Goal: Task Accomplishment & Management: Use online tool/utility

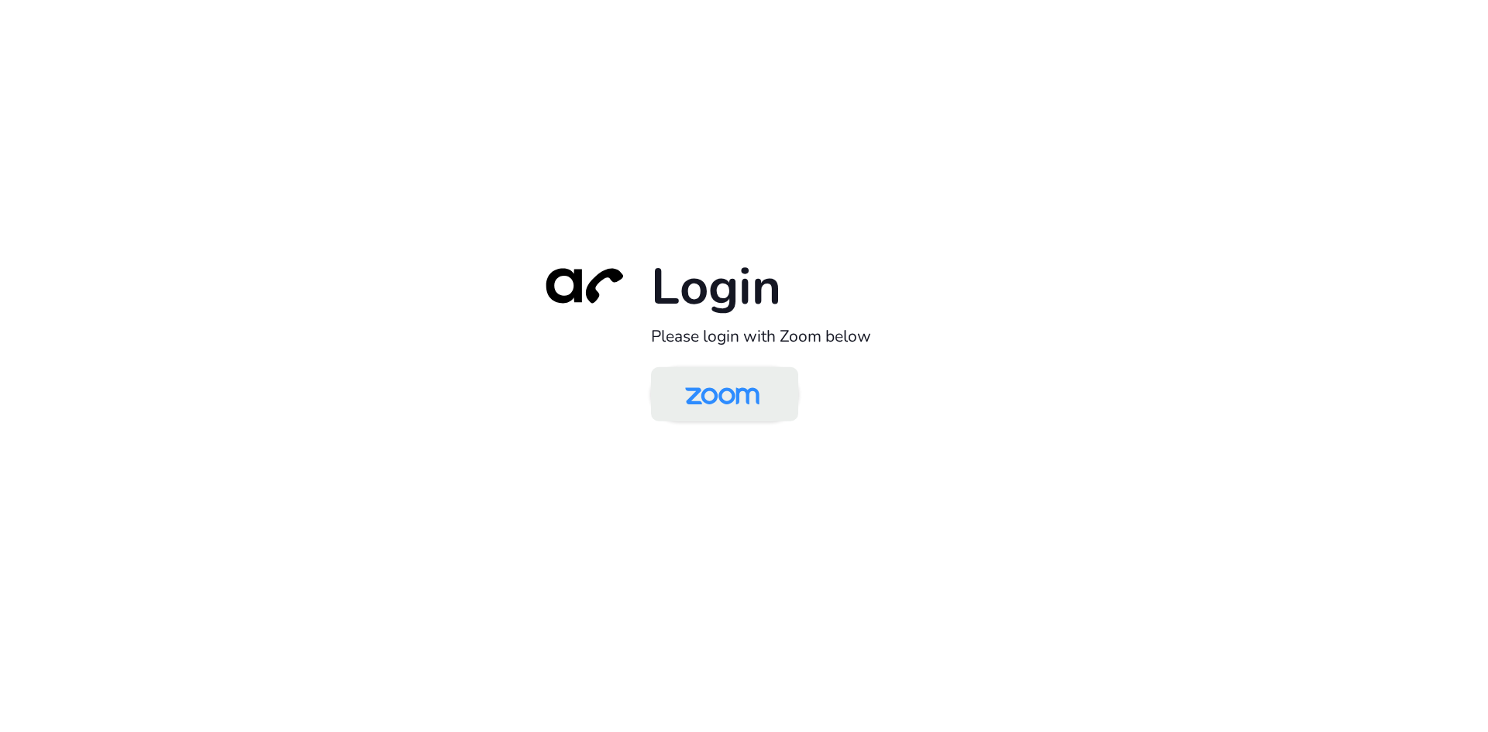
drag, startPoint x: 0, startPoint y: 0, endPoint x: 783, endPoint y: 398, distance: 878.6
click at [783, 398] on link at bounding box center [724, 394] width 147 height 54
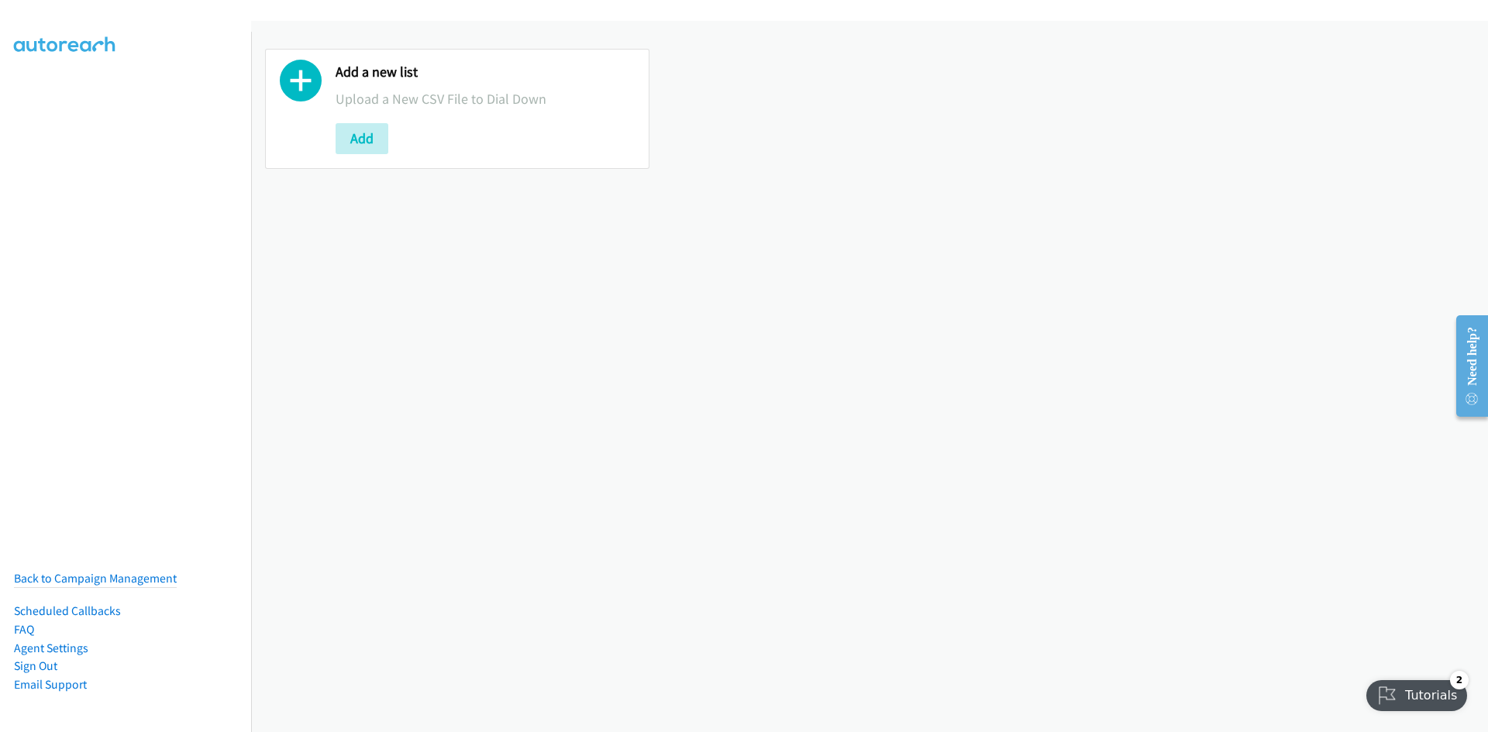
click at [356, 122] on div "Add a new list Upload a New CSV File to Dial Down Add" at bounding box center [485, 109] width 299 height 91
click at [355, 124] on button "Add" at bounding box center [362, 138] width 53 height 31
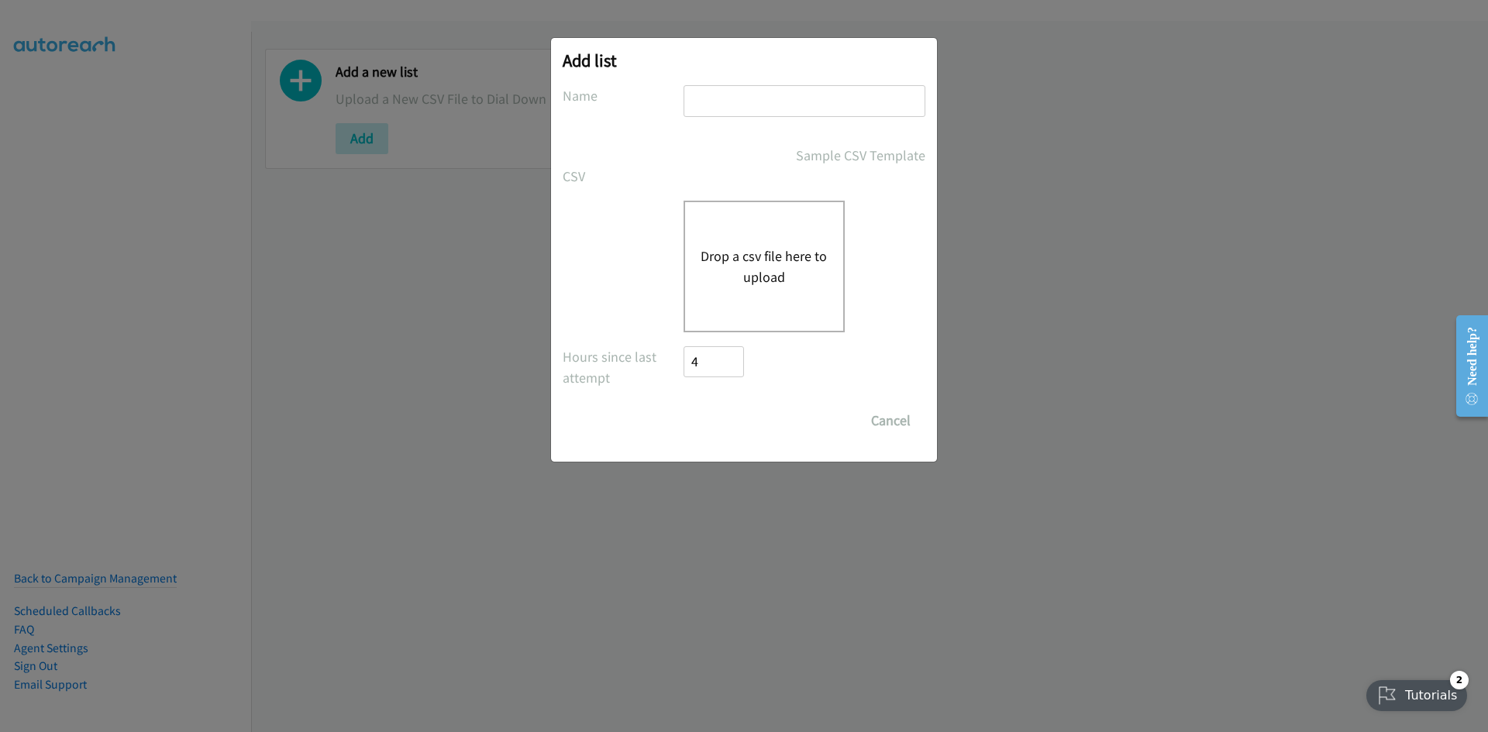
click at [752, 270] on button "Drop a csv file here to upload" at bounding box center [764, 267] width 127 height 42
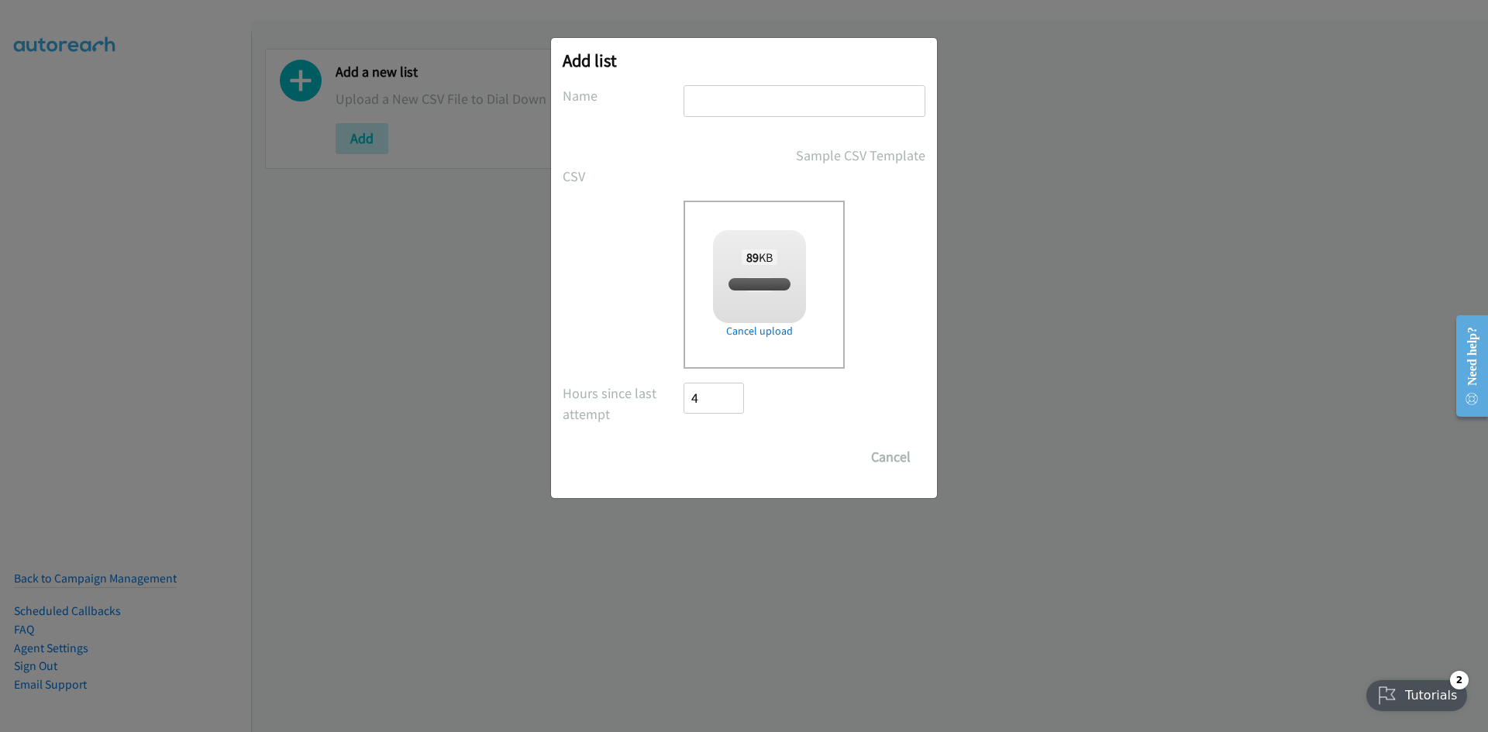
click at [805, 84] on div "Add list No phone fields were returned for that Report or List View Please uplo…" at bounding box center [744, 268] width 386 height 460
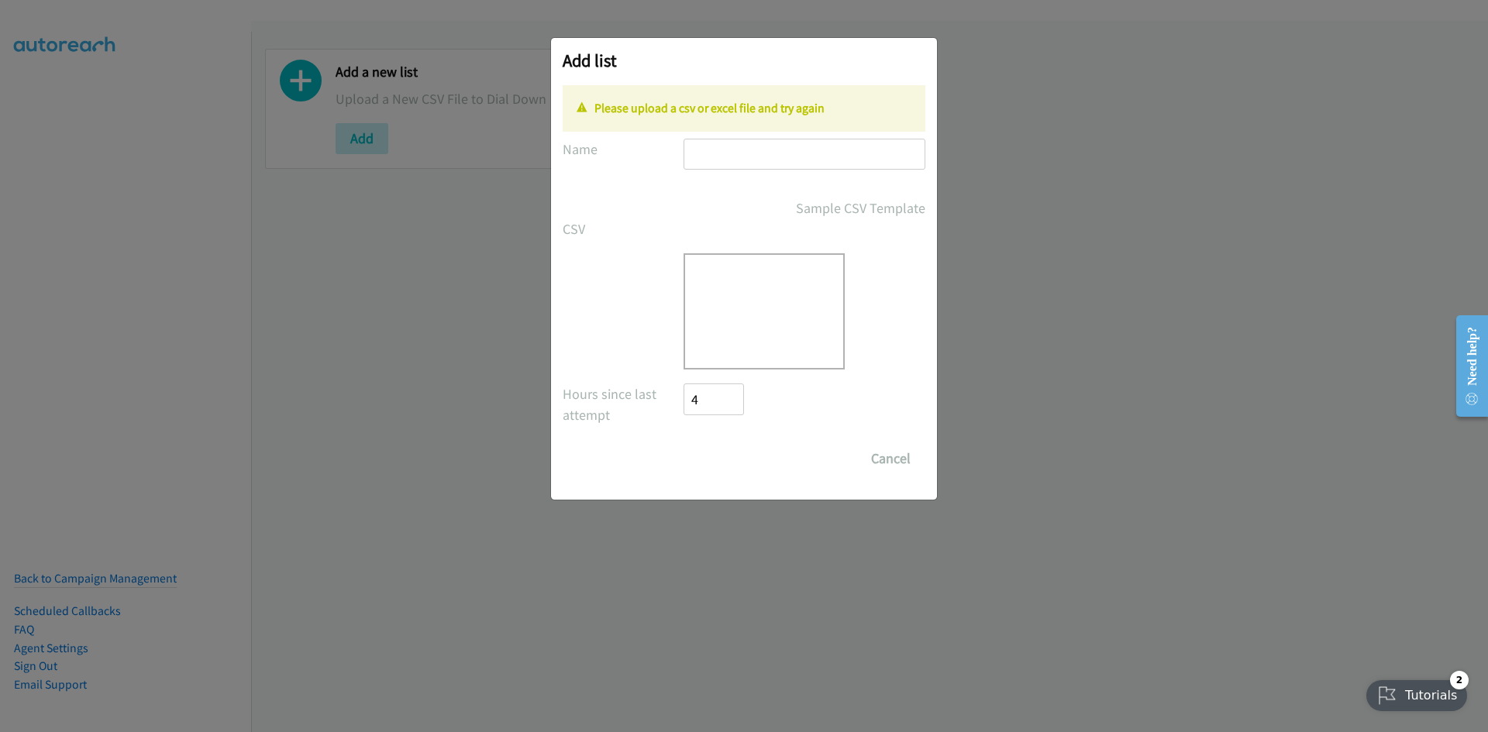
click at [782, 111] on p "Please upload a csv or excel file and try again" at bounding box center [744, 108] width 335 height 19
click at [762, 148] on input "text" at bounding box center [805, 155] width 242 height 32
type input "listie"
click at [722, 323] on div "Drop a csv file here to upload" at bounding box center [764, 311] width 161 height 116
click at [739, 274] on div "Drop a csv file here to upload" at bounding box center [764, 311] width 161 height 116
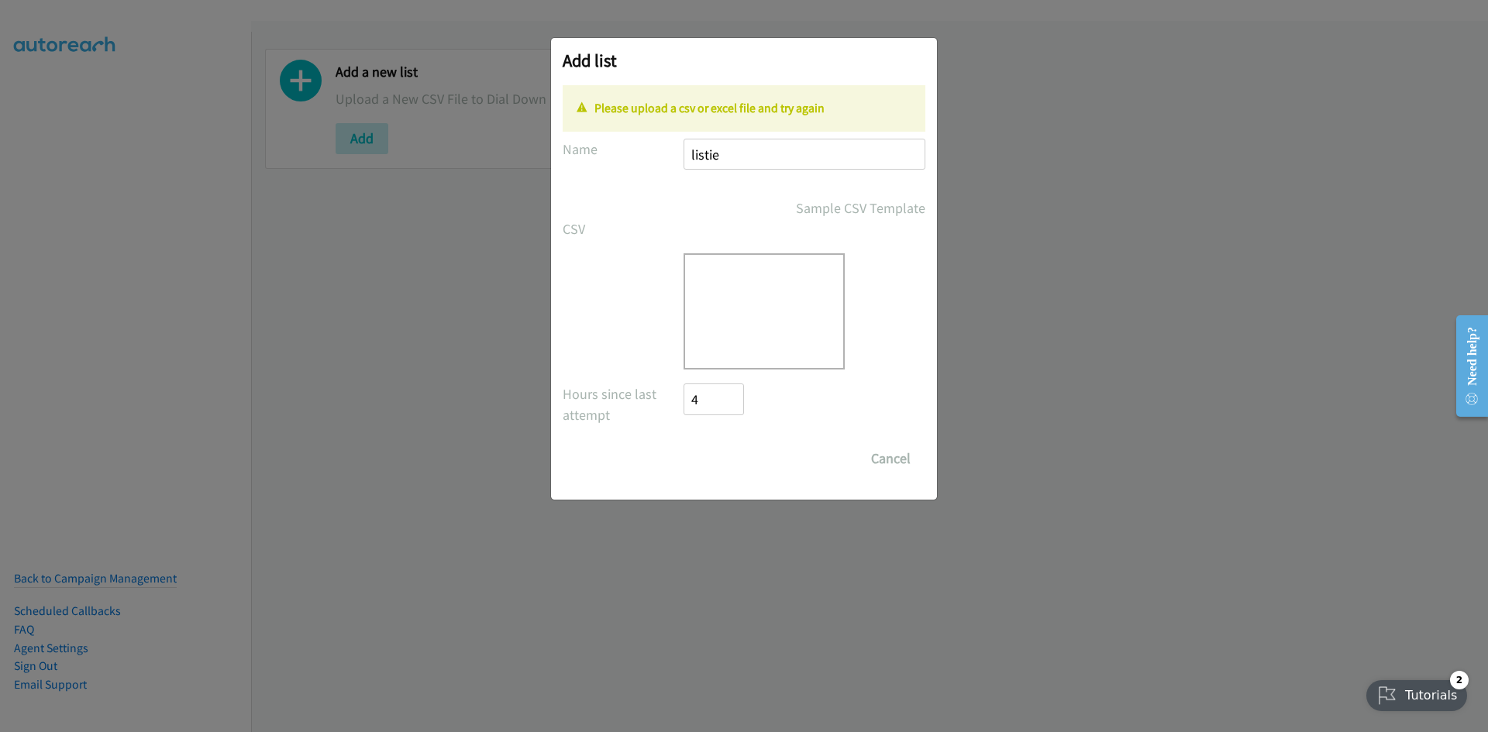
click at [997, 323] on div "Add list No phone fields were returned for that Report or List View Please uplo…" at bounding box center [744, 373] width 1488 height 718
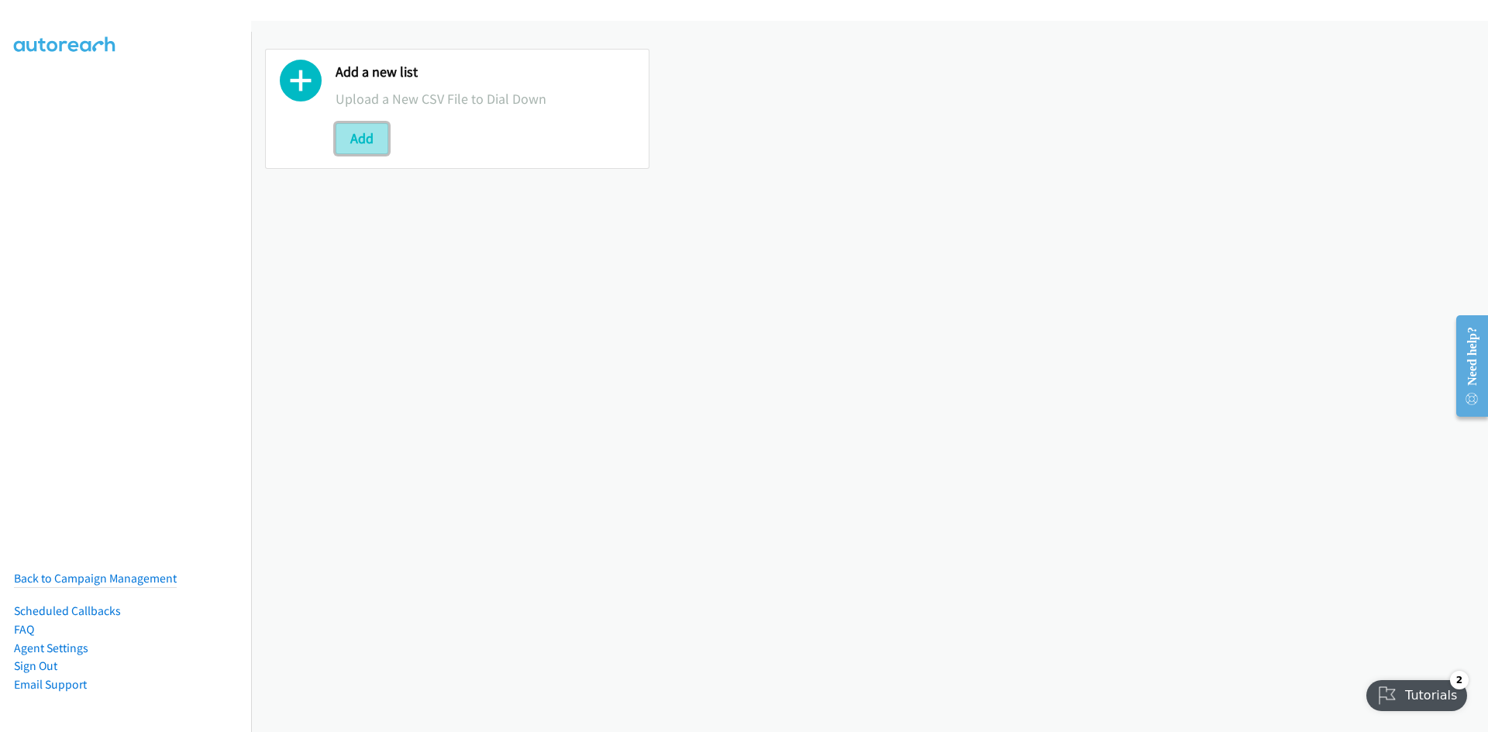
click at [350, 146] on button "Add" at bounding box center [362, 138] width 53 height 31
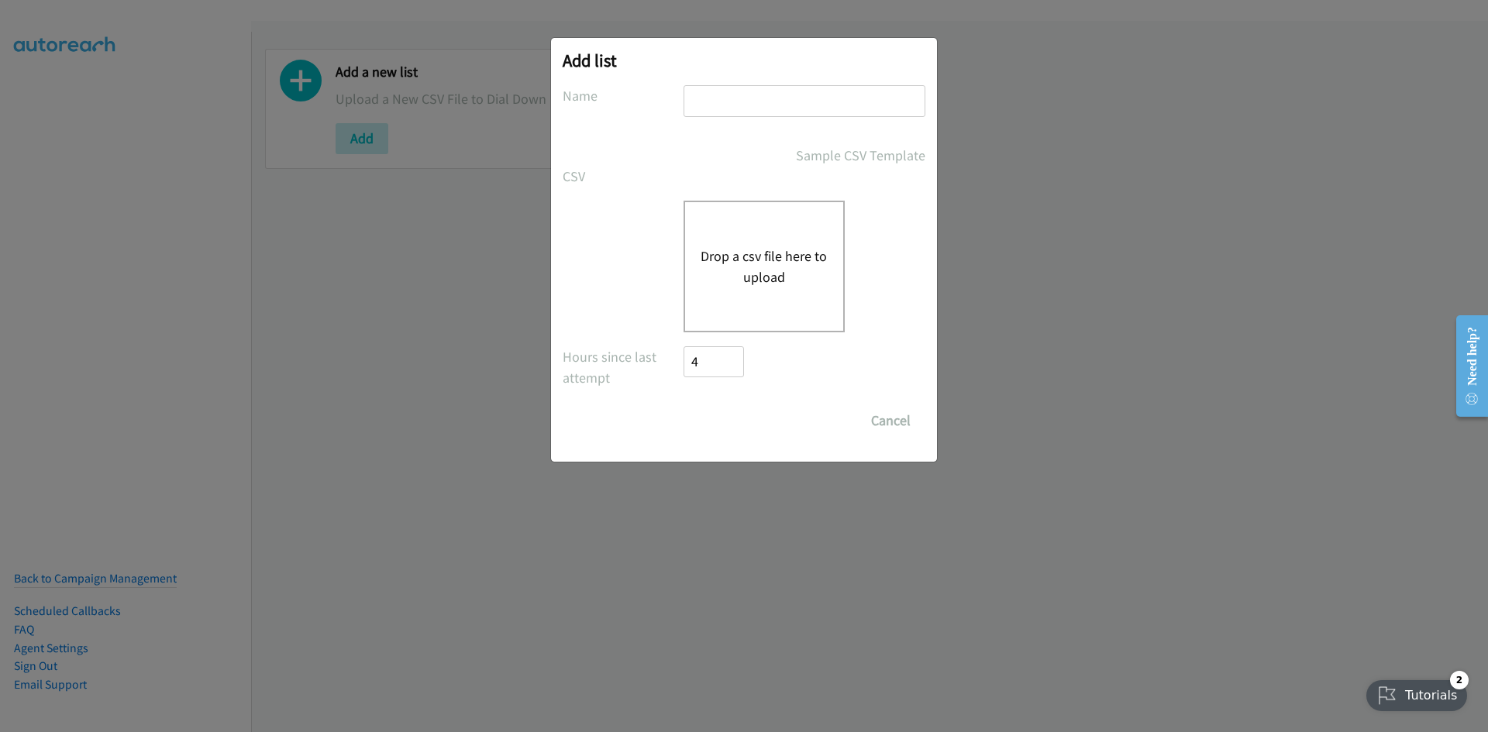
click at [801, 285] on button "Drop a csv file here to upload" at bounding box center [764, 267] width 127 height 42
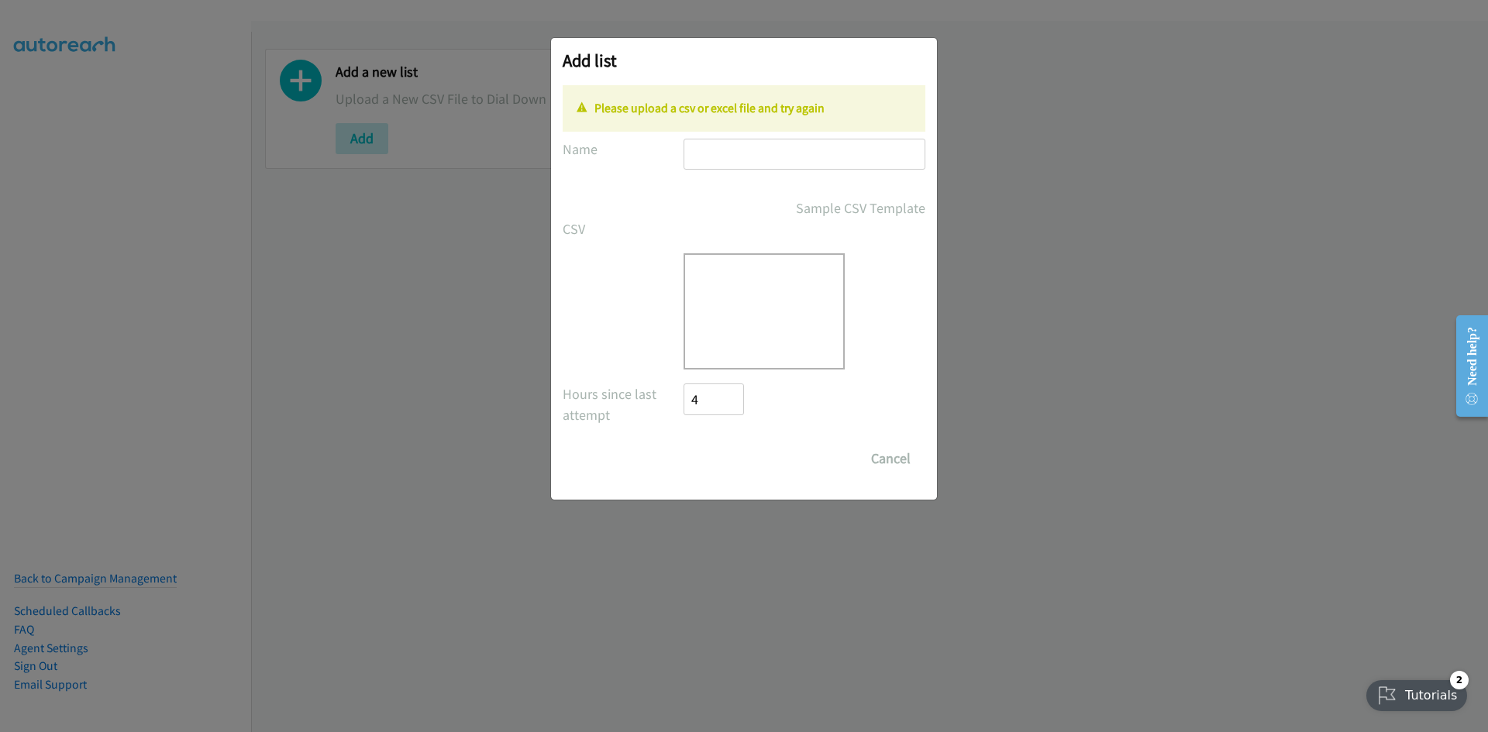
click at [873, 145] on input "text" at bounding box center [805, 155] width 242 height 32
type input "listie"
click at [536, 425] on div "Add list No phone fields were returned for that Report or List View Please uplo…" at bounding box center [744, 373] width 1488 height 718
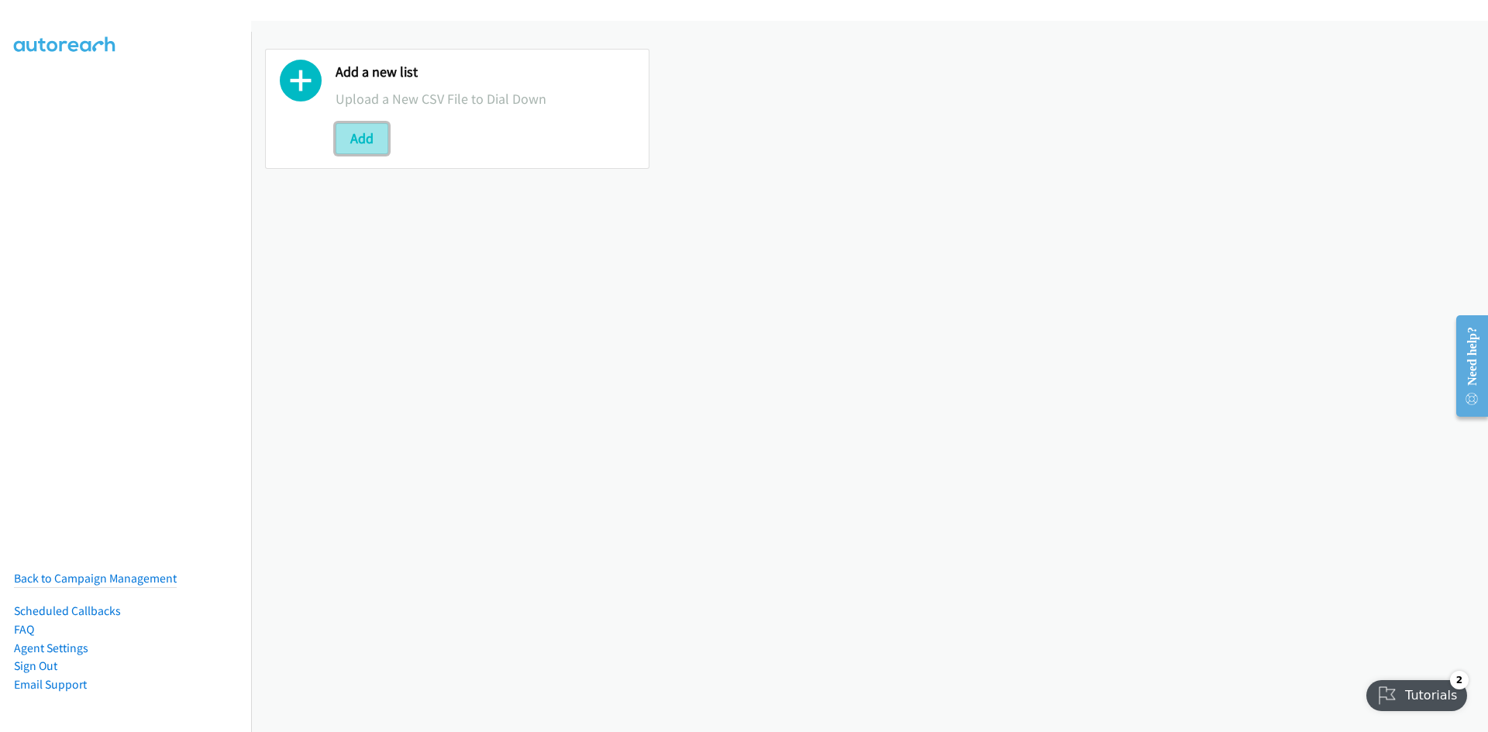
click at [361, 131] on button "Add" at bounding box center [362, 138] width 53 height 31
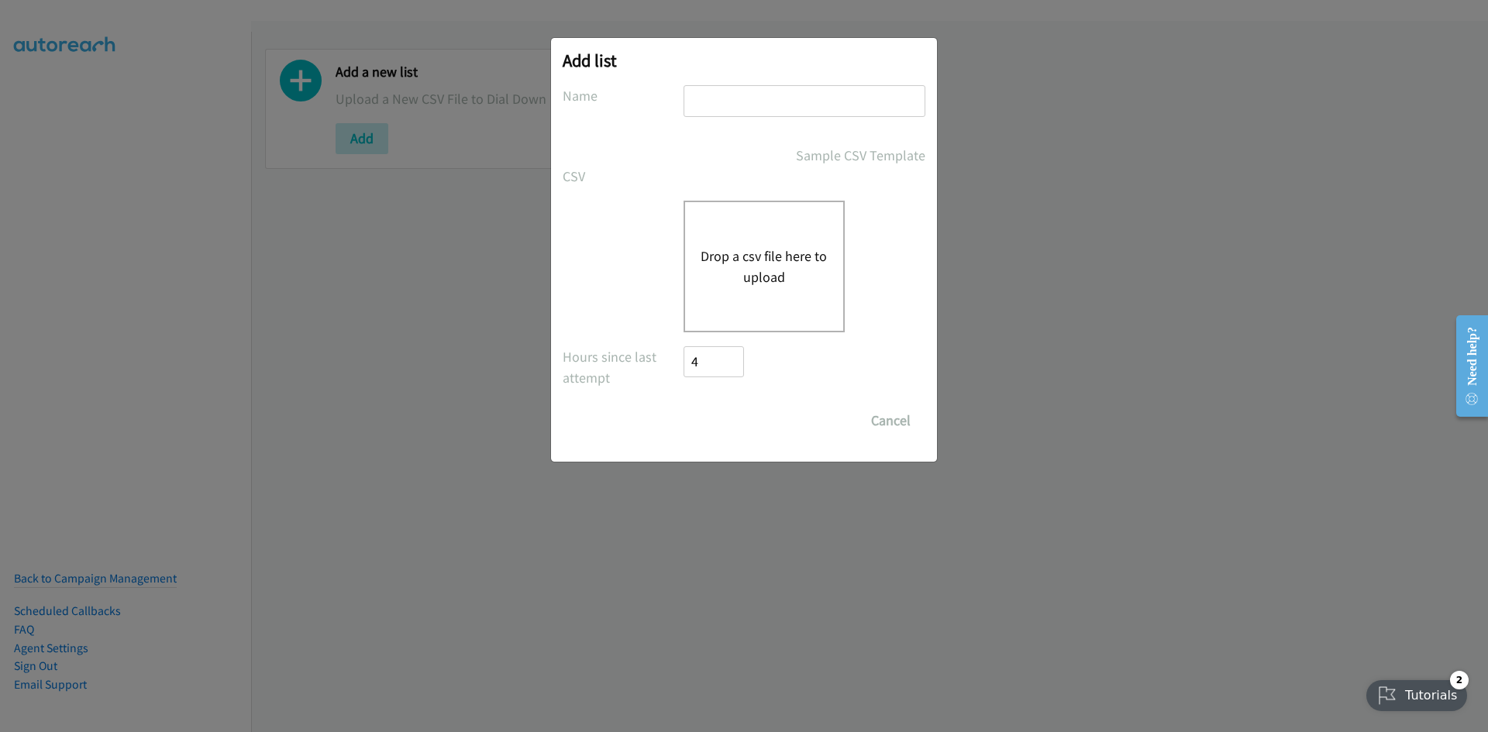
click at [790, 251] on button "Drop a csv file here to upload" at bounding box center [764, 267] width 127 height 42
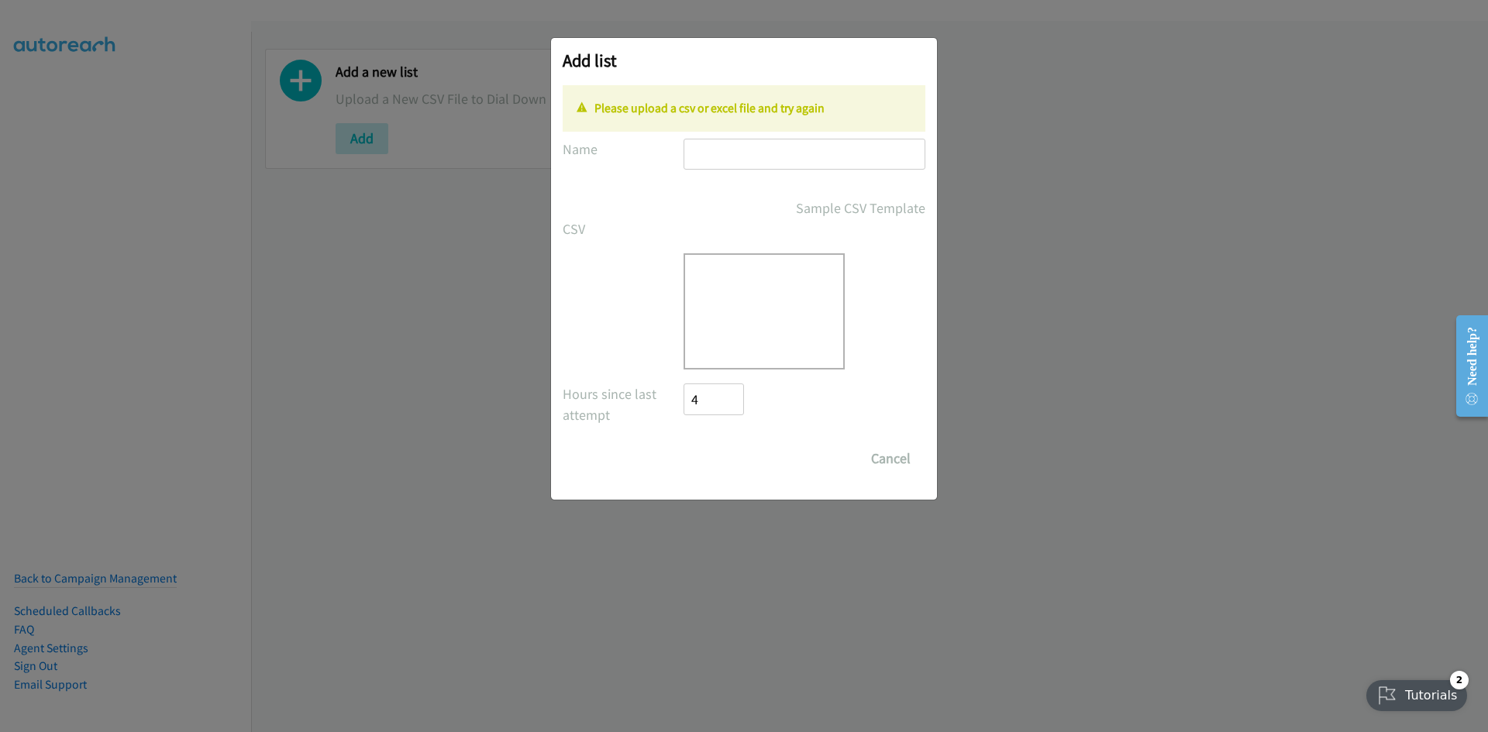
click at [738, 102] on p "Please upload a csv or excel file and try again" at bounding box center [744, 108] width 335 height 19
click at [773, 153] on input "text" at bounding box center [805, 155] width 242 height 32
type input "listie"
click at [880, 461] on button "Cancel" at bounding box center [890, 458] width 69 height 31
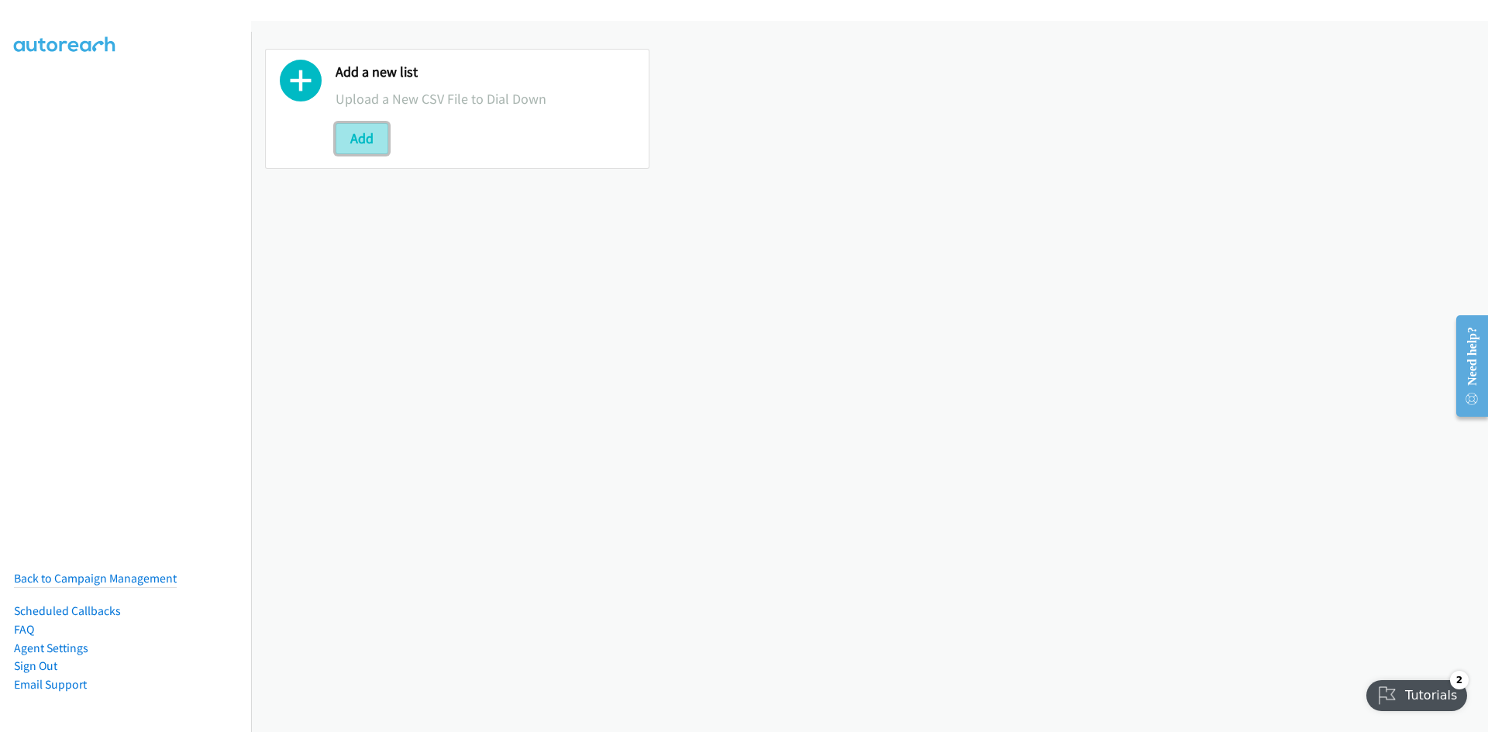
click at [364, 130] on button "Add" at bounding box center [362, 138] width 53 height 31
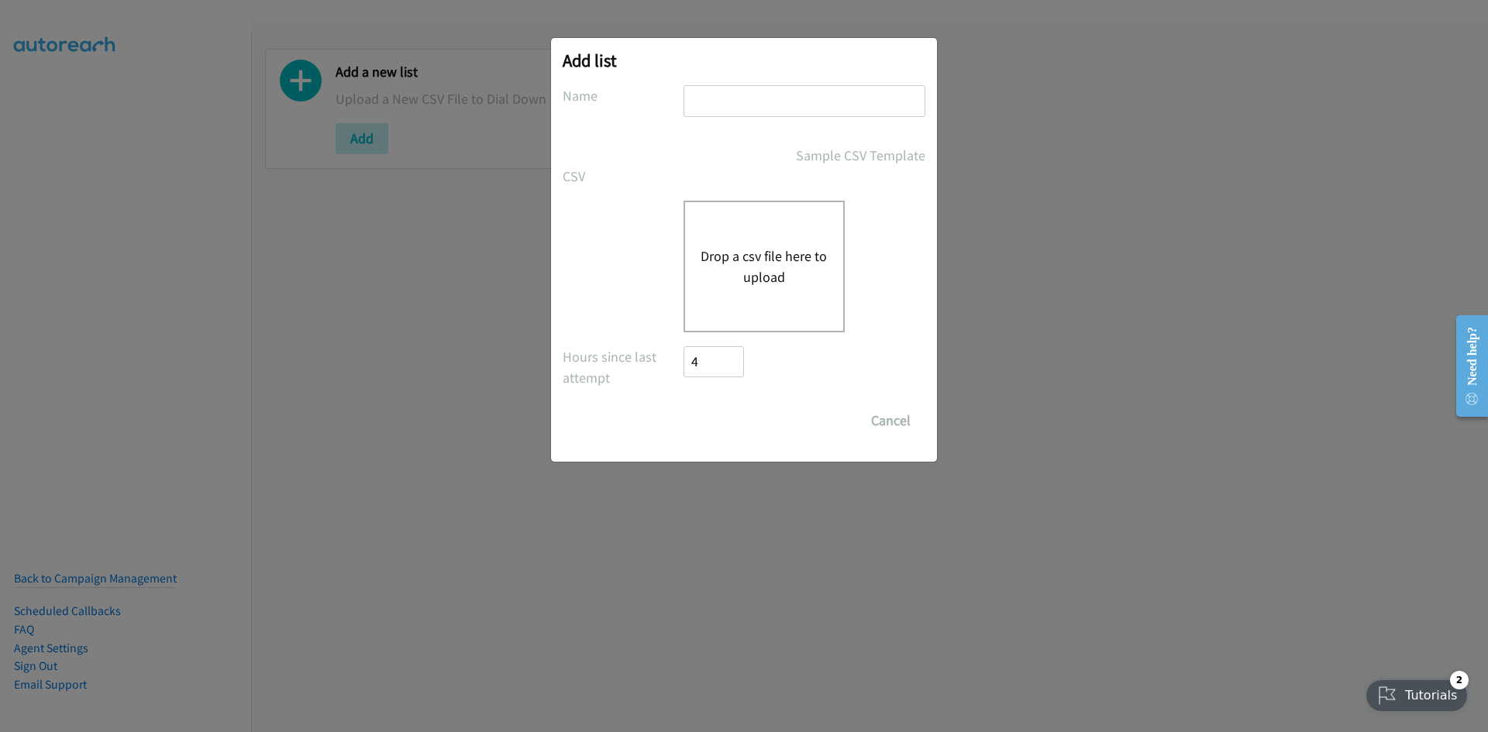
click at [789, 264] on button "Drop a csv file here to upload" at bounding box center [764, 267] width 127 height 42
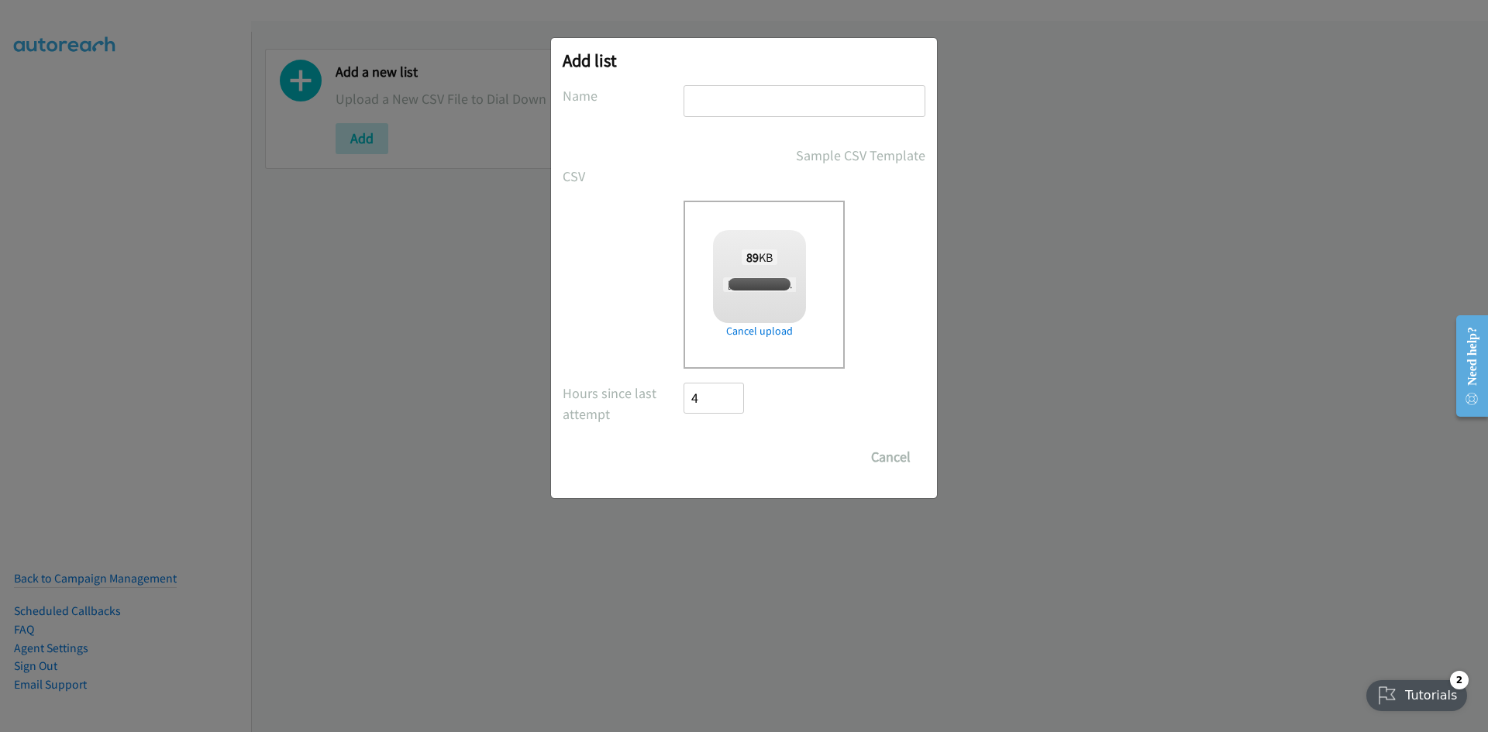
click at [746, 96] on input "text" at bounding box center [805, 101] width 242 height 32
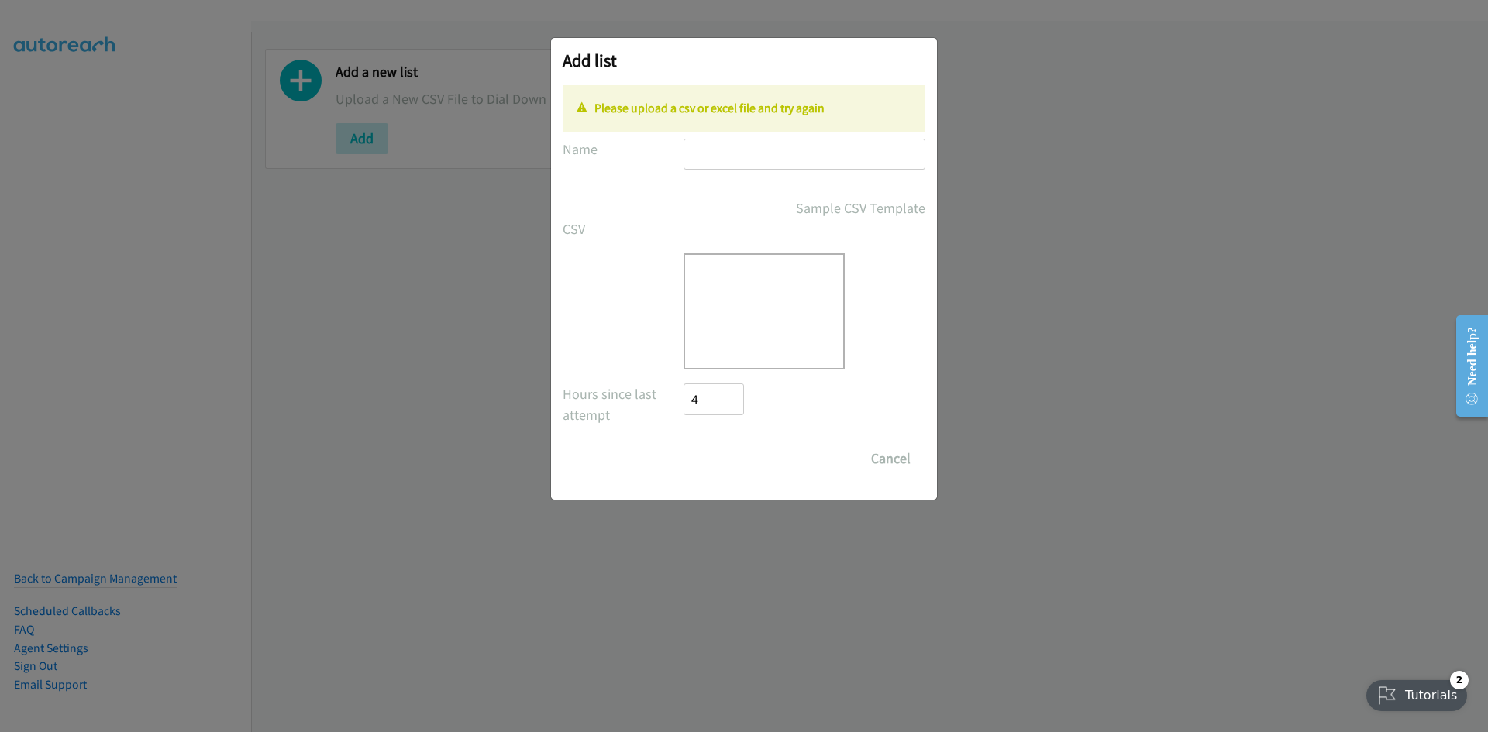
type input "listie"
click at [761, 285] on div "Drop a csv file here to upload" at bounding box center [764, 311] width 161 height 116
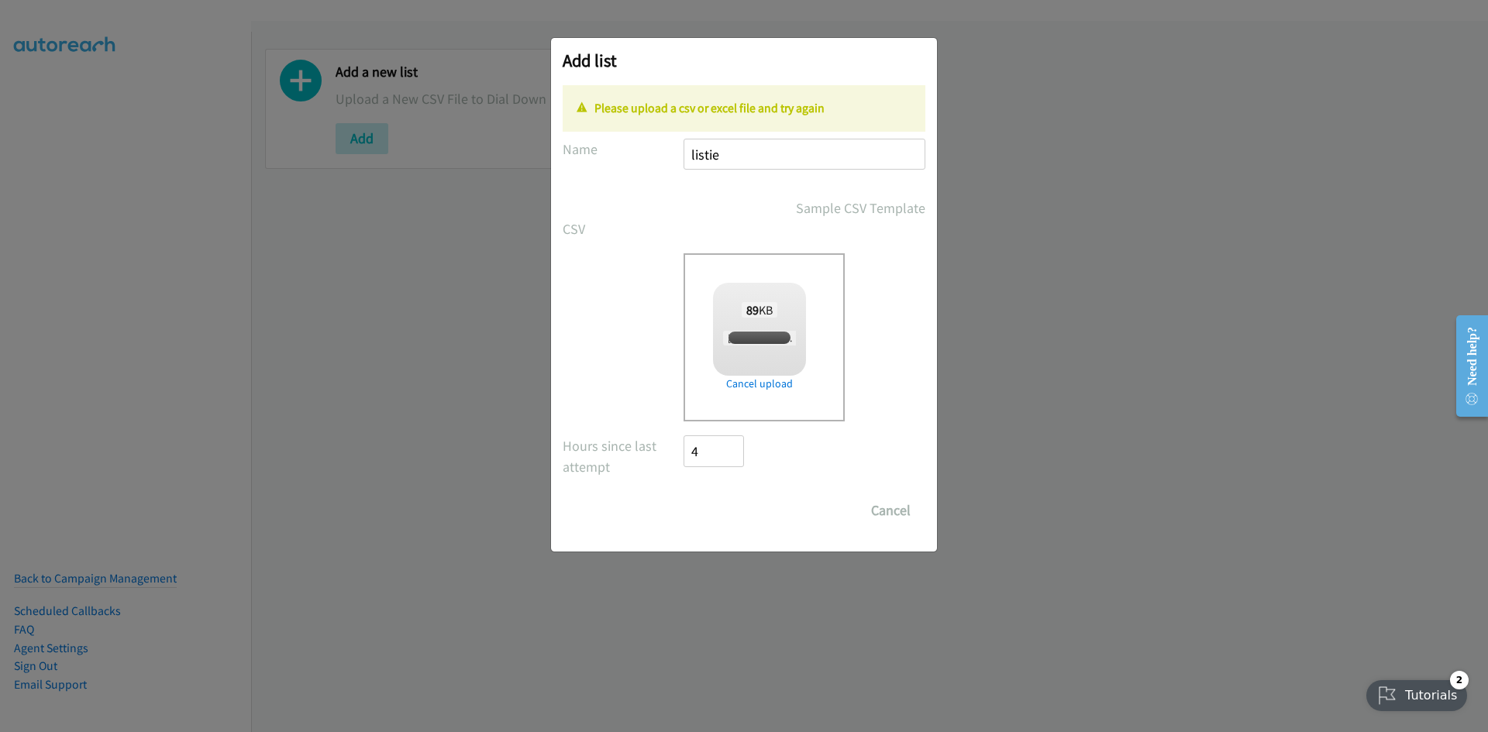
checkbox input "true"
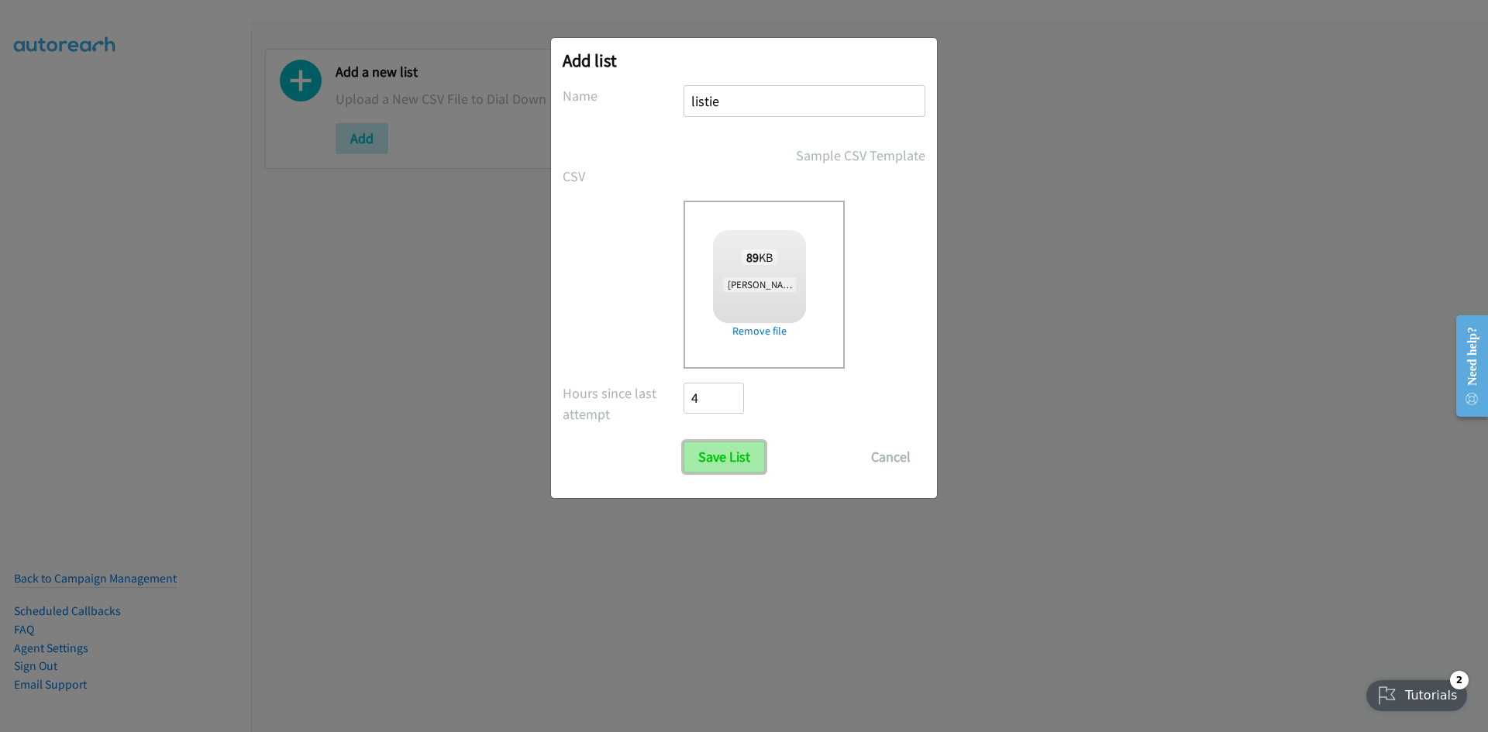
click at [726, 457] on input "Save List" at bounding box center [724, 457] width 81 height 31
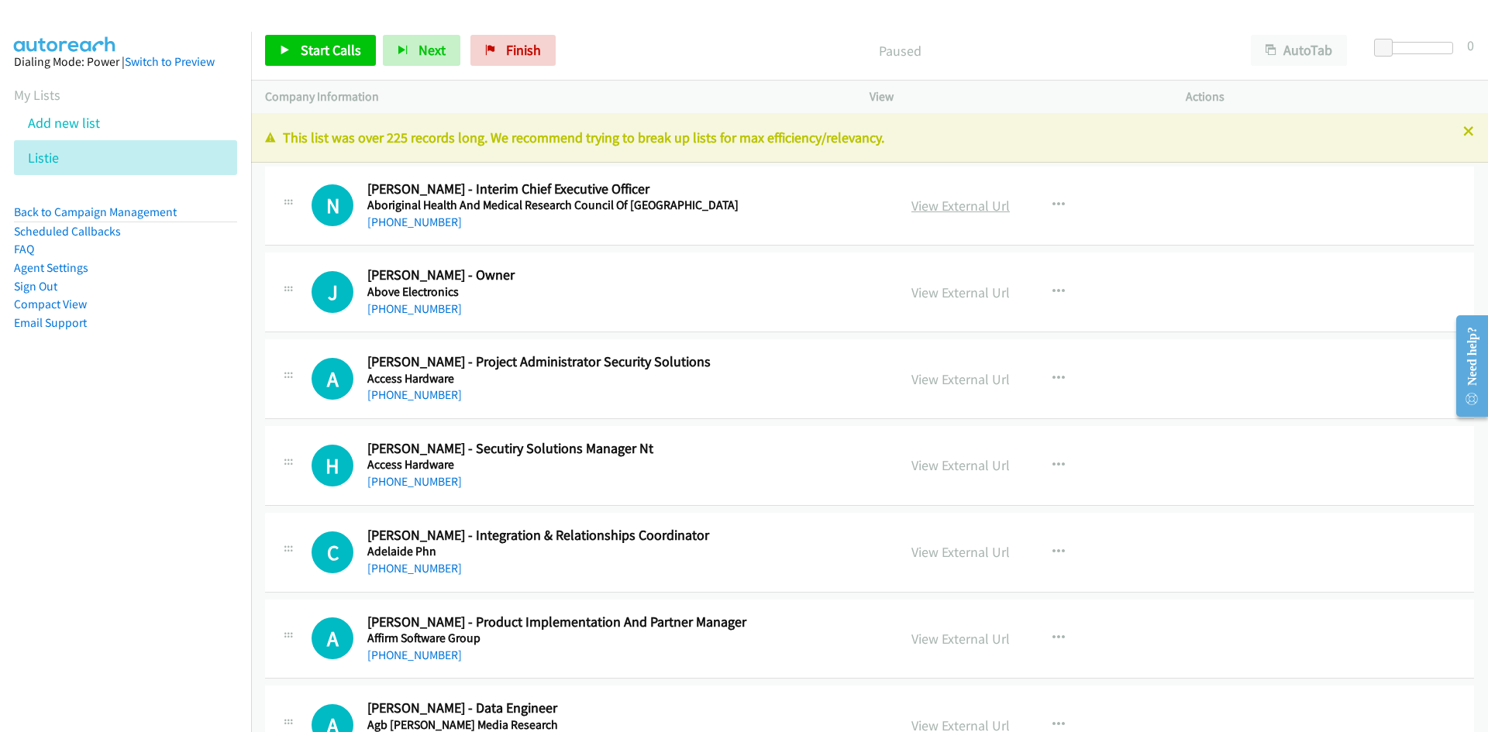
click at [953, 202] on link "View External Url" at bounding box center [960, 206] width 98 height 18
drag, startPoint x: 425, startPoint y: 225, endPoint x: 304, endPoint y: 263, distance: 127.0
click at [425, 225] on link "+61 487 477 406" at bounding box center [414, 222] width 95 height 15
drag, startPoint x: 390, startPoint y: 305, endPoint x: 308, endPoint y: 329, distance: 84.6
click at [390, 305] on link "+61 419 955 115" at bounding box center [414, 308] width 95 height 15
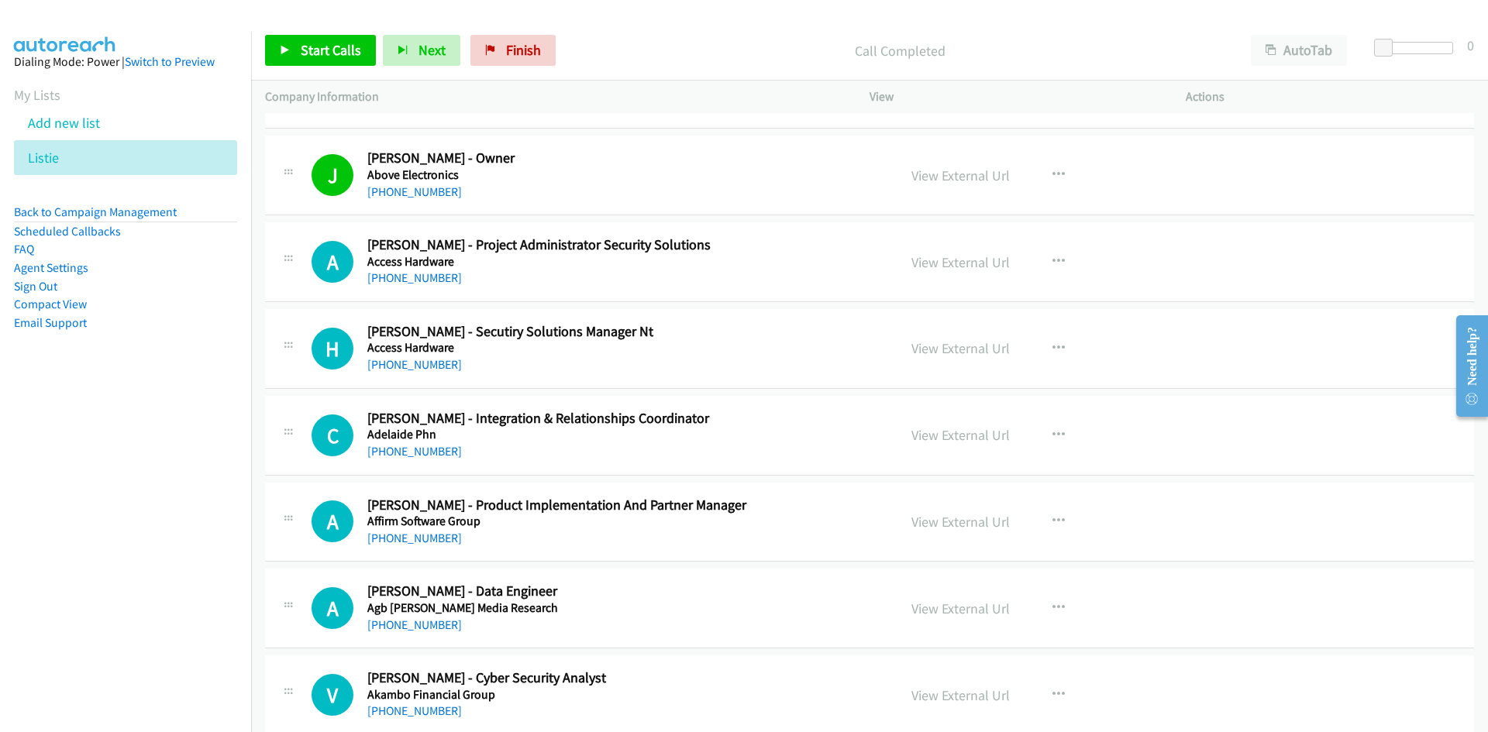
scroll to position [155, 0]
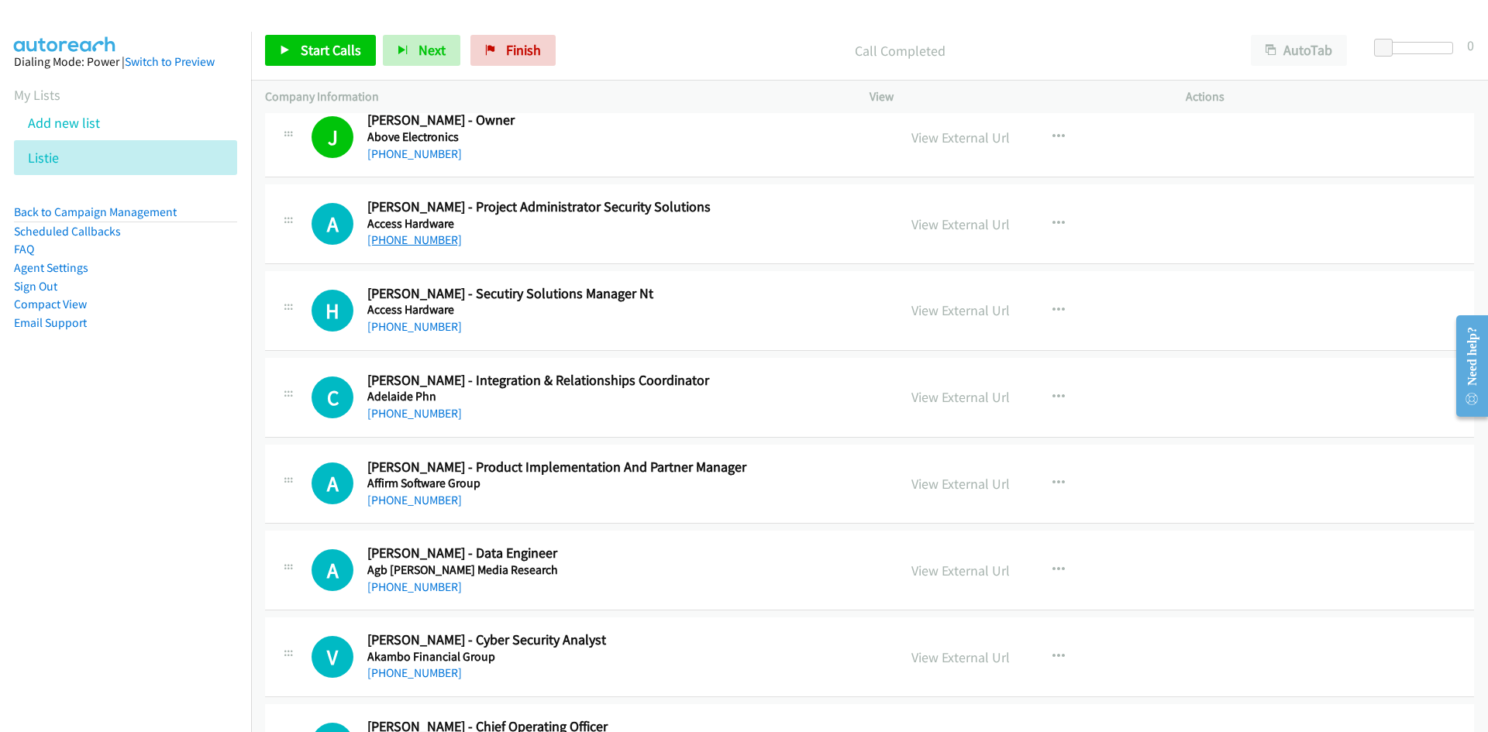
click at [436, 238] on link "+61 2 8071 6721" at bounding box center [414, 239] width 95 height 15
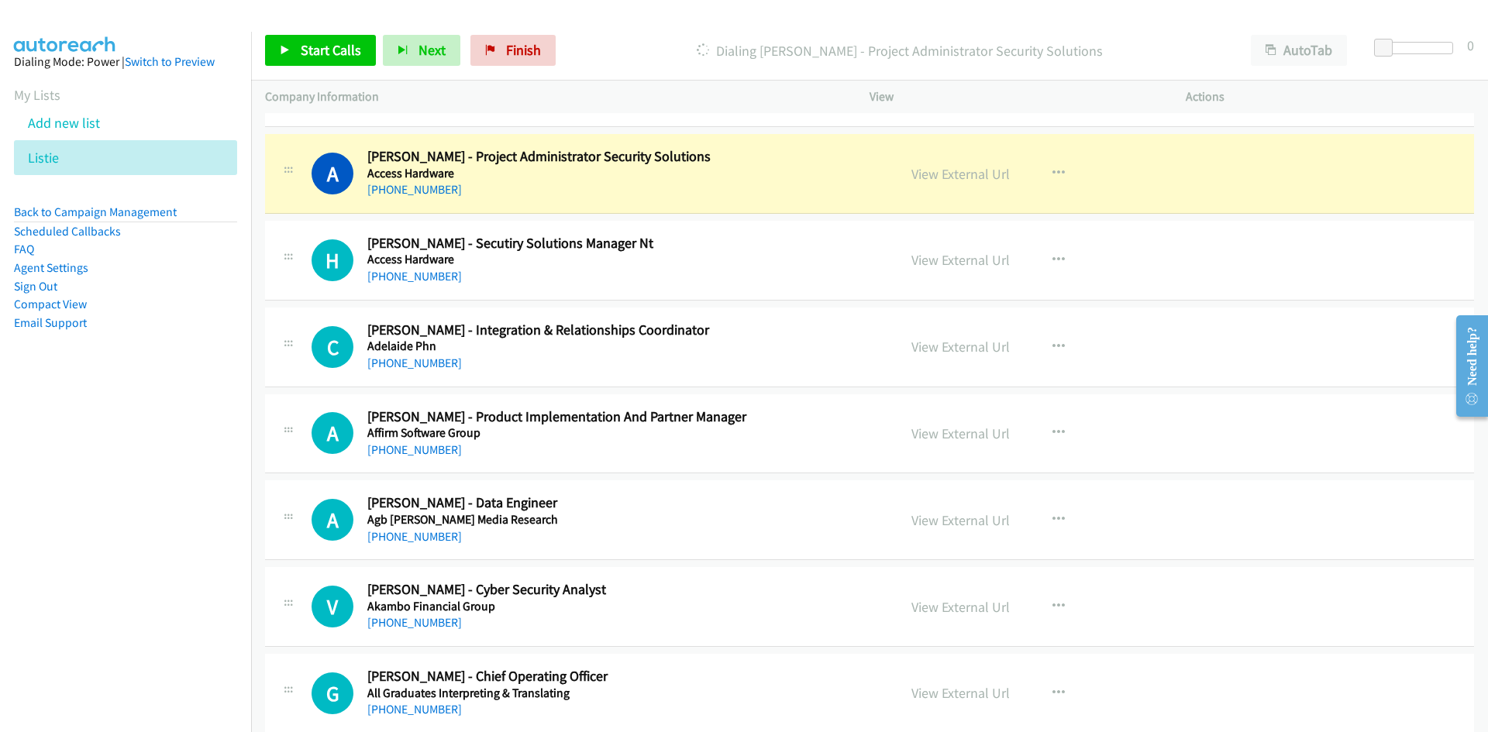
scroll to position [232, 0]
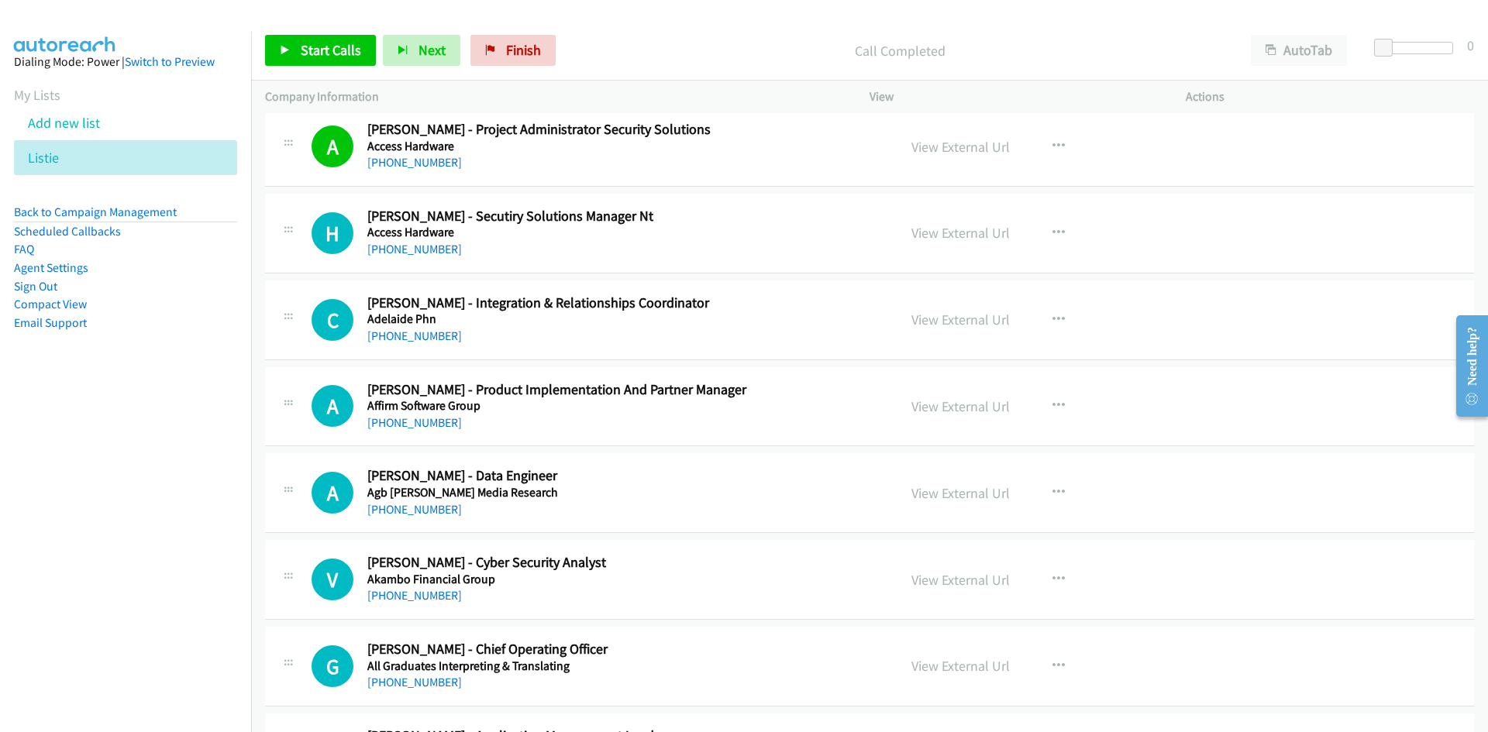
drag, startPoint x: 439, startPoint y: 253, endPoint x: 279, endPoint y: 318, distance: 173.1
click at [439, 253] on link "+61 8 8984 3339" at bounding box center [414, 249] width 95 height 15
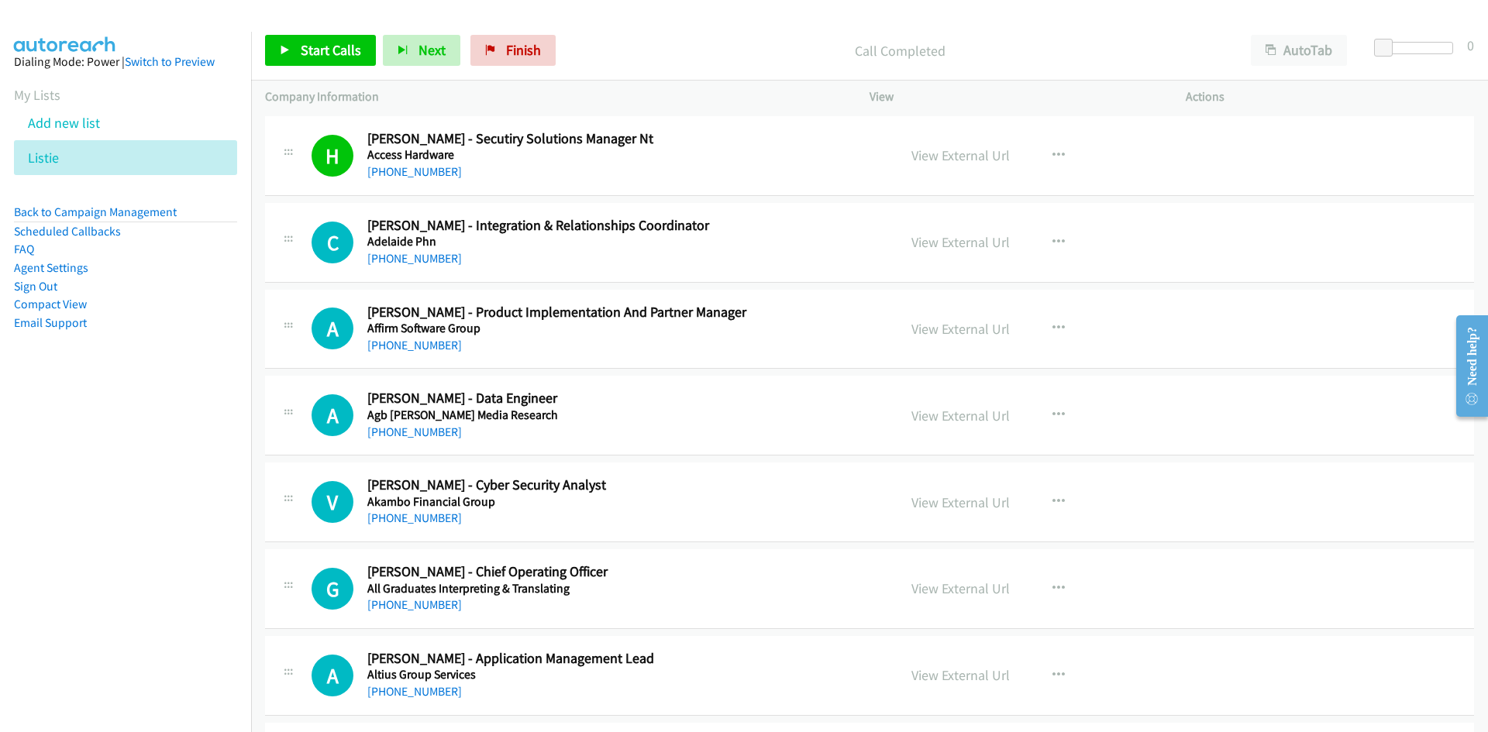
click at [423, 260] on link "+61 403 724 922" at bounding box center [414, 258] width 95 height 15
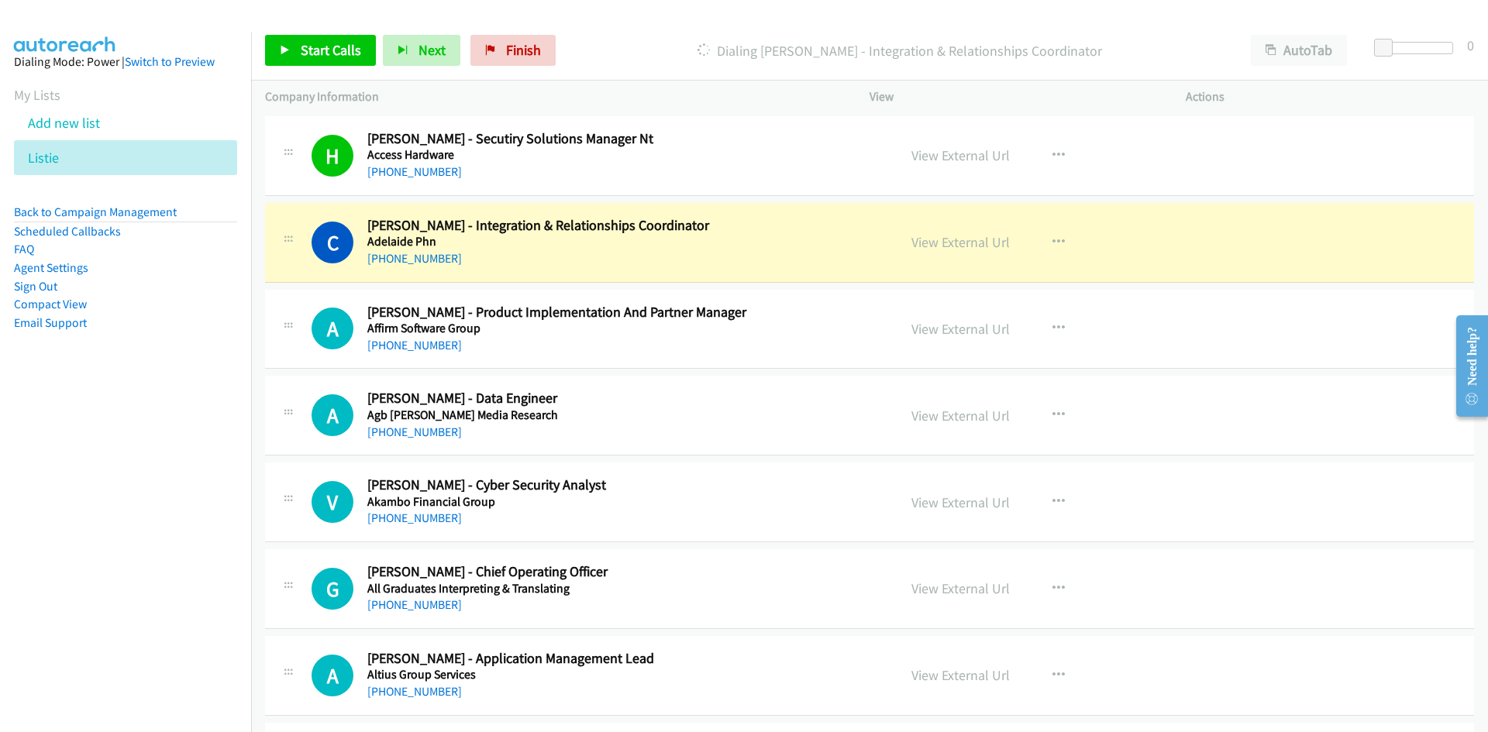
scroll to position [387, 0]
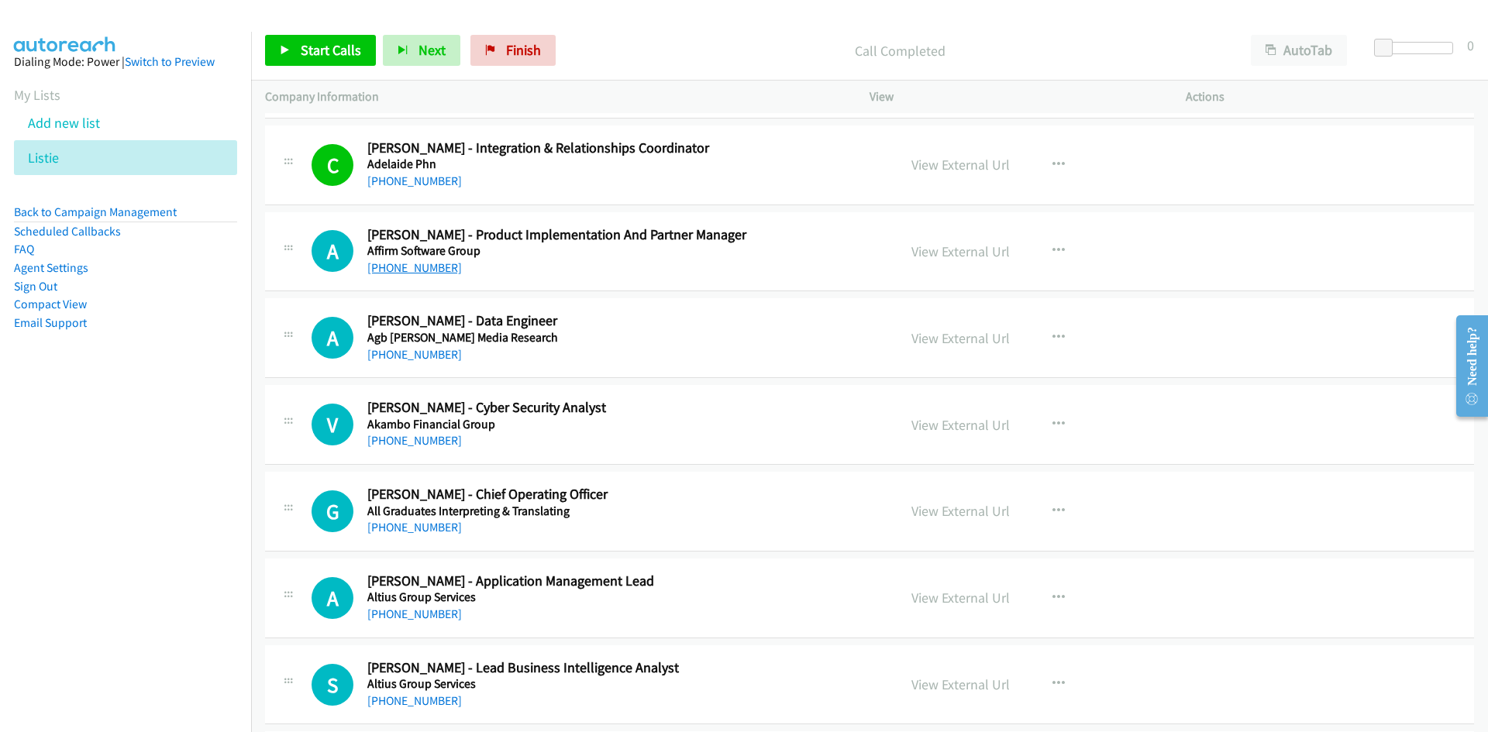
click at [432, 266] on link "+61 410 431 092" at bounding box center [414, 267] width 95 height 15
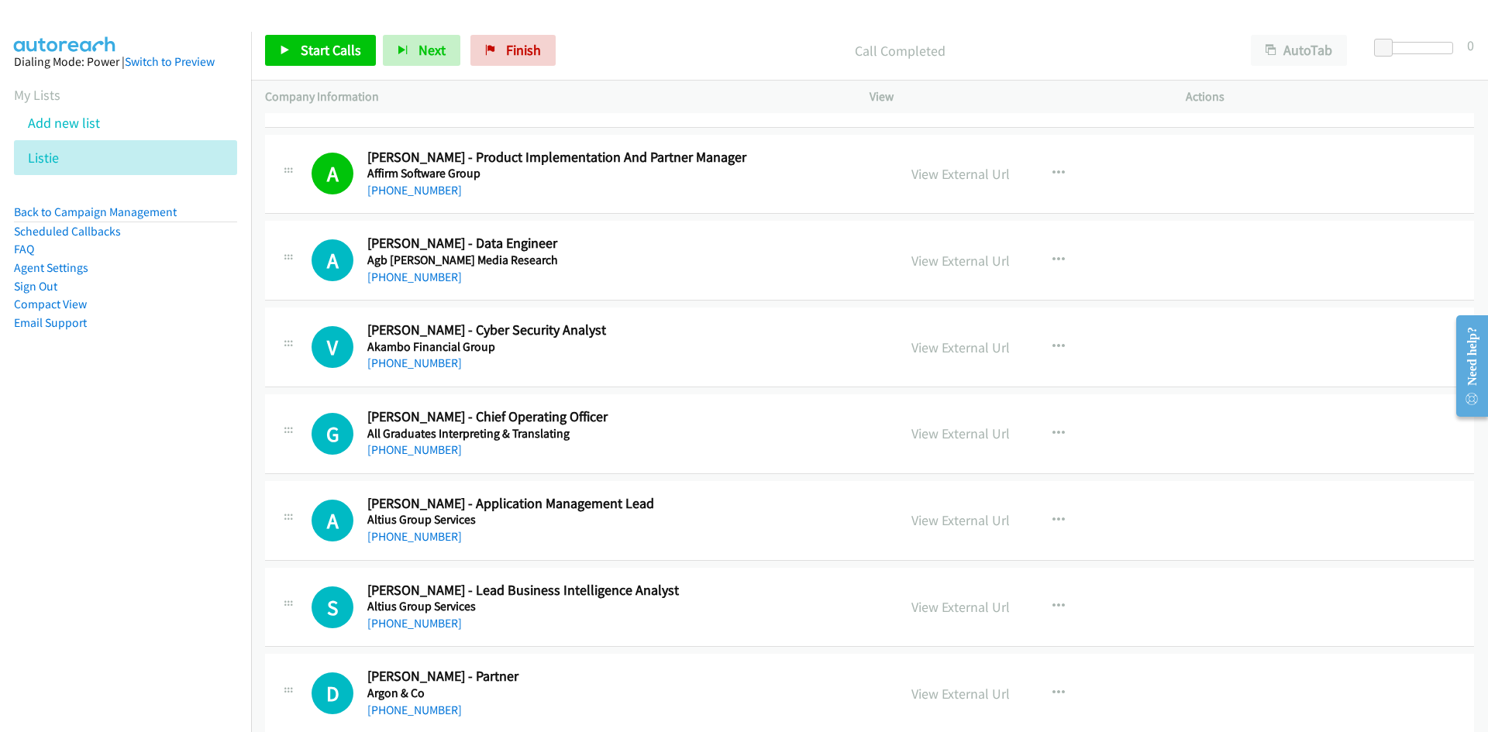
drag, startPoint x: 401, startPoint y: 281, endPoint x: 15, endPoint y: 367, distance: 395.6
click at [401, 281] on link "+61 402 123 045" at bounding box center [414, 277] width 95 height 15
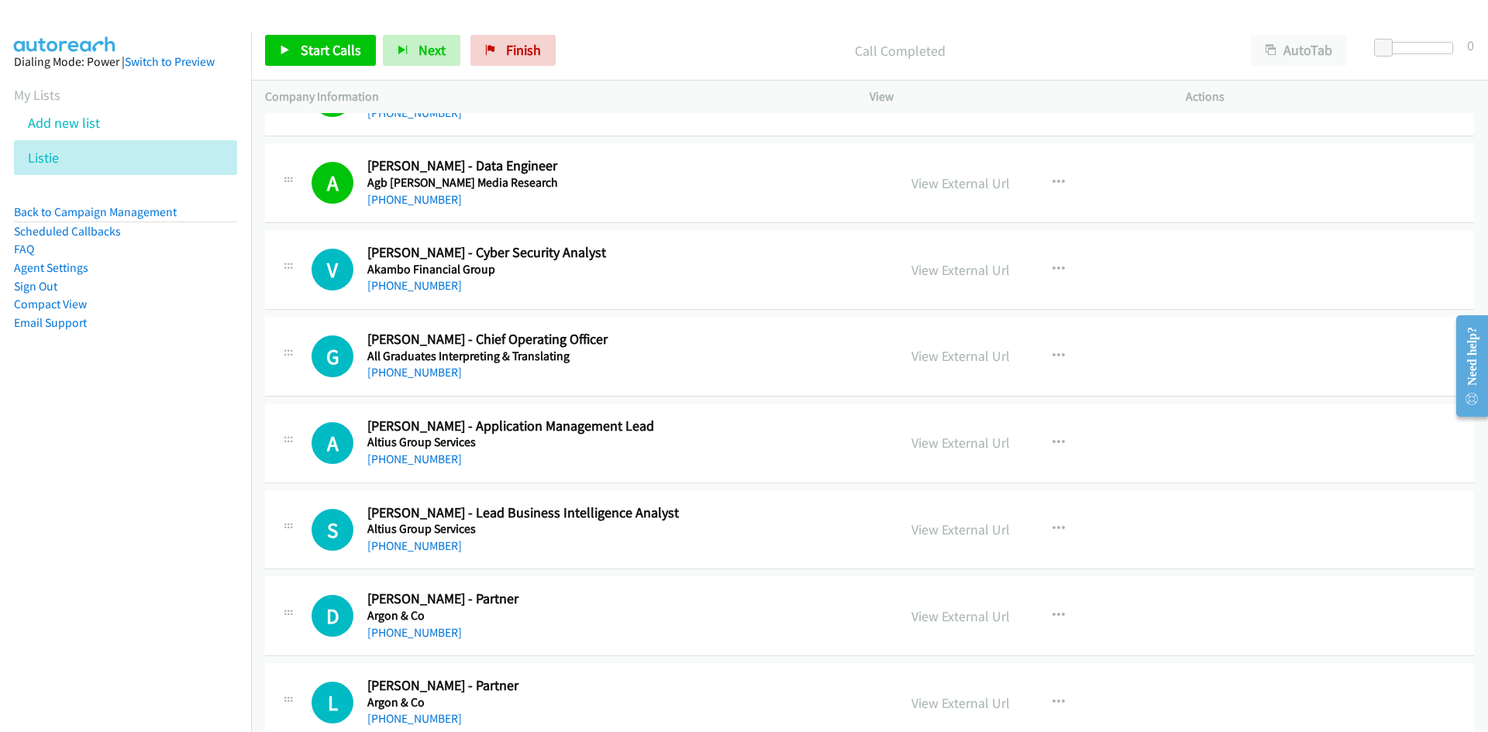
scroll to position [620, 0]
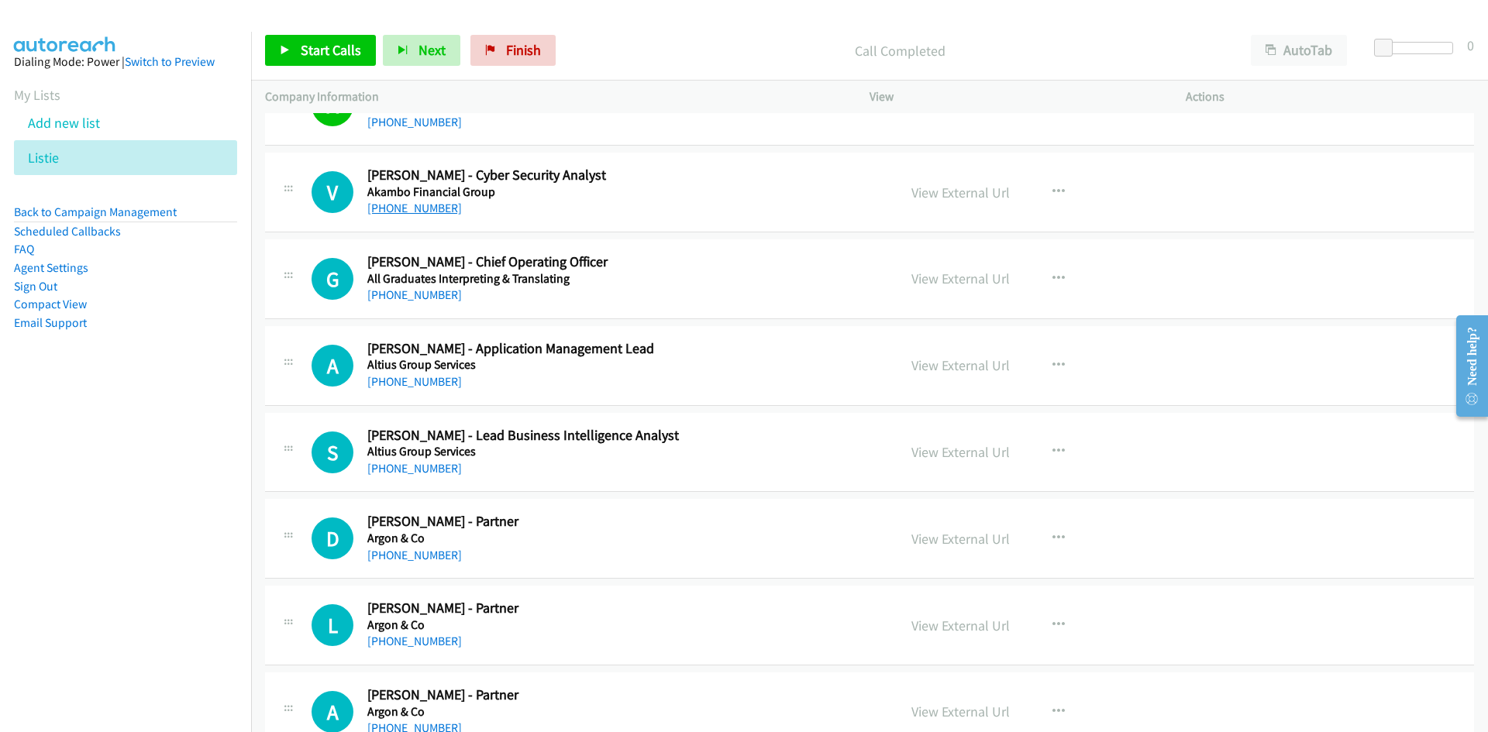
drag, startPoint x: 417, startPoint y: 205, endPoint x: 385, endPoint y: 215, distance: 33.3
click at [417, 205] on link "+61 400 367 943" at bounding box center [414, 208] width 95 height 15
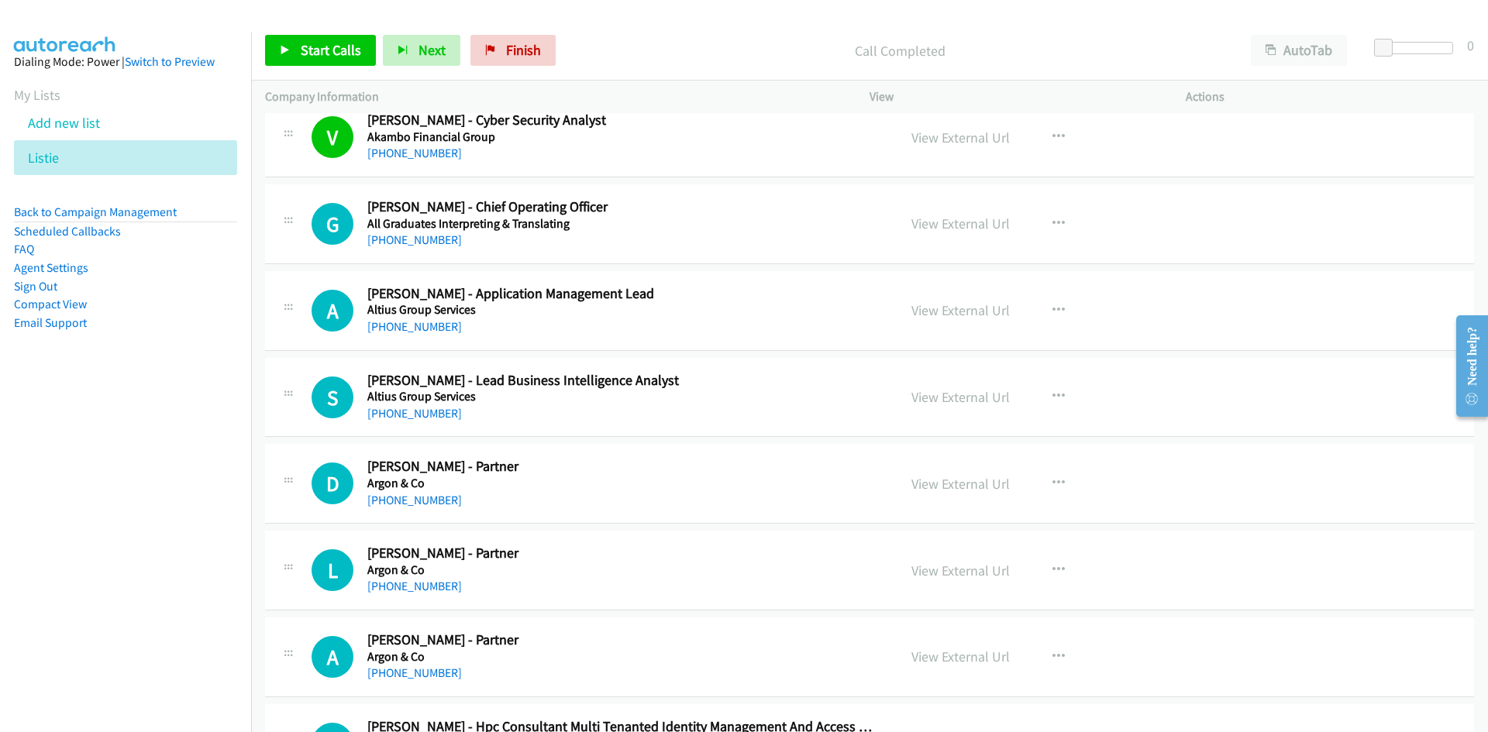
scroll to position [697, 0]
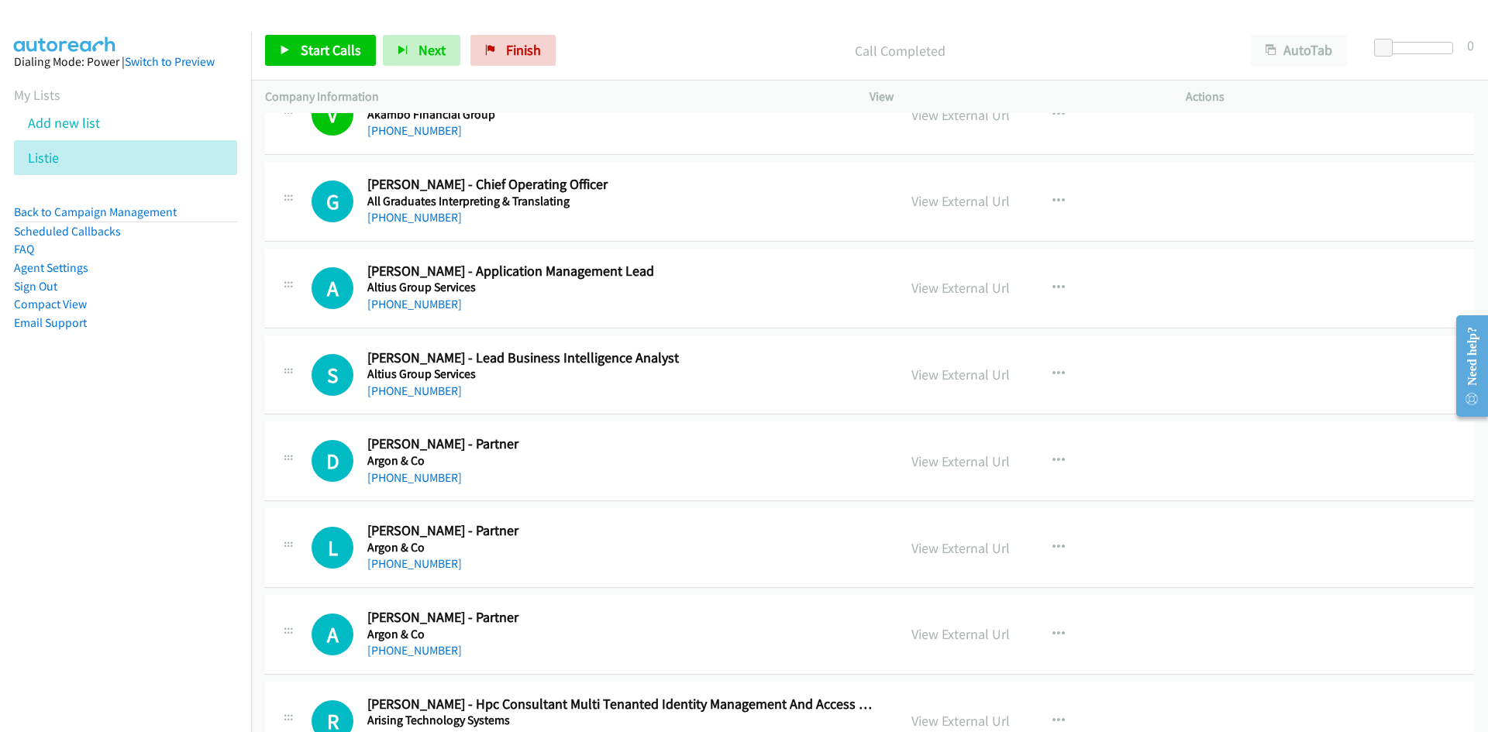
drag, startPoint x: 442, startPoint y: 215, endPoint x: 5, endPoint y: 441, distance: 491.1
click at [442, 215] on link "+61 1300 134 251" at bounding box center [414, 217] width 95 height 15
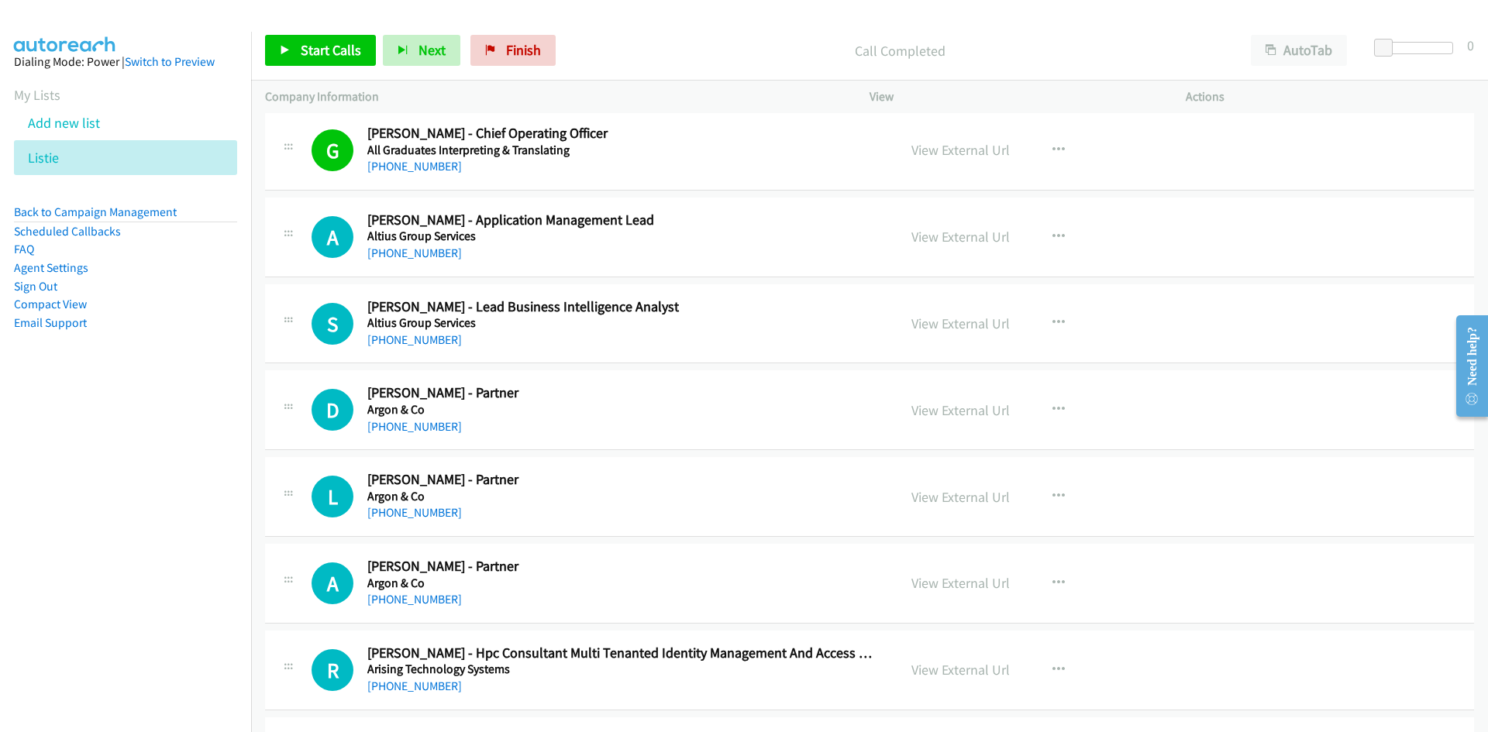
scroll to position [775, 0]
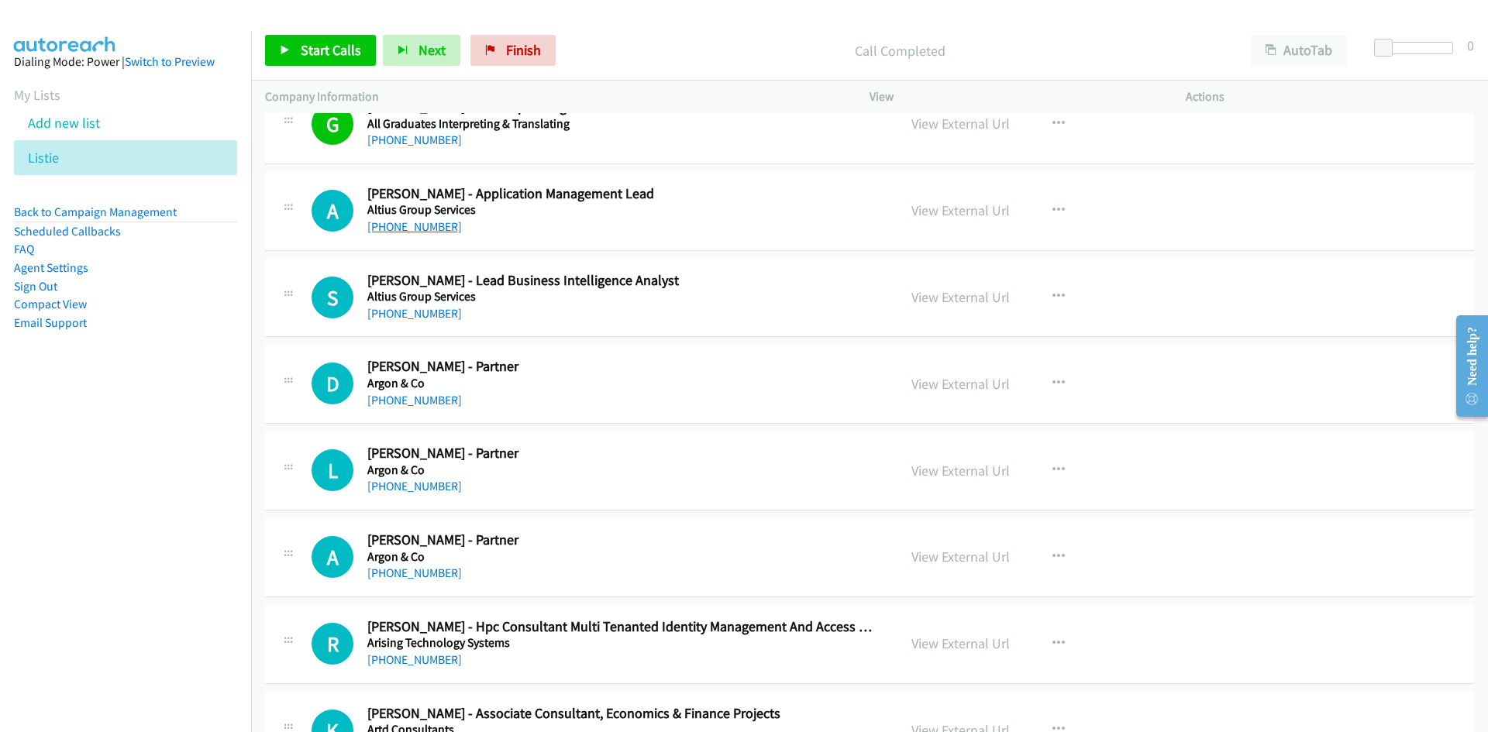
click at [412, 226] on link "+61 403 195 646" at bounding box center [414, 226] width 95 height 15
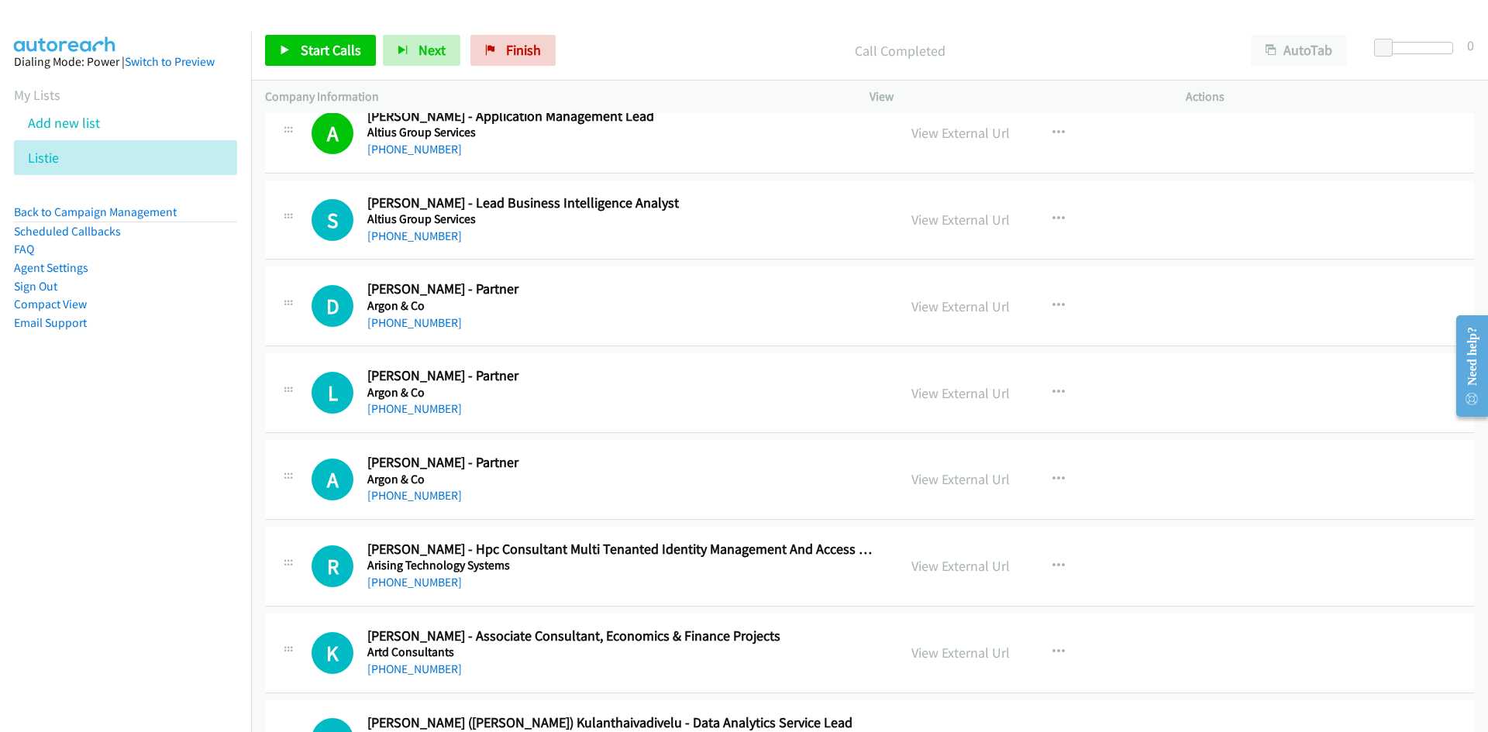
drag, startPoint x: 410, startPoint y: 238, endPoint x: 43, endPoint y: 340, distance: 381.3
click at [410, 238] on link "+61 2 9112 6011" at bounding box center [414, 236] width 95 height 15
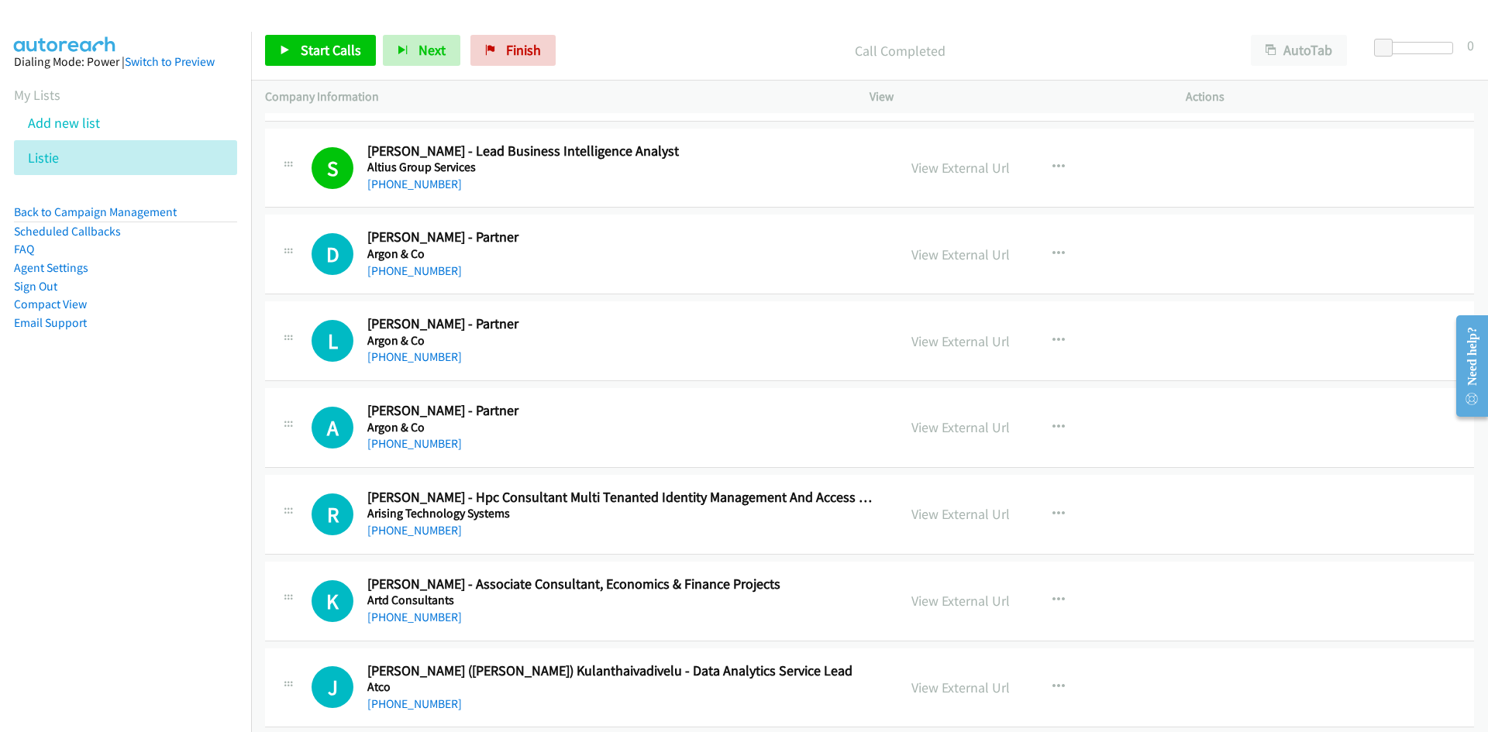
scroll to position [930, 0]
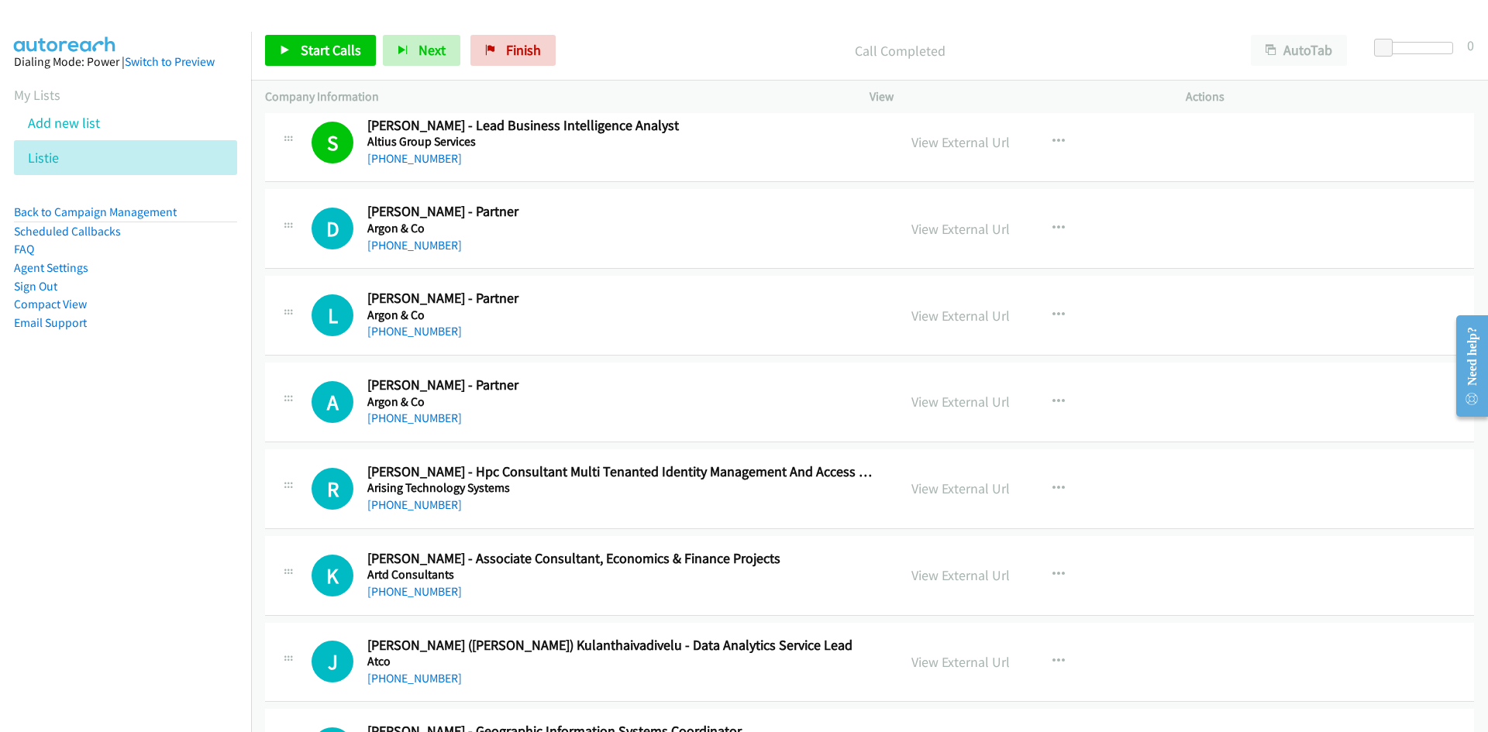
drag, startPoint x: 429, startPoint y: 246, endPoint x: 262, endPoint y: 316, distance: 180.6
click at [429, 246] on link "+61 423 639 986" at bounding box center [414, 245] width 95 height 15
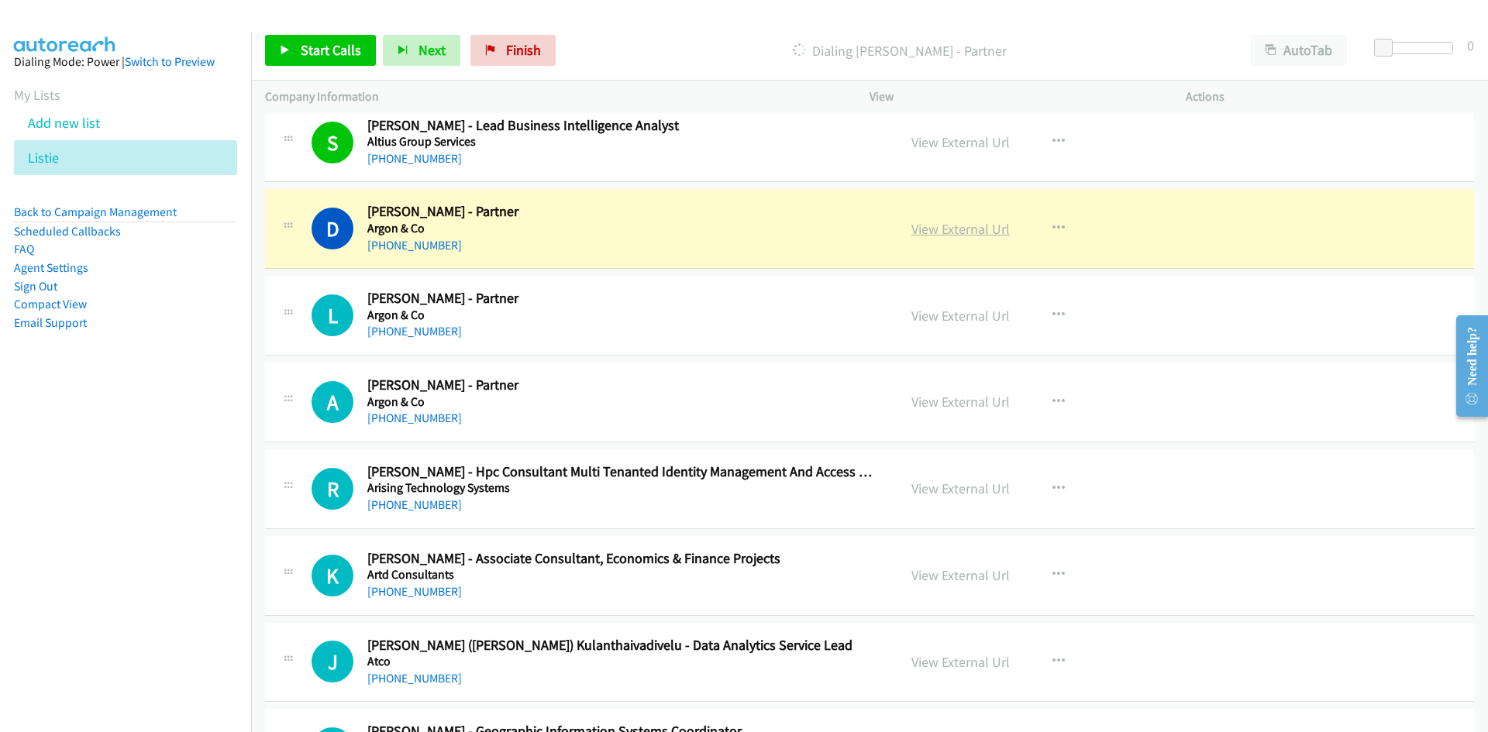
click at [949, 232] on link "View External Url" at bounding box center [960, 229] width 98 height 18
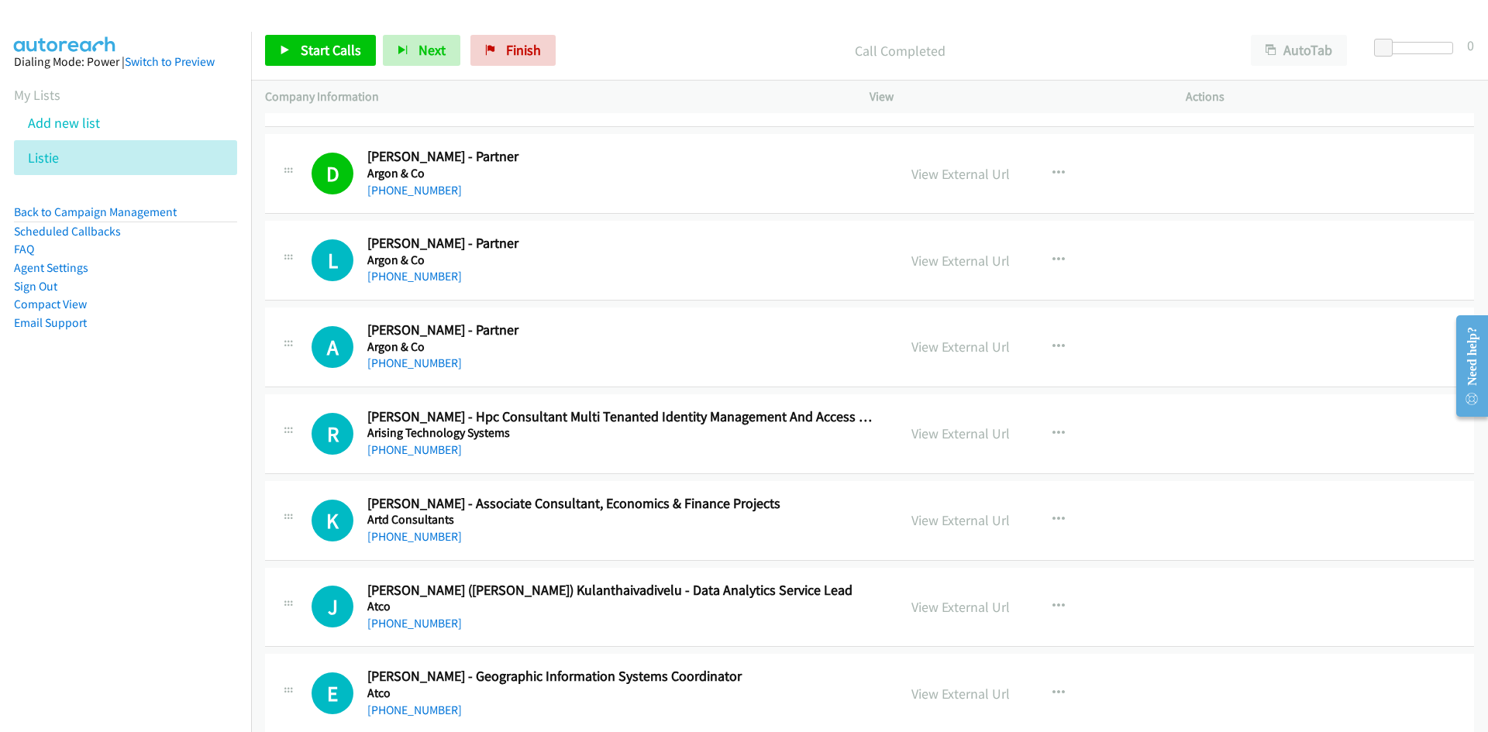
scroll to position [1007, 0]
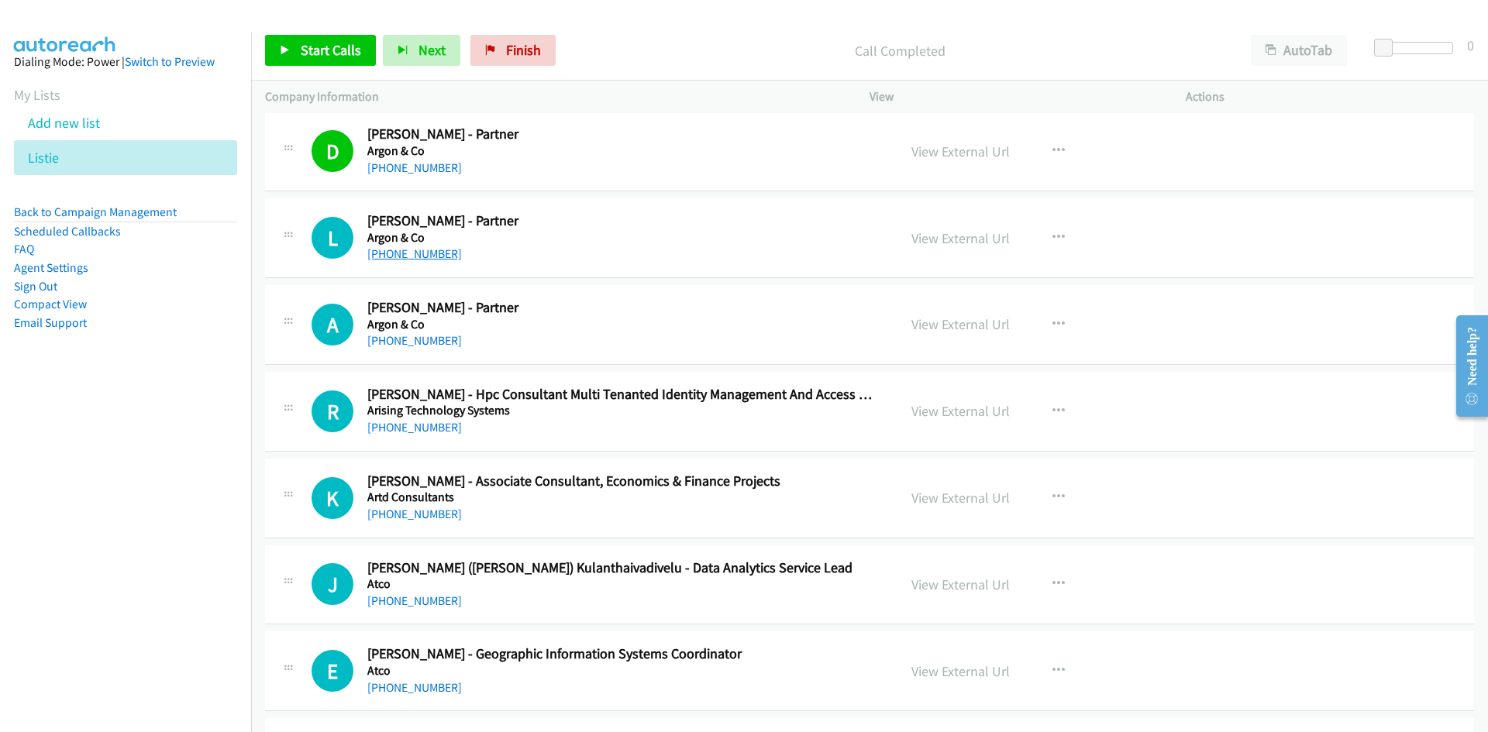
drag, startPoint x: 425, startPoint y: 251, endPoint x: 423, endPoint y: 260, distance: 8.7
click at [425, 251] on link "+61 407 465 144" at bounding box center [414, 253] width 95 height 15
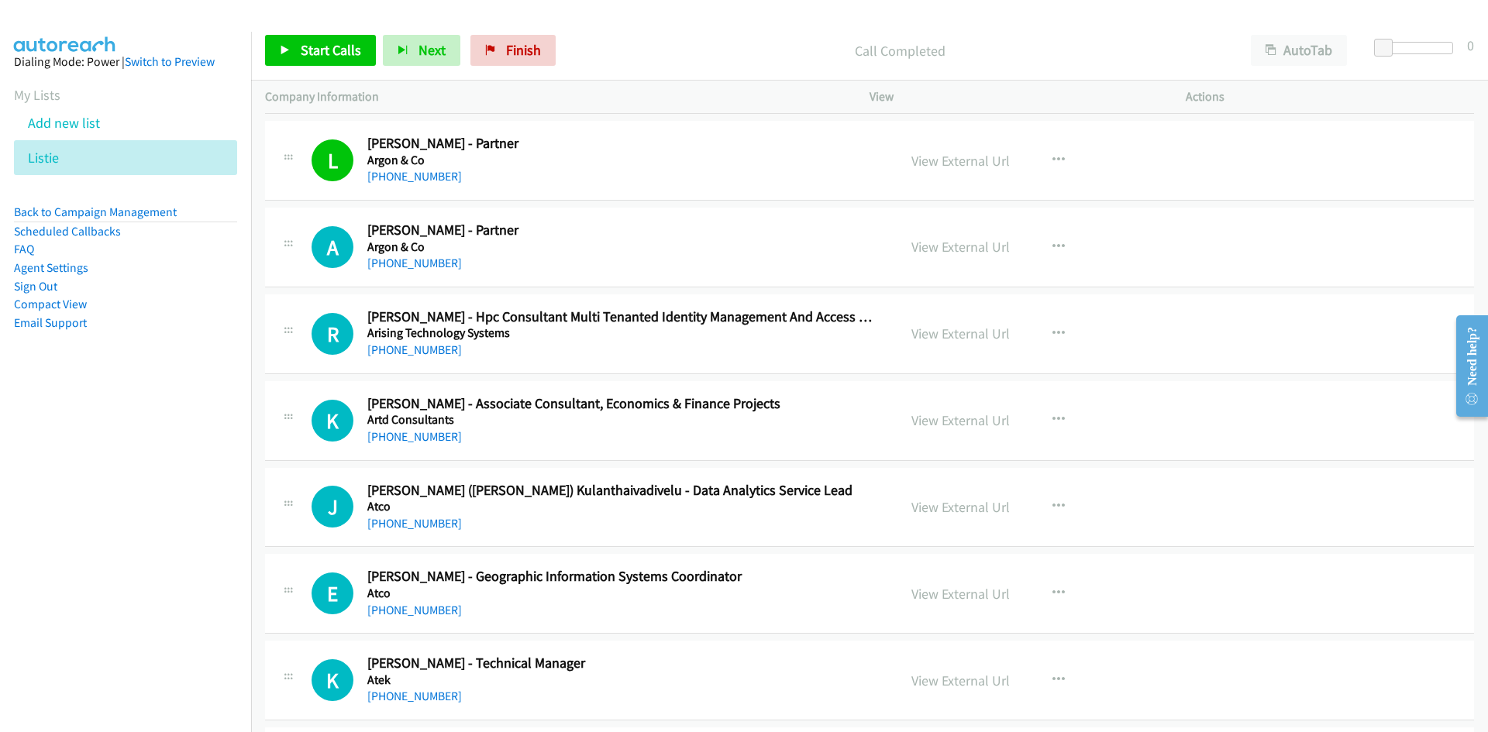
drag, startPoint x: 415, startPoint y: 260, endPoint x: 272, endPoint y: 288, distance: 145.9
click at [415, 260] on link "+61 400 410 085" at bounding box center [414, 263] width 95 height 15
drag, startPoint x: 437, startPoint y: 348, endPoint x: 8, endPoint y: 468, distance: 445.8
click at [437, 348] on link "+61 417 312 869" at bounding box center [414, 350] width 95 height 15
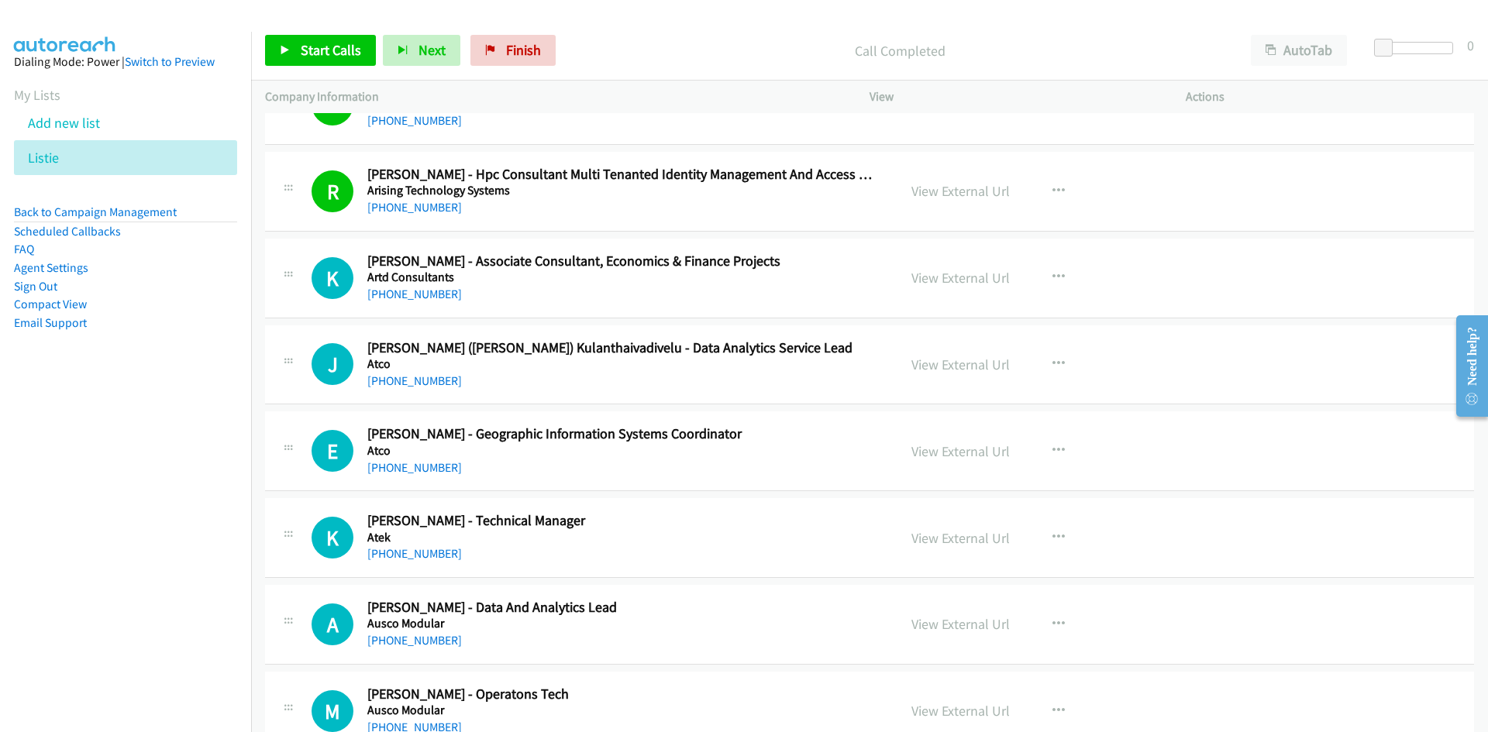
scroll to position [1240, 0]
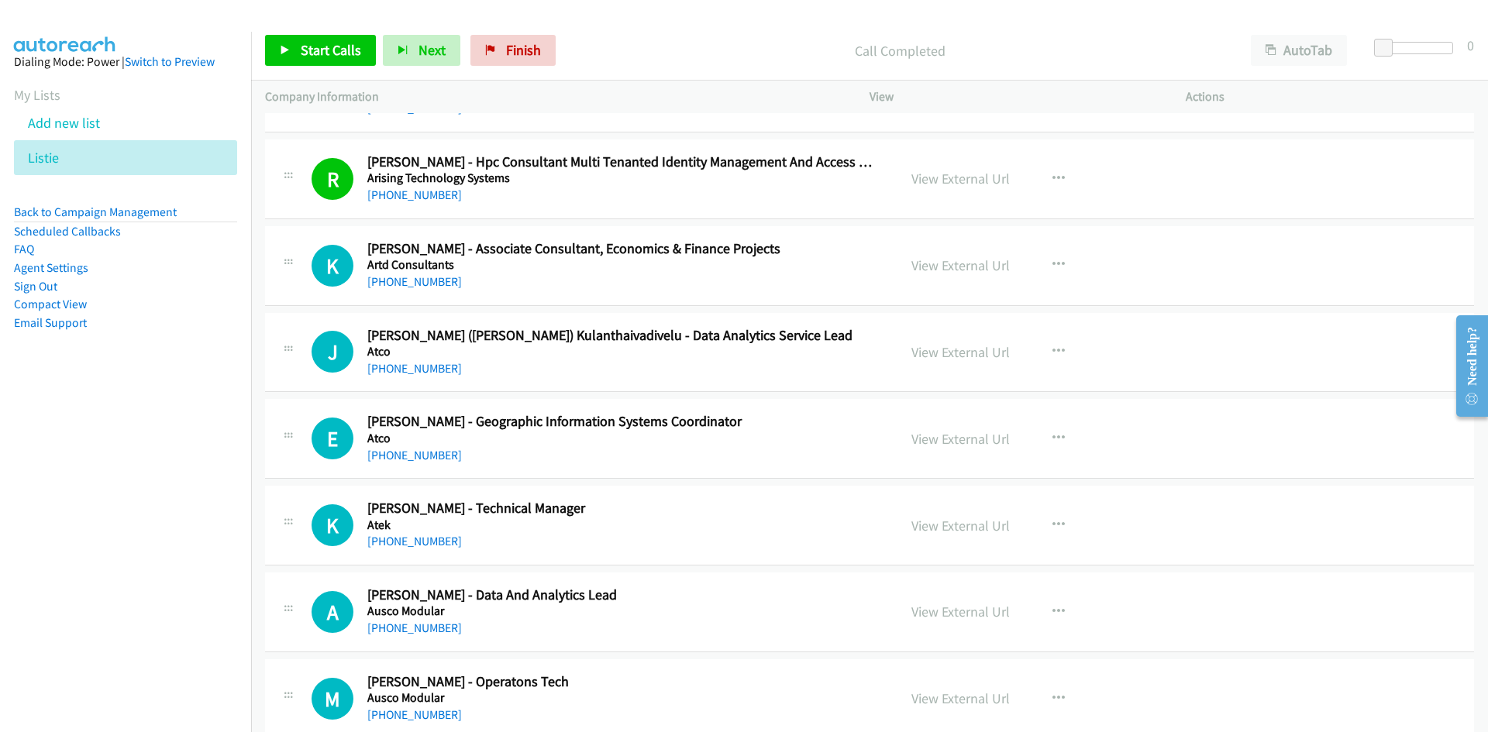
drag, startPoint x: 432, startPoint y: 277, endPoint x: 119, endPoint y: 344, distance: 320.3
click at [432, 277] on link "+61 420 262 548" at bounding box center [414, 281] width 95 height 15
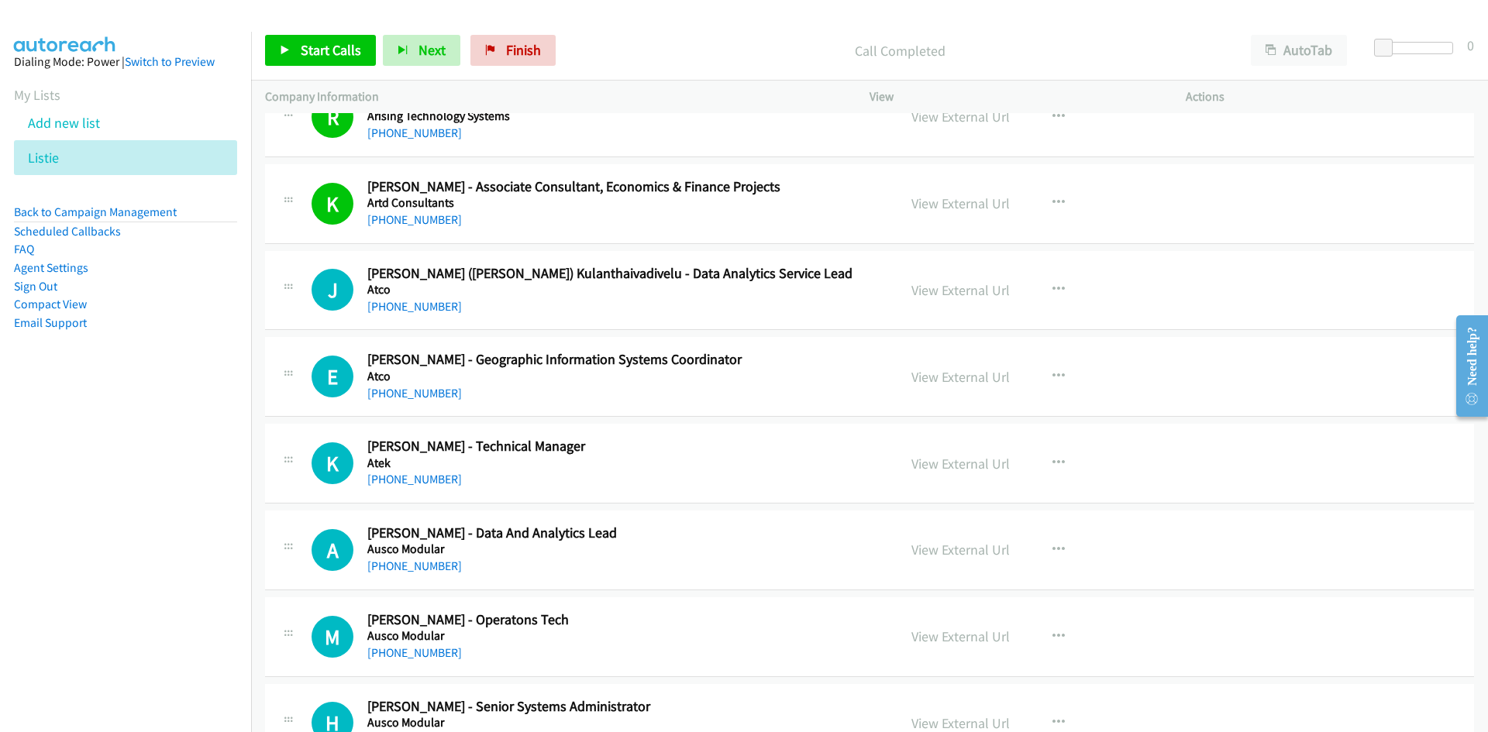
scroll to position [1317, 0]
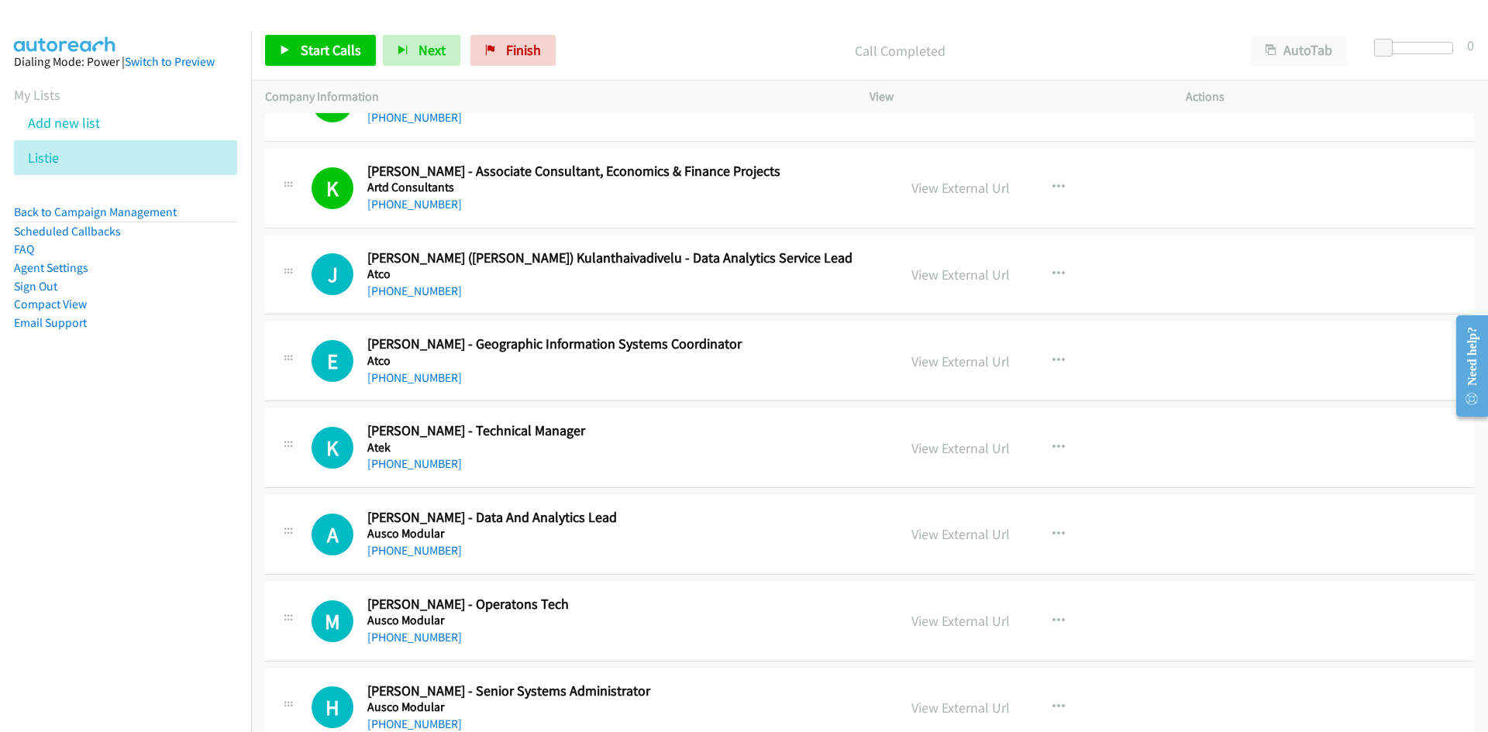
drag, startPoint x: 403, startPoint y: 288, endPoint x: 285, endPoint y: 344, distance: 130.3
click at [403, 288] on link "+61 401 241 820" at bounding box center [414, 291] width 95 height 15
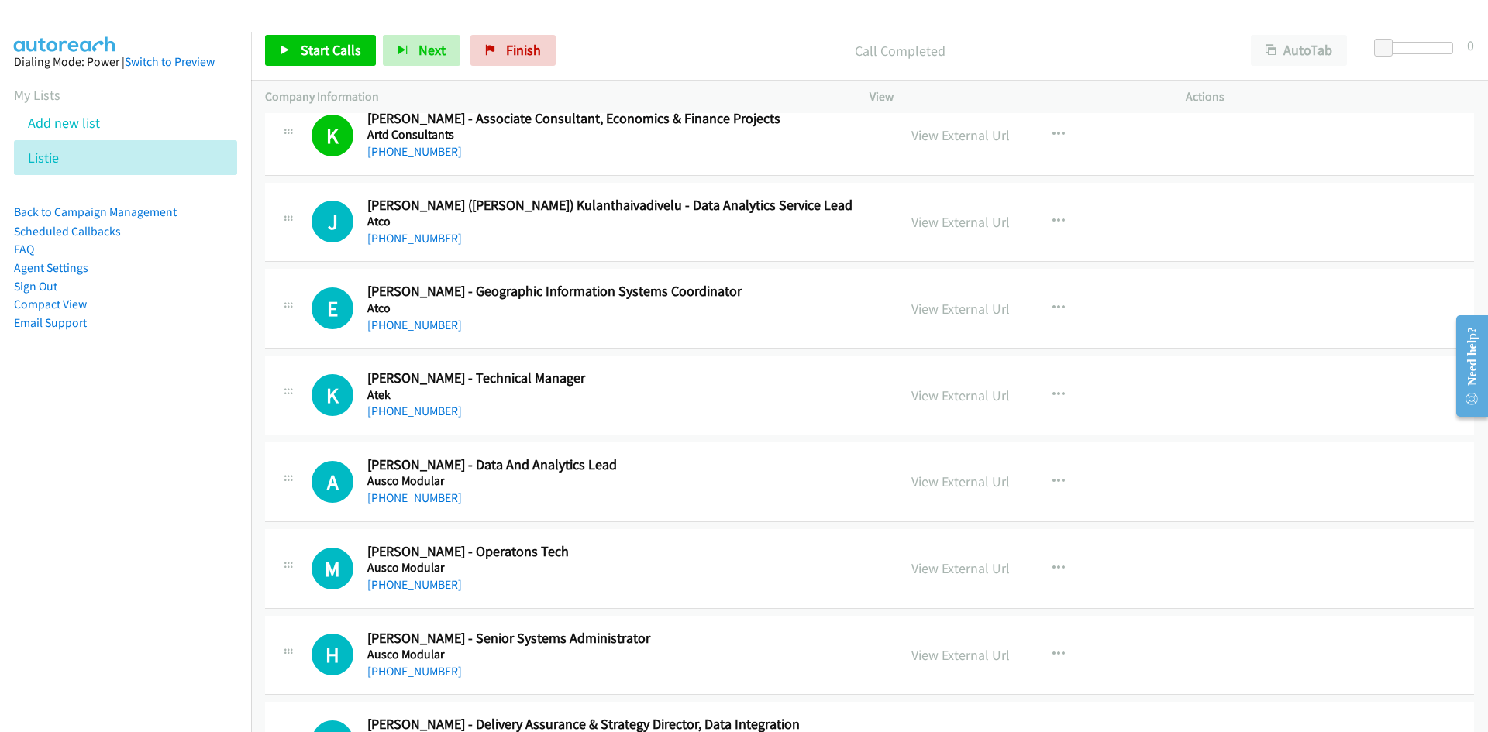
scroll to position [1395, 0]
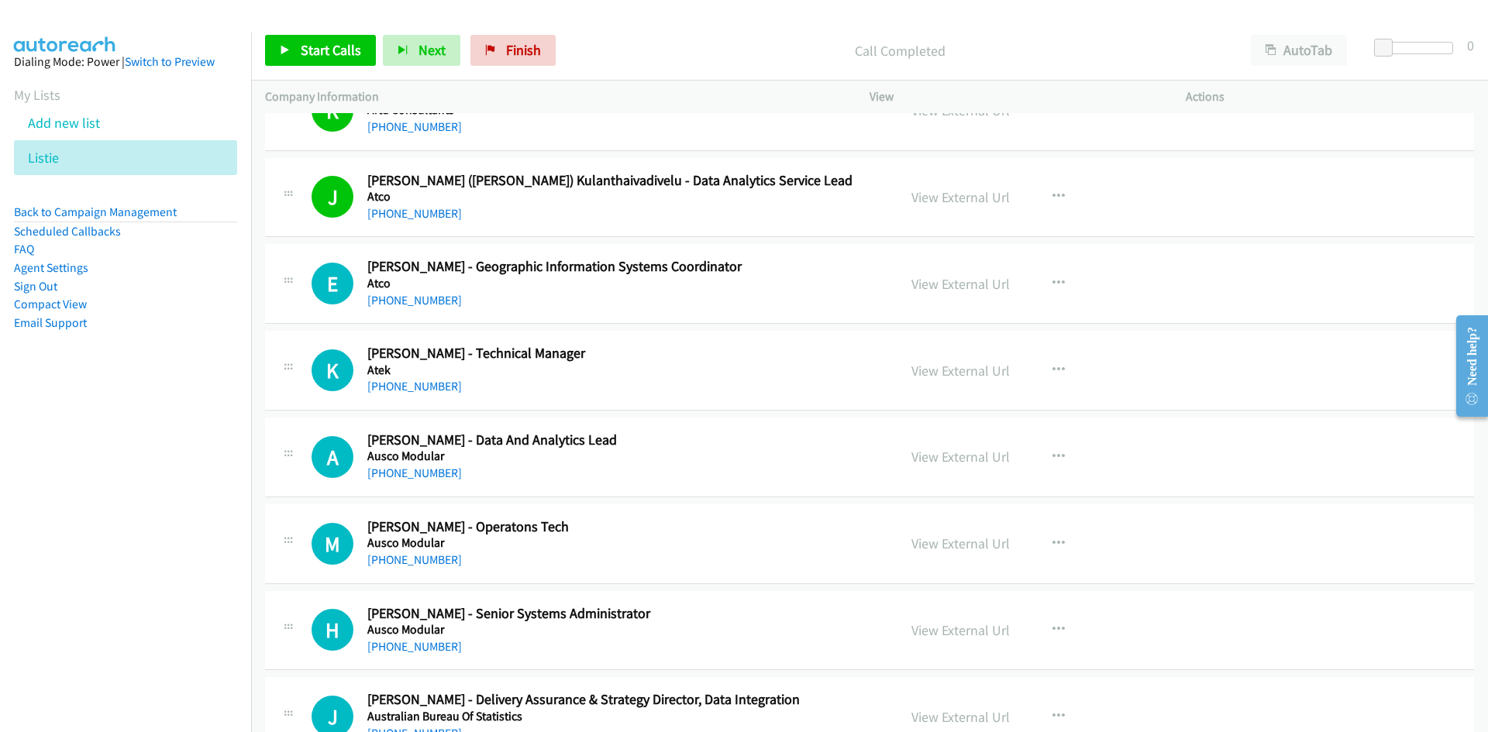
drag, startPoint x: 418, startPoint y: 298, endPoint x: 211, endPoint y: 371, distance: 220.4
click at [418, 298] on link "+61 412 986 942" at bounding box center [414, 300] width 95 height 15
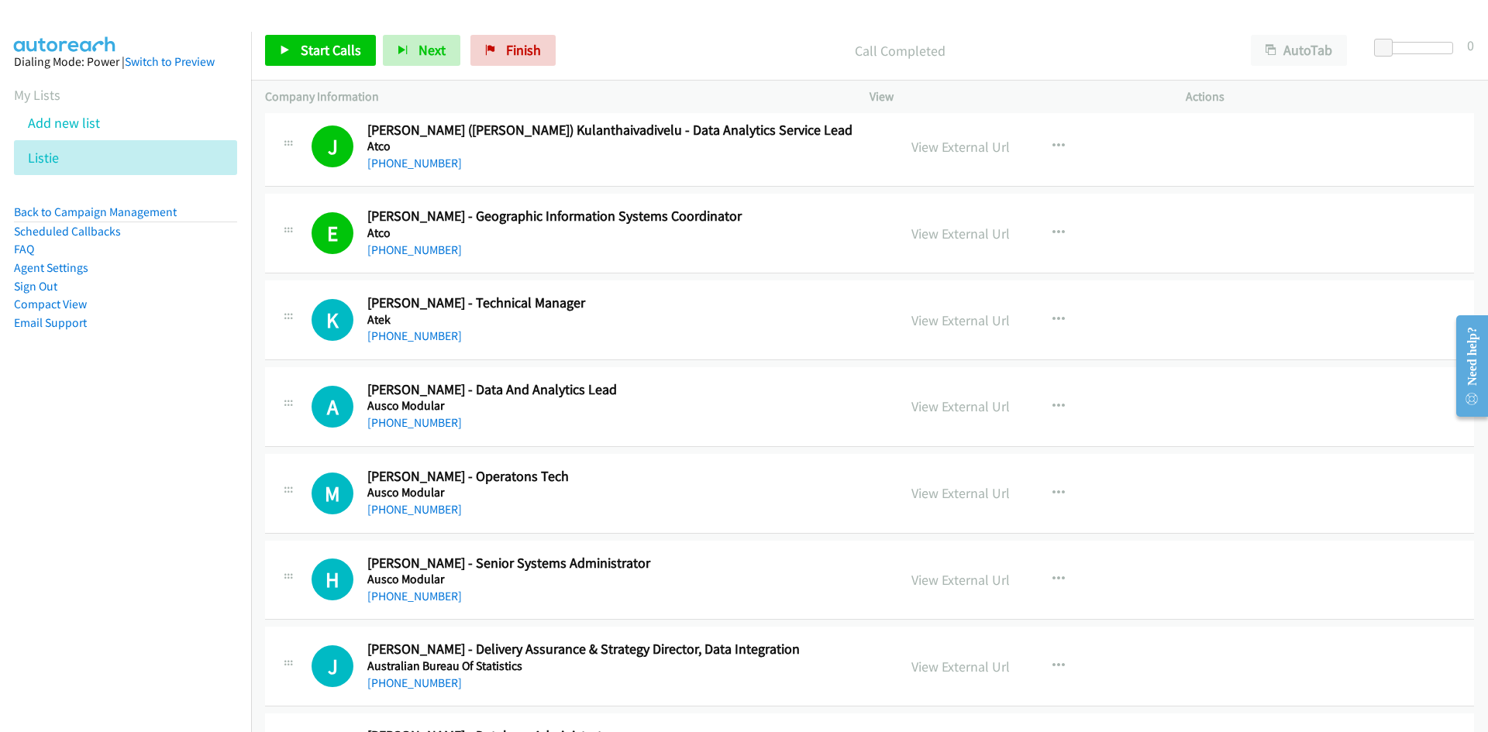
scroll to position [1472, 0]
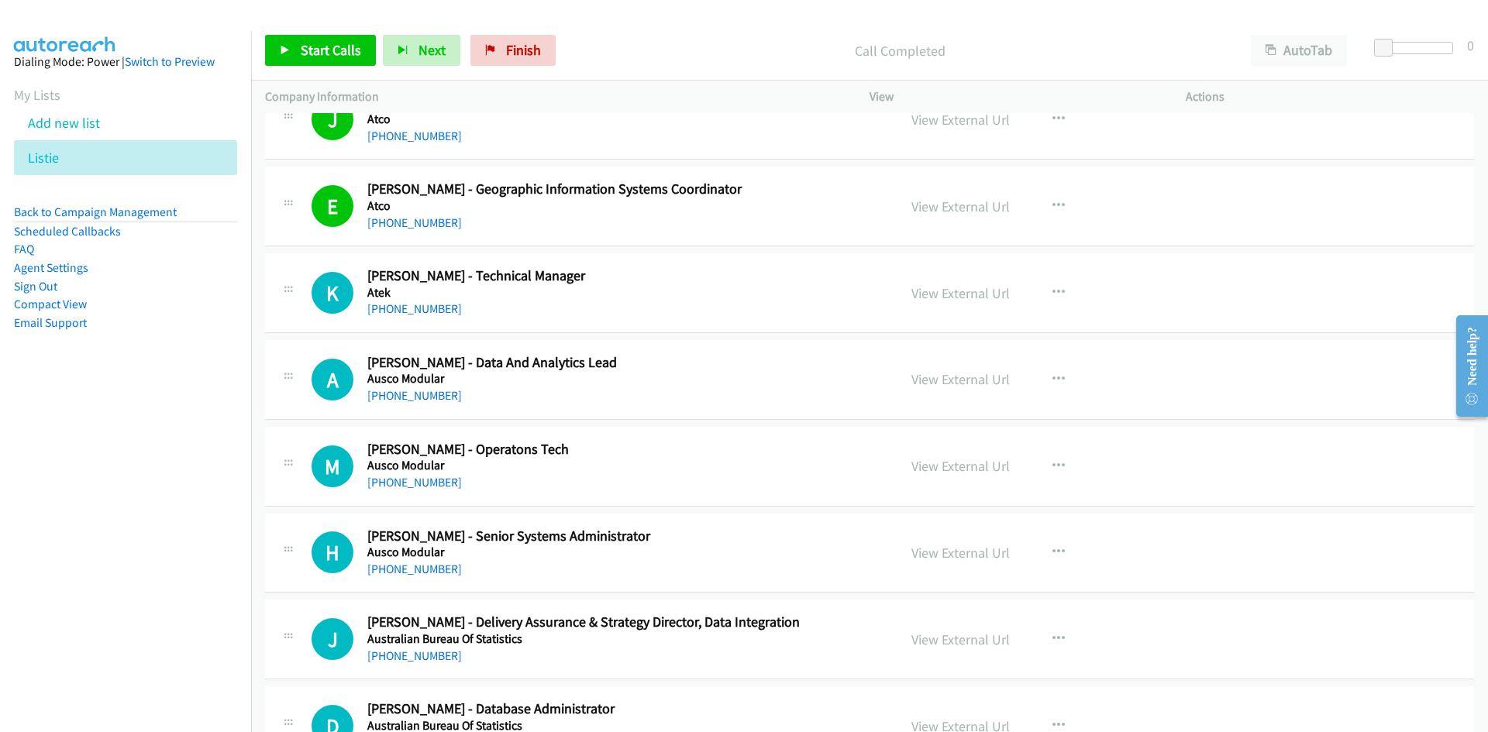
drag, startPoint x: 442, startPoint y: 310, endPoint x: 4, endPoint y: 420, distance: 451.5
click at [442, 310] on link "+61 439 117 770" at bounding box center [414, 308] width 95 height 15
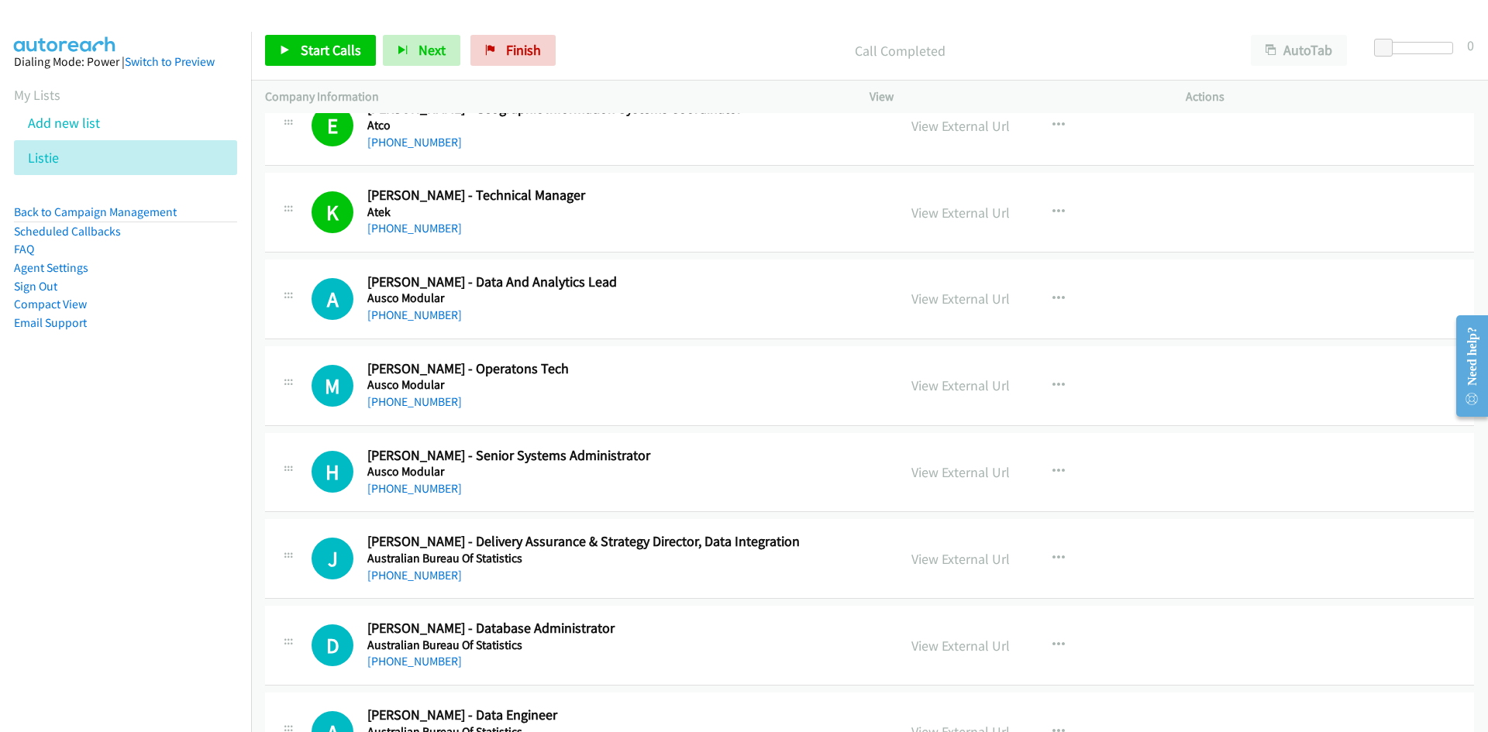
scroll to position [1627, 0]
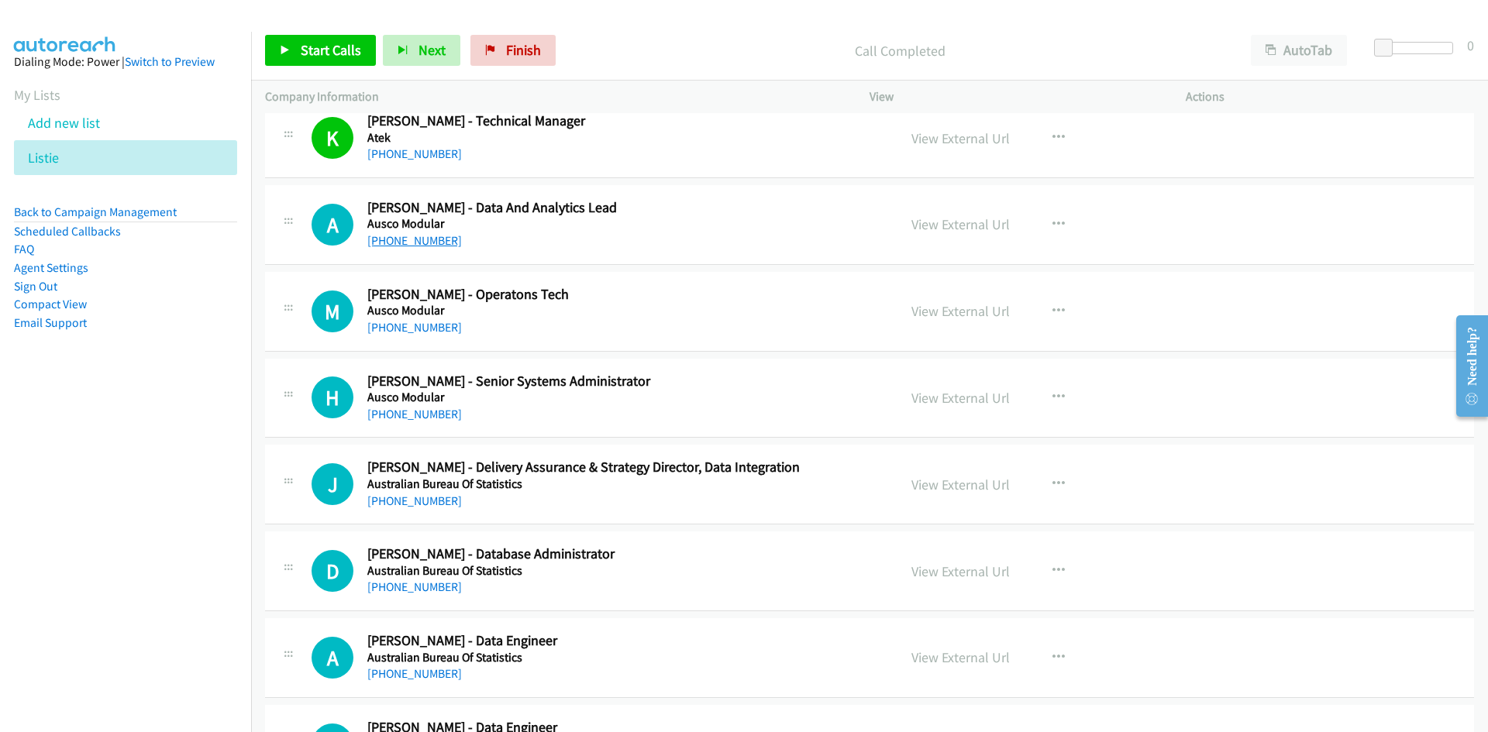
click at [438, 243] on link "+61 7 3864 7988" at bounding box center [414, 240] width 95 height 15
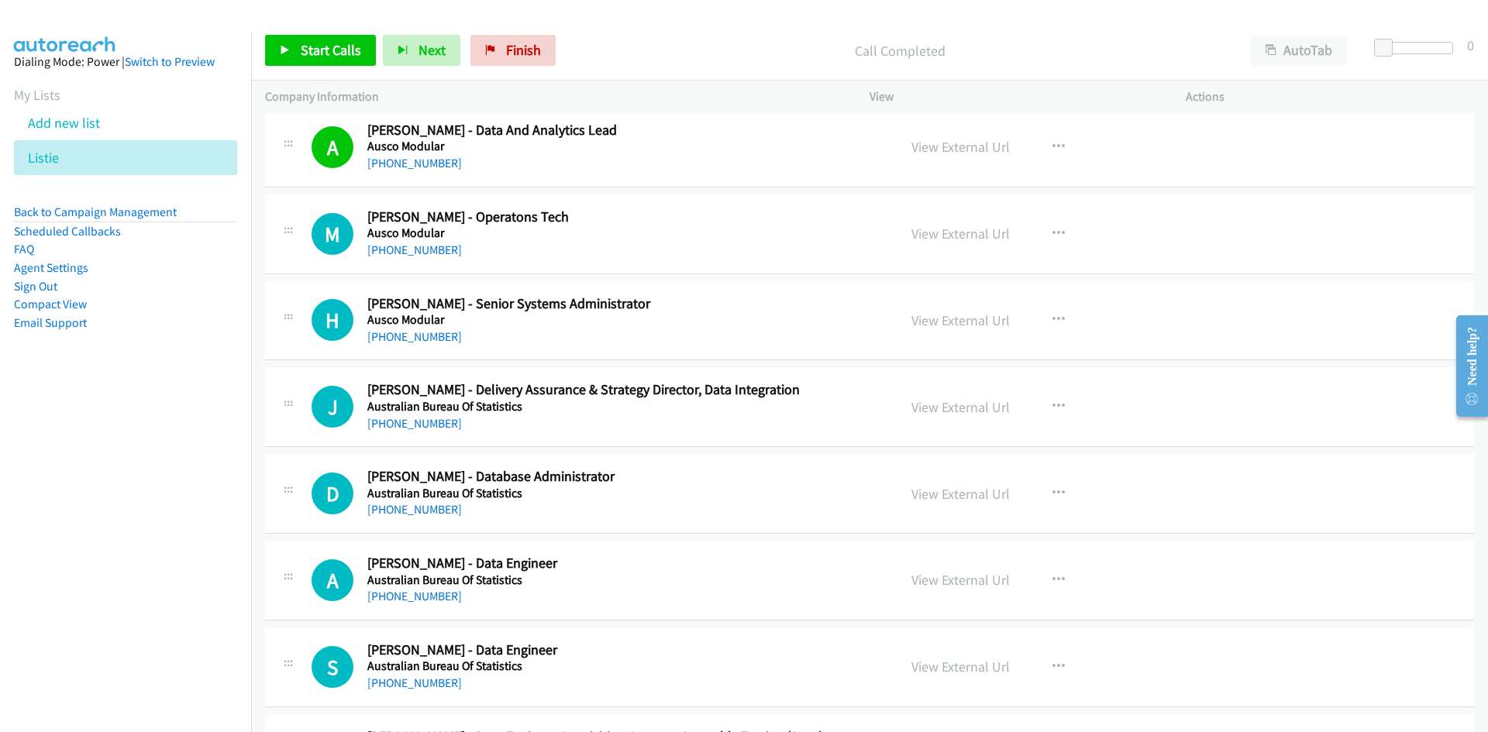
drag, startPoint x: 443, startPoint y: 247, endPoint x: 328, endPoint y: 269, distance: 117.5
click at [443, 247] on link "+61 422 789 601" at bounding box center [414, 250] width 95 height 15
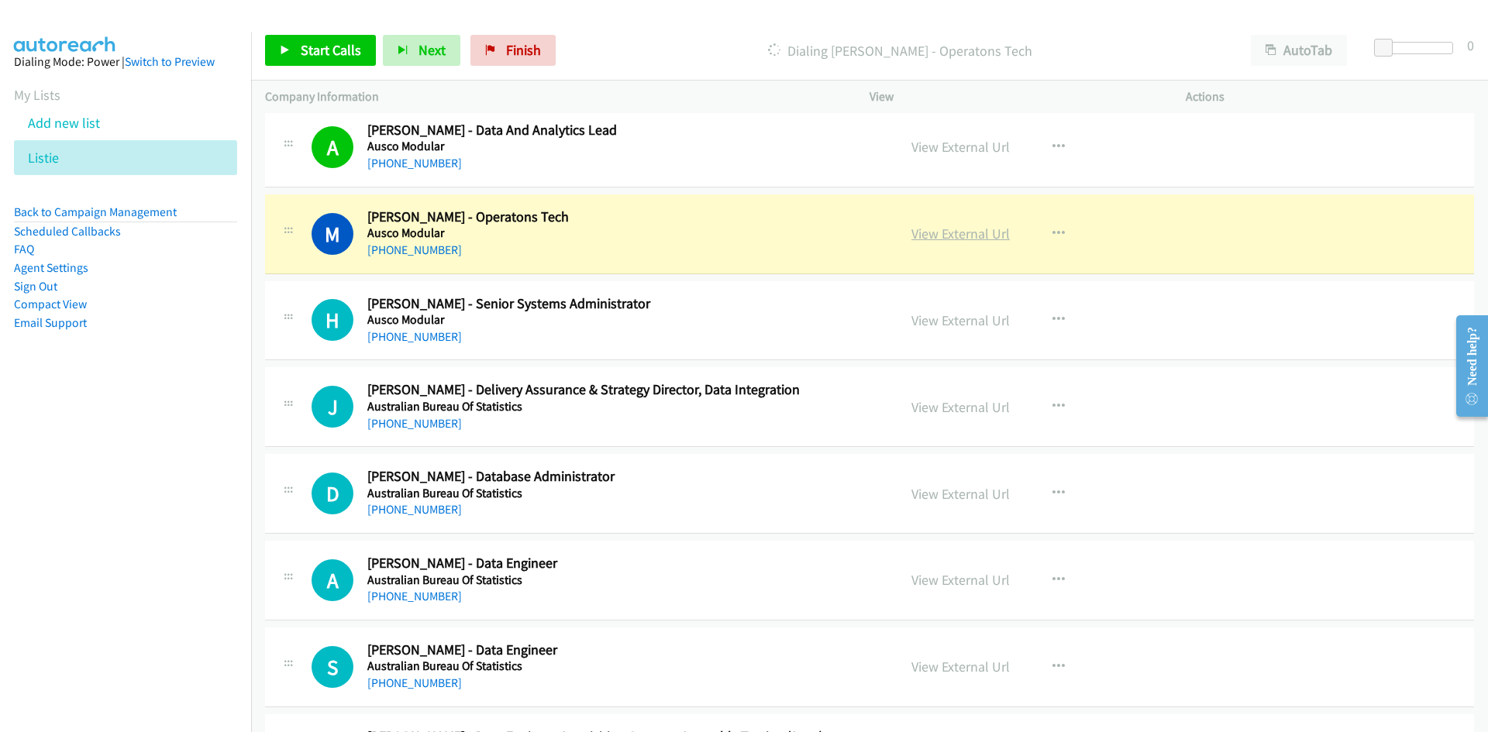
click at [982, 231] on link "View External Url" at bounding box center [960, 234] width 98 height 18
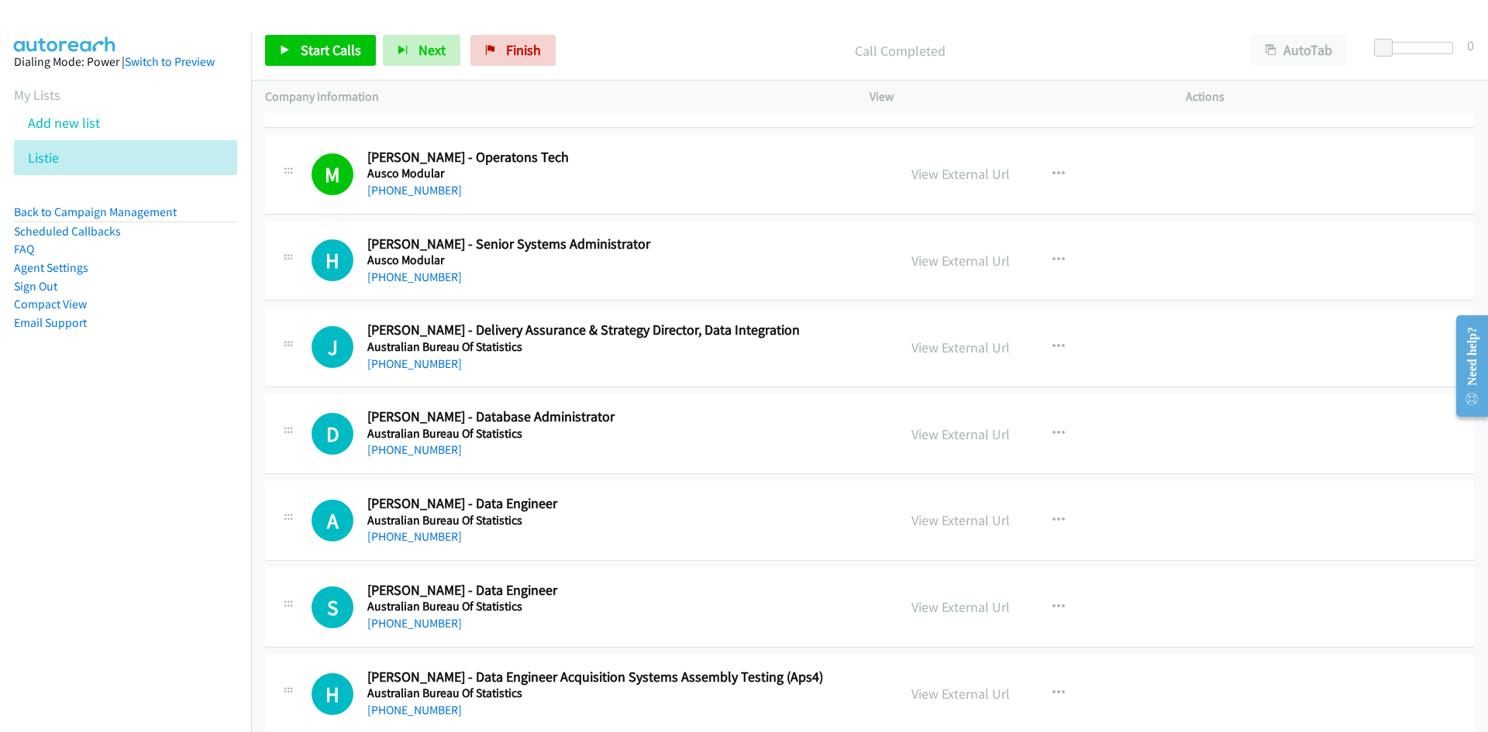
scroll to position [1782, 0]
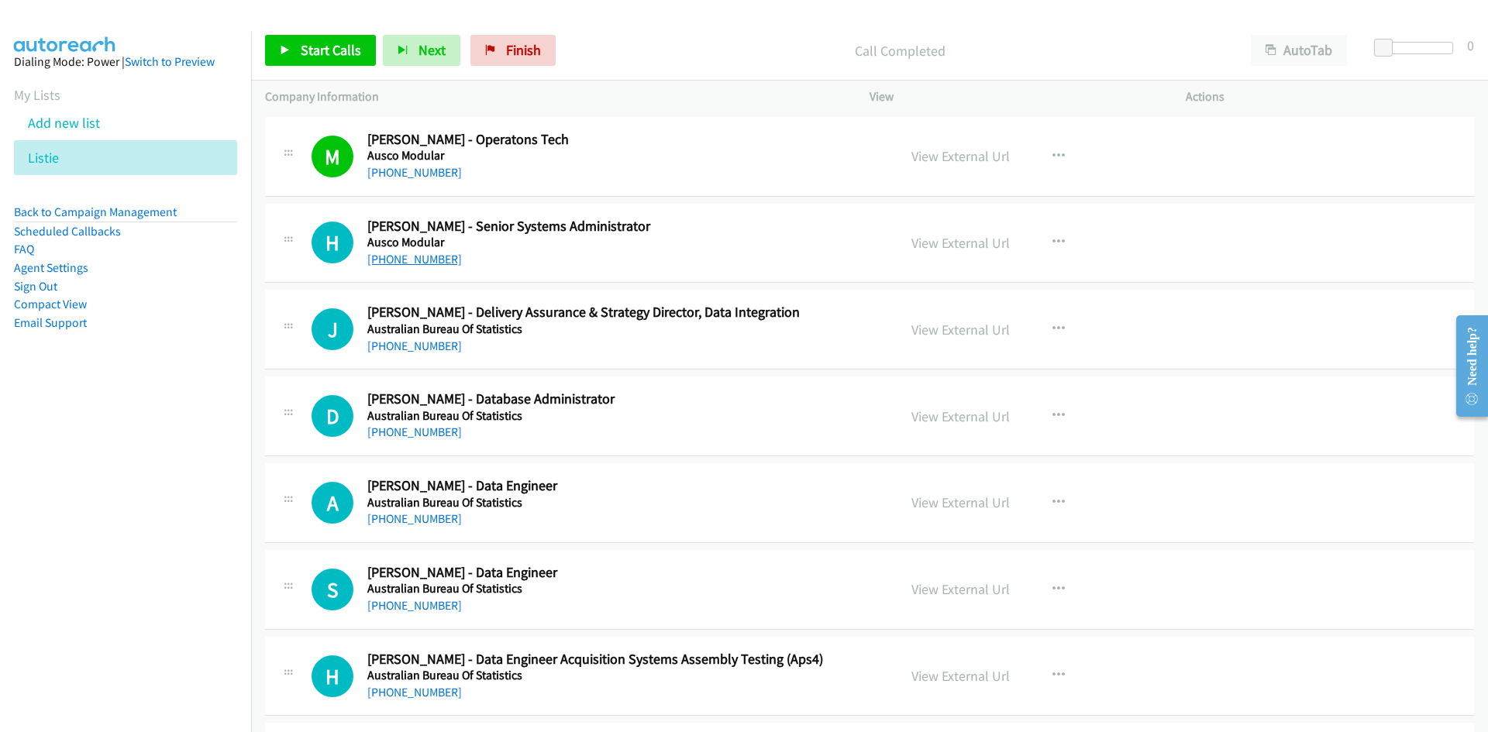
click at [436, 262] on link "+61 7 3181 7731" at bounding box center [414, 259] width 95 height 15
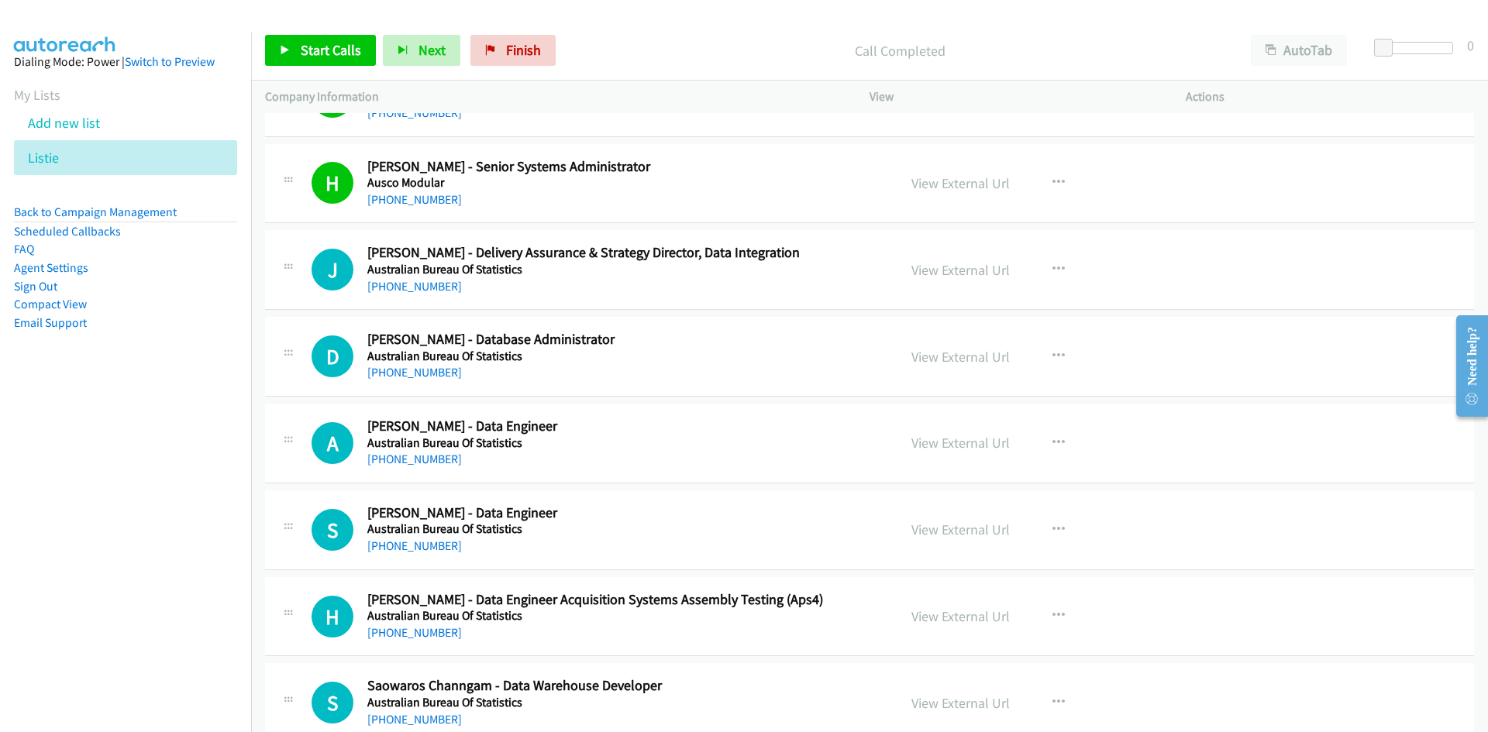
scroll to position [1860, 0]
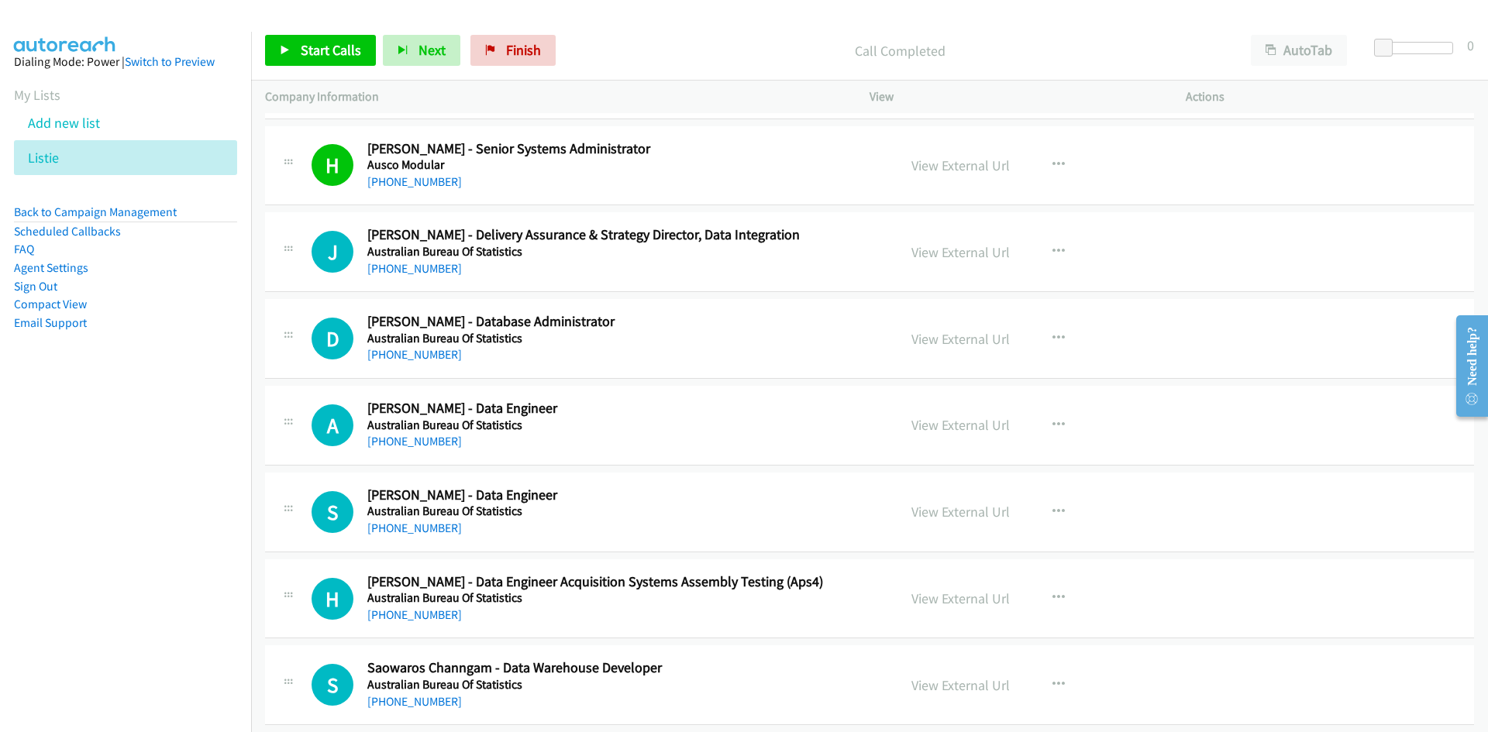
drag, startPoint x: 440, startPoint y: 269, endPoint x: 291, endPoint y: 327, distance: 159.7
click at [440, 269] on link "+61 417 882 157" at bounding box center [414, 268] width 95 height 15
drag, startPoint x: 429, startPoint y: 351, endPoint x: 66, endPoint y: 433, distance: 372.6
click at [429, 351] on link "+61 2 6252 7764" at bounding box center [414, 354] width 95 height 15
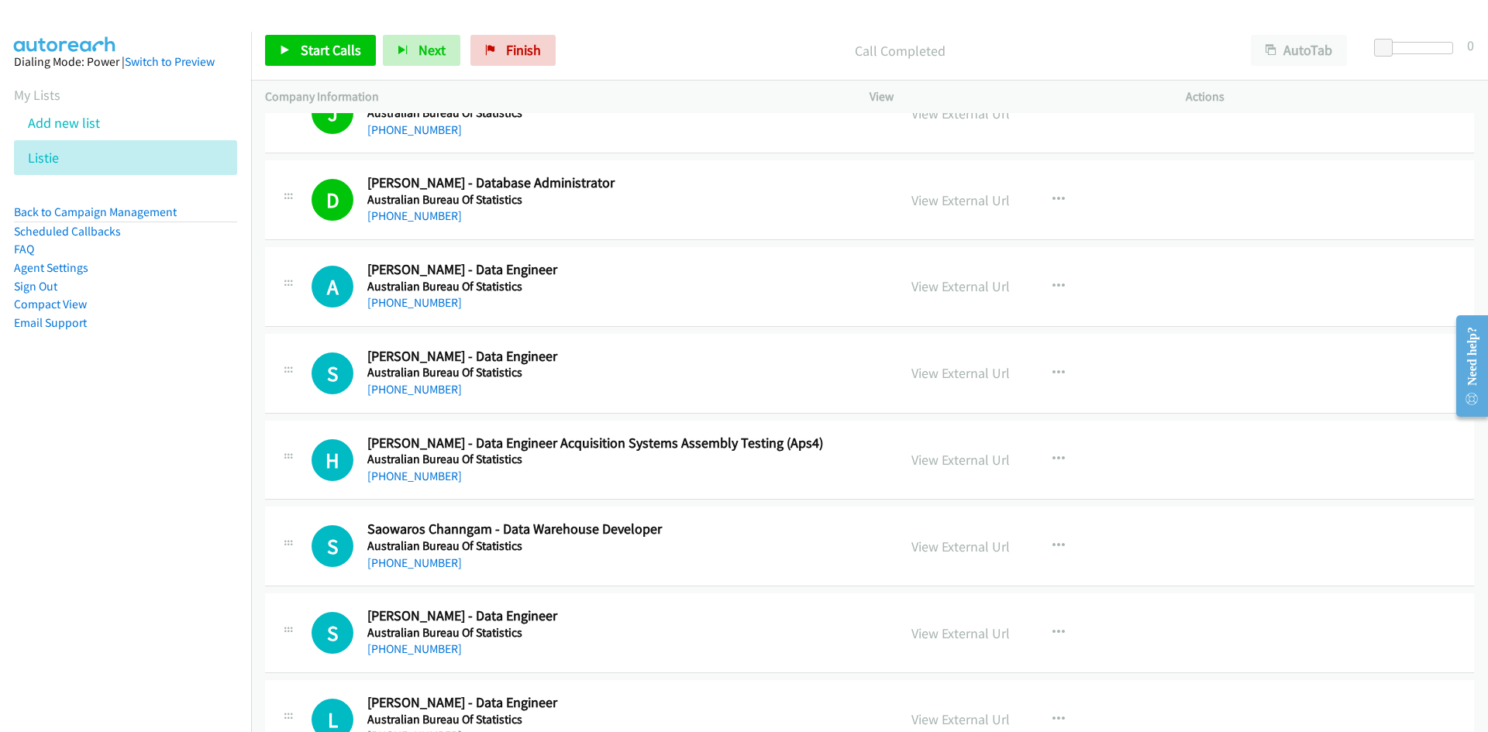
scroll to position [2015, 0]
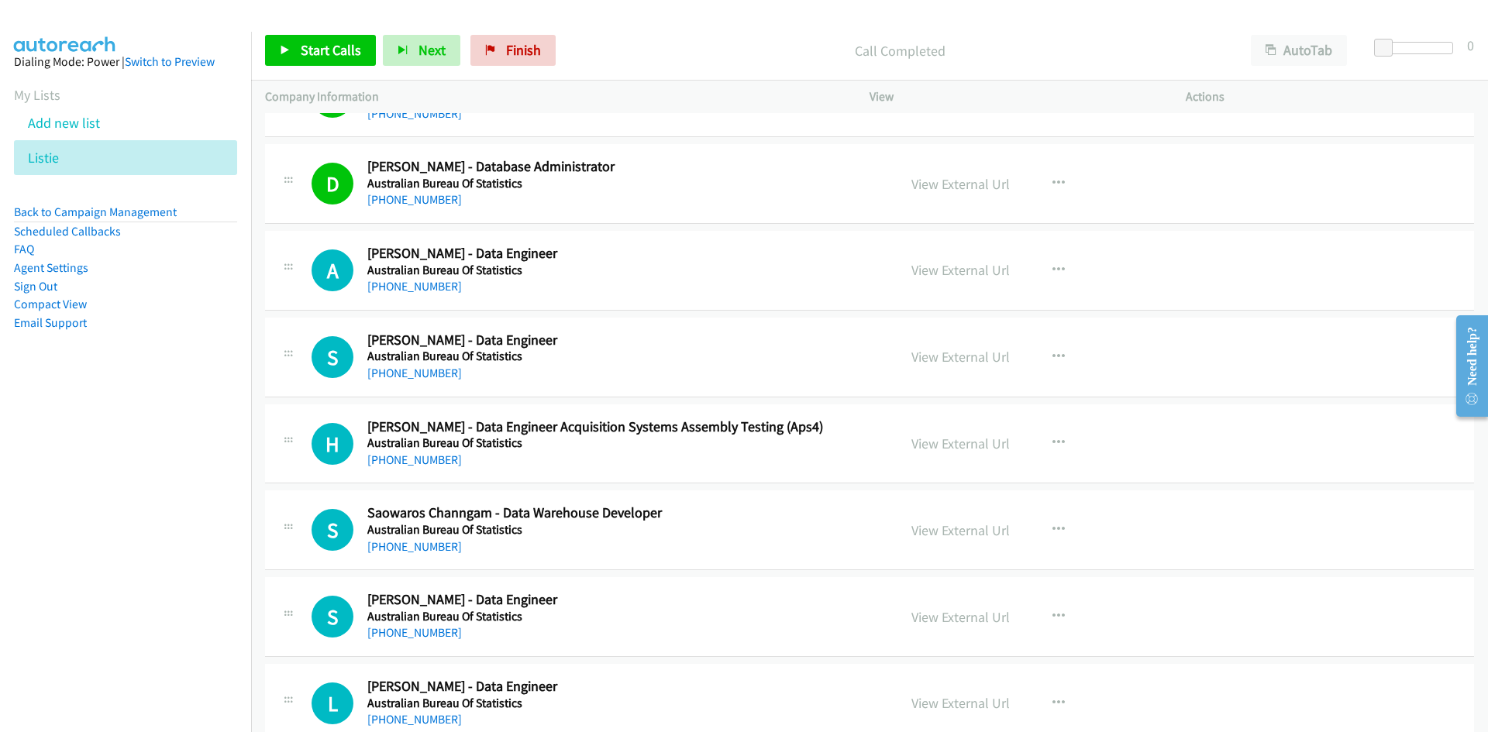
drag, startPoint x: 419, startPoint y: 287, endPoint x: 89, endPoint y: 385, distance: 344.5
click at [419, 287] on link "+61 467 090 023" at bounding box center [414, 286] width 95 height 15
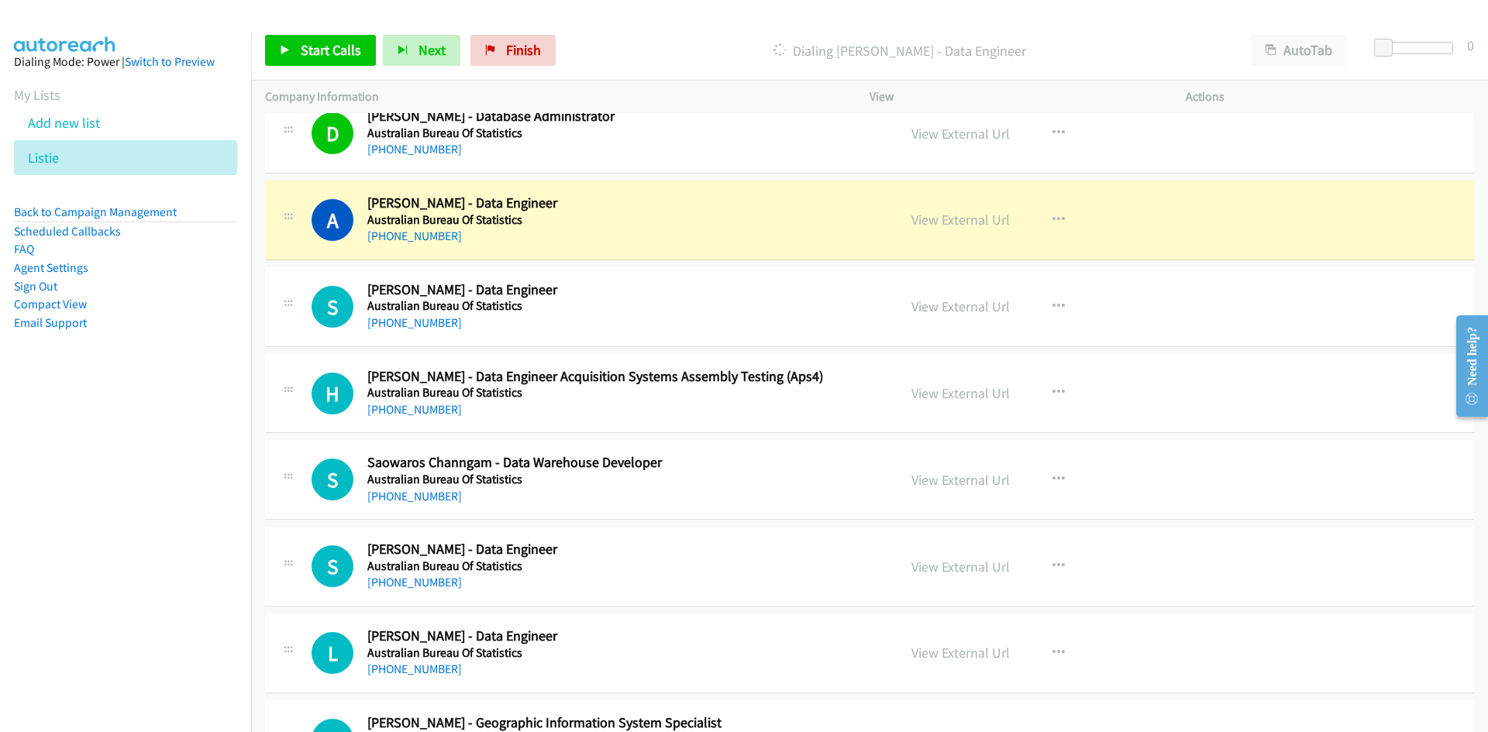
scroll to position [2092, 0]
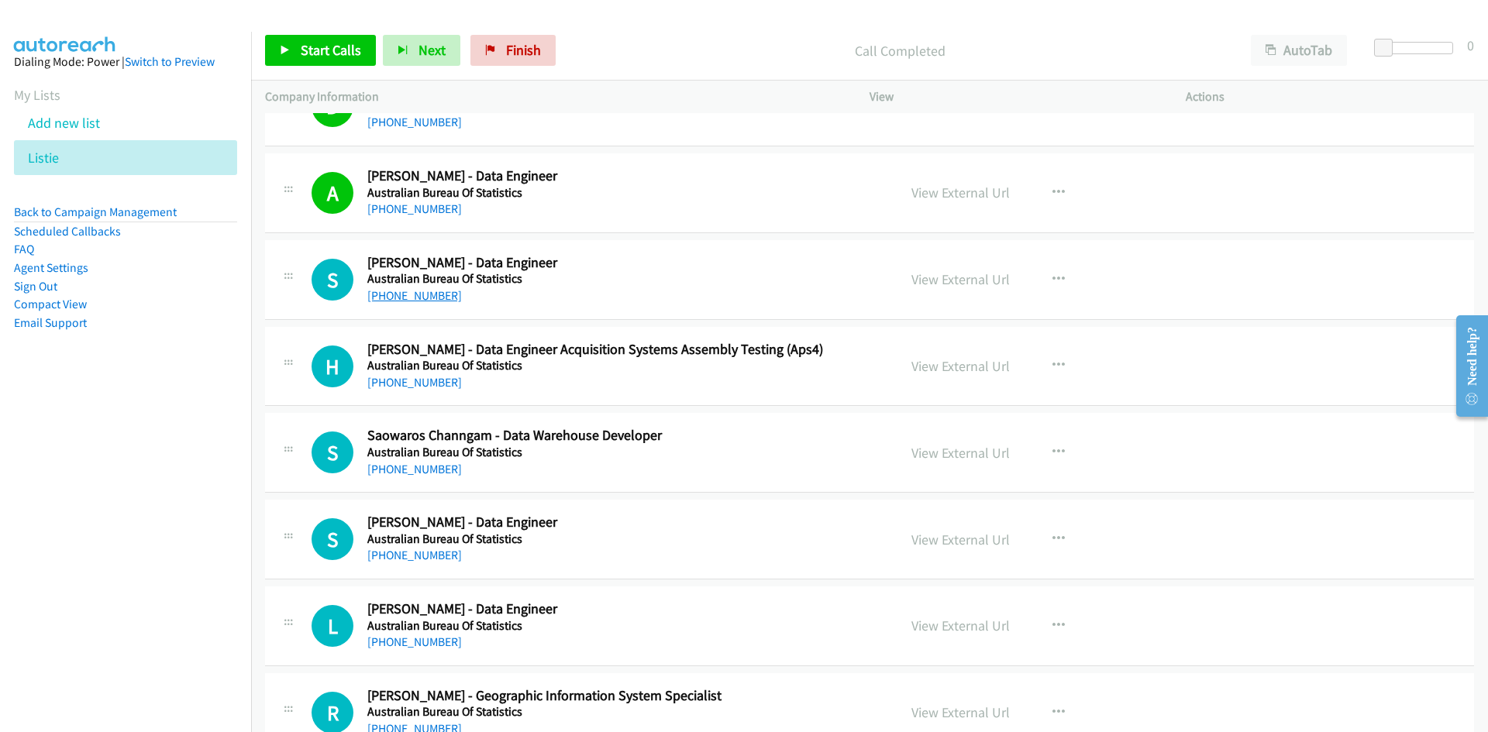
click at [436, 296] on link "+61 8 9360 5104" at bounding box center [414, 295] width 95 height 15
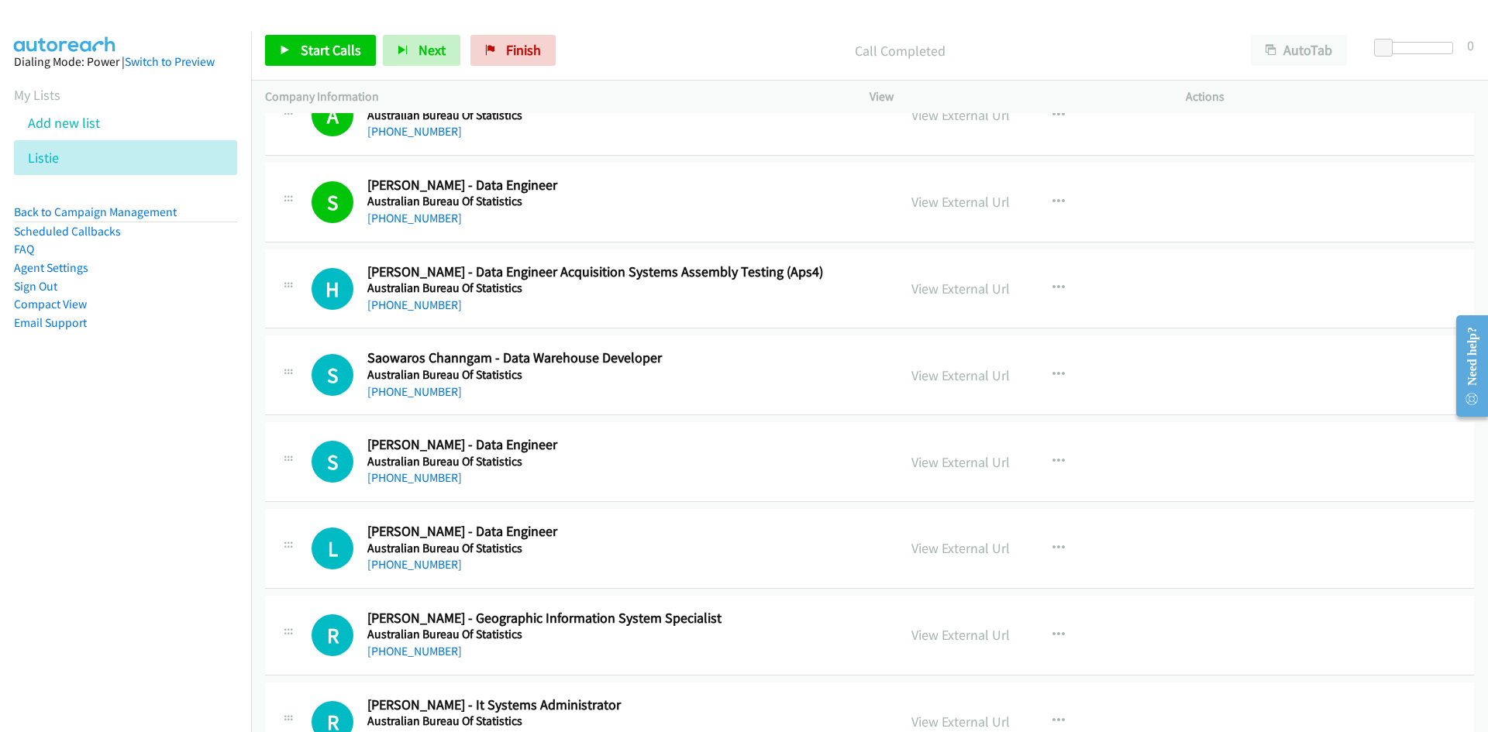
scroll to position [2247, 0]
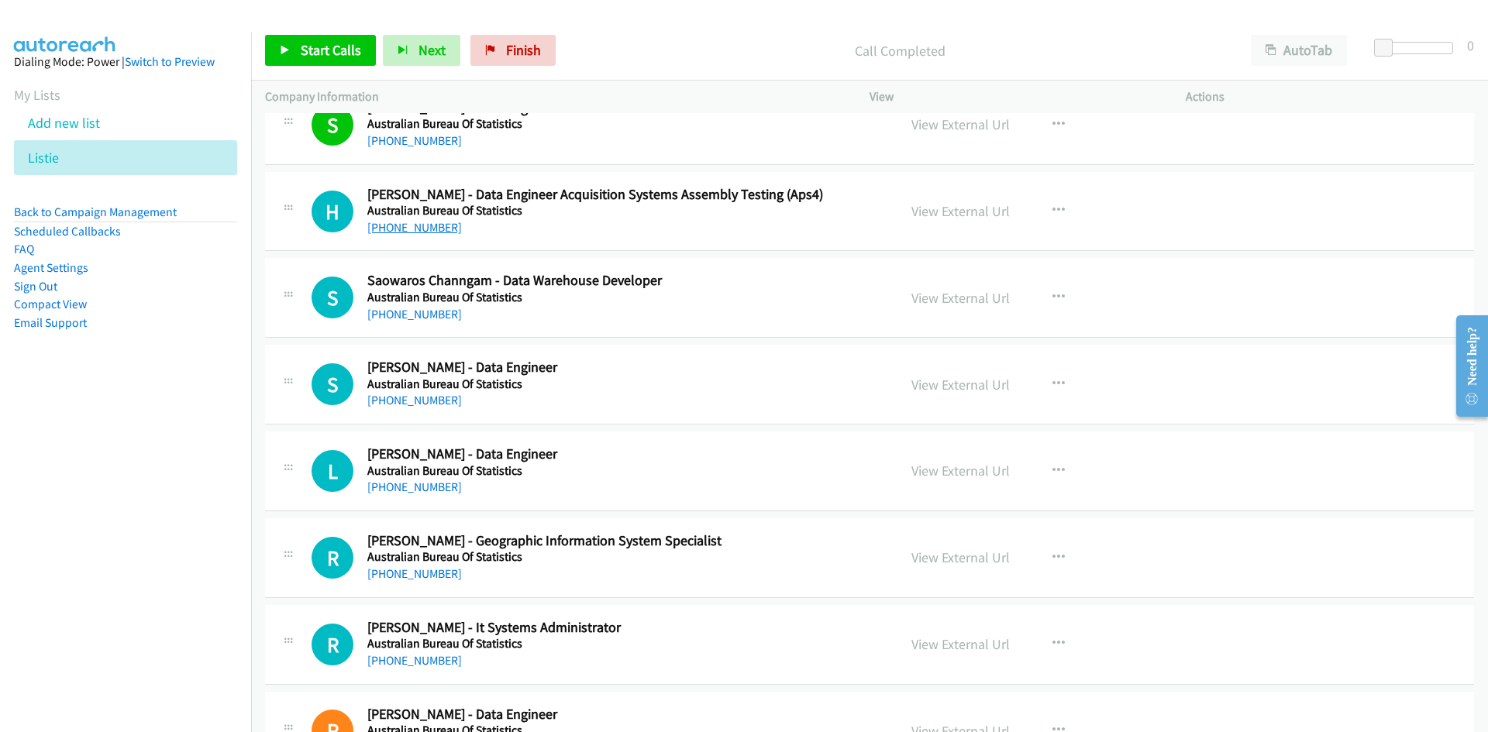
click at [423, 232] on link "+61 435 666 859" at bounding box center [414, 227] width 95 height 15
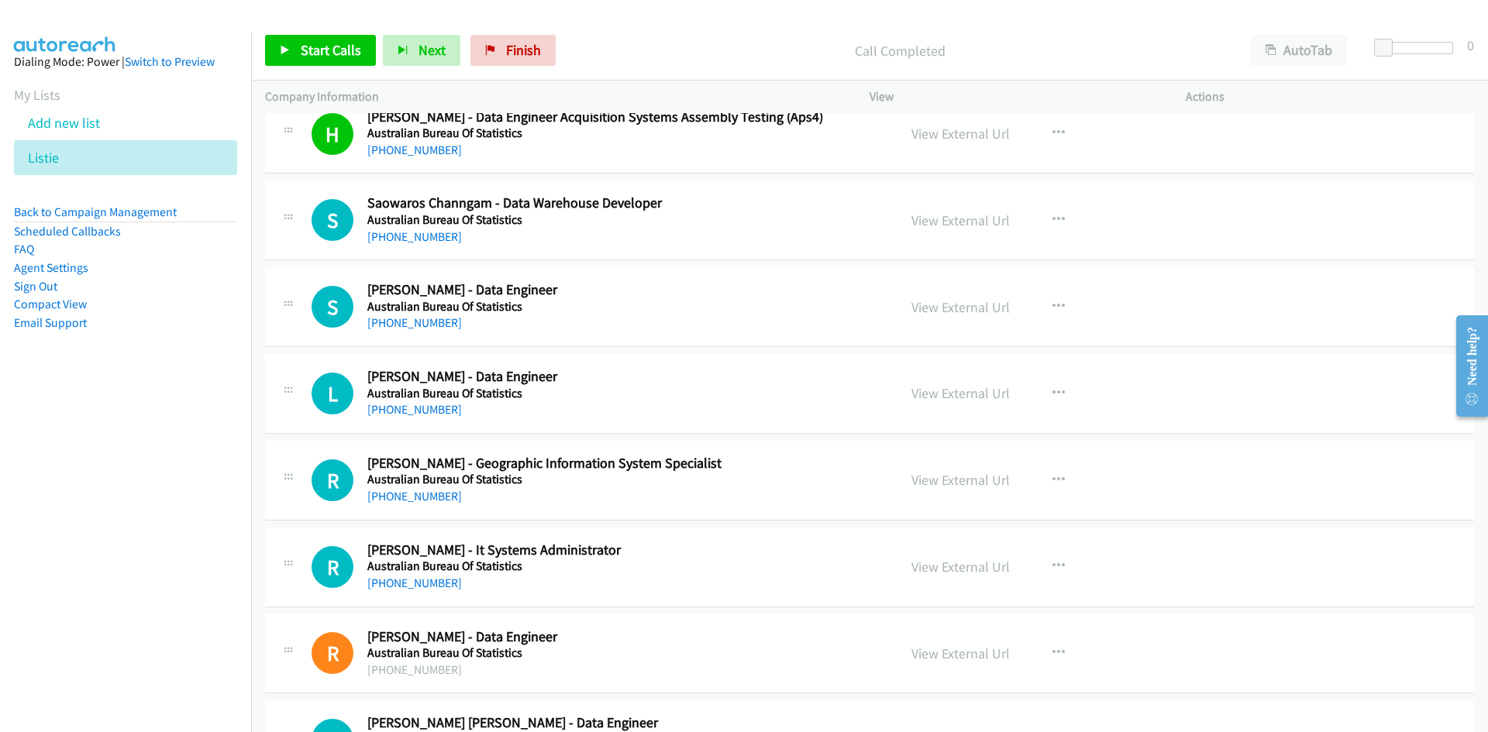
drag, startPoint x: 401, startPoint y: 243, endPoint x: 301, endPoint y: 291, distance: 111.3
click at [401, 243] on link "+61 2 6252 7768" at bounding box center [414, 236] width 95 height 15
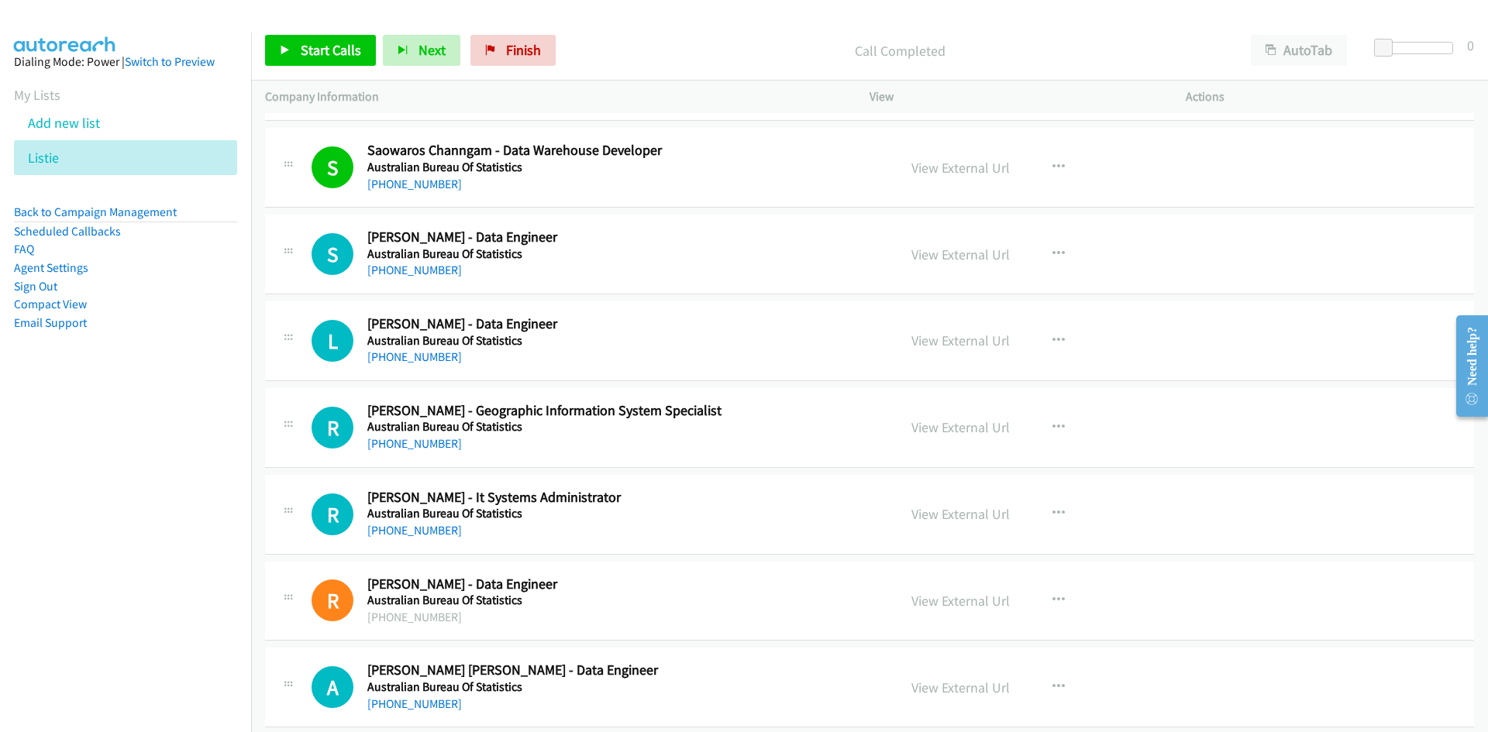
scroll to position [2402, 0]
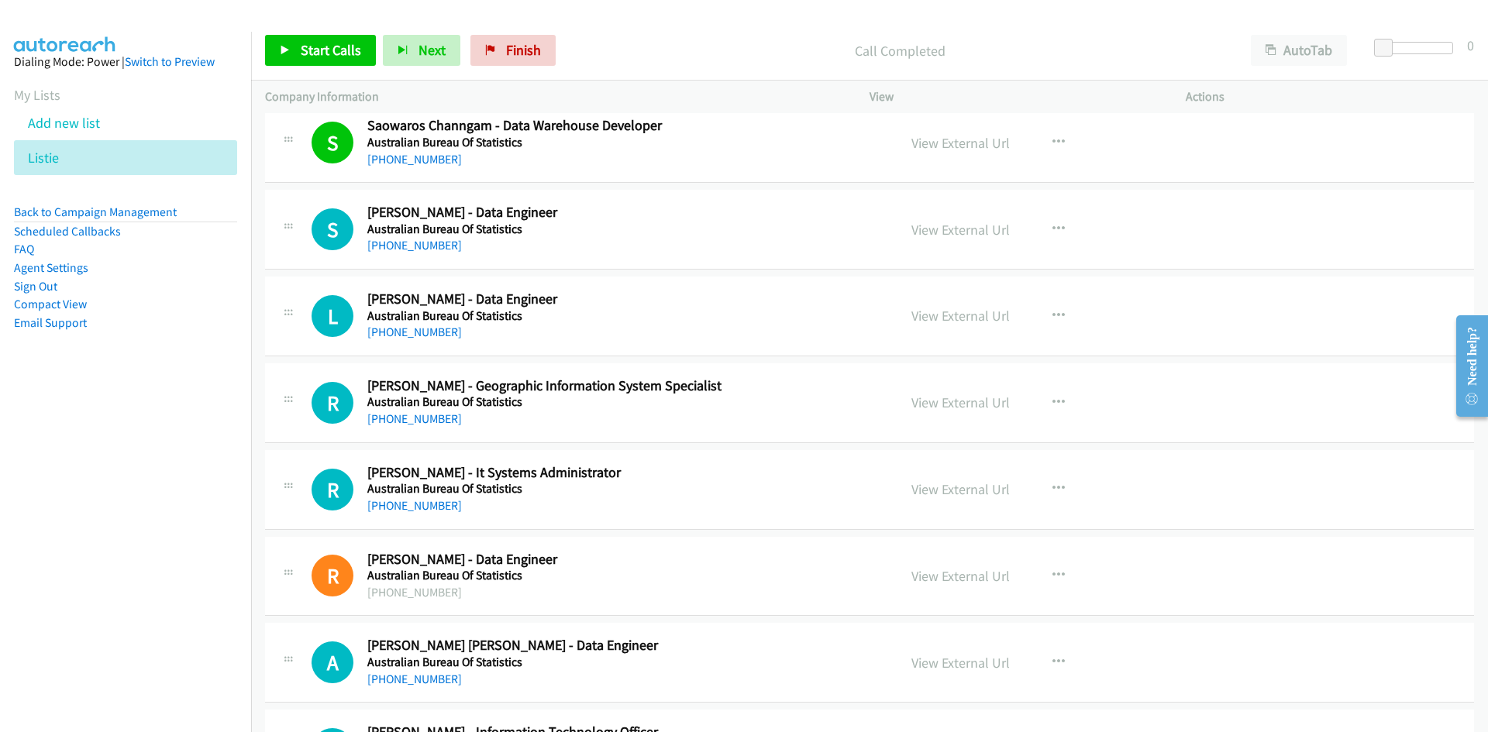
drag, startPoint x: 436, startPoint y: 250, endPoint x: 294, endPoint y: 270, distance: 143.1
click at [436, 250] on link "+61 452 265 729" at bounding box center [414, 245] width 95 height 15
drag, startPoint x: 420, startPoint y: 332, endPoint x: 4, endPoint y: 552, distance: 470.8
click at [420, 332] on link "+61 8 8237 7487" at bounding box center [414, 332] width 95 height 15
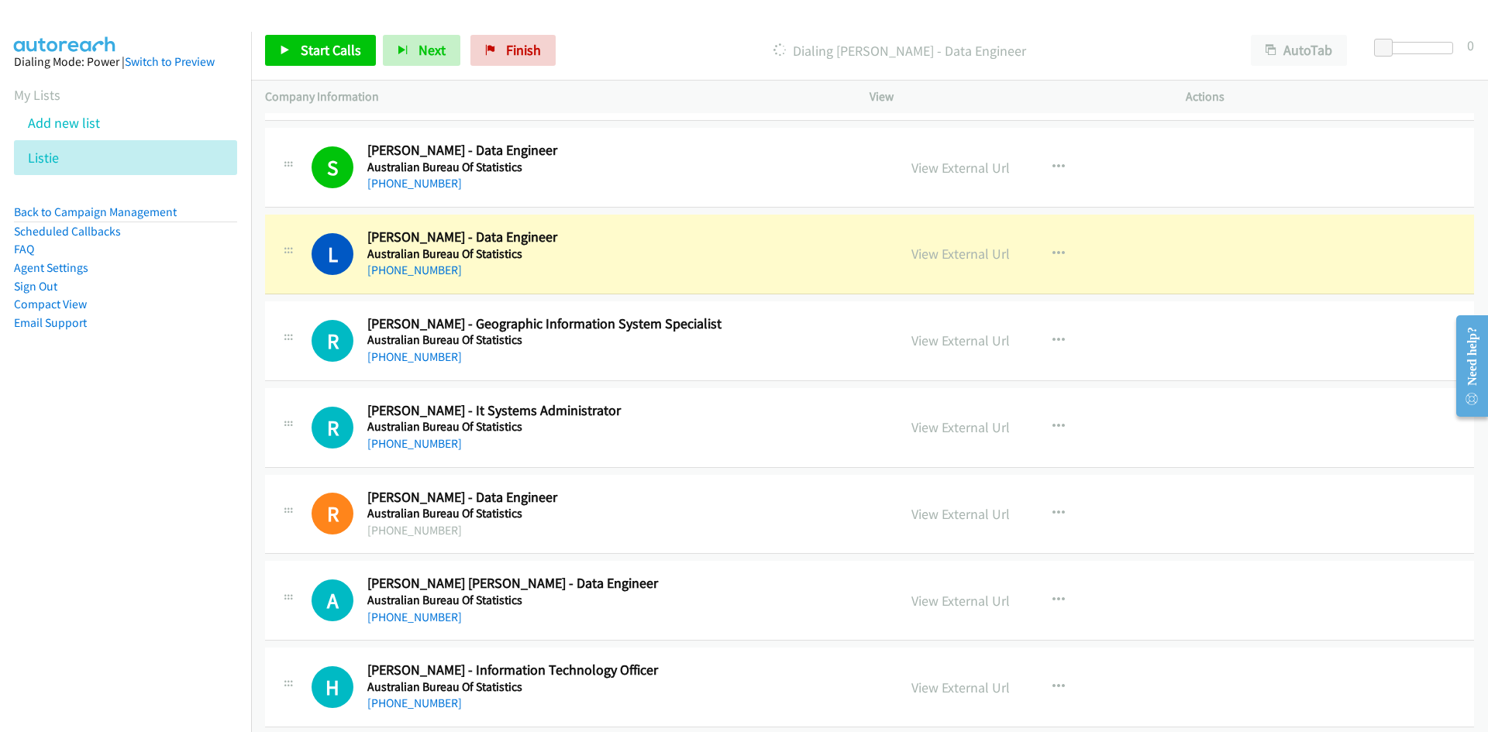
scroll to position [2480, 0]
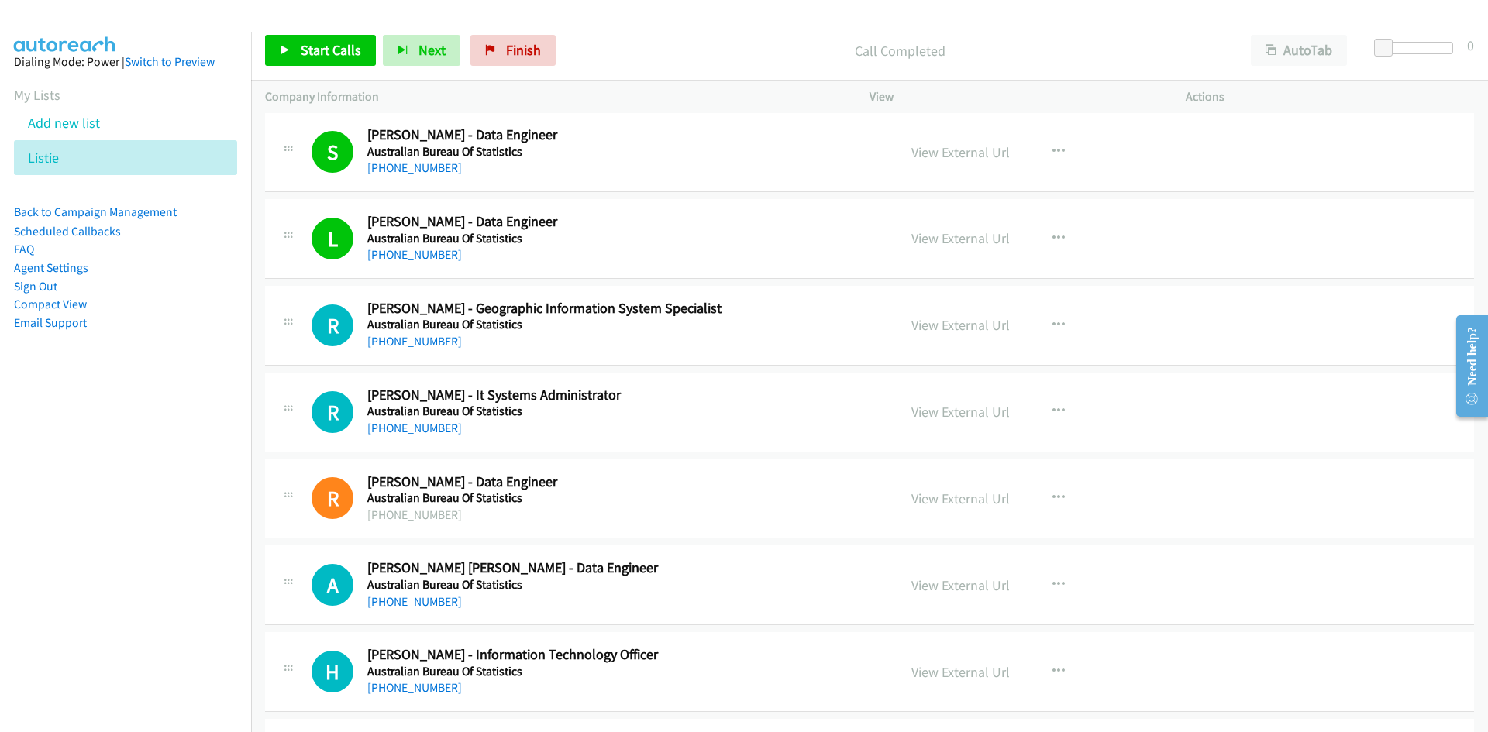
drag, startPoint x: 394, startPoint y: 341, endPoint x: 141, endPoint y: 414, distance: 263.7
click at [394, 341] on link "+61 478 472 745" at bounding box center [414, 341] width 95 height 15
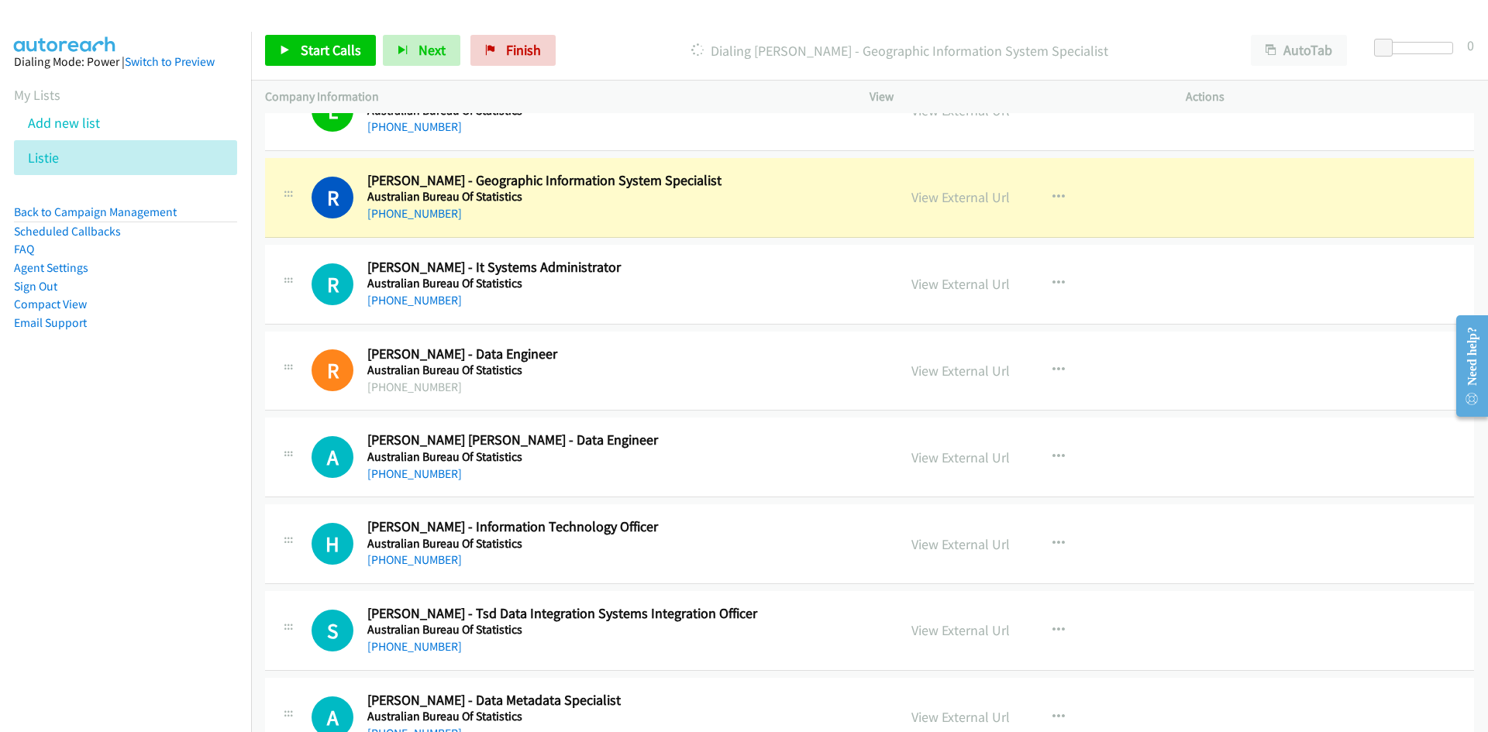
scroll to position [2635, 0]
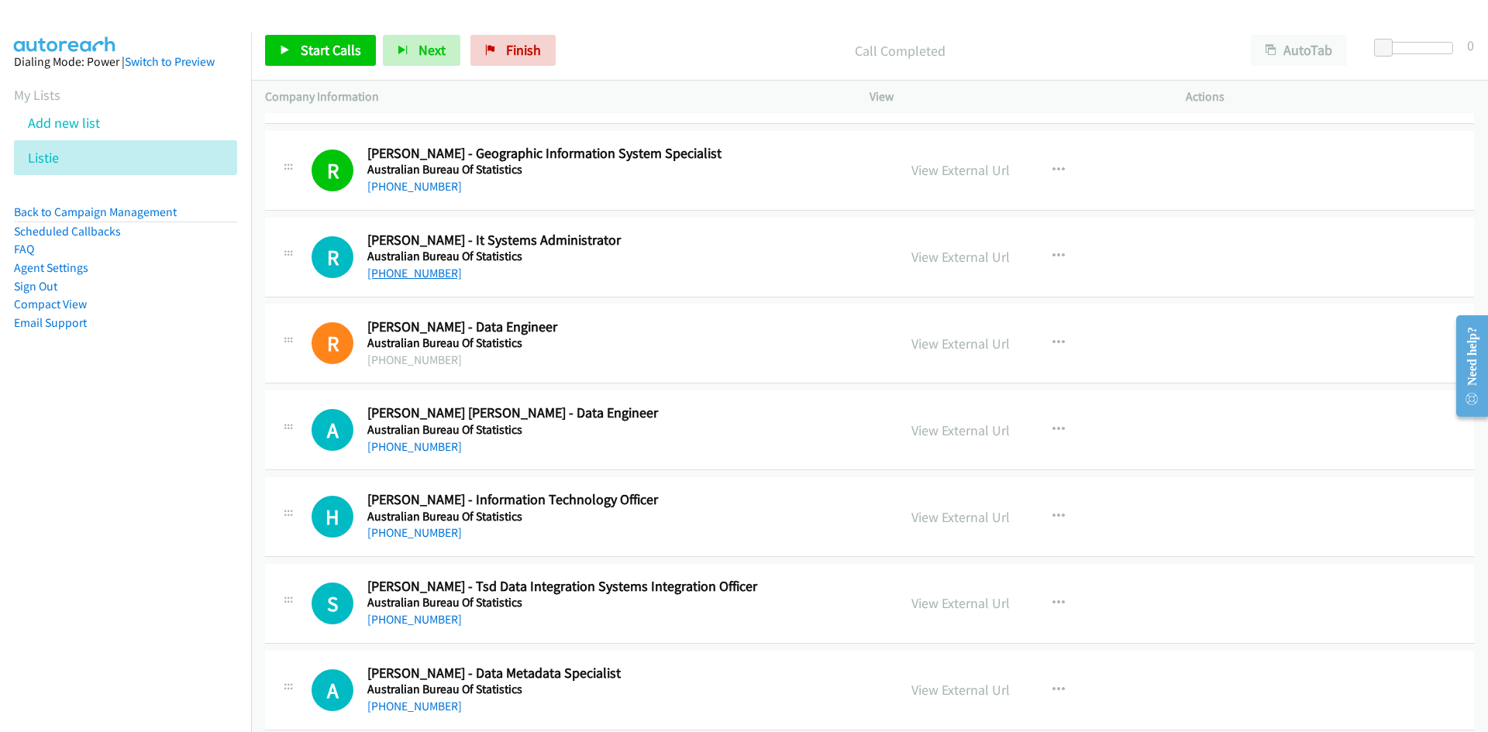
drag, startPoint x: 384, startPoint y: 272, endPoint x: 7, endPoint y: 501, distance: 440.6
click at [384, 272] on link "+61 3 6222 5760" at bounding box center [414, 273] width 95 height 15
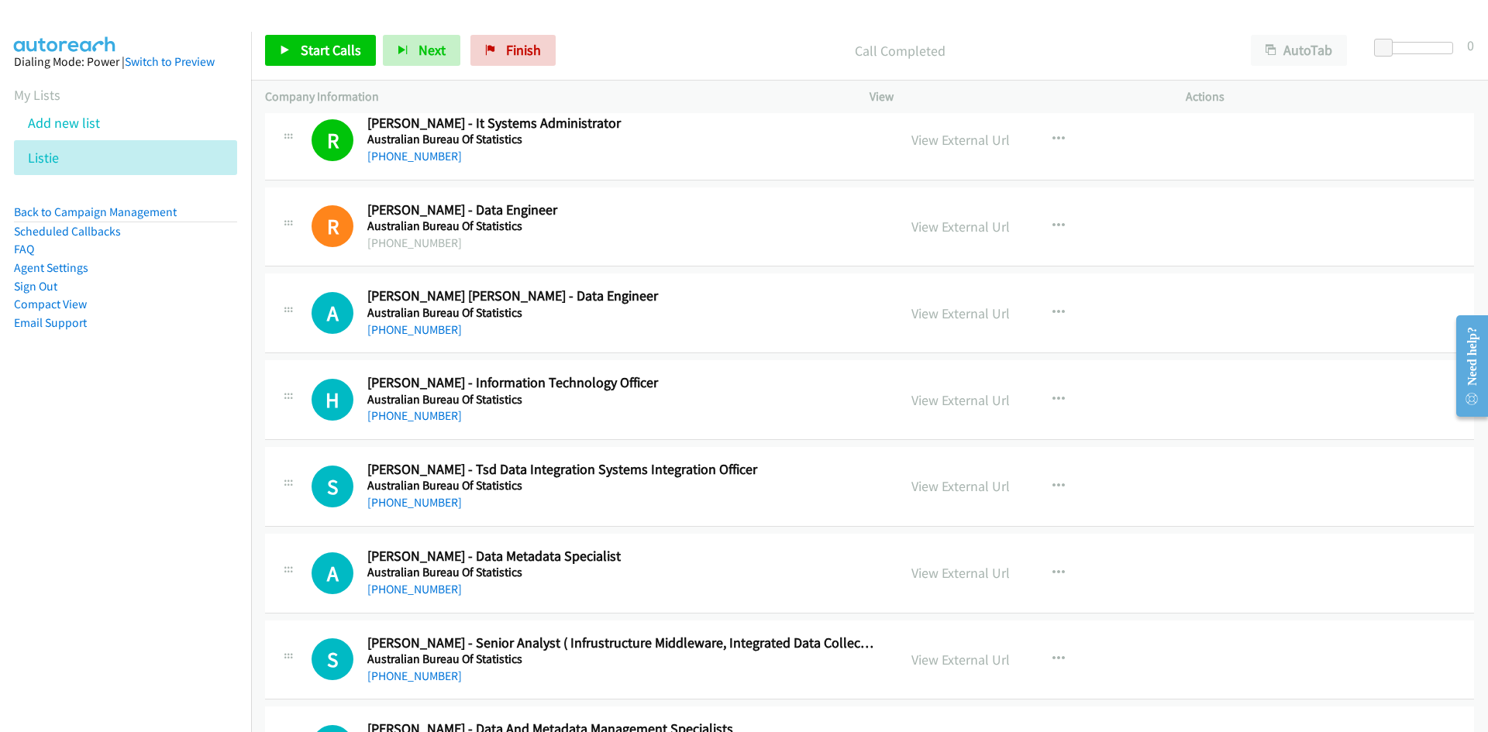
scroll to position [2790, 0]
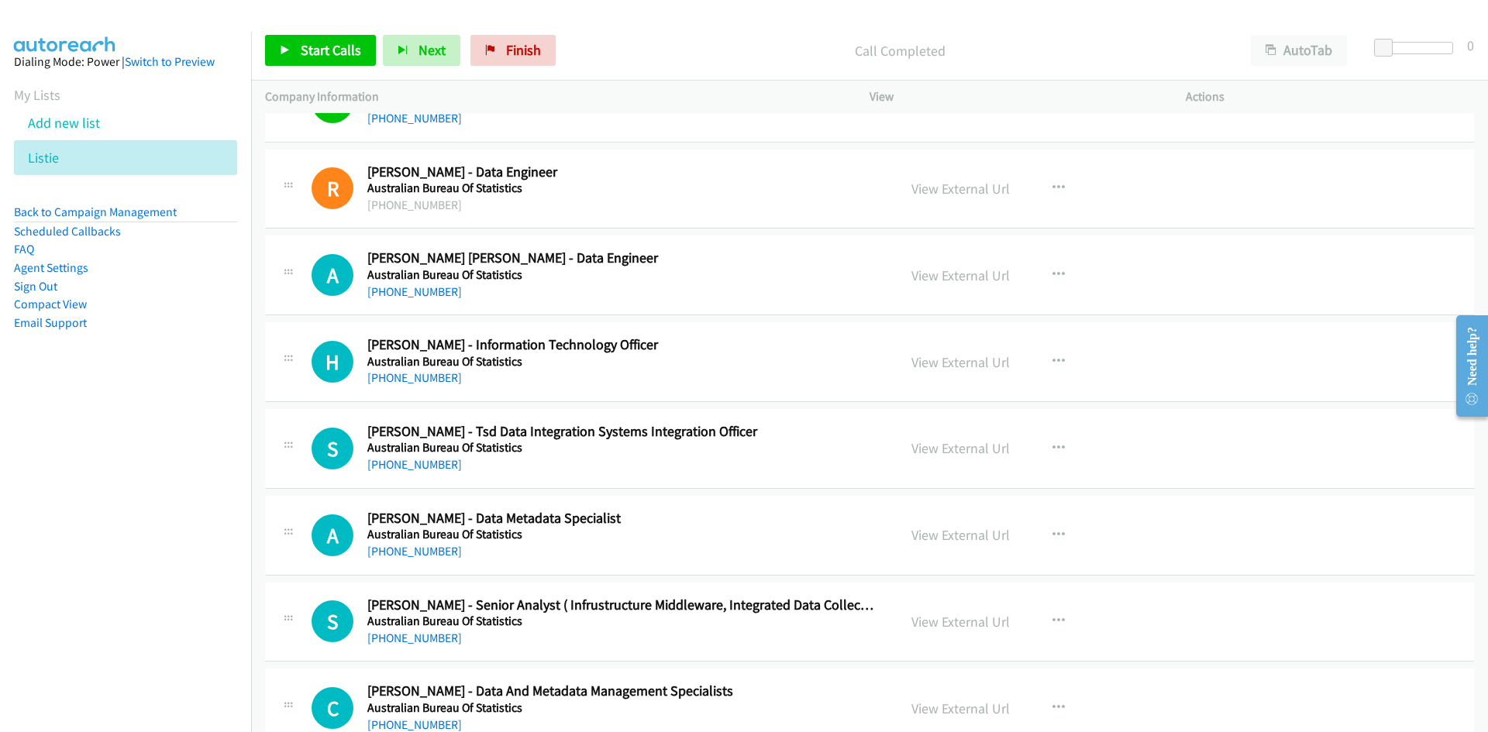
drag, startPoint x: 437, startPoint y: 291, endPoint x: 329, endPoint y: 332, distance: 115.7
click at [437, 291] on link "+61 456 142 688" at bounding box center [414, 291] width 95 height 15
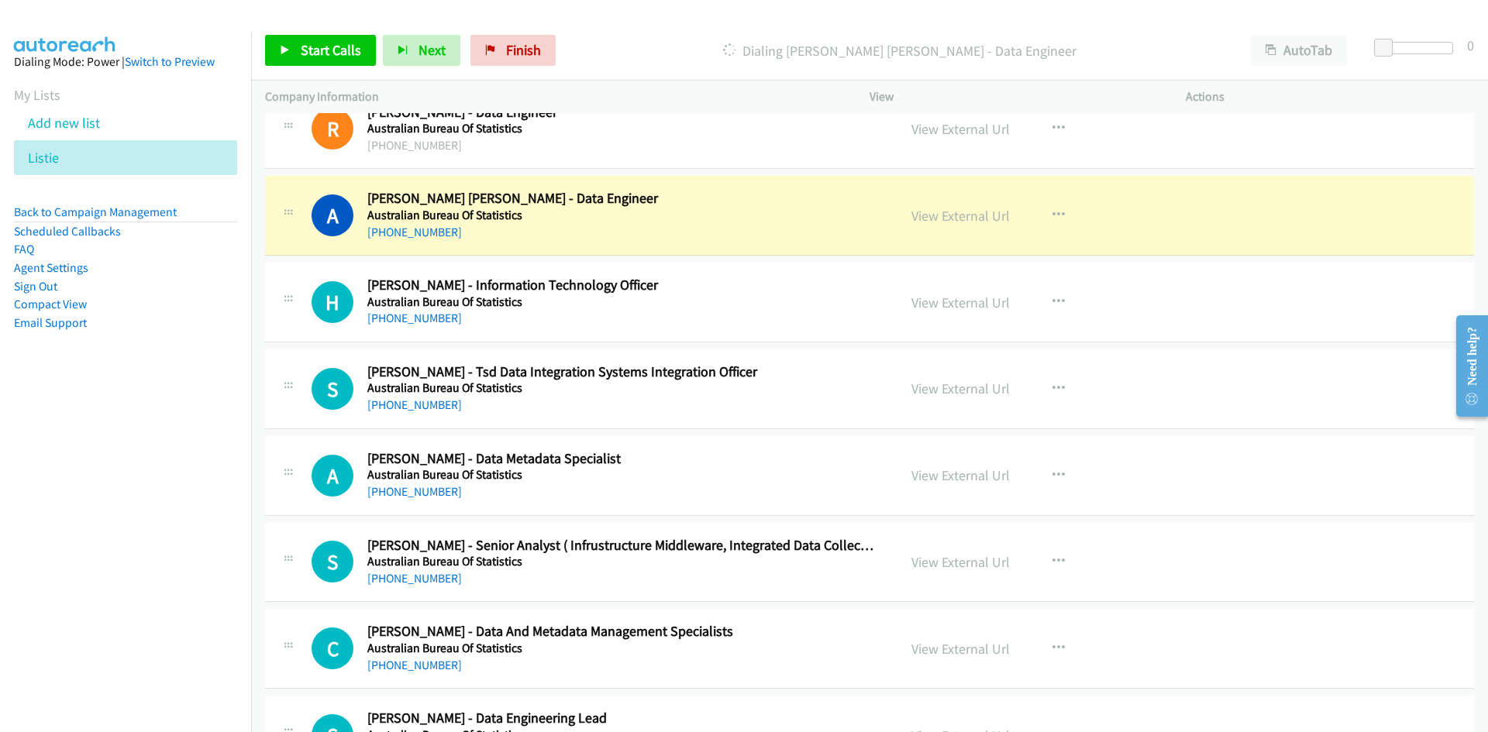
scroll to position [2867, 0]
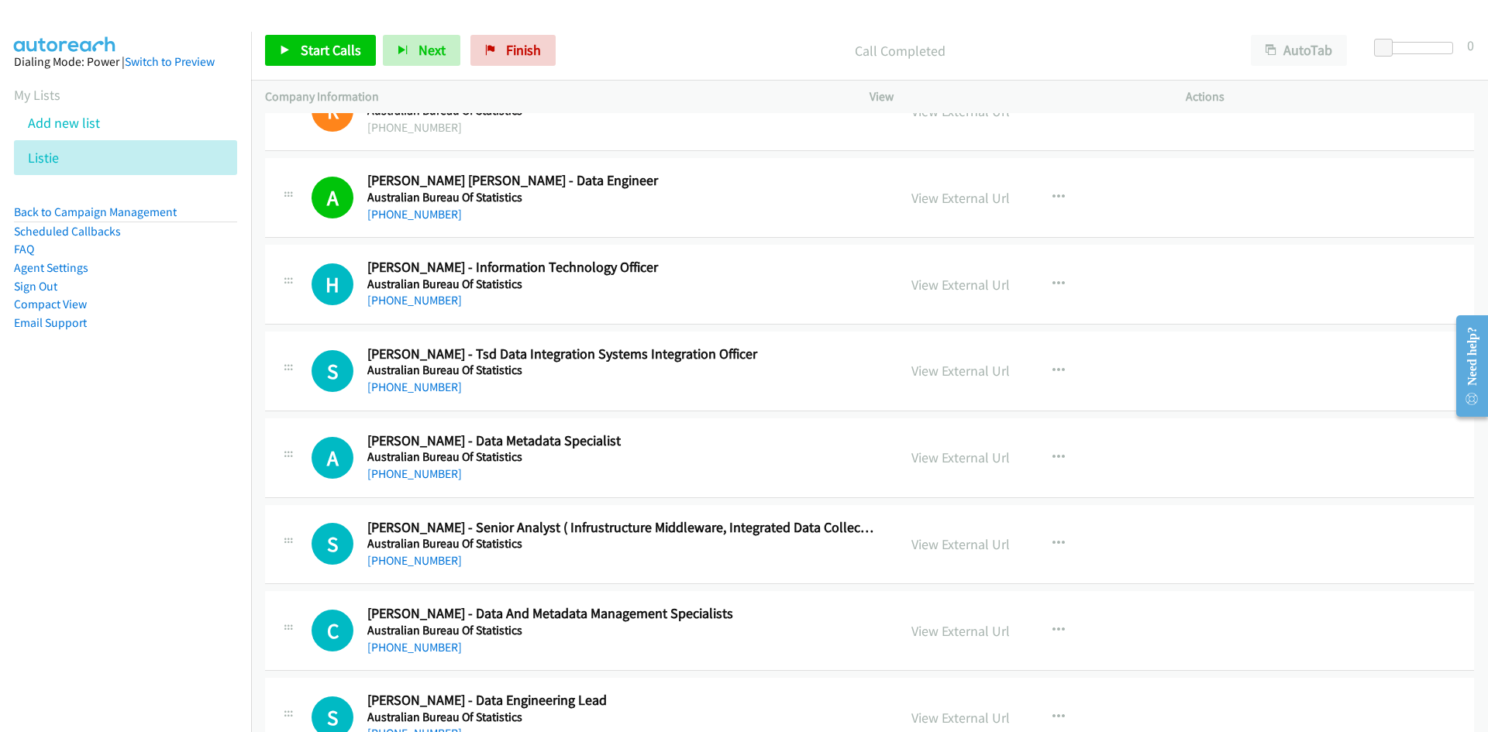
drag, startPoint x: 440, startPoint y: 296, endPoint x: 240, endPoint y: 363, distance: 211.0
click at [440, 296] on link "+61 2 6252 5287" at bounding box center [414, 300] width 95 height 15
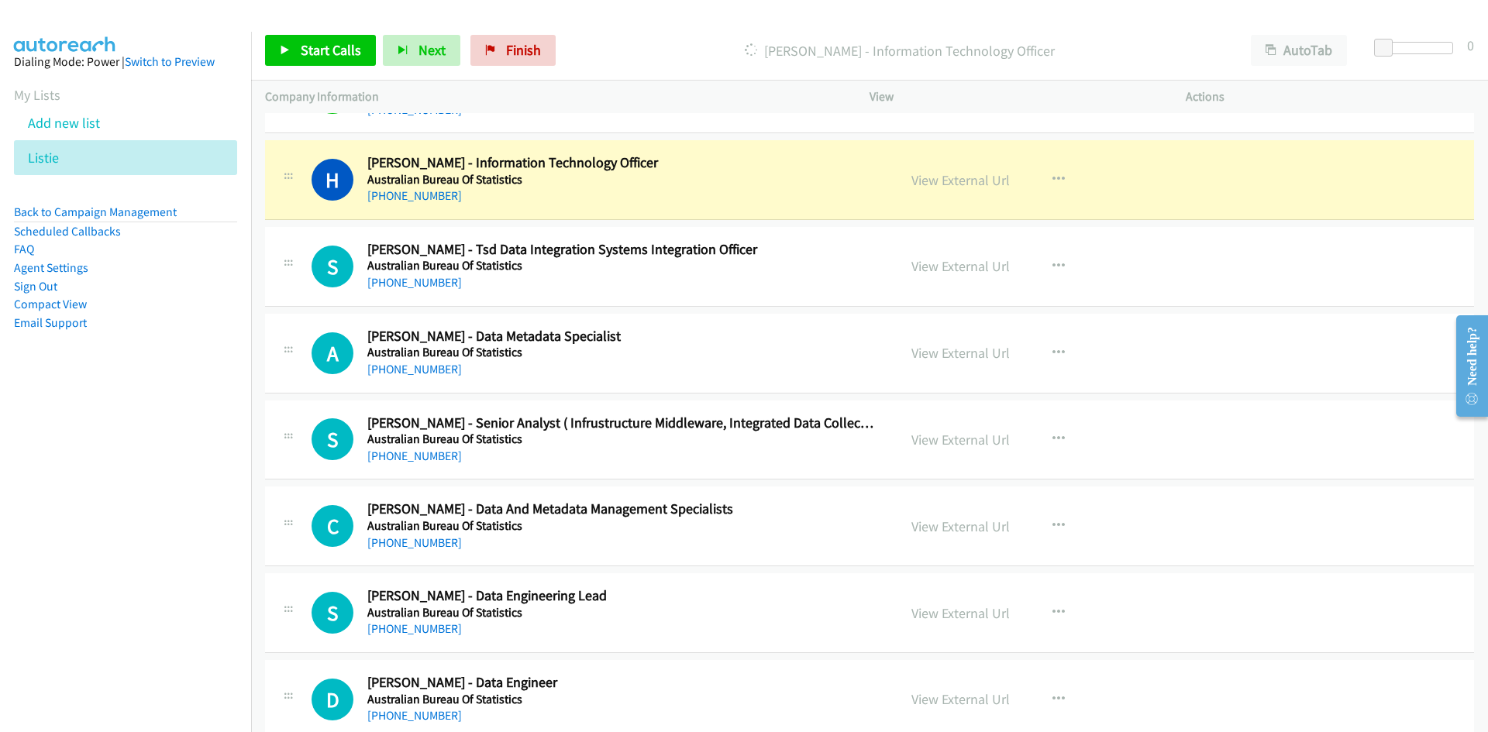
scroll to position [2945, 0]
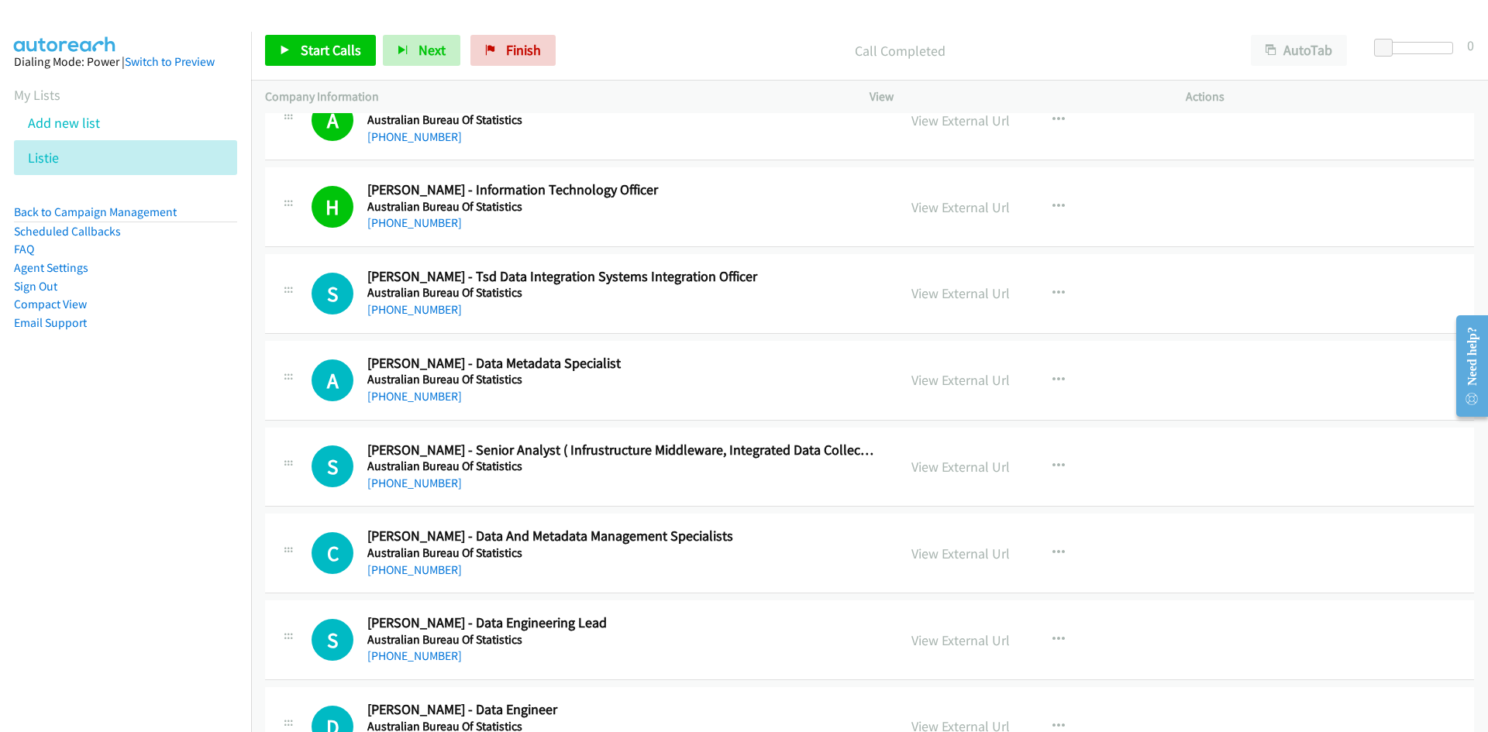
drag, startPoint x: 436, startPoint y: 306, endPoint x: 6, endPoint y: 424, distance: 445.2
click at [436, 306] on link "+61 457 866 690" at bounding box center [414, 309] width 95 height 15
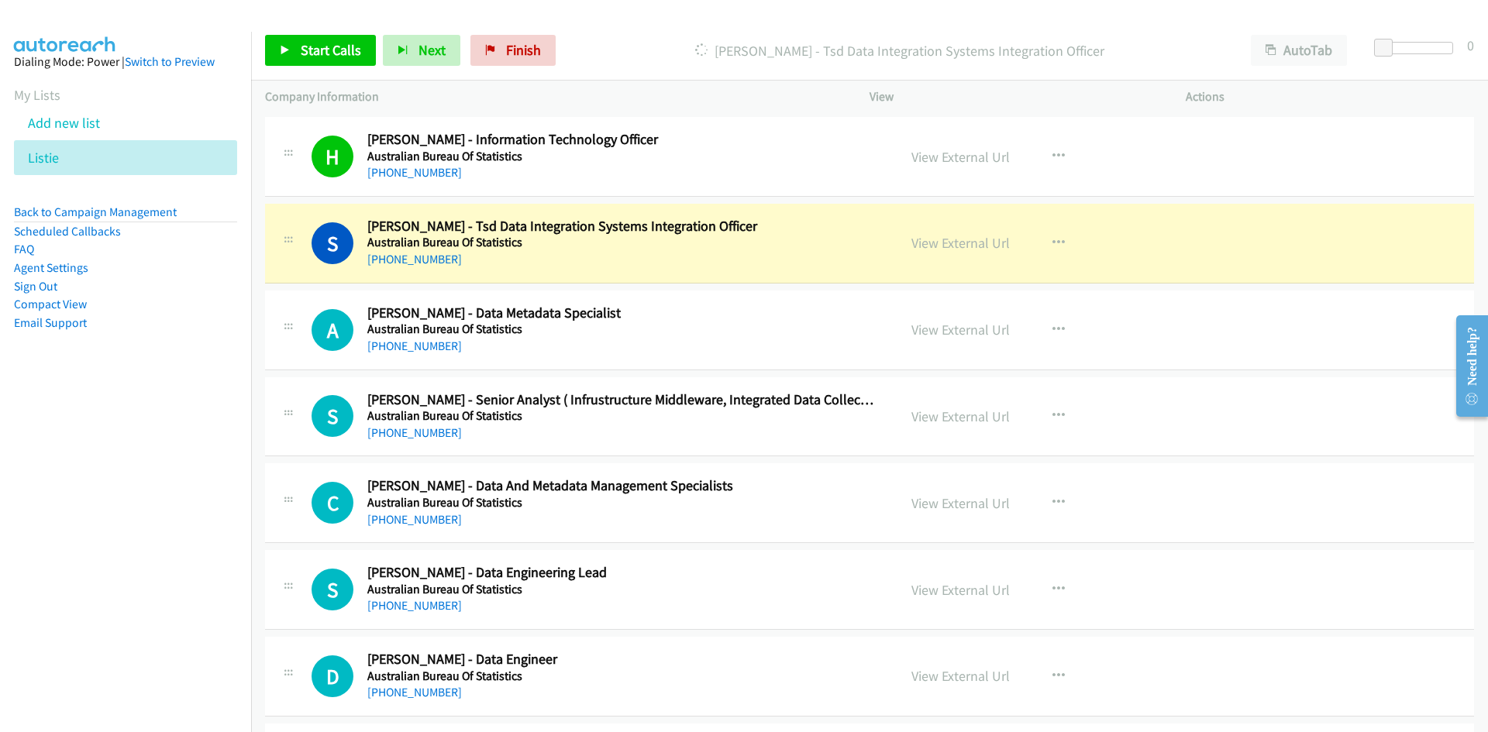
scroll to position [3022, 0]
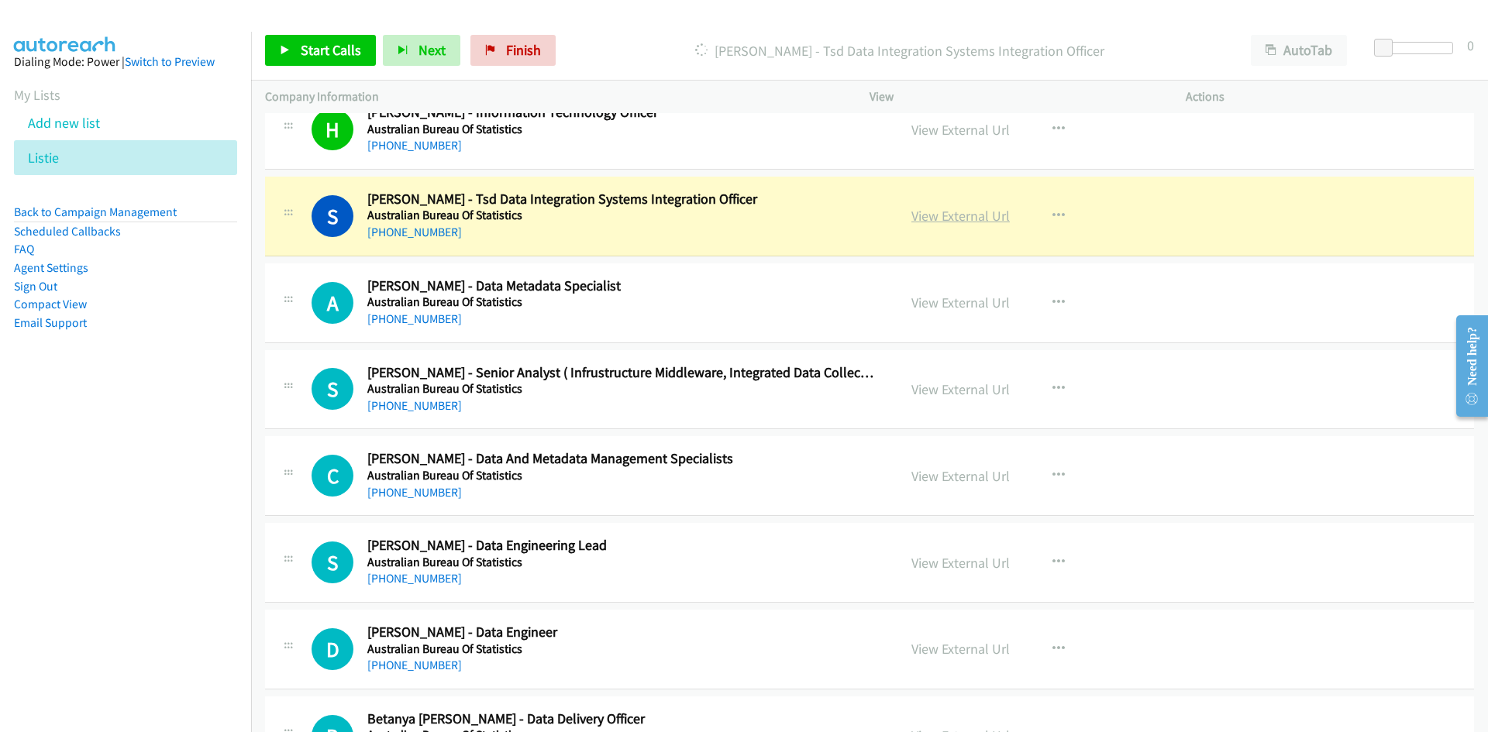
click at [978, 212] on link "View External Url" at bounding box center [960, 216] width 98 height 18
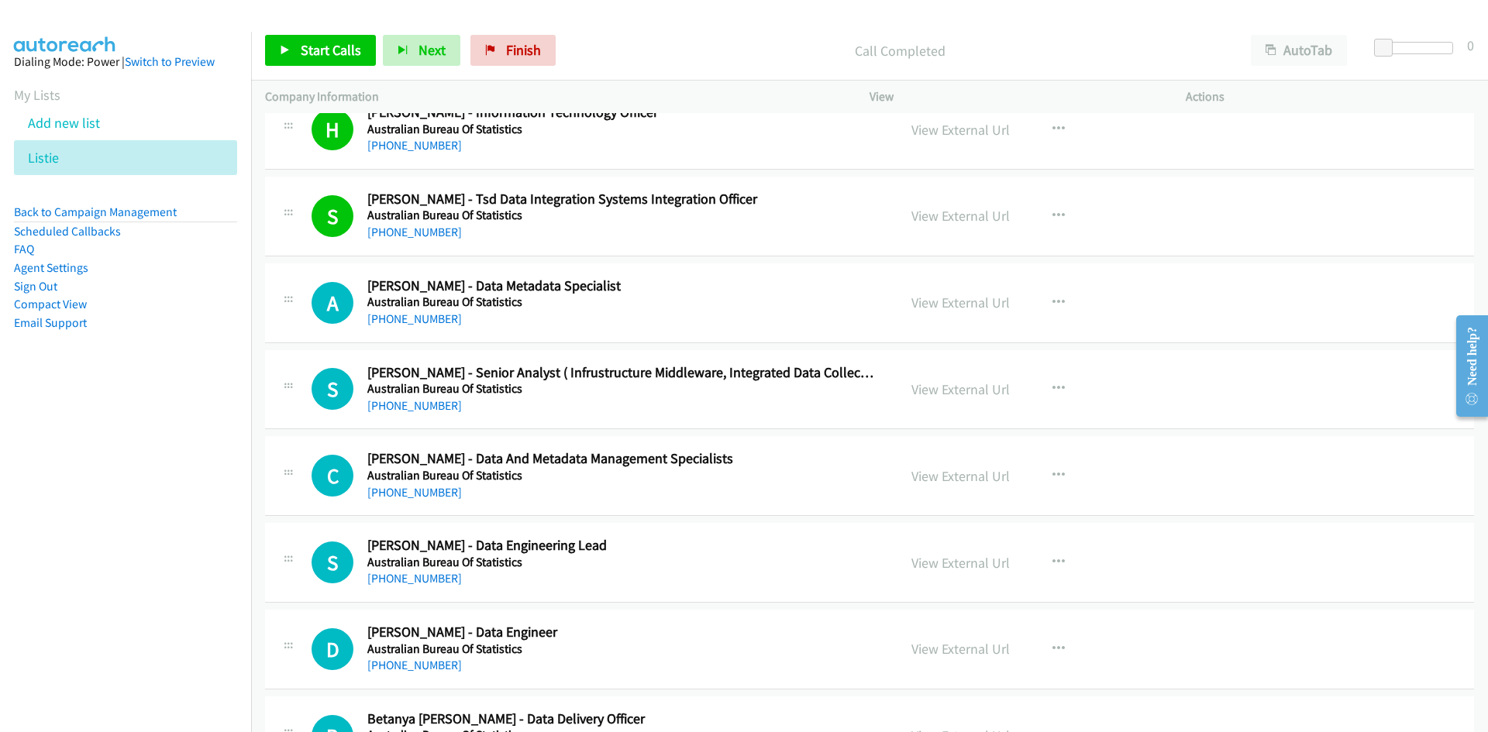
drag, startPoint x: 383, startPoint y: 315, endPoint x: 255, endPoint y: 378, distance: 142.4
click at [383, 315] on link "+61 2 6252 6365" at bounding box center [414, 319] width 95 height 15
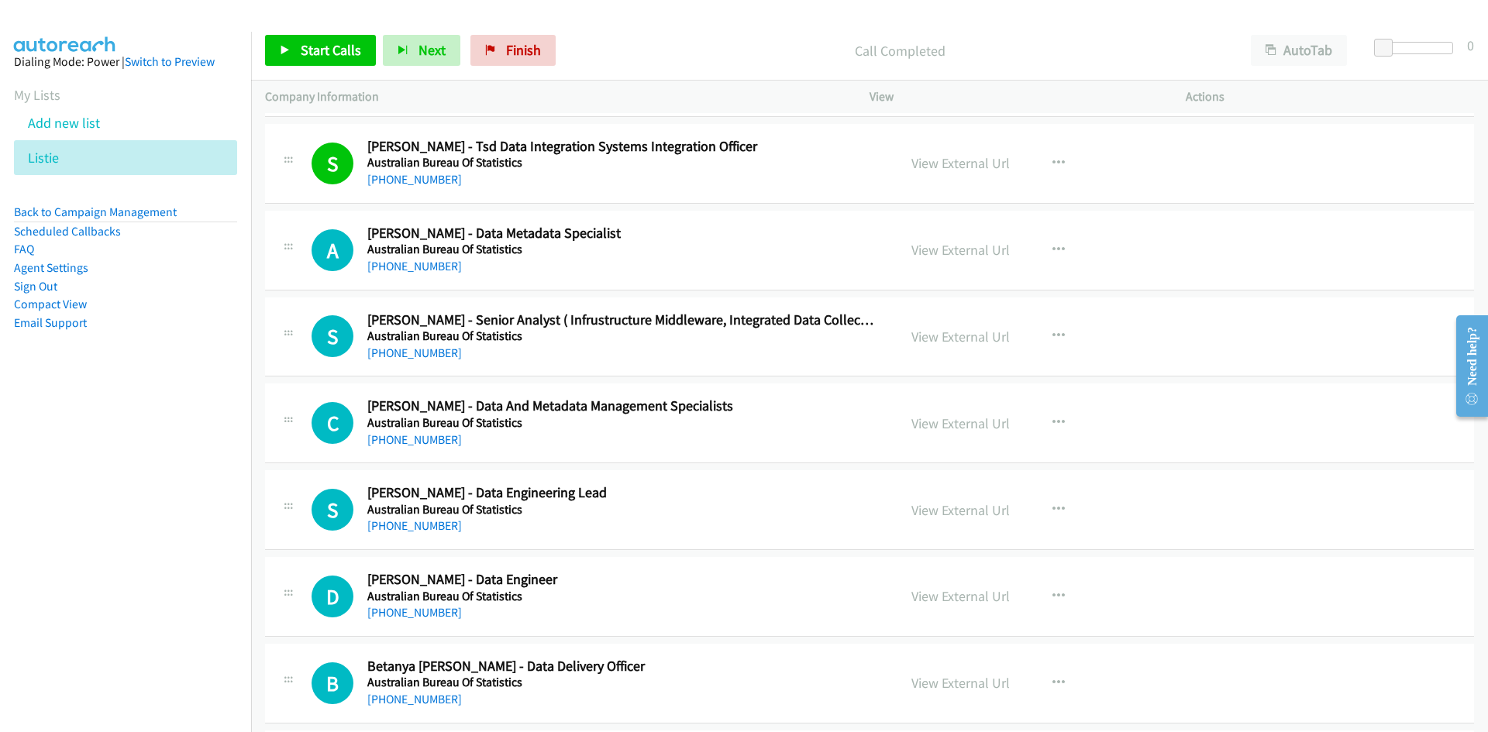
scroll to position [3100, 0]
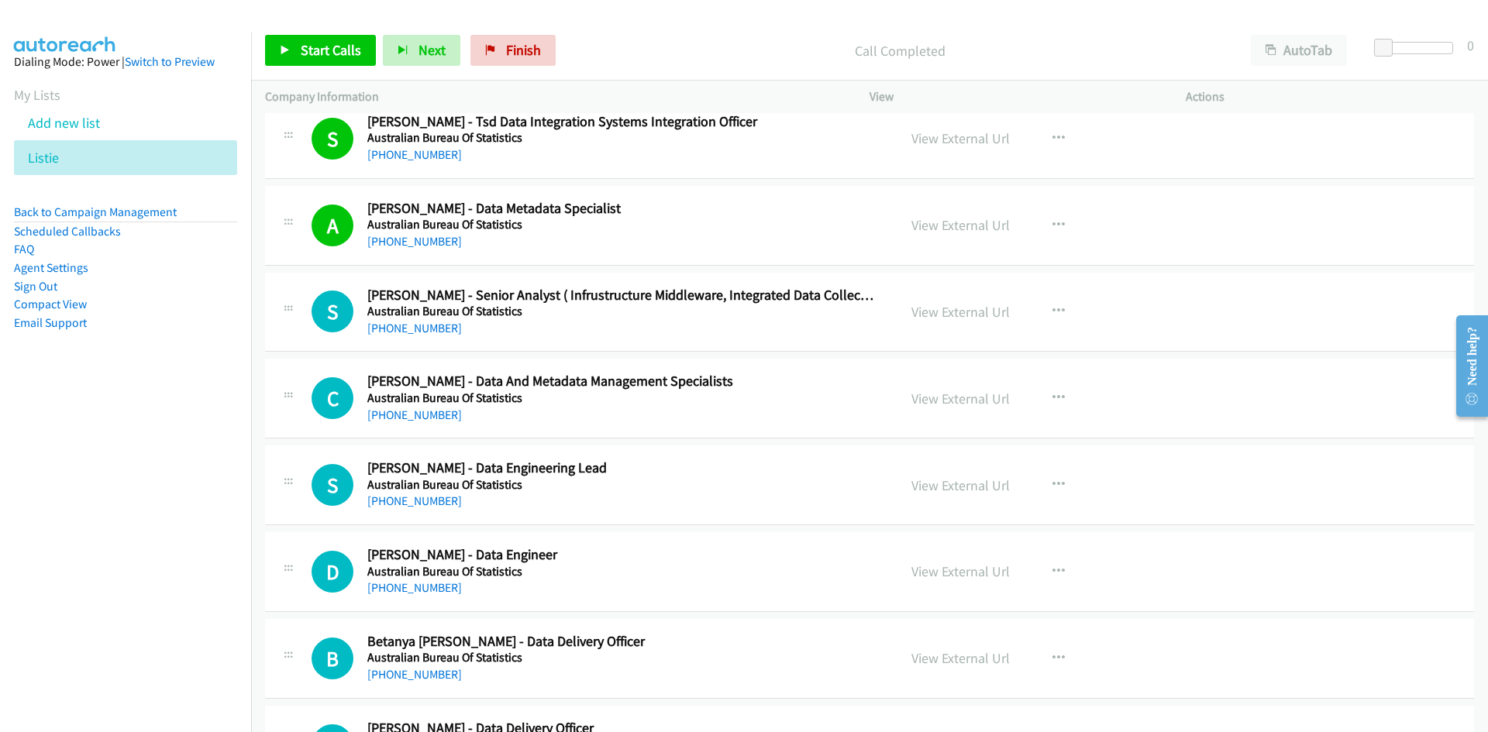
drag, startPoint x: 423, startPoint y: 332, endPoint x: 123, endPoint y: 430, distance: 315.7
click at [423, 332] on link "+61 403 040 101" at bounding box center [414, 328] width 95 height 15
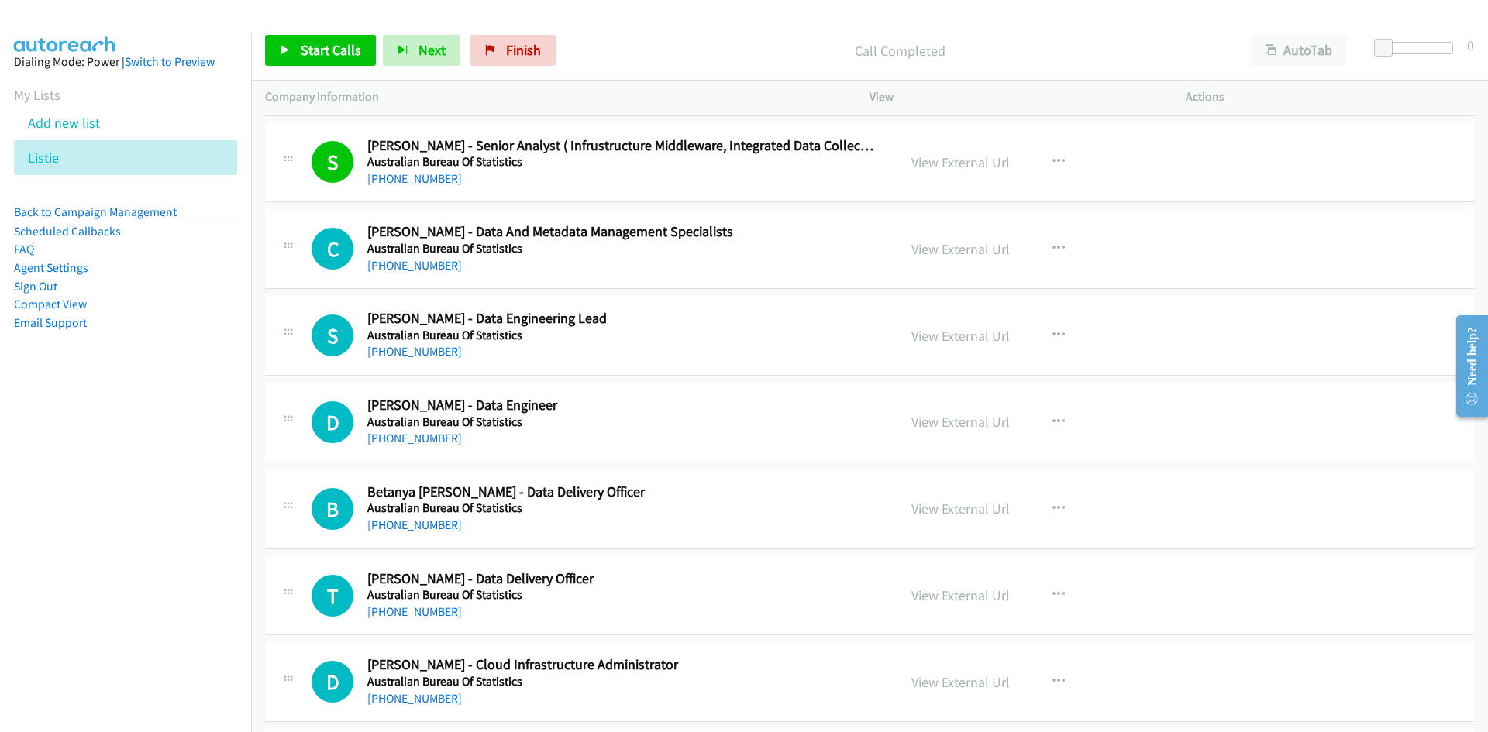
scroll to position [3255, 0]
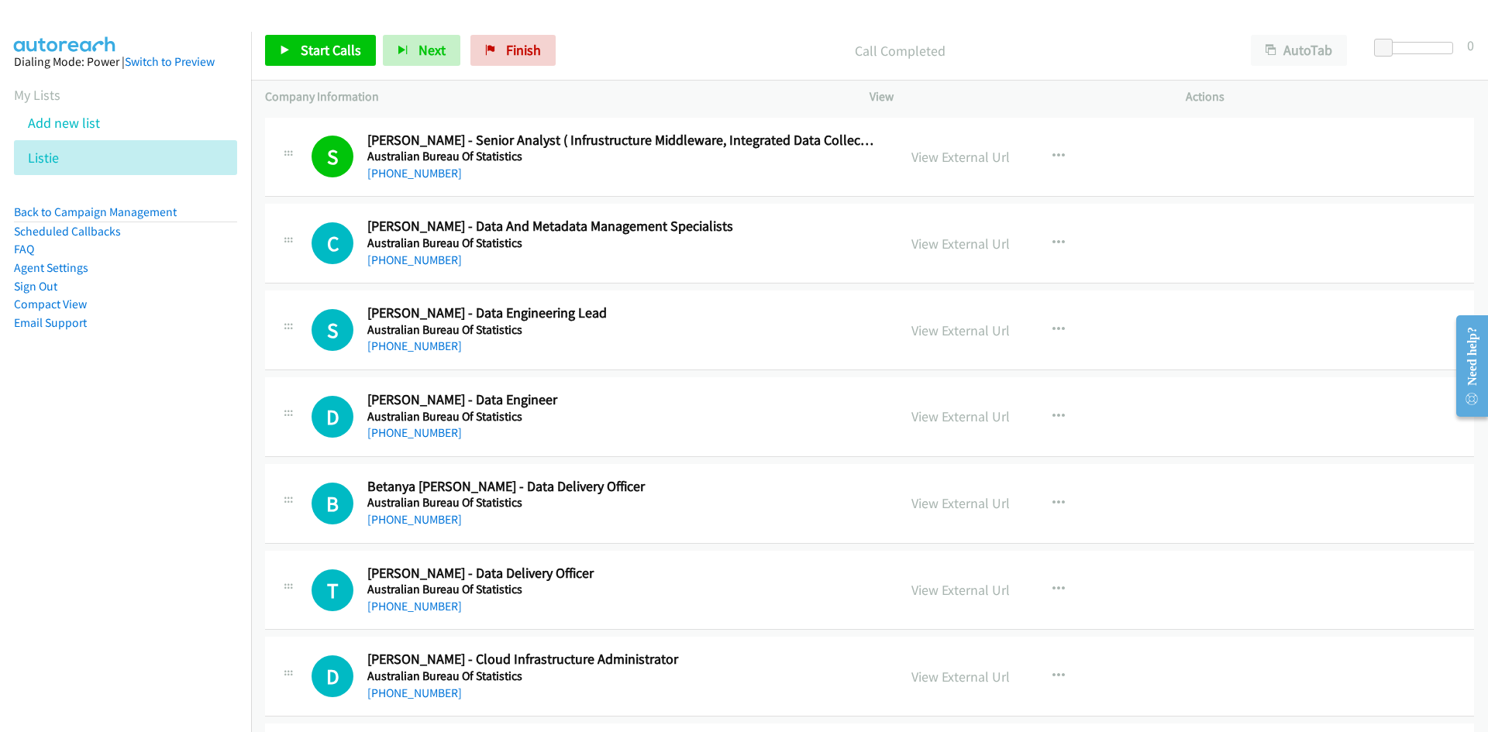
drag, startPoint x: 445, startPoint y: 263, endPoint x: 18, endPoint y: 390, distance: 445.3
click at [445, 263] on link "+61 430 203 841" at bounding box center [414, 260] width 95 height 15
click at [406, 350] on link "+61 458 785 397" at bounding box center [414, 346] width 95 height 15
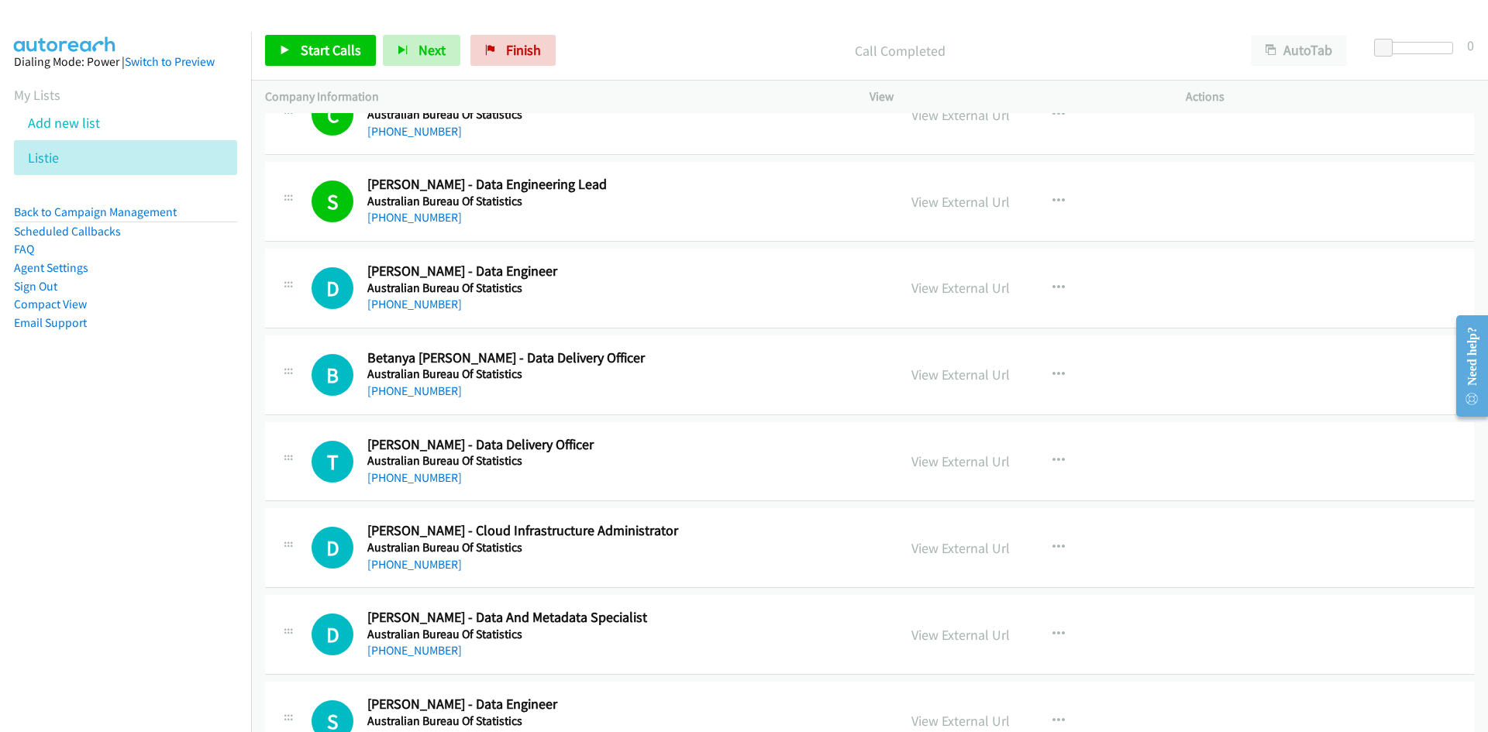
scroll to position [3410, 0]
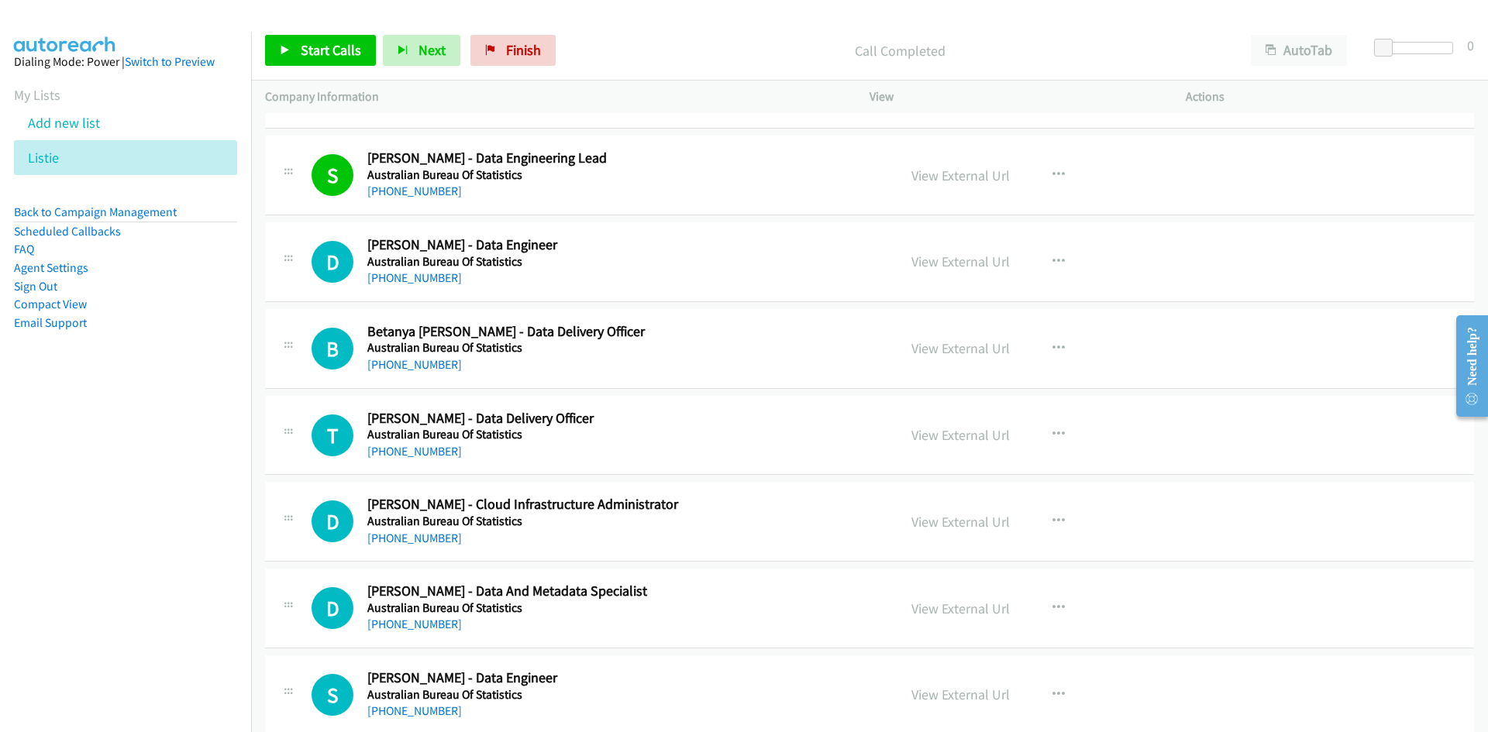
drag, startPoint x: 398, startPoint y: 274, endPoint x: 0, endPoint y: 449, distance: 435.5
click at [409, 272] on link "+61 499 076 936" at bounding box center [414, 277] width 95 height 15
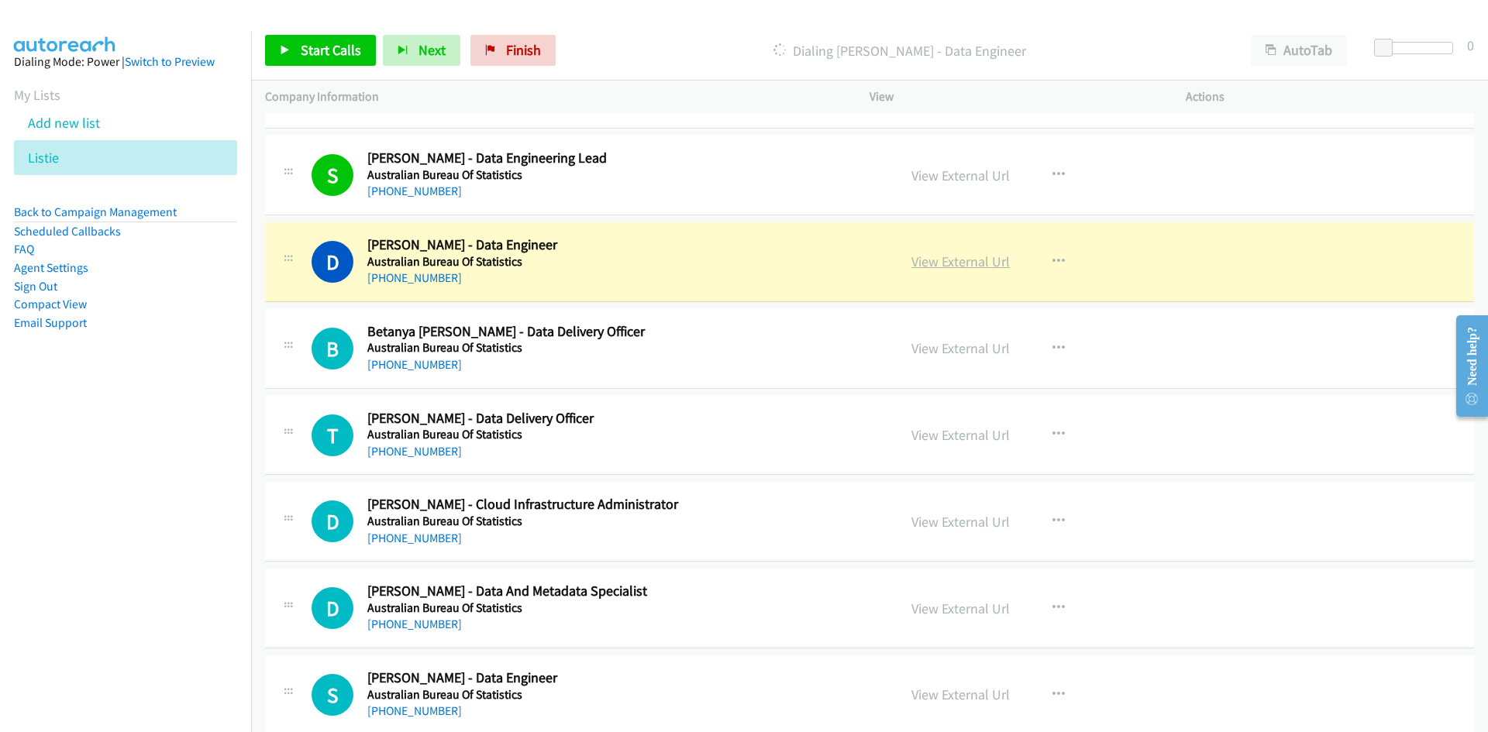
click at [976, 265] on link "View External Url" at bounding box center [960, 262] width 98 height 18
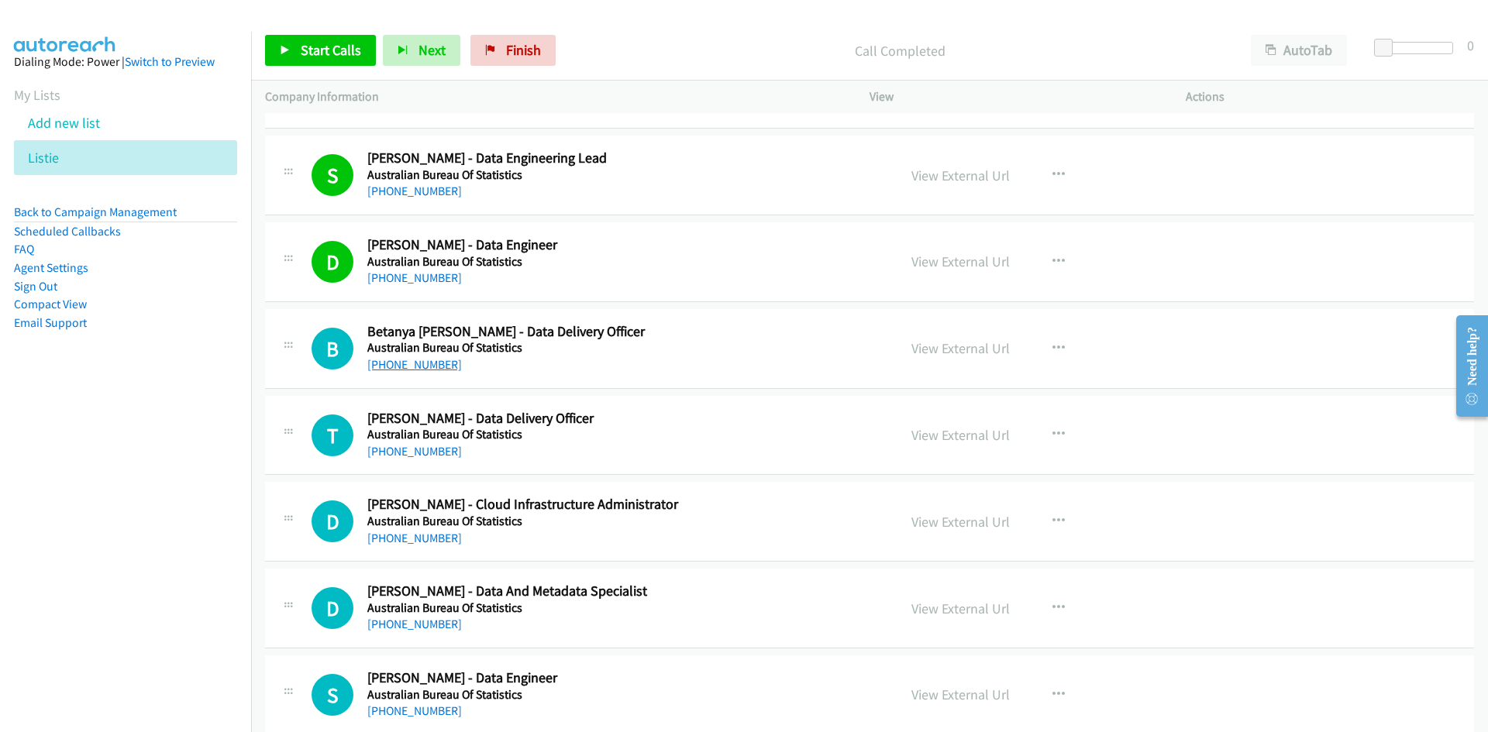
click at [436, 363] on link "+61 422 554 530" at bounding box center [414, 364] width 95 height 15
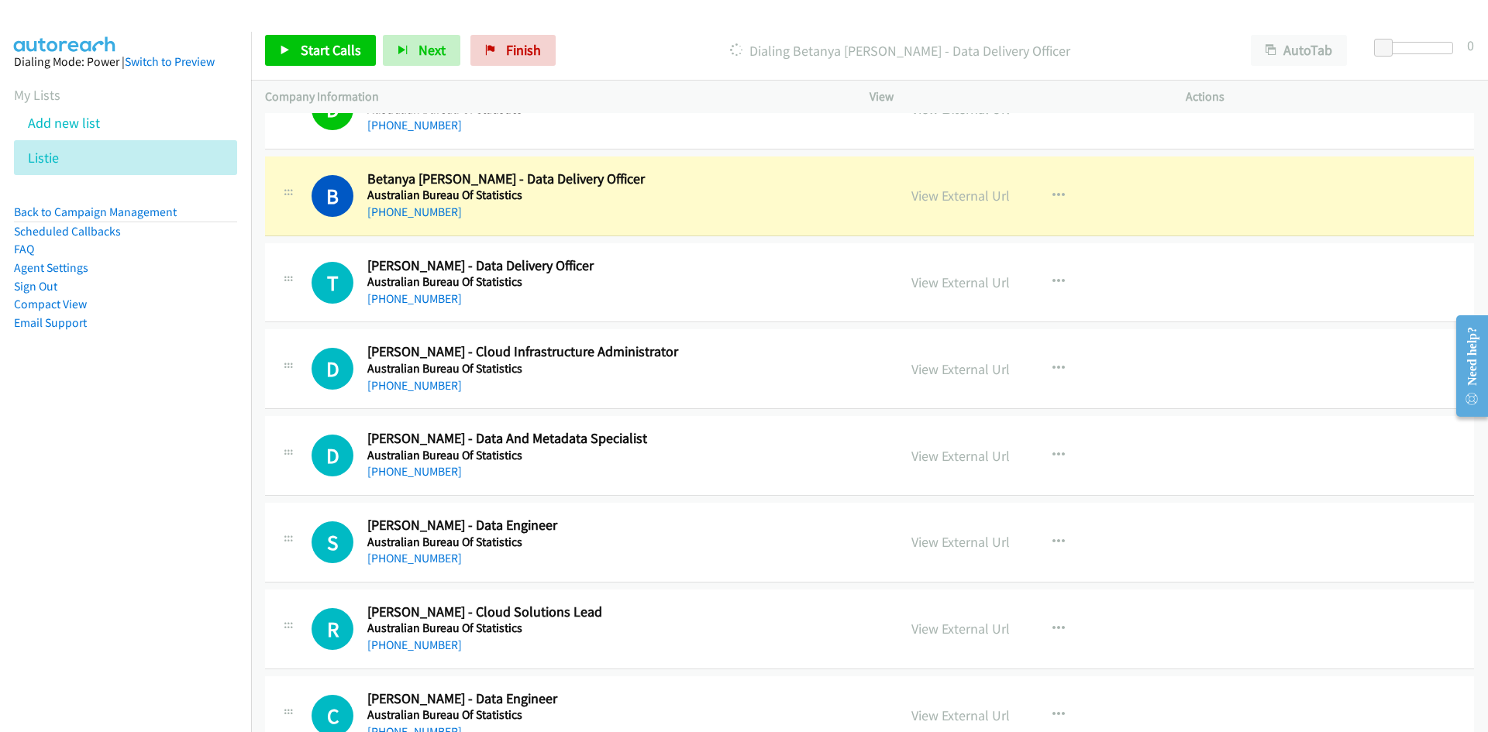
scroll to position [3565, 0]
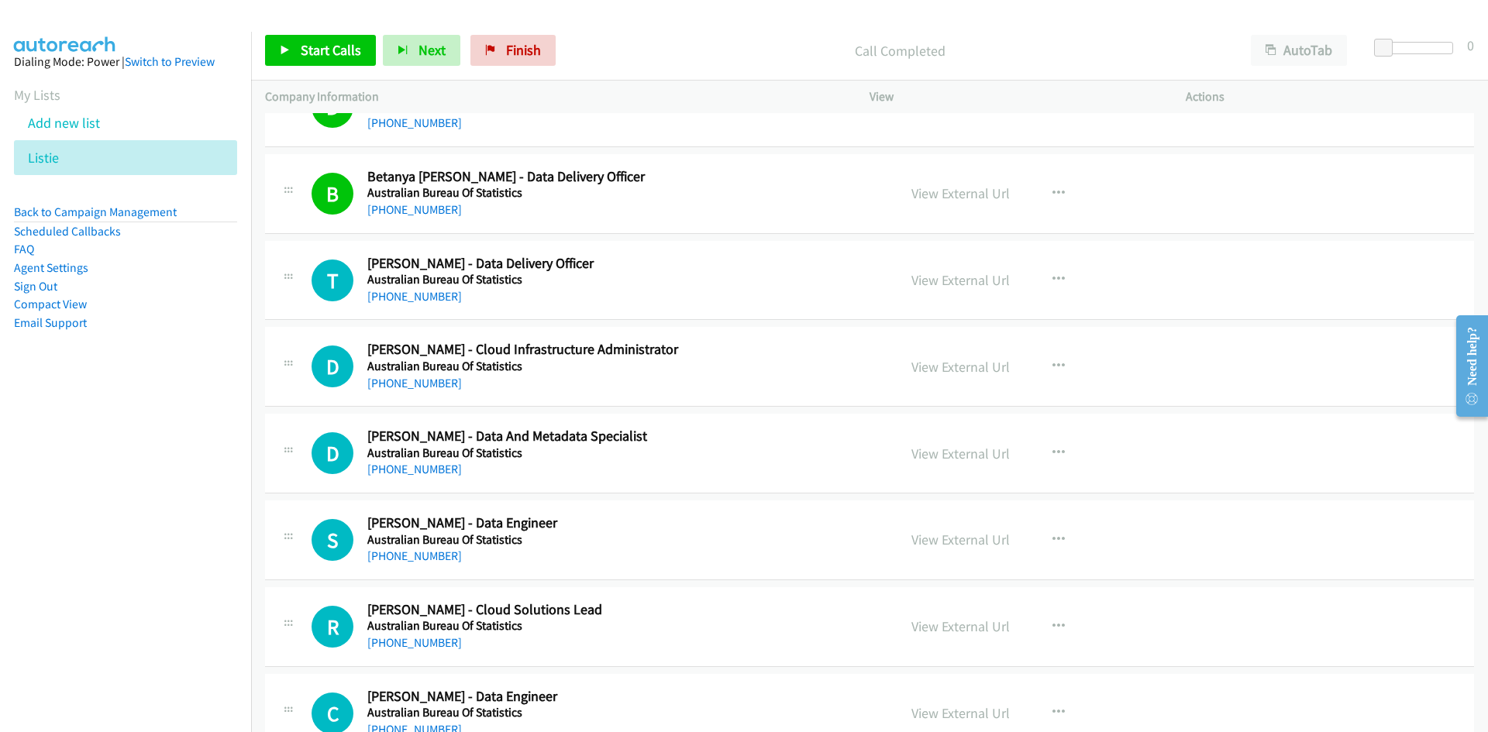
drag, startPoint x: 405, startPoint y: 298, endPoint x: 24, endPoint y: 510, distance: 436.1
click at [422, 299] on link "+61 412 435 651" at bounding box center [414, 296] width 95 height 15
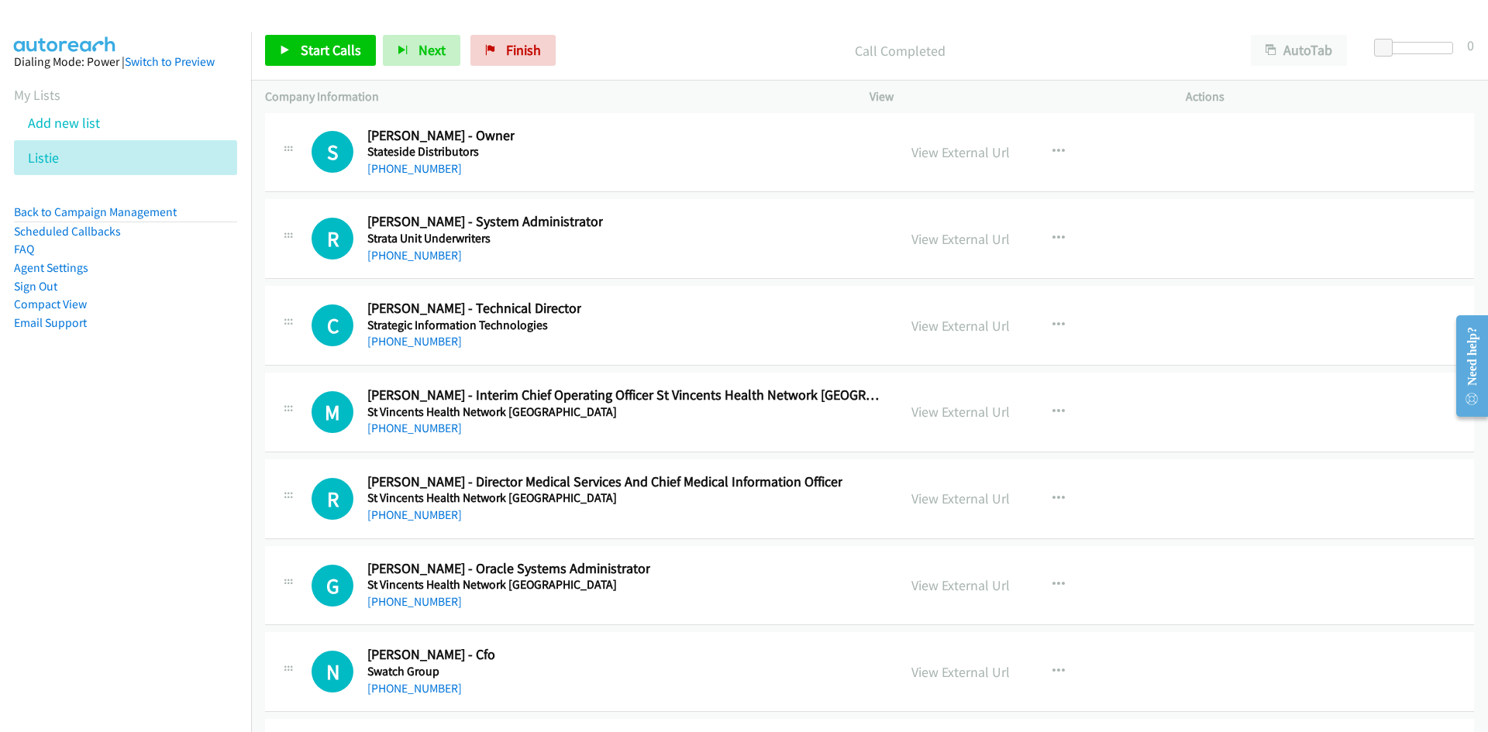
scroll to position [38357, 0]
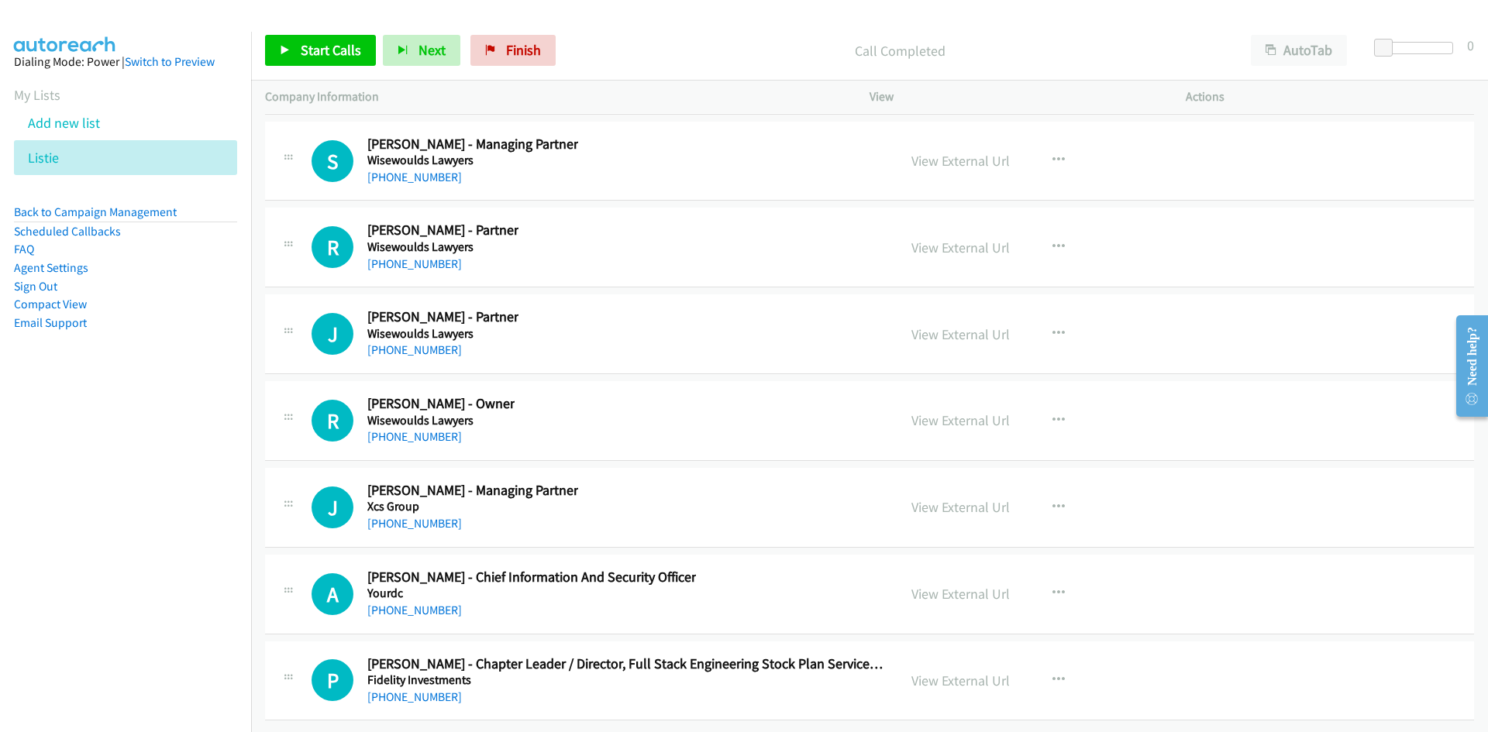
drag, startPoint x: 419, startPoint y: 601, endPoint x: 250, endPoint y: 612, distance: 169.3
click at [419, 603] on link "+61 415 469 155" at bounding box center [414, 610] width 95 height 15
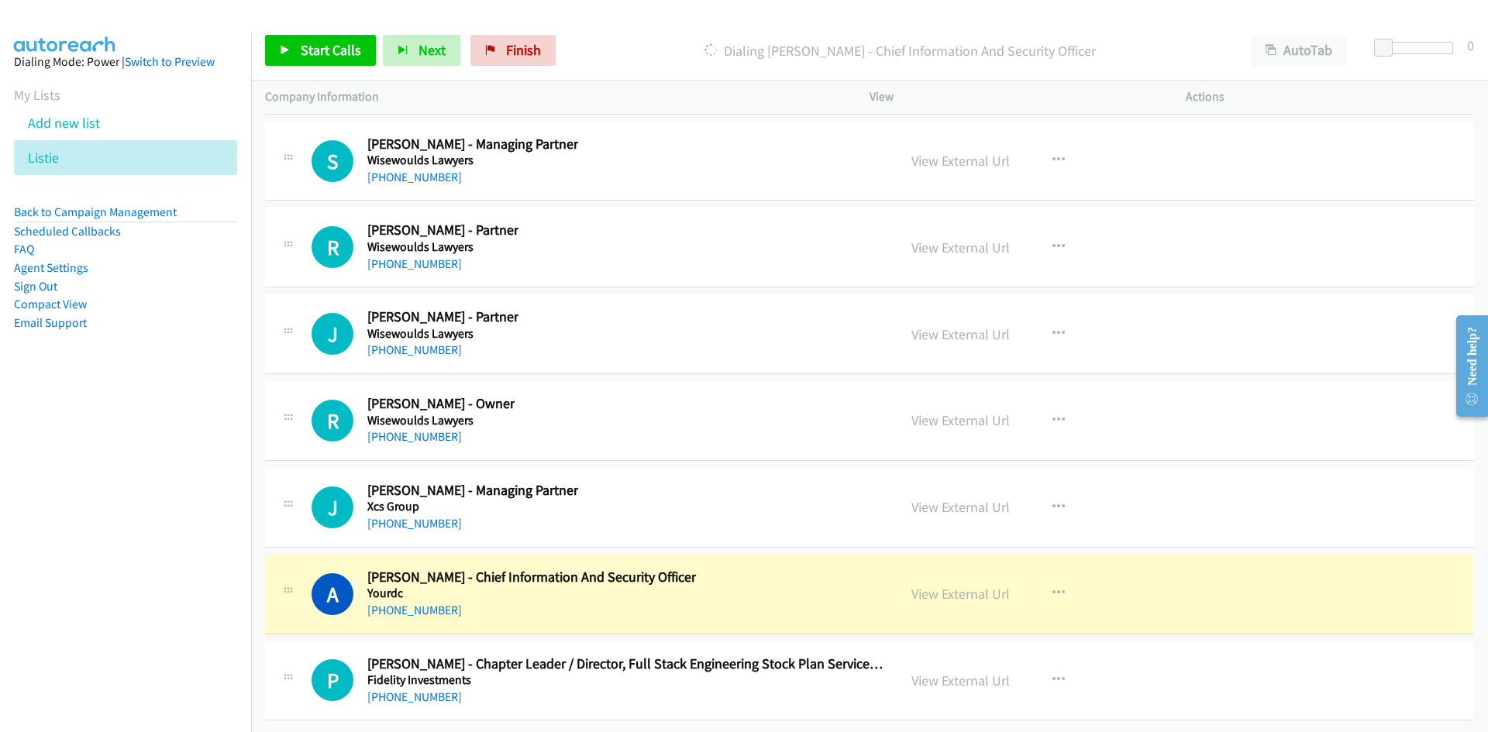
scroll to position [38279, 0]
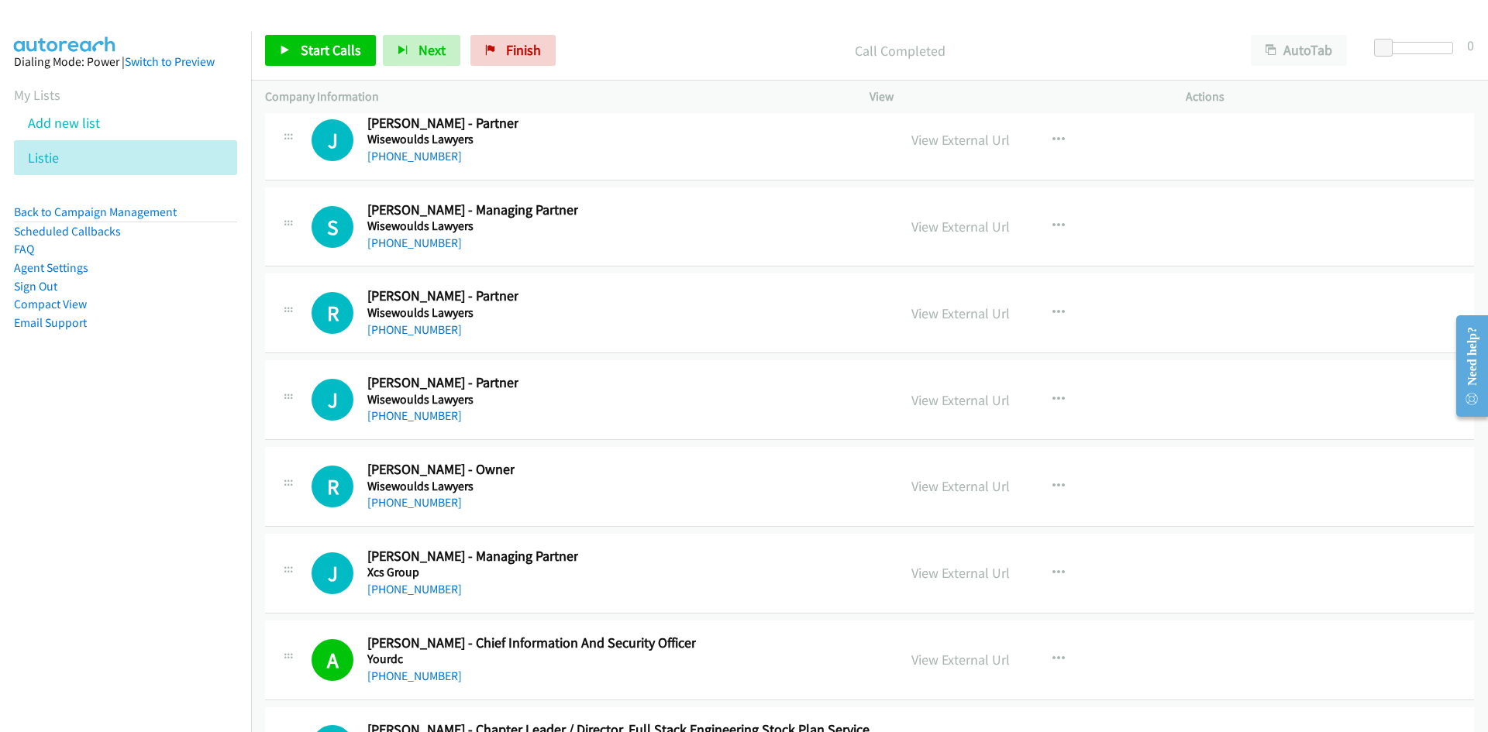
drag, startPoint x: 415, startPoint y: 594, endPoint x: 160, endPoint y: 626, distance: 256.9
click at [415, 594] on link "+61 413 191 689" at bounding box center [414, 589] width 95 height 15
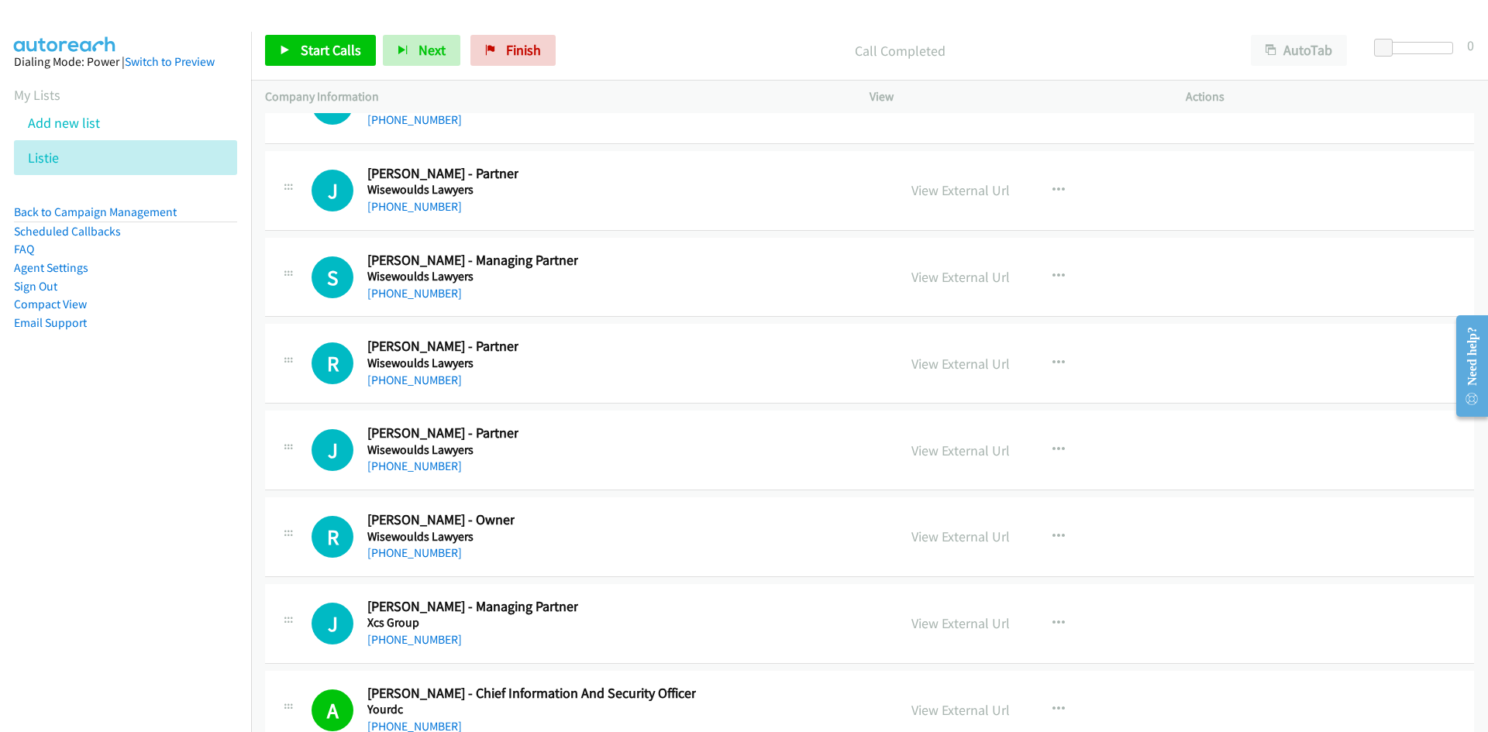
scroll to position [38202, 0]
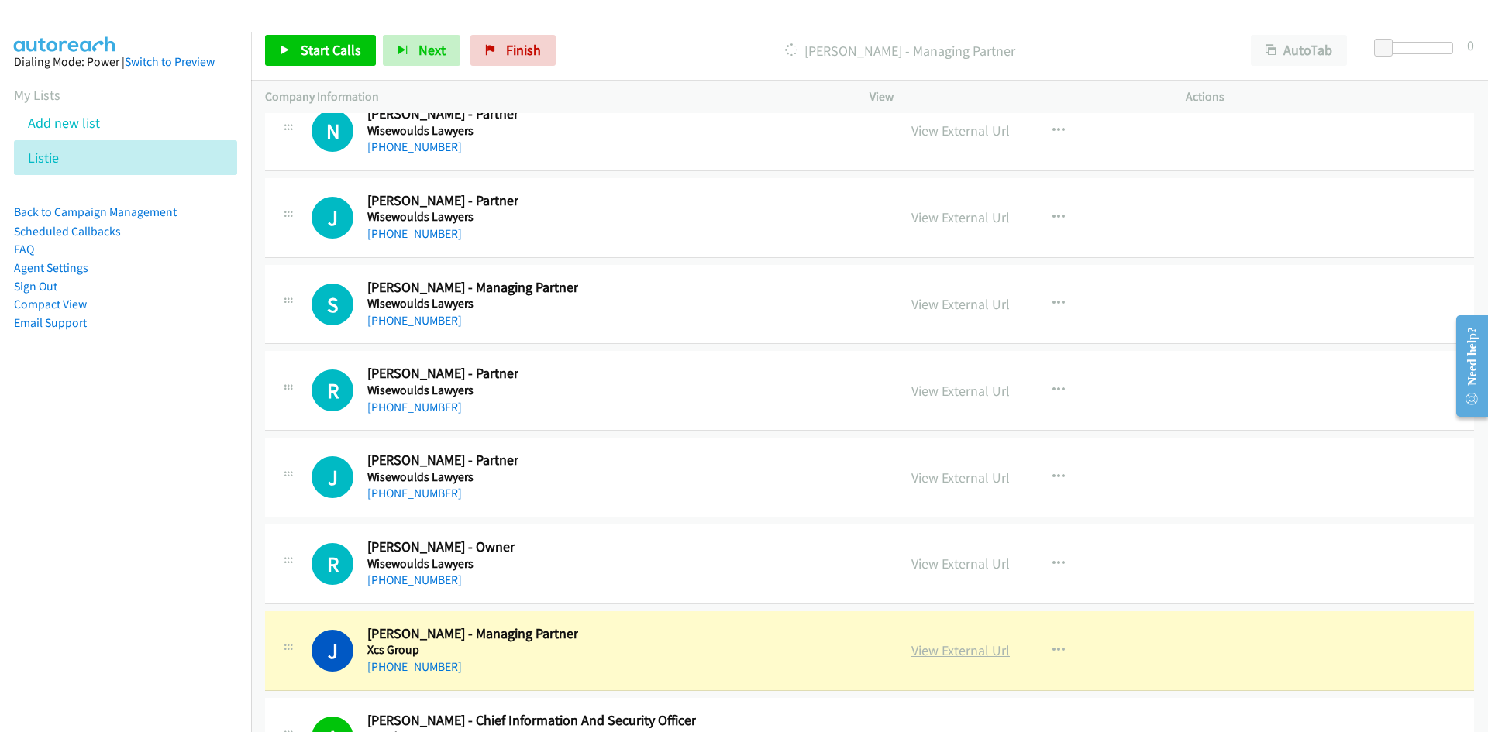
click at [939, 655] on link "View External Url" at bounding box center [960, 651] width 98 height 18
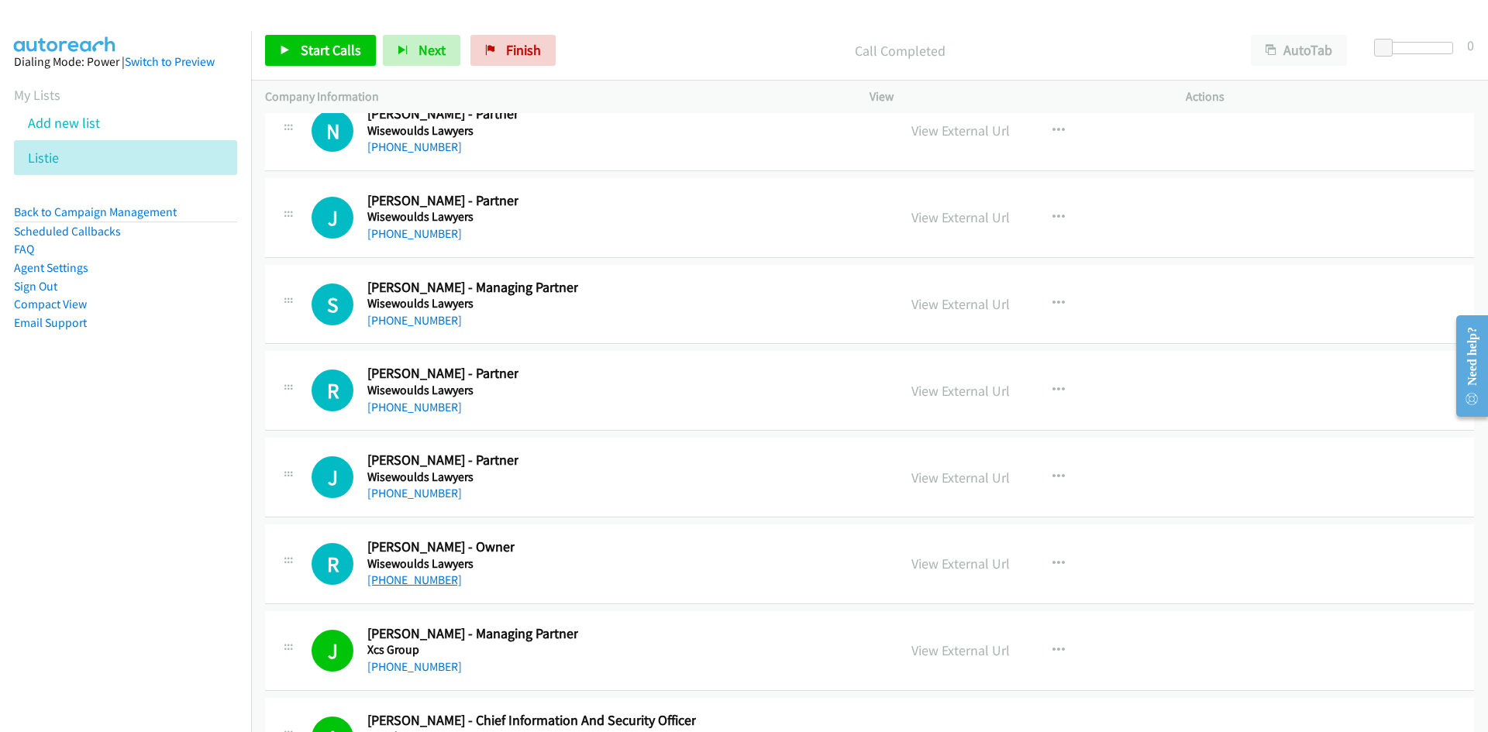
click at [430, 580] on link "+61 3 9629 8333" at bounding box center [414, 580] width 95 height 15
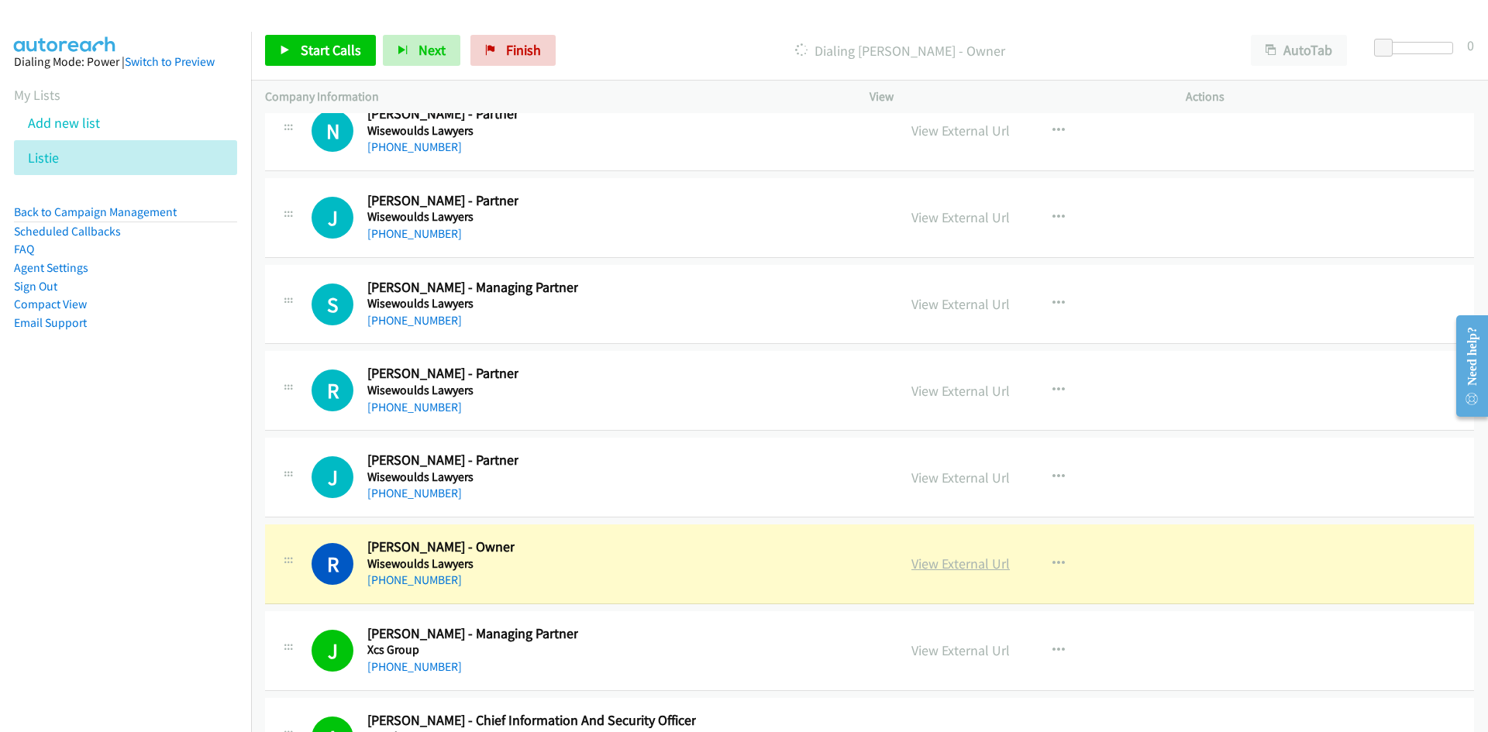
click at [958, 565] on link "View External Url" at bounding box center [960, 564] width 98 height 18
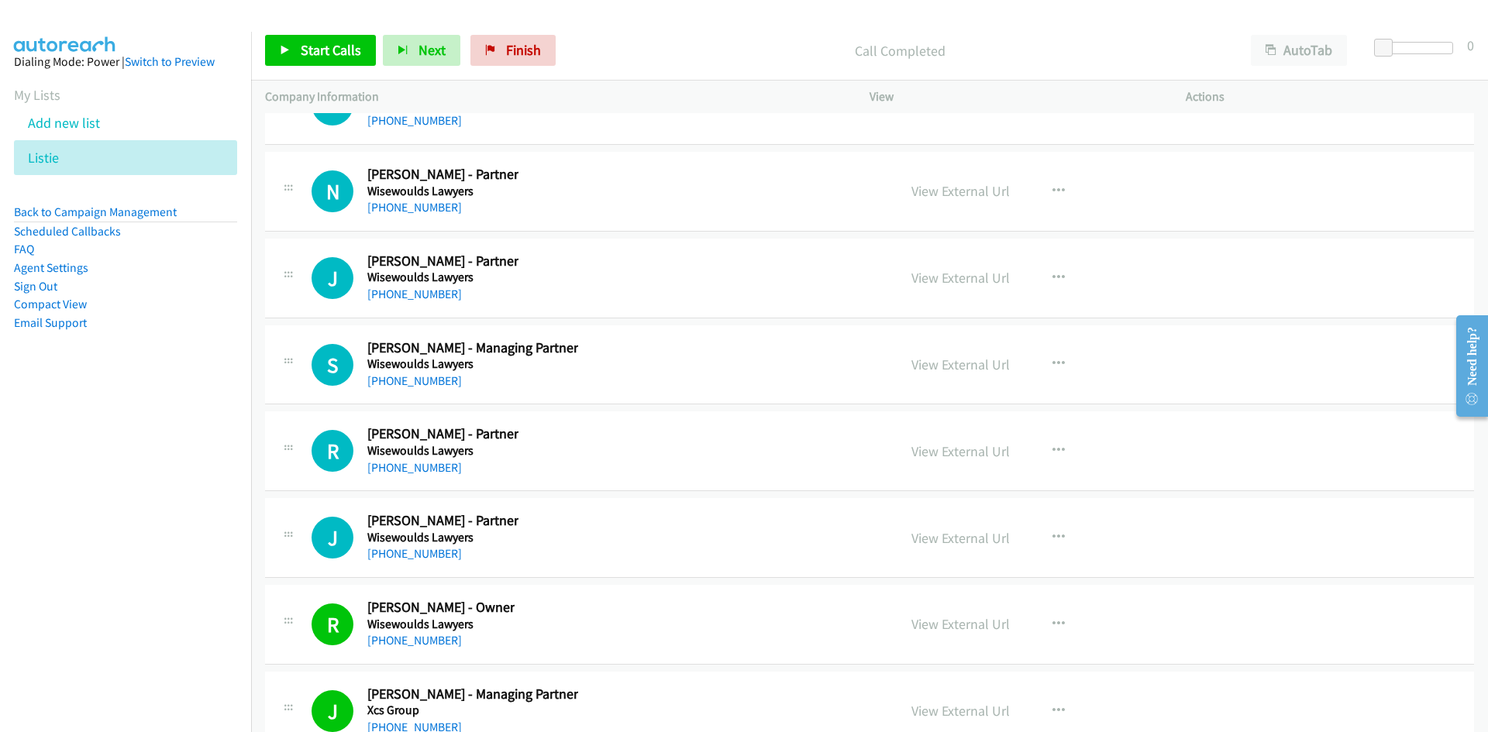
scroll to position [38124, 0]
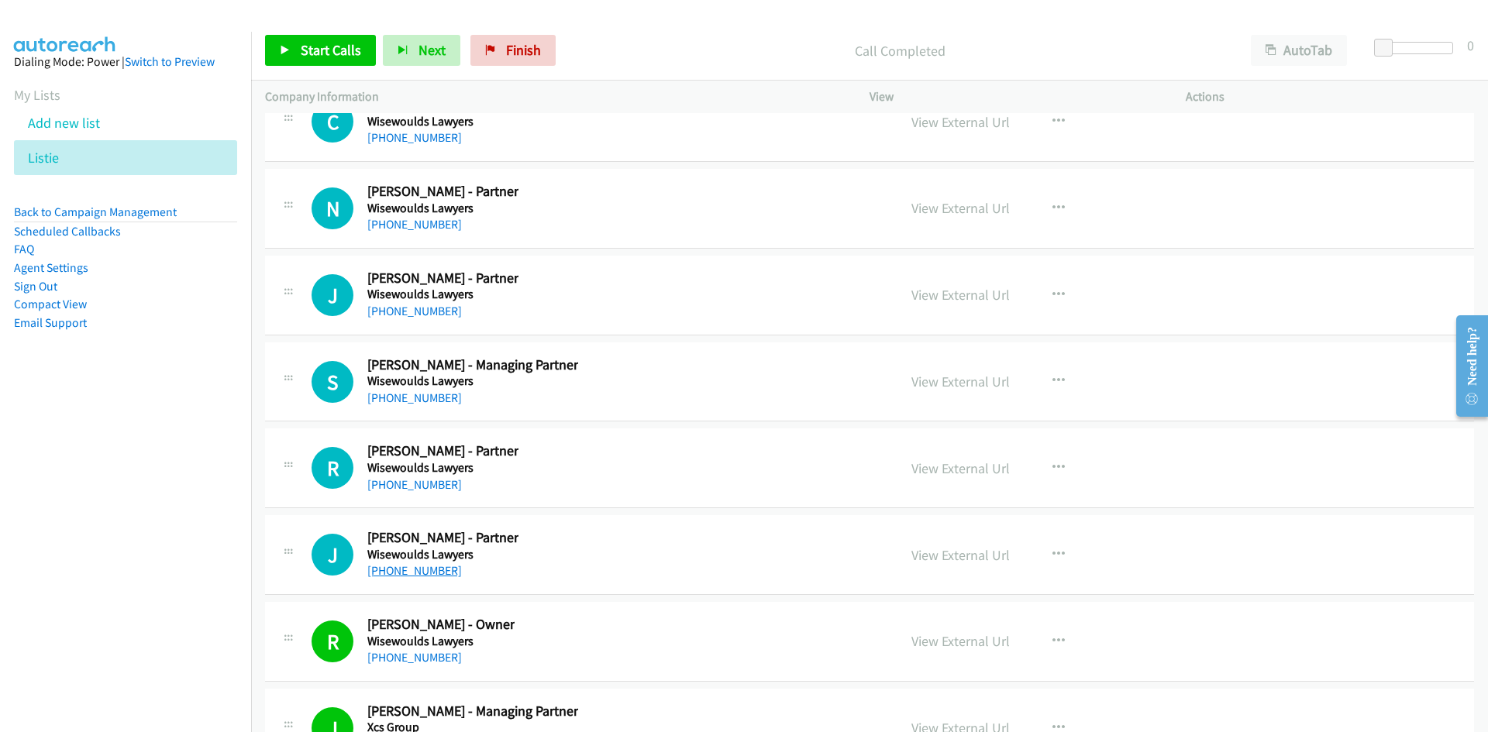
drag, startPoint x: 411, startPoint y: 574, endPoint x: 387, endPoint y: 574, distance: 24.0
click at [411, 574] on link "+61 3 9612 7243" at bounding box center [414, 570] width 95 height 15
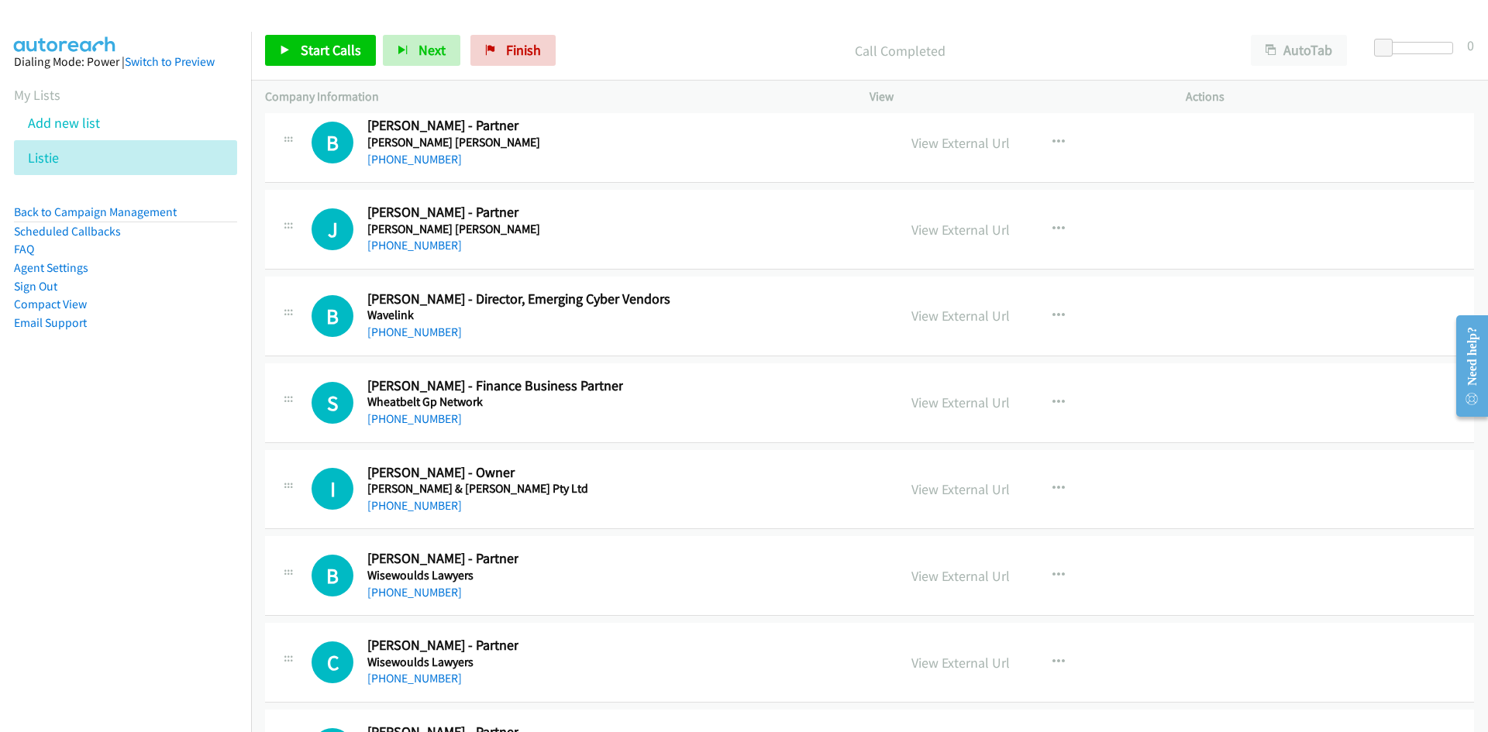
scroll to position [37582, 0]
click at [432, 511] on link "+61 2 9914 0900" at bounding box center [414, 507] width 95 height 15
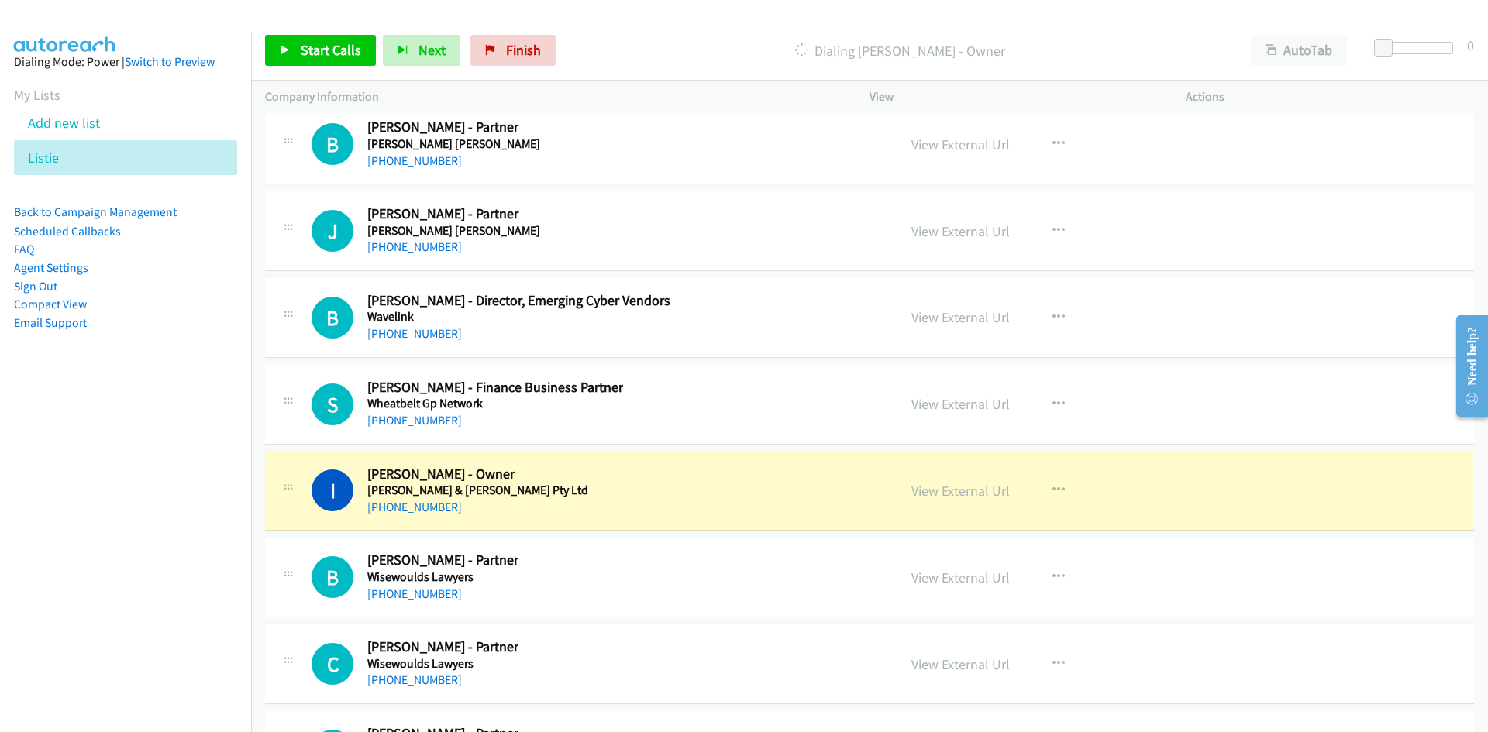
click at [983, 486] on link "View External Url" at bounding box center [960, 491] width 98 height 18
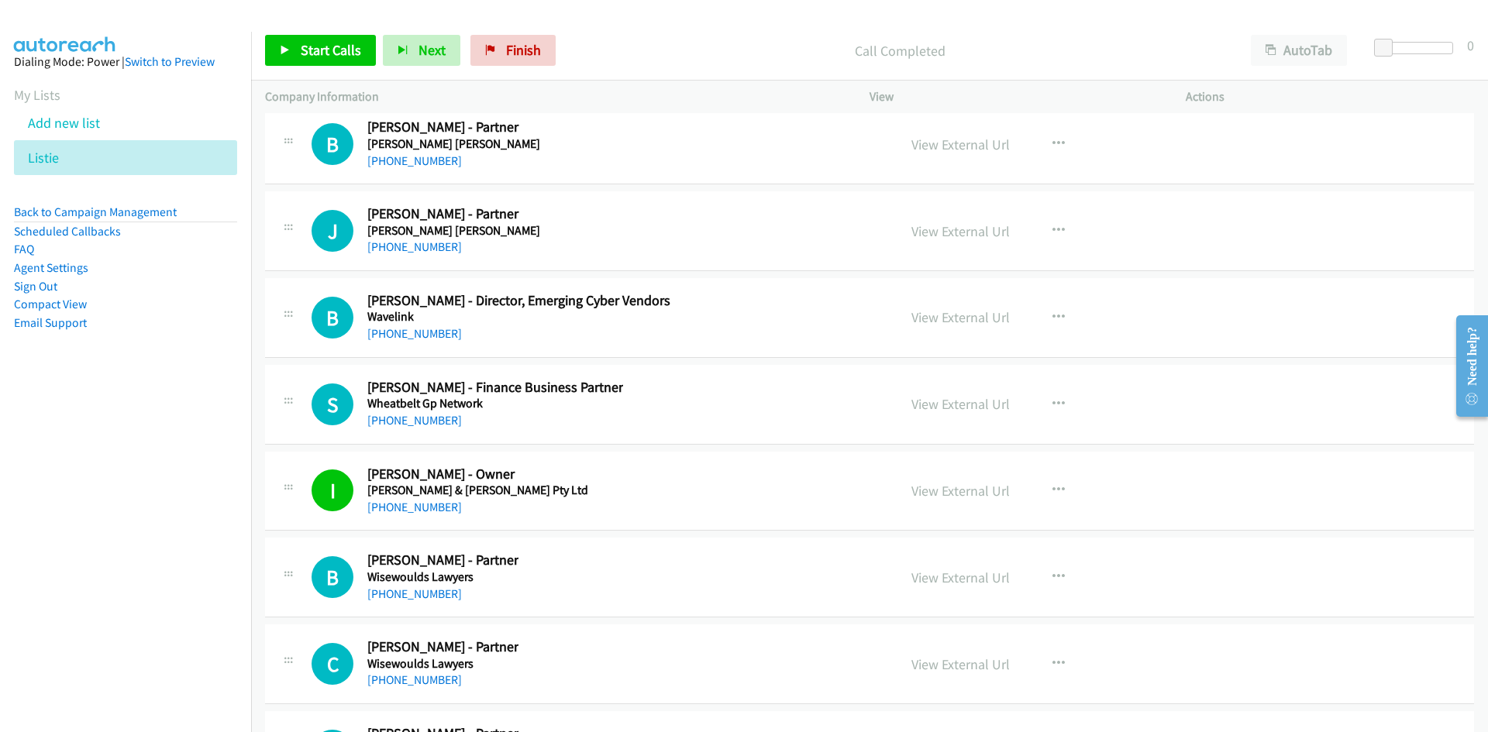
scroll to position [37504, 0]
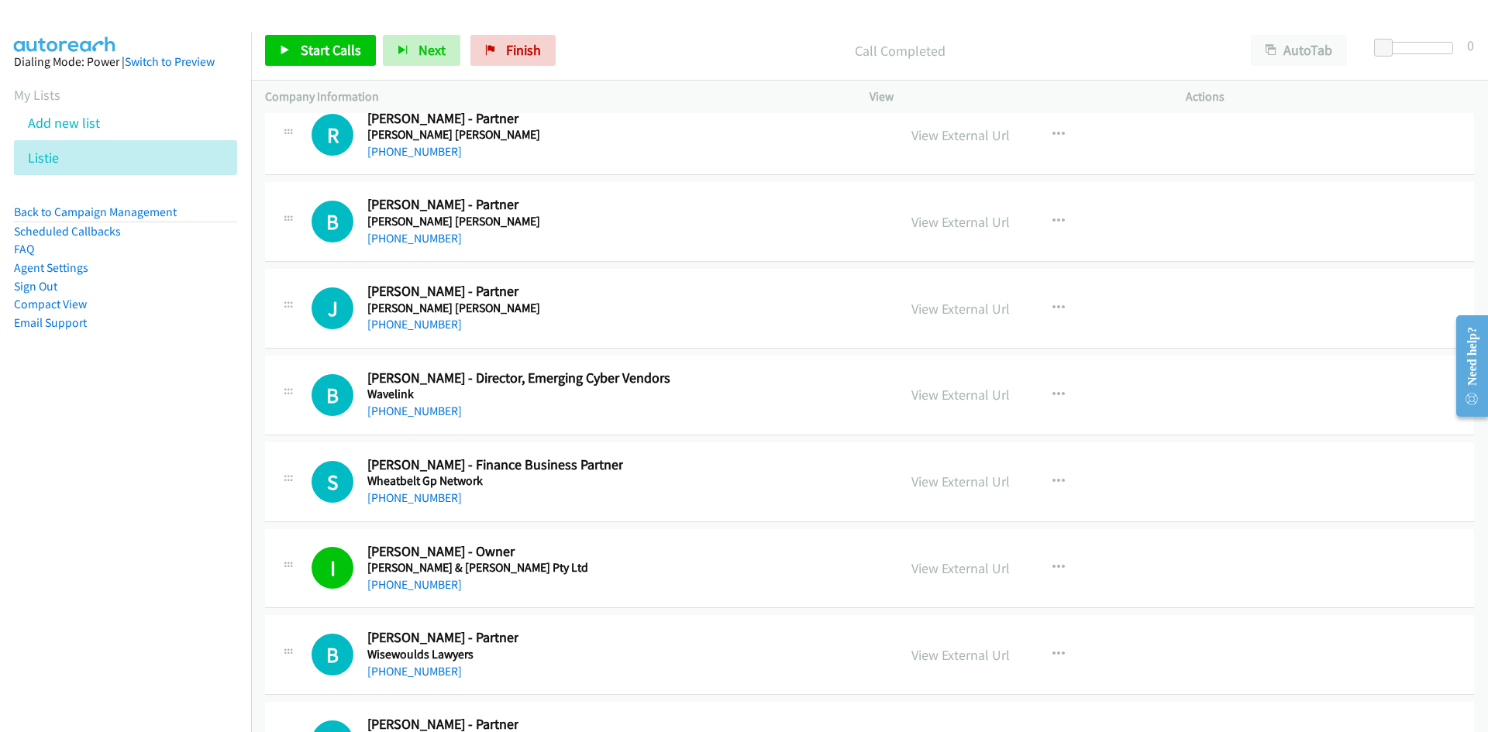
drag, startPoint x: 434, startPoint y: 497, endPoint x: 51, endPoint y: 618, distance: 401.7
click at [434, 497] on link "+61 424 010 636" at bounding box center [414, 498] width 95 height 15
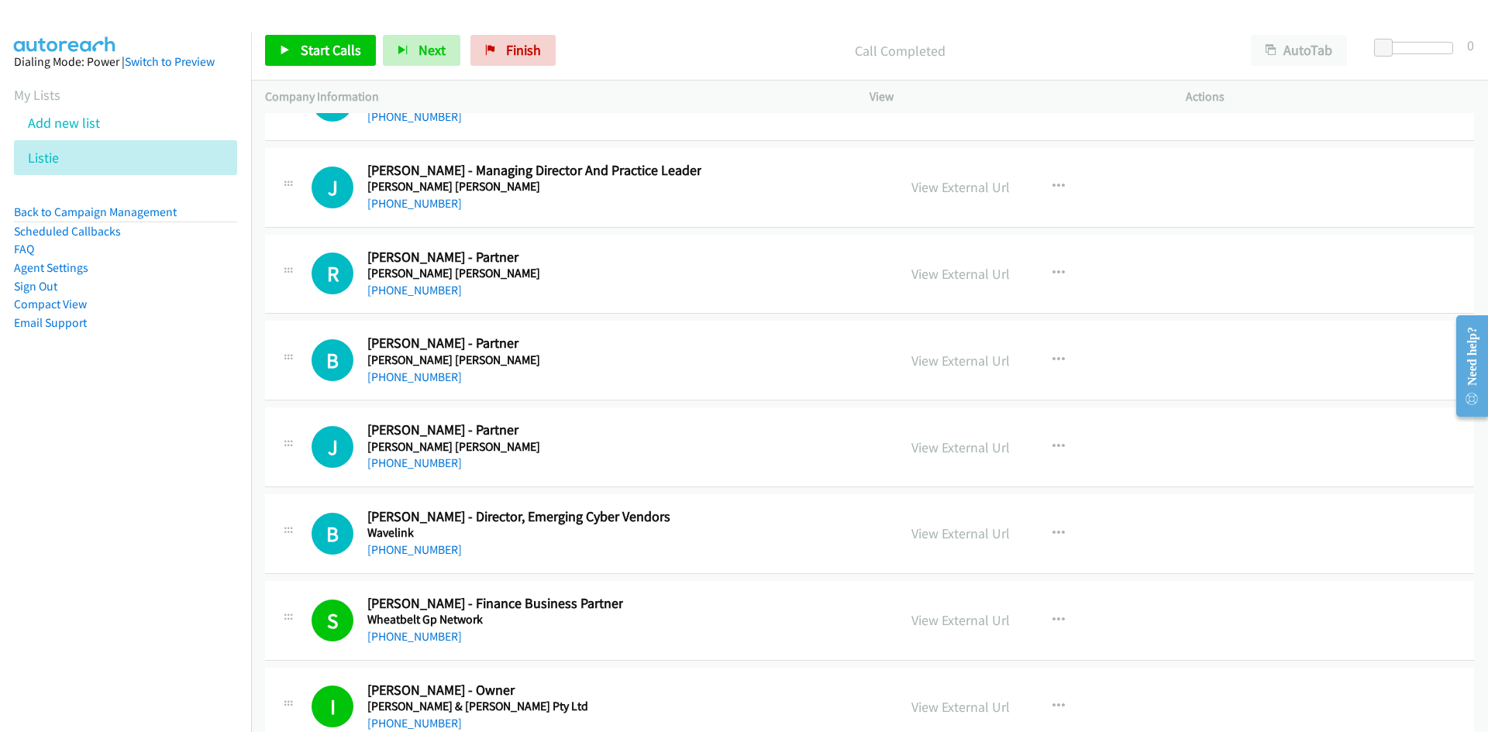
scroll to position [37349, 0]
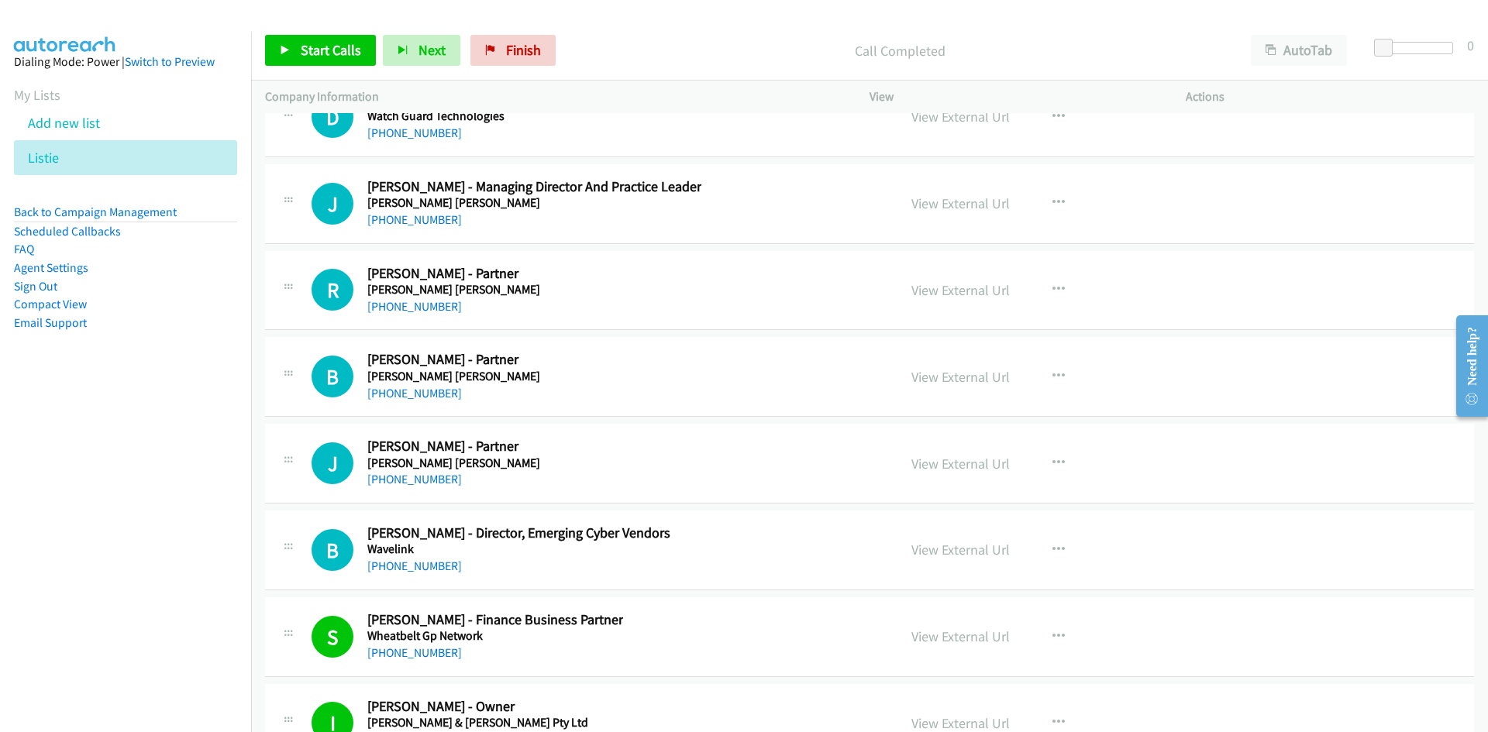
drag, startPoint x: 429, startPoint y: 562, endPoint x: 348, endPoint y: 565, distance: 80.7
click at [429, 562] on link "+61 412 663 858" at bounding box center [414, 566] width 95 height 15
drag, startPoint x: 1065, startPoint y: 18, endPoint x: 1056, endPoint y: 29, distance: 14.3
click at [1065, 18] on div at bounding box center [737, 30] width 1474 height 60
drag, startPoint x: 408, startPoint y: 484, endPoint x: 95, endPoint y: 539, distance: 318.0
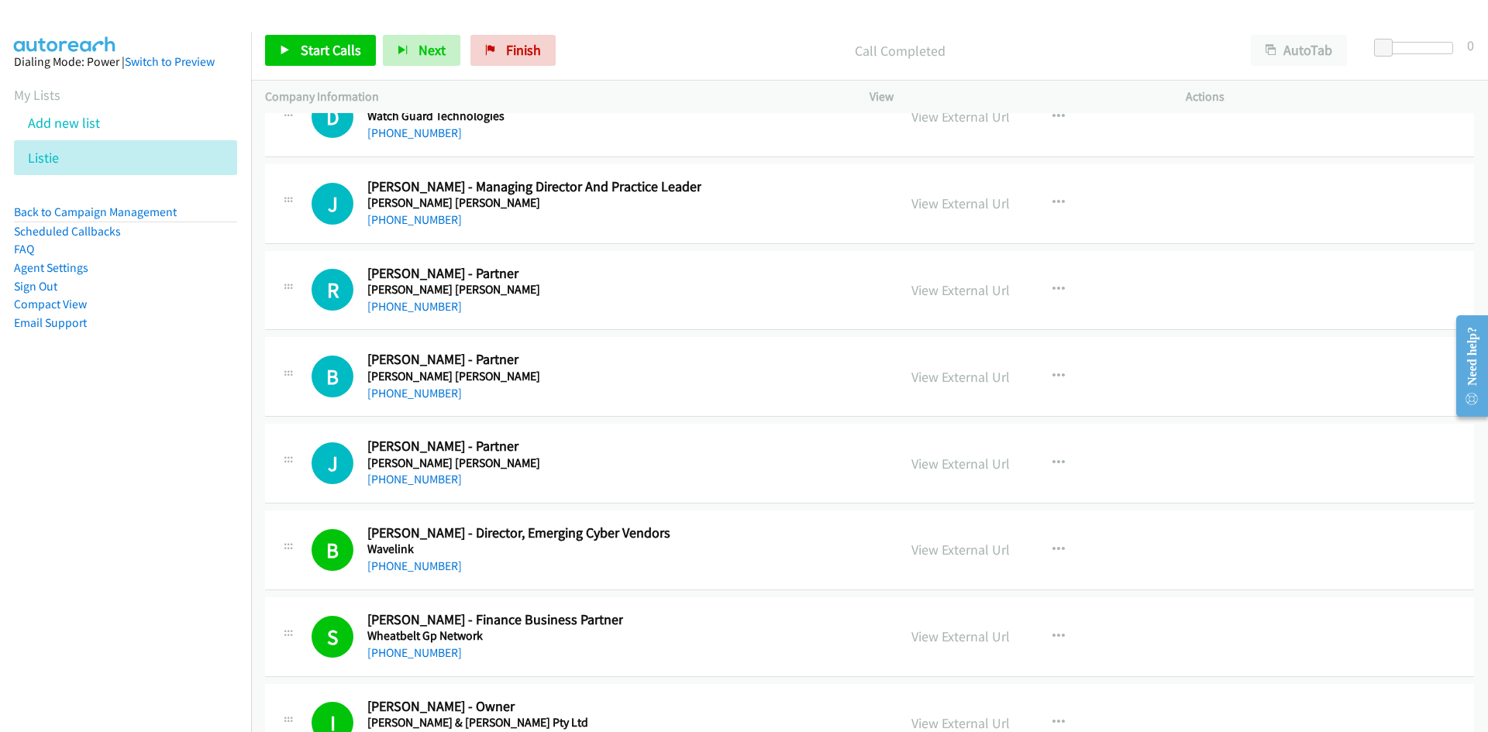
click at [408, 484] on link "+61 2 9635 4266" at bounding box center [414, 479] width 95 height 15
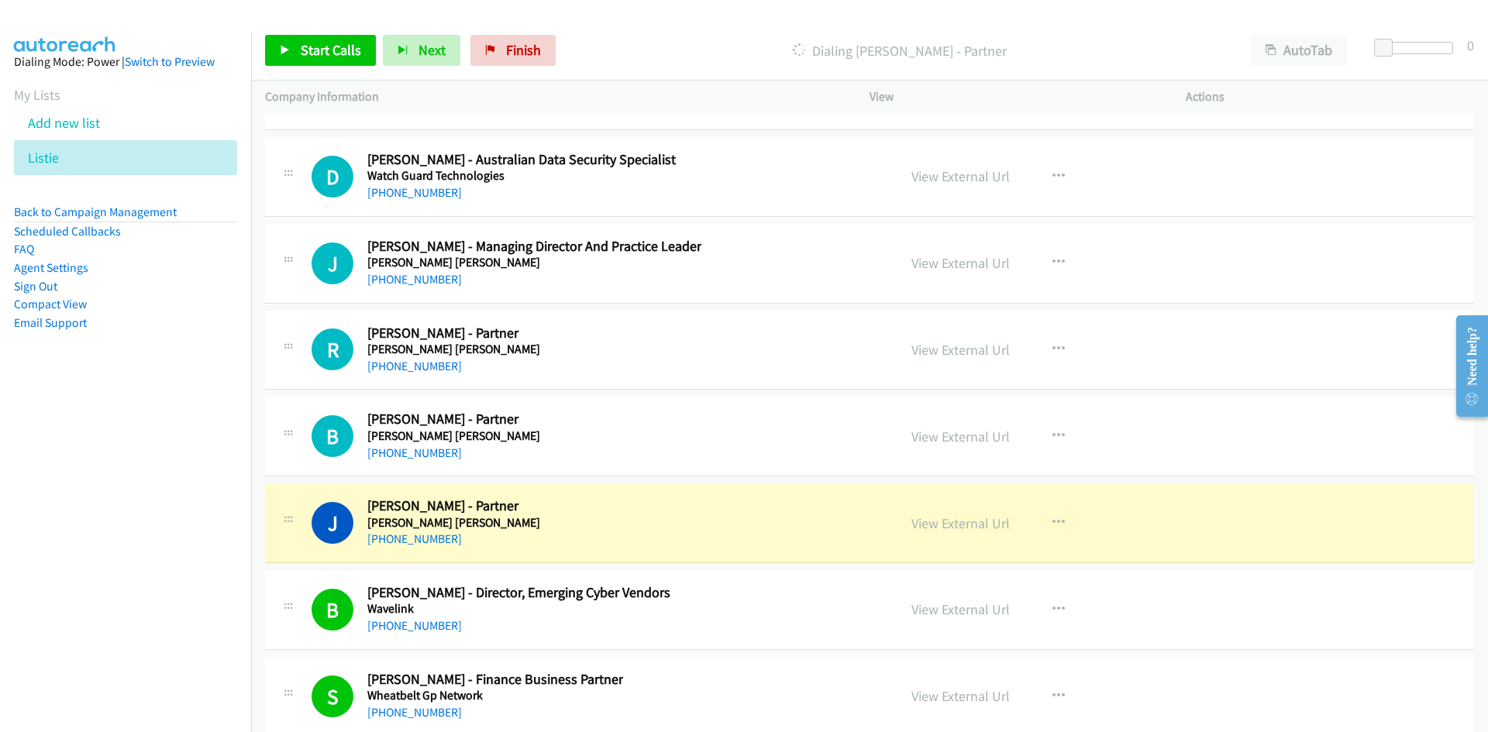
scroll to position [37272, 0]
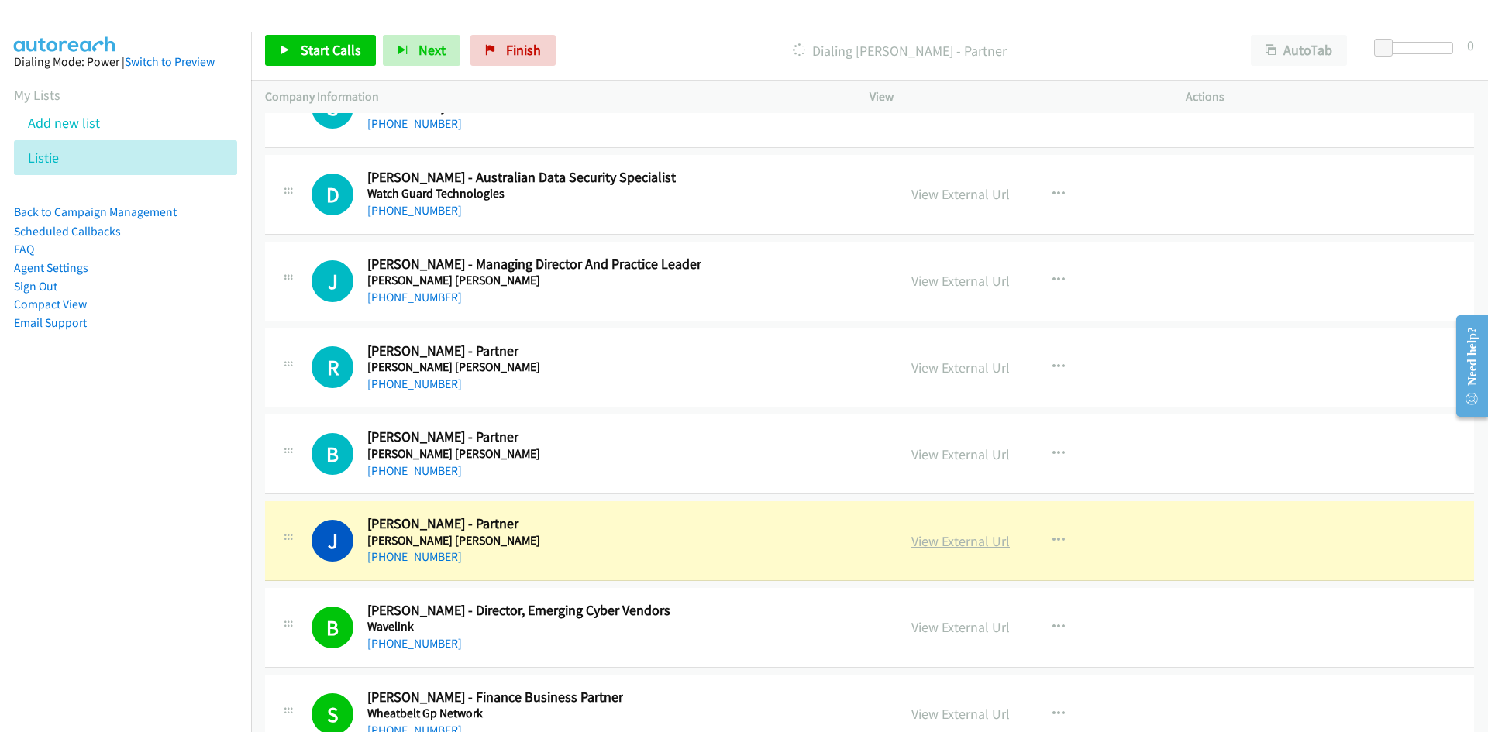
click at [967, 542] on link "View External Url" at bounding box center [960, 541] width 98 height 18
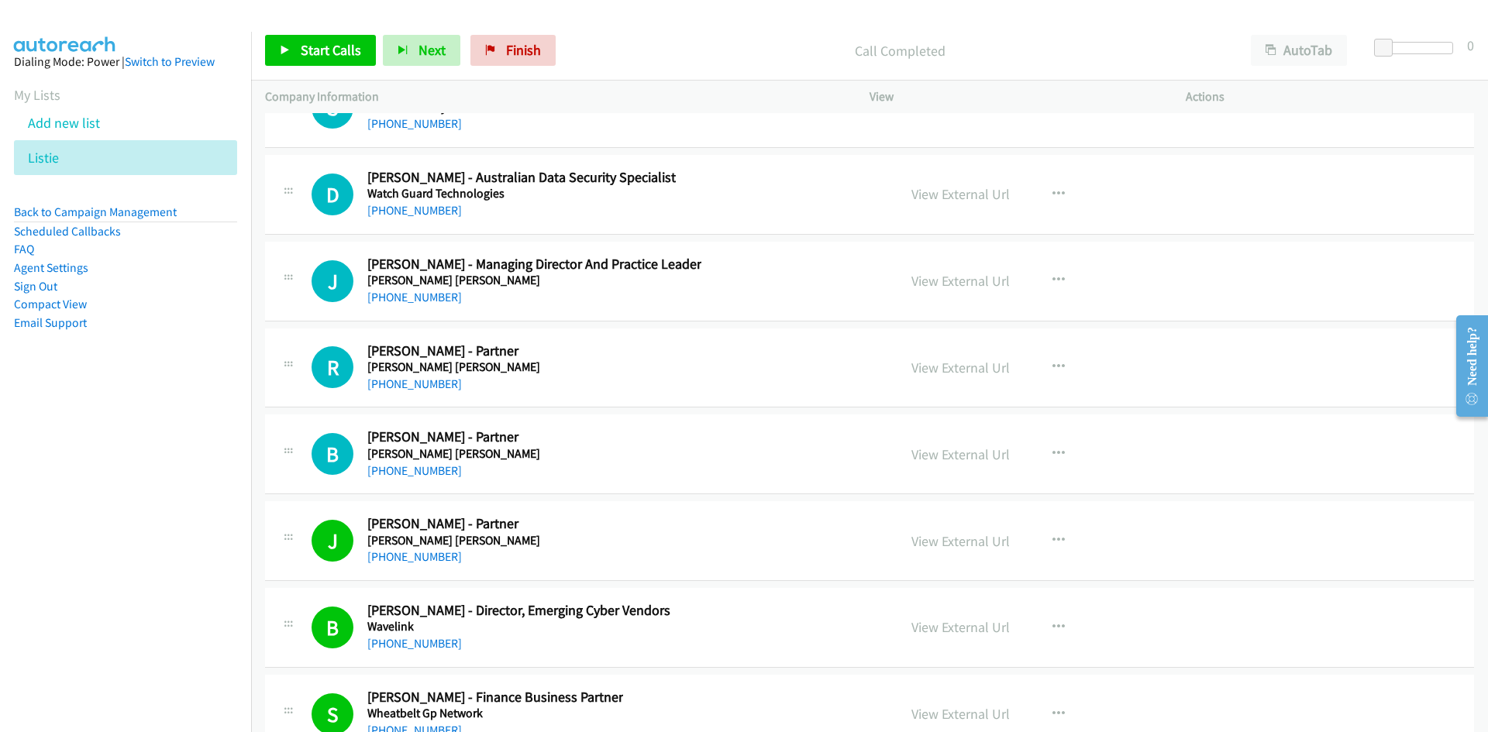
drag, startPoint x: 414, startPoint y: 470, endPoint x: 167, endPoint y: 504, distance: 249.6
click at [414, 470] on link "+61 408 685 192" at bounding box center [414, 470] width 95 height 15
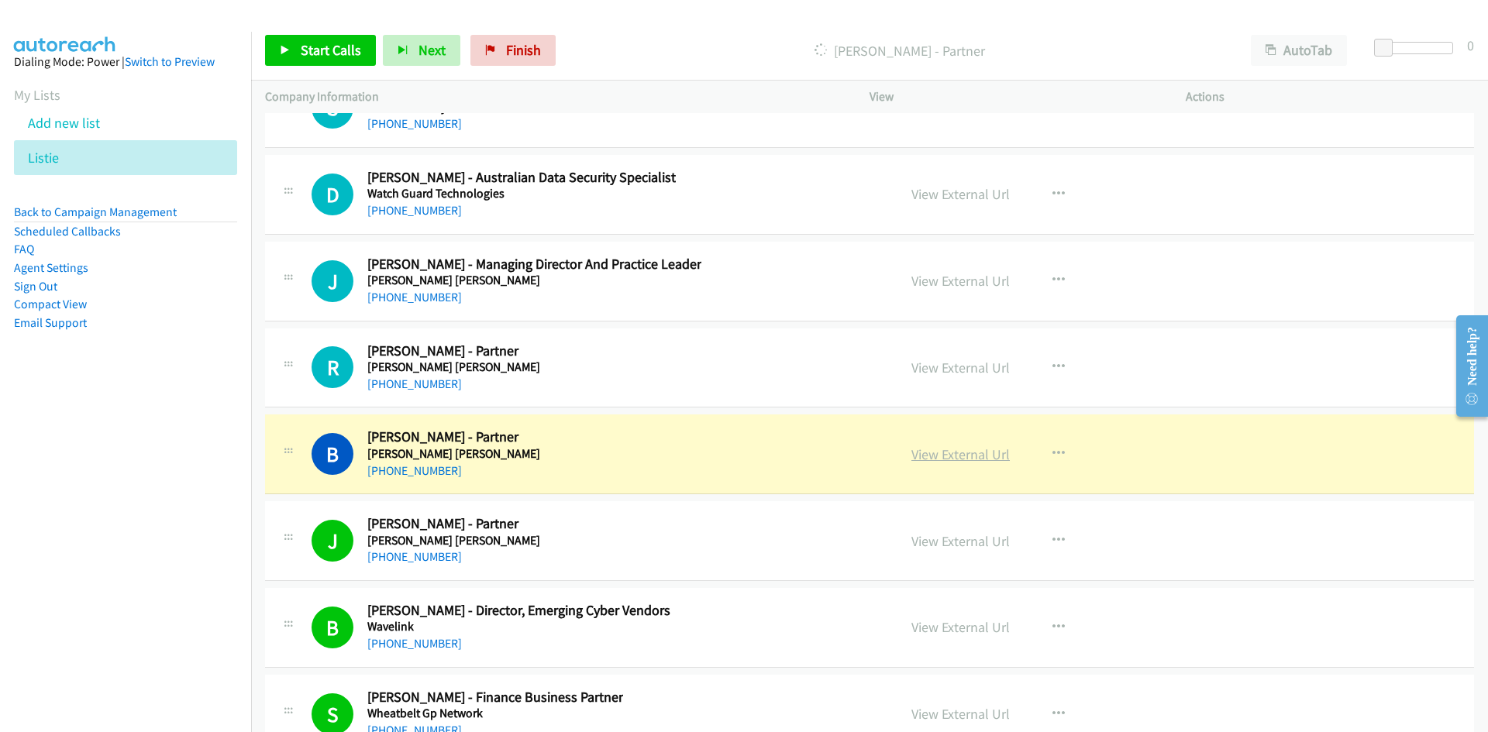
click at [968, 460] on link "View External Url" at bounding box center [960, 455] width 98 height 18
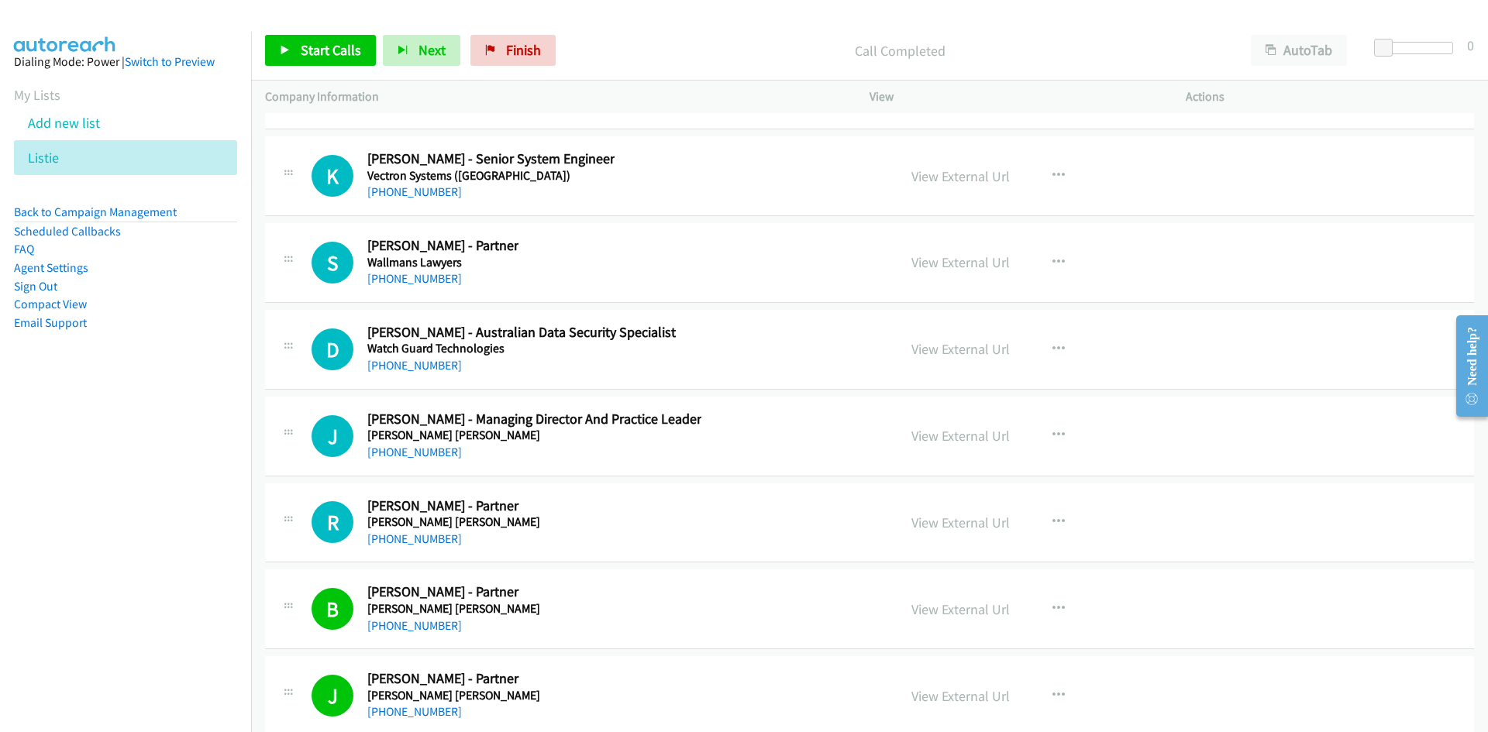
scroll to position [37039, 0]
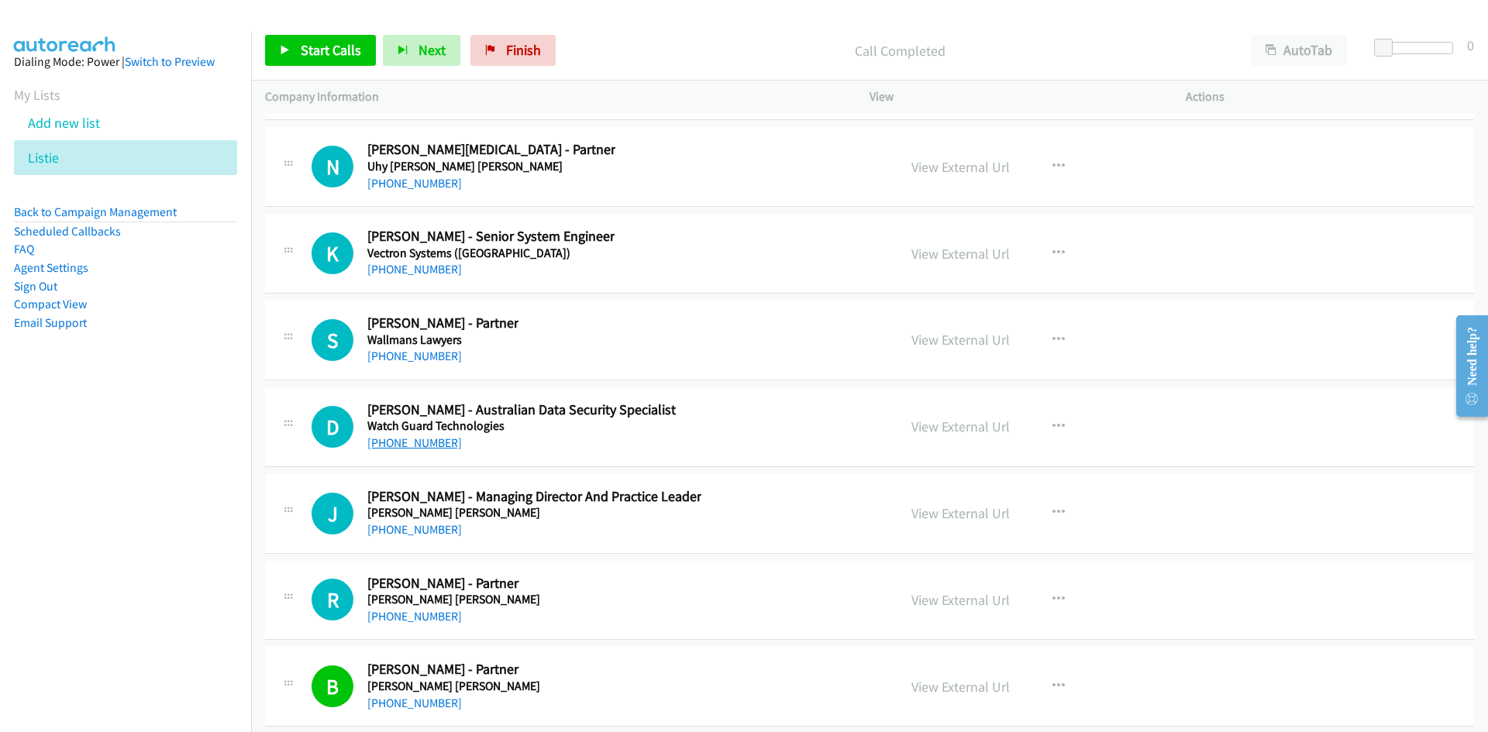
click at [418, 449] on link "+61 414 472 986" at bounding box center [414, 443] width 95 height 15
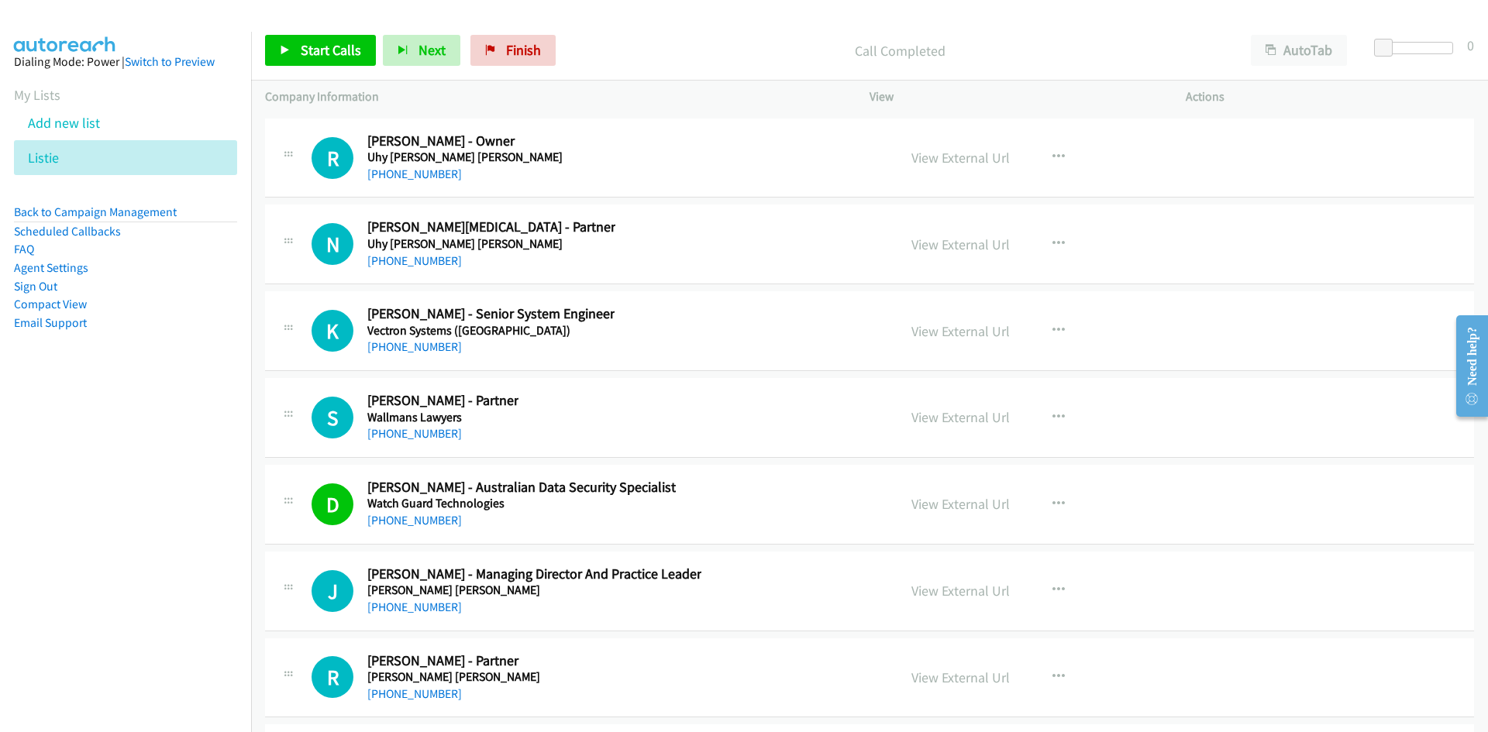
drag, startPoint x: 432, startPoint y: 427, endPoint x: 9, endPoint y: 518, distance: 433.7
click at [432, 427] on link "+61 8 8235 3012" at bounding box center [414, 433] width 95 height 15
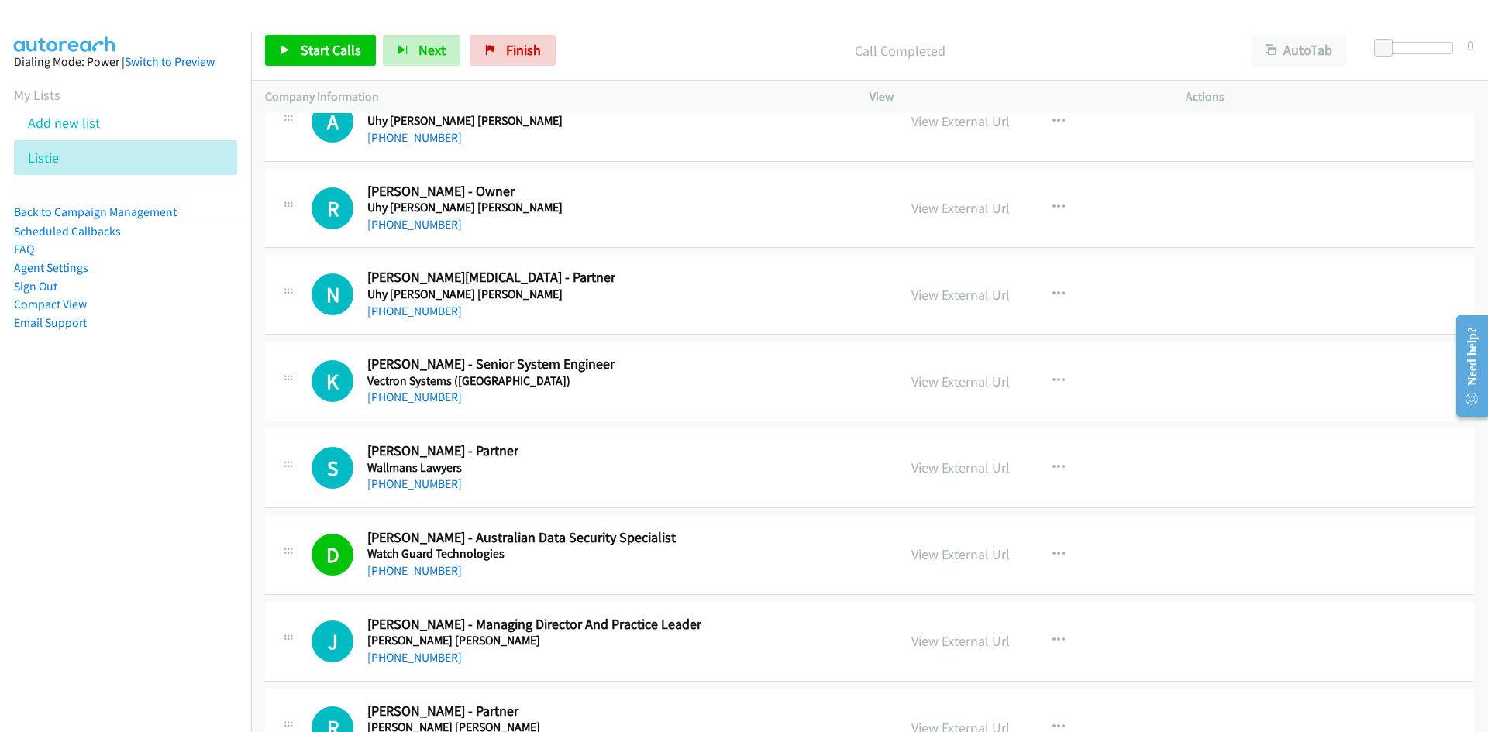
scroll to position [36884, 0]
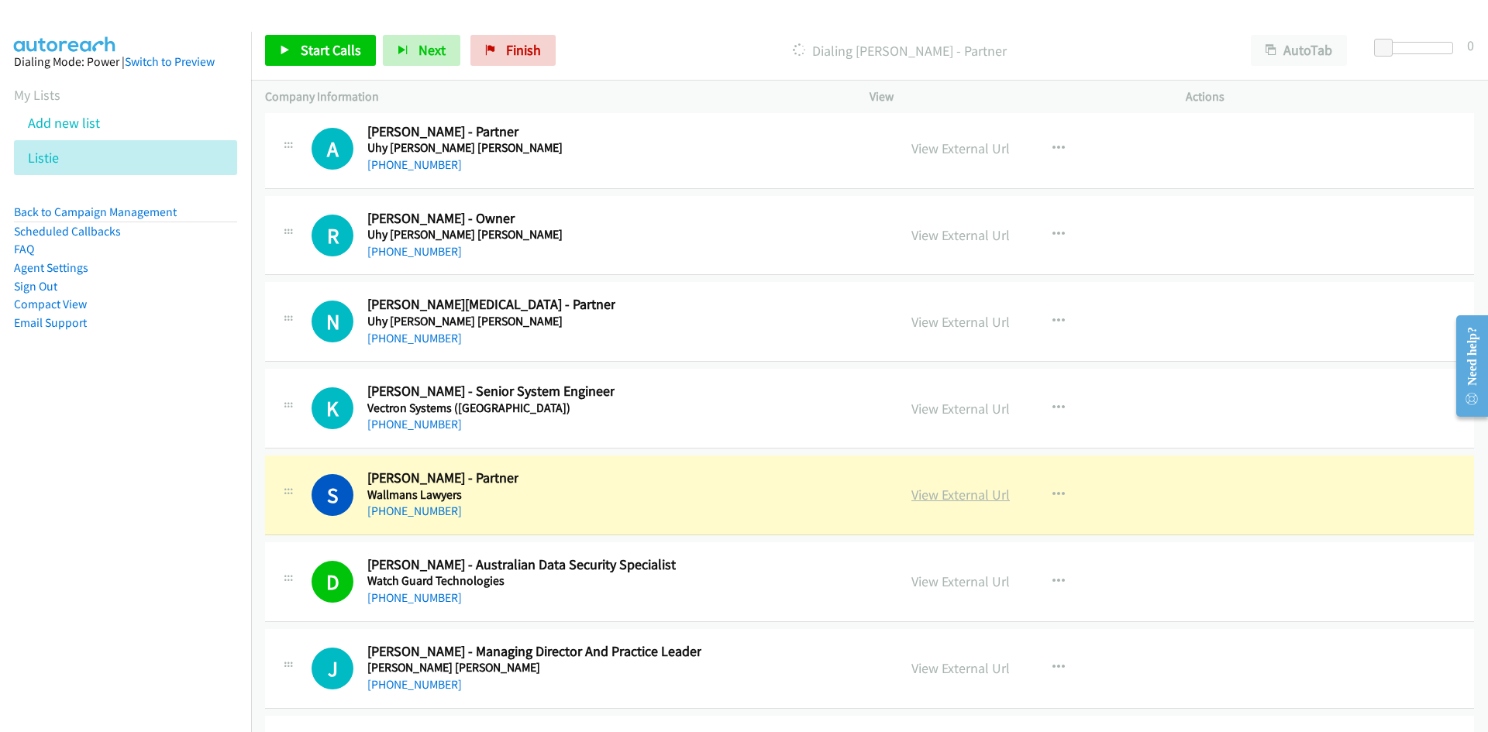
click at [973, 501] on link "View External Url" at bounding box center [960, 495] width 98 height 18
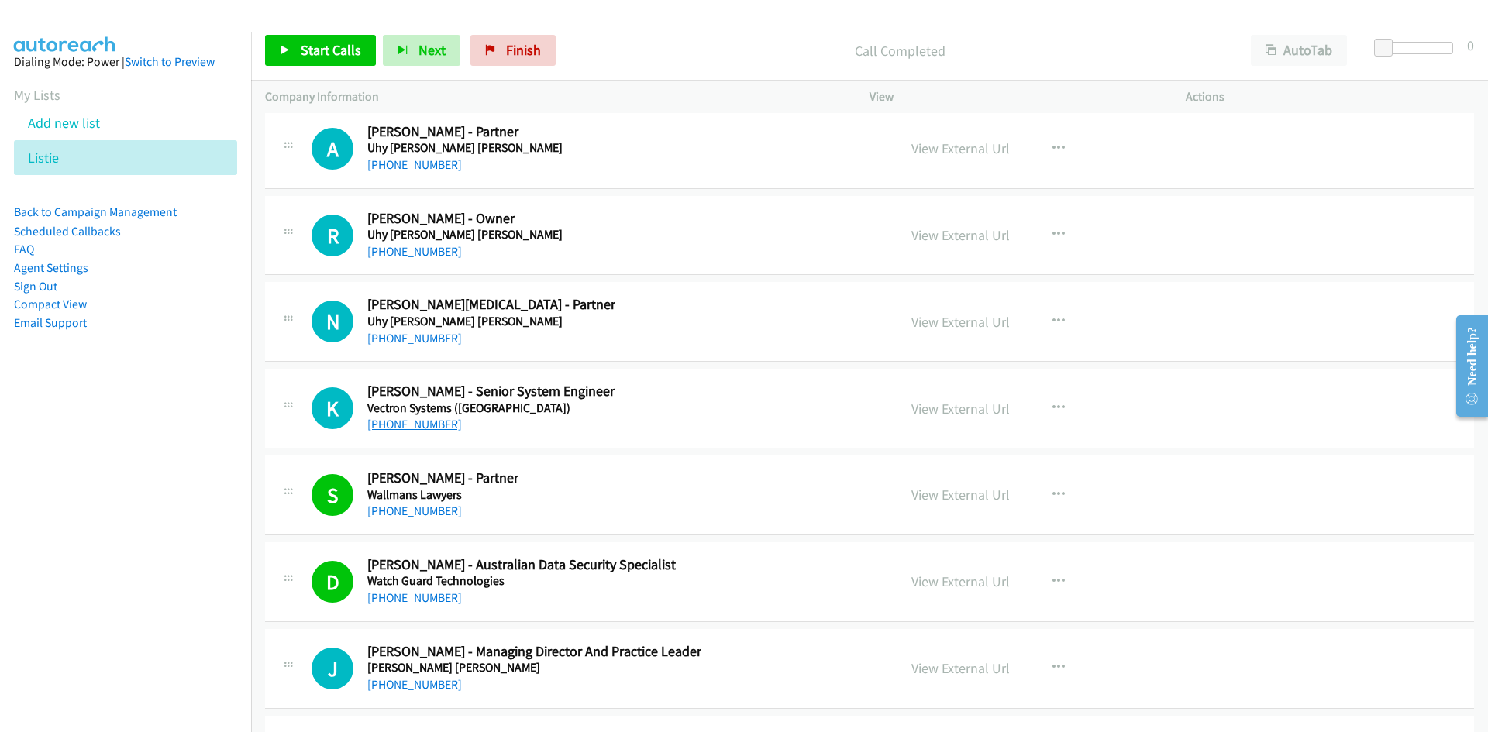
click at [428, 427] on link "+61 424 180 432" at bounding box center [414, 424] width 95 height 15
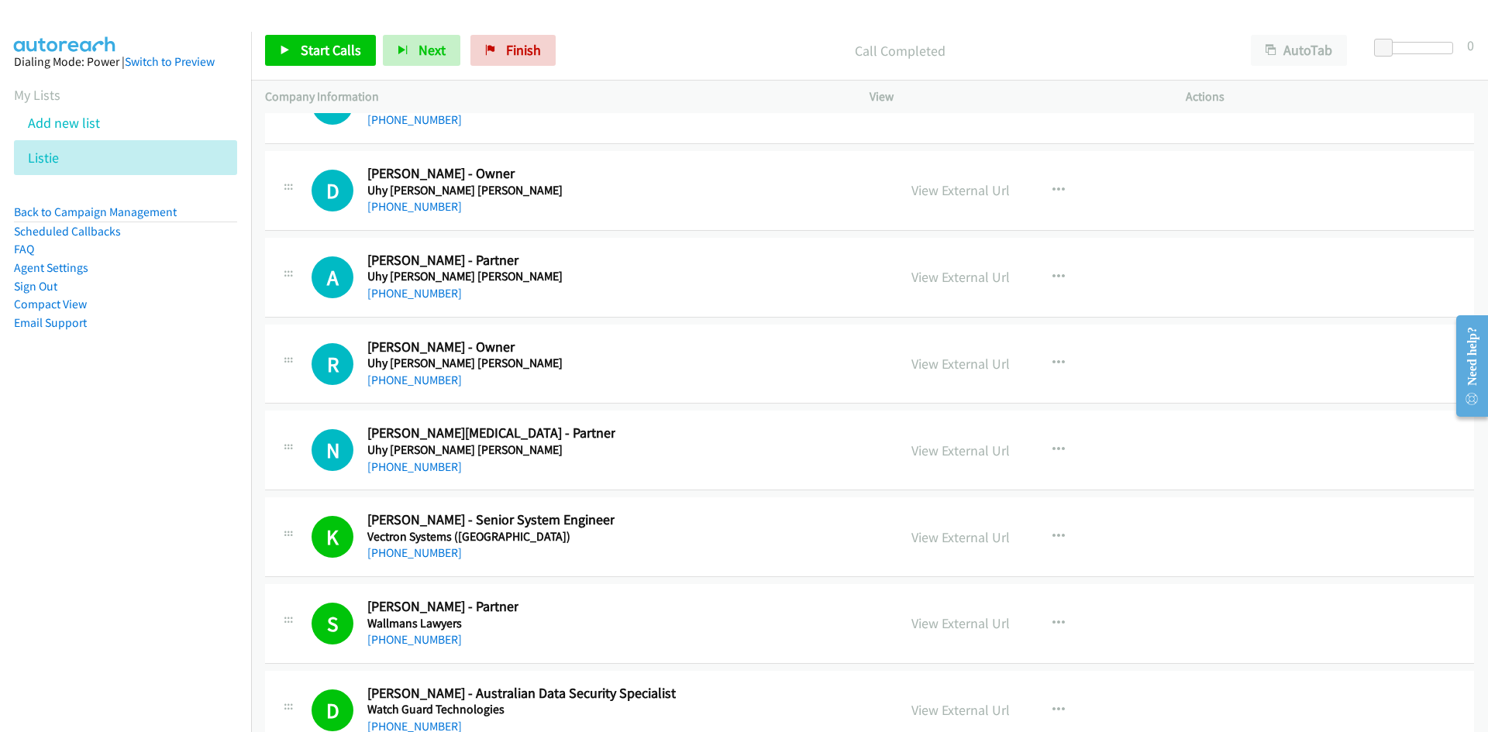
scroll to position [36729, 0]
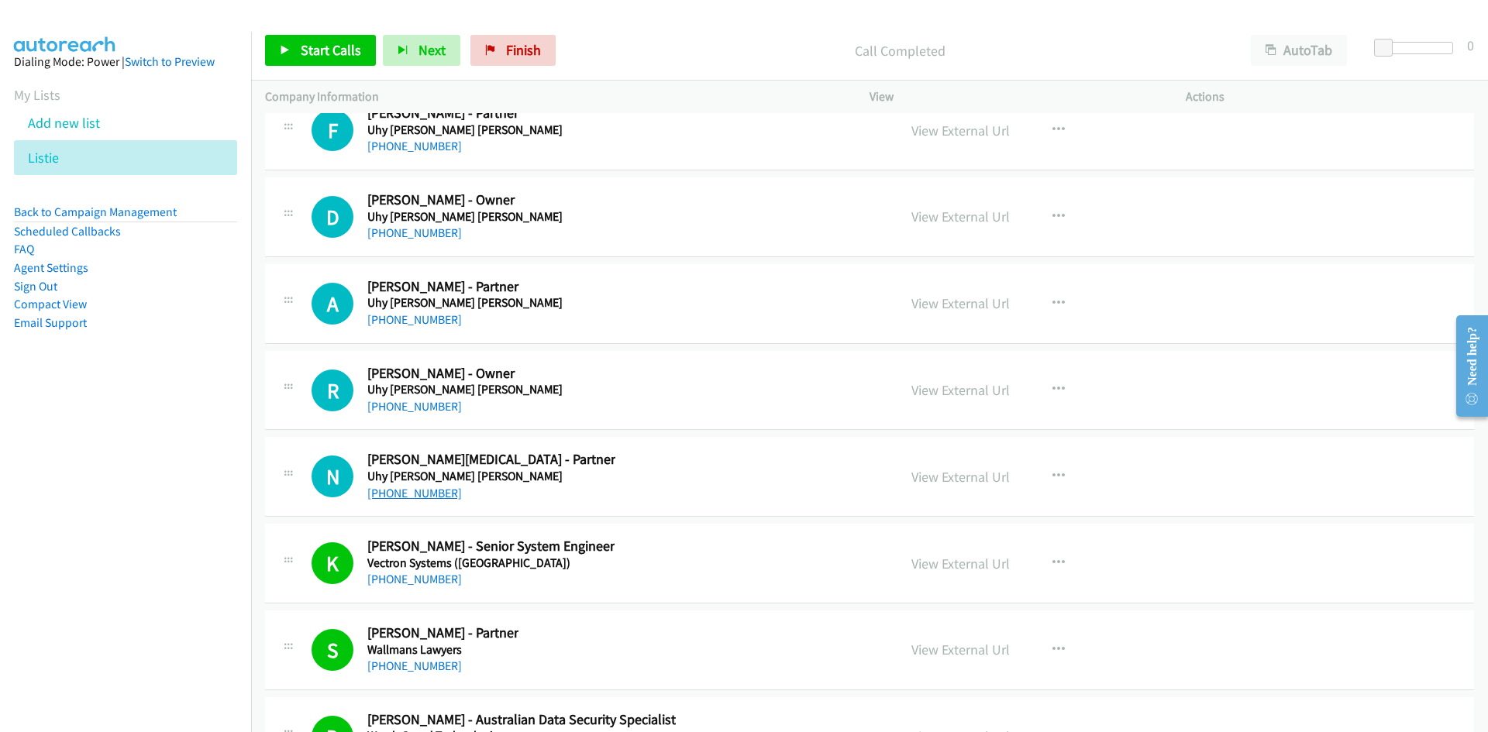
click at [430, 498] on link "+61 8 8110 0964" at bounding box center [414, 493] width 95 height 15
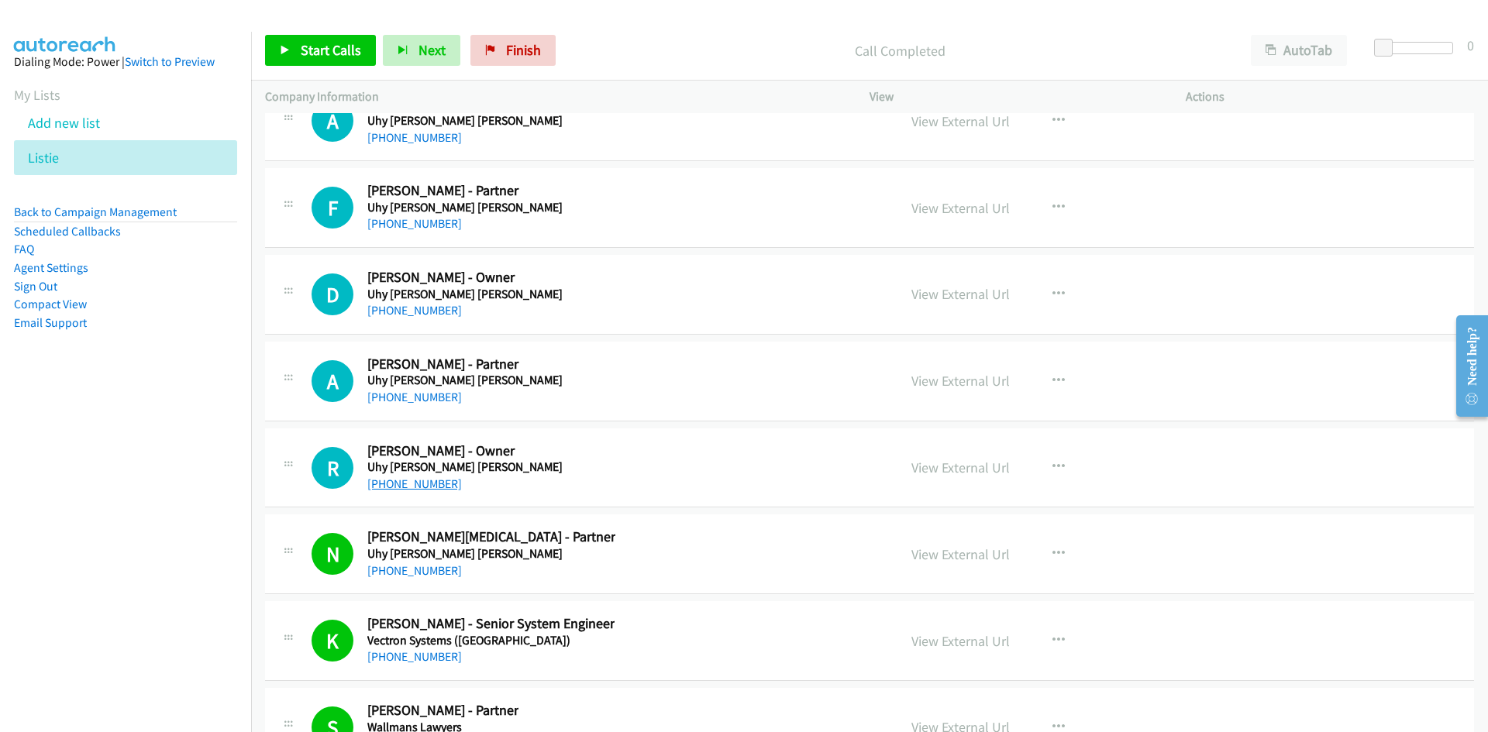
click at [427, 480] on link "+61 8 9444 3430" at bounding box center [414, 484] width 95 height 15
drag, startPoint x: 414, startPoint y: 391, endPoint x: 262, endPoint y: 450, distance: 163.2
click at [414, 391] on link "+61 405 802 250" at bounding box center [414, 397] width 95 height 15
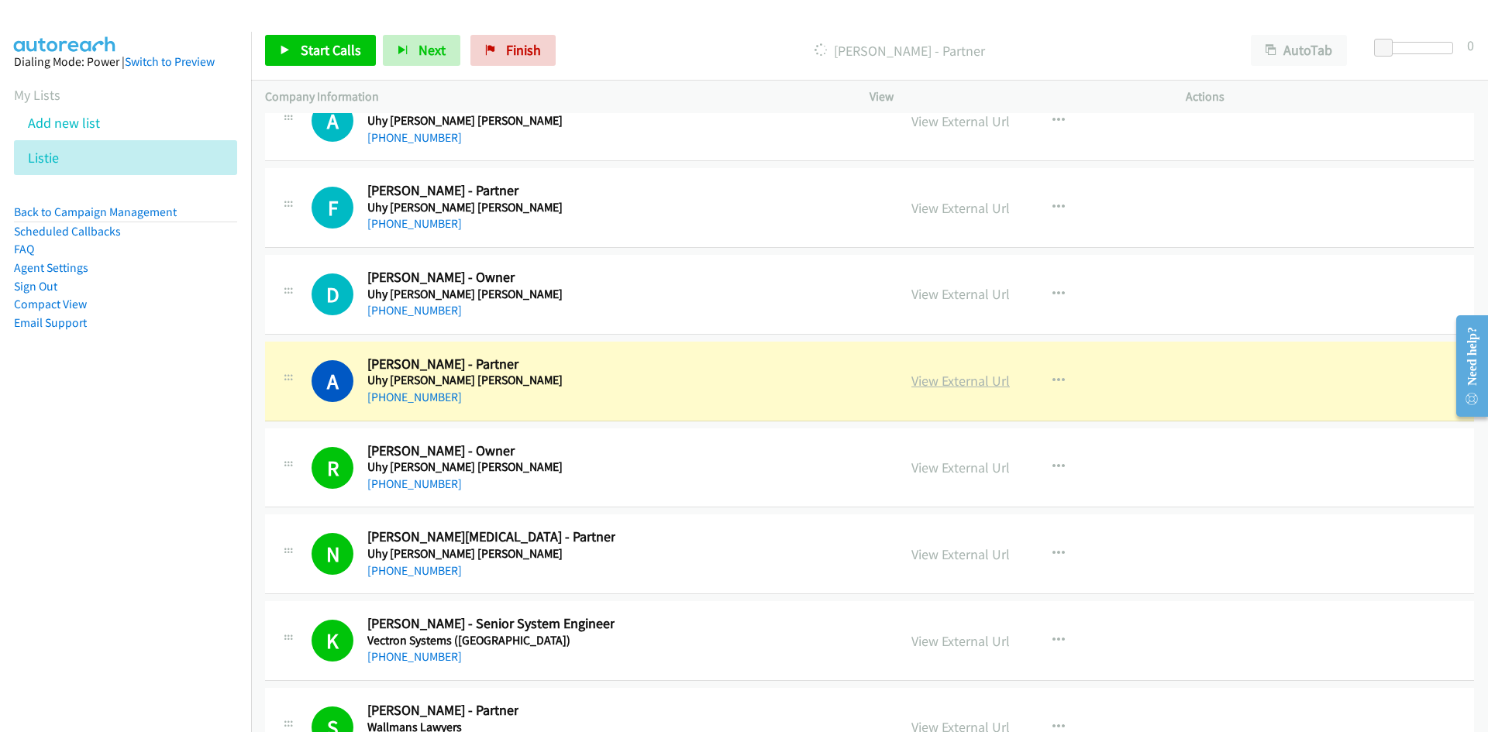
click at [995, 384] on link "View External Url" at bounding box center [960, 381] width 98 height 18
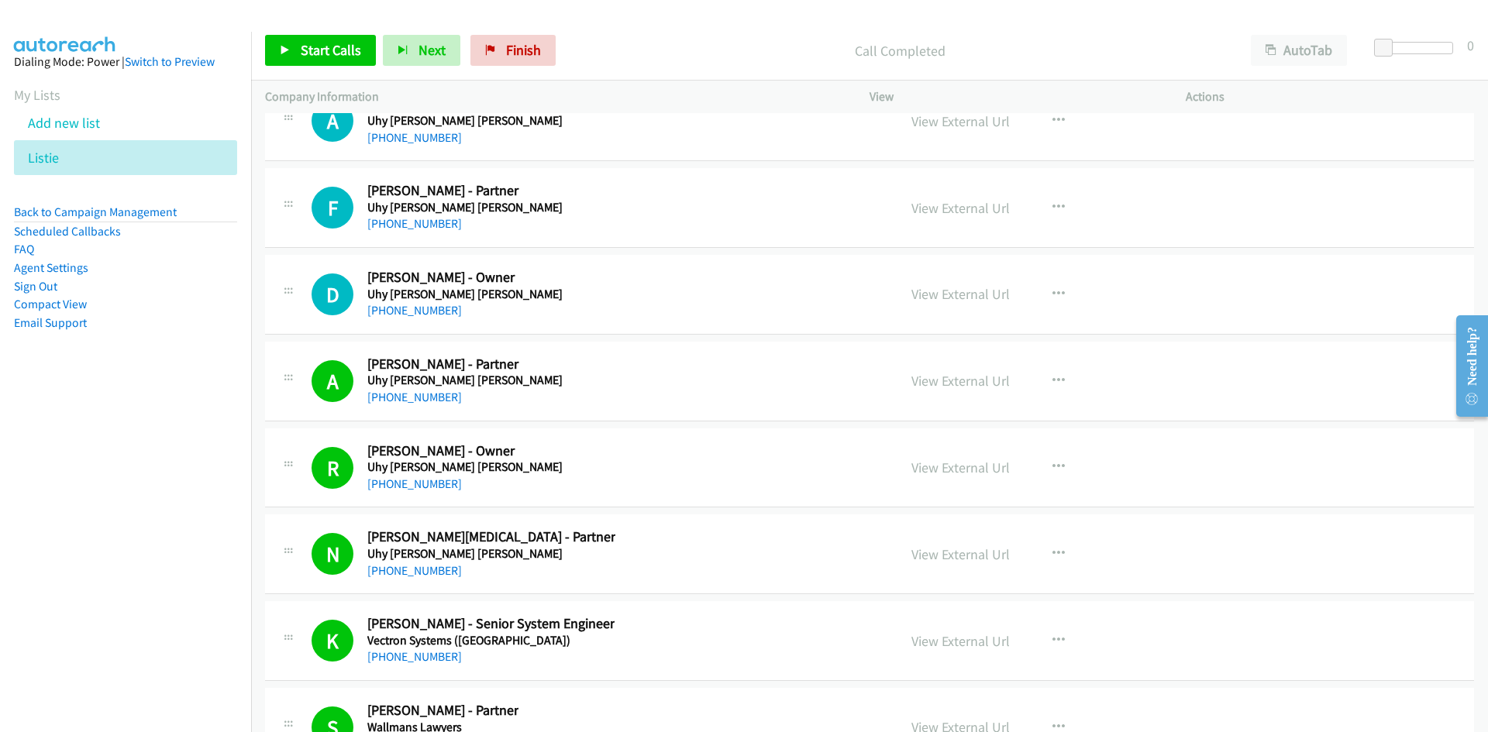
scroll to position [36497, 0]
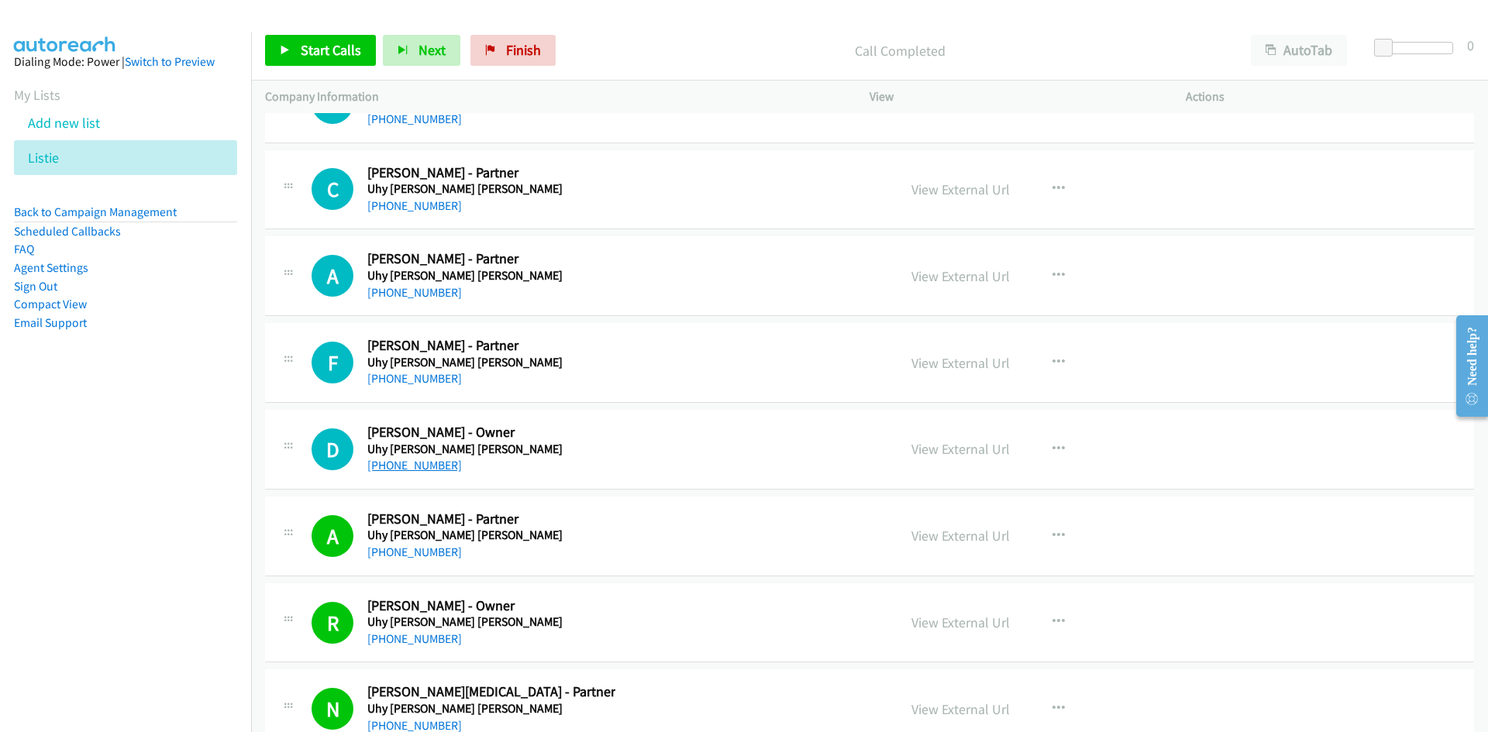
click at [422, 467] on link "+61 413 160 315" at bounding box center [414, 465] width 95 height 15
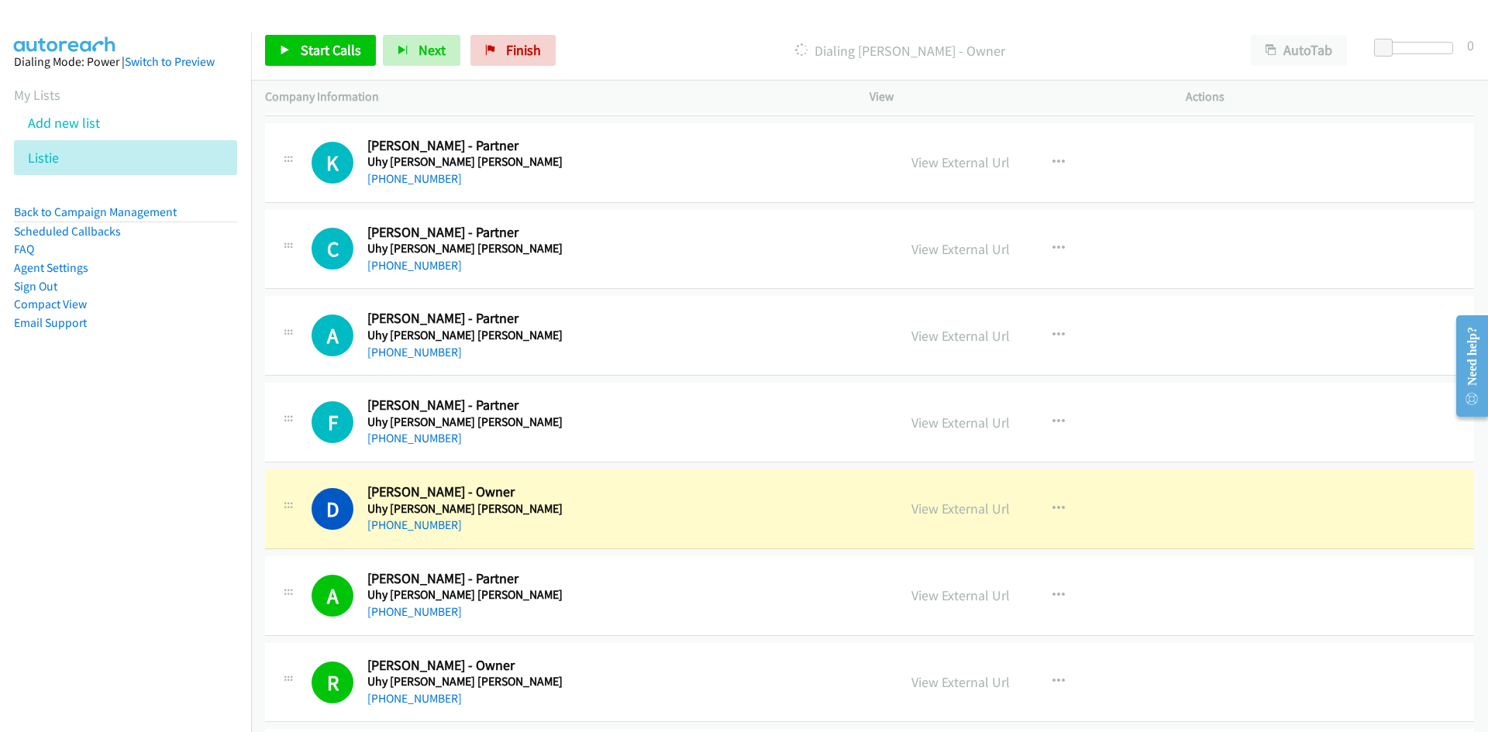
scroll to position [36419, 0]
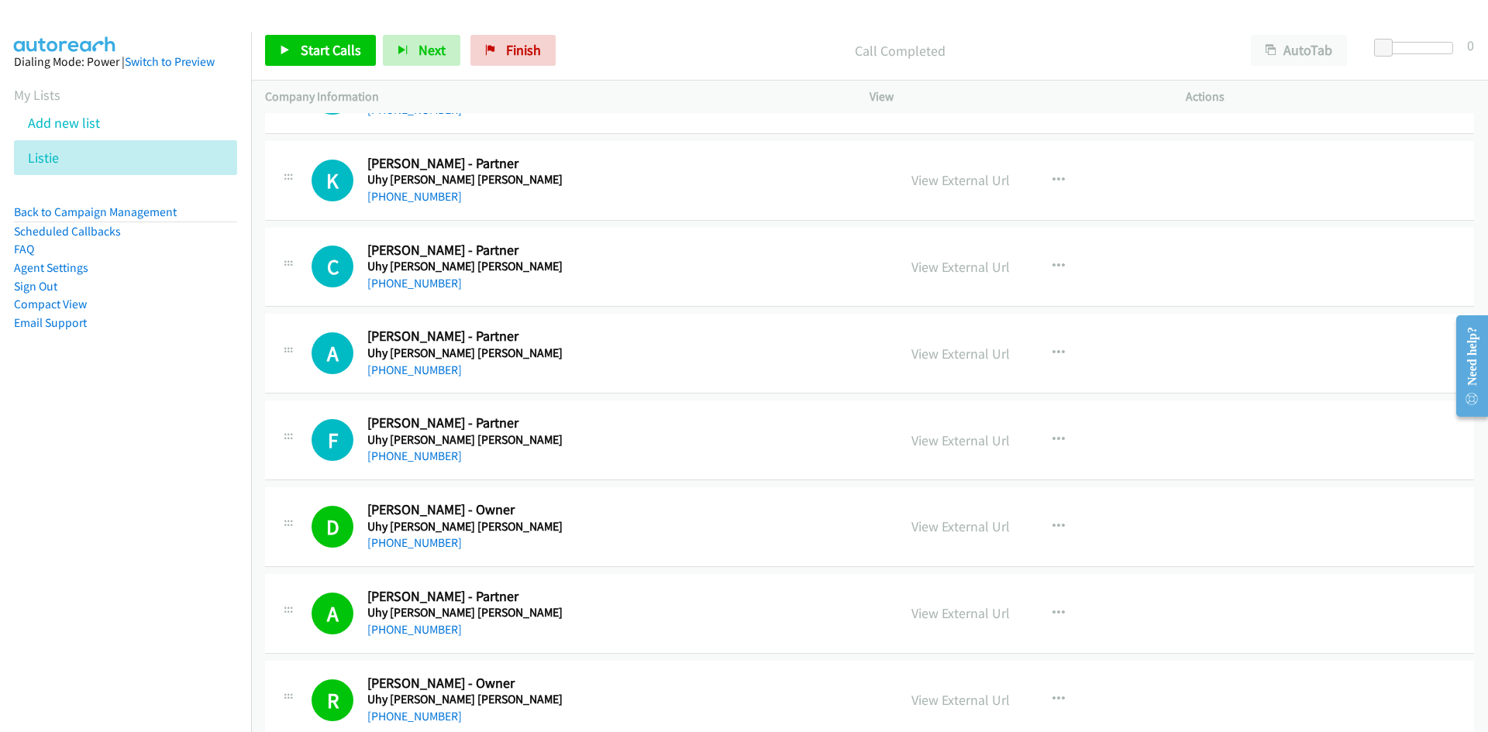
drag, startPoint x: 436, startPoint y: 456, endPoint x: 150, endPoint y: 529, distance: 294.3
click at [436, 456] on link "+61 8 8110 1002" at bounding box center [414, 456] width 95 height 15
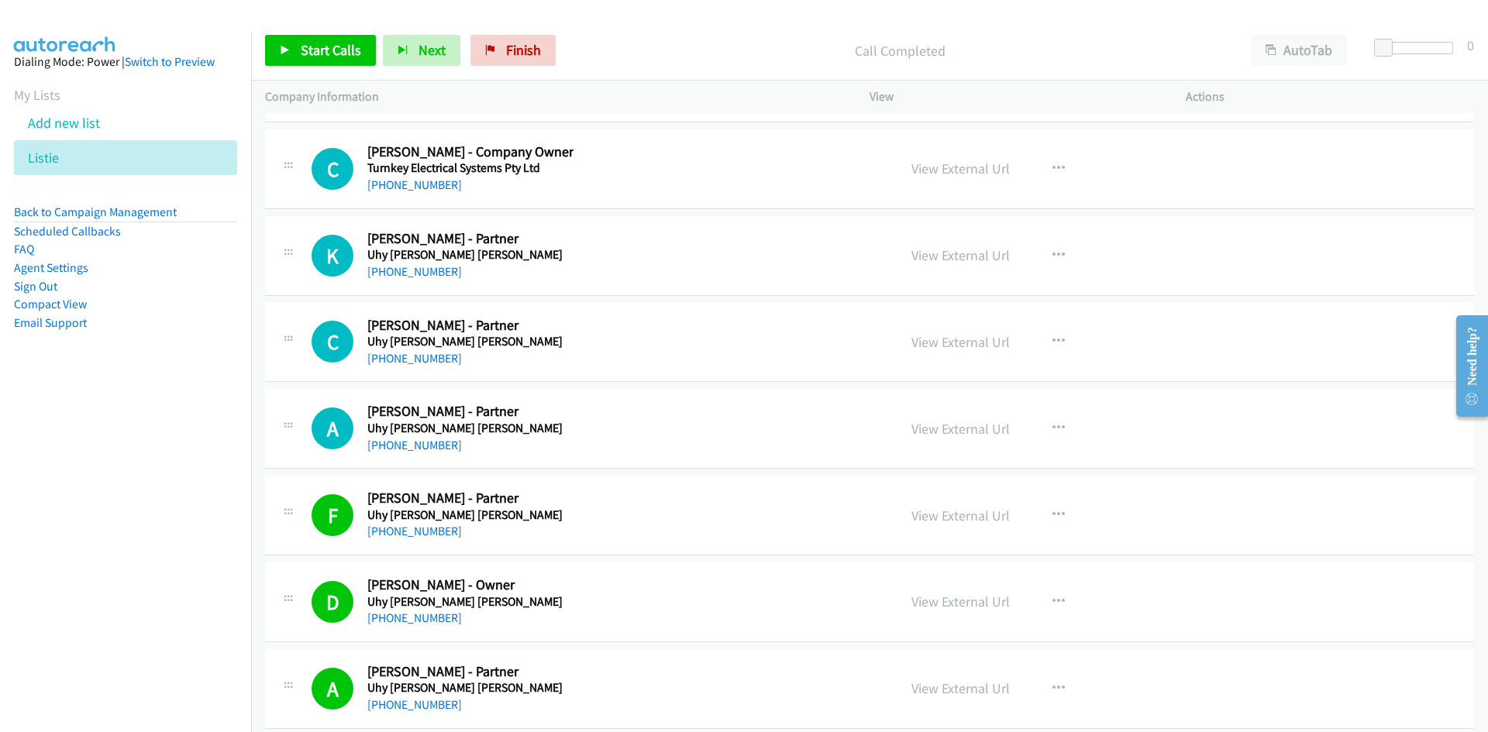
scroll to position [36342, 0]
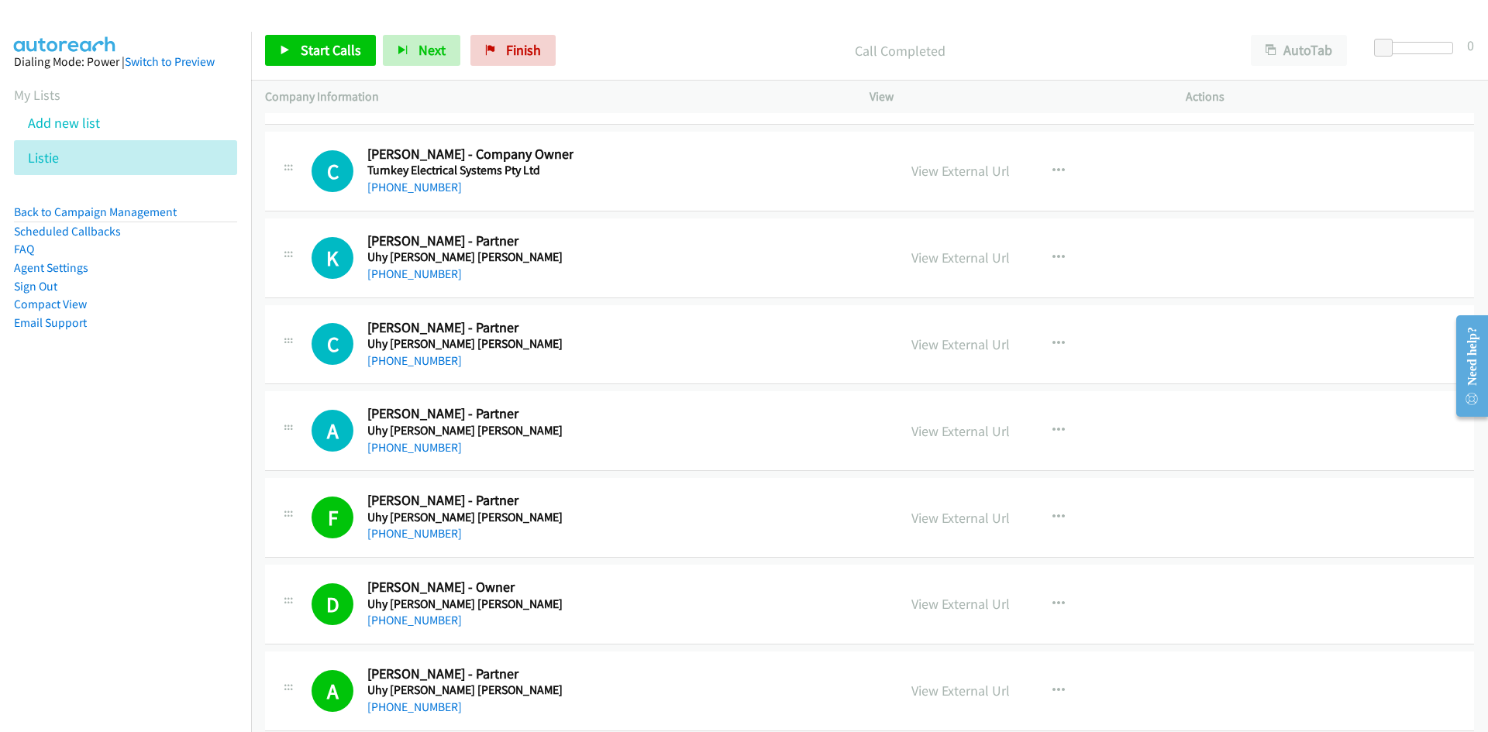
drag, startPoint x: 430, startPoint y: 453, endPoint x: 281, endPoint y: 529, distance: 167.1
click at [430, 453] on link "+61 2 9256 6000" at bounding box center [414, 447] width 95 height 15
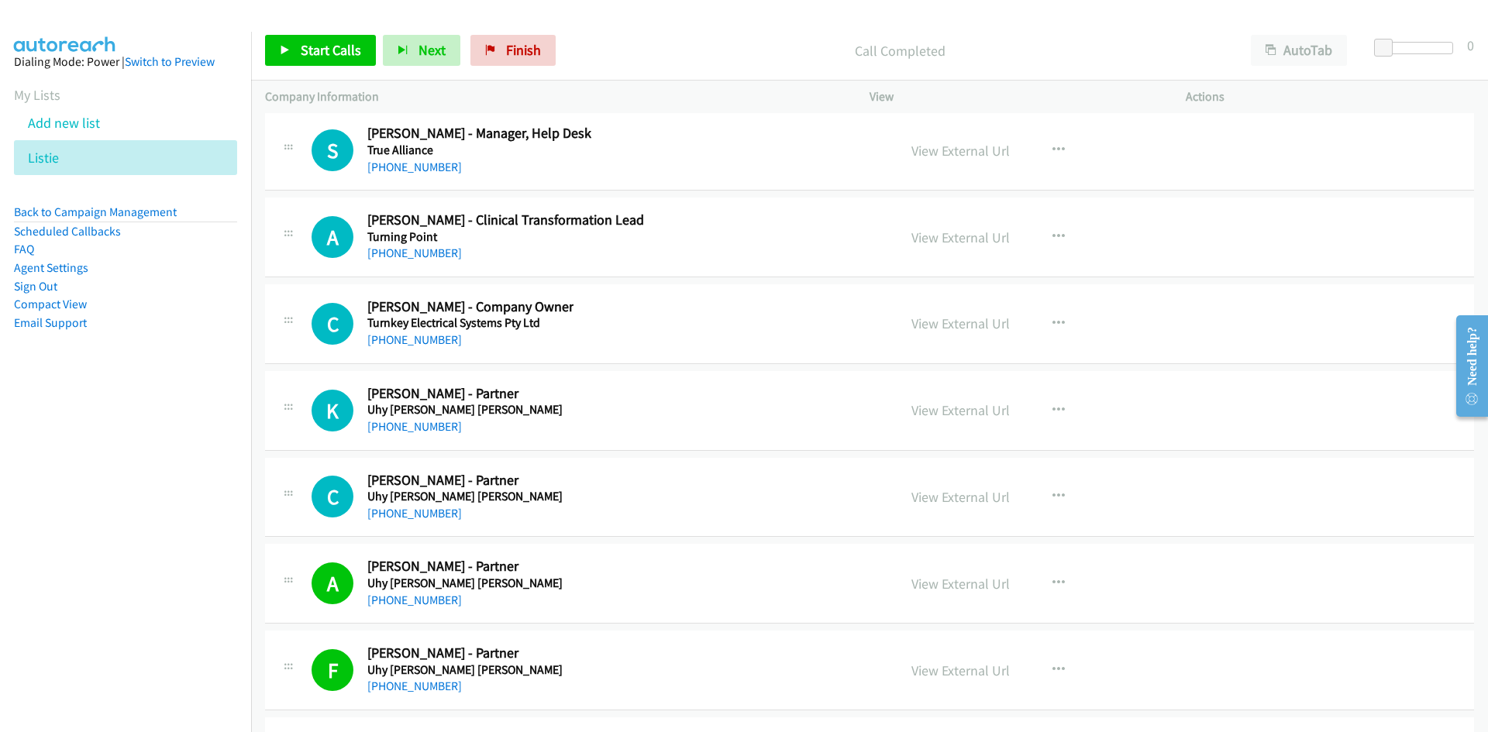
scroll to position [36187, 0]
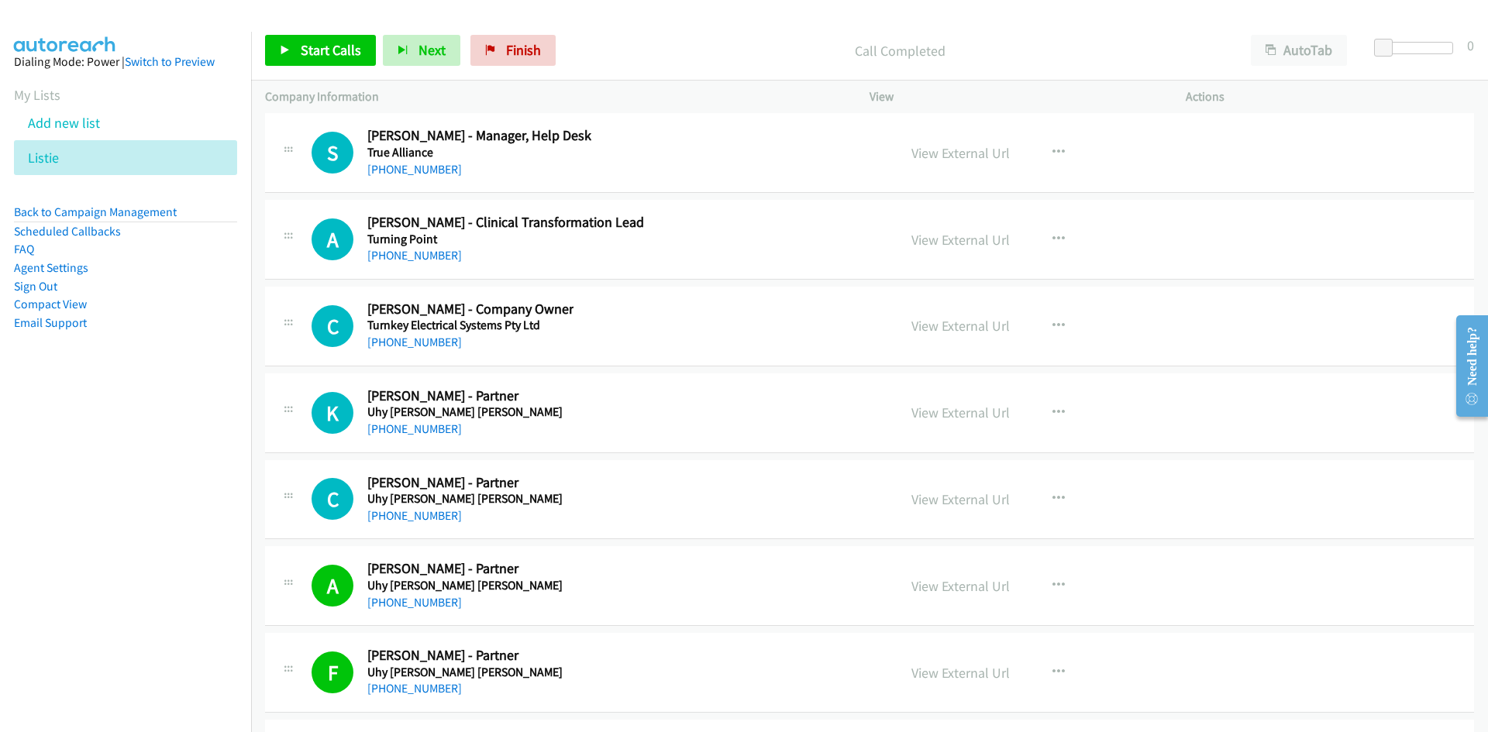
drag, startPoint x: 434, startPoint y: 511, endPoint x: 142, endPoint y: 588, distance: 302.3
click at [434, 511] on link "+61 2 9256 6600" at bounding box center [414, 515] width 95 height 15
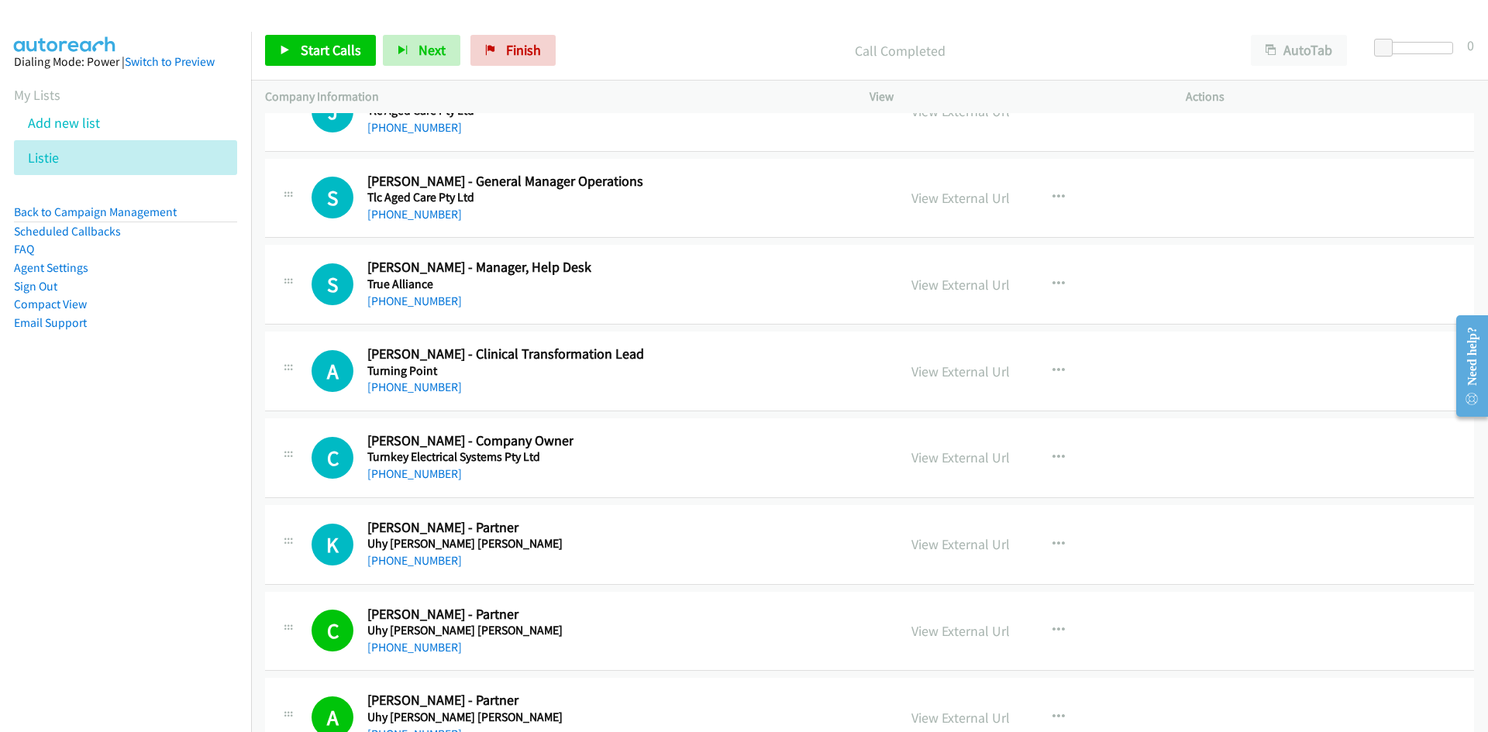
scroll to position [36032, 0]
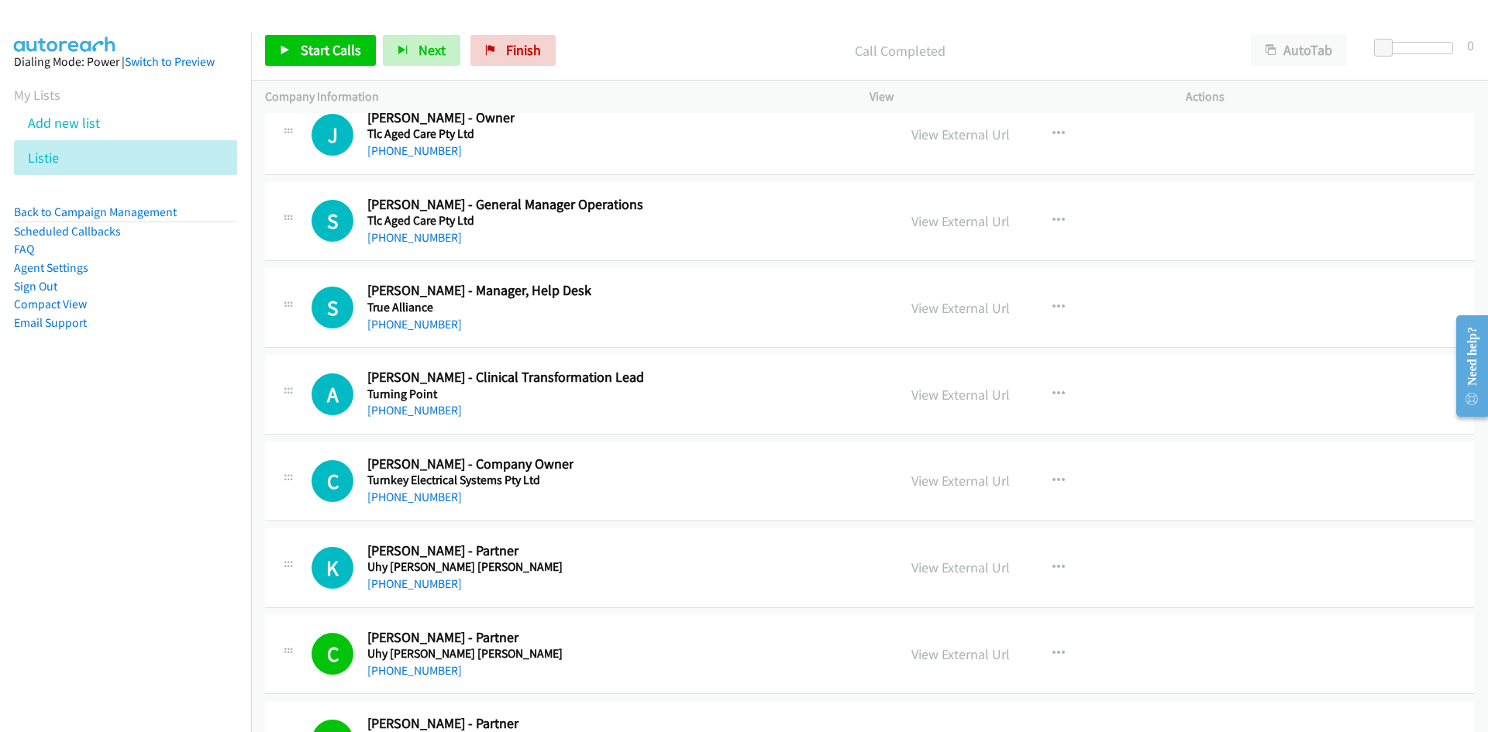
drag, startPoint x: 422, startPoint y: 585, endPoint x: 281, endPoint y: 596, distance: 141.5
click at [422, 585] on link "+61 419 957 143" at bounding box center [414, 584] width 95 height 15
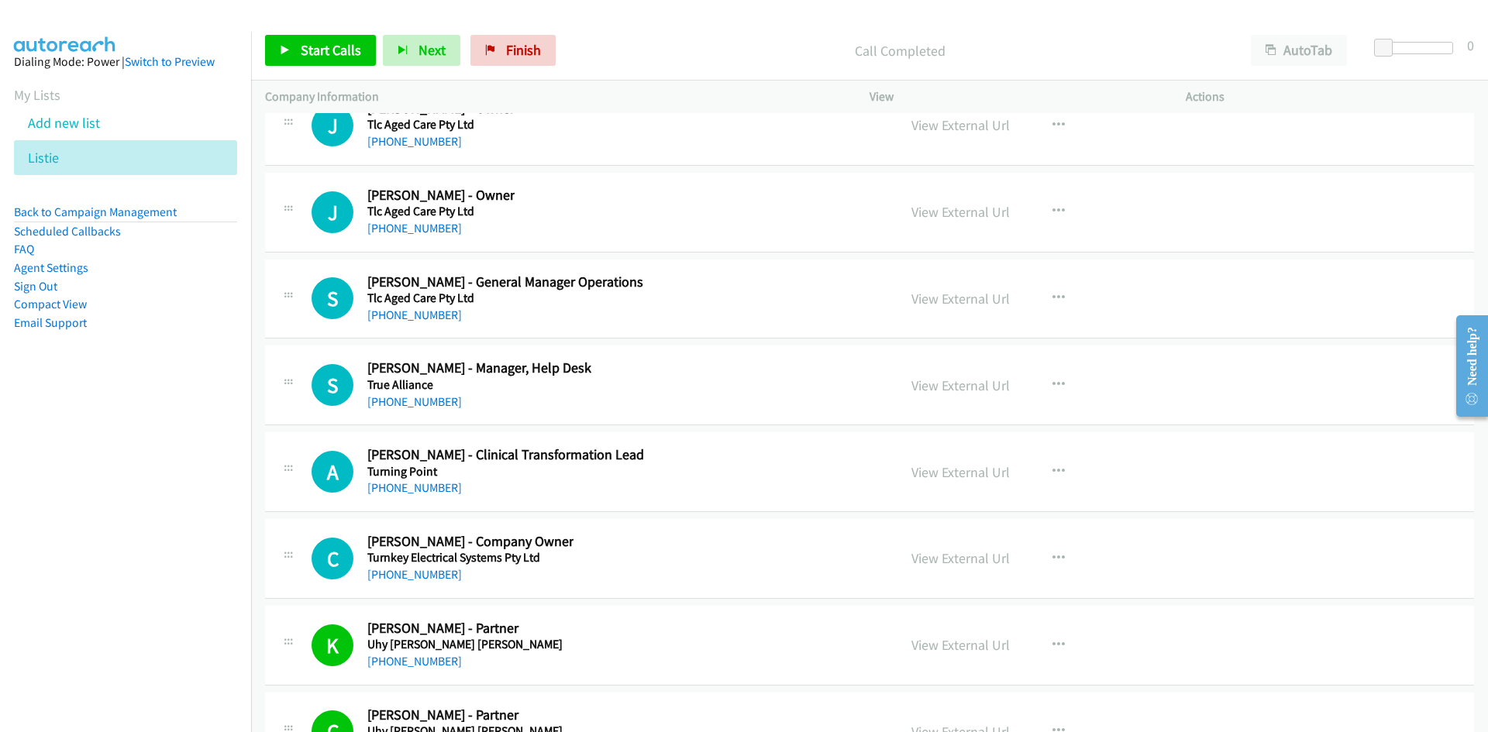
drag, startPoint x: 431, startPoint y: 574, endPoint x: 133, endPoint y: 611, distance: 299.9
click at [431, 574] on link "+61 2 9591 7409" at bounding box center [414, 574] width 95 height 15
drag, startPoint x: 433, startPoint y: 480, endPoint x: 312, endPoint y: 562, distance: 145.7
click at [433, 480] on link "+61 430 929 933" at bounding box center [414, 487] width 95 height 15
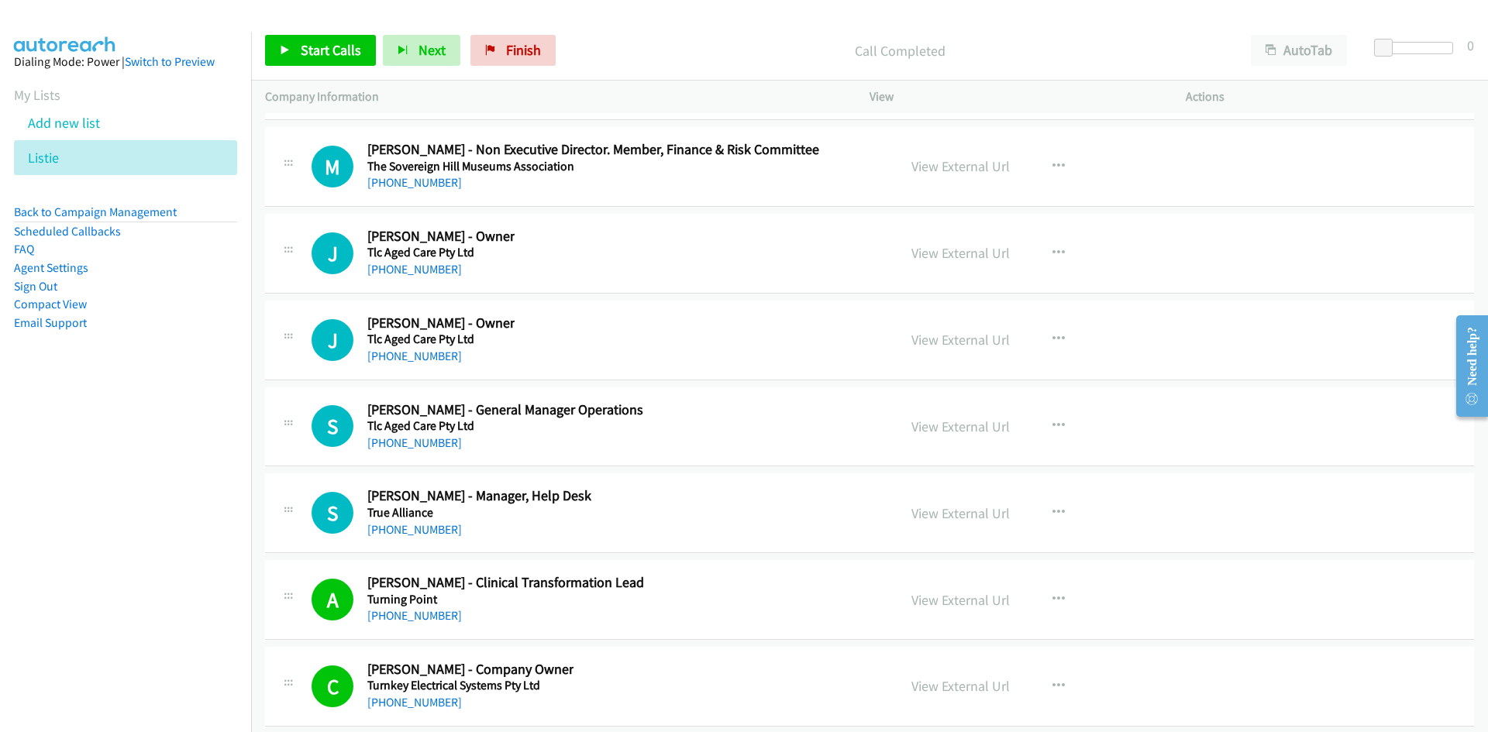
scroll to position [35799, 0]
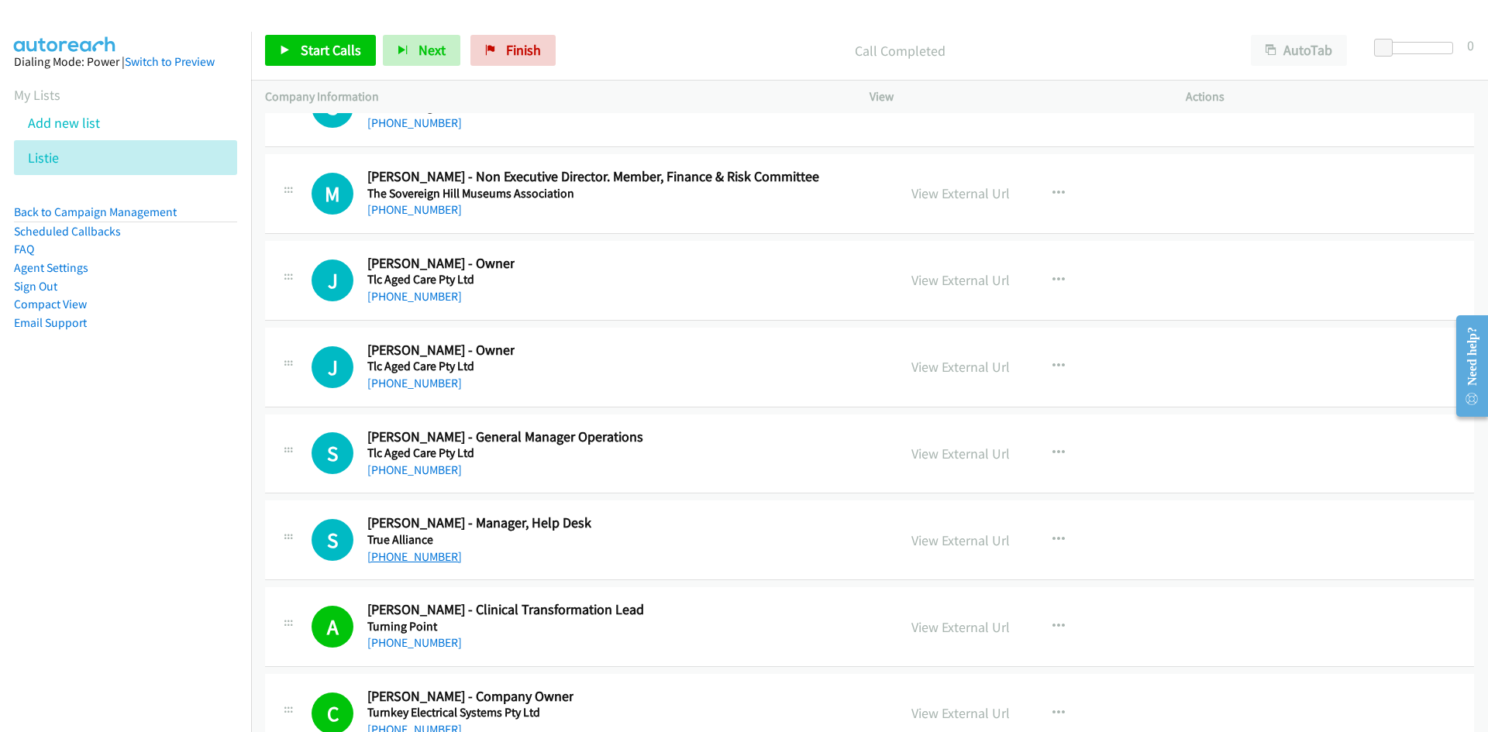
click at [439, 554] on link "+61 487 655 808" at bounding box center [414, 556] width 95 height 15
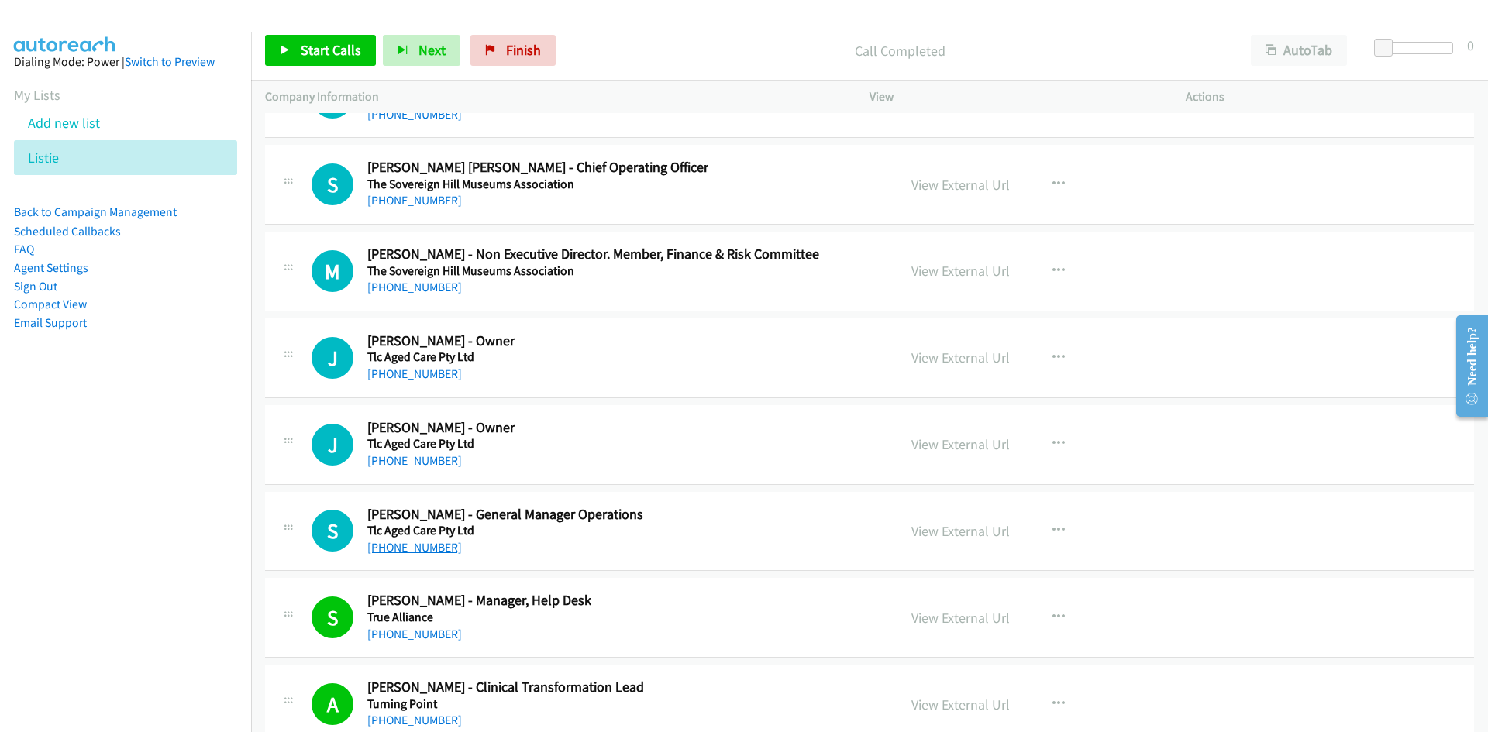
drag, startPoint x: 436, startPoint y: 554, endPoint x: 3, endPoint y: 601, distance: 434.9
click at [436, 554] on link "+61 400 098 401" at bounding box center [414, 547] width 95 height 15
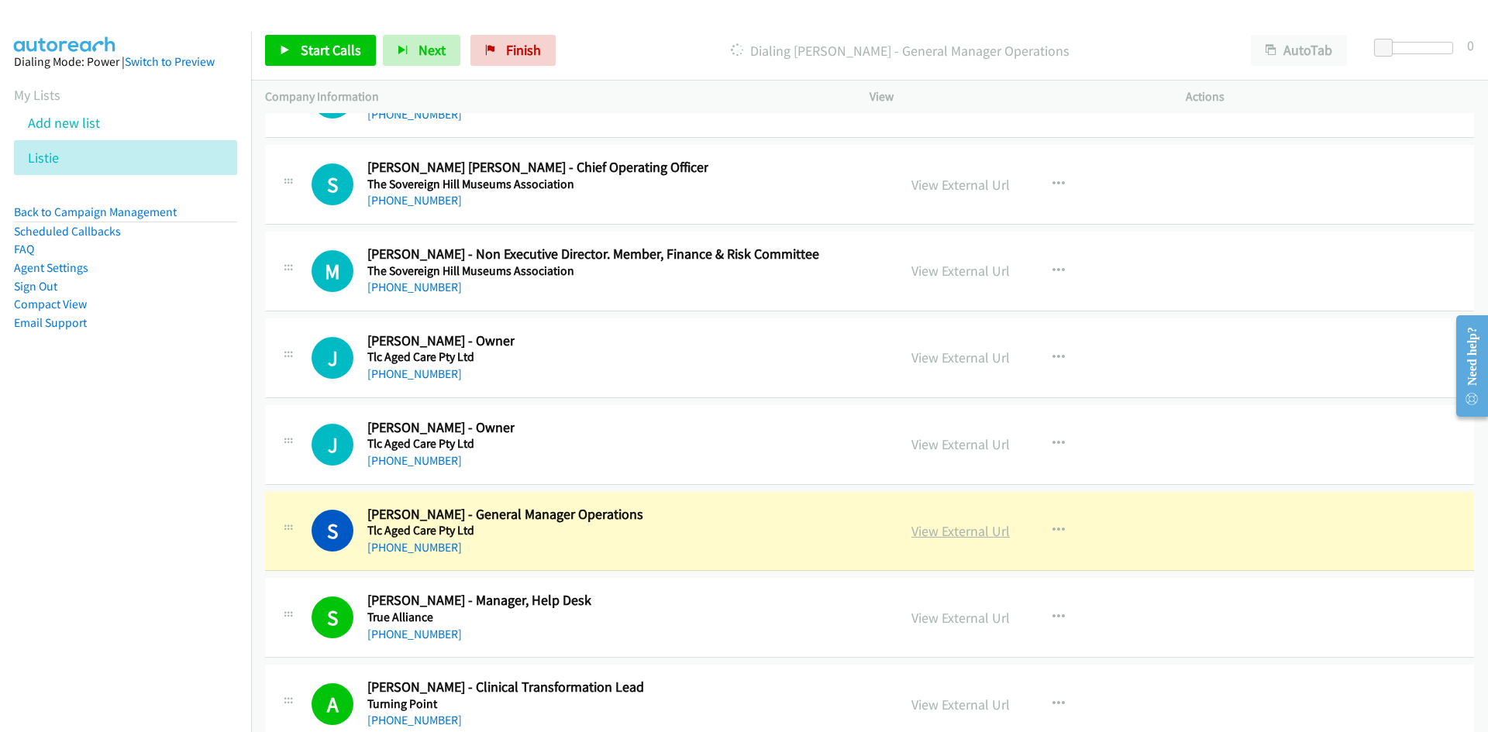
click at [955, 534] on link "View External Url" at bounding box center [960, 531] width 98 height 18
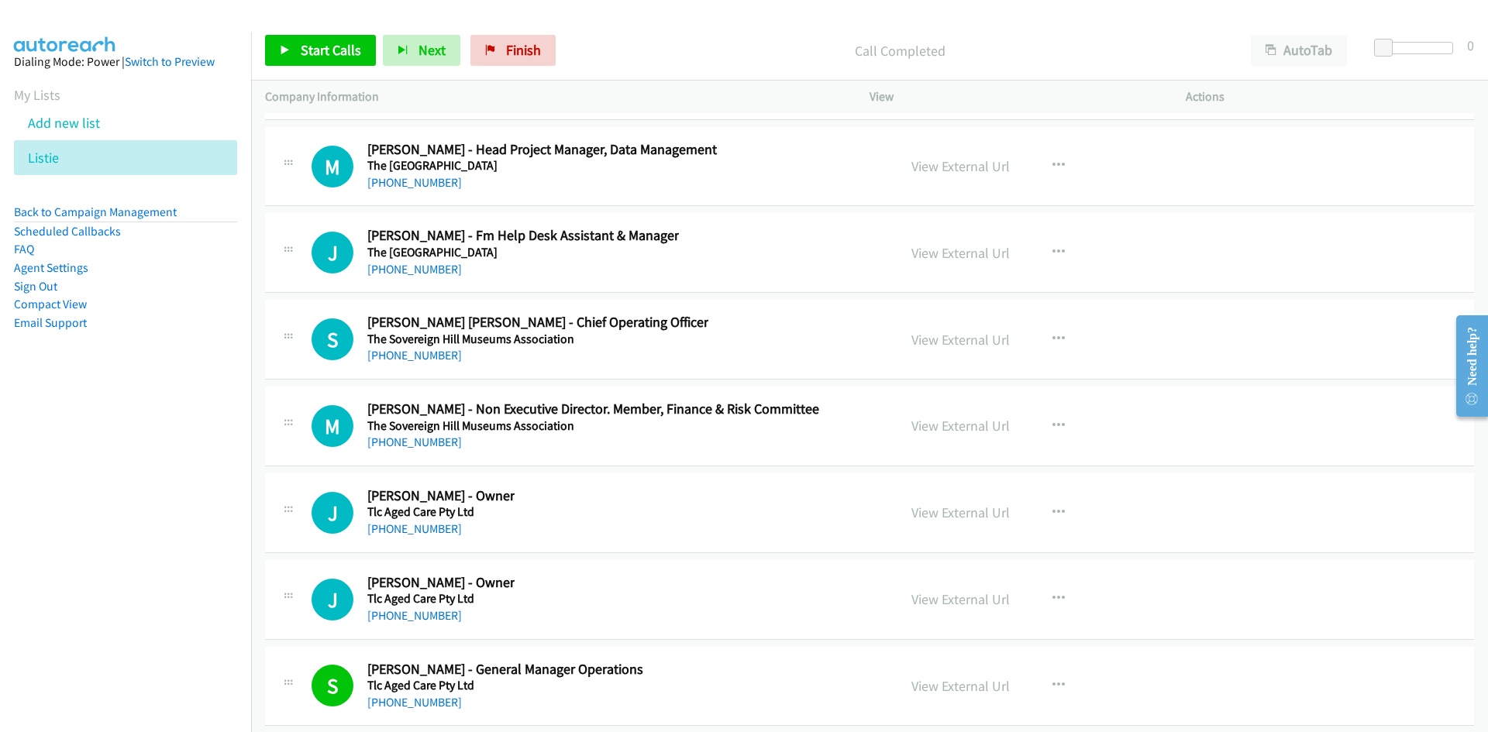
scroll to position [35489, 0]
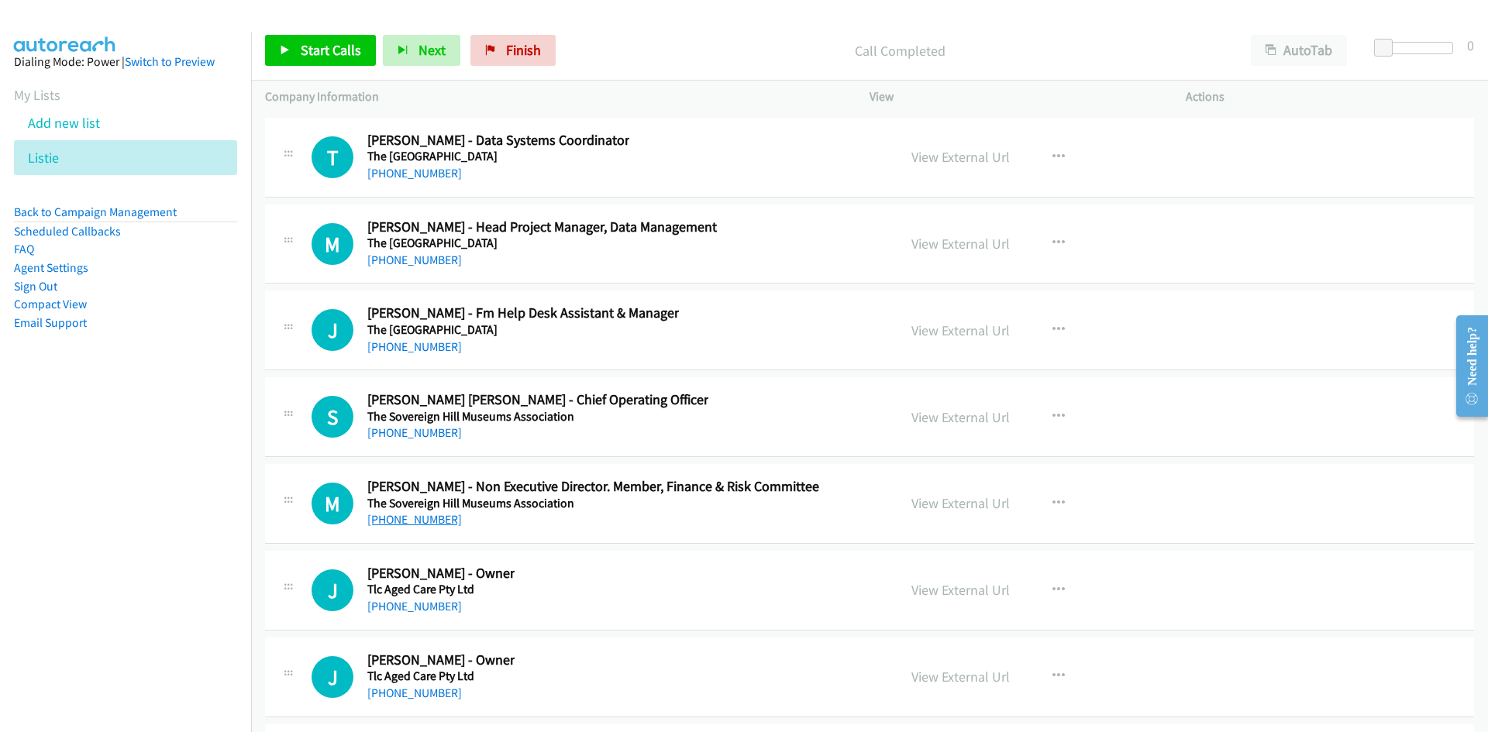
click at [424, 515] on link "+61 421 692 737" at bounding box center [414, 519] width 95 height 15
click at [410, 428] on link "+61 452 632 291" at bounding box center [414, 432] width 95 height 15
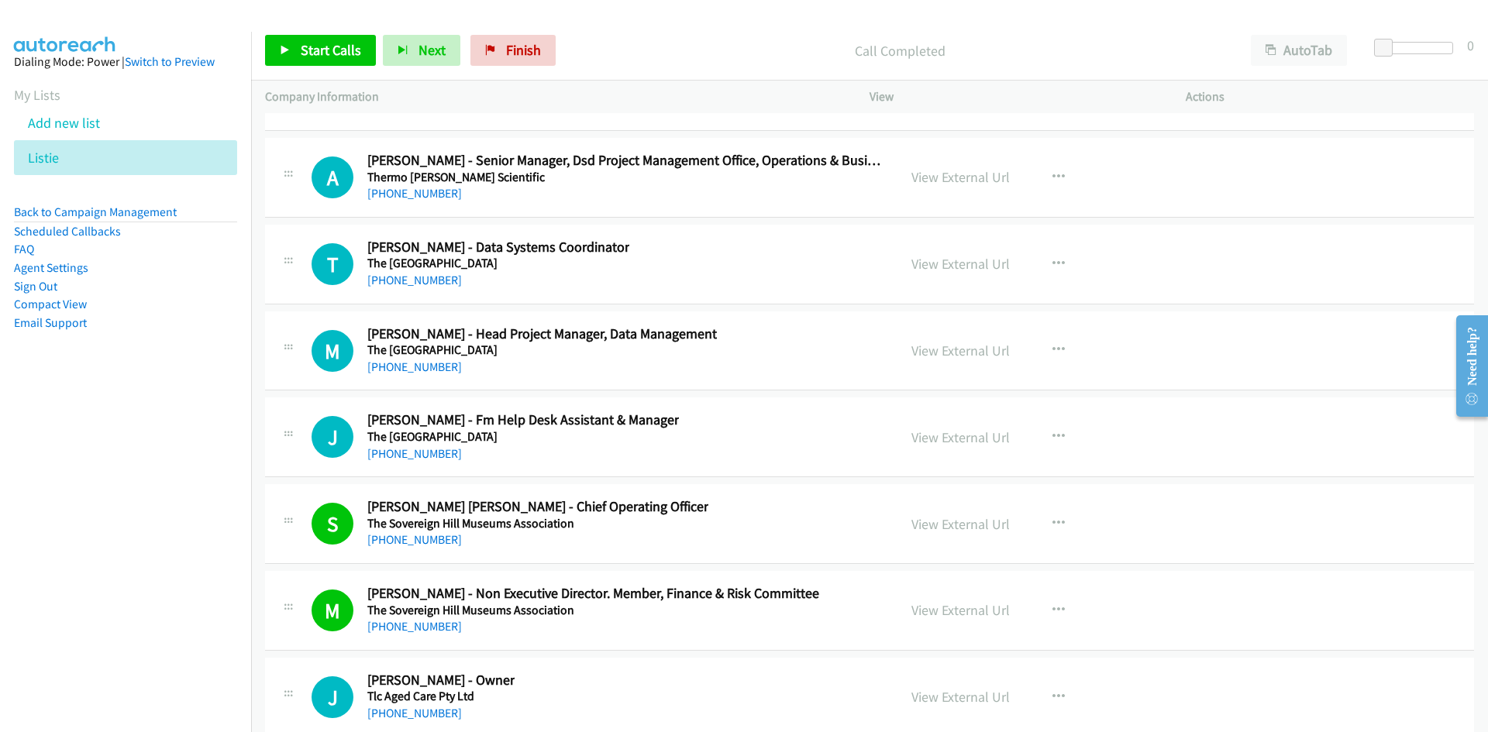
scroll to position [35334, 0]
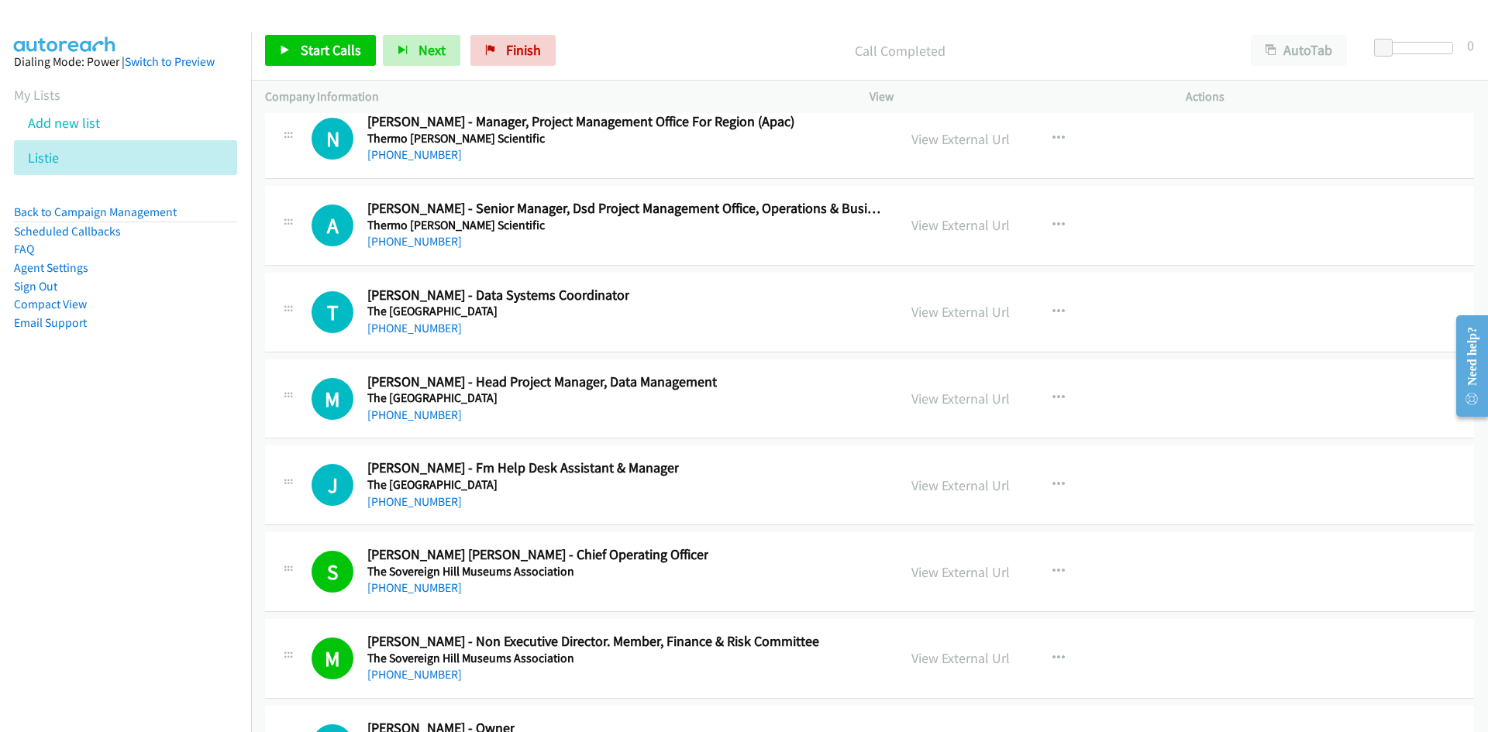
drag, startPoint x: 432, startPoint y: 506, endPoint x: 376, endPoint y: 527, distance: 60.3
click at [432, 506] on link "+61 3 9342 8046" at bounding box center [414, 501] width 95 height 15
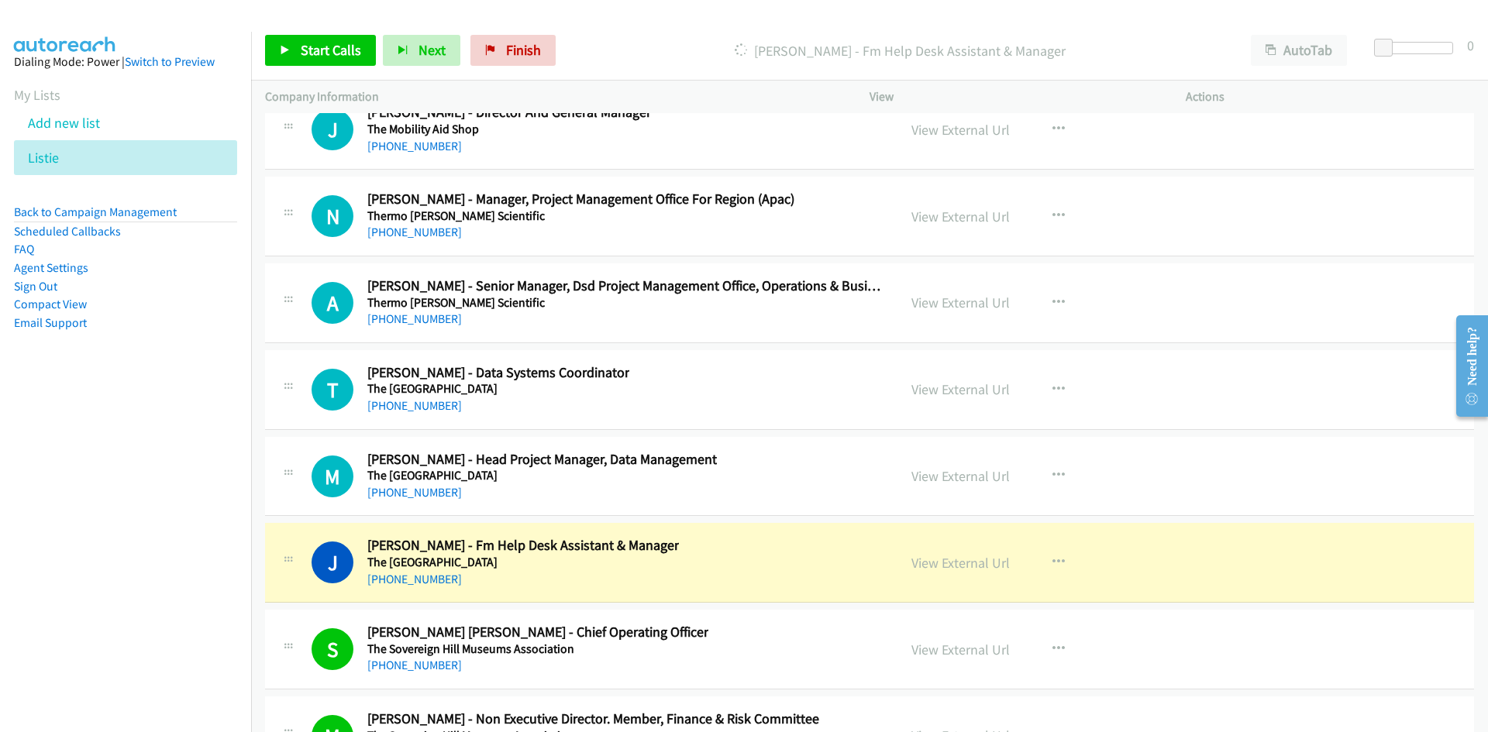
drag, startPoint x: 972, startPoint y: 560, endPoint x: 986, endPoint y: 549, distance: 18.2
click at [972, 560] on link "View External Url" at bounding box center [960, 563] width 98 height 18
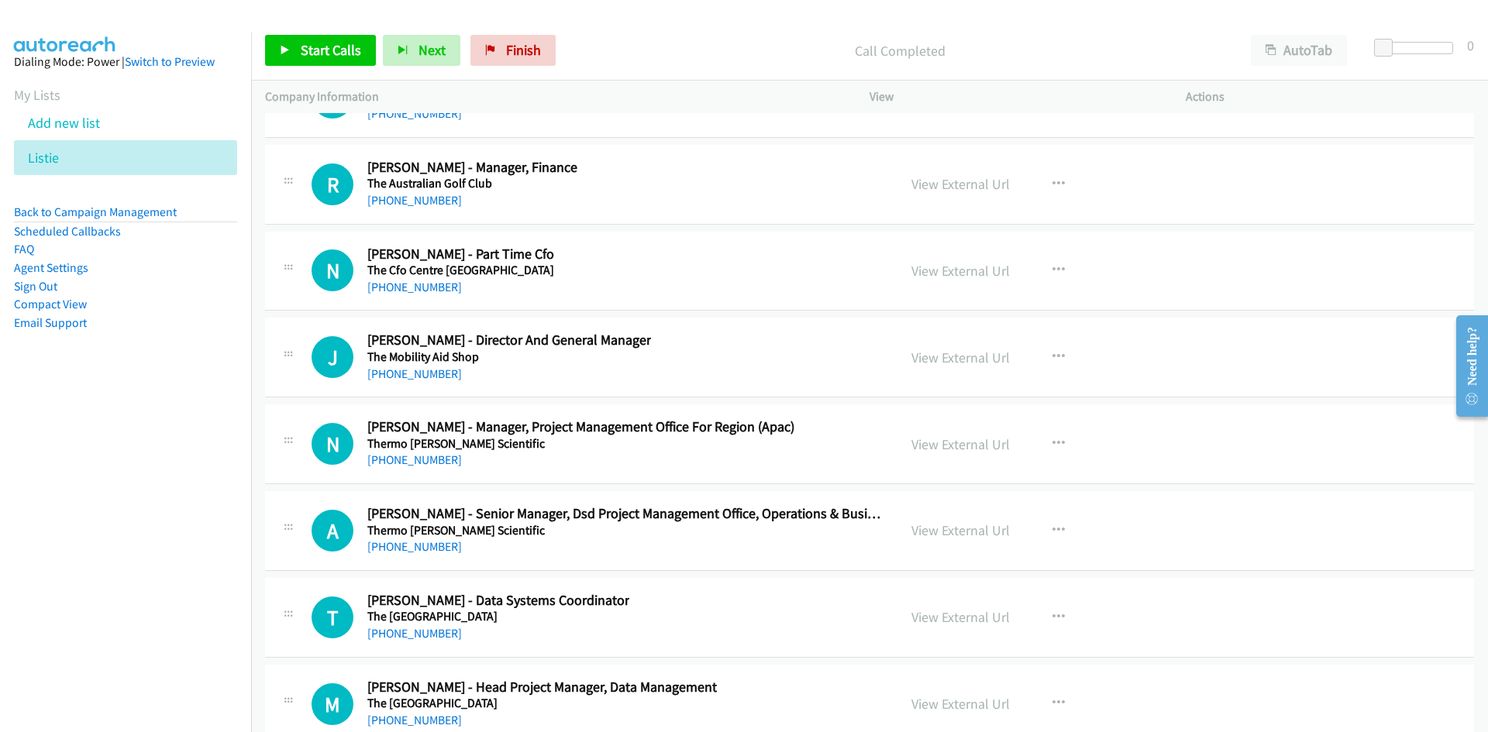
scroll to position [35024, 0]
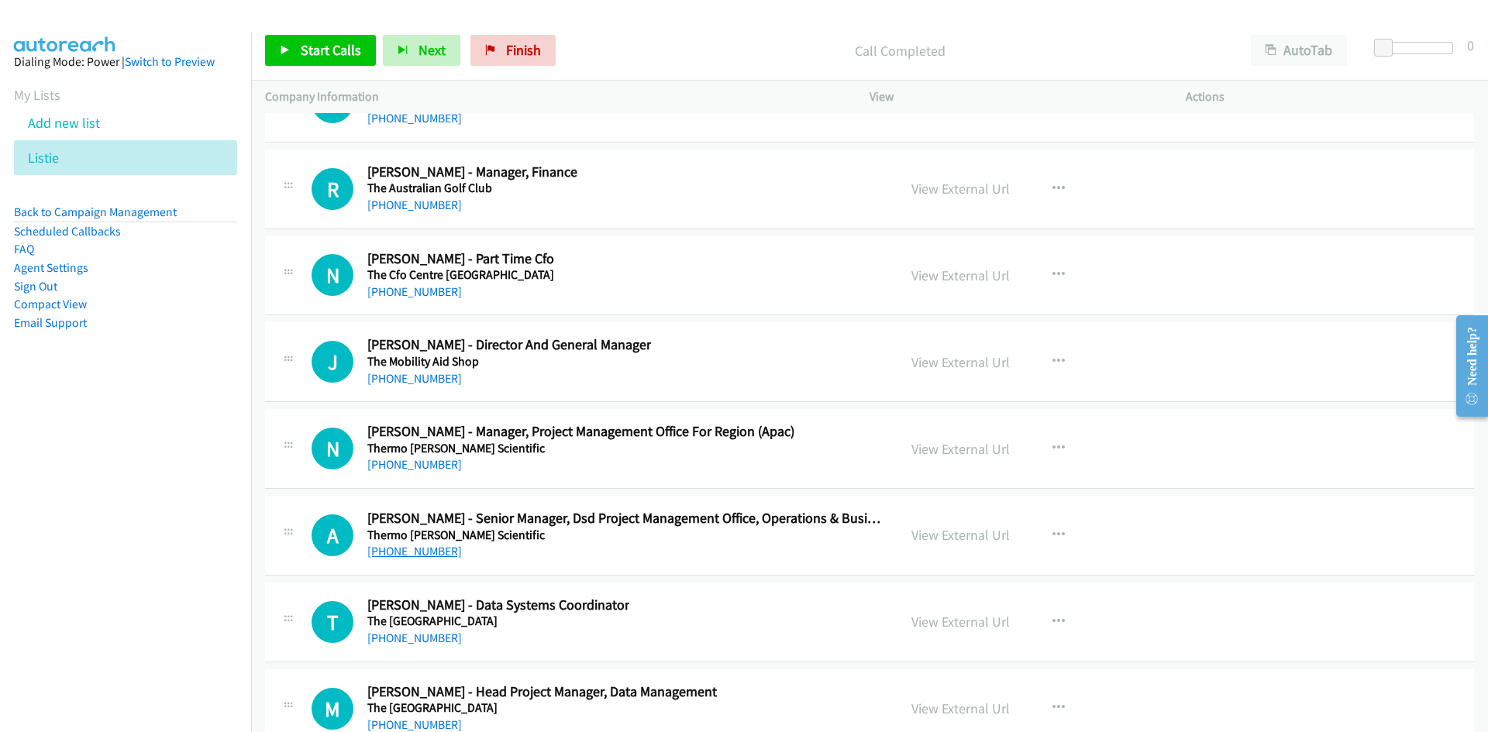
click at [431, 554] on link "+61 412 919 918" at bounding box center [414, 551] width 95 height 15
drag, startPoint x: 407, startPoint y: 464, endPoint x: 44, endPoint y: 600, distance: 387.2
click at [407, 464] on link "+61 408 092 048" at bounding box center [414, 464] width 95 height 15
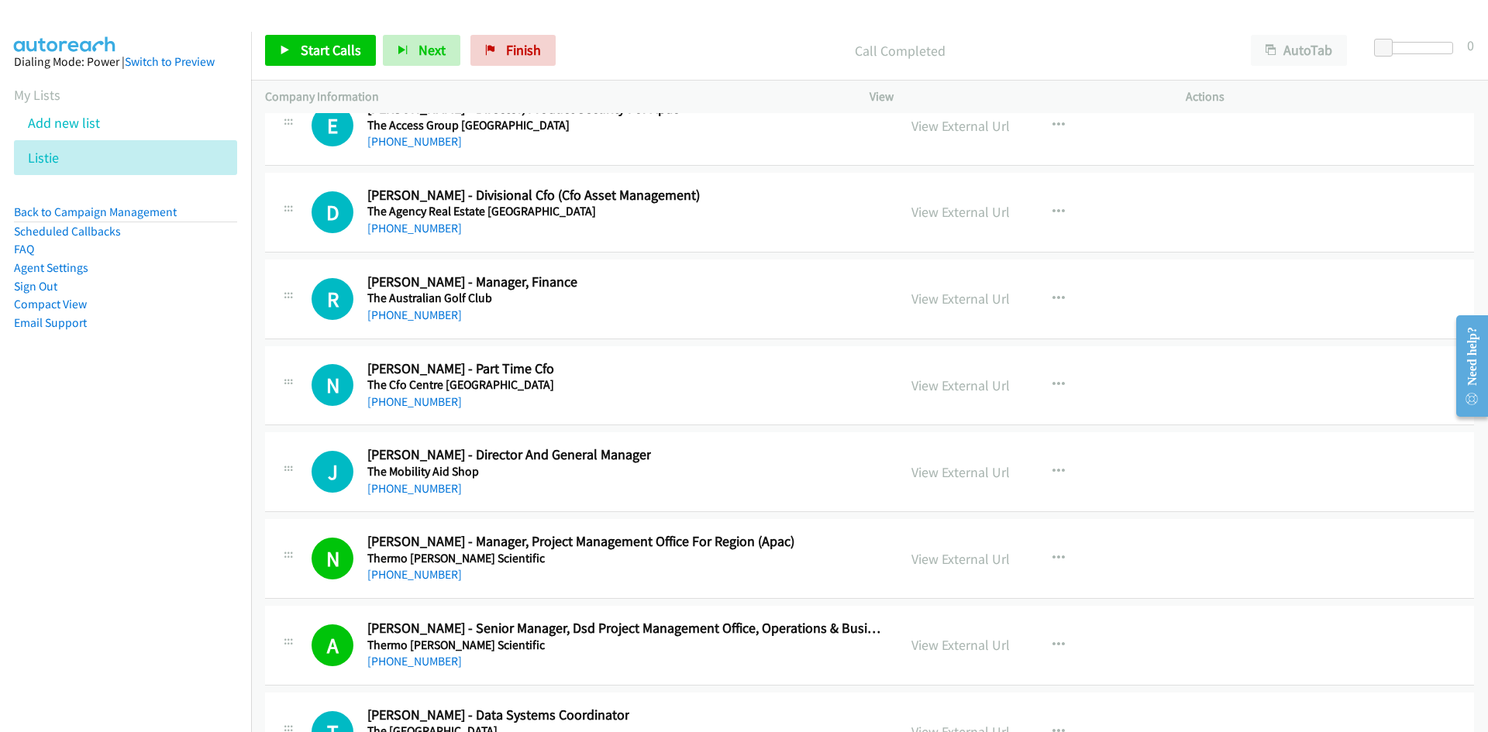
scroll to position [34869, 0]
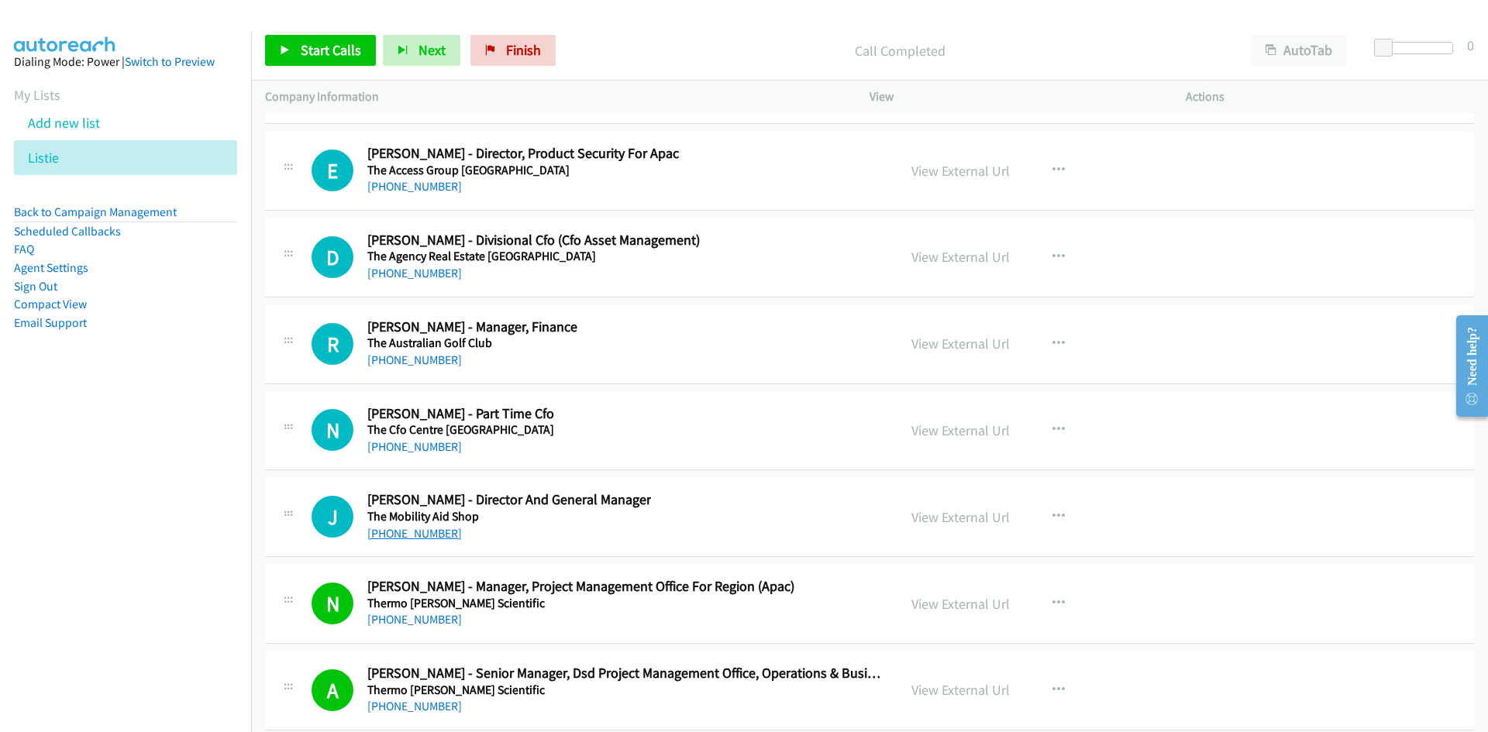
click at [396, 526] on link "+61 422 881 717" at bounding box center [414, 533] width 95 height 15
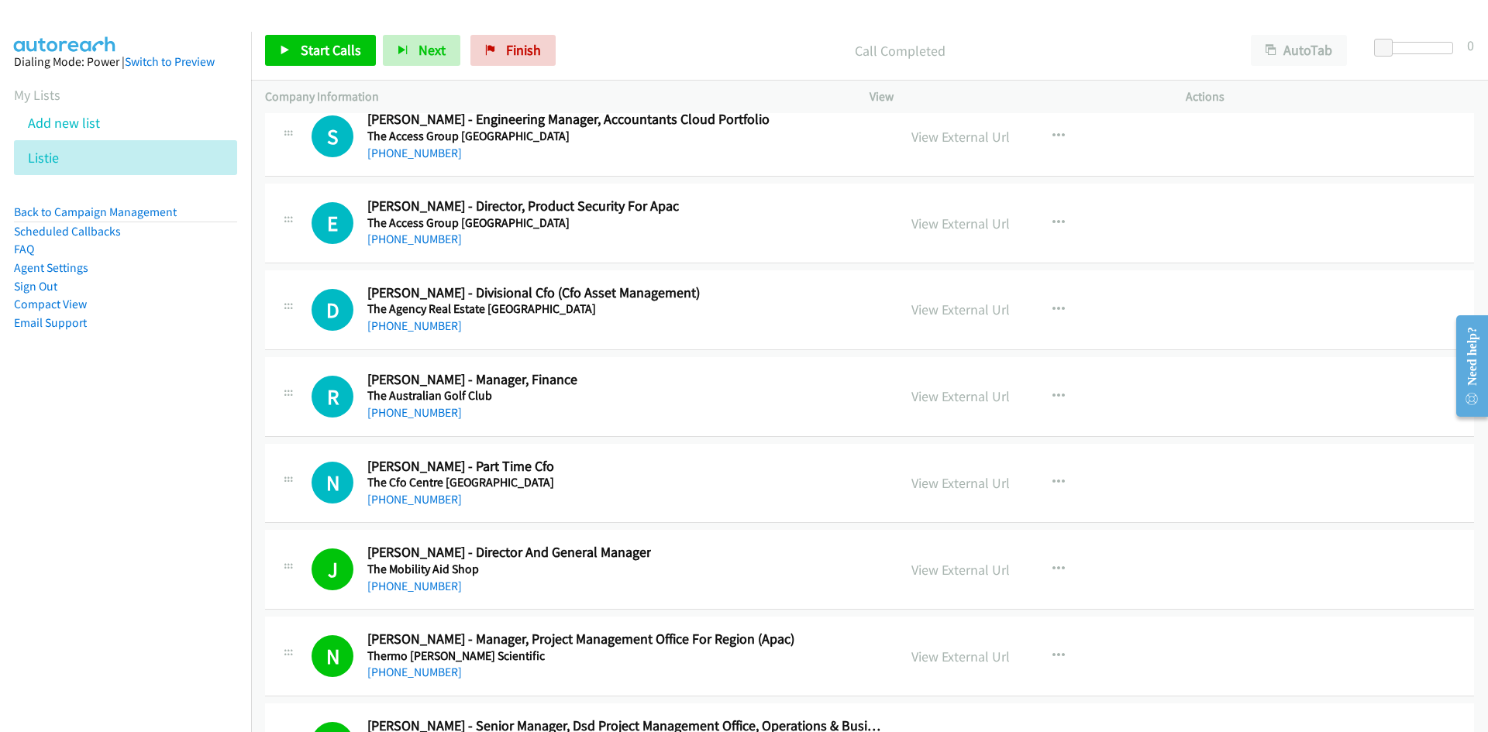
scroll to position [34792, 0]
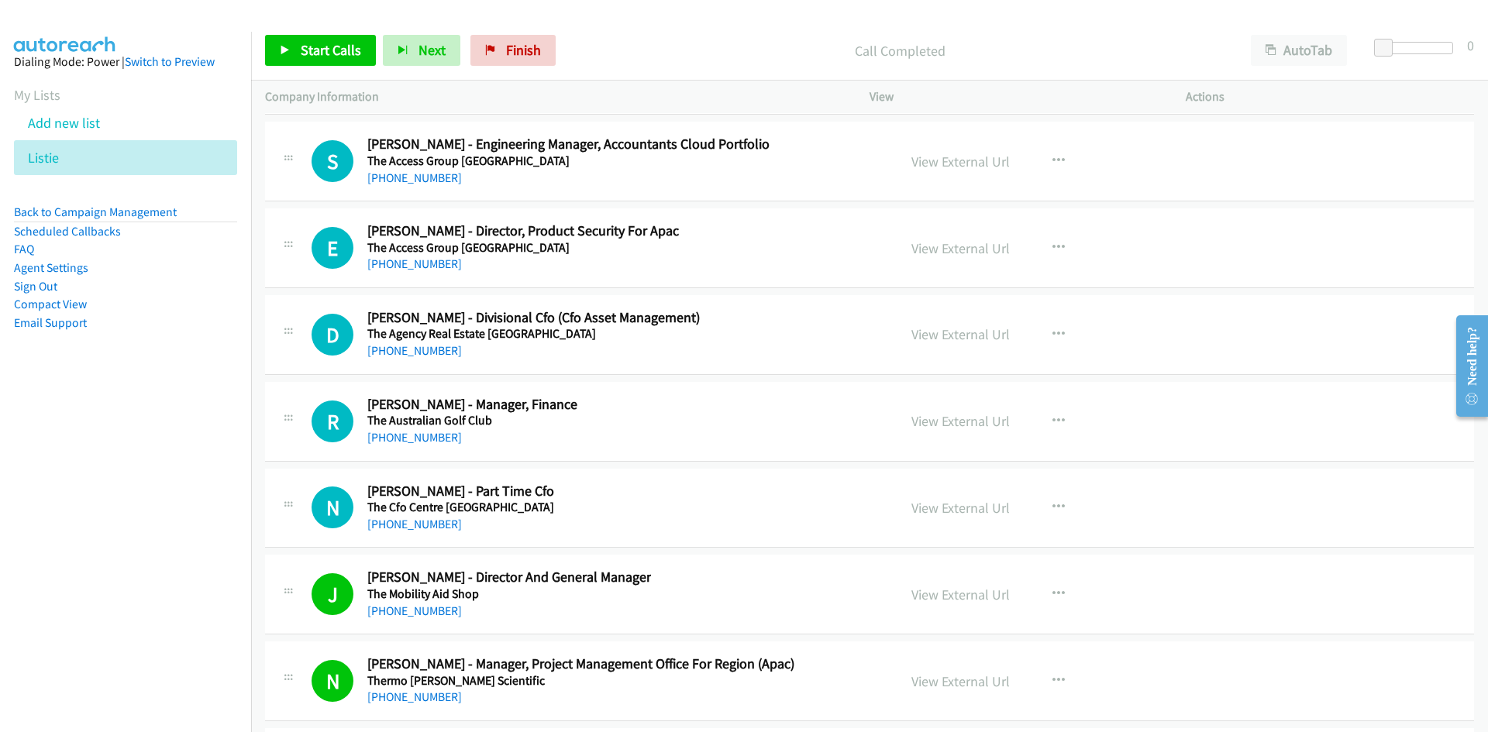
drag, startPoint x: 416, startPoint y: 525, endPoint x: 232, endPoint y: 563, distance: 188.3
click at [416, 525] on link "+61 400 404 958" at bounding box center [414, 524] width 95 height 15
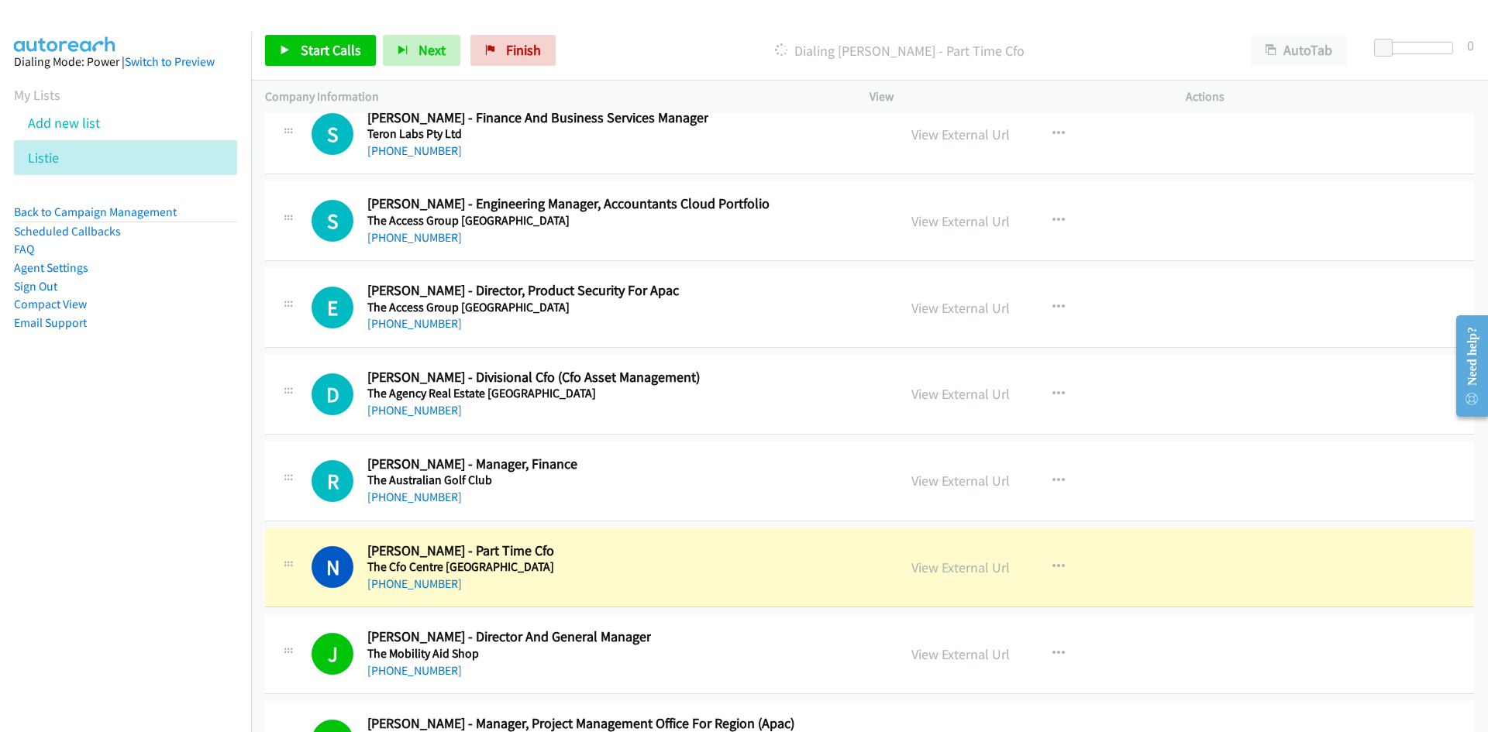
scroll to position [34714, 0]
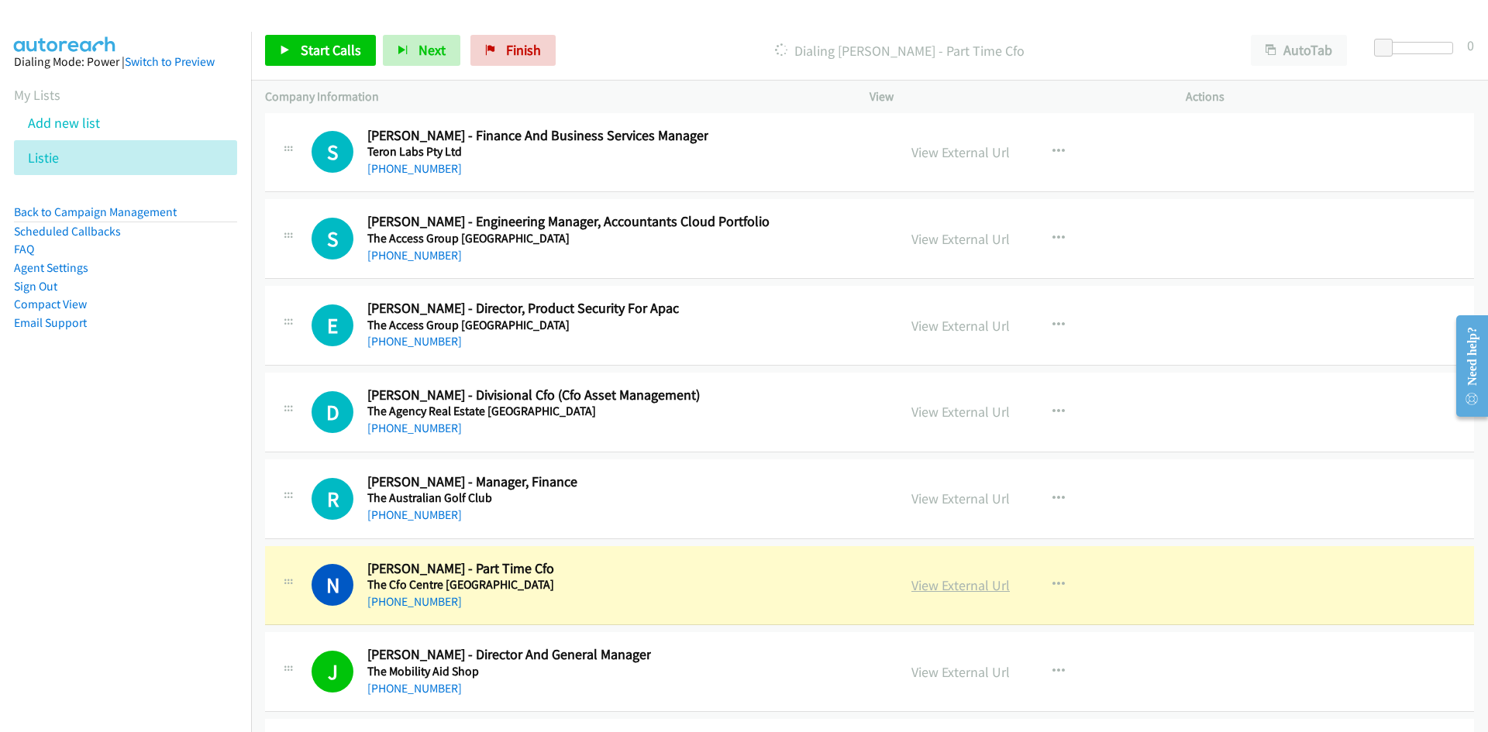
click at [953, 585] on link "View External Url" at bounding box center [960, 586] width 98 height 18
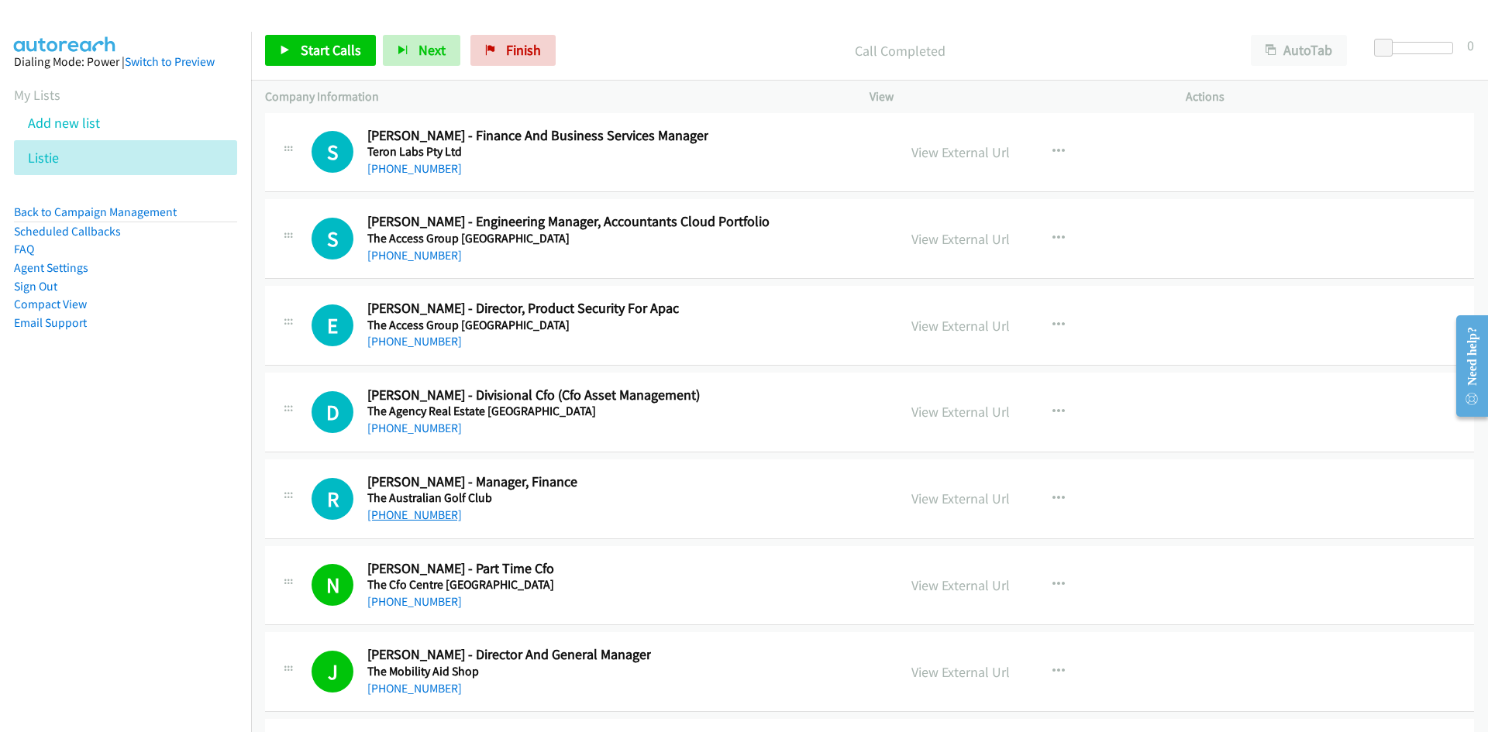
click at [435, 510] on link "+61 2 8345 6924" at bounding box center [414, 515] width 95 height 15
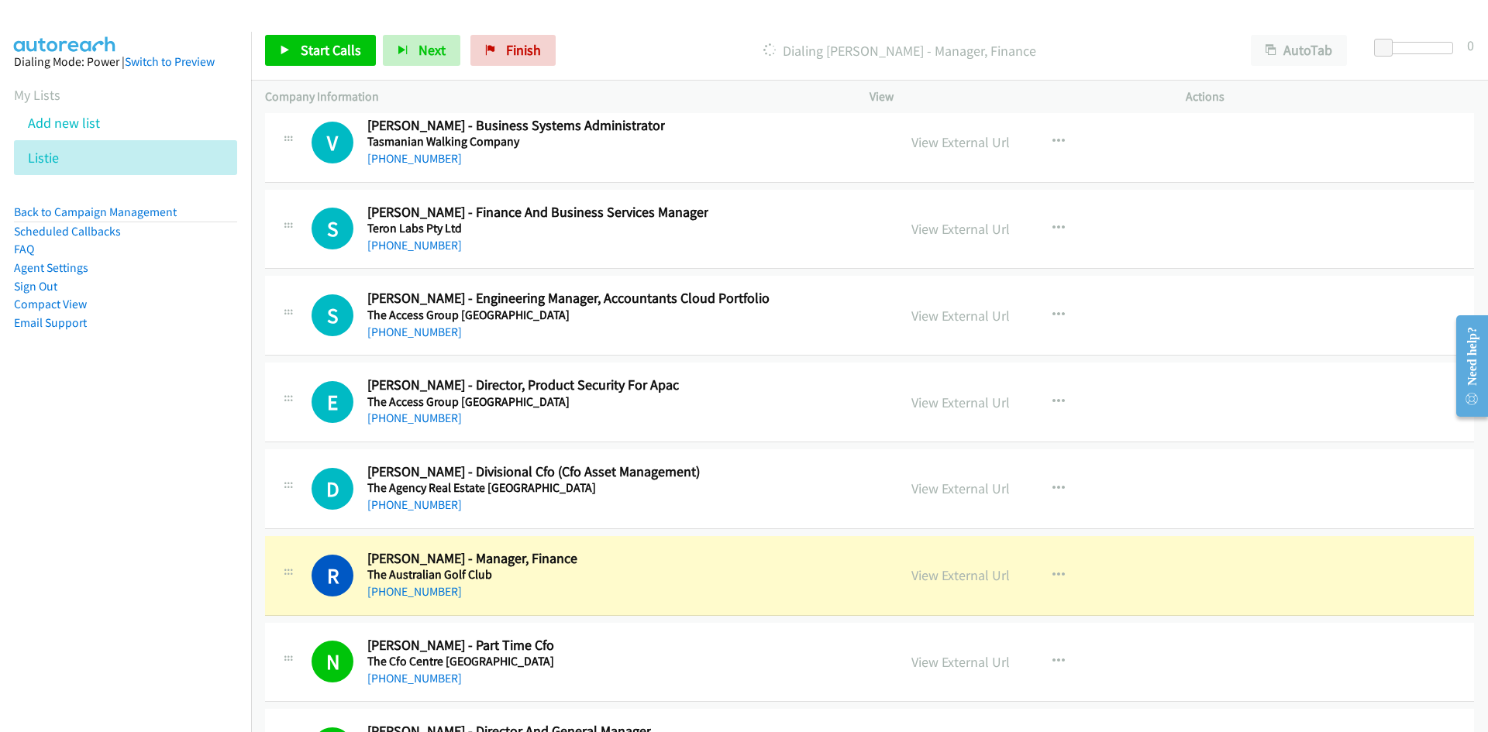
scroll to position [34637, 0]
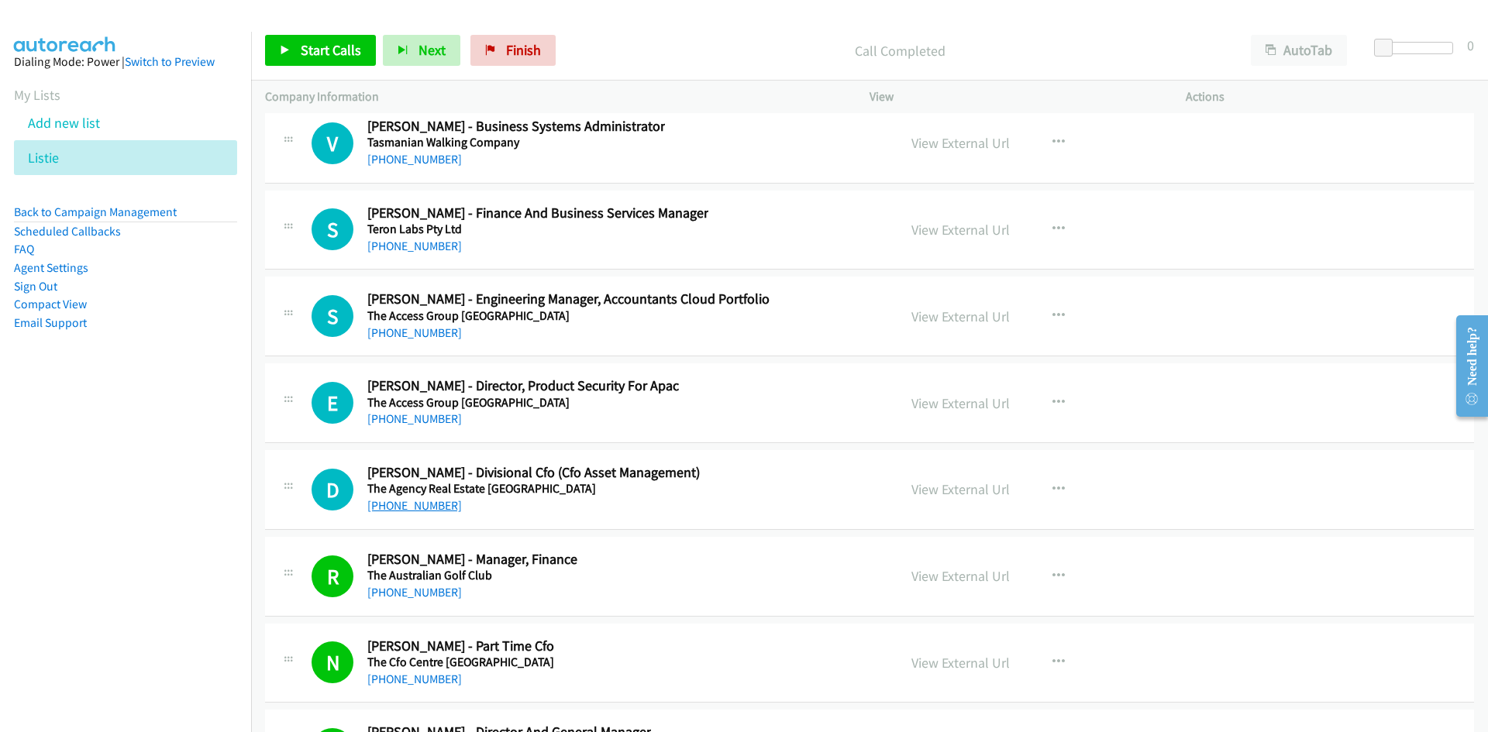
click at [389, 509] on link "+61 411 139 900" at bounding box center [414, 505] width 95 height 15
click at [406, 417] on link "+61 450 383 178" at bounding box center [414, 419] width 95 height 15
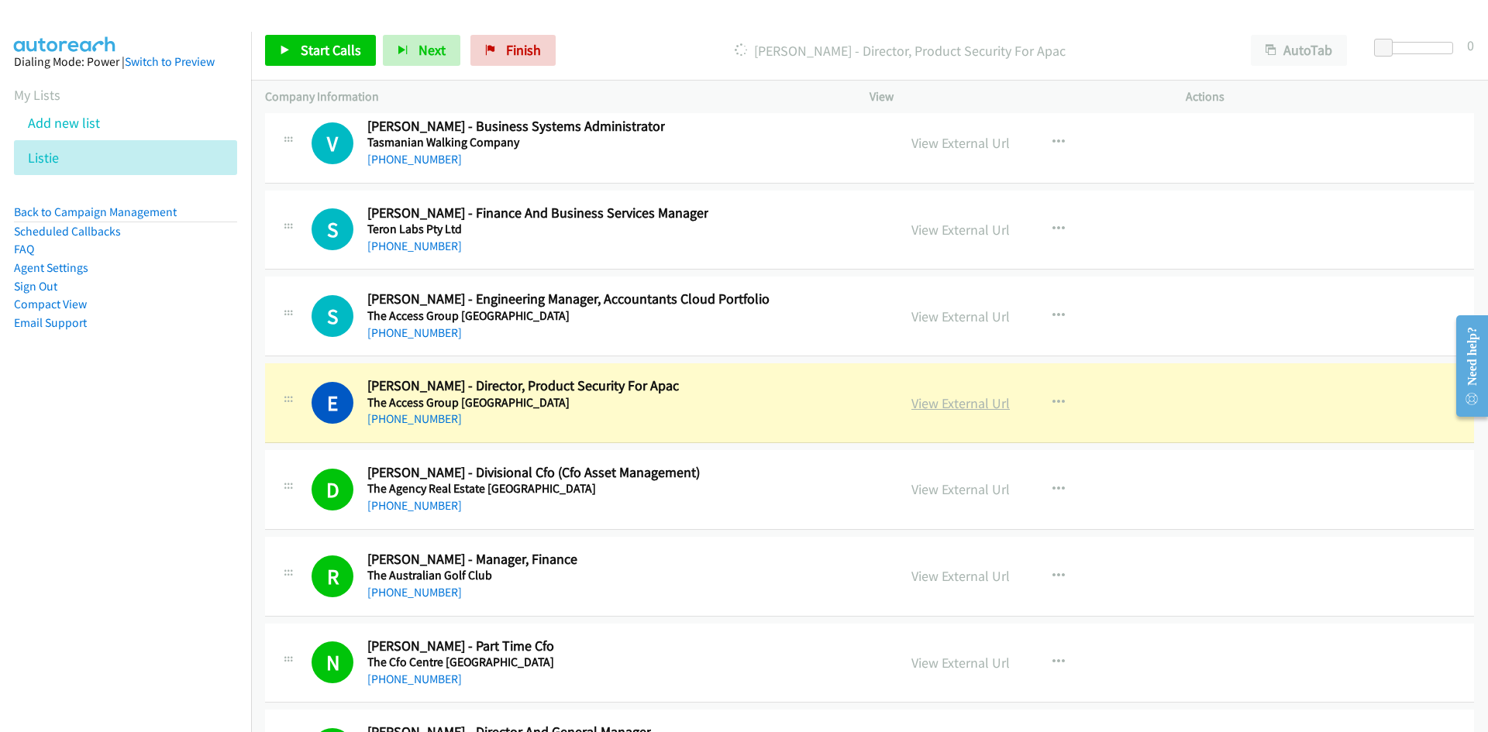
click at [966, 408] on link "View External Url" at bounding box center [960, 403] width 98 height 18
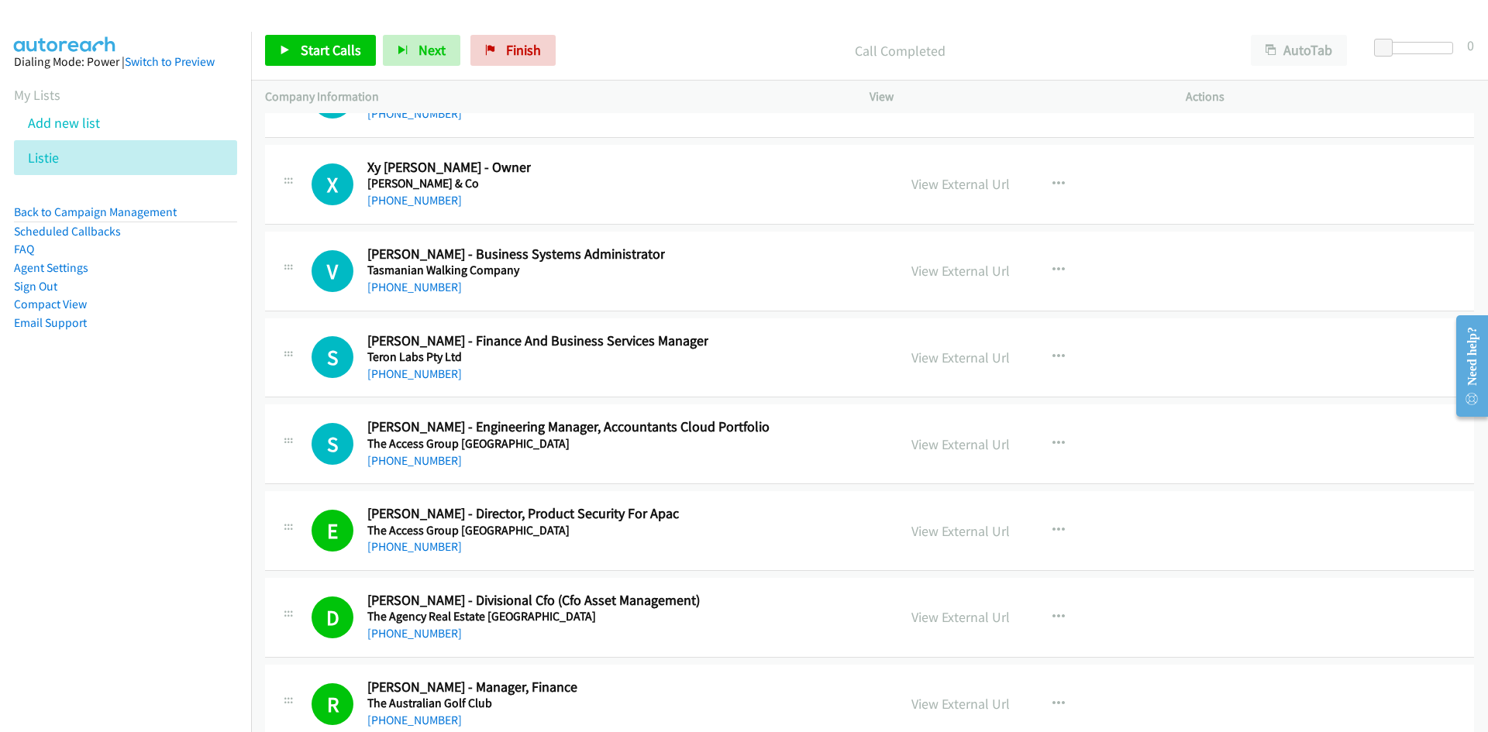
scroll to position [34482, 0]
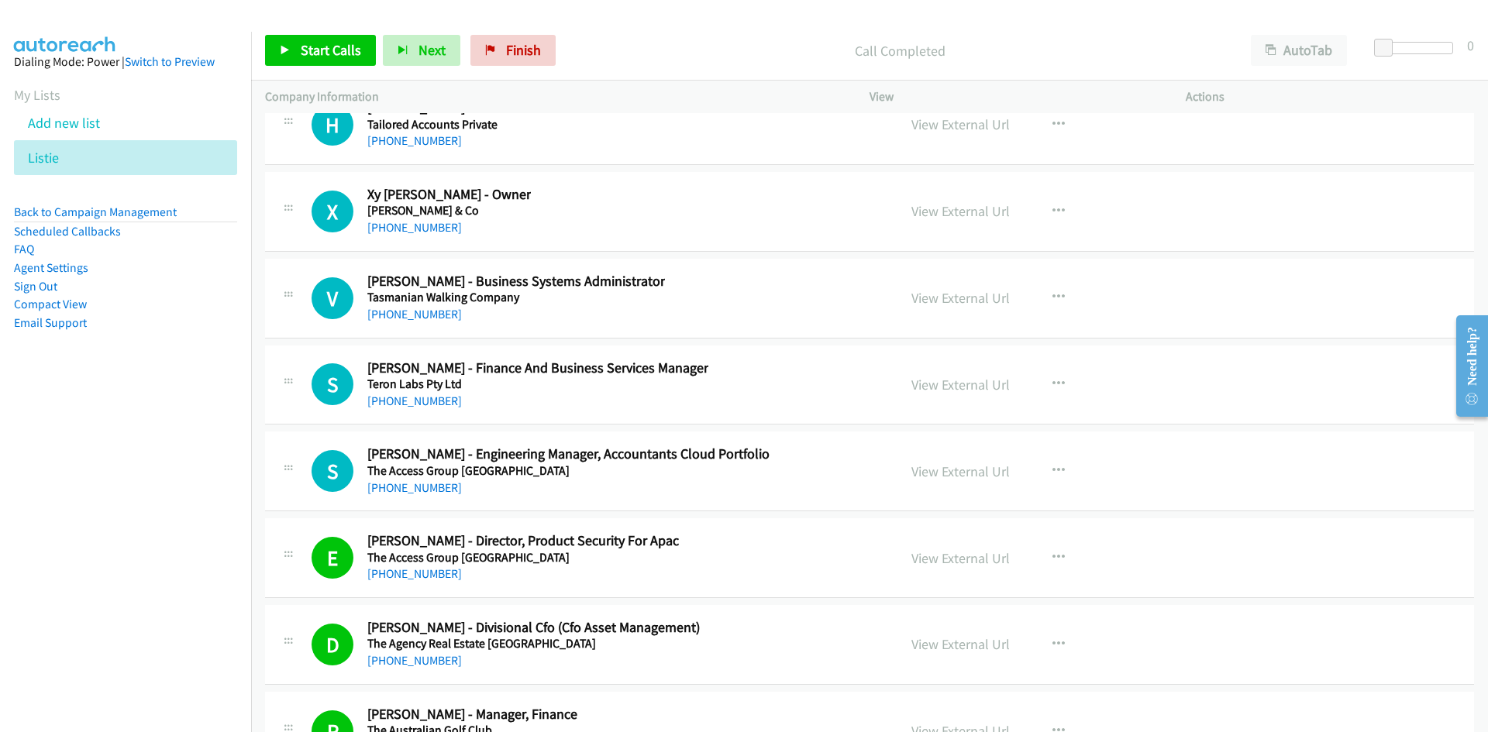
drag, startPoint x: 429, startPoint y: 487, endPoint x: 245, endPoint y: 512, distance: 185.3
click at [429, 487] on link "+61 470 047 583" at bounding box center [414, 487] width 95 height 15
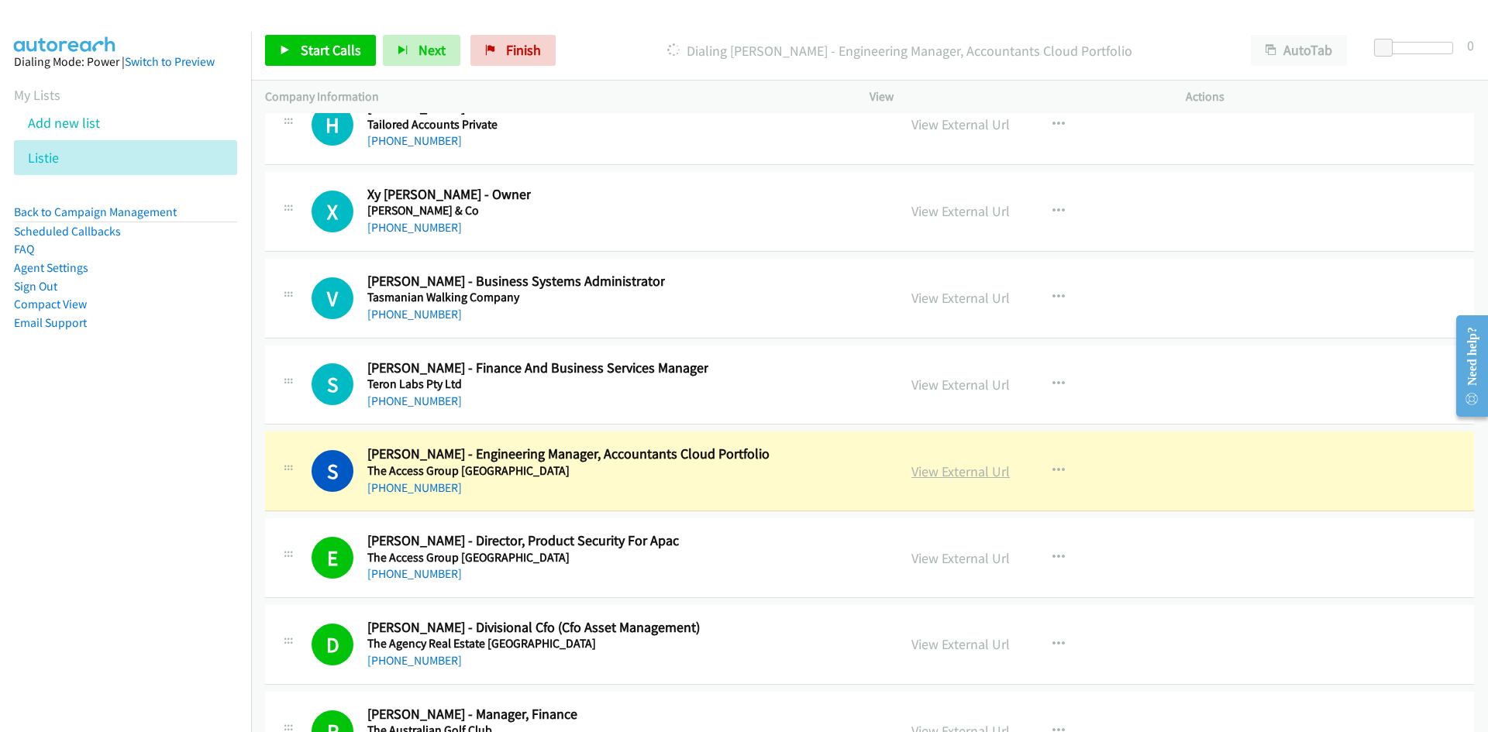
click at [963, 468] on link "View External Url" at bounding box center [960, 472] width 98 height 18
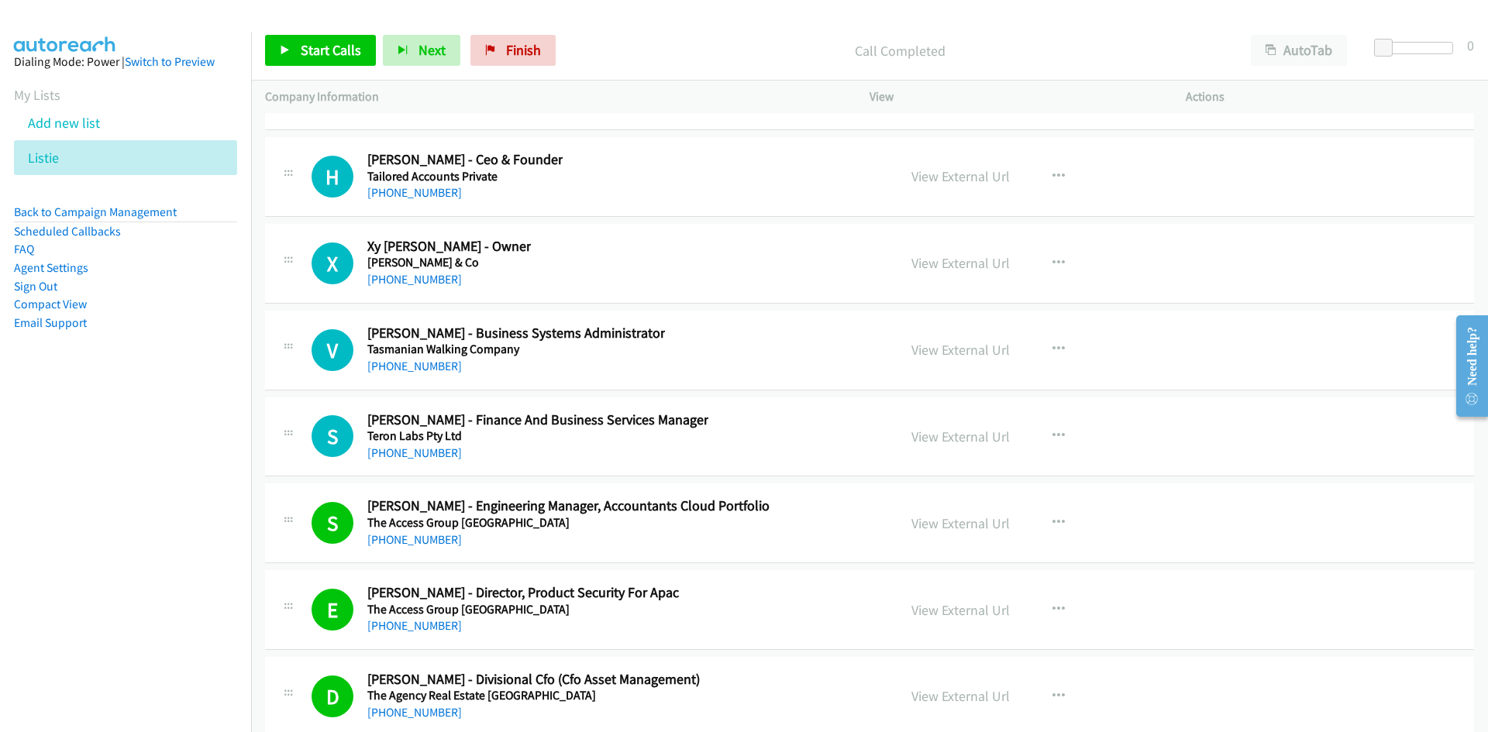
scroll to position [34404, 0]
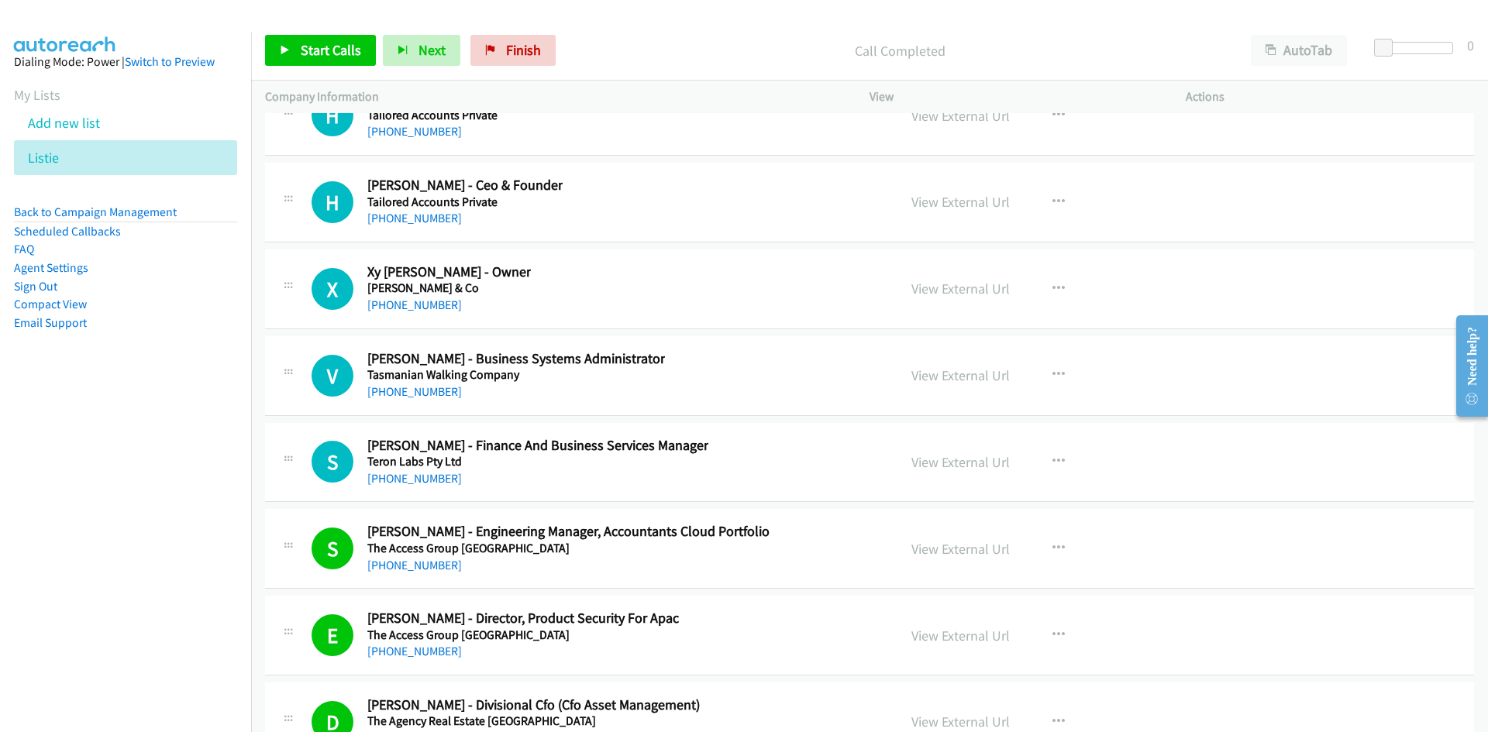
drag, startPoint x: 430, startPoint y: 474, endPoint x: 318, endPoint y: 511, distance: 118.1
click at [430, 474] on link "+61 447 425 180" at bounding box center [414, 478] width 95 height 15
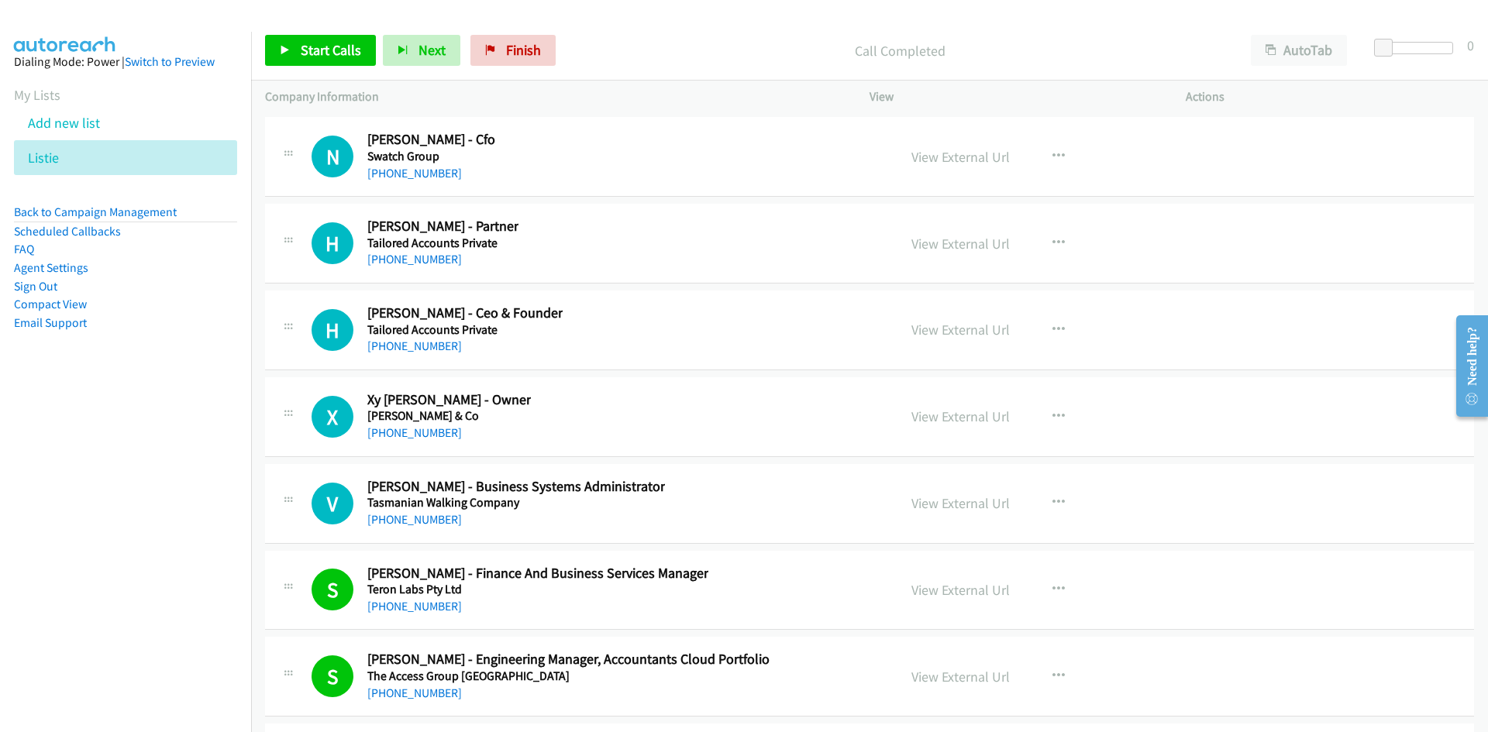
scroll to position [34249, 0]
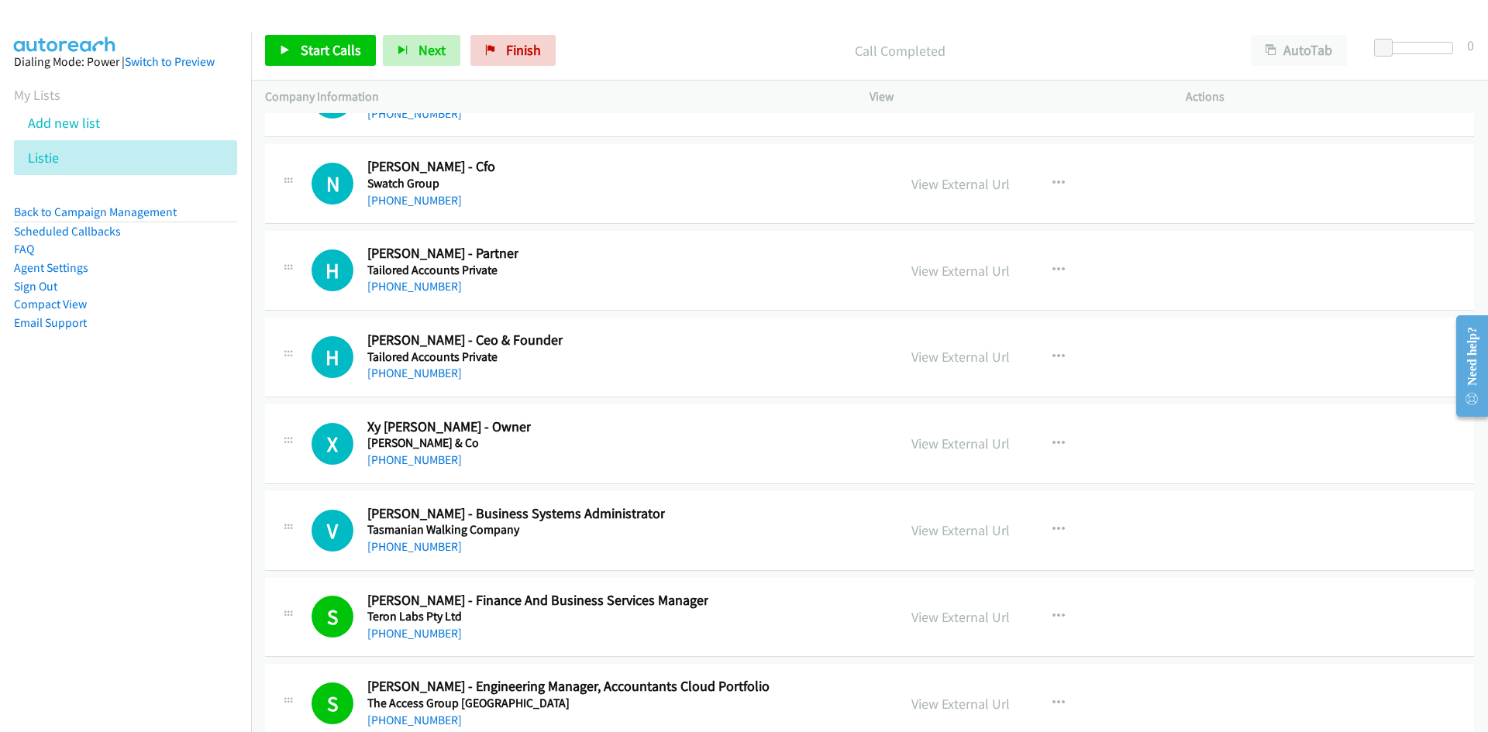
drag, startPoint x: 434, startPoint y: 547, endPoint x: 78, endPoint y: 639, distance: 367.3
click at [434, 547] on link "+61 3 6392 2211" at bounding box center [414, 546] width 95 height 15
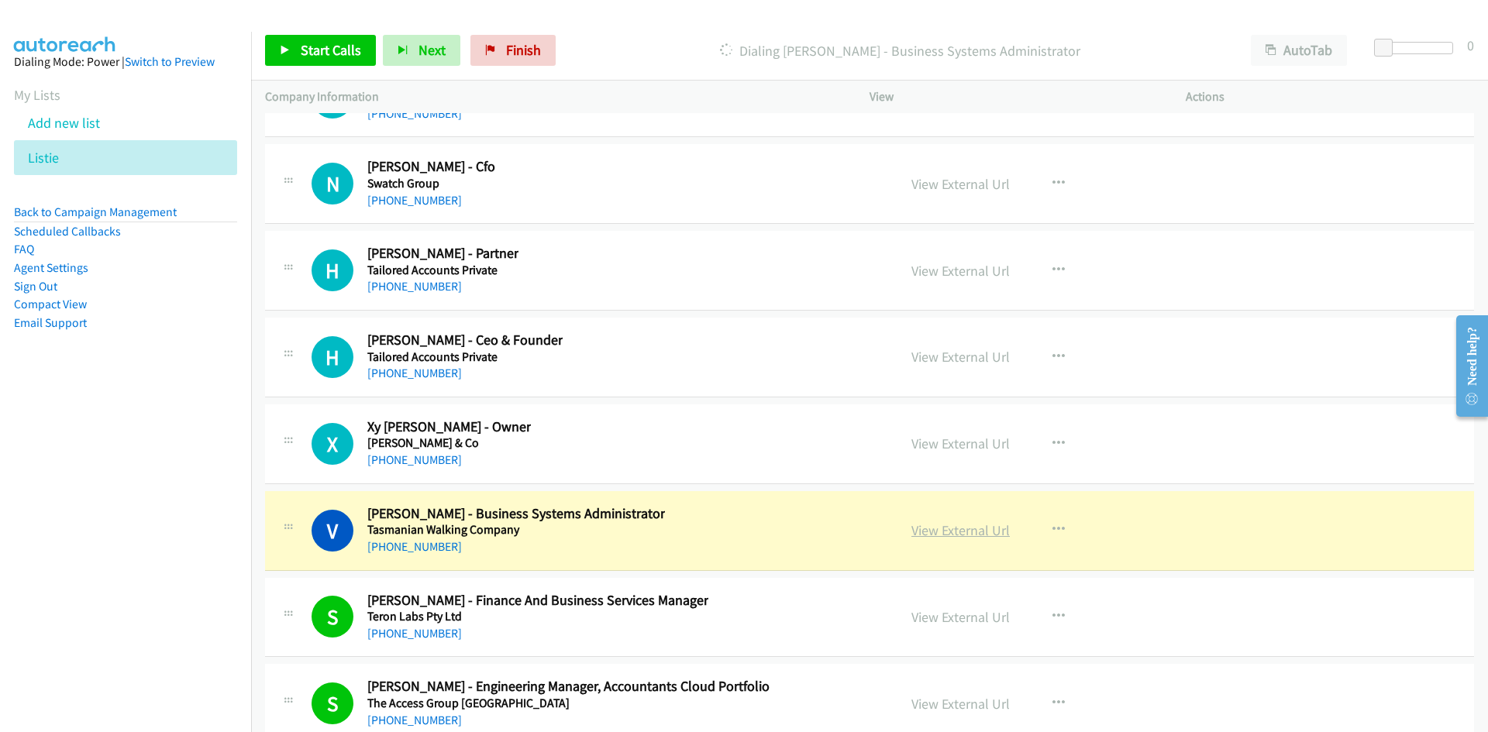
click at [971, 536] on link "View External Url" at bounding box center [960, 531] width 98 height 18
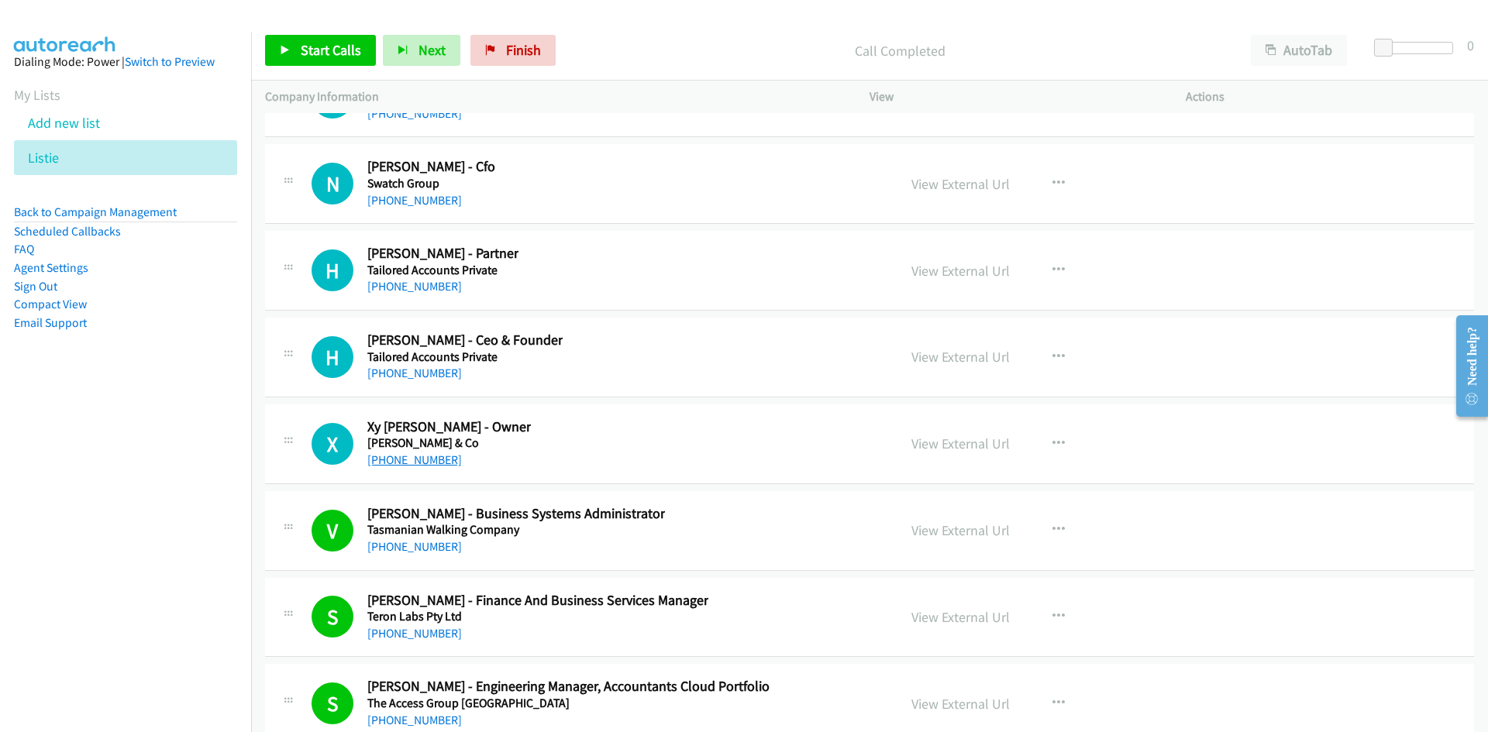
click at [399, 464] on link "+61 417 248 782" at bounding box center [414, 460] width 95 height 15
drag, startPoint x: 406, startPoint y: 372, endPoint x: 303, endPoint y: 413, distance: 111.0
click at [406, 372] on link "+61 434 196 607" at bounding box center [414, 373] width 95 height 15
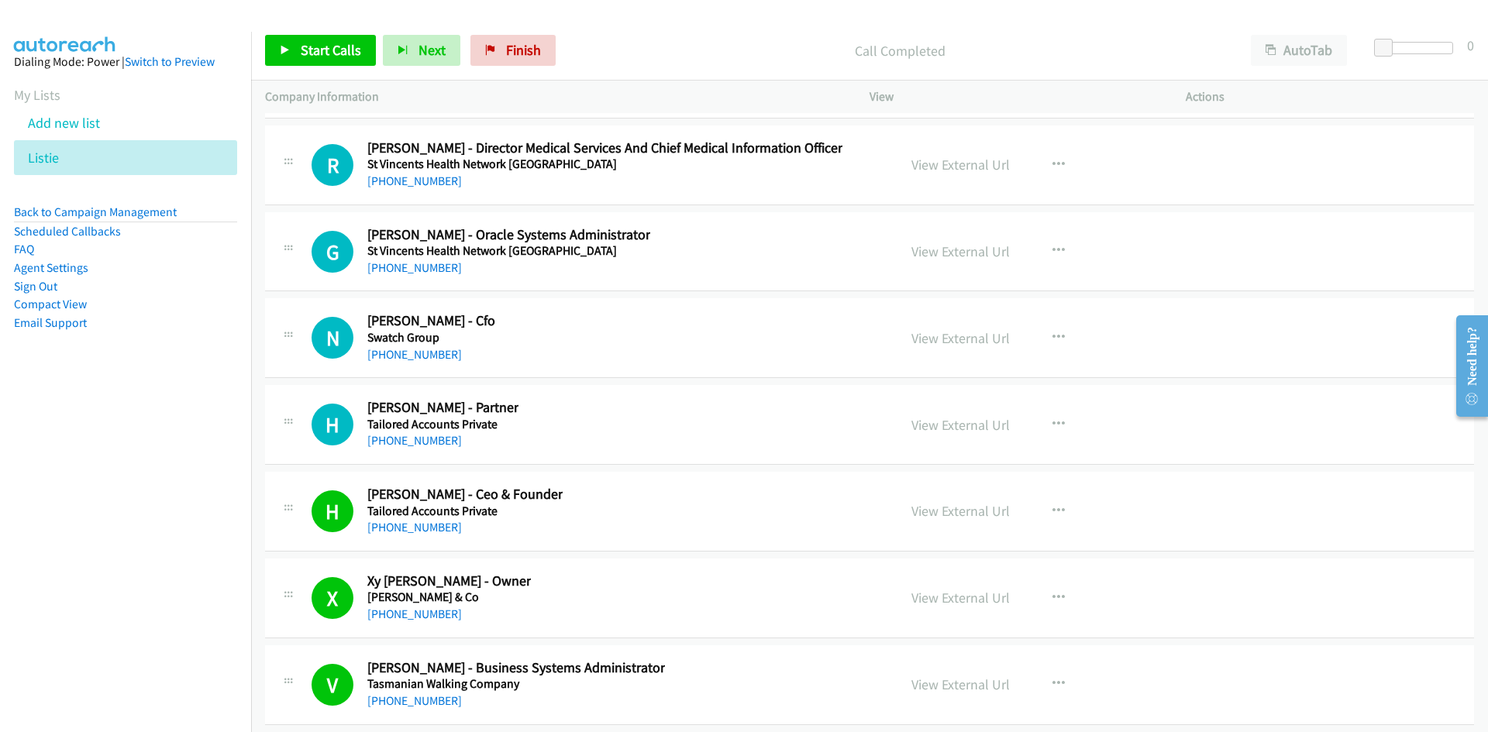
scroll to position [34094, 0]
drag, startPoint x: 432, startPoint y: 441, endPoint x: 240, endPoint y: 466, distance: 193.8
click at [432, 441] on link "+61 423 094 300" at bounding box center [414, 441] width 95 height 15
click at [413, 355] on link "+61 3 8844 3300" at bounding box center [414, 355] width 95 height 15
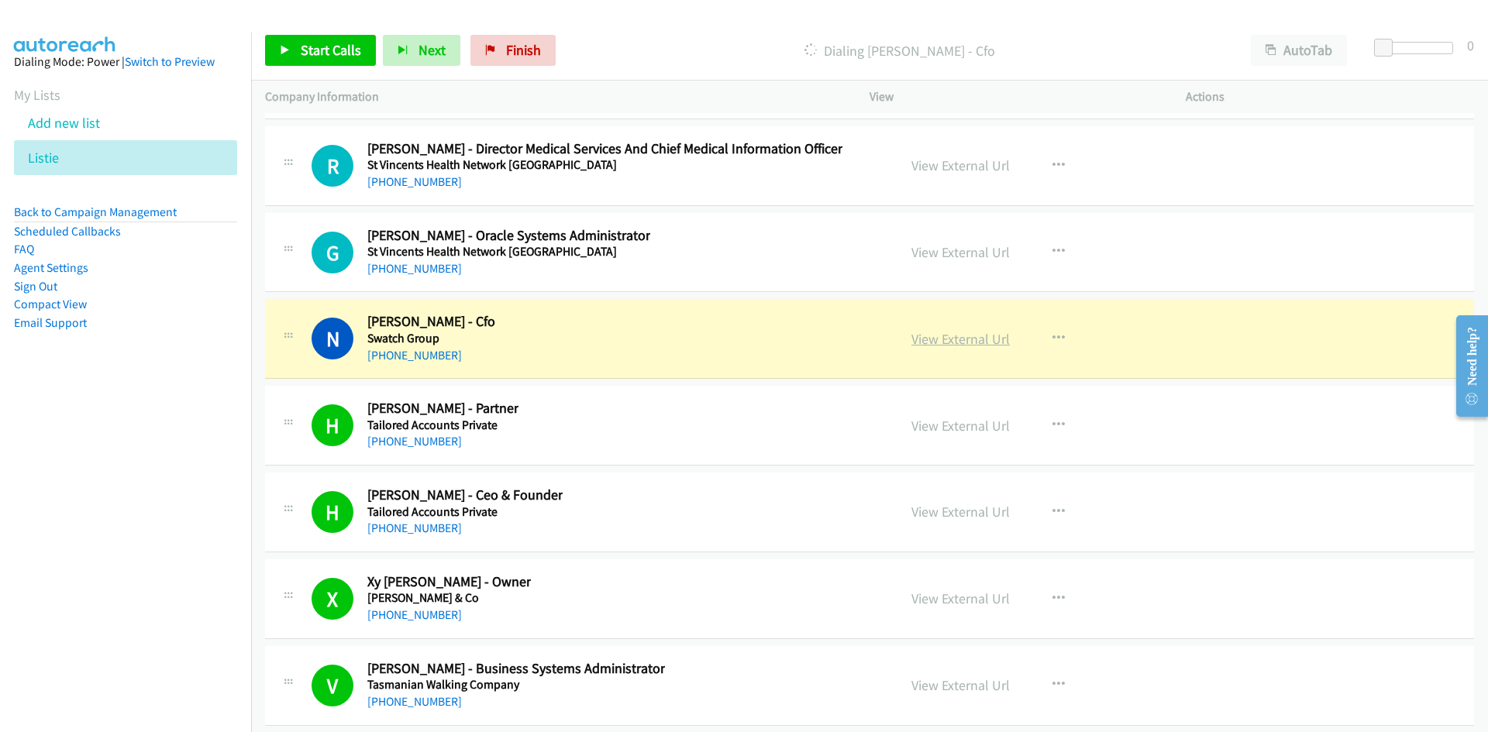
click at [980, 341] on link "View External Url" at bounding box center [960, 339] width 98 height 18
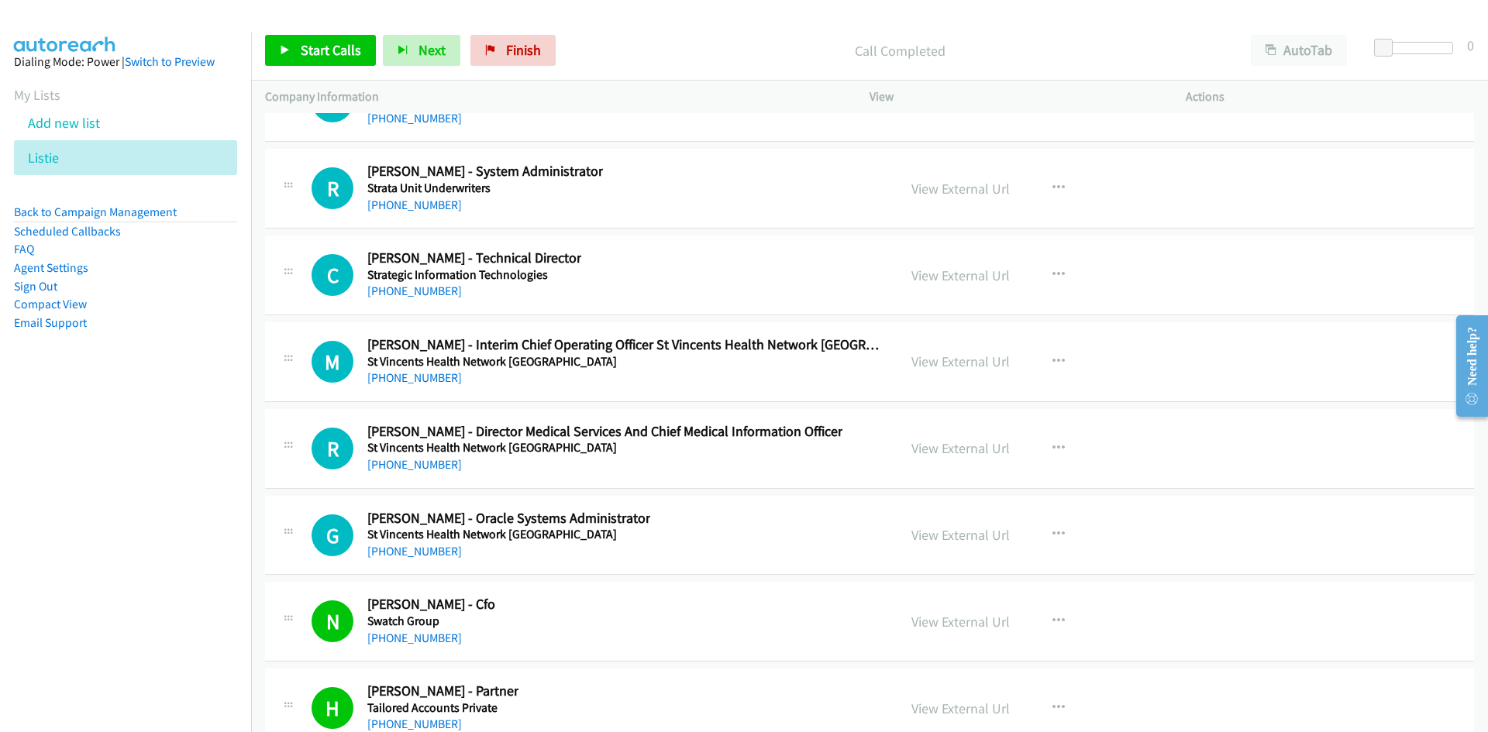
scroll to position [33784, 0]
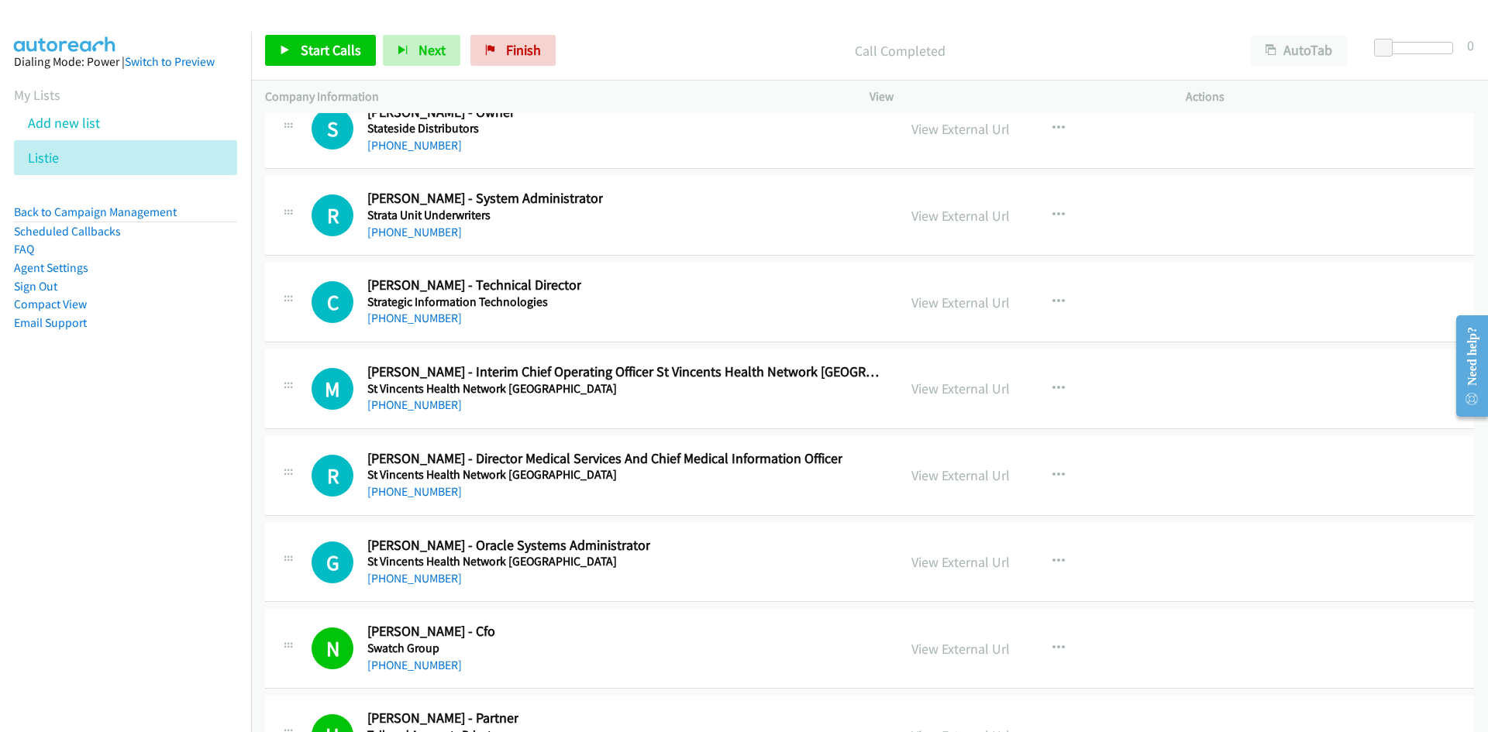
drag, startPoint x: 430, startPoint y: 581, endPoint x: 236, endPoint y: 641, distance: 203.5
click at [430, 581] on link "+61 436 047 799" at bounding box center [414, 578] width 95 height 15
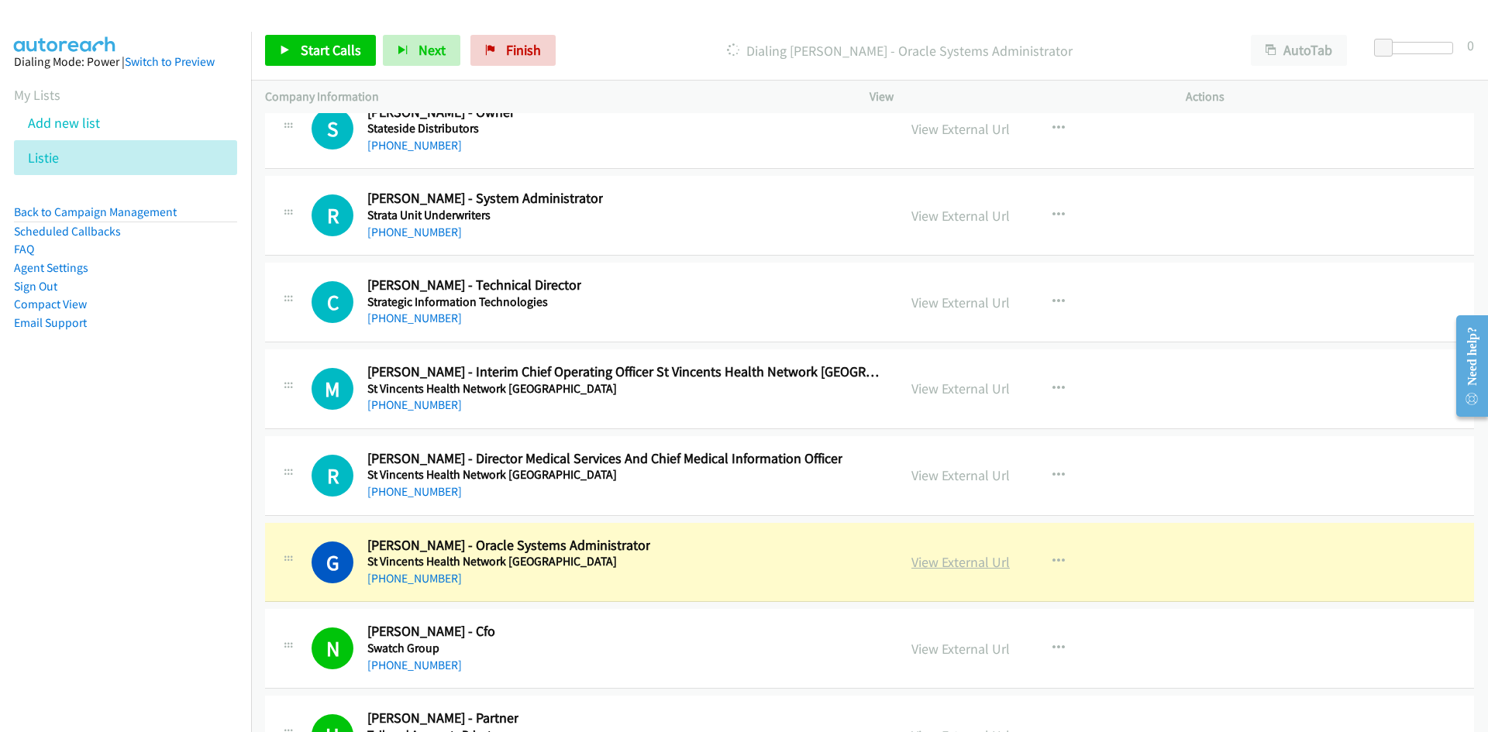
click at [984, 563] on link "View External Url" at bounding box center [960, 562] width 98 height 18
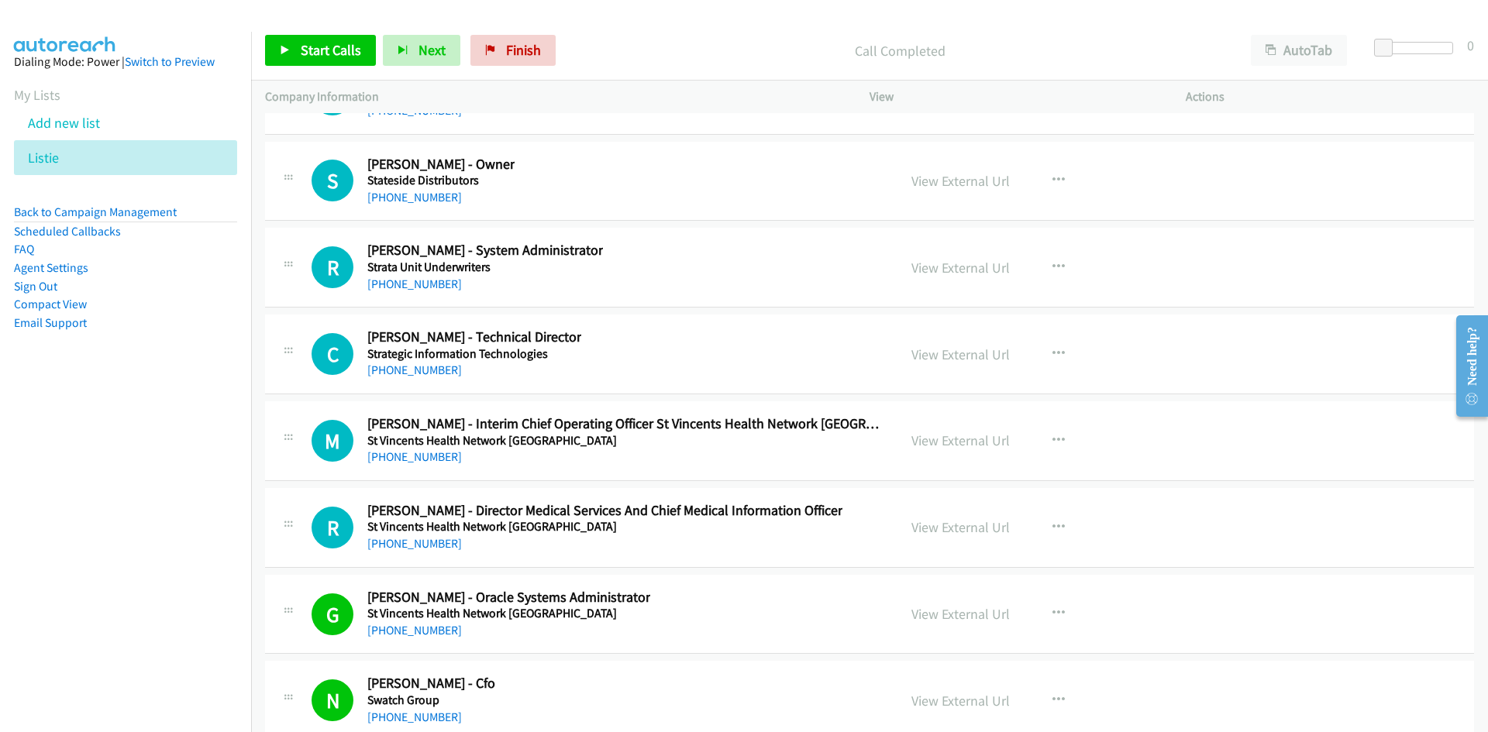
scroll to position [33707, 0]
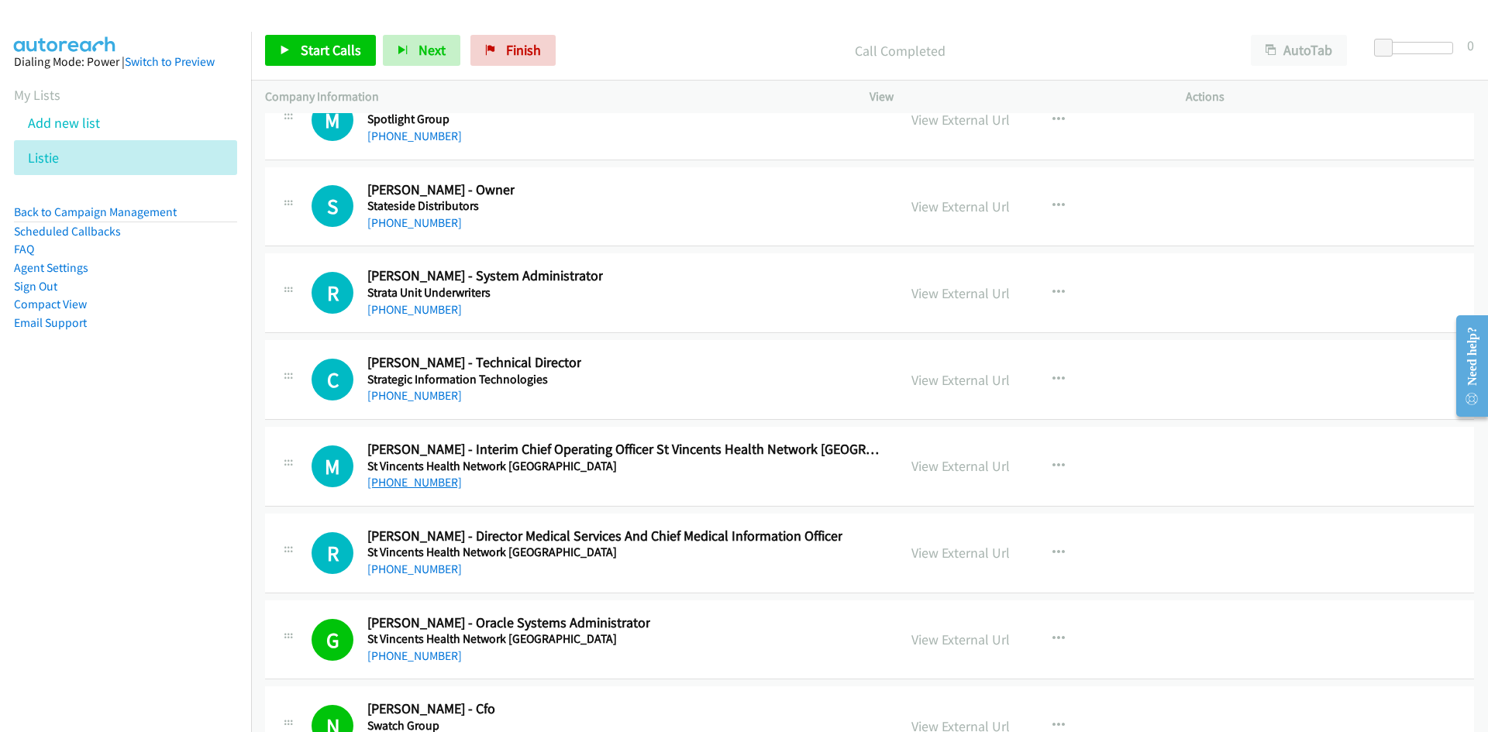
drag, startPoint x: 438, startPoint y: 483, endPoint x: 415, endPoint y: 487, distance: 22.8
click at [438, 483] on link "+61 429 800 619" at bounding box center [414, 482] width 95 height 15
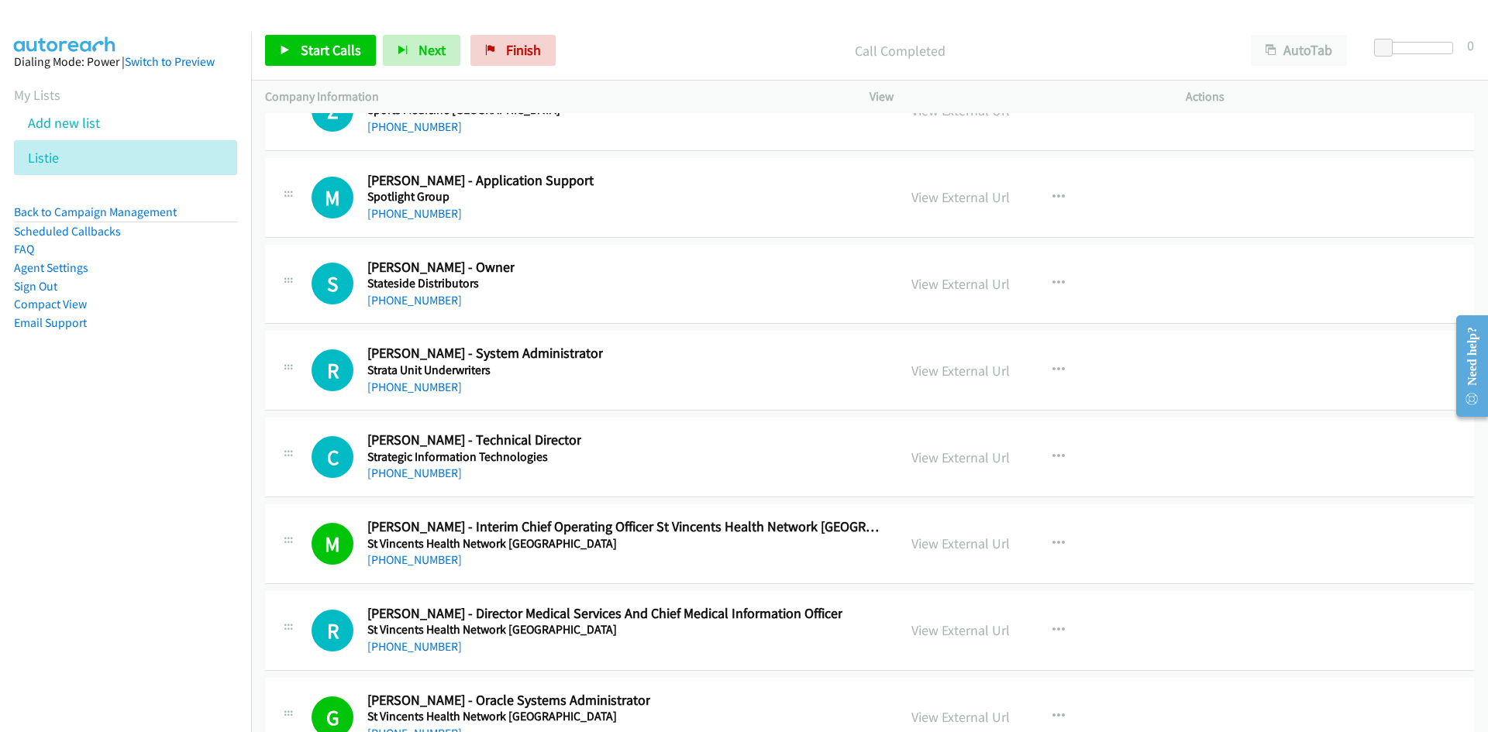
scroll to position [33552, 0]
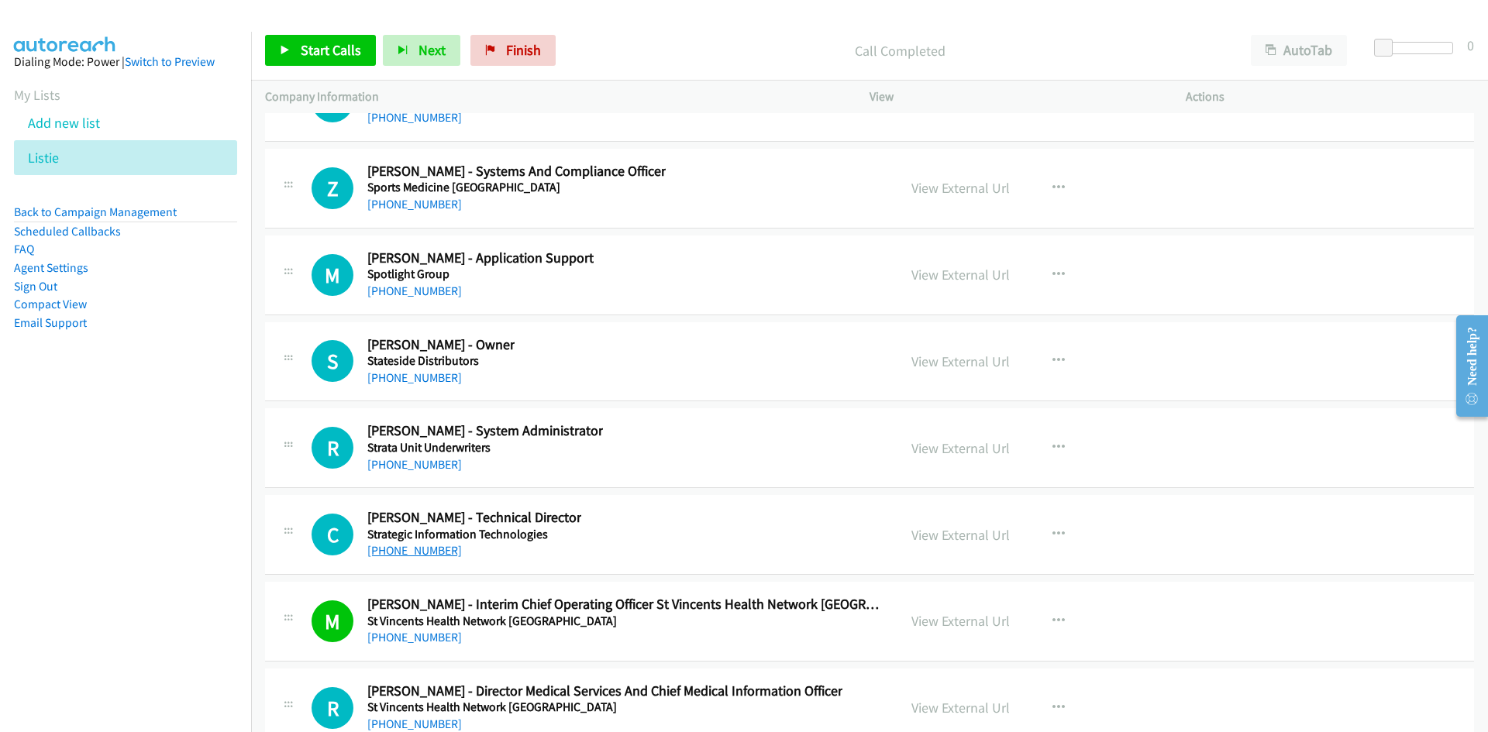
click at [422, 556] on link "+61 417 267 935" at bounding box center [414, 550] width 95 height 15
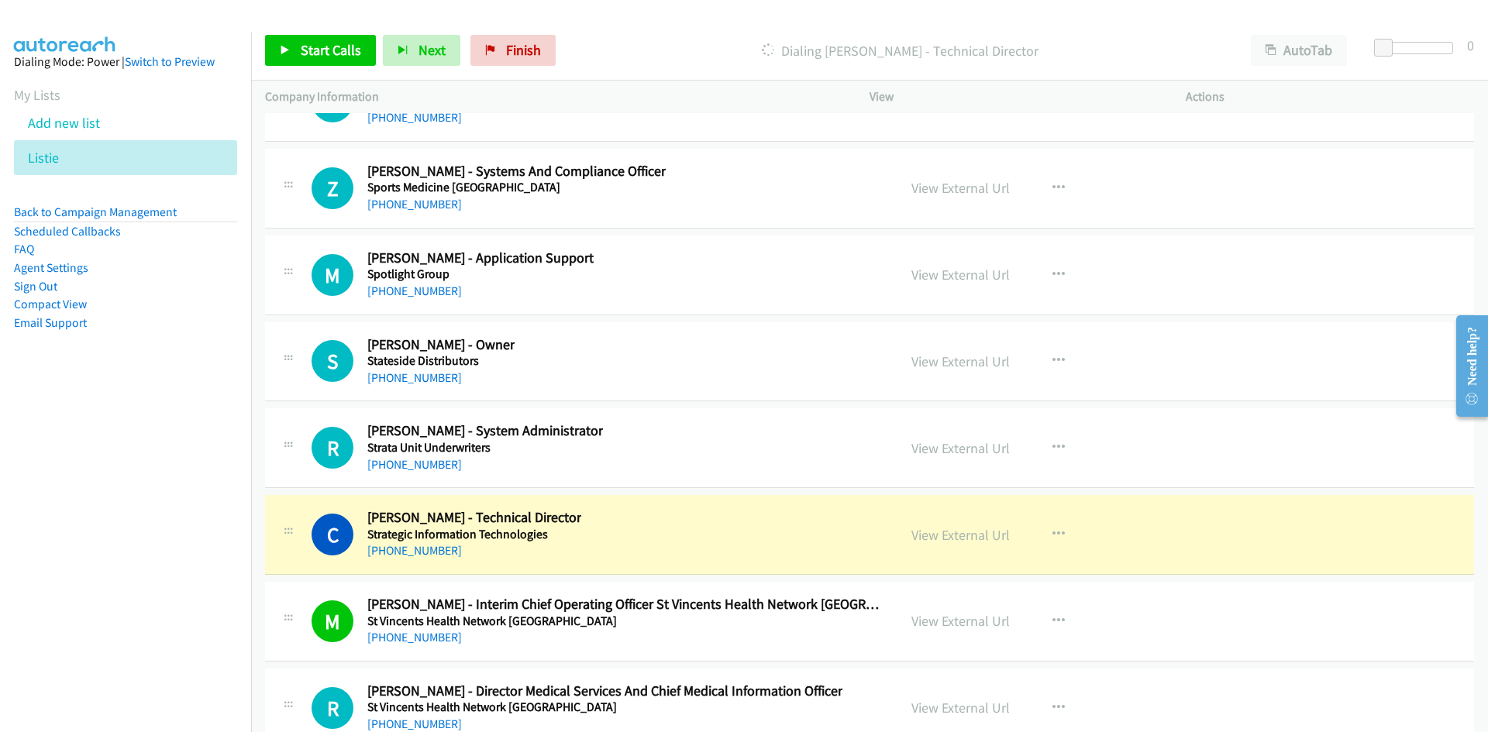
scroll to position [33474, 0]
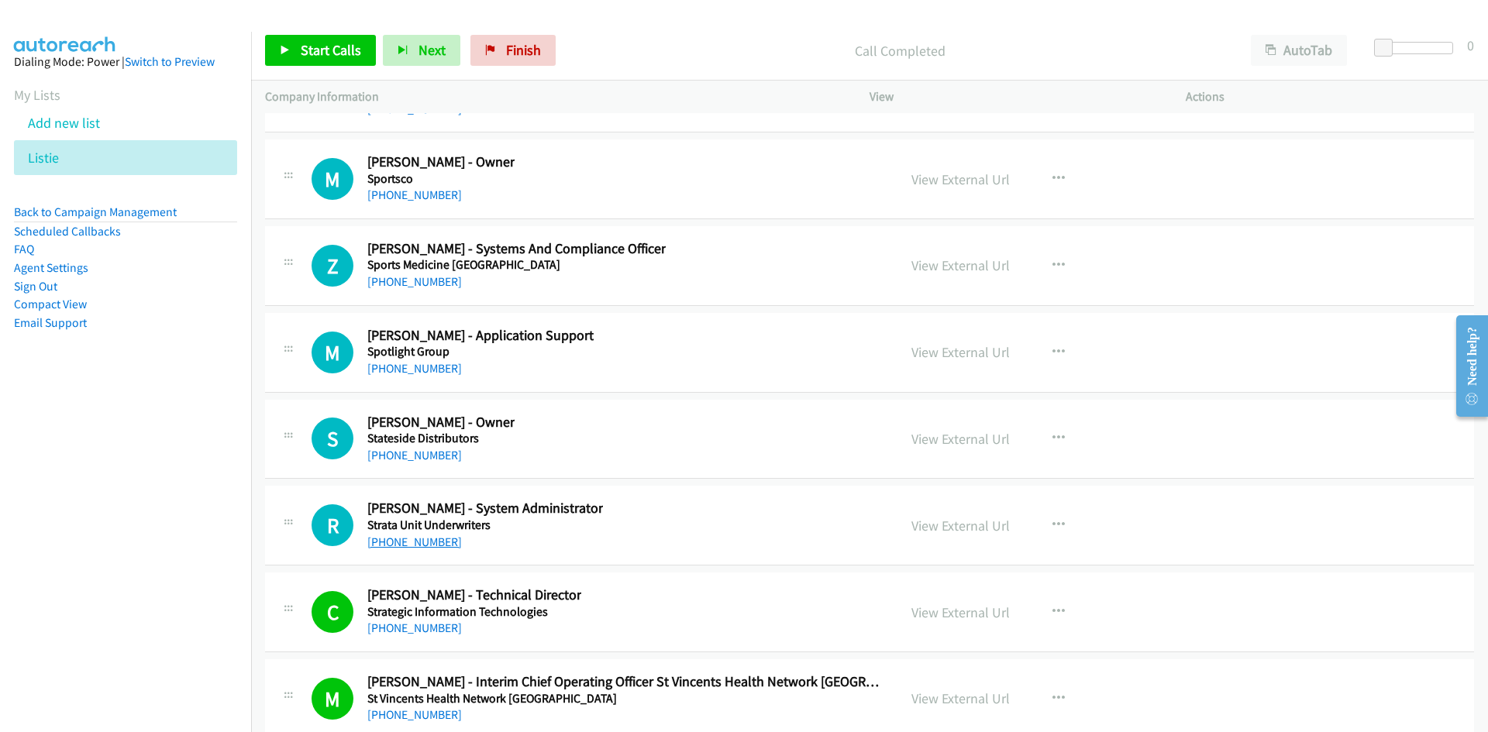
click at [425, 539] on link "+61 417 376 933" at bounding box center [414, 542] width 95 height 15
drag, startPoint x: 429, startPoint y: 449, endPoint x: 242, endPoint y: 525, distance: 202.3
click at [429, 449] on link "+61 7 3393 1177" at bounding box center [414, 455] width 95 height 15
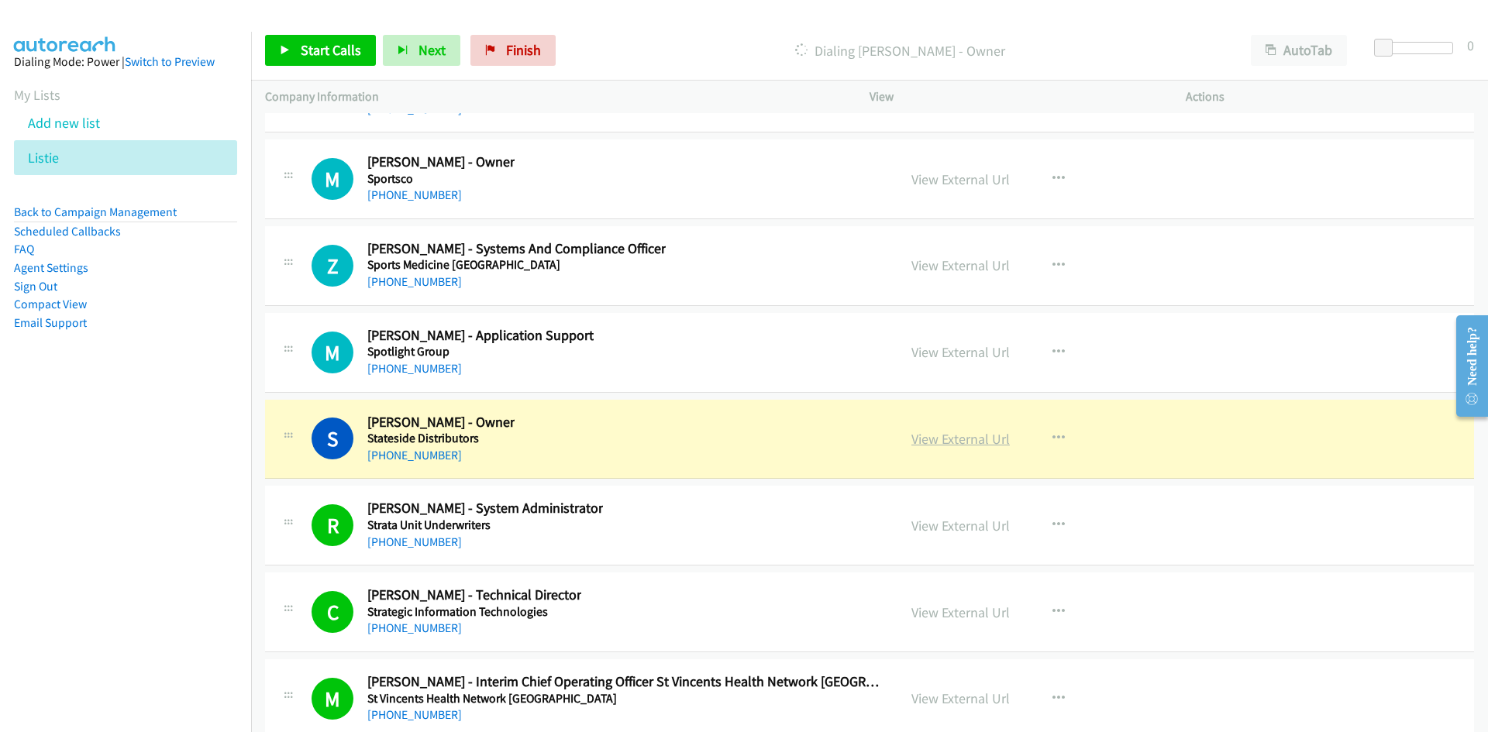
click at [946, 437] on link "View External Url" at bounding box center [960, 439] width 98 height 18
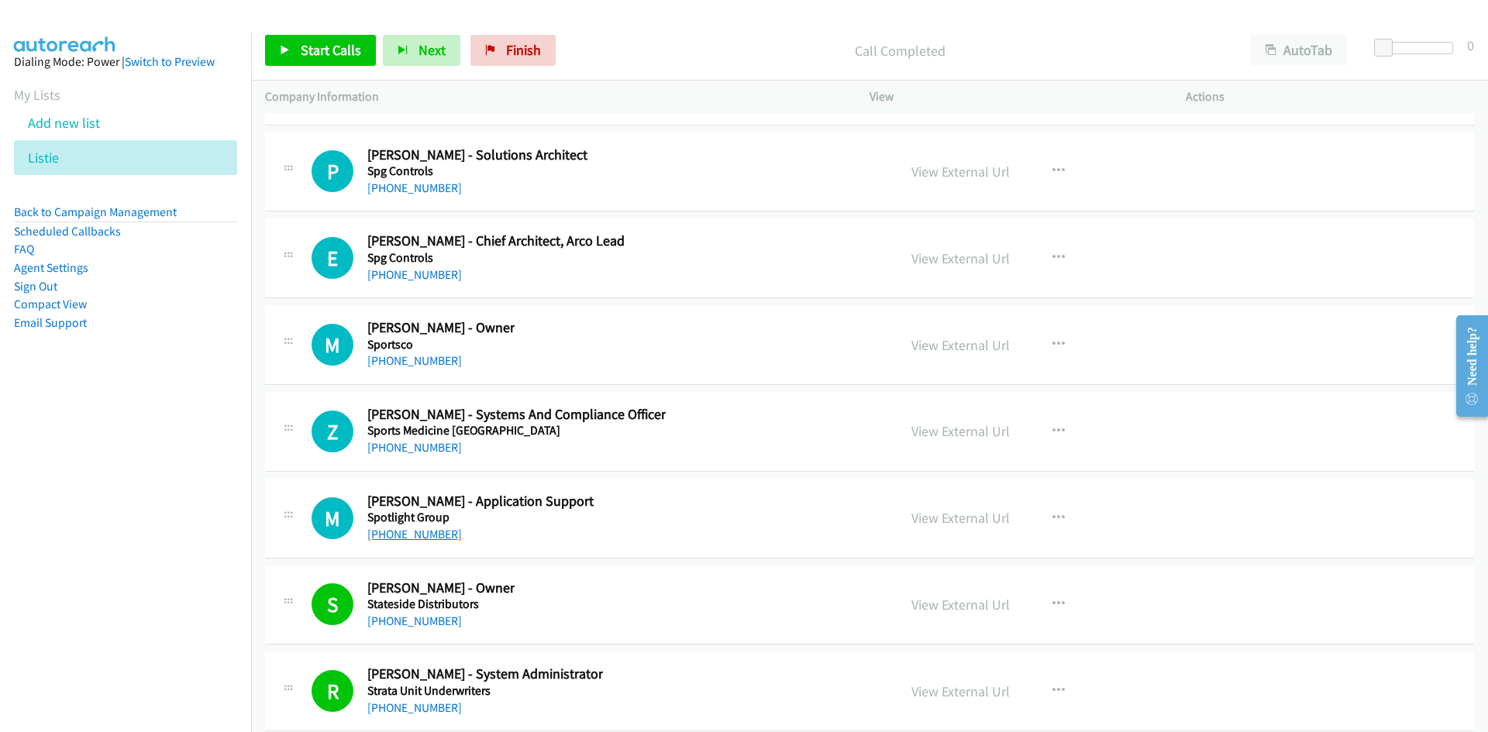
scroll to position [33231, 0]
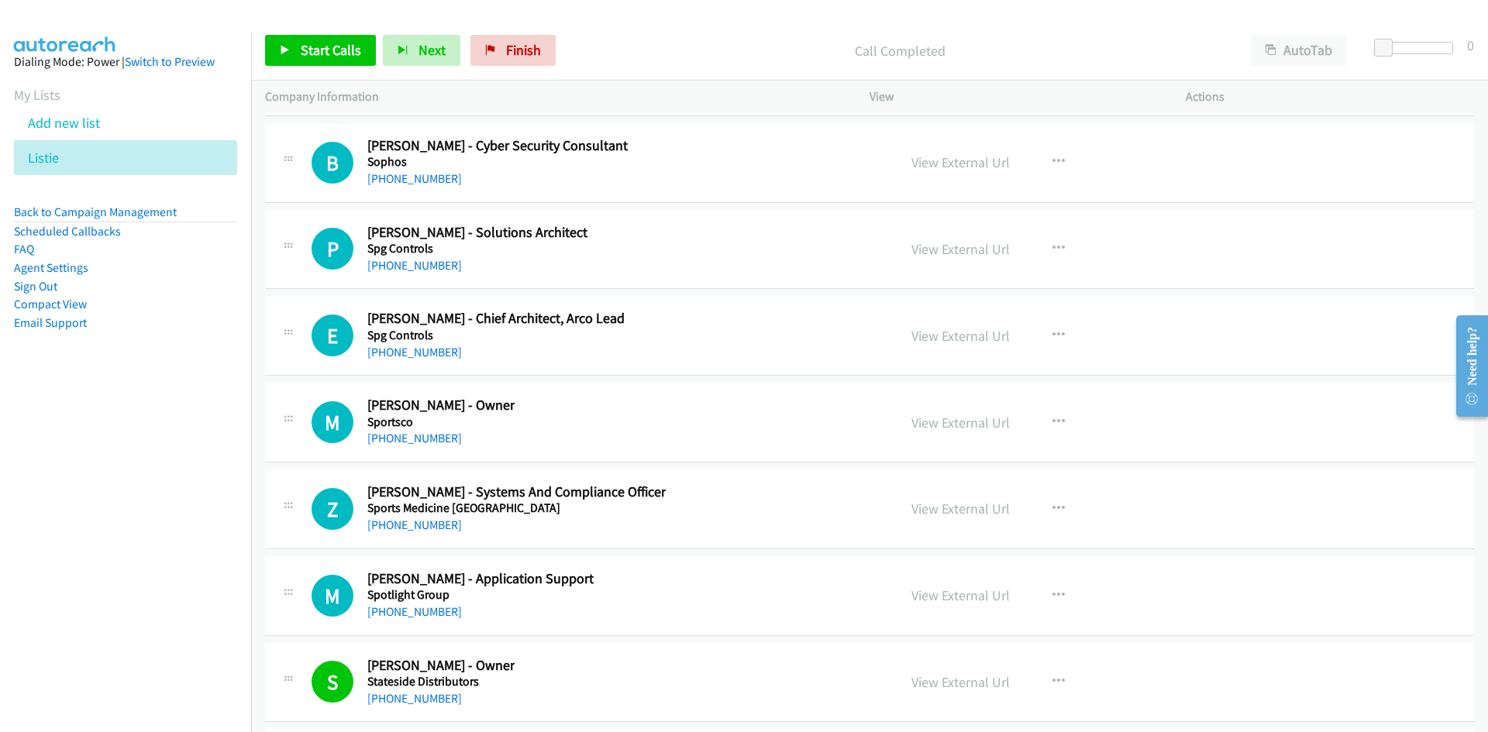
drag, startPoint x: 430, startPoint y: 527, endPoint x: 219, endPoint y: 575, distance: 217.0
click at [430, 527] on link "+61 8 6382 0029" at bounding box center [414, 525] width 95 height 15
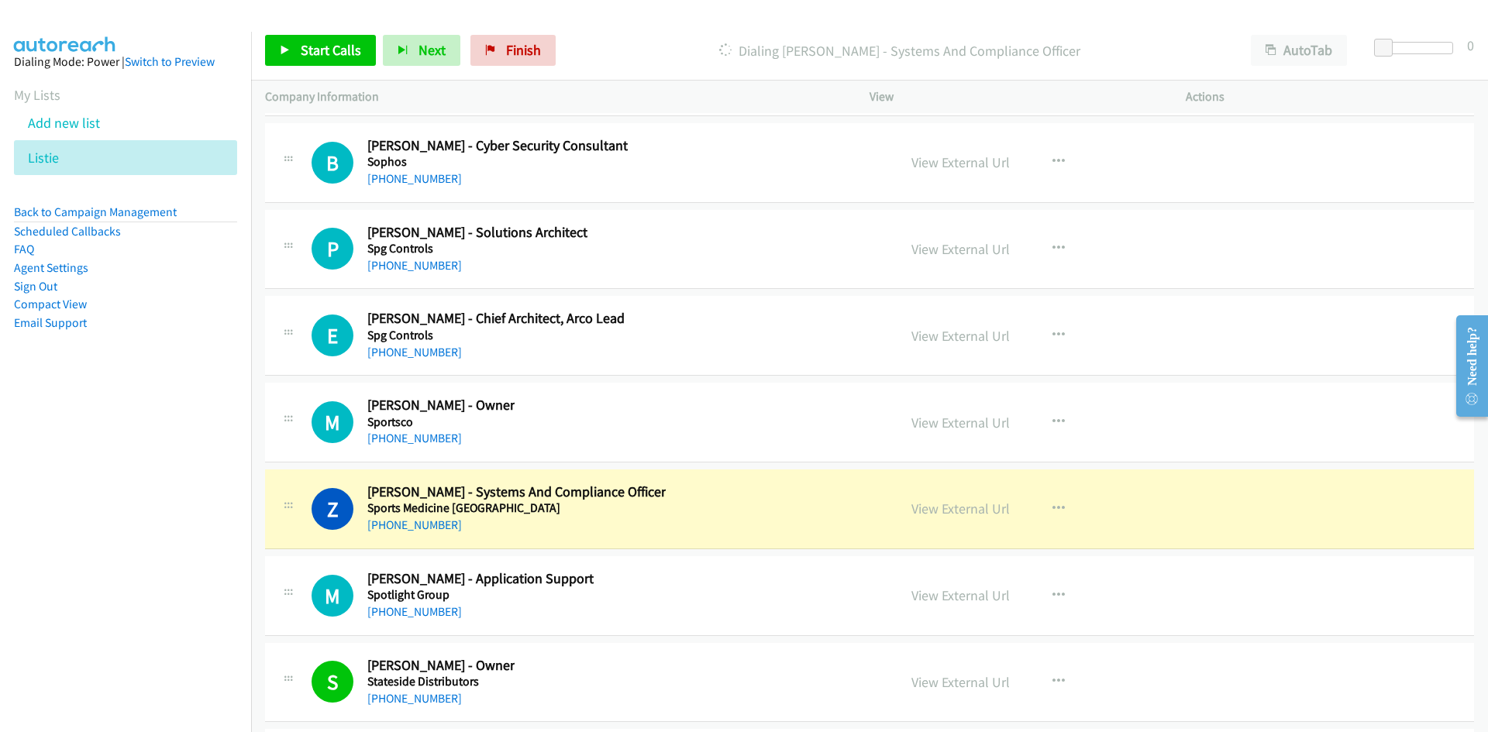
scroll to position [33153, 0]
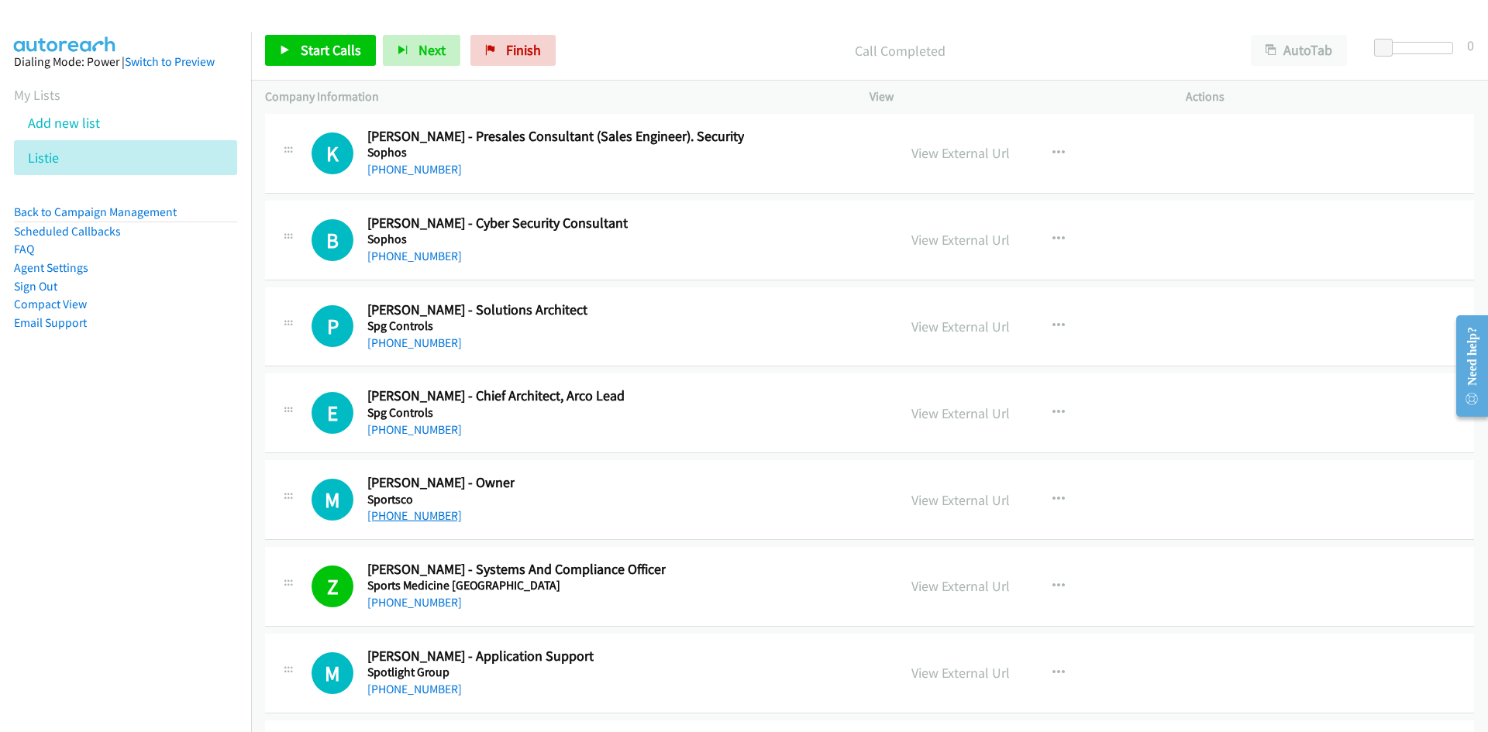
drag, startPoint x: 433, startPoint y: 518, endPoint x: 394, endPoint y: 532, distance: 41.2
click at [433, 518] on link "+61 3 9429 8510" at bounding box center [414, 515] width 95 height 15
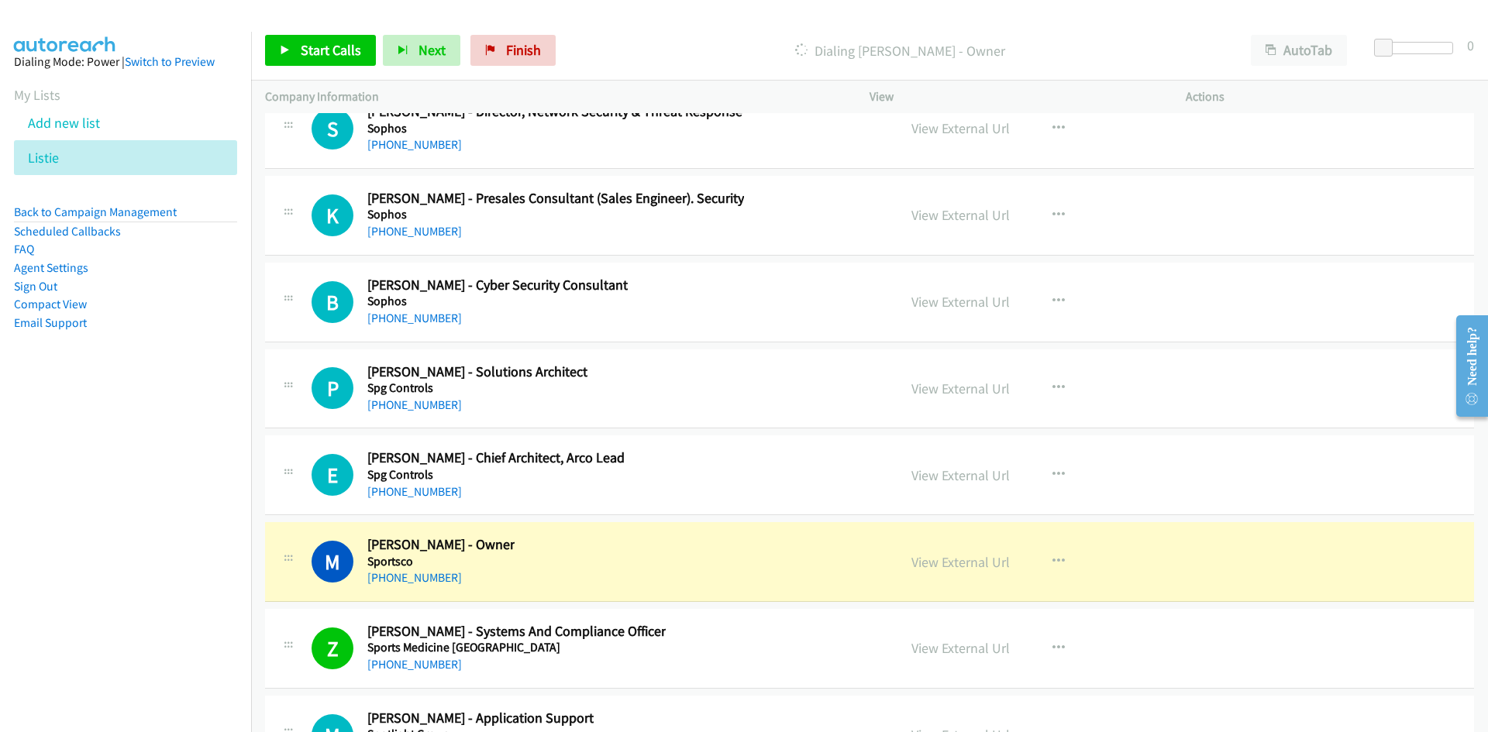
scroll to position [33076, 0]
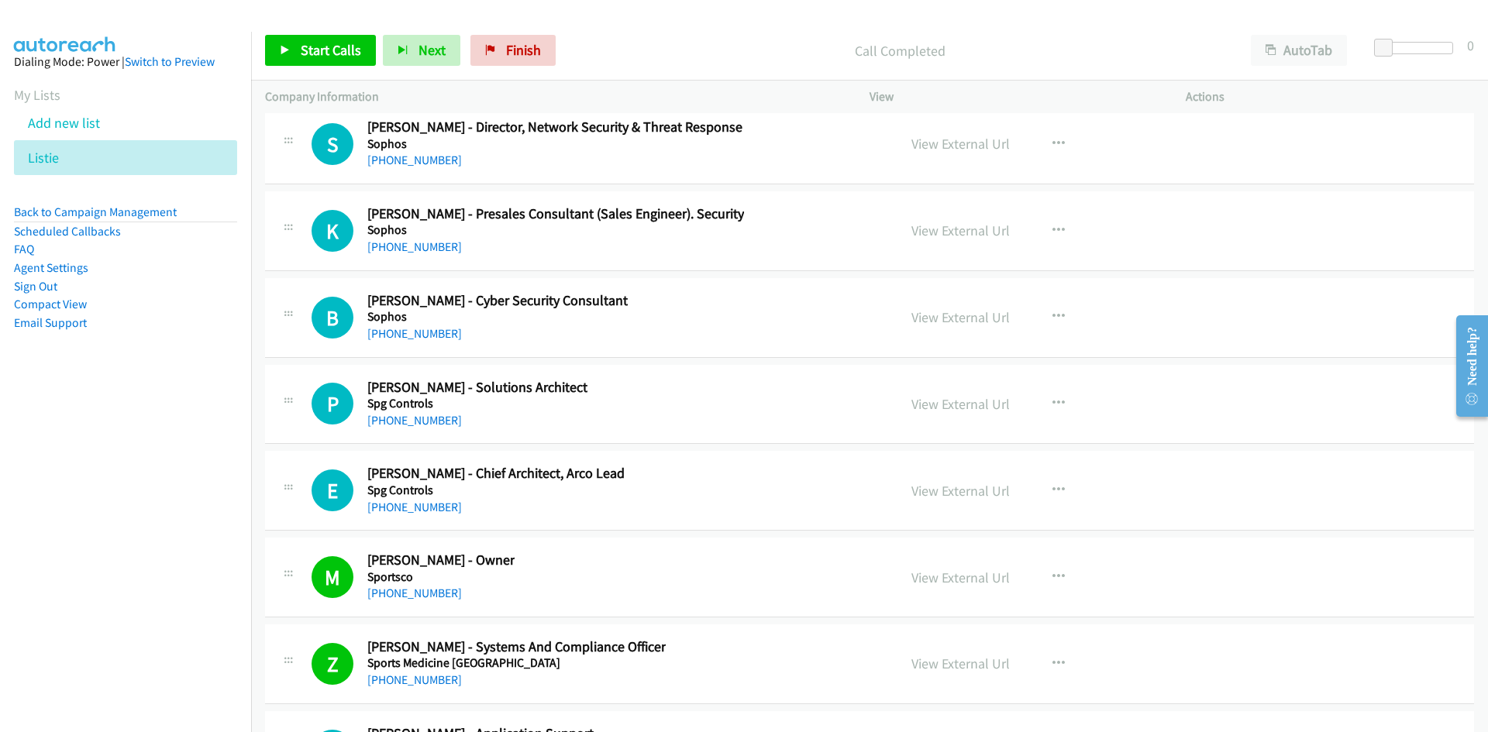
drag, startPoint x: 405, startPoint y: 417, endPoint x: 65, endPoint y: 529, distance: 357.6
click at [405, 417] on link "+61 432 005 365" at bounding box center [414, 420] width 95 height 15
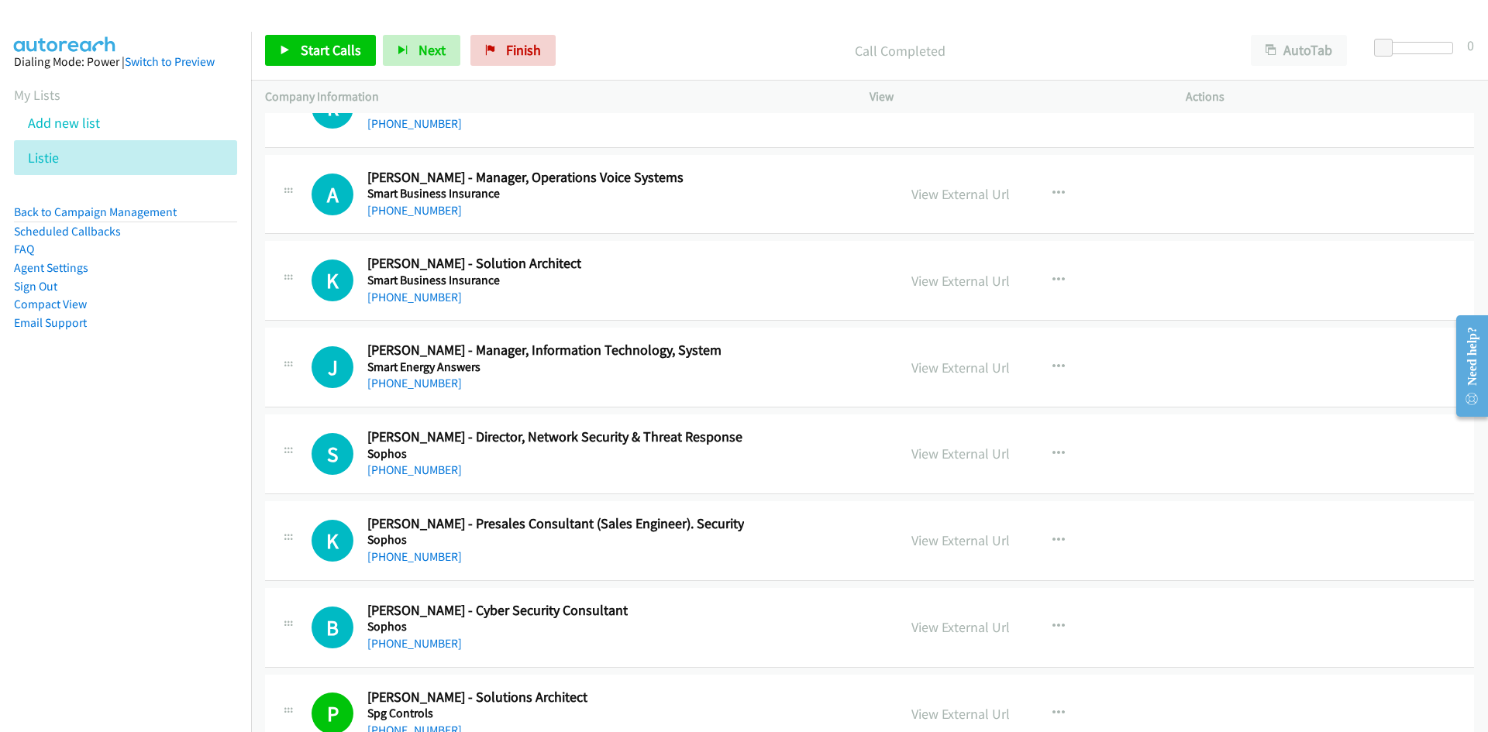
scroll to position [32688, 0]
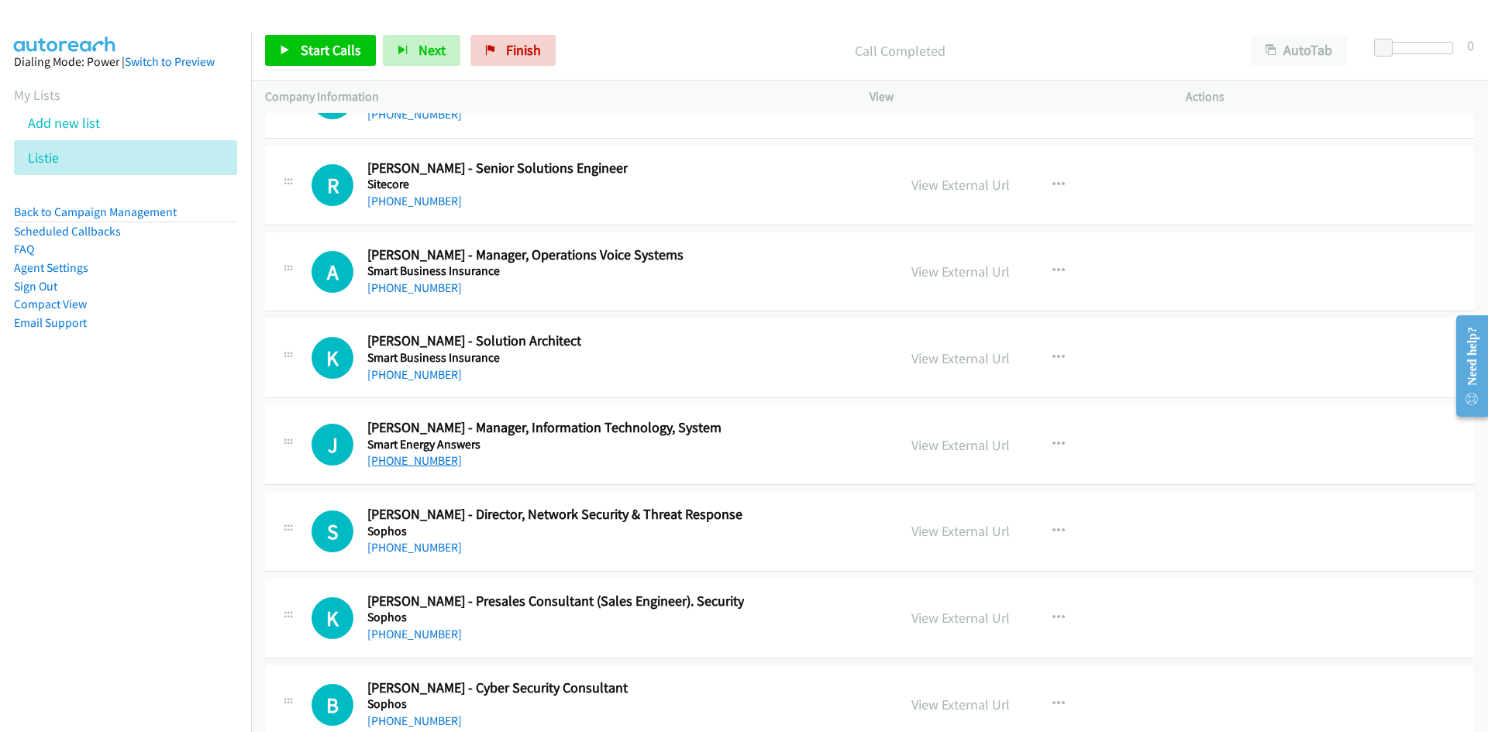
click at [414, 457] on link "+61 452 025 127" at bounding box center [414, 460] width 95 height 15
drag, startPoint x: 1048, startPoint y: 28, endPoint x: 1004, endPoint y: 51, distance: 49.9
click at [1048, 28] on div "Start Calls Pause Next Finish Call Completed AutoTab AutoTab 0" at bounding box center [869, 51] width 1237 height 60
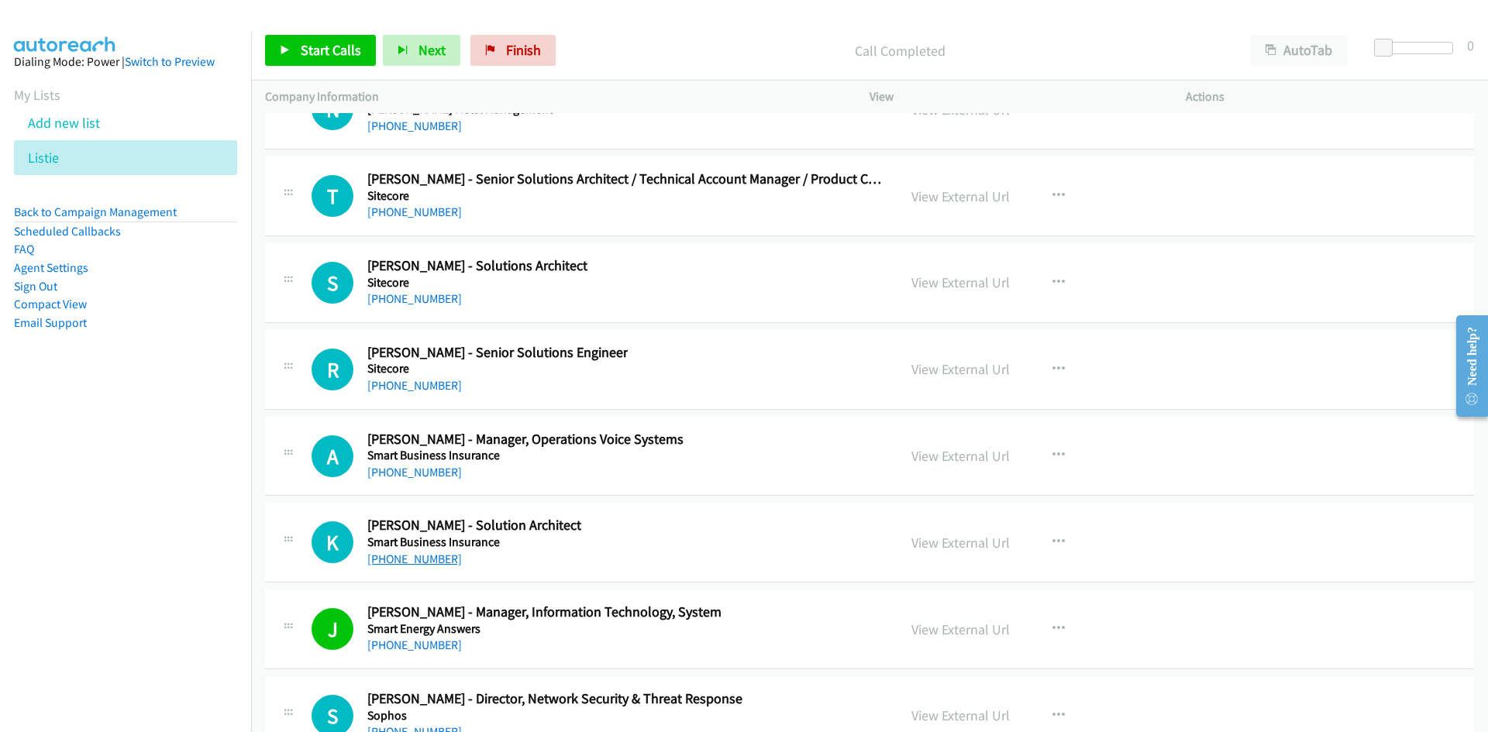
scroll to position [32456, 0]
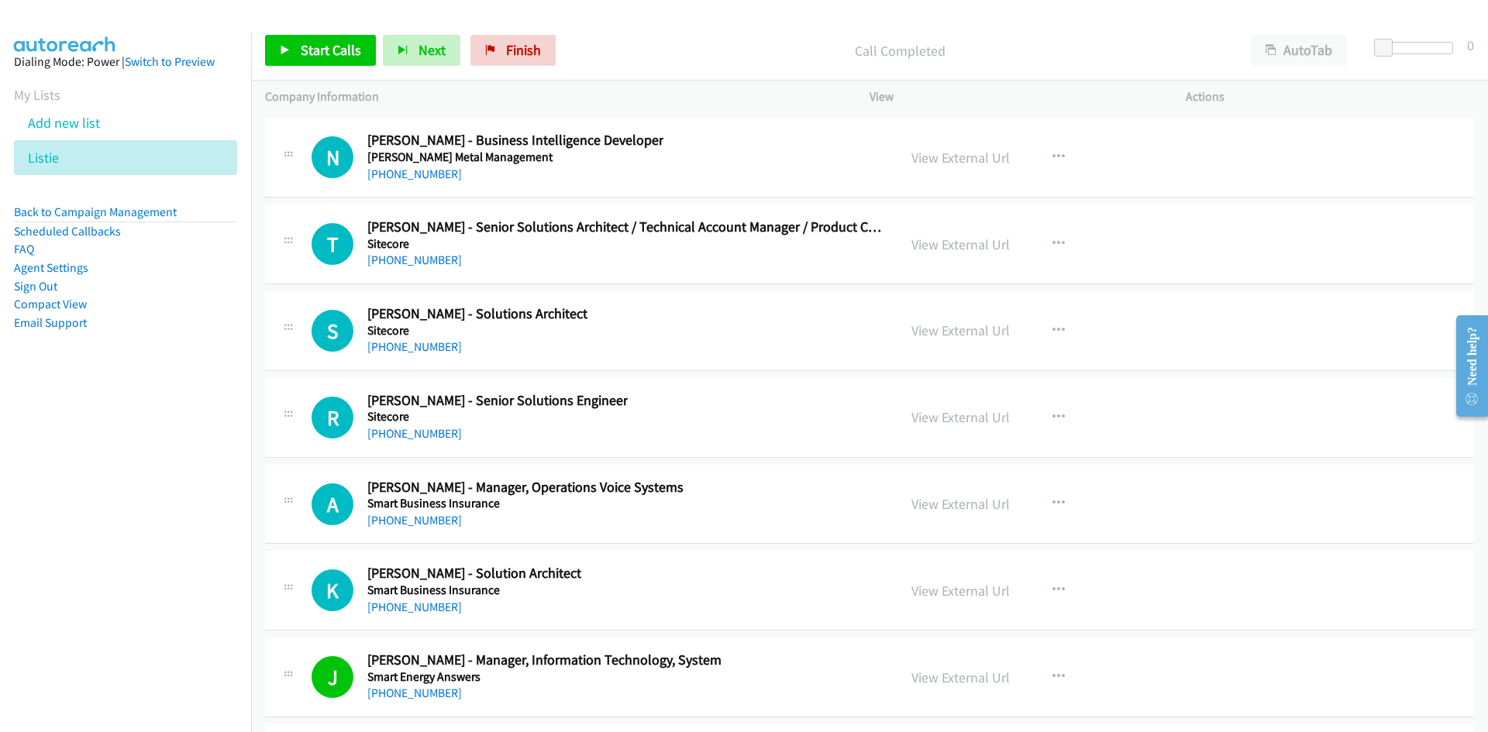
drag, startPoint x: 411, startPoint y: 610, endPoint x: 232, endPoint y: 697, distance: 198.6
click at [411, 610] on link "+61 7 3008 8259" at bounding box center [414, 607] width 95 height 15
drag, startPoint x: 412, startPoint y: 522, endPoint x: 181, endPoint y: 546, distance: 233.0
click at [412, 522] on link "+61 7 3238 3107" at bounding box center [414, 520] width 95 height 15
drag, startPoint x: 429, startPoint y: 438, endPoint x: 0, endPoint y: 529, distance: 438.2
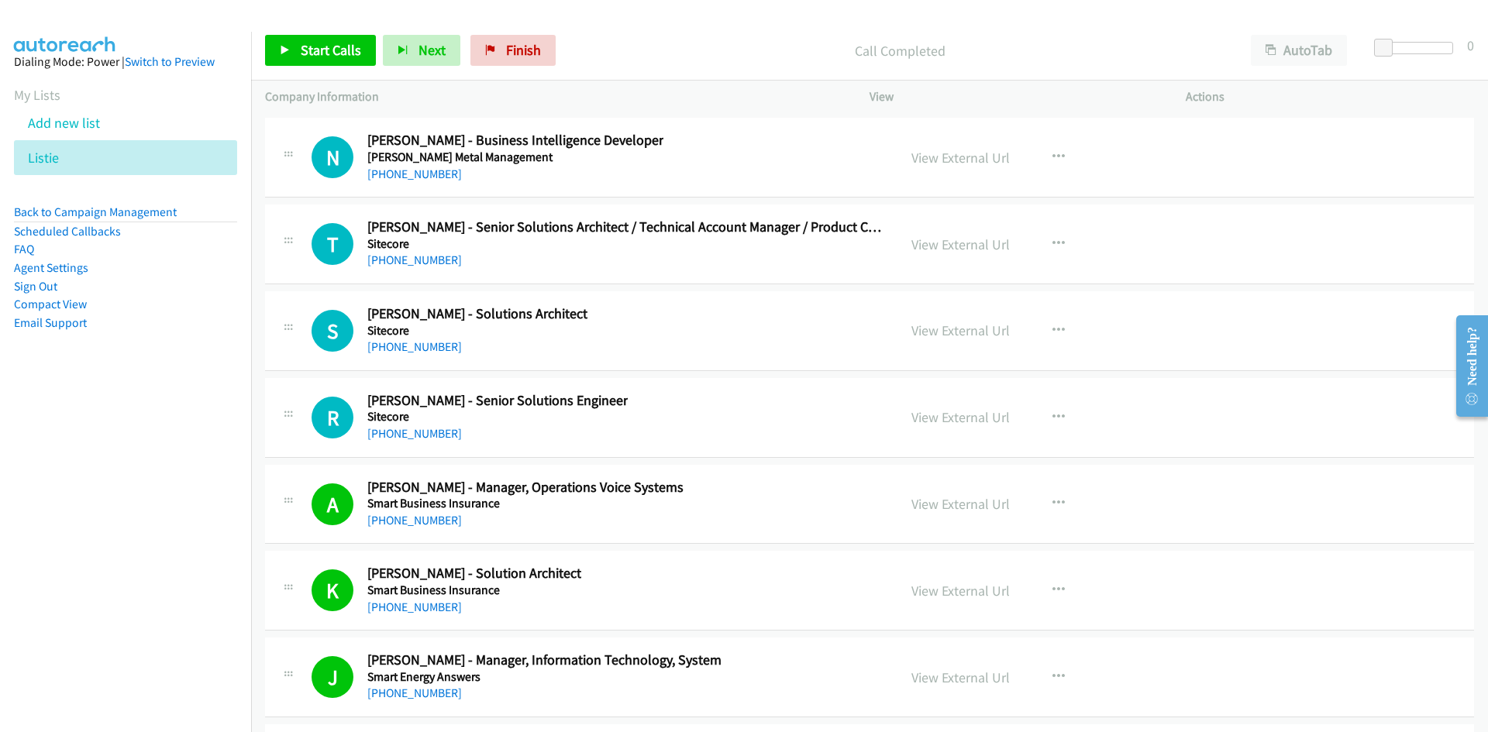
click at [429, 438] on link "+61 401 472 134" at bounding box center [414, 433] width 95 height 15
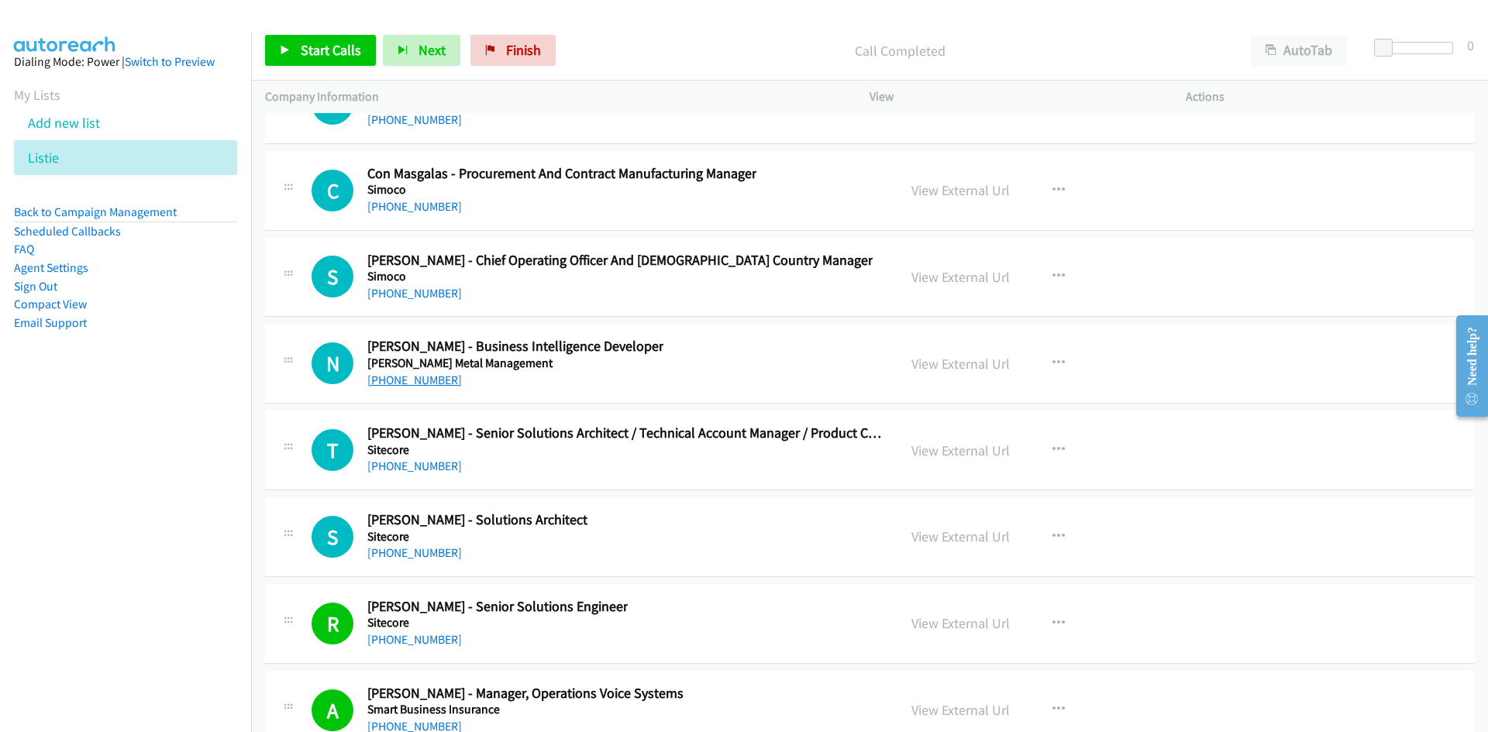
scroll to position [32223, 0]
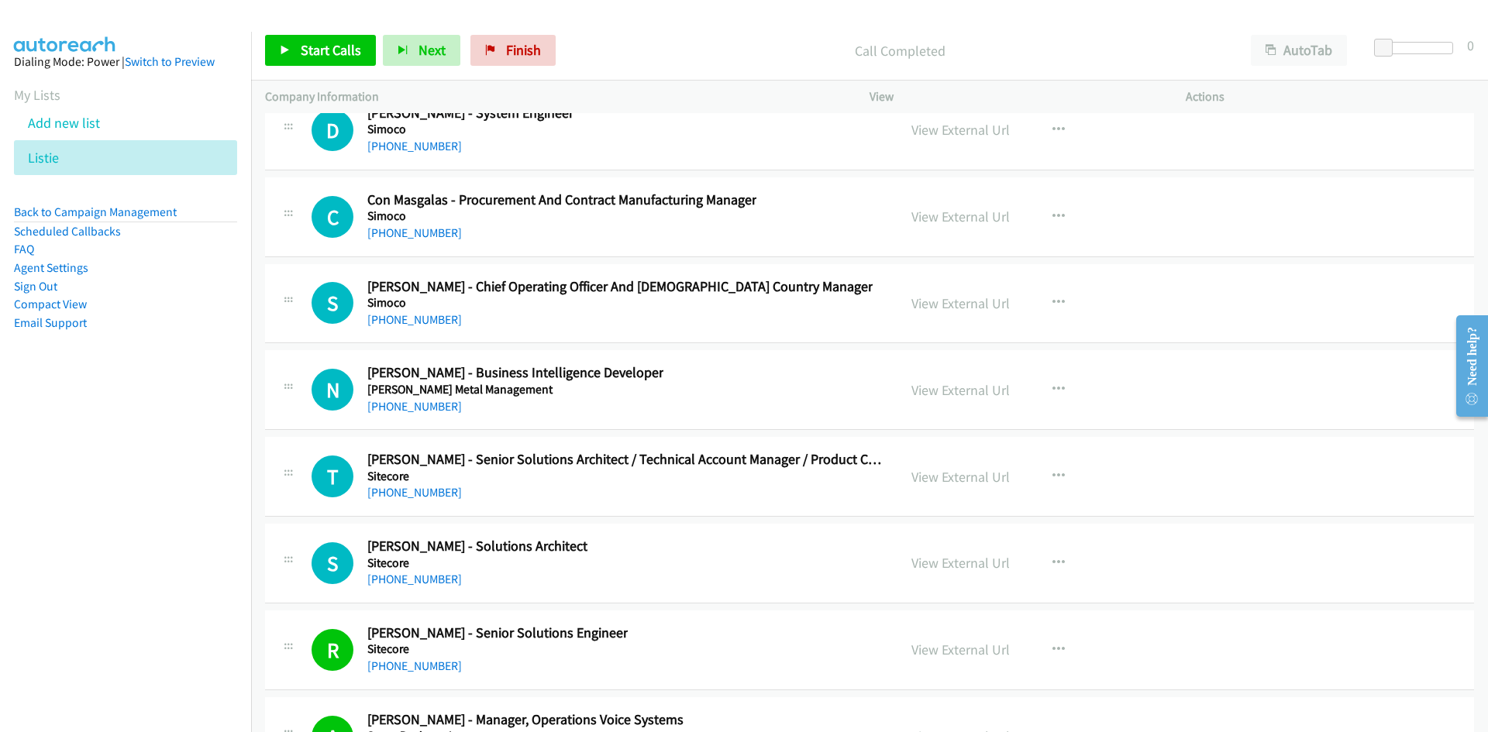
drag, startPoint x: 408, startPoint y: 579, endPoint x: 109, endPoint y: 661, distance: 309.5
click at [408, 579] on link "+61 3 9882 1609" at bounding box center [414, 579] width 95 height 15
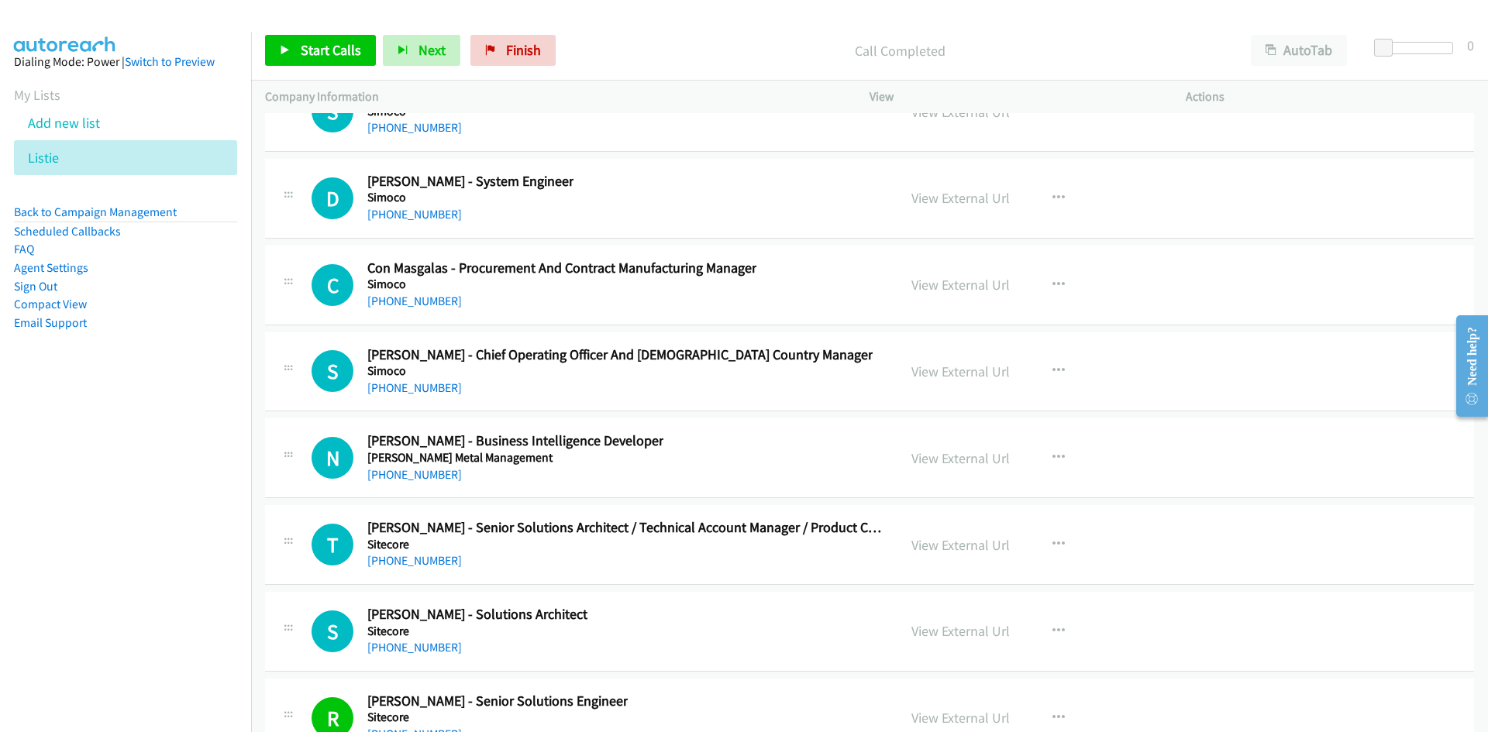
scroll to position [32146, 0]
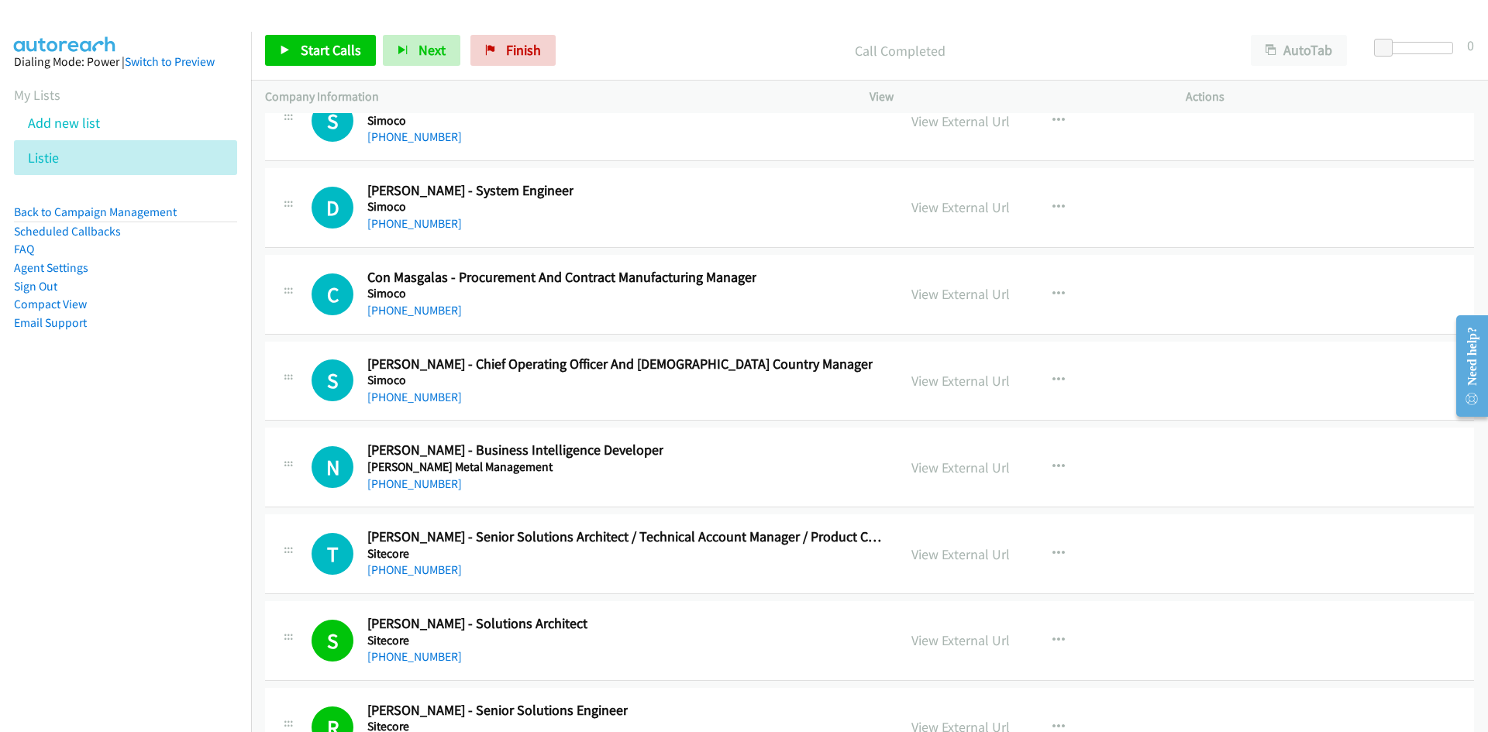
drag, startPoint x: 407, startPoint y: 568, endPoint x: 267, endPoint y: 594, distance: 142.0
click at [407, 568] on link "+61 1300 554 892" at bounding box center [414, 570] width 95 height 15
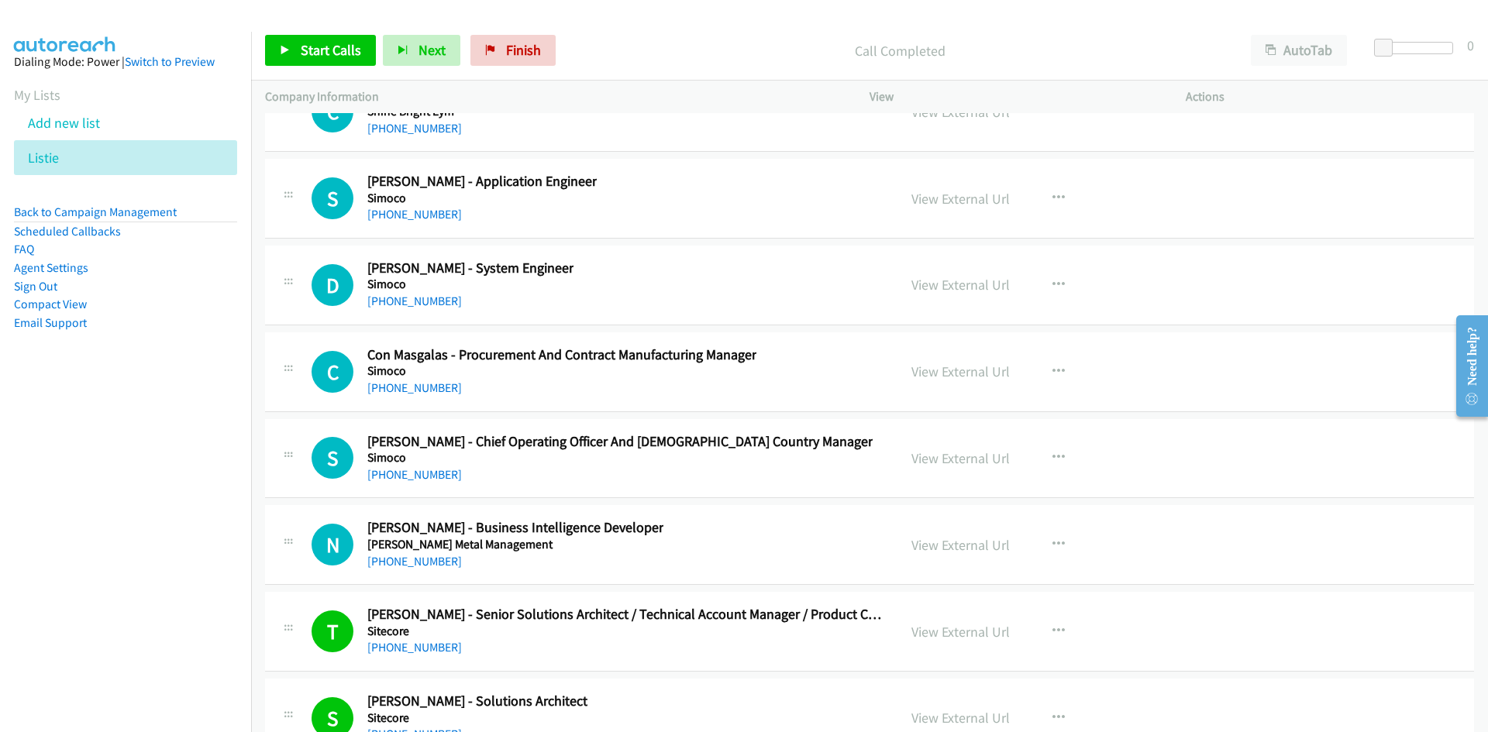
drag, startPoint x: 437, startPoint y: 565, endPoint x: 227, endPoint y: 573, distance: 210.2
click at [437, 565] on link "+61 400 768 952" at bounding box center [414, 561] width 95 height 15
drag, startPoint x: 423, startPoint y: 478, endPoint x: 21, endPoint y: 588, distance: 417.0
click at [423, 478] on link "+61 429 876 567" at bounding box center [414, 474] width 95 height 15
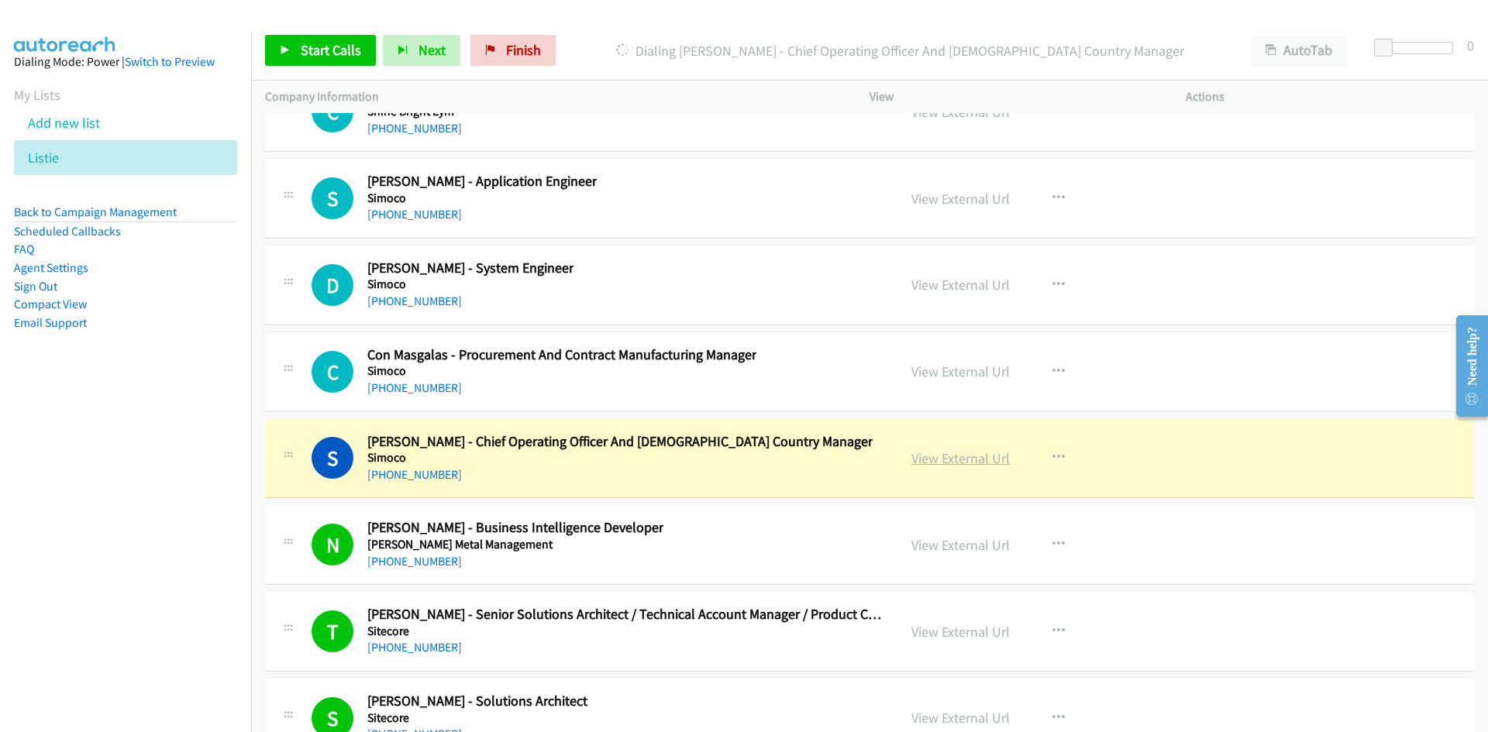
click at [971, 461] on link "View External Url" at bounding box center [960, 458] width 98 height 18
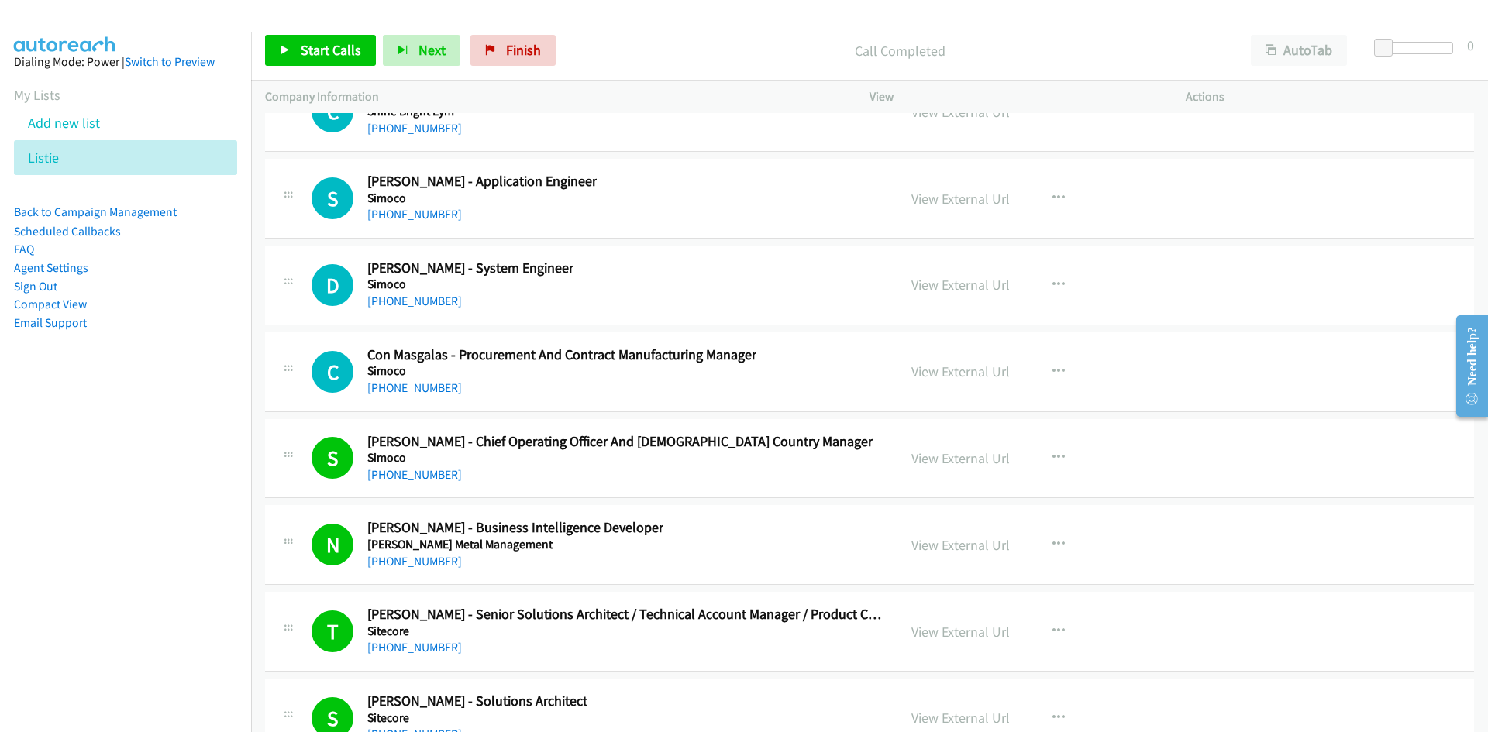
click at [427, 391] on link "+61 3 9730 3855" at bounding box center [414, 388] width 95 height 15
click at [425, 299] on link "+61 426 240 608" at bounding box center [414, 301] width 95 height 15
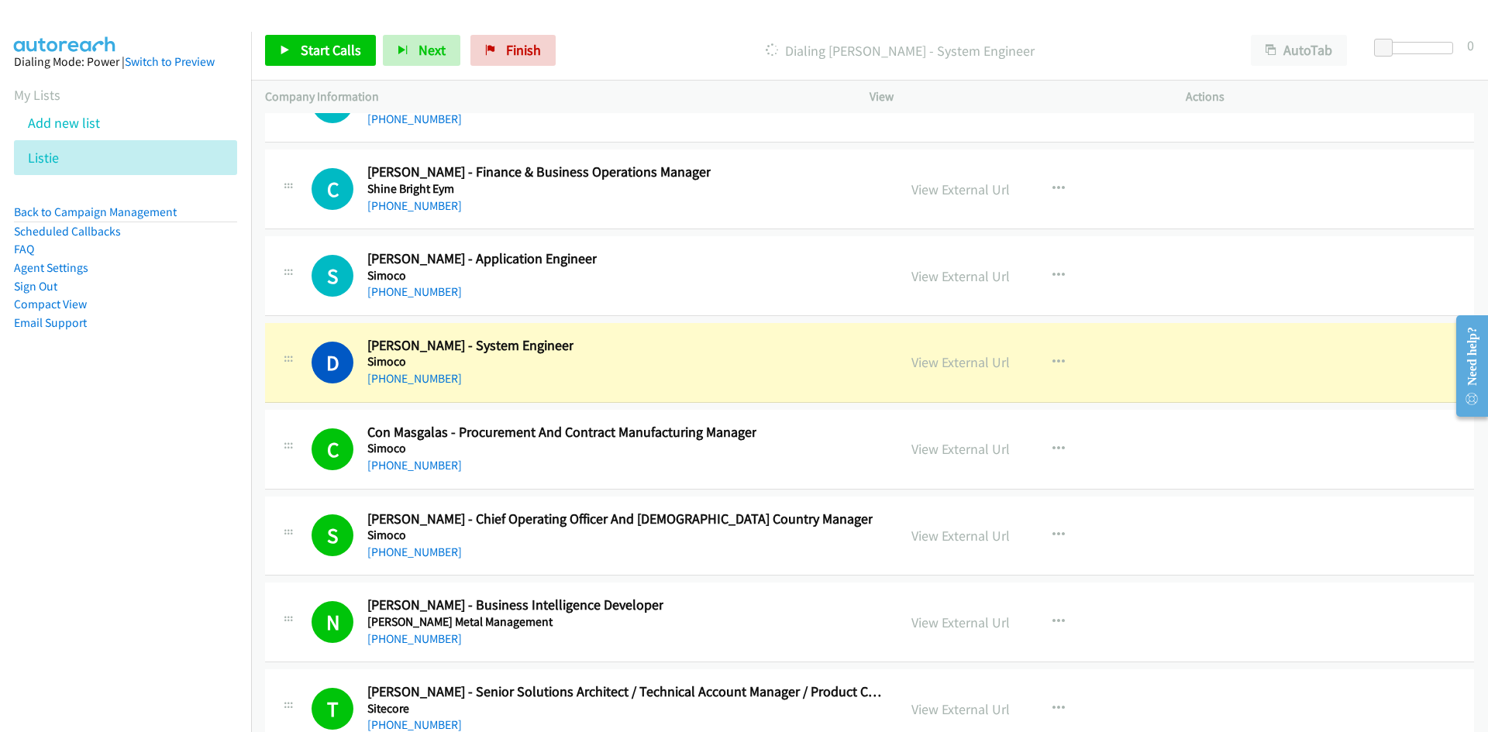
scroll to position [31913, 0]
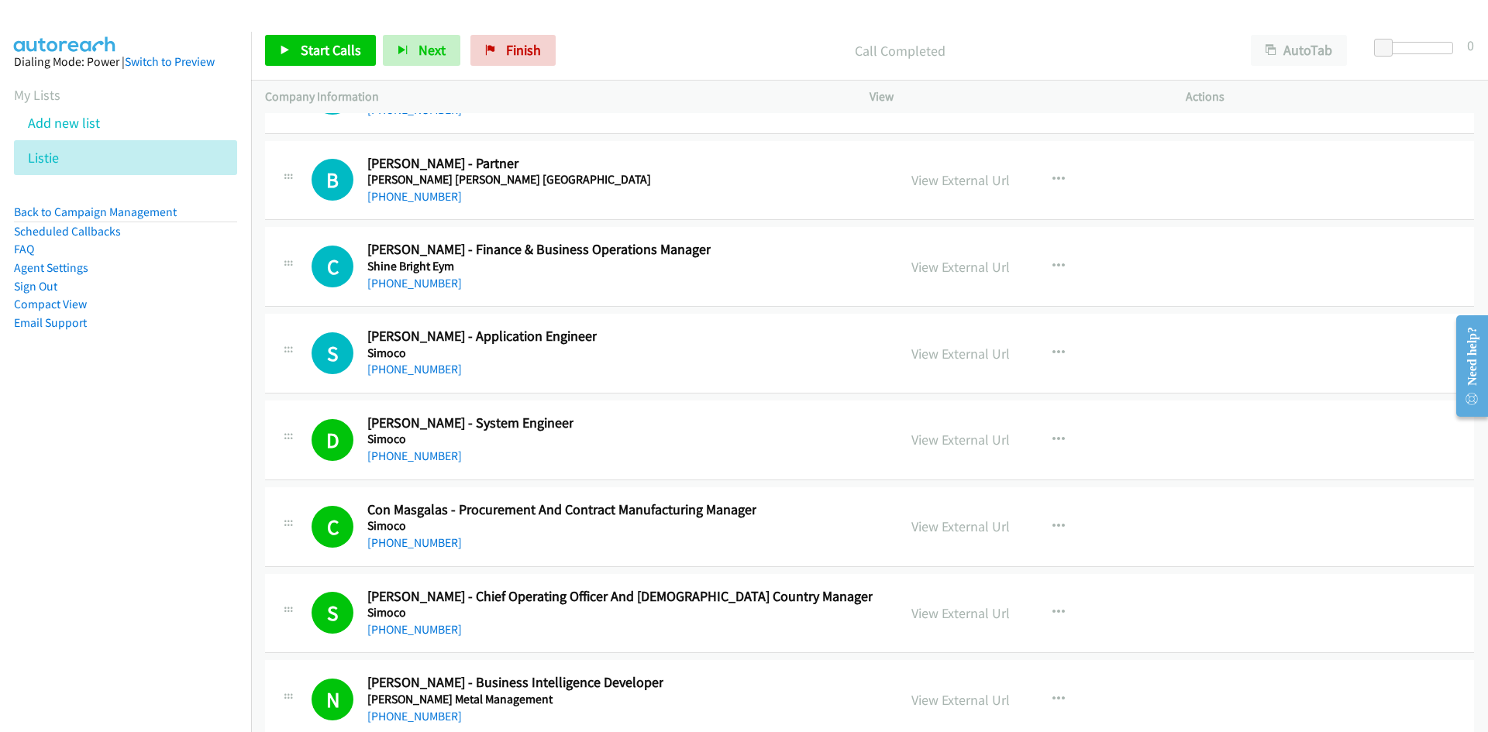
drag, startPoint x: 431, startPoint y: 363, endPoint x: 247, endPoint y: 424, distance: 193.4
click at [431, 363] on link "+61 402 830 791" at bounding box center [414, 369] width 95 height 15
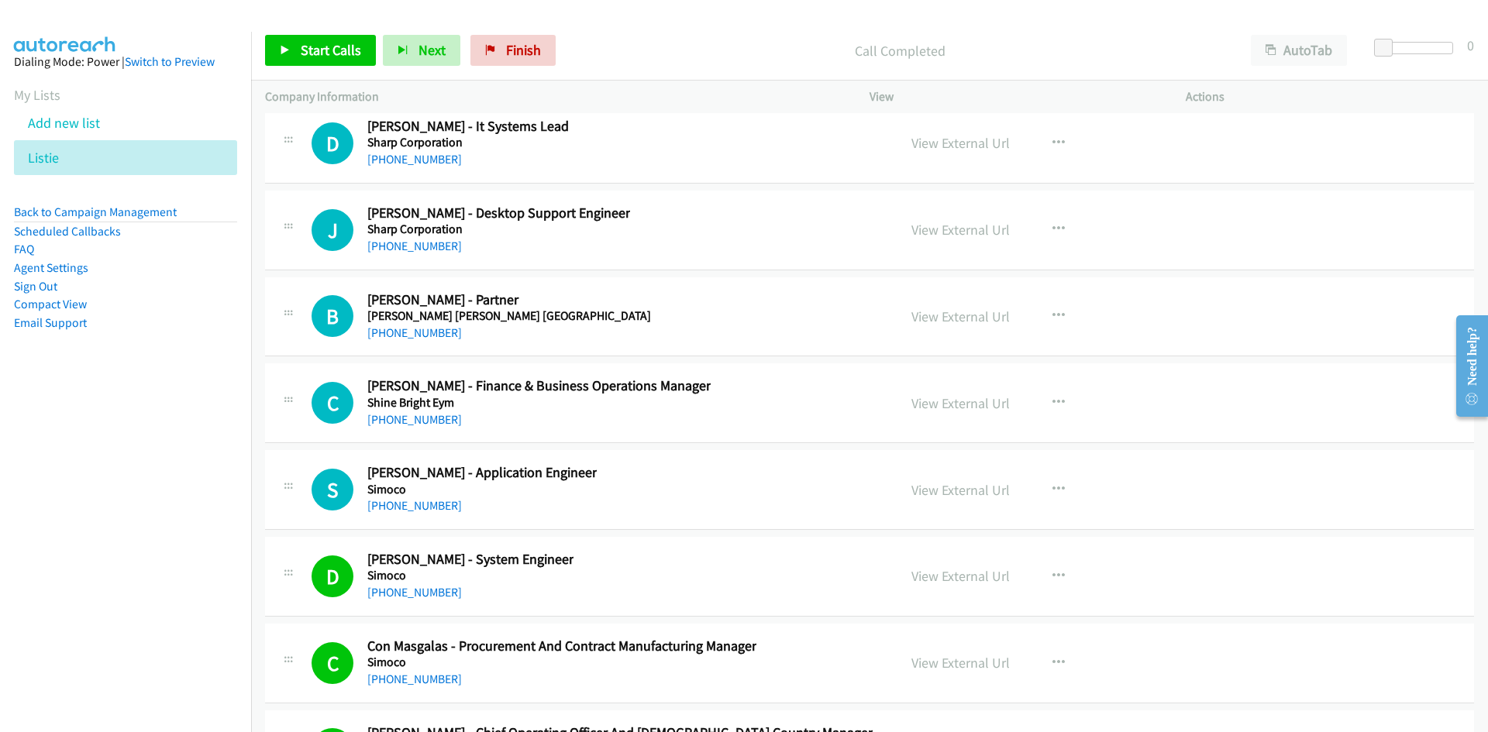
scroll to position [31758, 0]
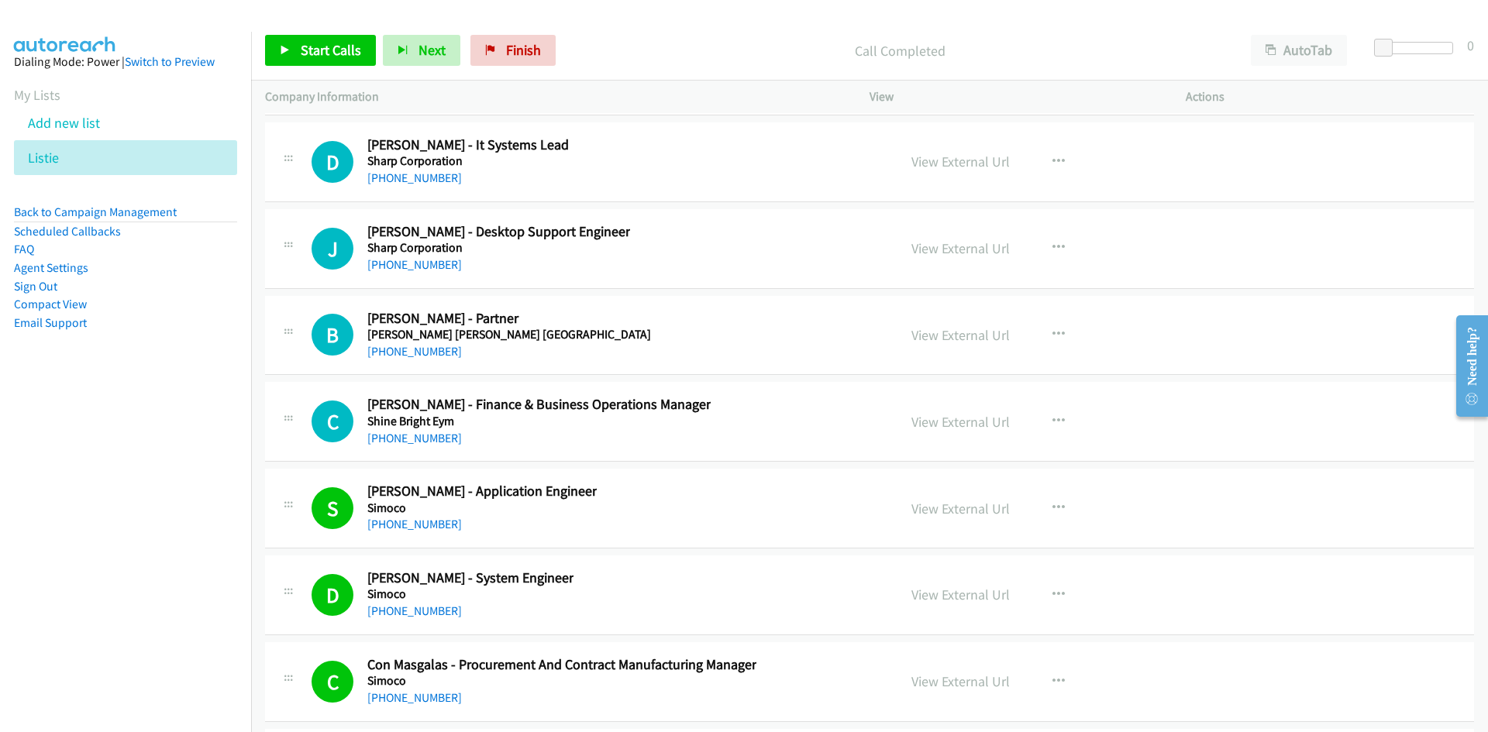
drag, startPoint x: 407, startPoint y: 438, endPoint x: 21, endPoint y: 506, distance: 391.9
click at [407, 438] on link "+61 3 5454 3531" at bounding box center [414, 438] width 95 height 15
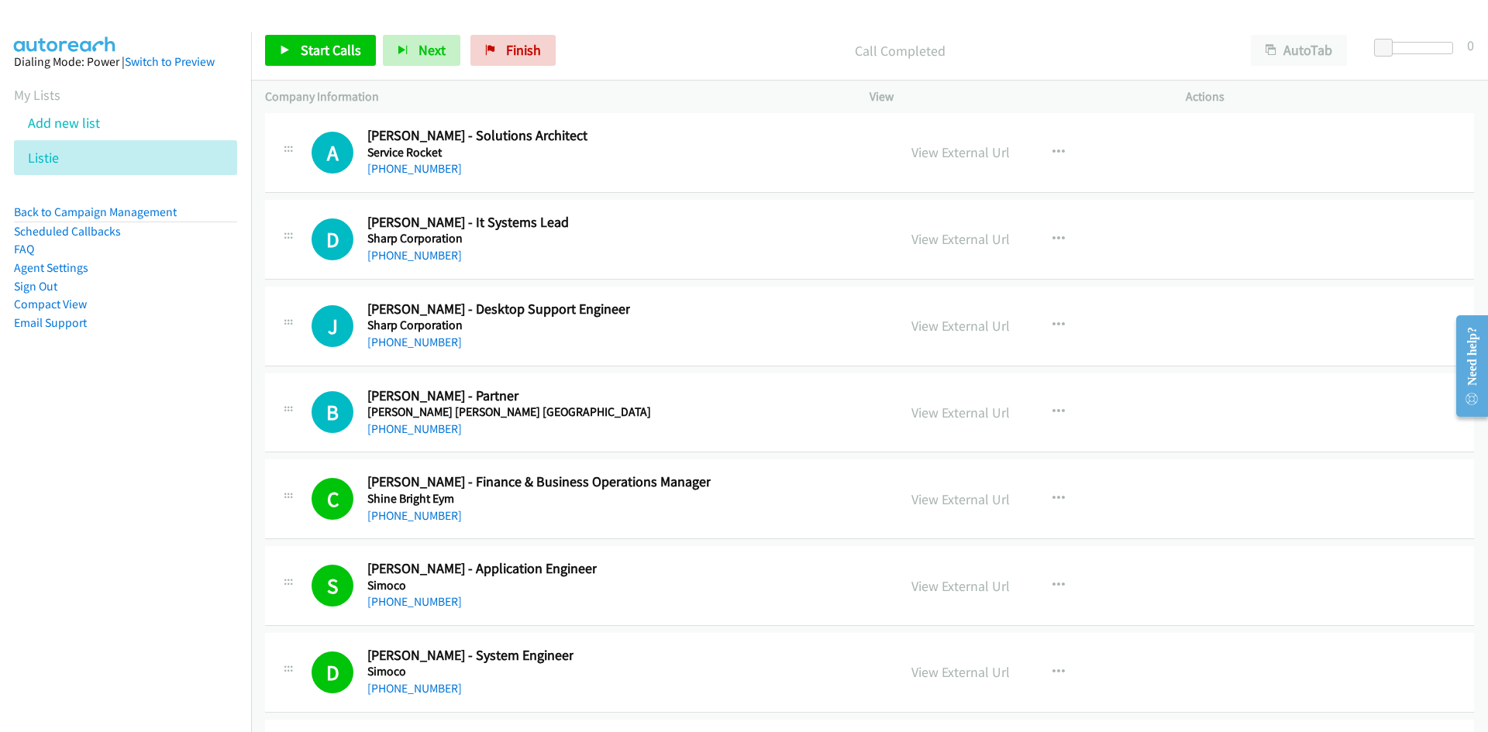
scroll to position [31603, 0]
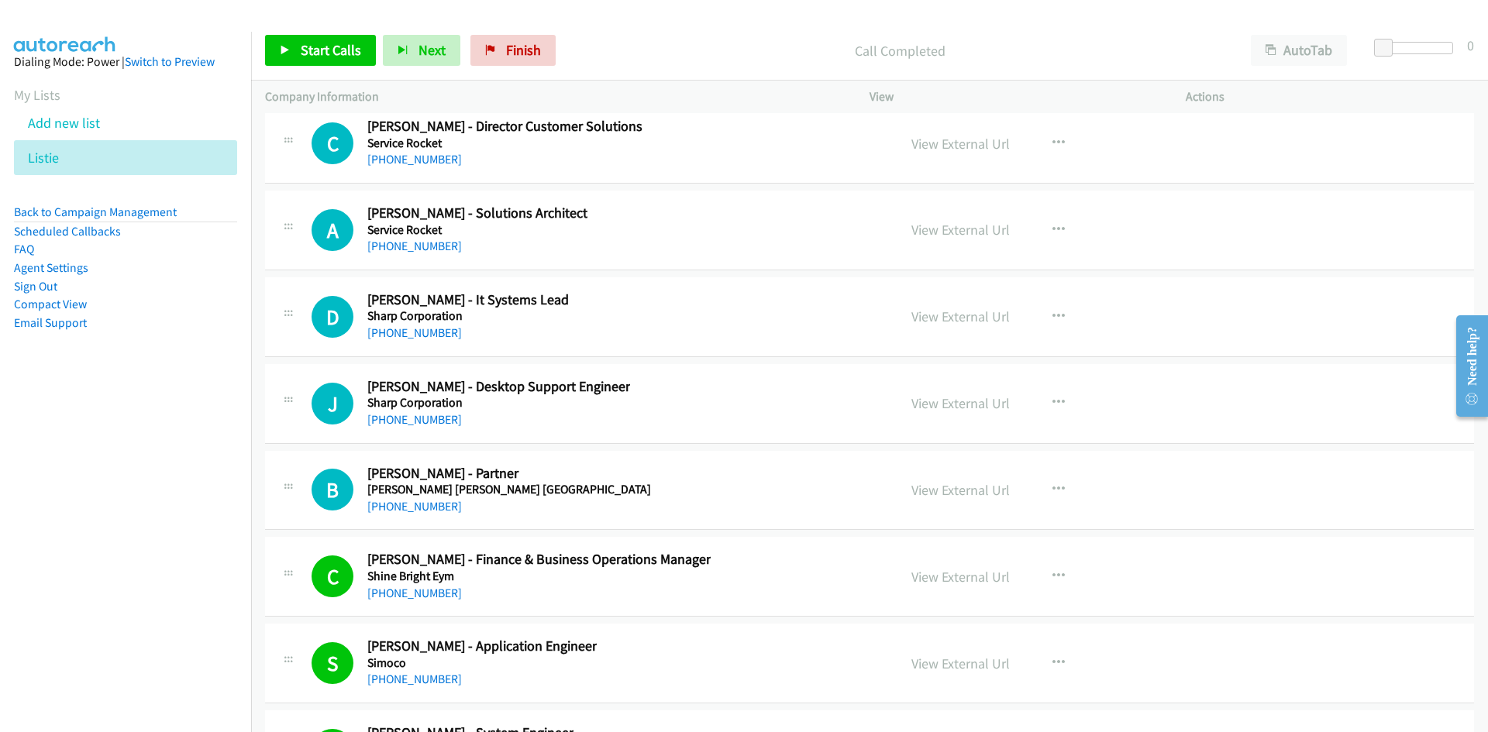
drag, startPoint x: 402, startPoint y: 421, endPoint x: 4, endPoint y: 536, distance: 414.7
click at [402, 421] on link "+61 426 410 427" at bounding box center [414, 419] width 95 height 15
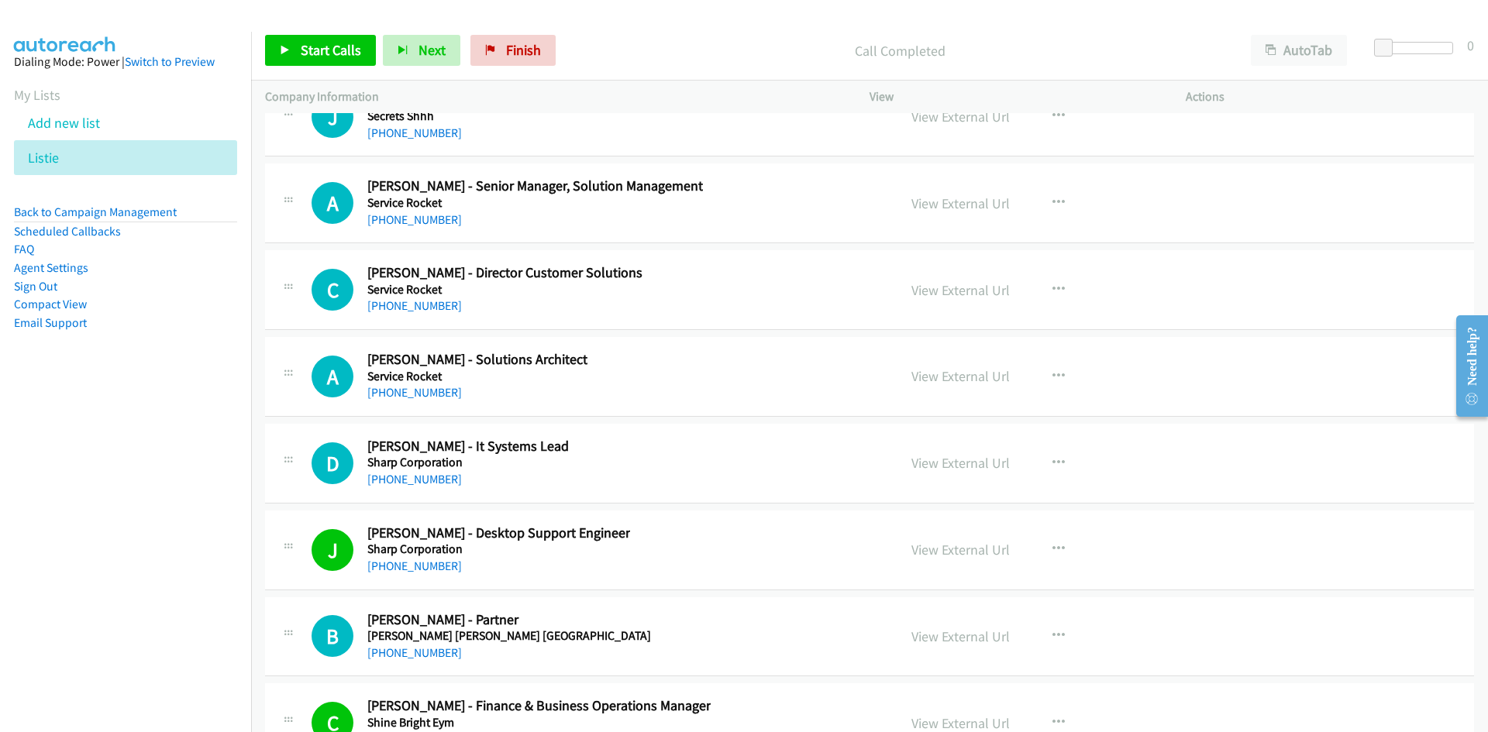
scroll to position [31448, 0]
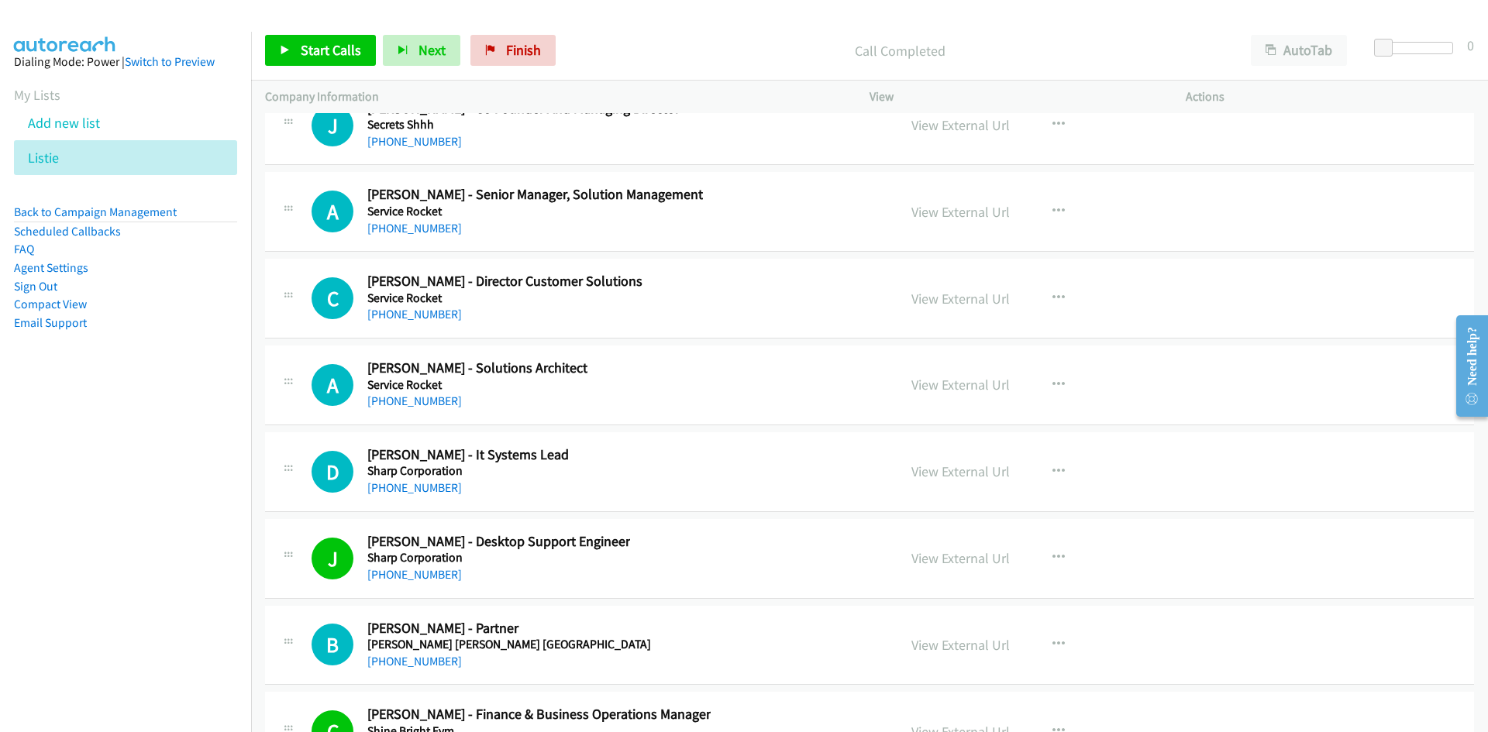
drag, startPoint x: 425, startPoint y: 489, endPoint x: 9, endPoint y: 572, distance: 425.1
click at [425, 489] on link "+61 468 843 664" at bounding box center [414, 487] width 95 height 15
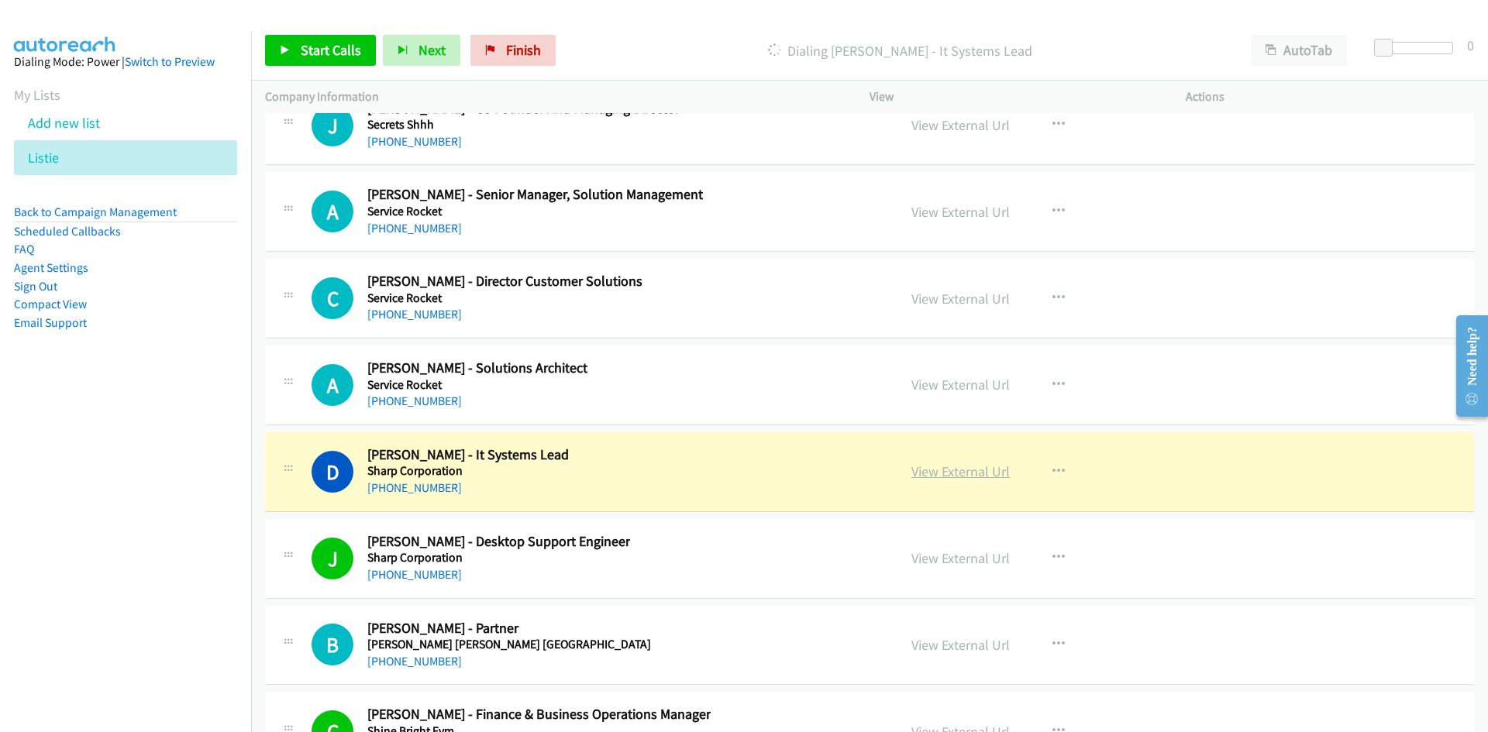
click at [978, 471] on link "View External Url" at bounding box center [960, 472] width 98 height 18
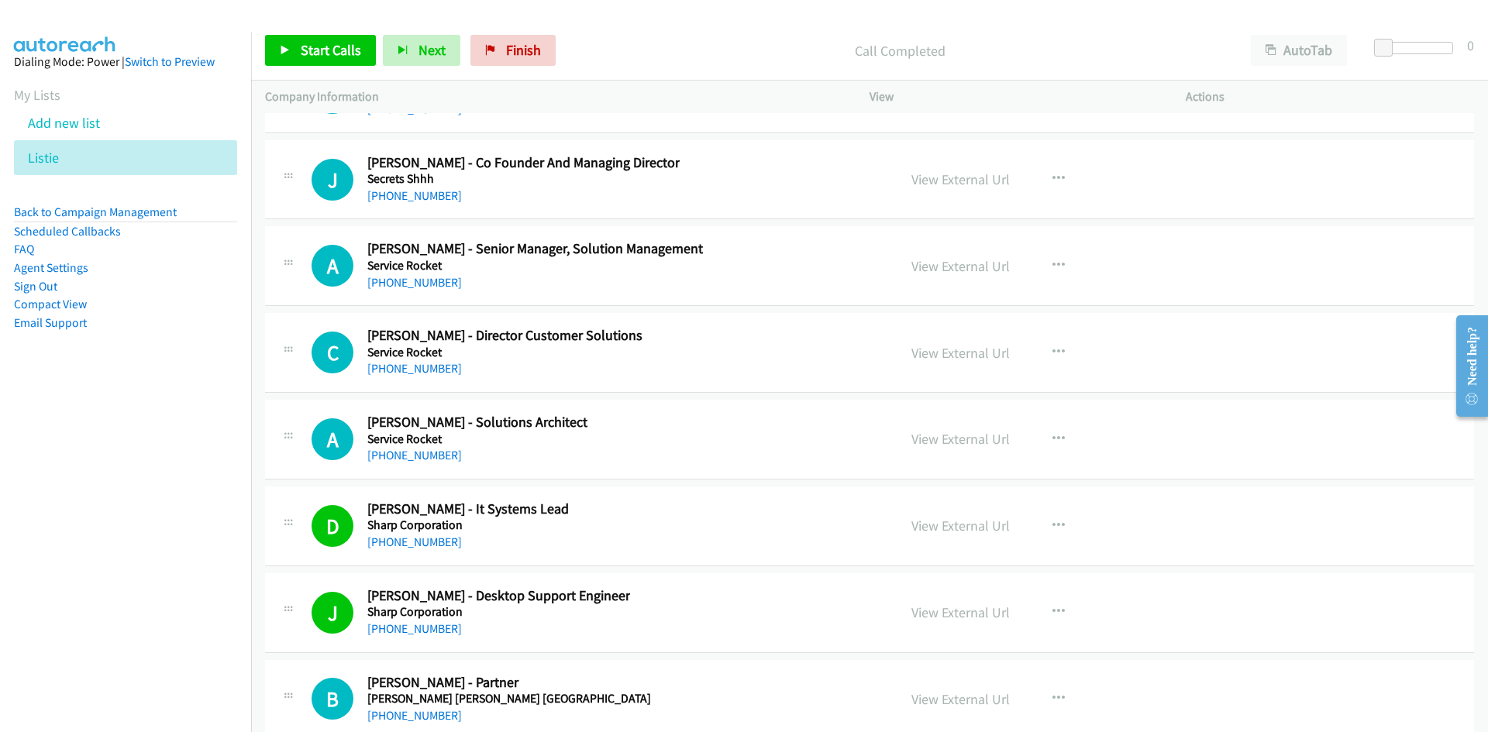
scroll to position [31371, 0]
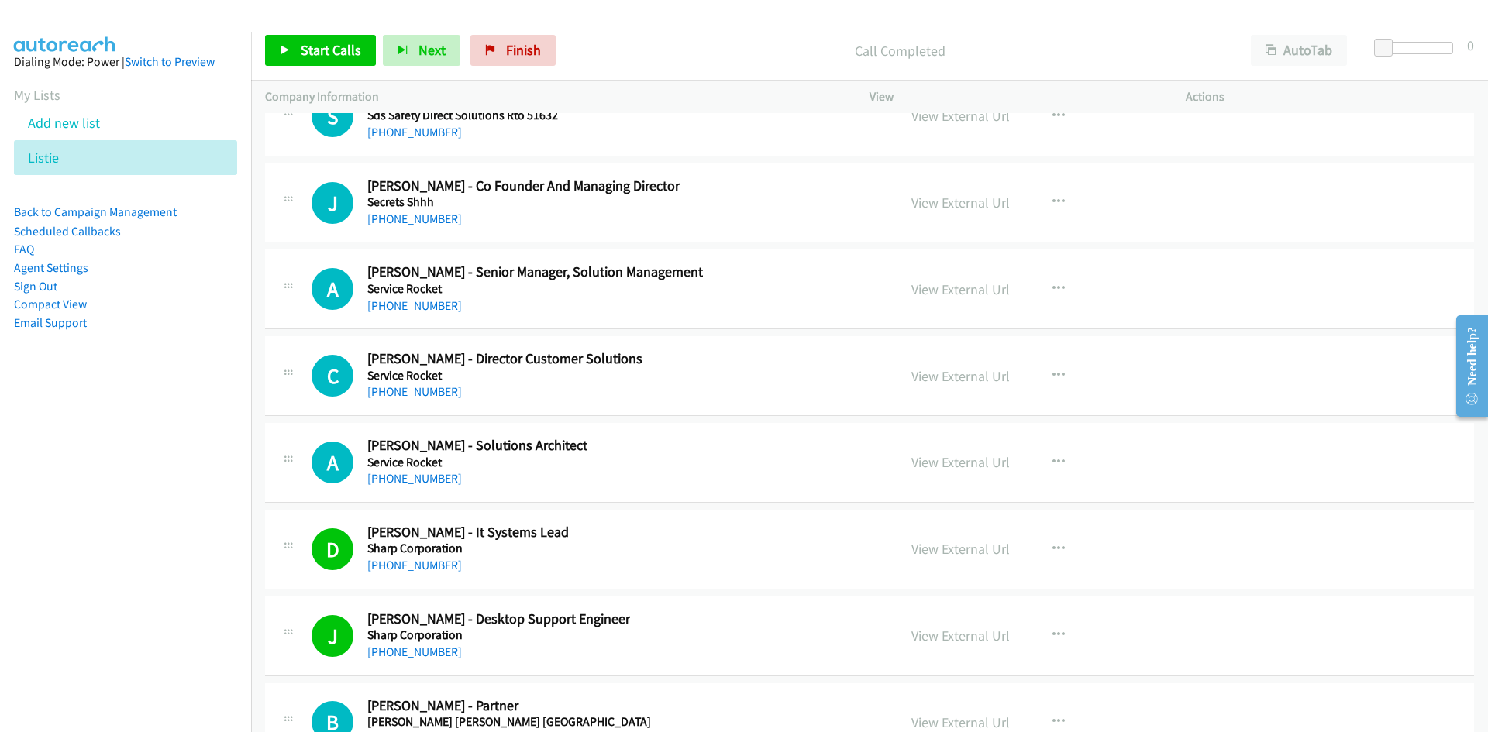
click at [429, 480] on link "+61 430 010 232" at bounding box center [414, 478] width 95 height 15
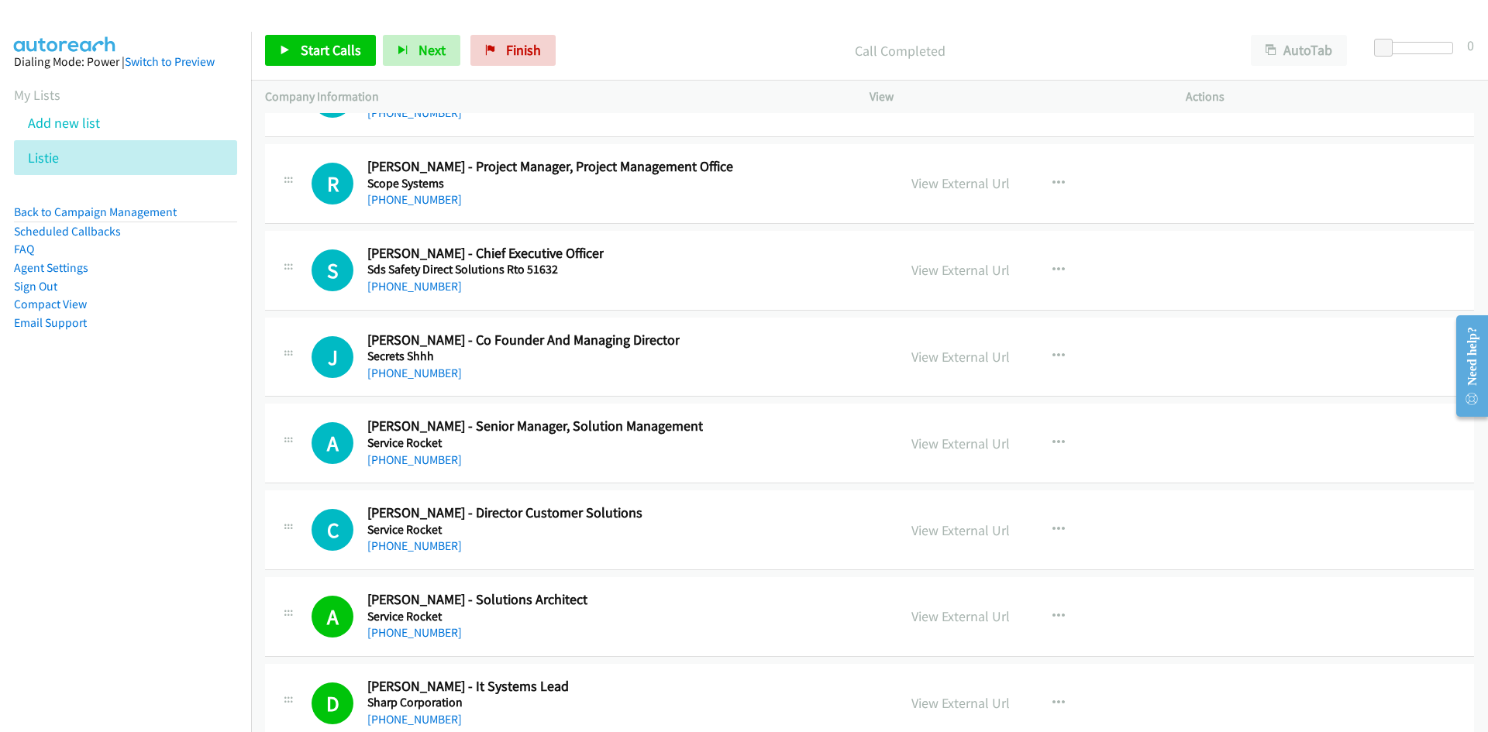
scroll to position [31216, 0]
click at [440, 544] on link "+61 419 627 946" at bounding box center [414, 546] width 95 height 15
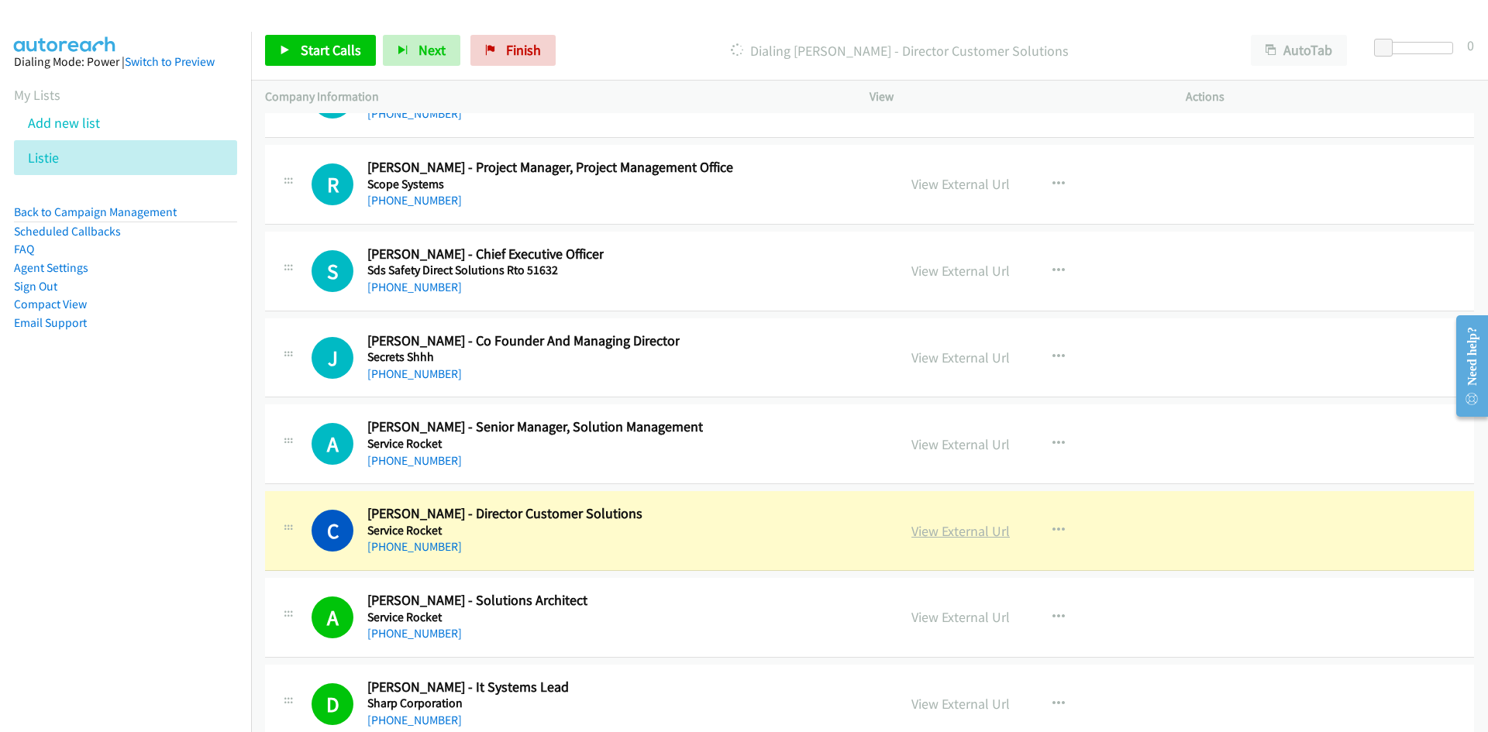
click at [961, 529] on link "View External Url" at bounding box center [960, 531] width 98 height 18
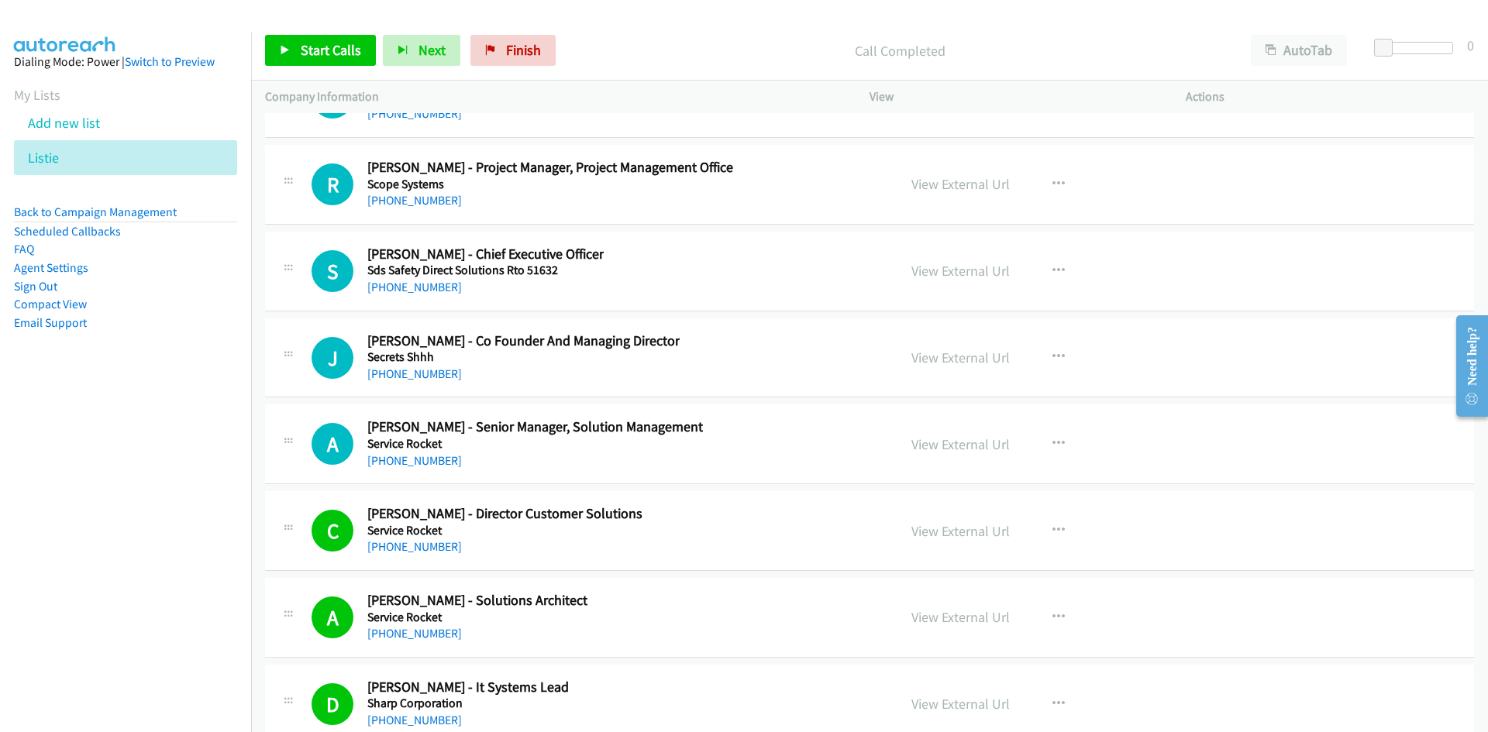
drag, startPoint x: 423, startPoint y: 467, endPoint x: 339, endPoint y: 495, distance: 88.5
click at [423, 467] on link "+61 425 697 679" at bounding box center [414, 460] width 95 height 15
drag, startPoint x: 404, startPoint y: 369, endPoint x: 272, endPoint y: 438, distance: 148.7
click at [404, 369] on link "+61 7 5474 0008" at bounding box center [414, 374] width 95 height 15
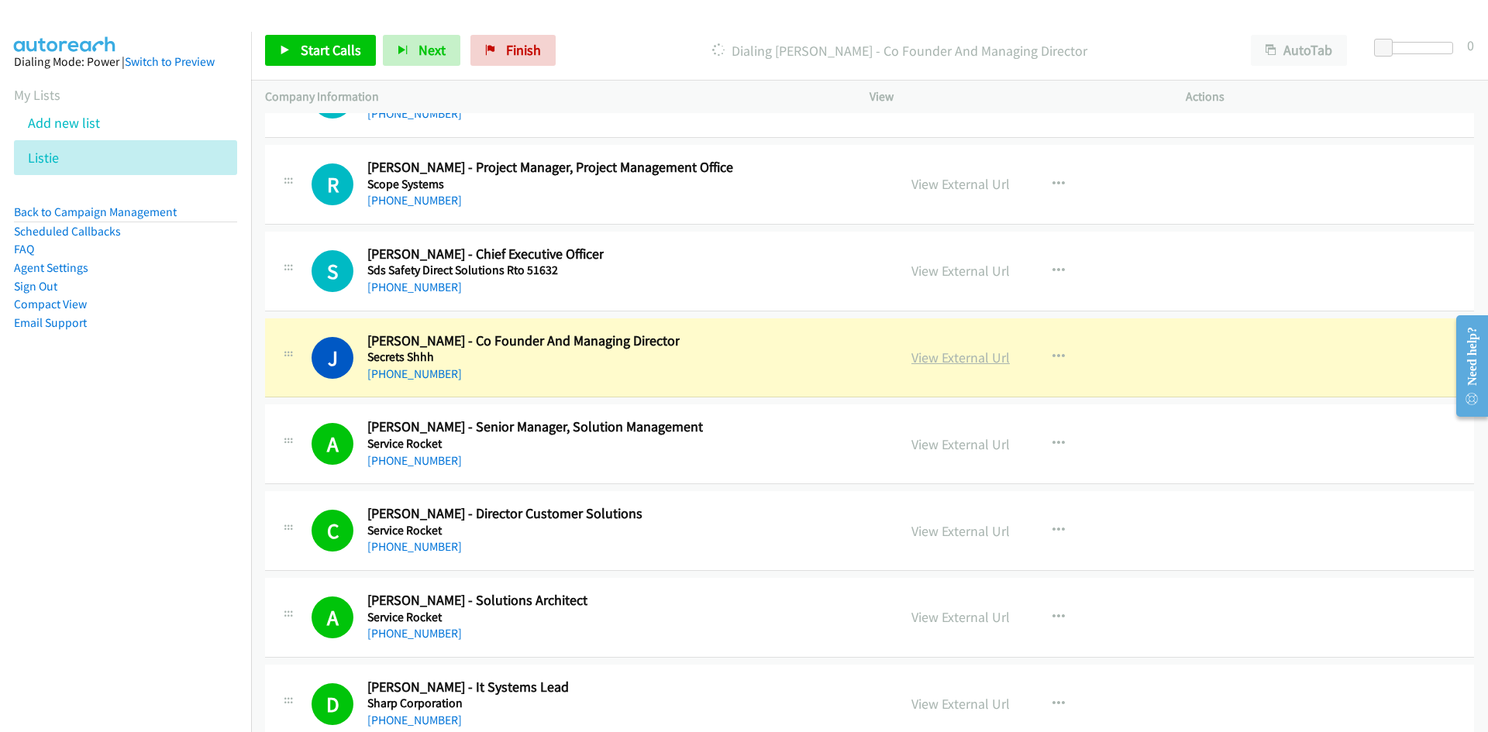
click at [964, 360] on link "View External Url" at bounding box center [960, 358] width 98 height 18
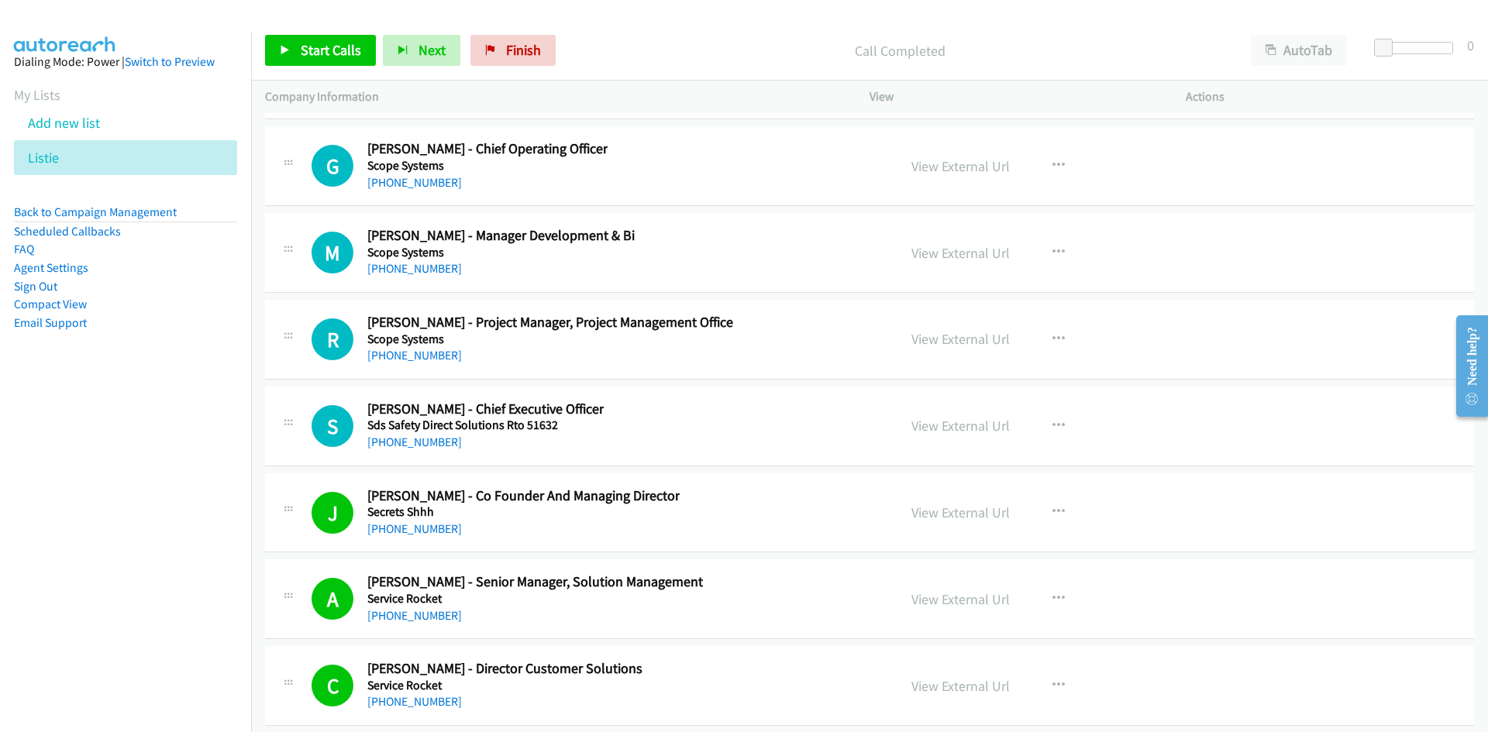
scroll to position [30983, 0]
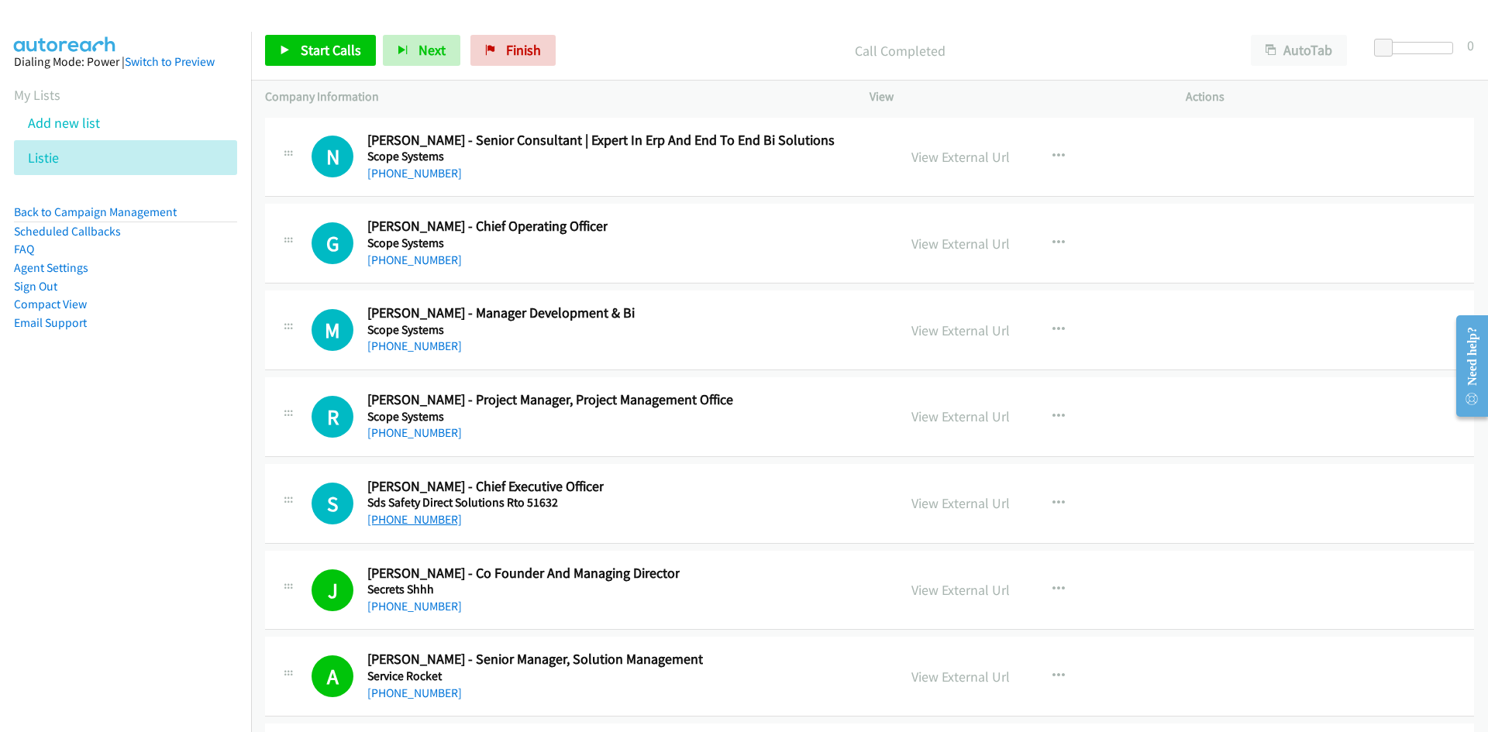
drag, startPoint x: 421, startPoint y: 512, endPoint x: 403, endPoint y: 516, distance: 18.2
click at [421, 512] on link "+61 408 979 262" at bounding box center [414, 519] width 95 height 15
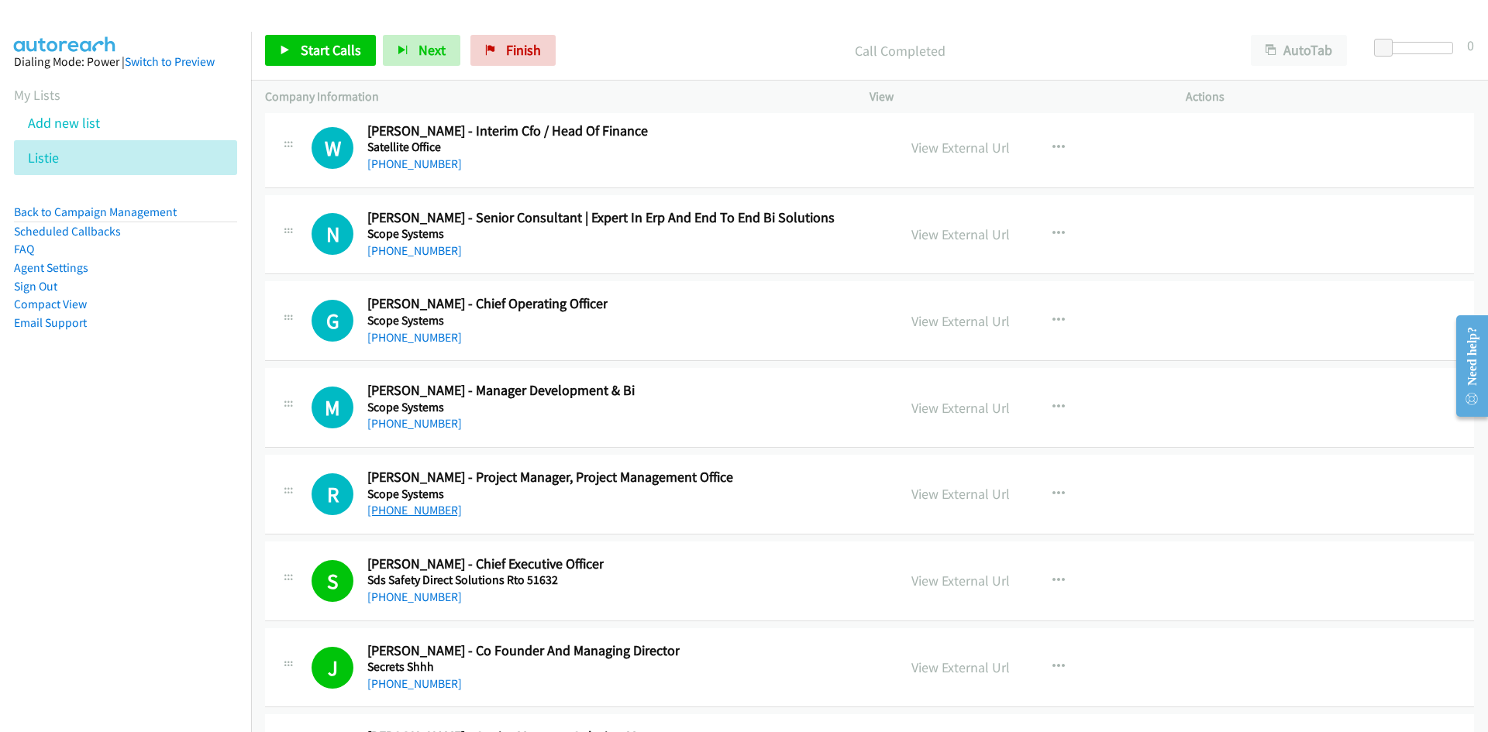
drag, startPoint x: 420, startPoint y: 505, endPoint x: 384, endPoint y: 515, distance: 37.0
click at [420, 505] on link "+61 8 6489 2132" at bounding box center [414, 510] width 95 height 15
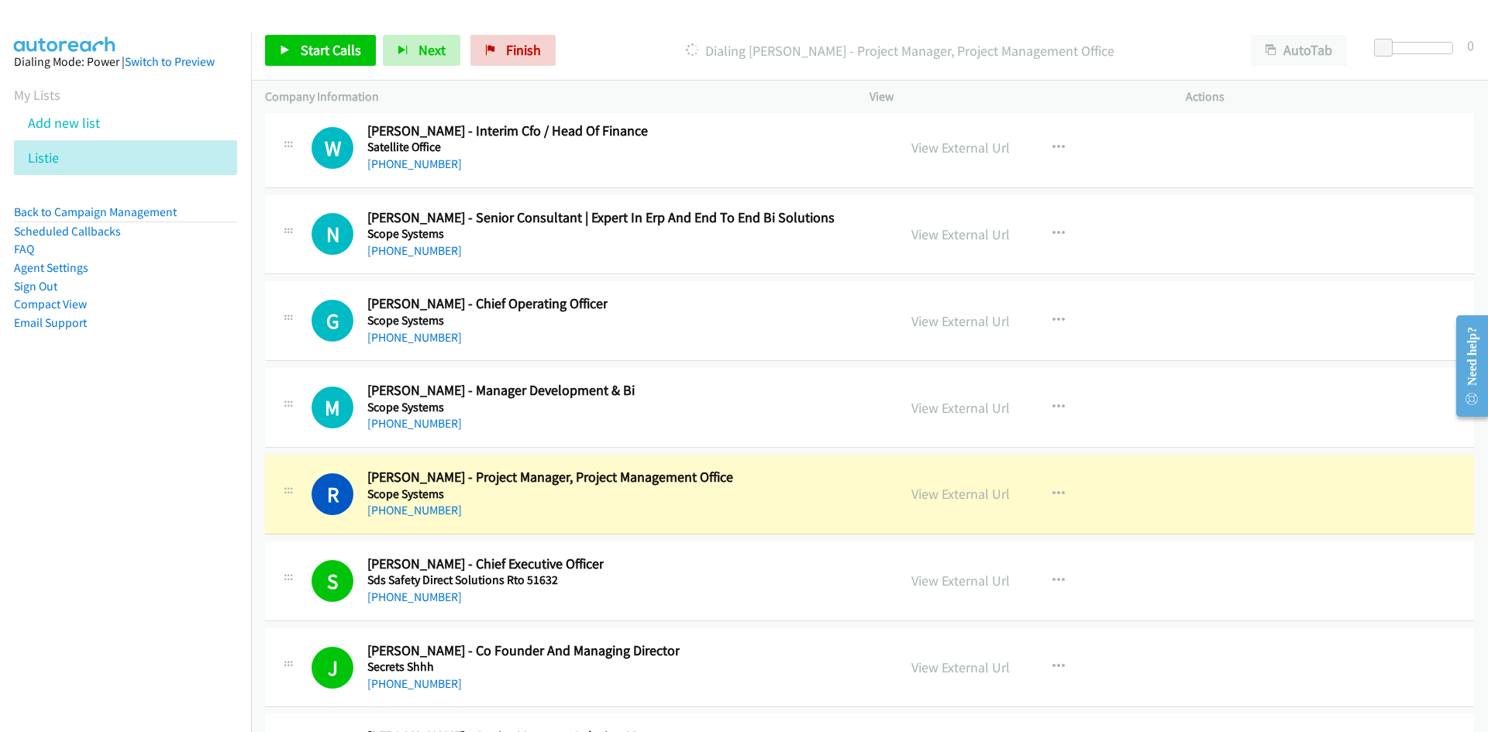
scroll to position [30828, 0]
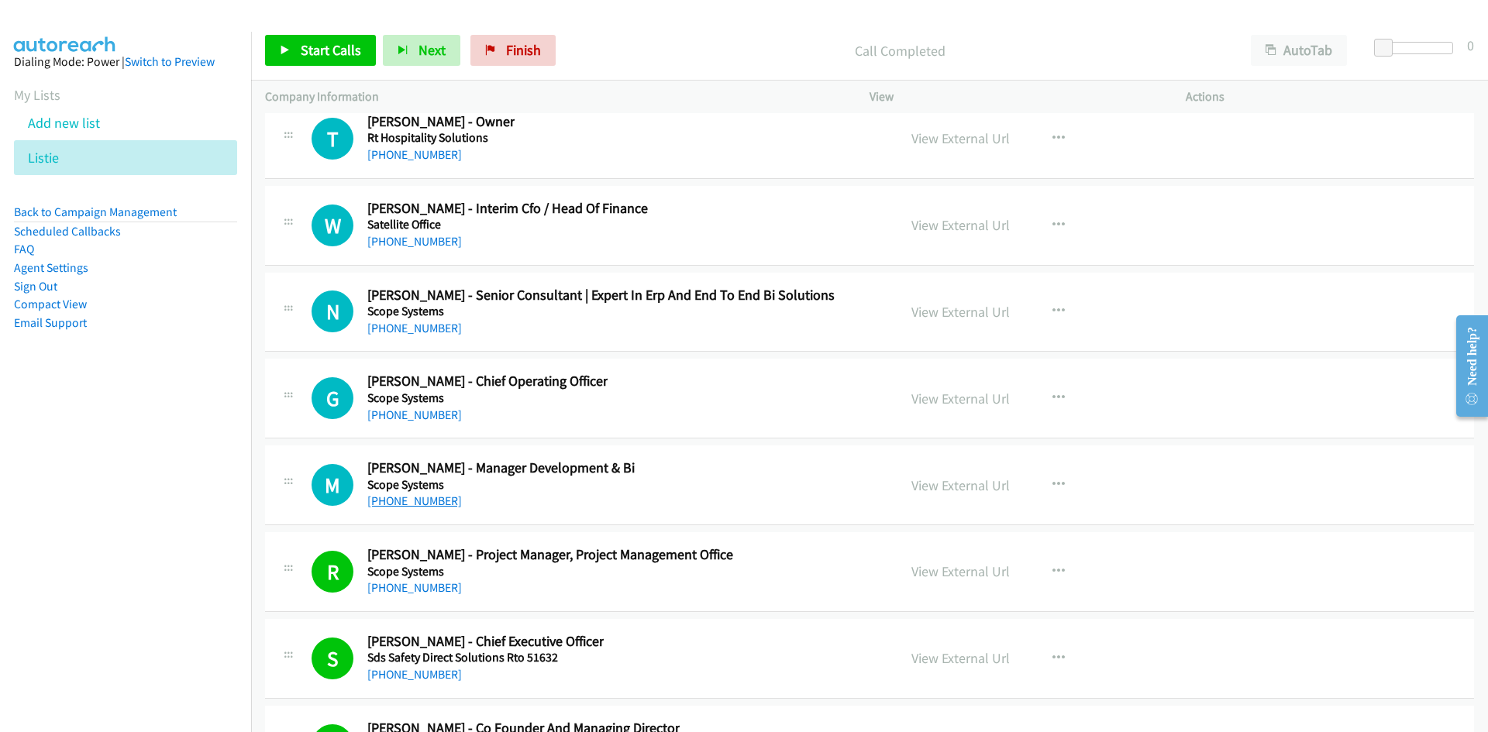
click at [391, 501] on link "+61 418 950 879" at bounding box center [414, 501] width 95 height 15
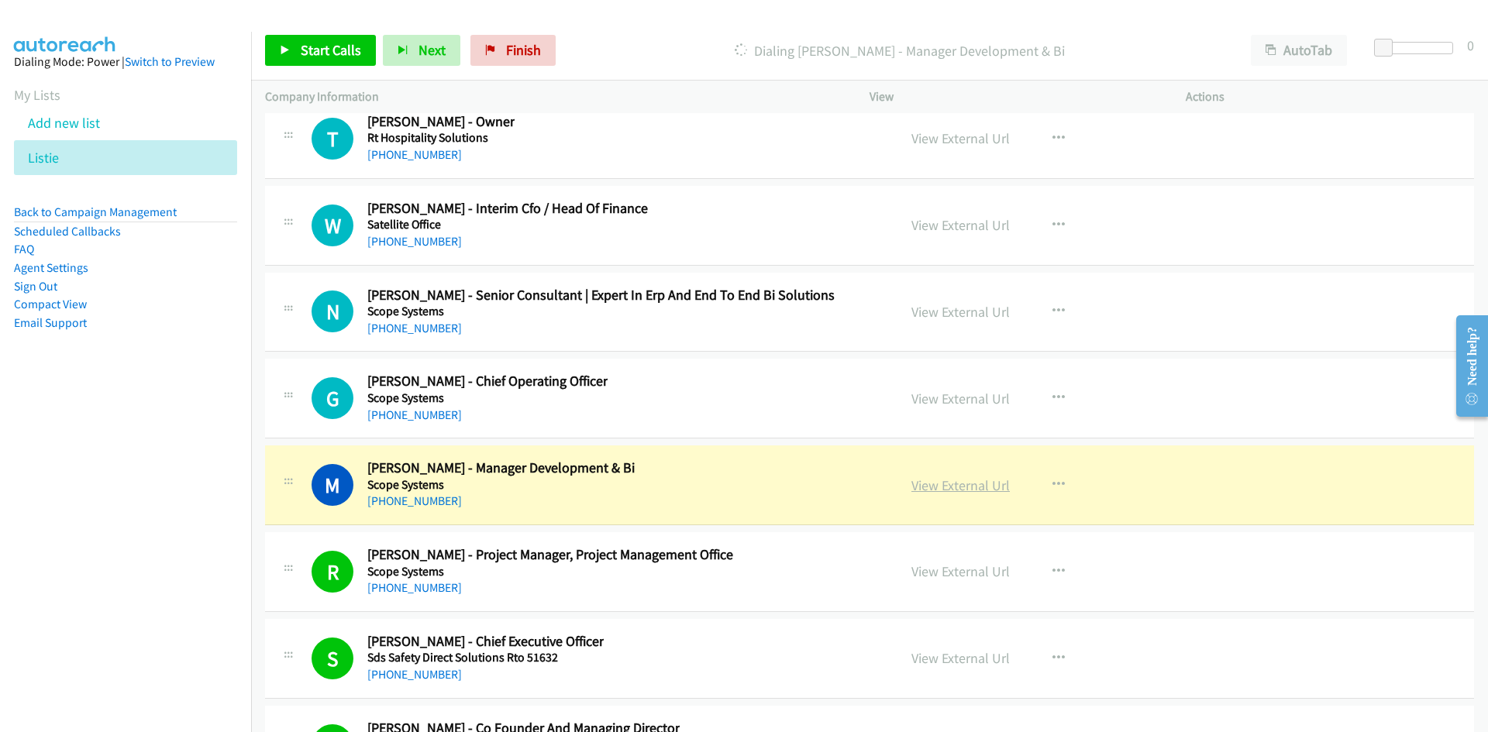
click at [937, 483] on link "View External Url" at bounding box center [960, 486] width 98 height 18
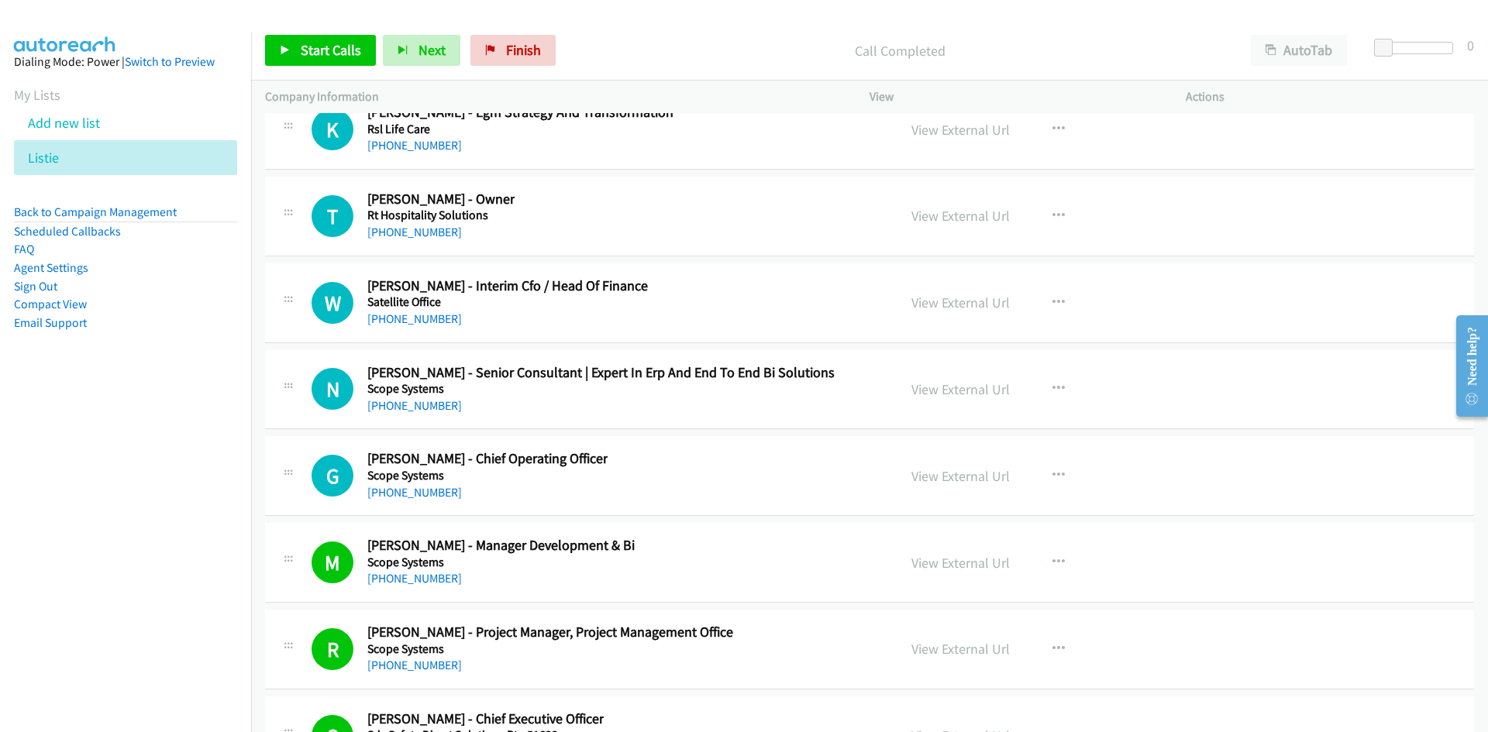
drag, startPoint x: 397, startPoint y: 495, endPoint x: 305, endPoint y: 532, distance: 99.2
click at [397, 495] on link "+61 8 9450 8188" at bounding box center [414, 492] width 95 height 15
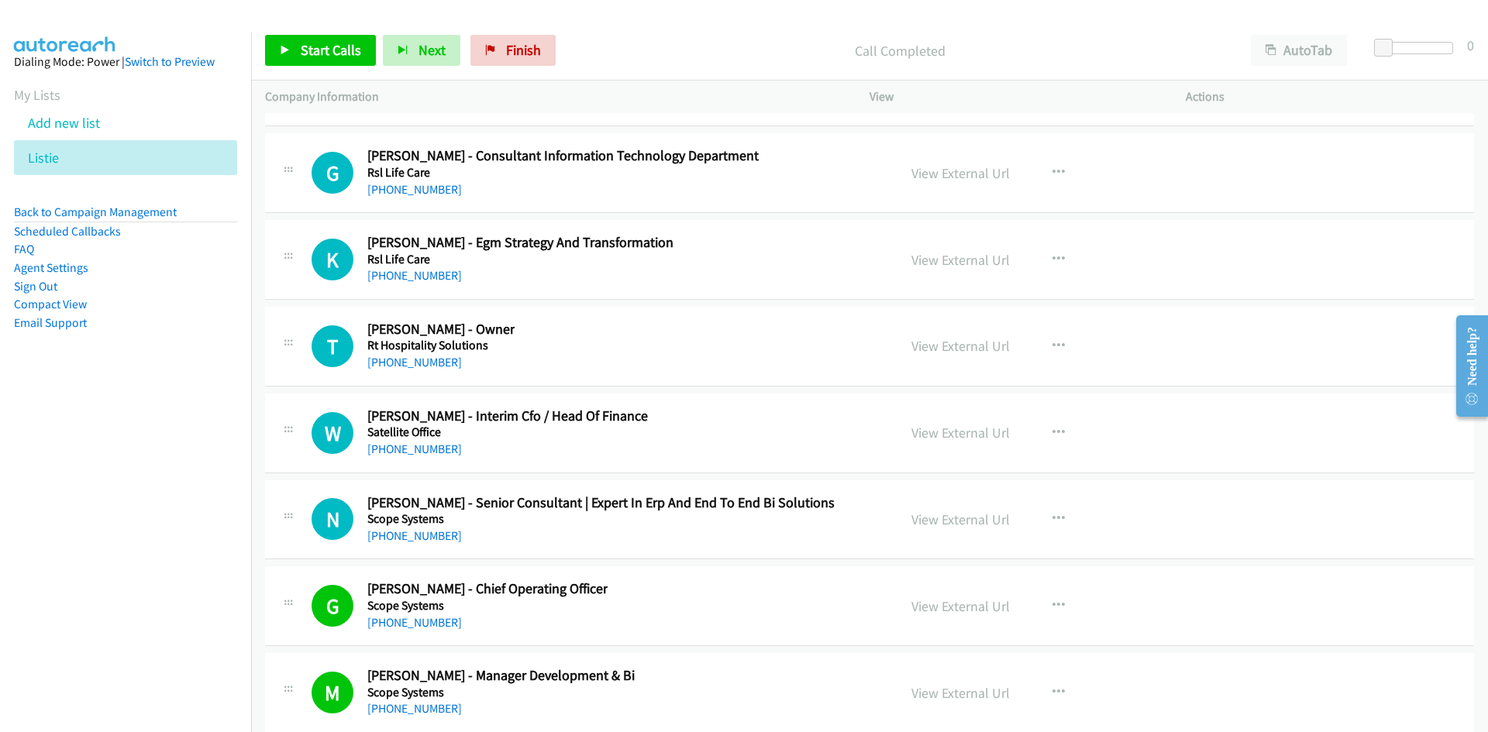
scroll to position [30596, 0]
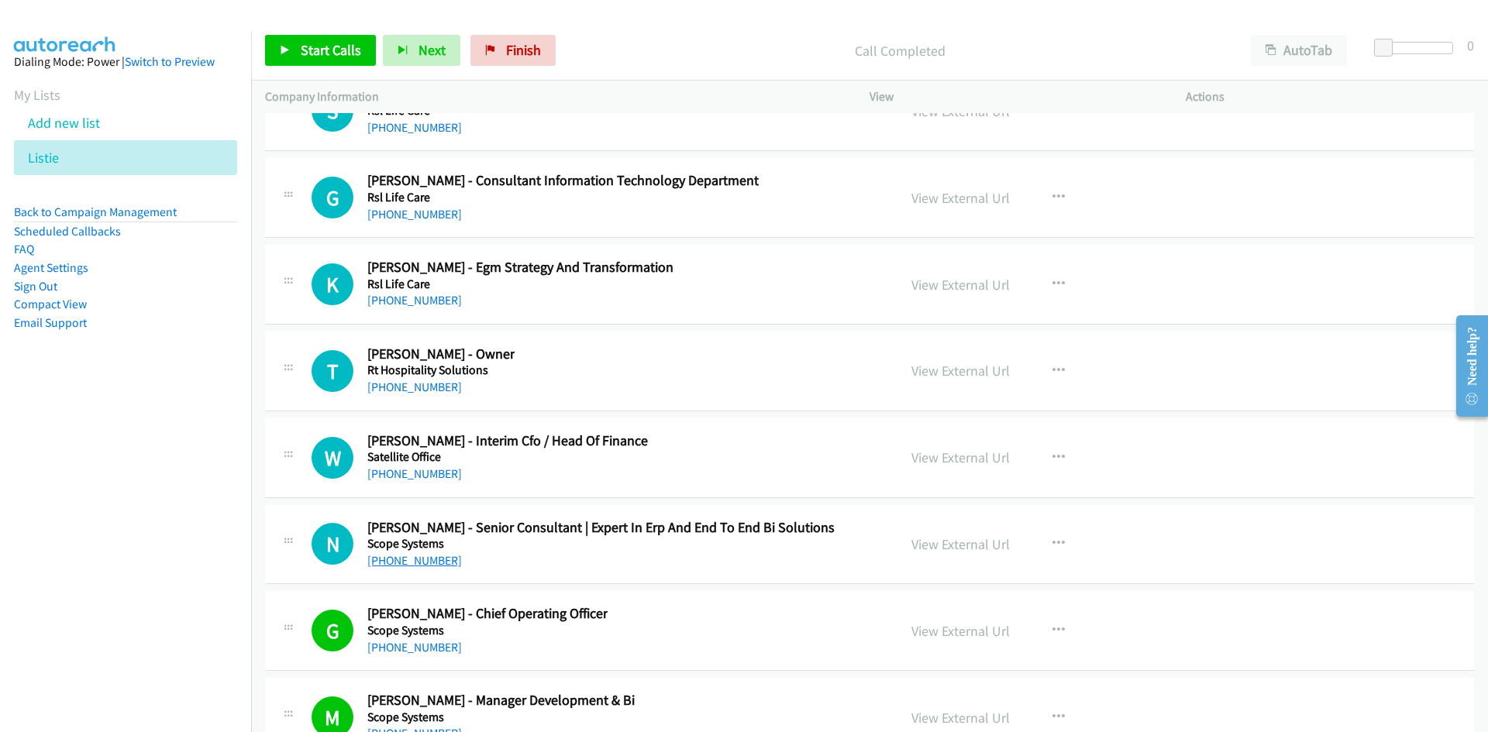
click at [413, 566] on link "+61 432 874 776" at bounding box center [414, 560] width 95 height 15
drag, startPoint x: 399, startPoint y: 476, endPoint x: 5, endPoint y: 511, distance: 396.1
click at [399, 476] on link "+61 434 308 291" at bounding box center [414, 474] width 95 height 15
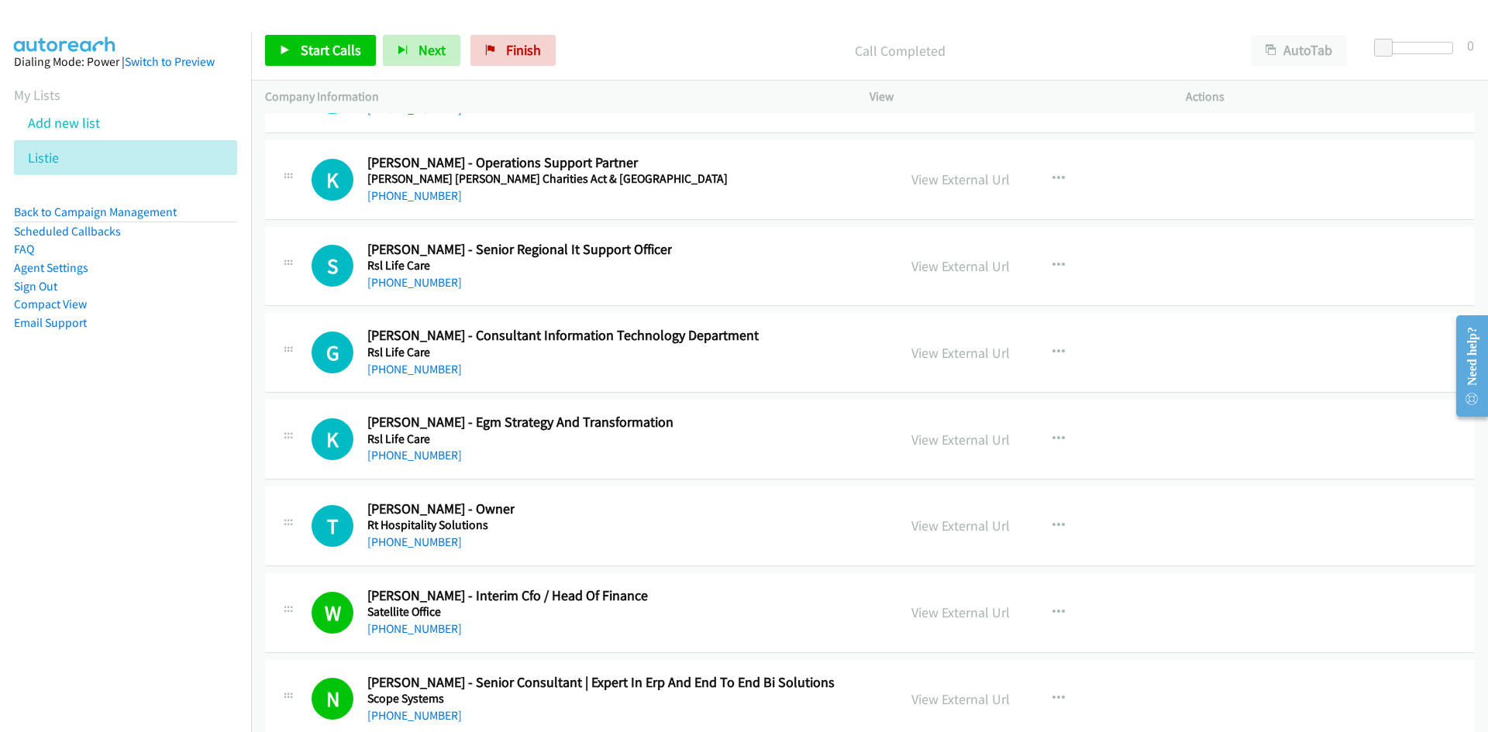
drag, startPoint x: 405, startPoint y: 540, endPoint x: 266, endPoint y: 521, distance: 140.8
drag, startPoint x: 432, startPoint y: 545, endPoint x: 0, endPoint y: 570, distance: 432.4
click at [426, 539] on link "+61 411 407 527" at bounding box center [414, 542] width 95 height 15
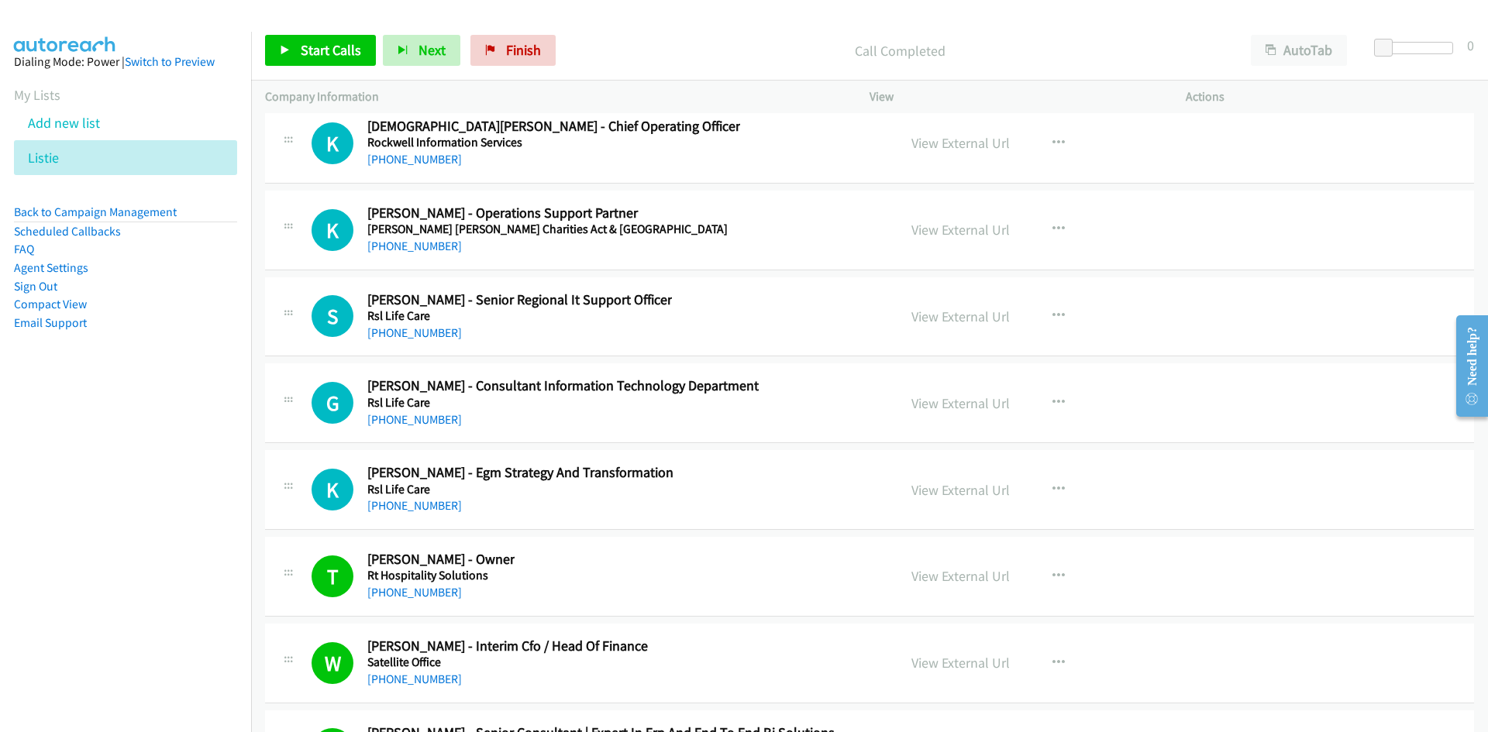
scroll to position [30363, 0]
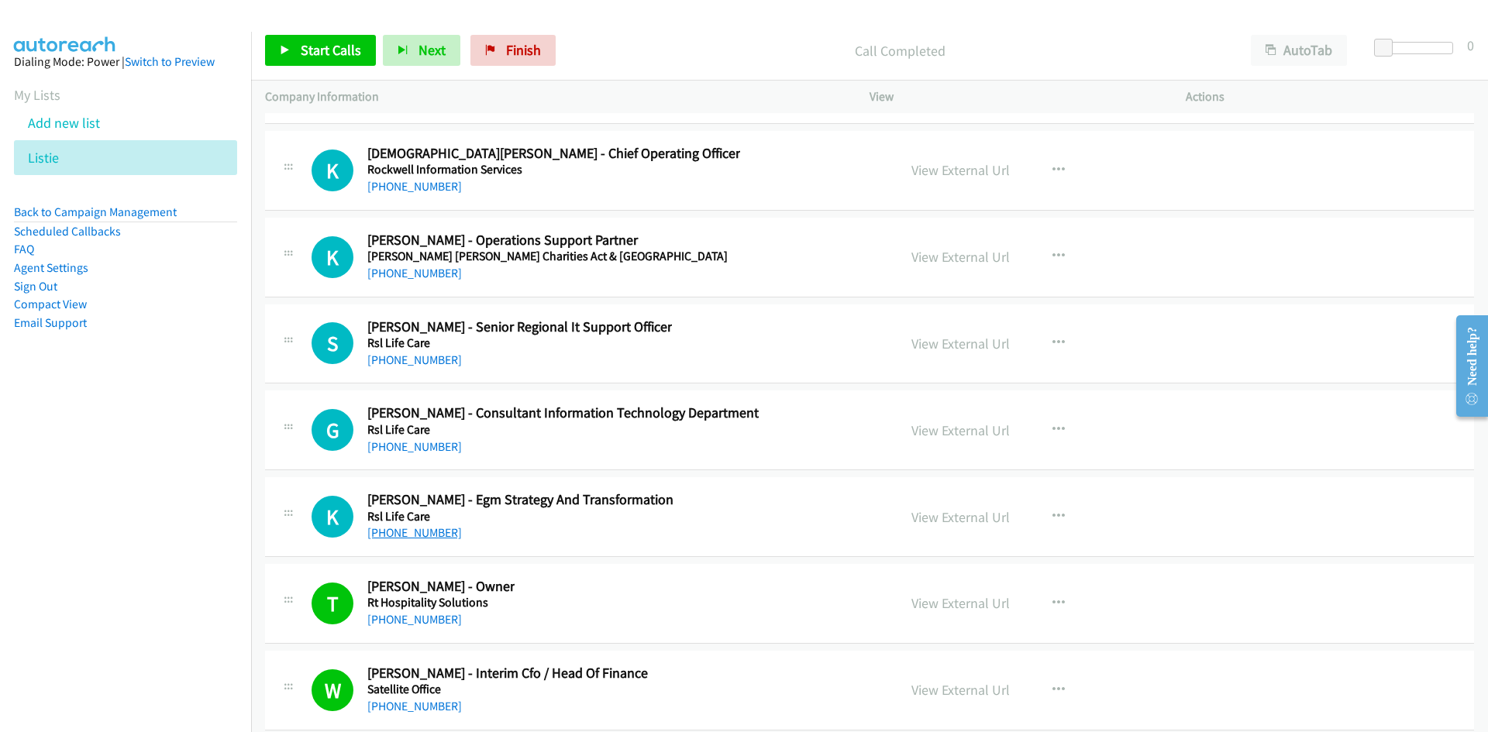
click at [407, 534] on link "+61 2 8978 4819" at bounding box center [414, 532] width 95 height 15
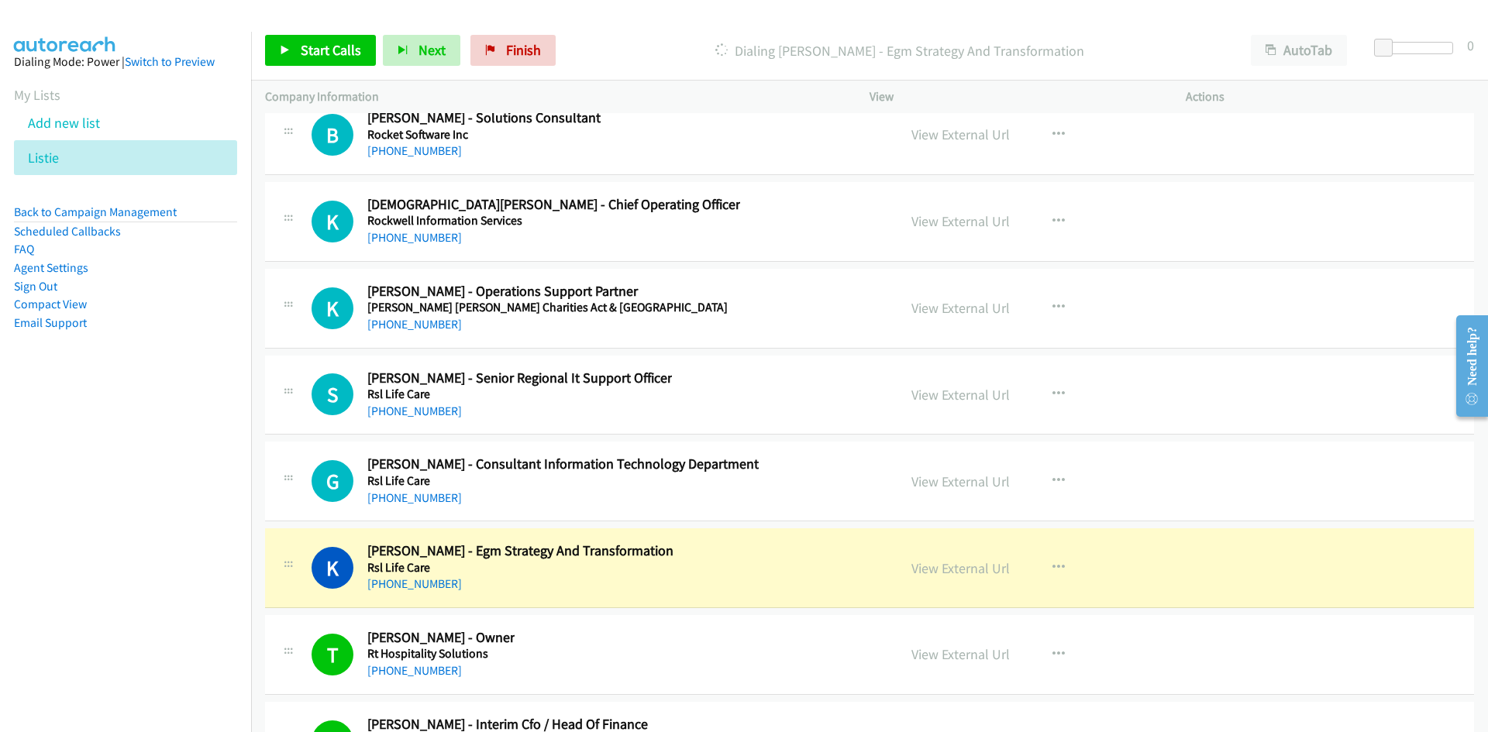
scroll to position [30286, 0]
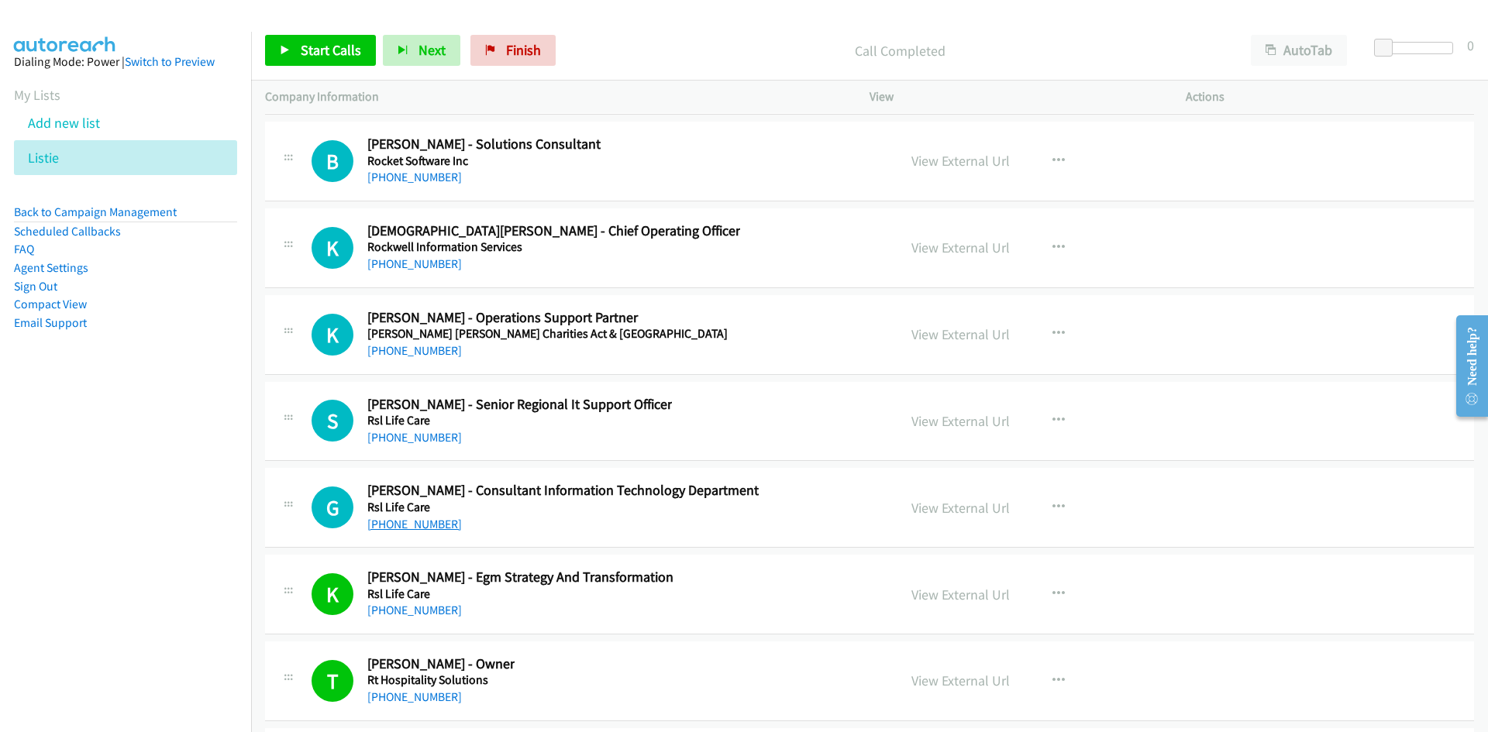
click at [405, 517] on link "+61 2 9923 2620" at bounding box center [414, 524] width 95 height 15
click at [404, 443] on link "+61 428 491 159" at bounding box center [414, 437] width 95 height 15
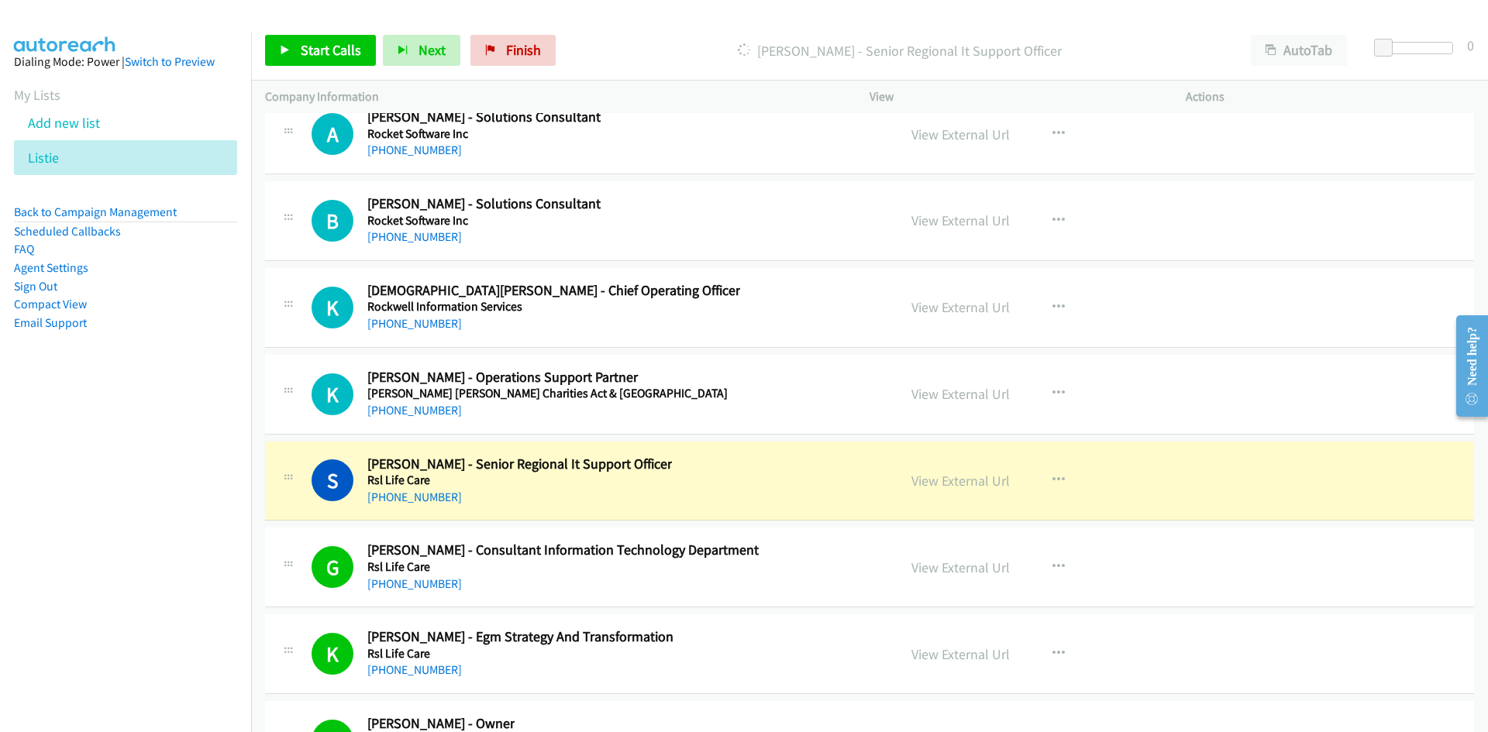
scroll to position [30208, 0]
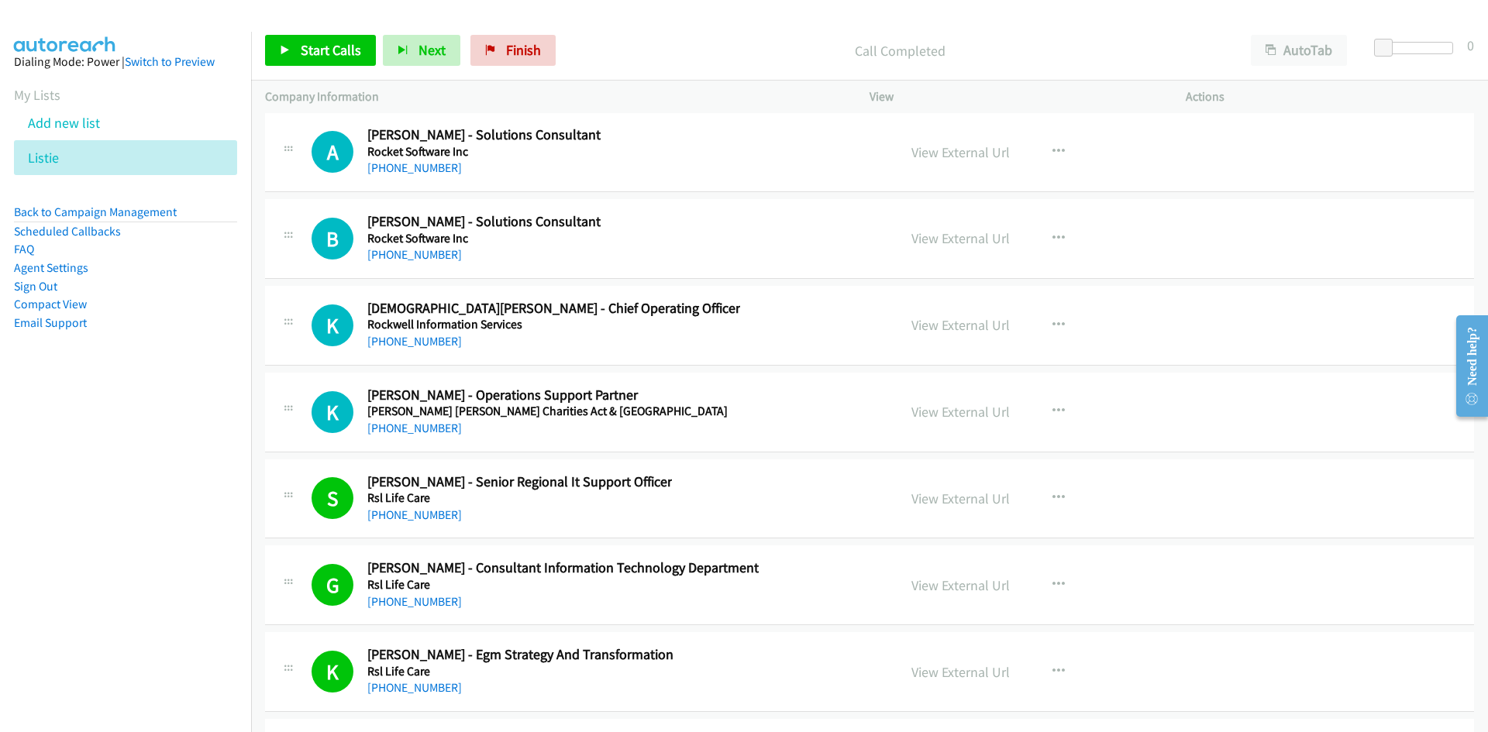
drag, startPoint x: 418, startPoint y: 425, endPoint x: 3, endPoint y: 538, distance: 430.3
click at [418, 425] on link "+61 432 308 851" at bounding box center [414, 428] width 95 height 15
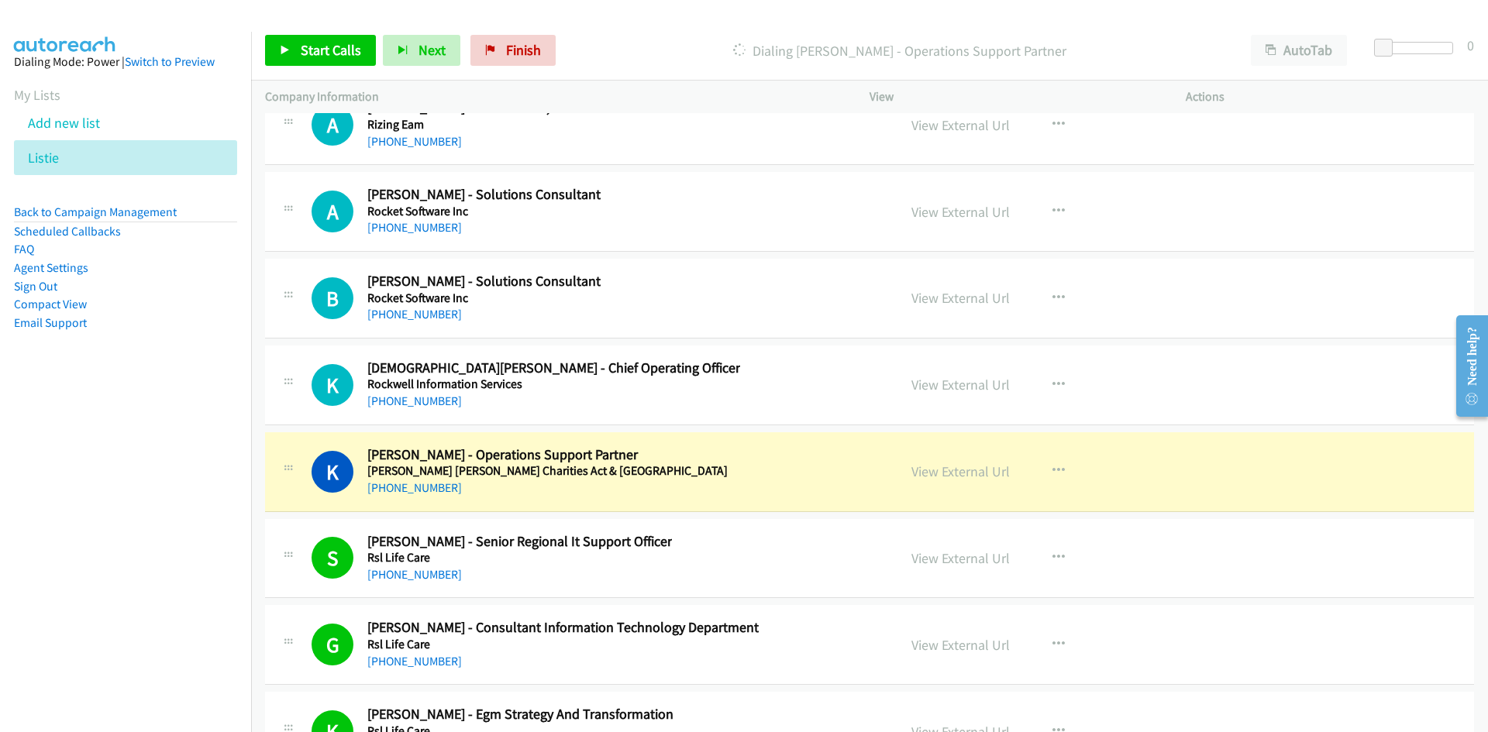
scroll to position [30131, 0]
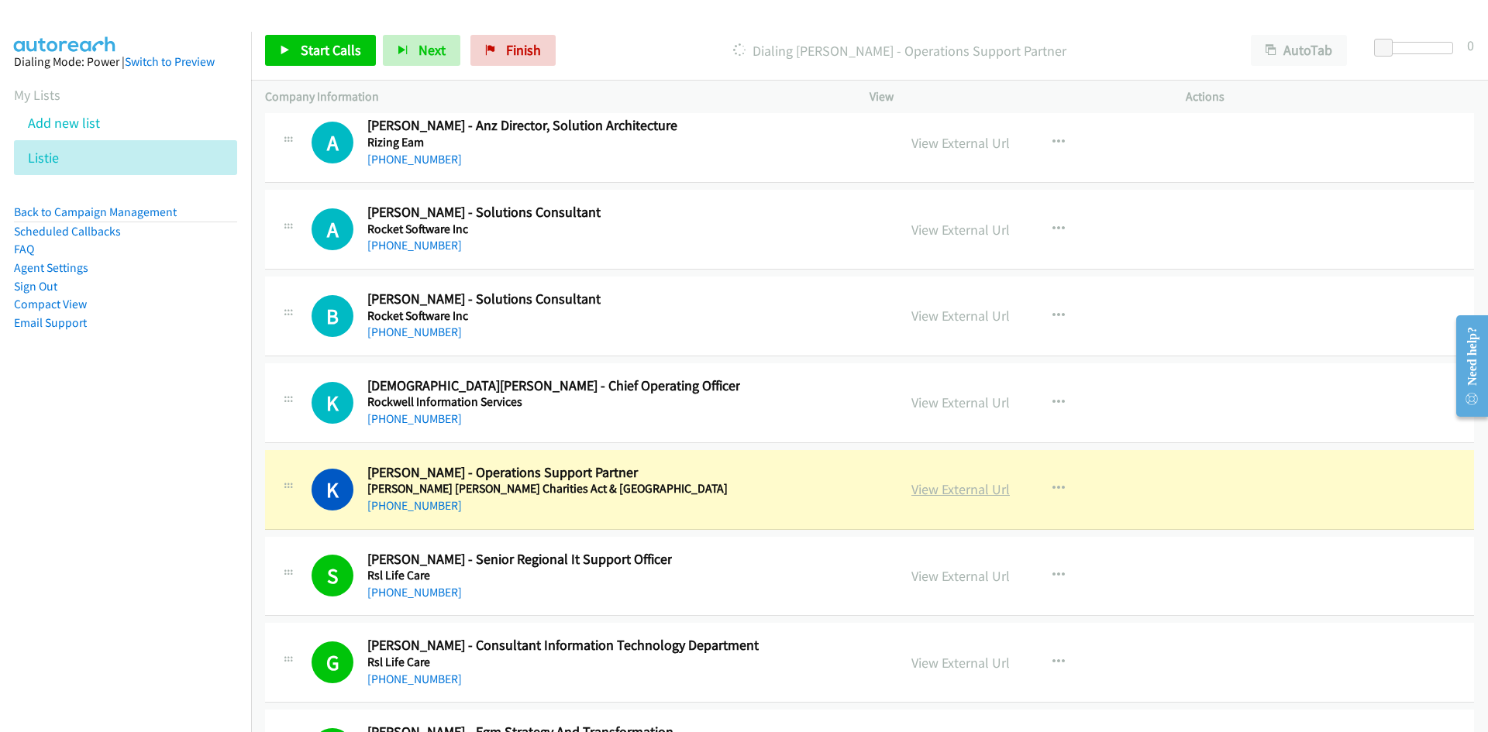
click at [959, 485] on link "View External Url" at bounding box center [960, 489] width 98 height 18
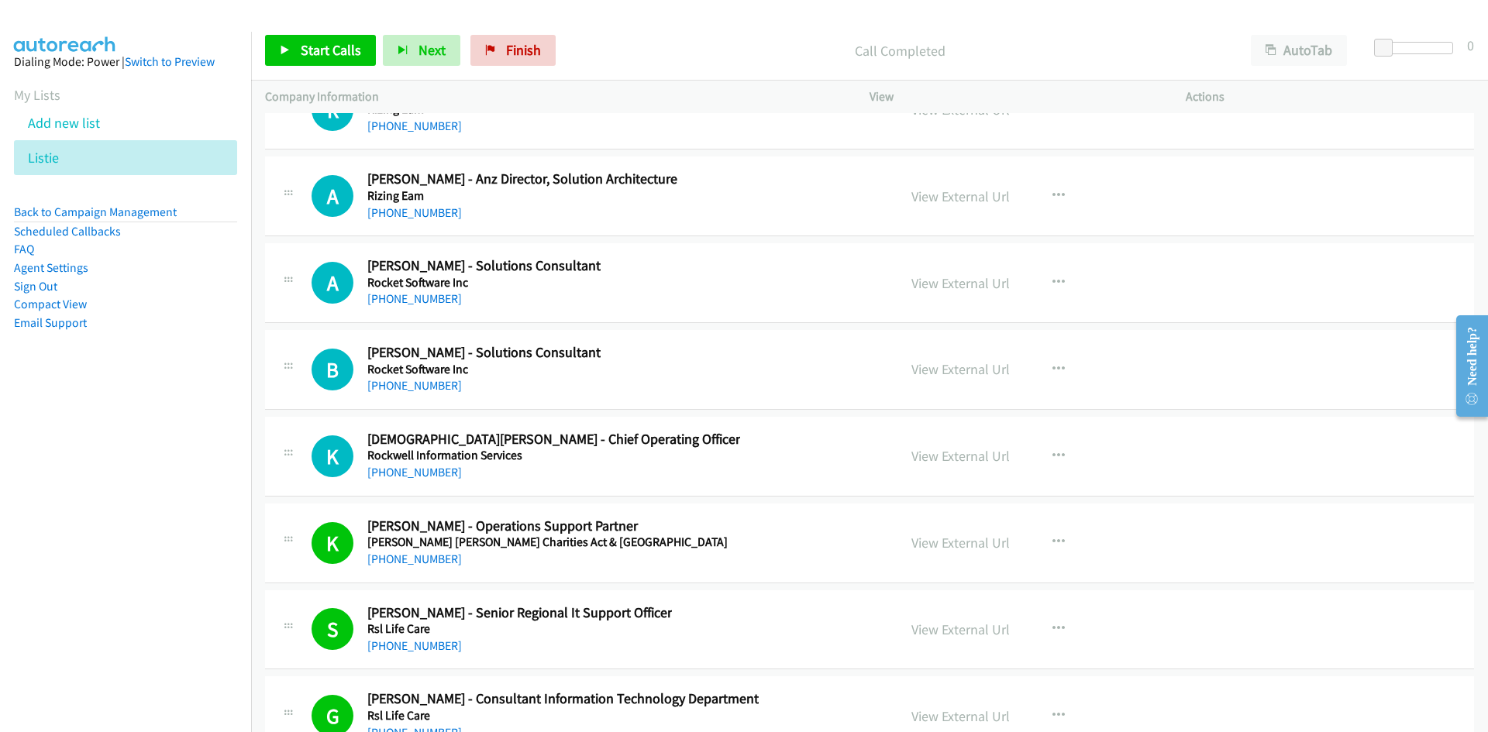
scroll to position [30053, 0]
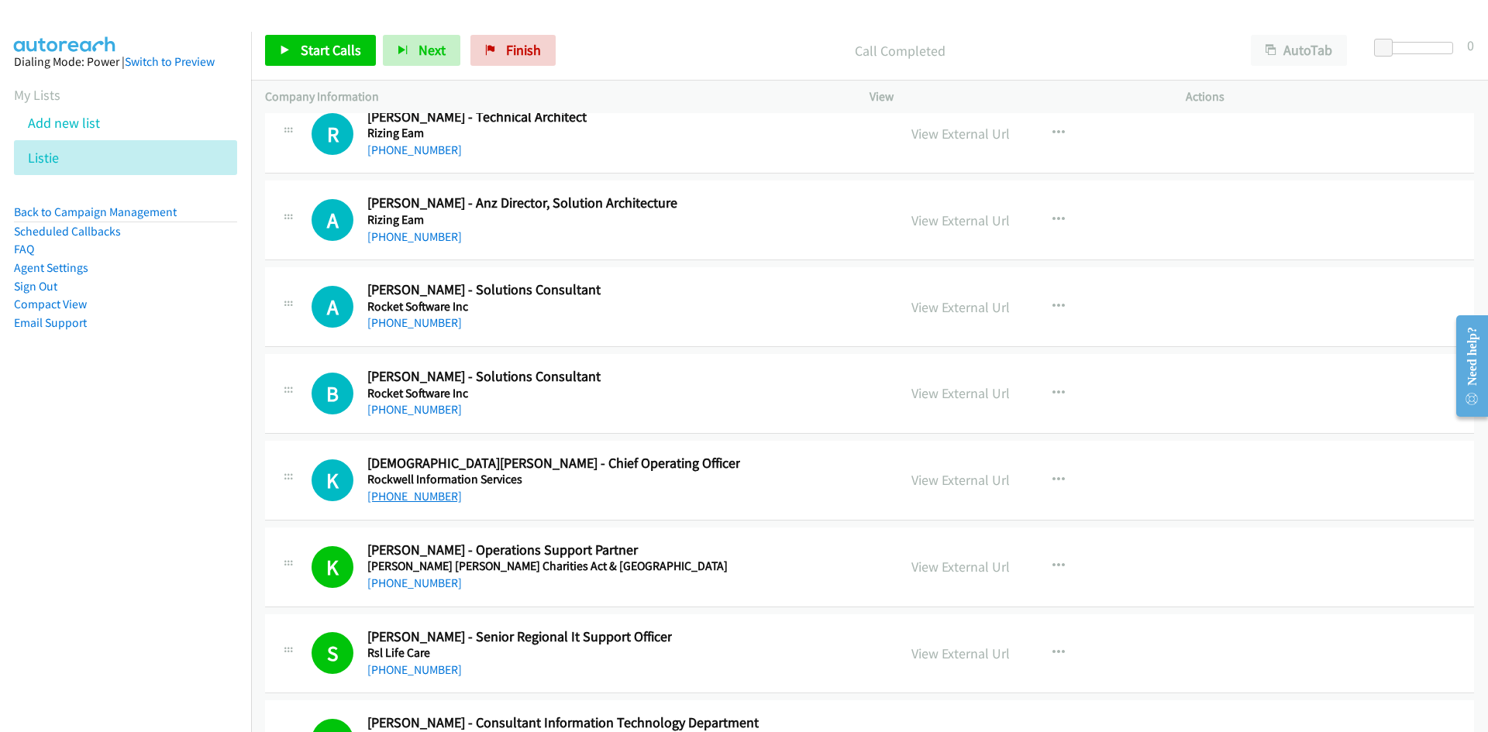
click at [407, 498] on link "+61 477 747 213" at bounding box center [414, 496] width 95 height 15
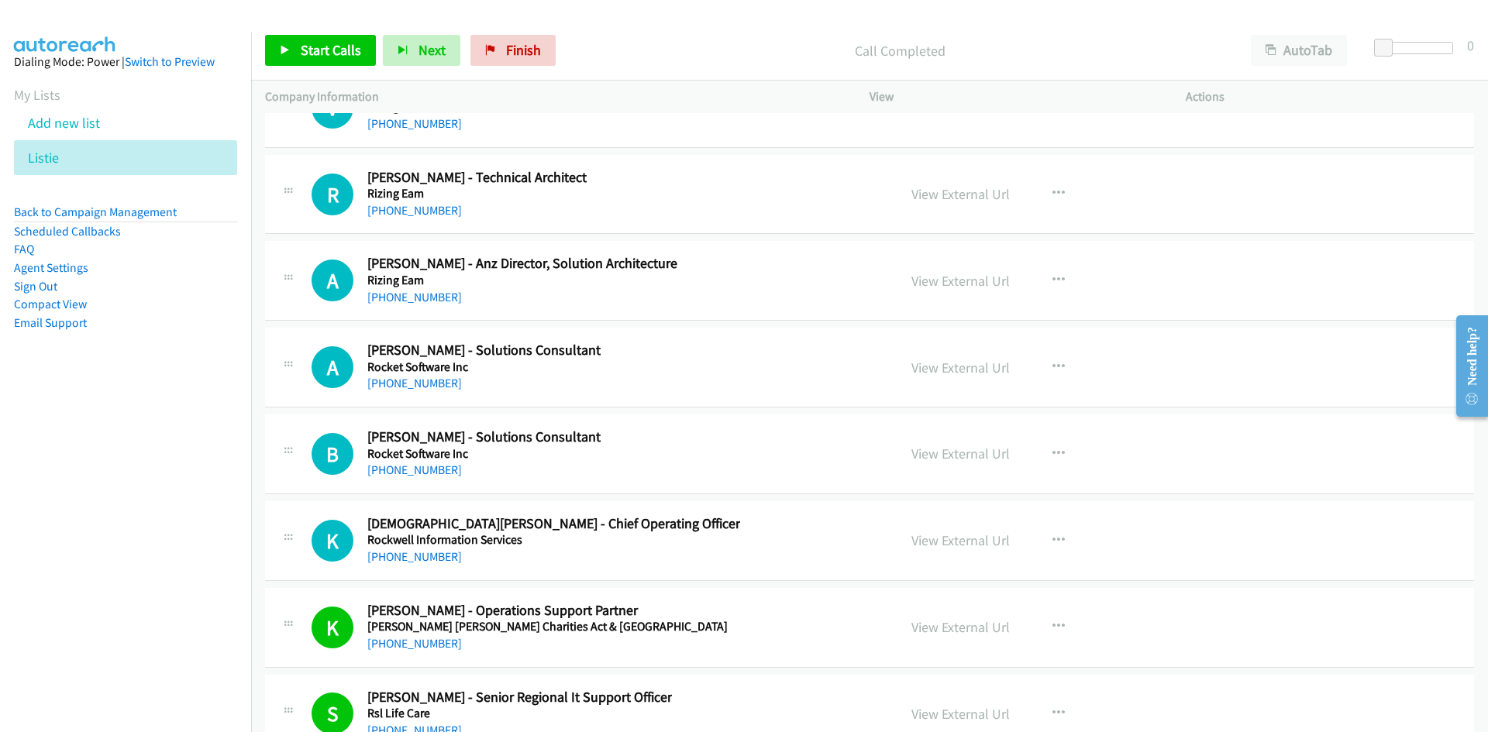
scroll to position [29976, 0]
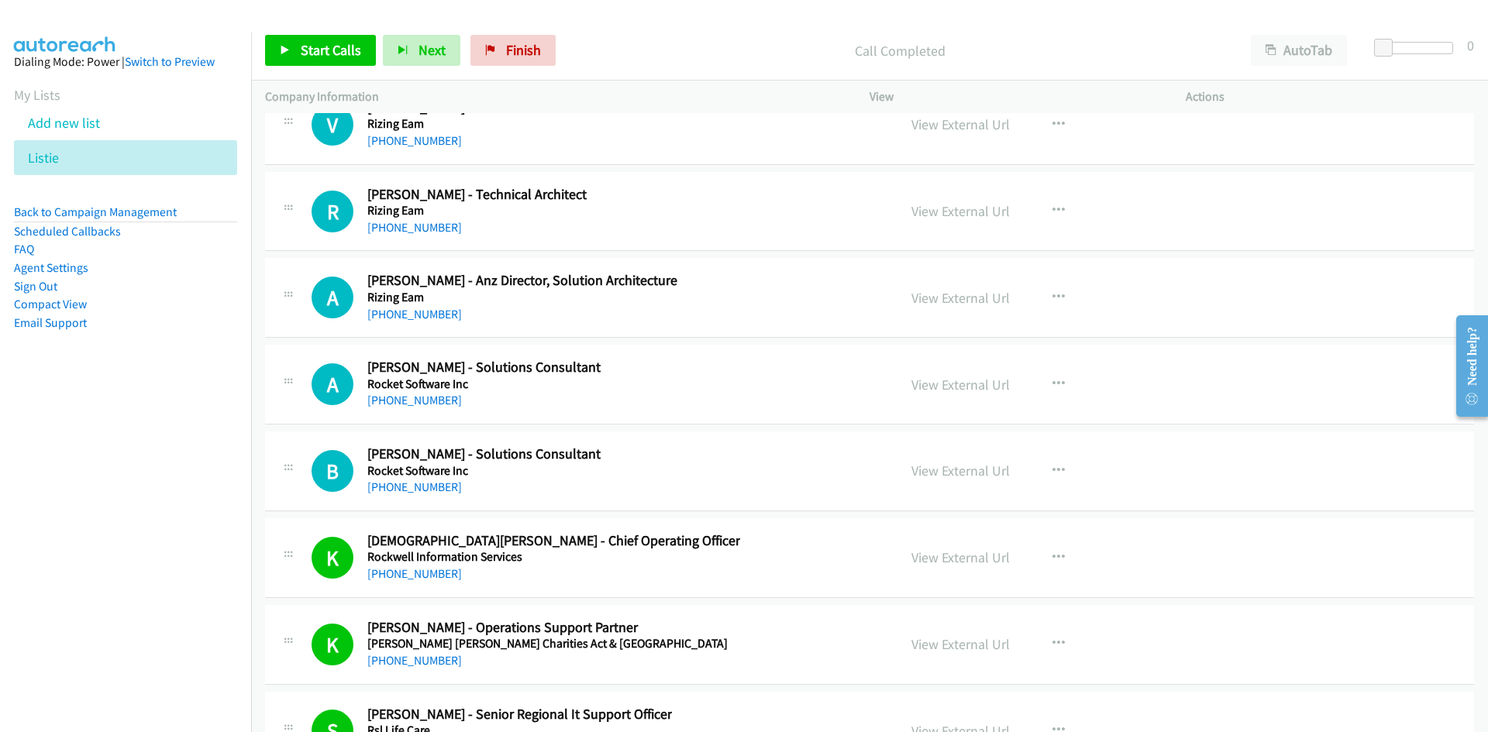
drag, startPoint x: 411, startPoint y: 485, endPoint x: 168, endPoint y: 531, distance: 246.8
click at [411, 485] on link "+61 487 588 646" at bounding box center [414, 487] width 95 height 15
drag, startPoint x: 434, startPoint y: 406, endPoint x: 36, endPoint y: 520, distance: 413.6
click at [434, 406] on link "+61 439 567 872" at bounding box center [414, 400] width 95 height 15
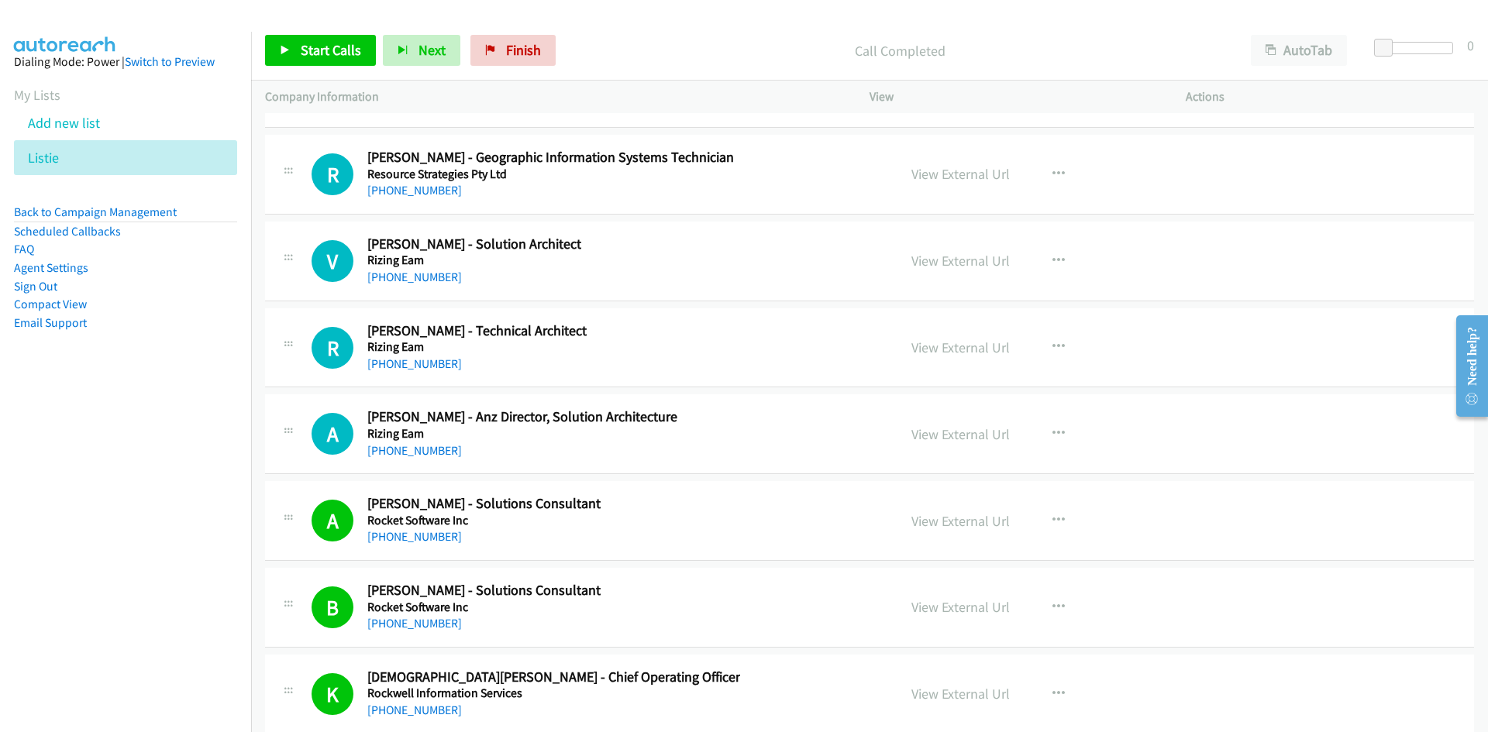
scroll to position [29821, 0]
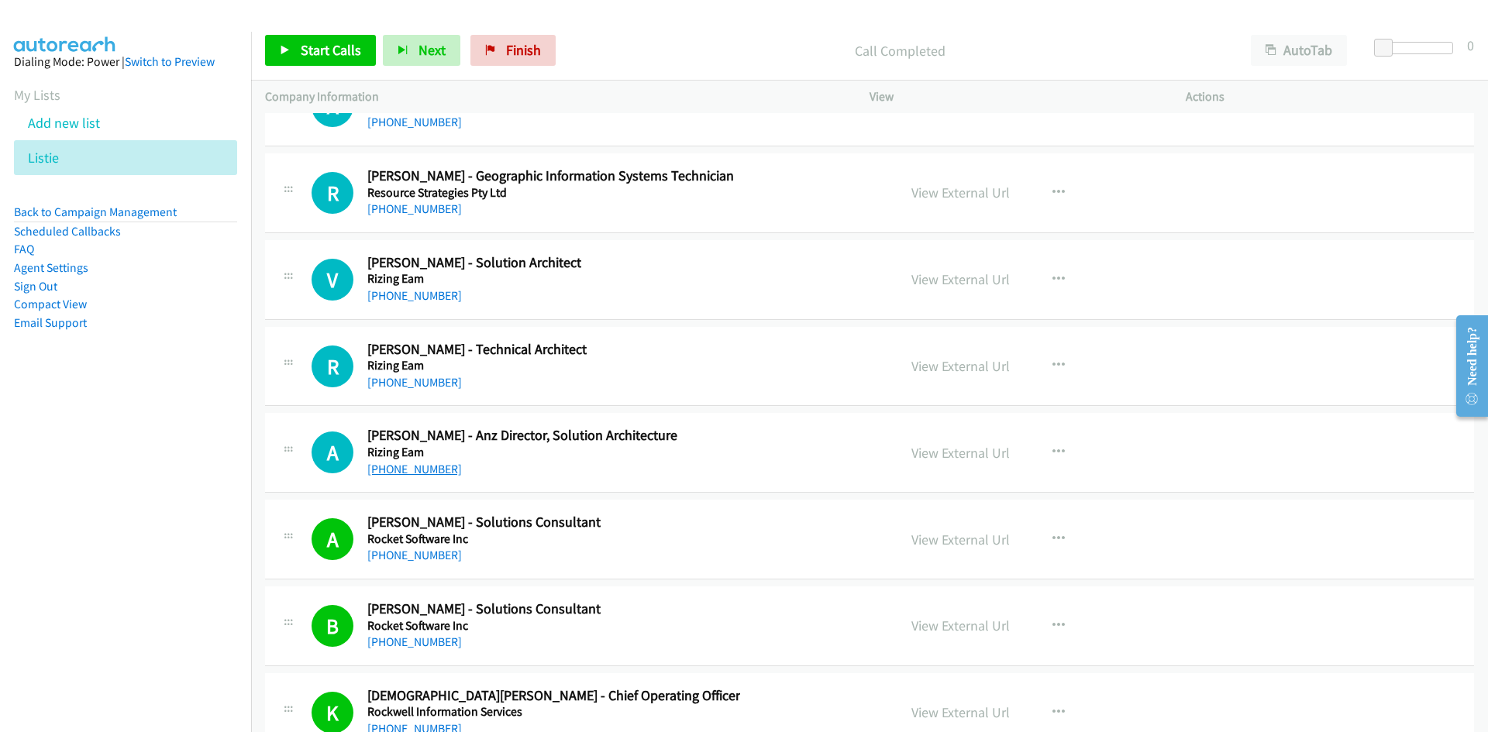
click at [412, 472] on link "+61 3 8676 0672" at bounding box center [414, 469] width 95 height 15
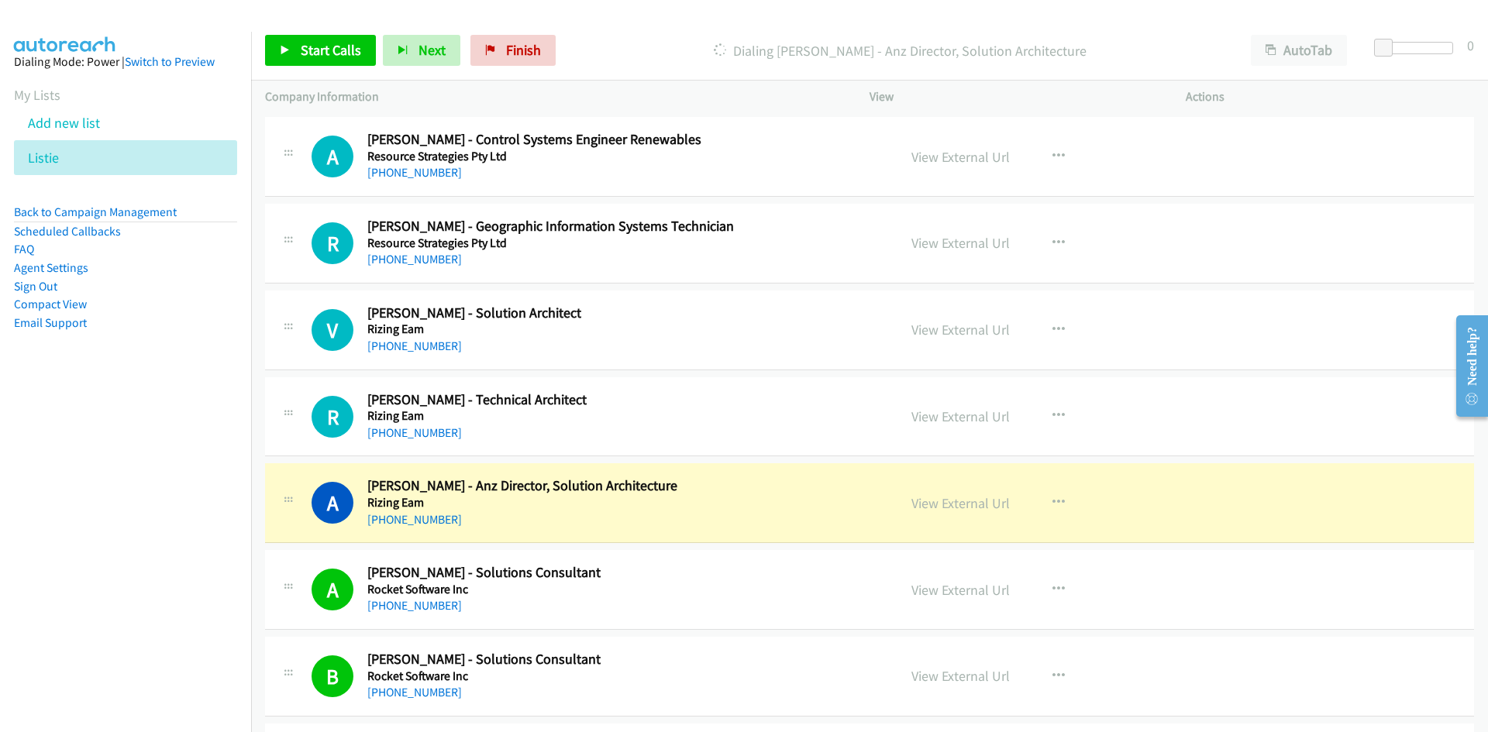
scroll to position [29743, 0]
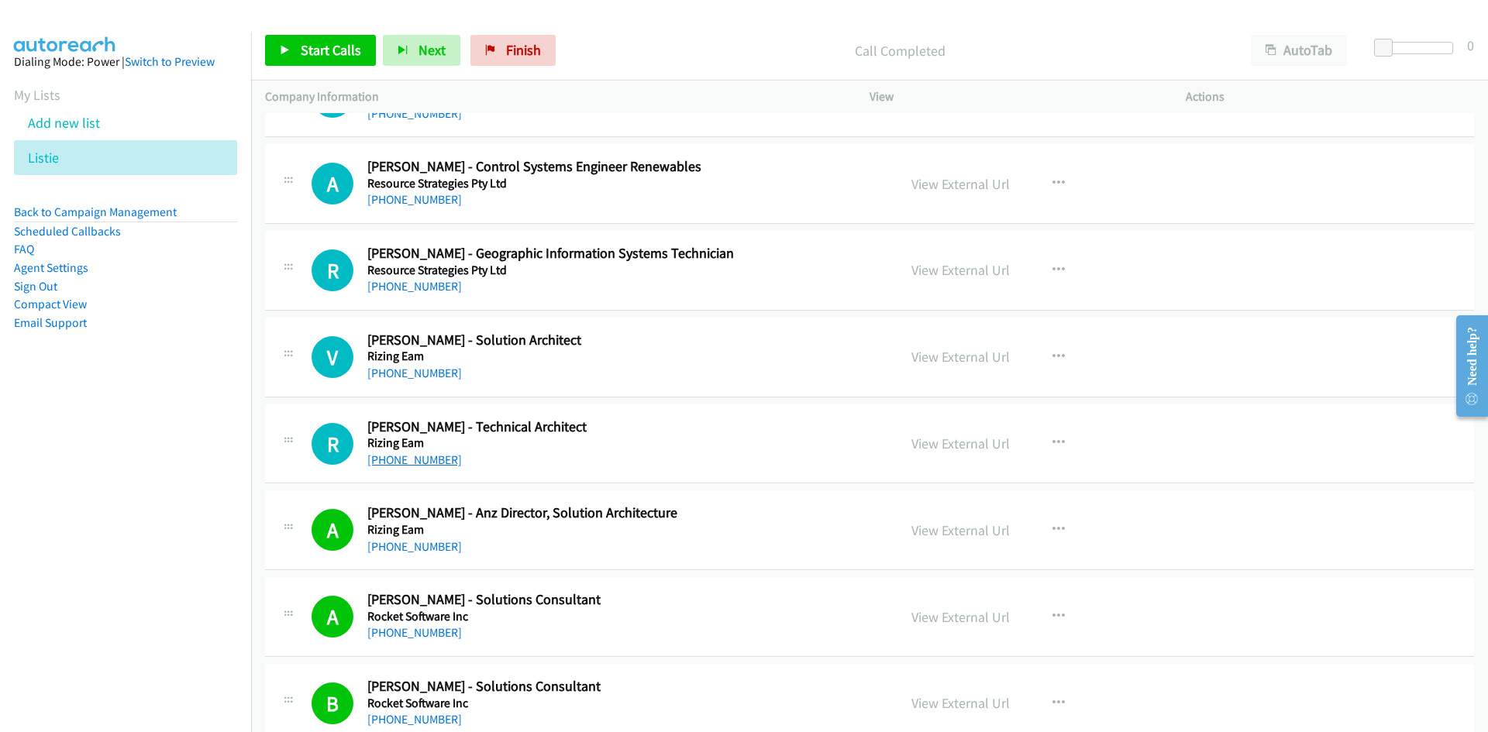
click at [401, 465] on link "+61 416 278 442" at bounding box center [414, 460] width 95 height 15
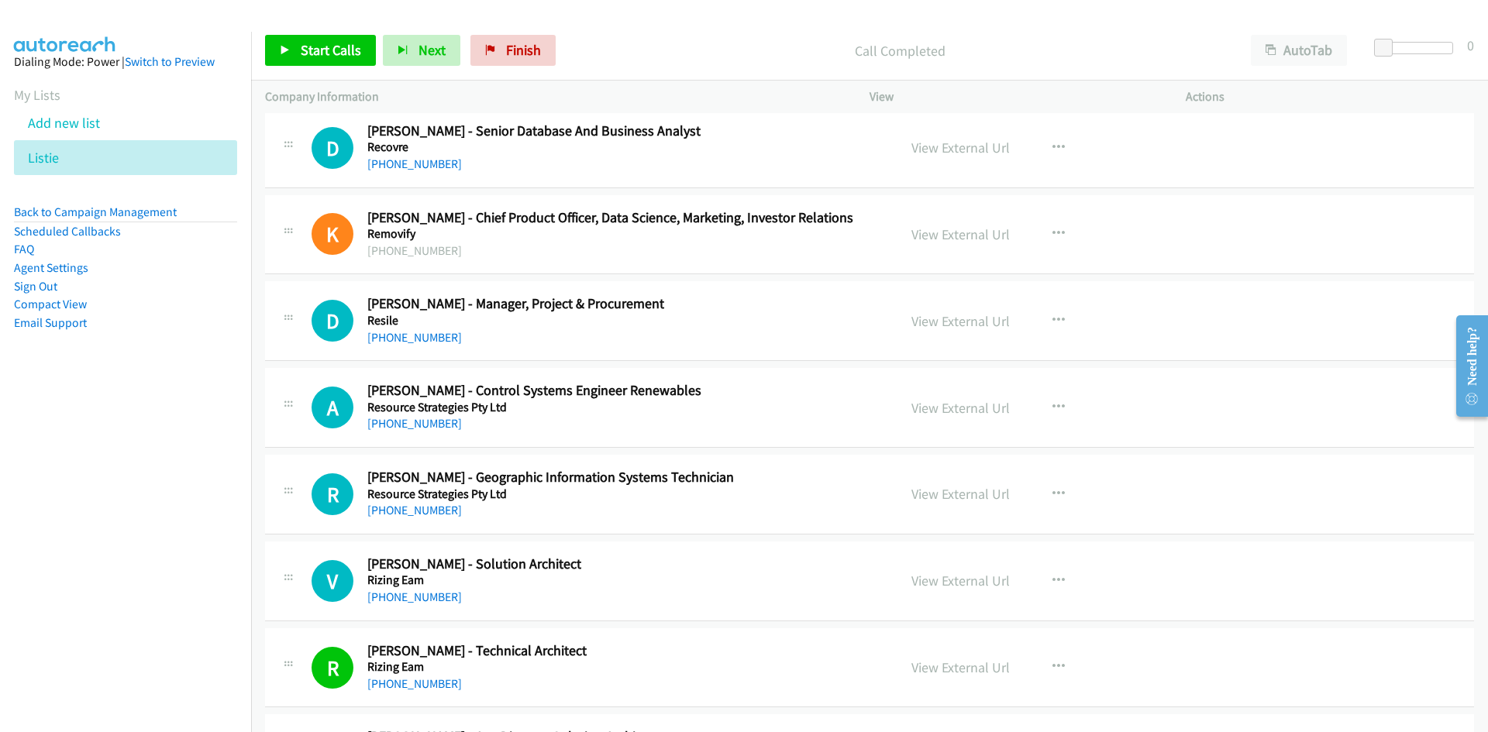
scroll to position [29511, 0]
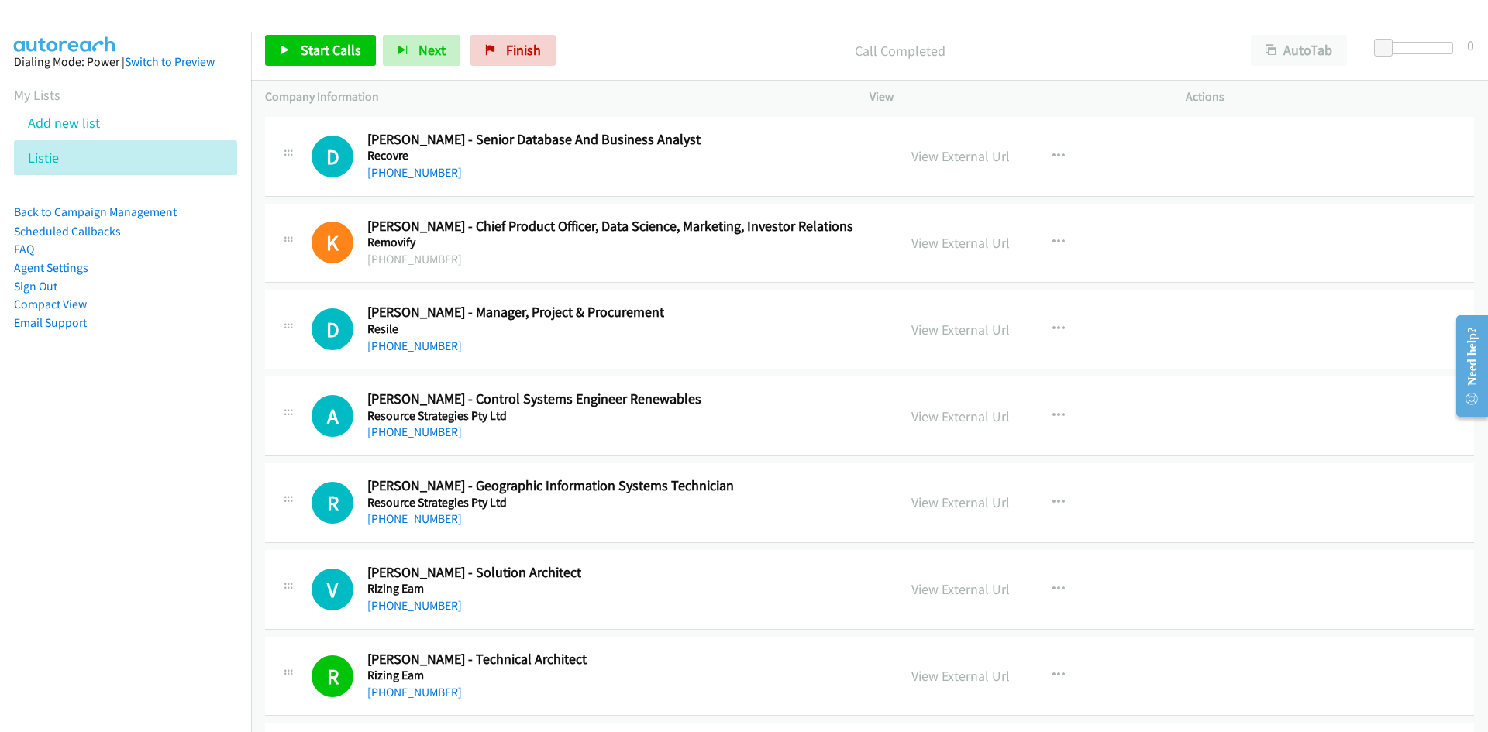
drag, startPoint x: 407, startPoint y: 611, endPoint x: 349, endPoint y: 624, distance: 59.4
click at [407, 611] on link "+61 406 168 174" at bounding box center [414, 605] width 95 height 15
drag, startPoint x: 415, startPoint y: 517, endPoint x: 106, endPoint y: 613, distance: 323.8
click at [415, 517] on link "+61 473 255 851" at bounding box center [414, 518] width 95 height 15
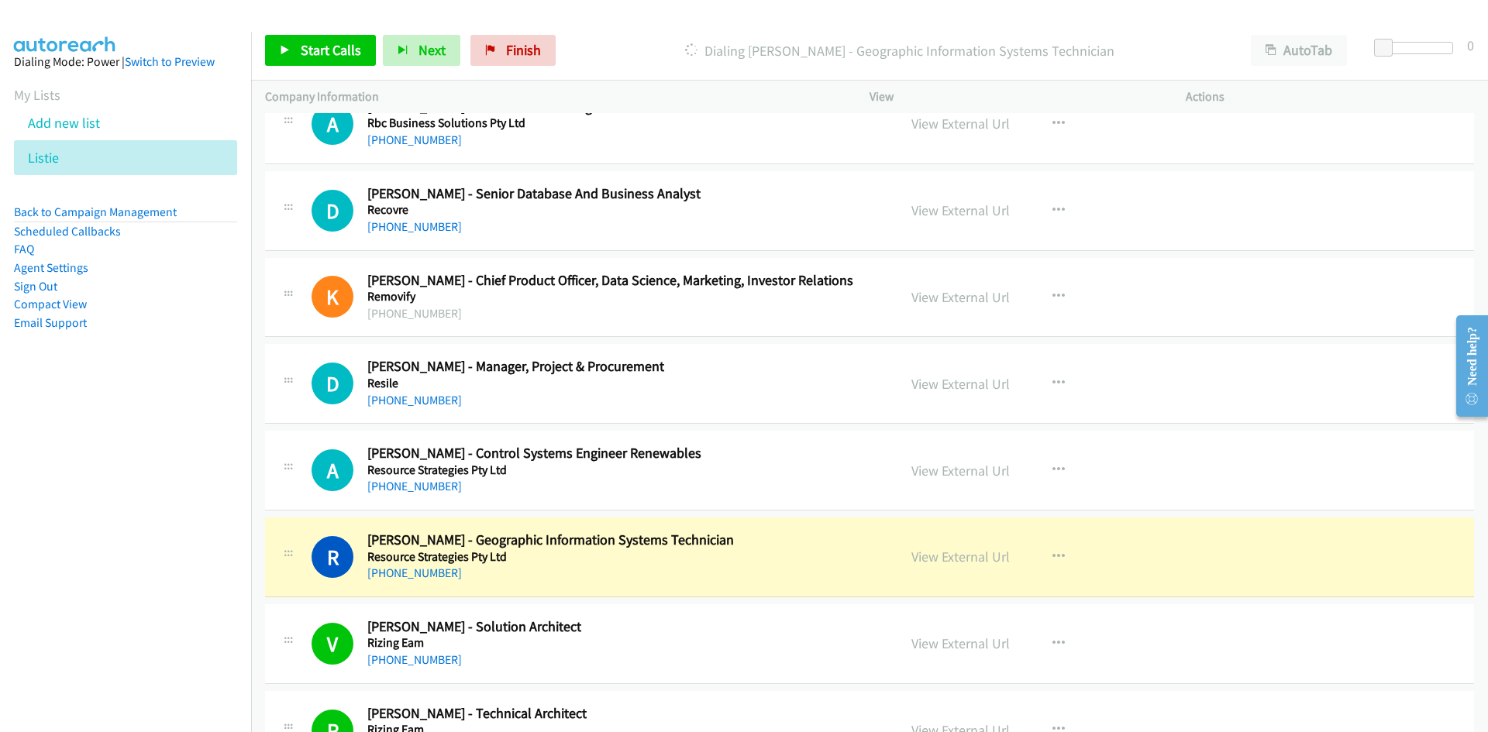
scroll to position [29434, 0]
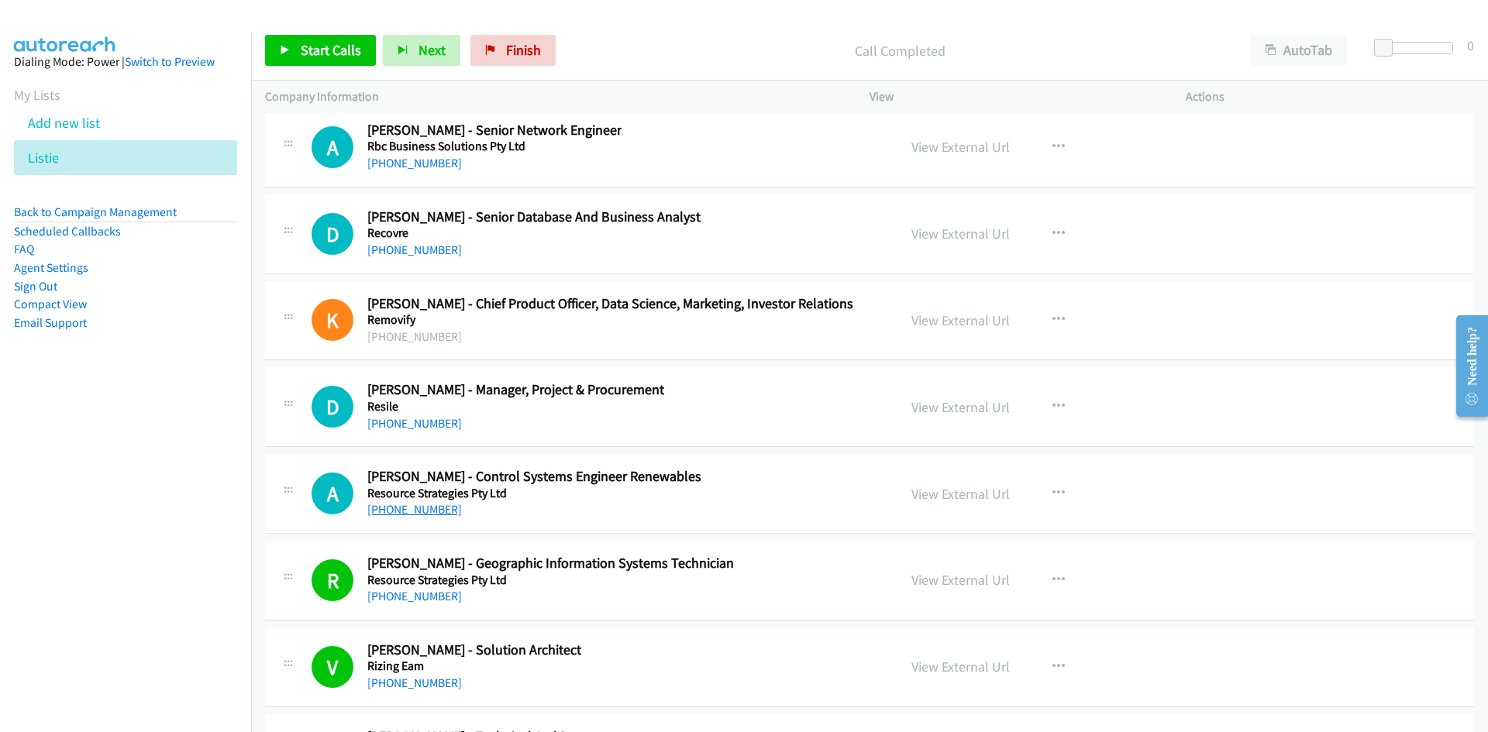
click at [404, 511] on link "+61 434 115 957" at bounding box center [414, 509] width 95 height 15
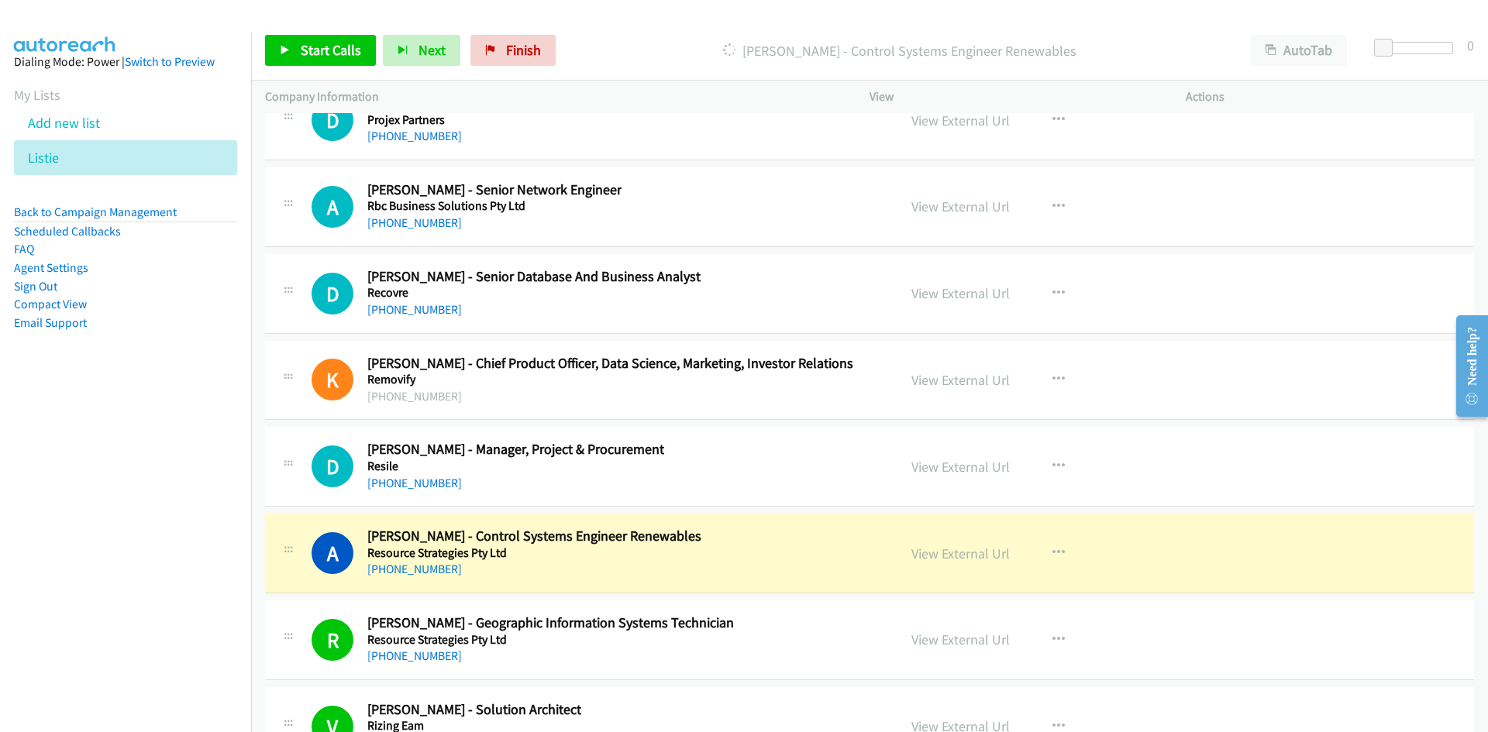
scroll to position [29356, 0]
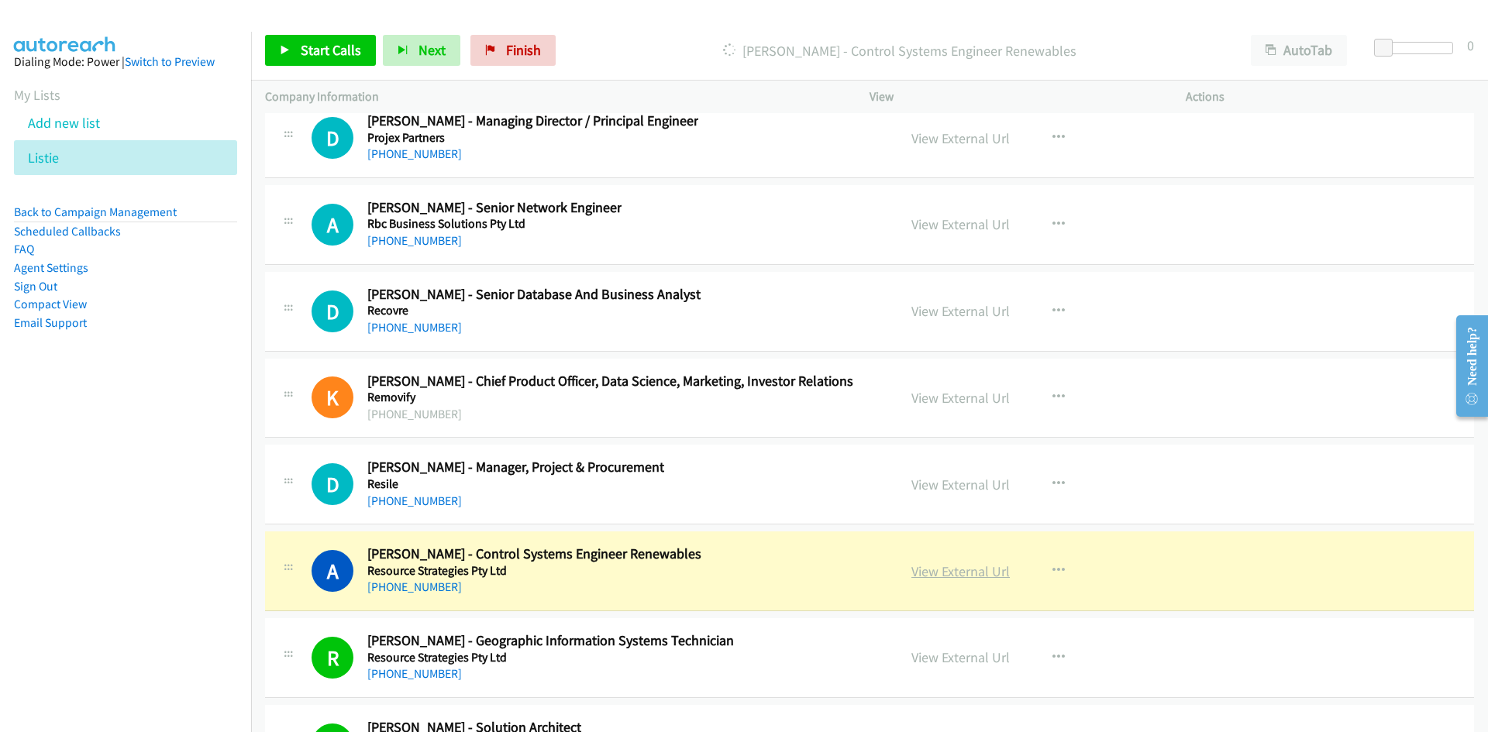
click at [950, 570] on link "View External Url" at bounding box center [960, 572] width 98 height 18
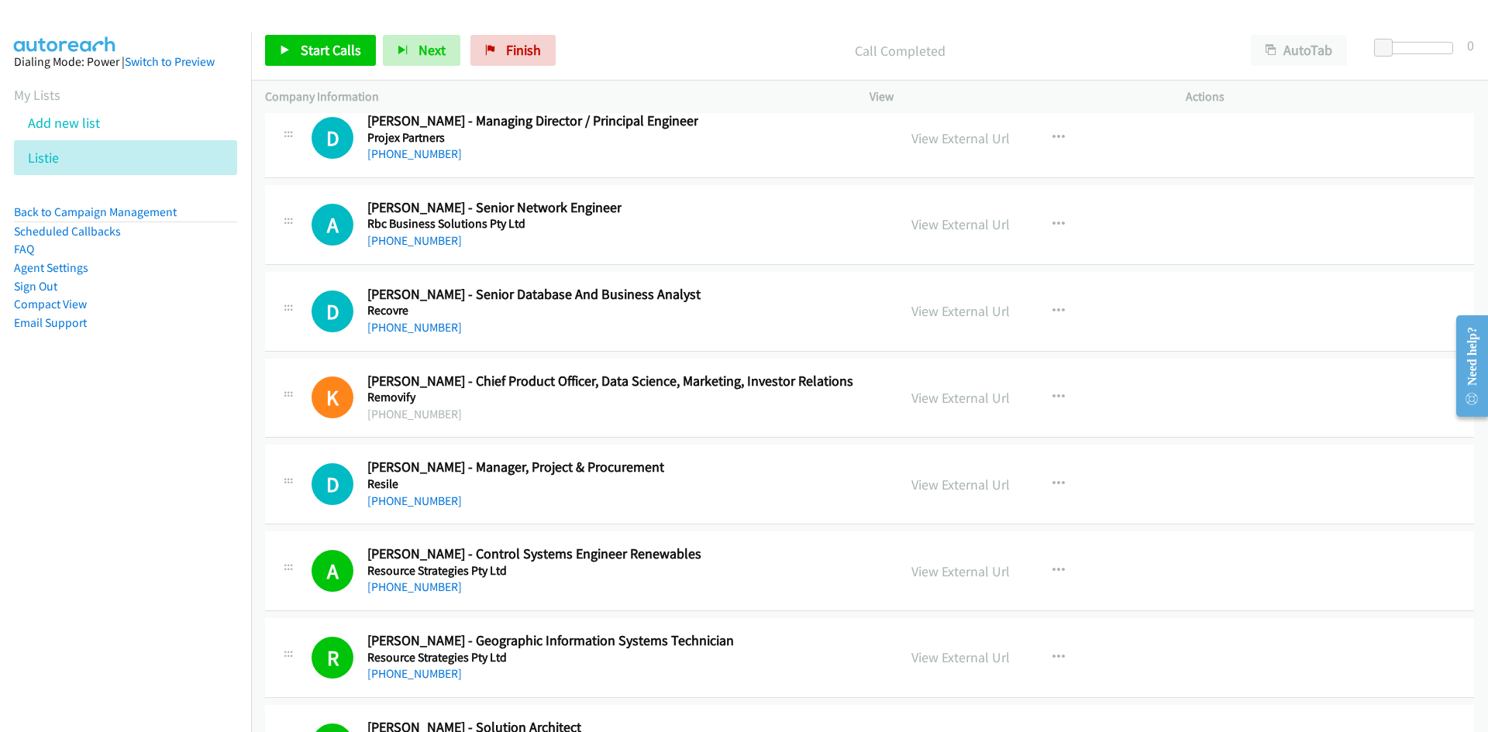
drag, startPoint x: 423, startPoint y: 495, endPoint x: 232, endPoint y: 566, distance: 204.0
click at [423, 495] on link "+61 455 054 514" at bounding box center [414, 501] width 95 height 15
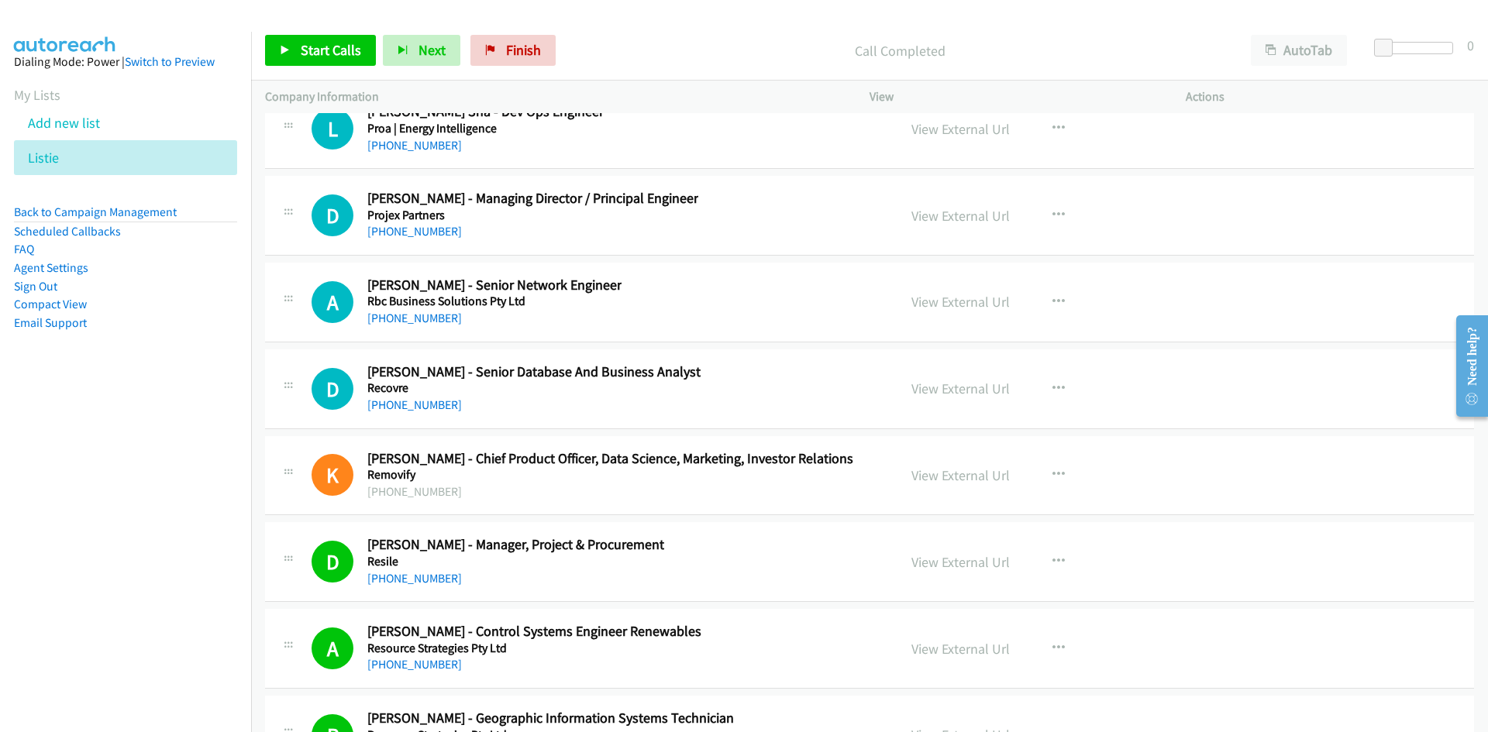
drag, startPoint x: 398, startPoint y: 401, endPoint x: 57, endPoint y: 496, distance: 353.1
click at [398, 401] on link "+61 410 015 121" at bounding box center [414, 405] width 95 height 15
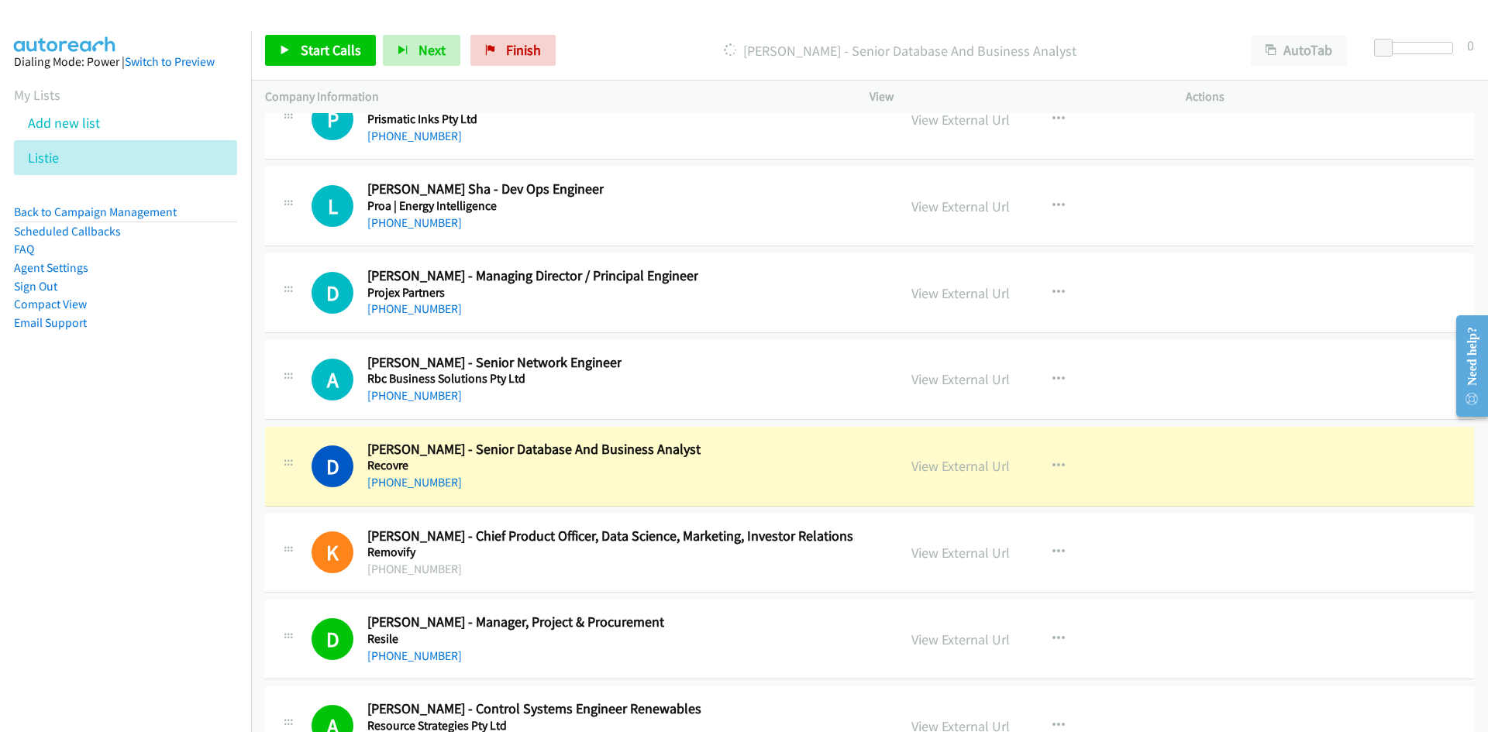
scroll to position [29124, 0]
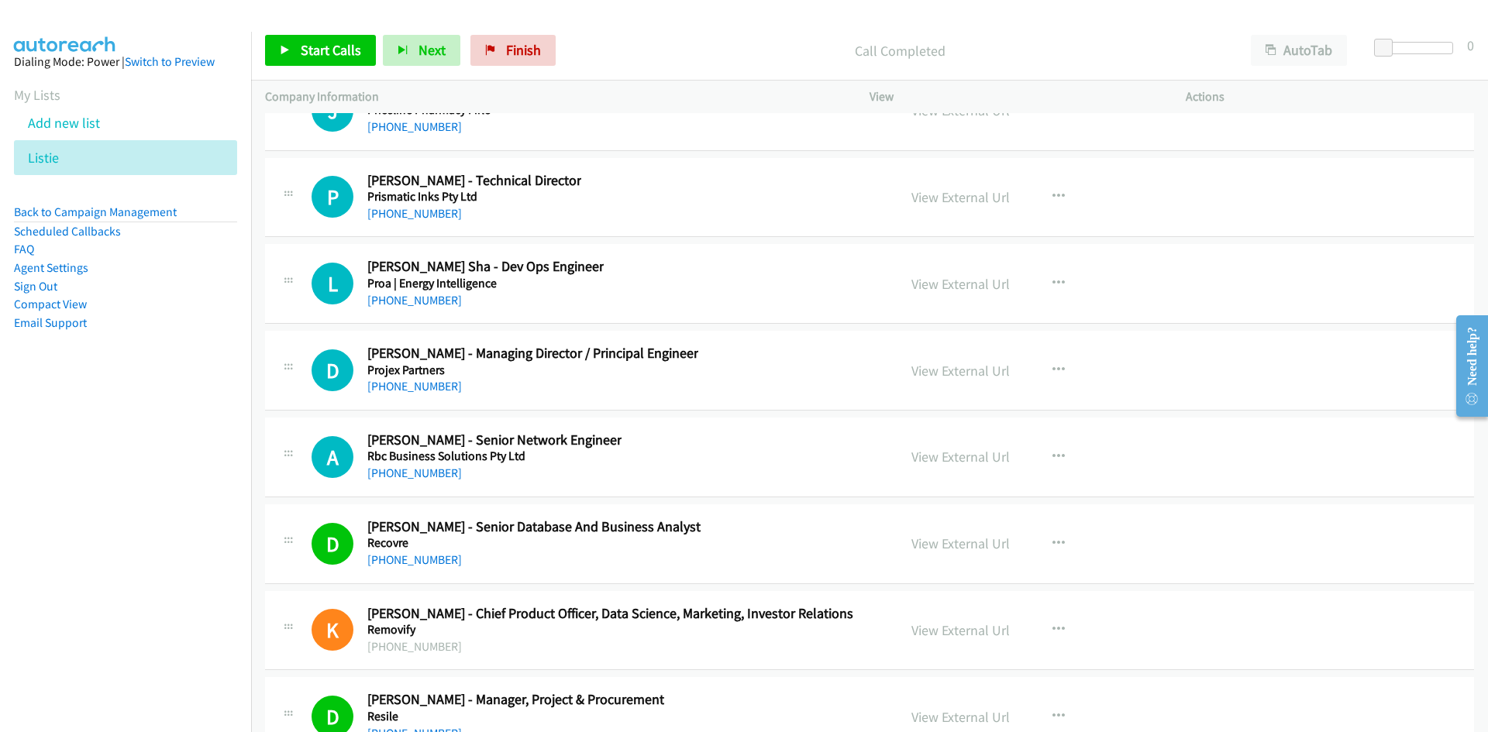
drag, startPoint x: 439, startPoint y: 468, endPoint x: 167, endPoint y: 511, distance: 276.2
click at [439, 468] on link "+61 449 978 296" at bounding box center [414, 473] width 95 height 15
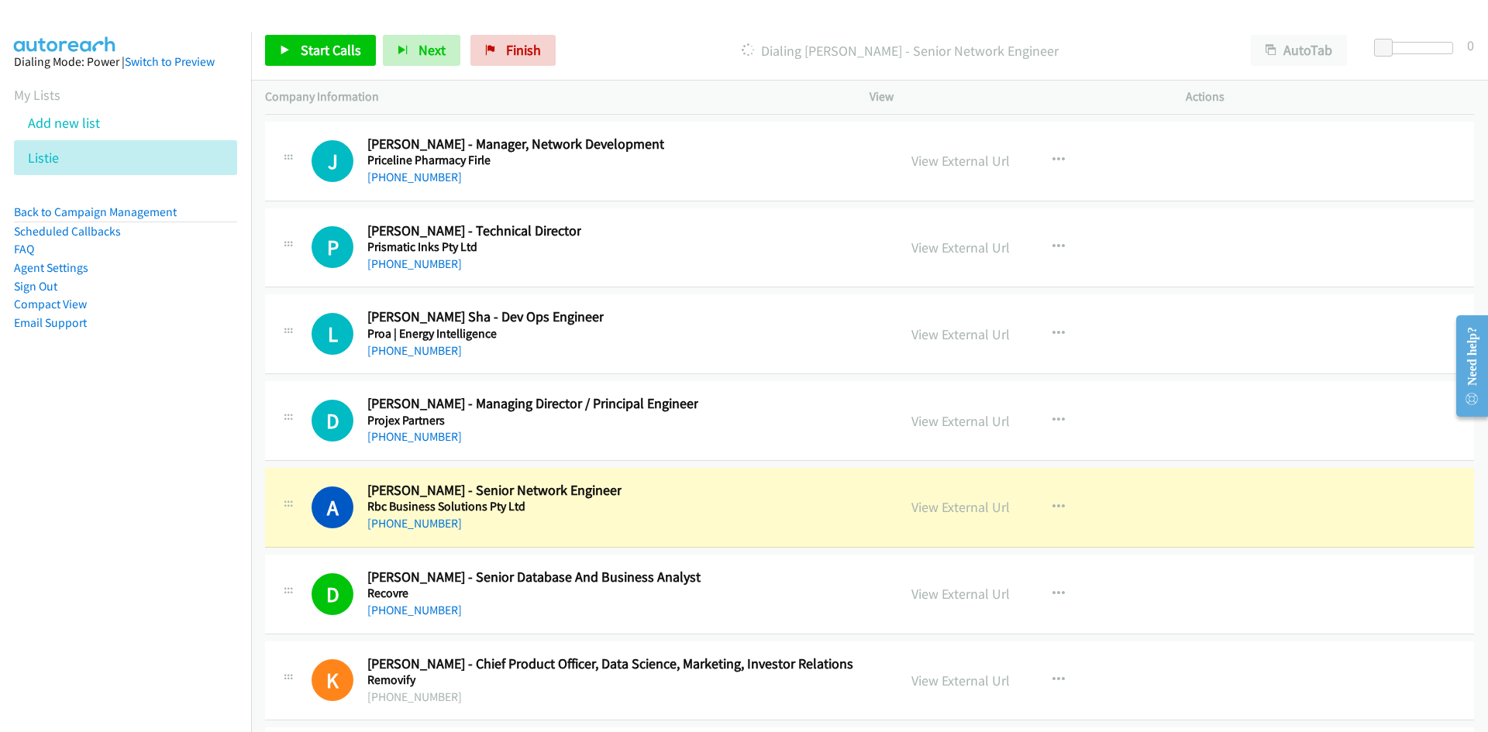
scroll to position [29046, 0]
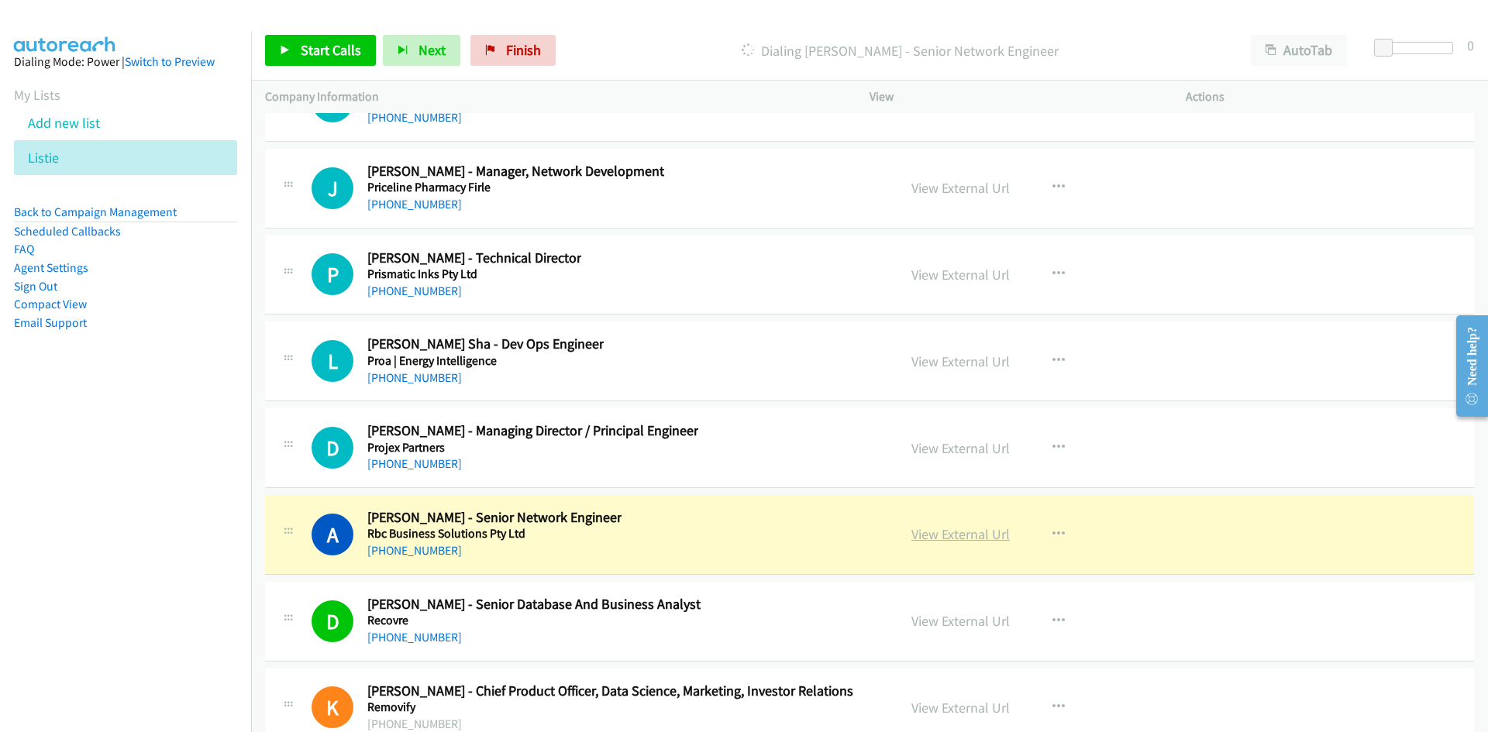
click at [947, 538] on link "View External Url" at bounding box center [960, 534] width 98 height 18
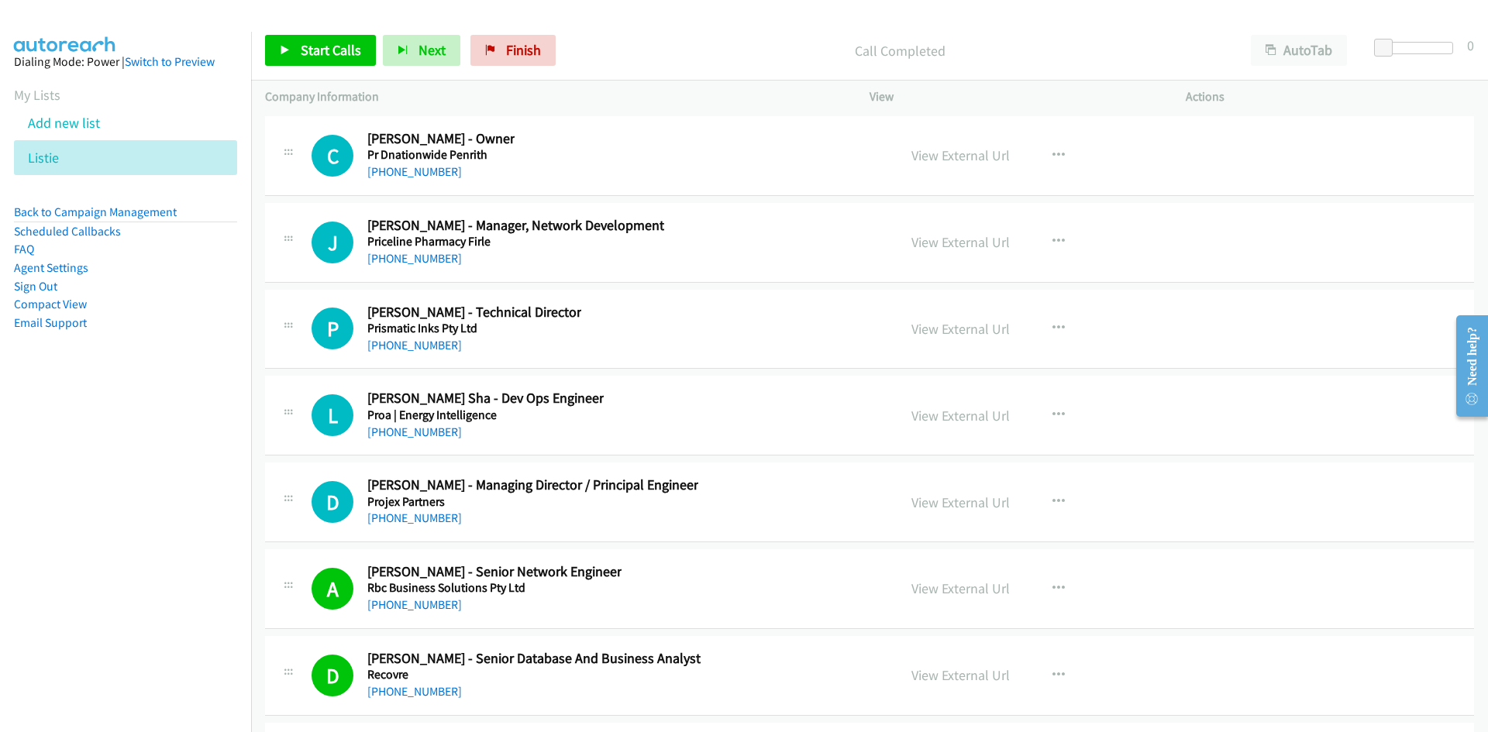
scroll to position [28969, 0]
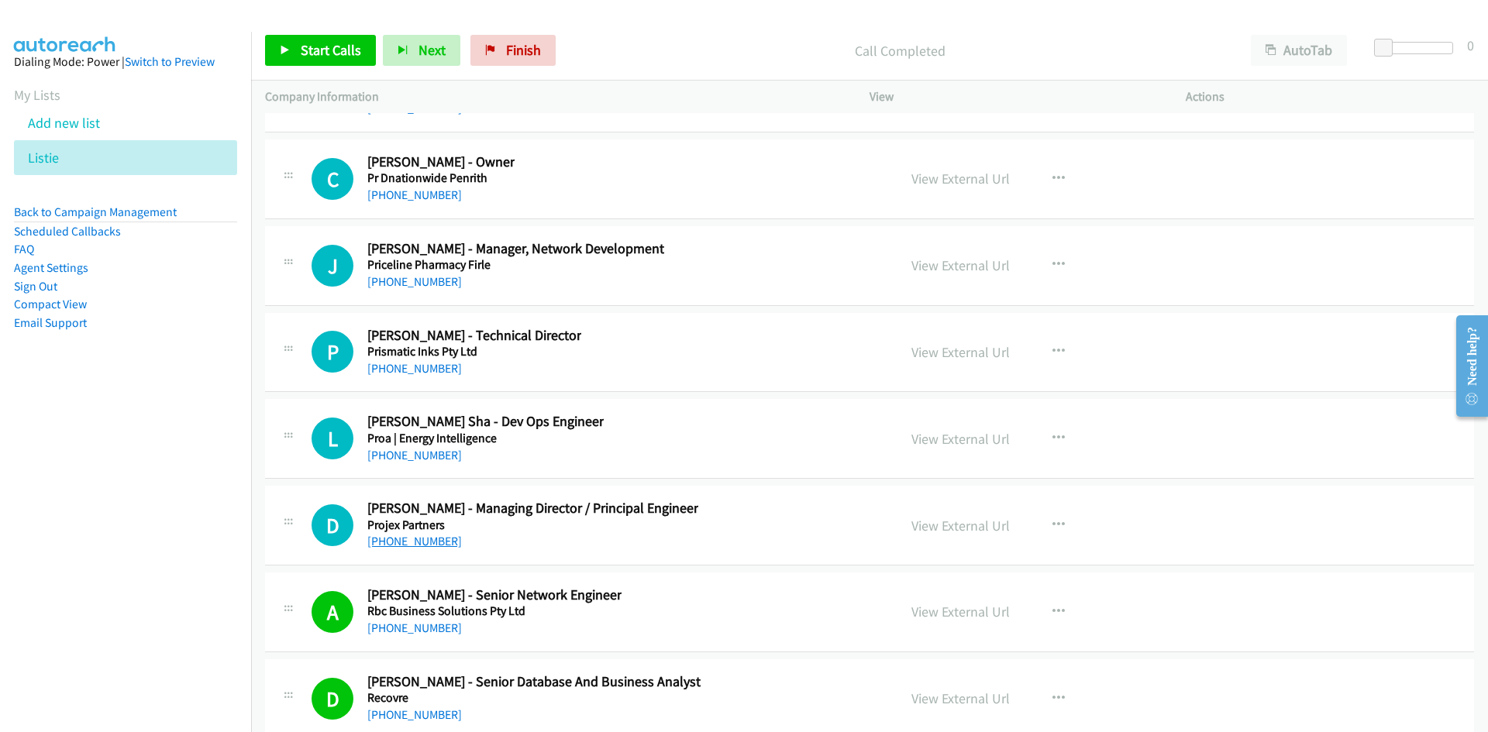
click at [425, 542] on link "+61 1300 789 214" at bounding box center [414, 541] width 95 height 15
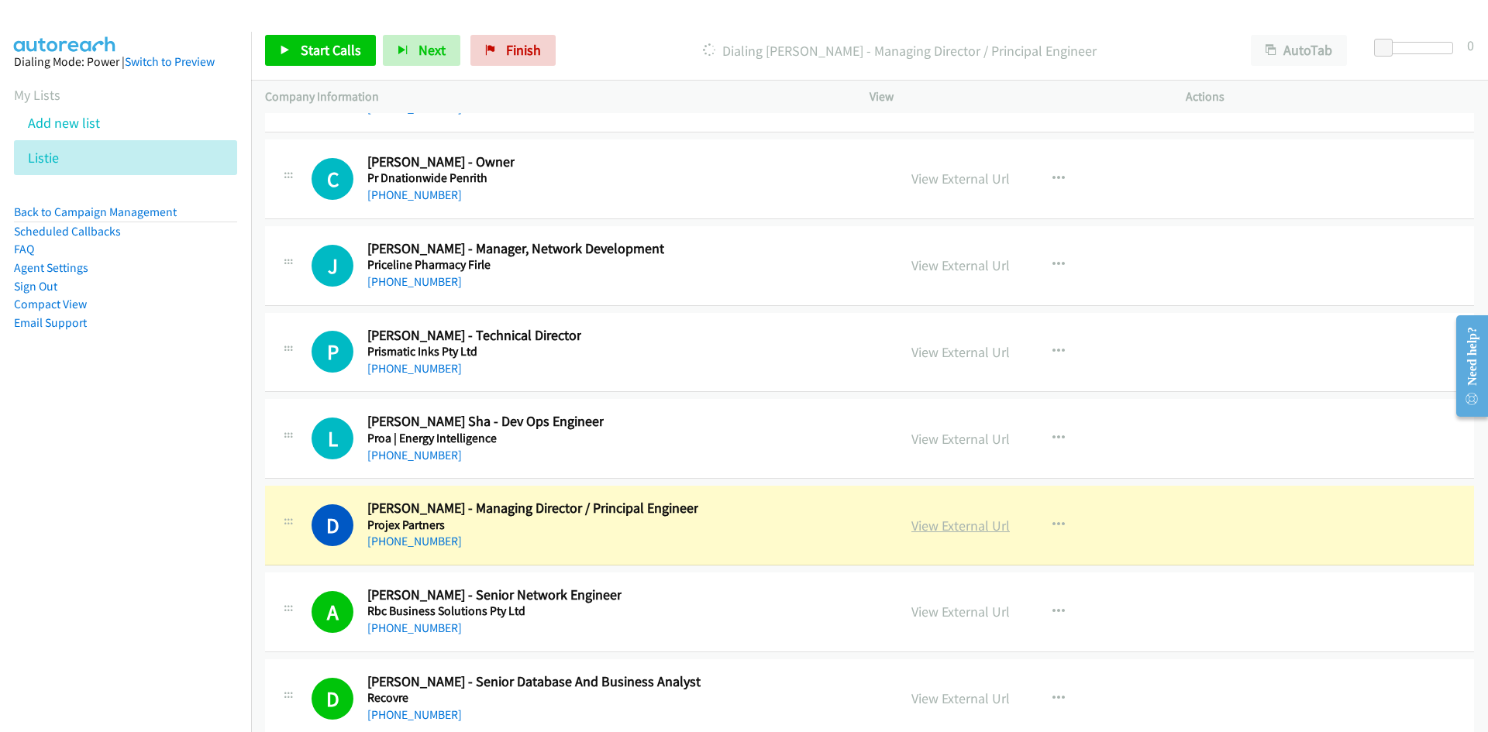
click at [967, 532] on link "View External Url" at bounding box center [960, 526] width 98 height 18
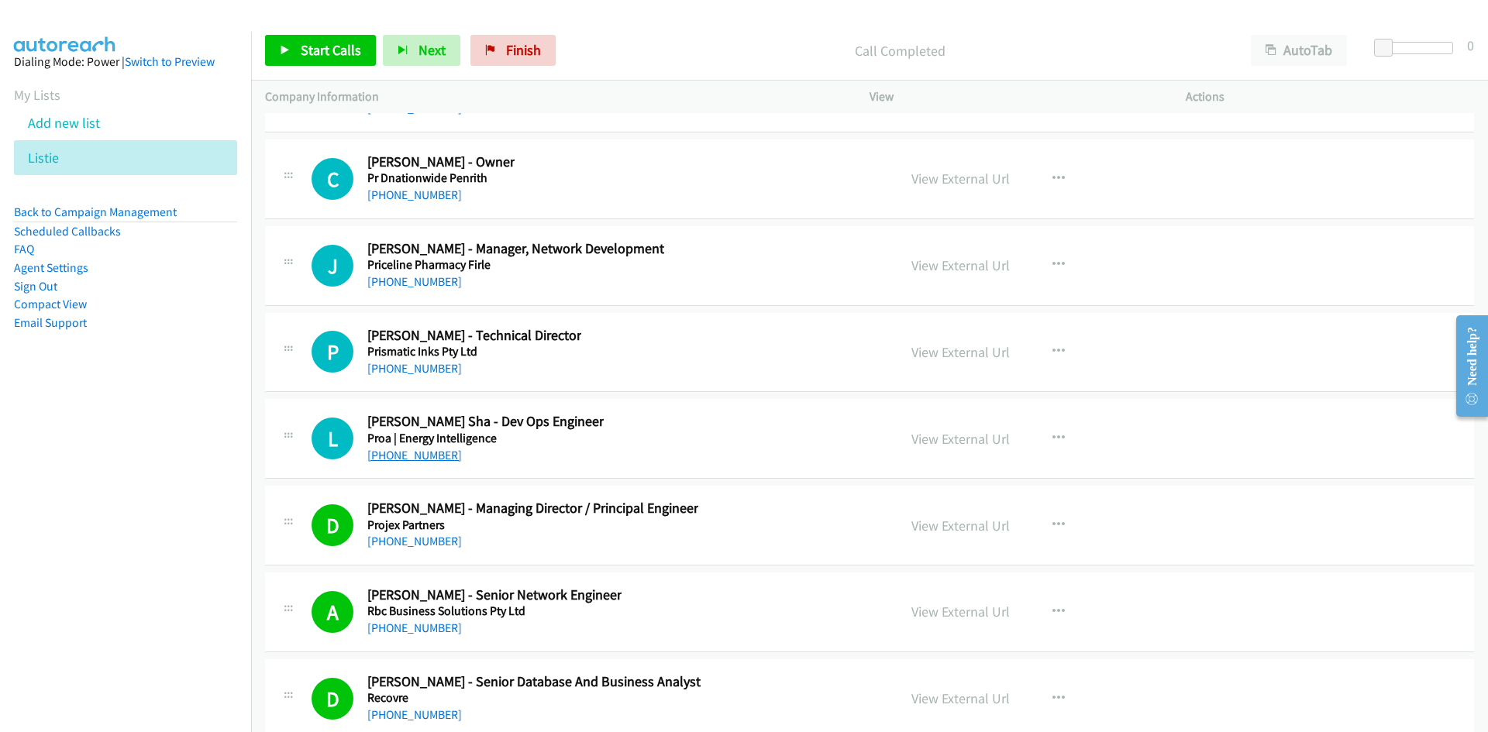
click at [432, 456] on link "+61 432 270 305" at bounding box center [414, 455] width 95 height 15
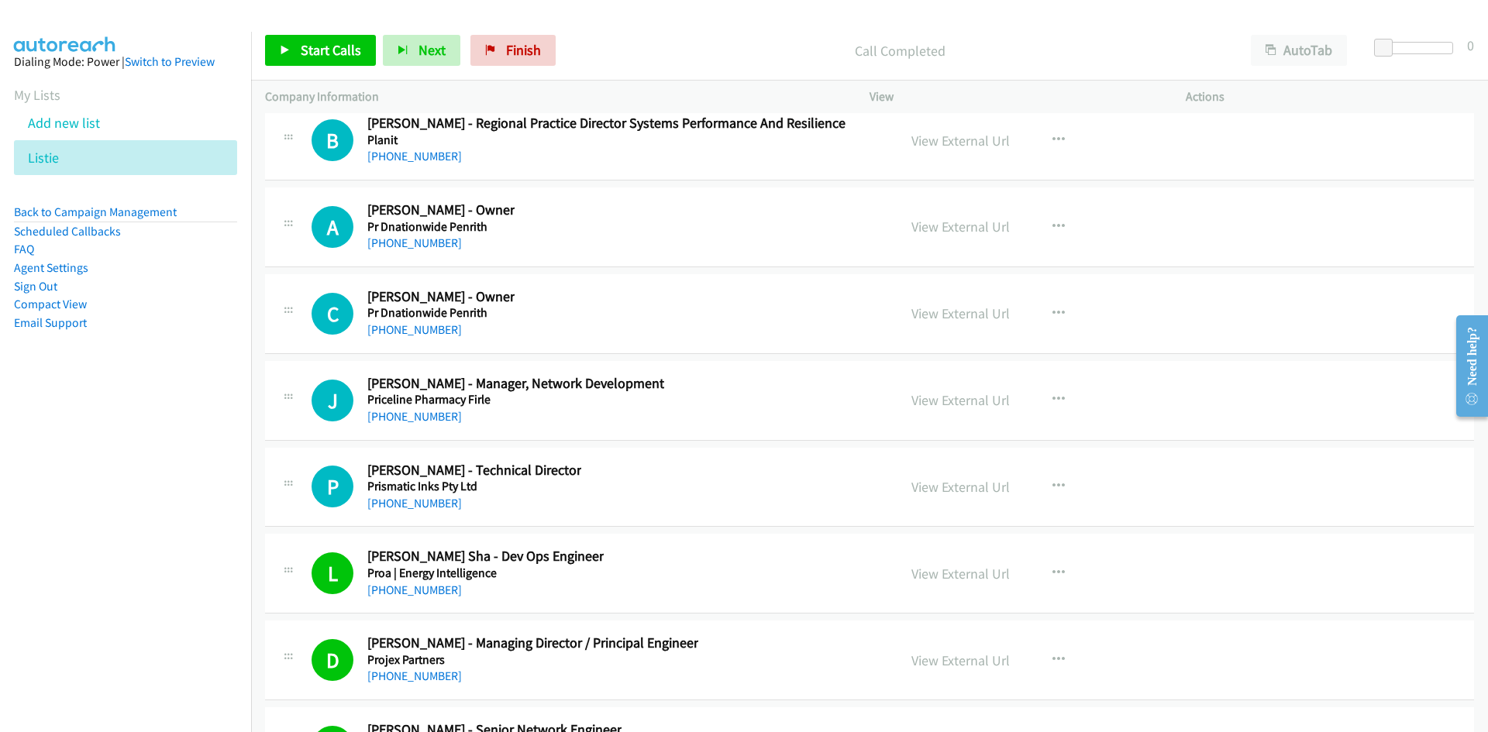
scroll to position [28814, 0]
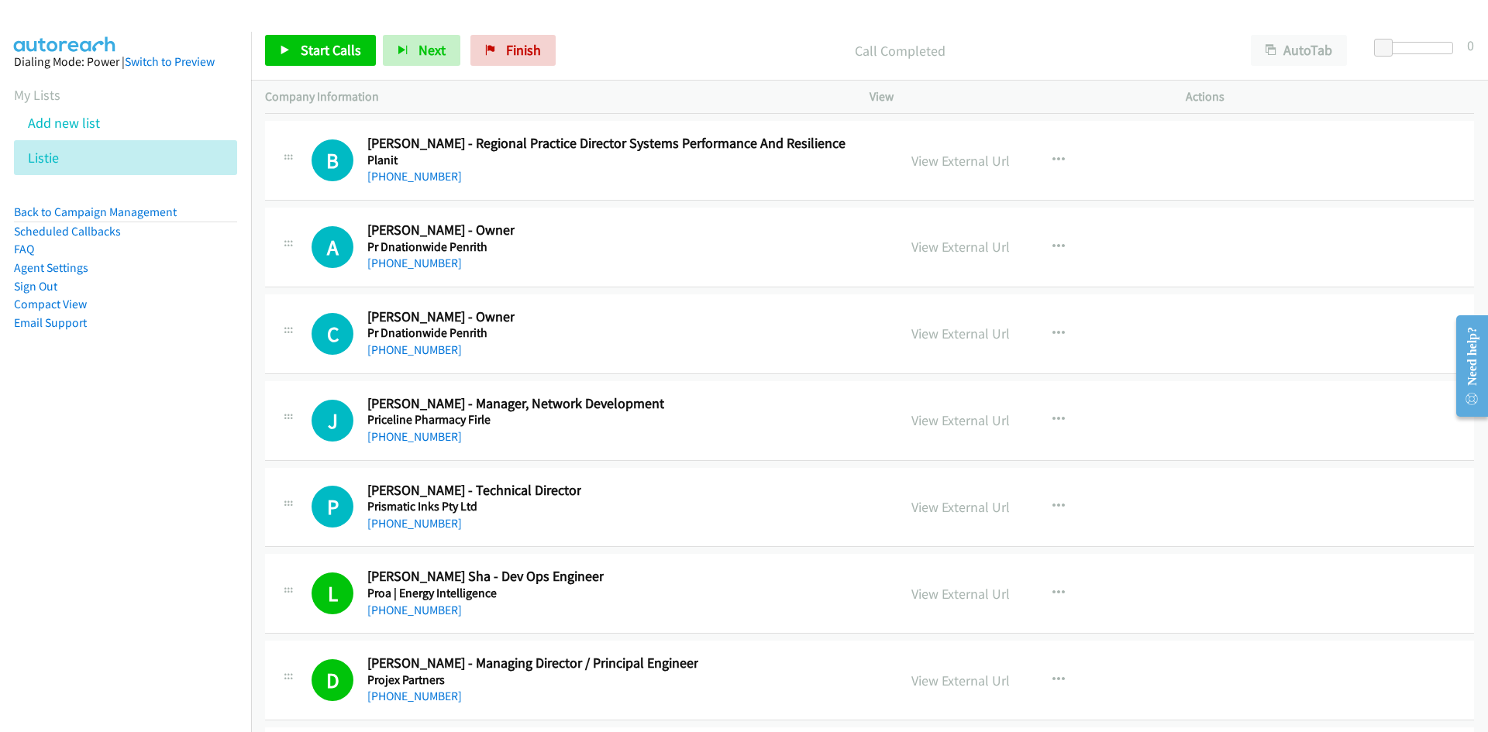
drag, startPoint x: 420, startPoint y: 525, endPoint x: 288, endPoint y: 553, distance: 134.7
click at [420, 525] on link "+61 411 225 158" at bounding box center [414, 523] width 95 height 15
click at [412, 437] on link "+61 459 587 197" at bounding box center [414, 436] width 95 height 15
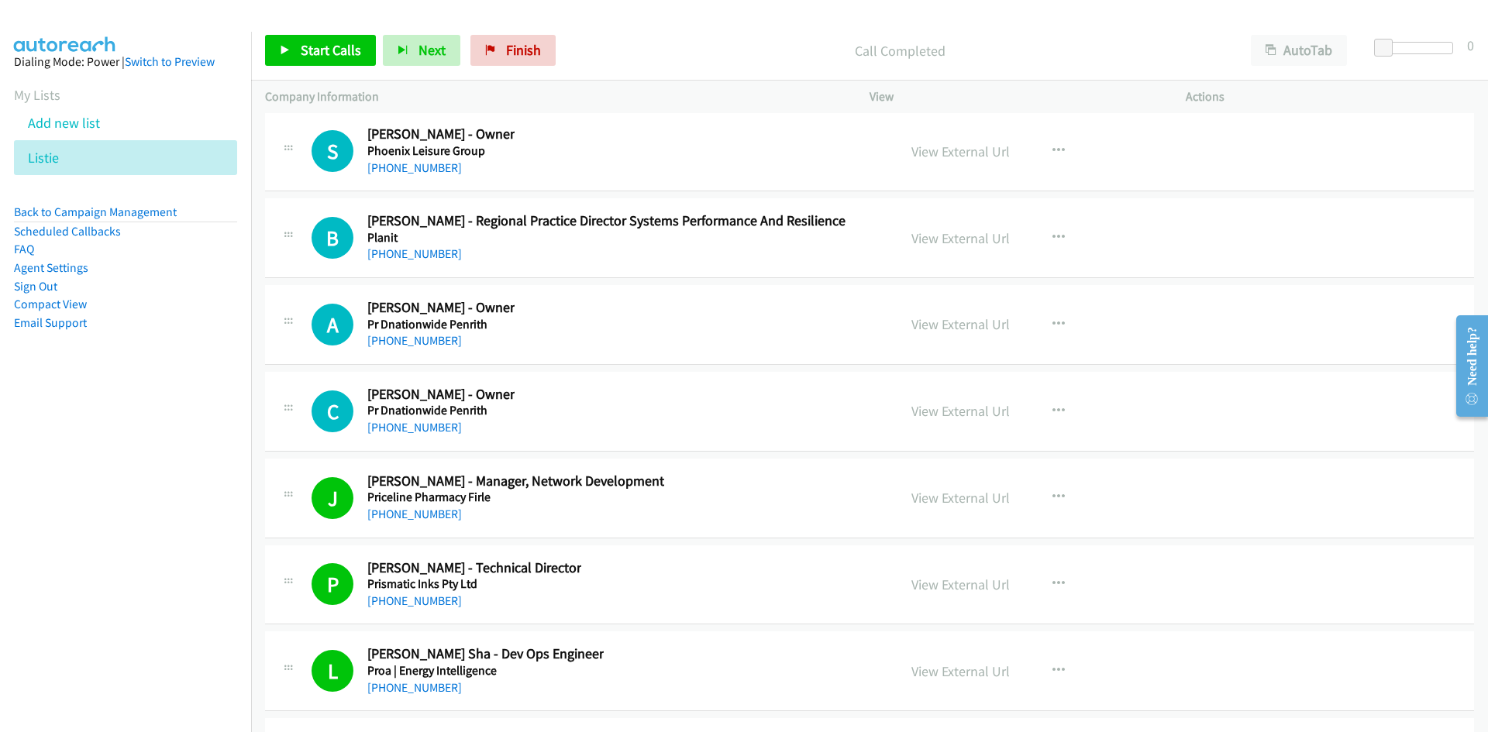
drag, startPoint x: 390, startPoint y: 423, endPoint x: 1, endPoint y: 491, distance: 395.0
click at [390, 423] on link "+61 408 405 851" at bounding box center [414, 427] width 95 height 15
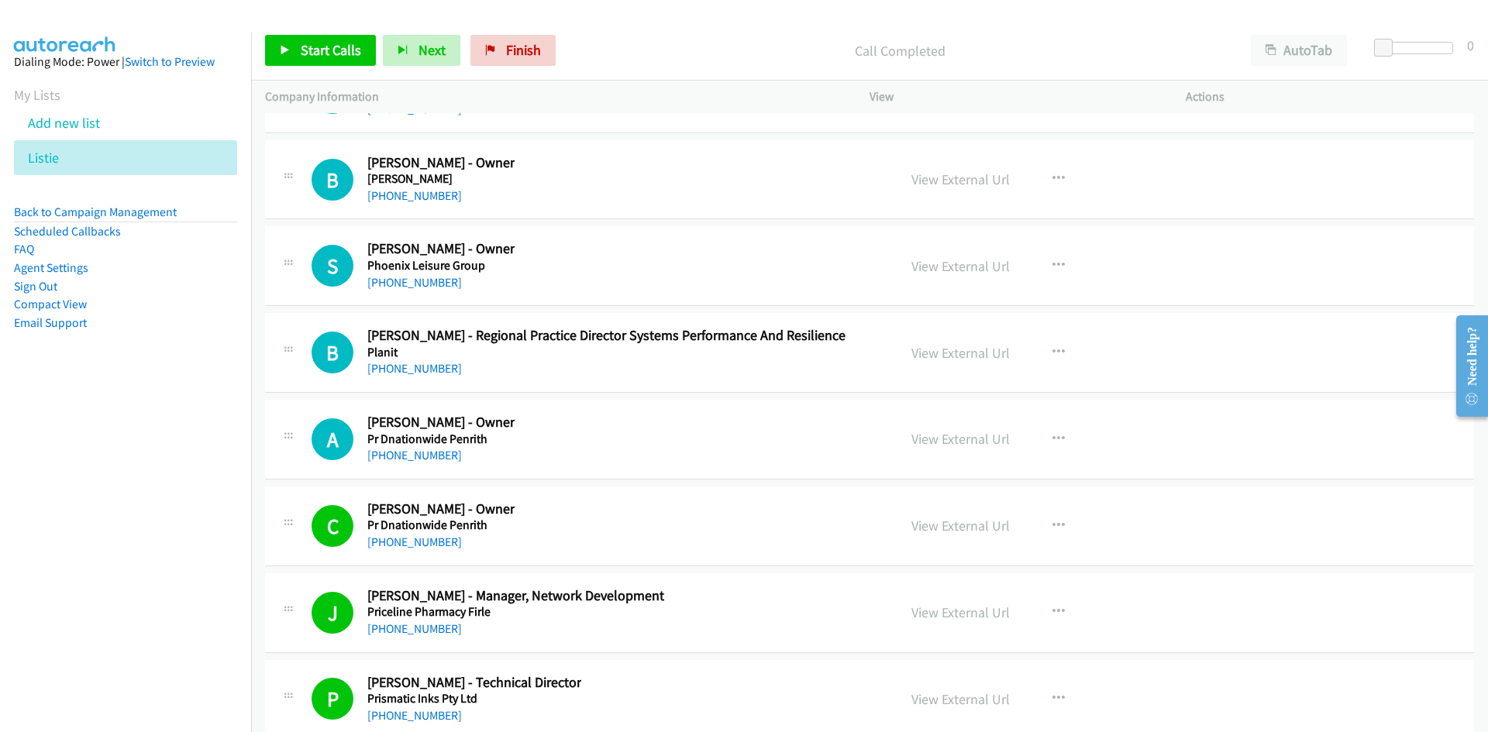
scroll to position [28581, 0]
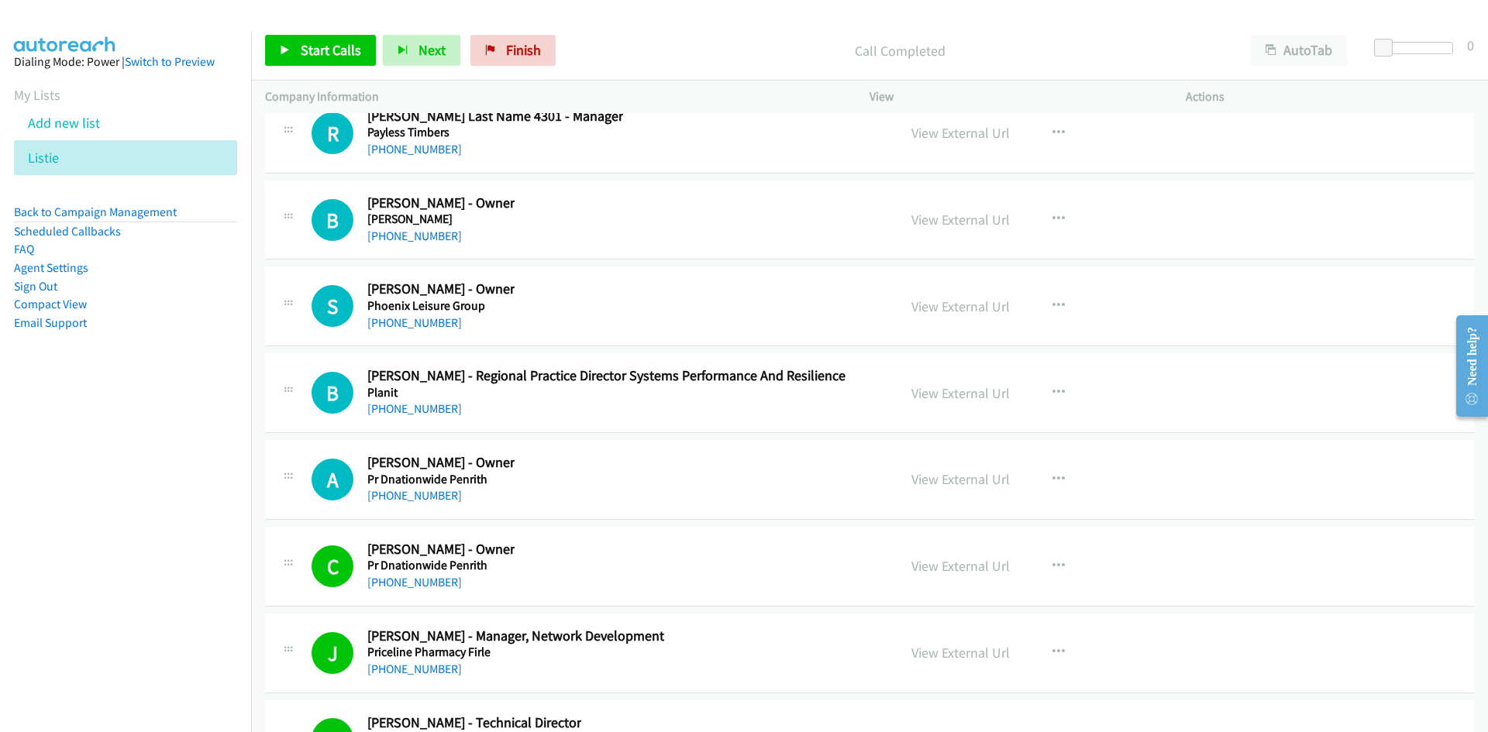
drag, startPoint x: 426, startPoint y: 495, endPoint x: 225, endPoint y: 507, distance: 201.8
click at [426, 495] on link "+61 418 938 102" at bounding box center [414, 495] width 95 height 15
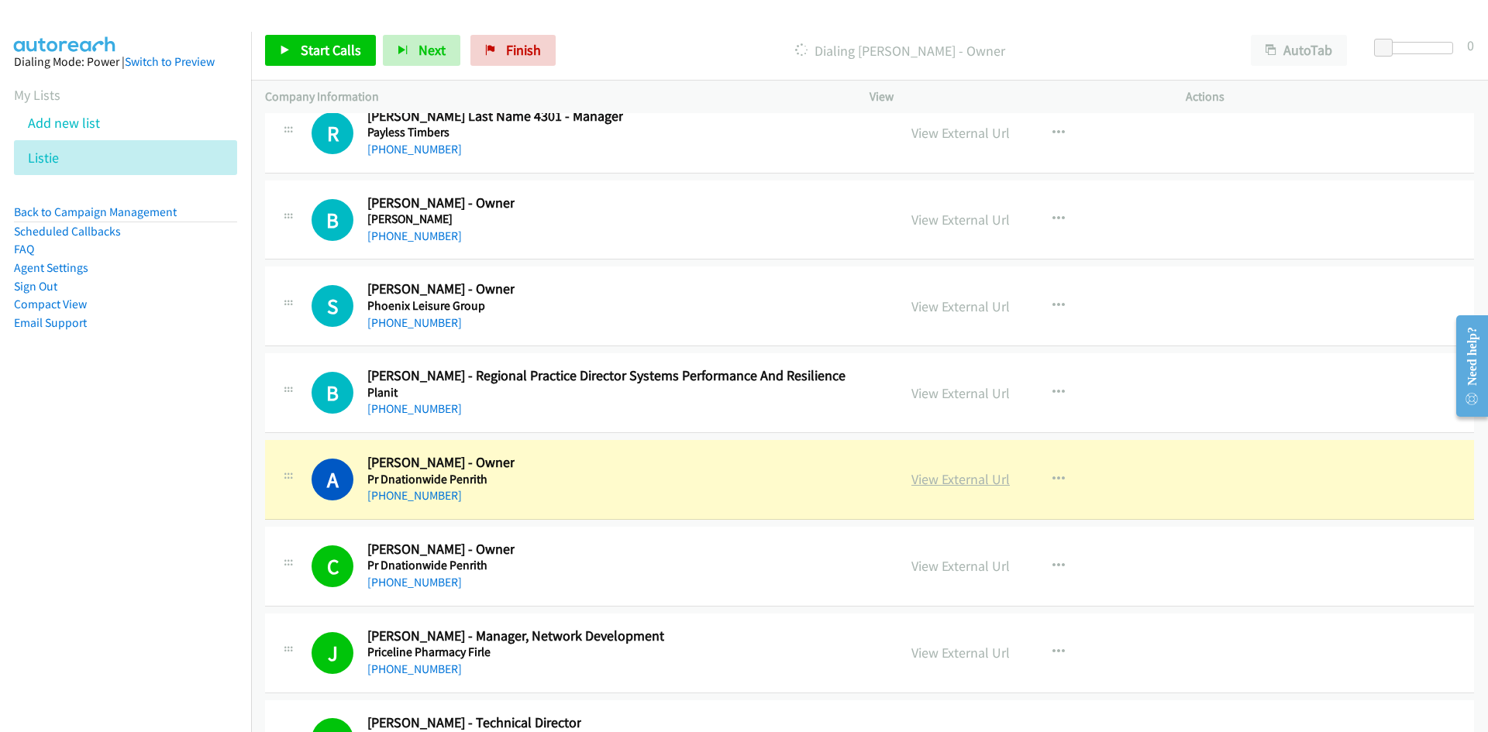
click at [964, 483] on link "View External Url" at bounding box center [960, 479] width 98 height 18
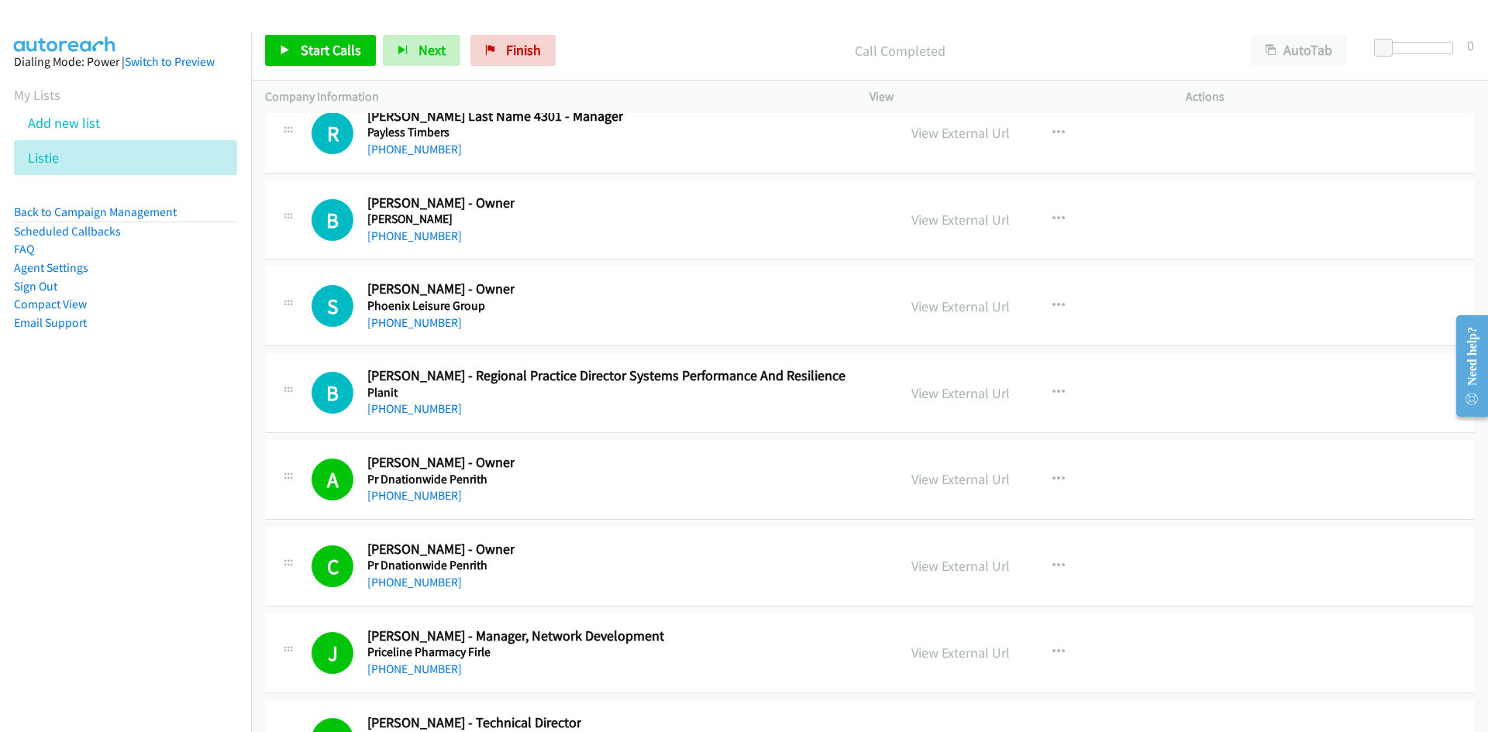
drag, startPoint x: 392, startPoint y: 412, endPoint x: 330, endPoint y: 430, distance: 64.7
click at [392, 412] on link "+61 401 032 988" at bounding box center [414, 408] width 95 height 15
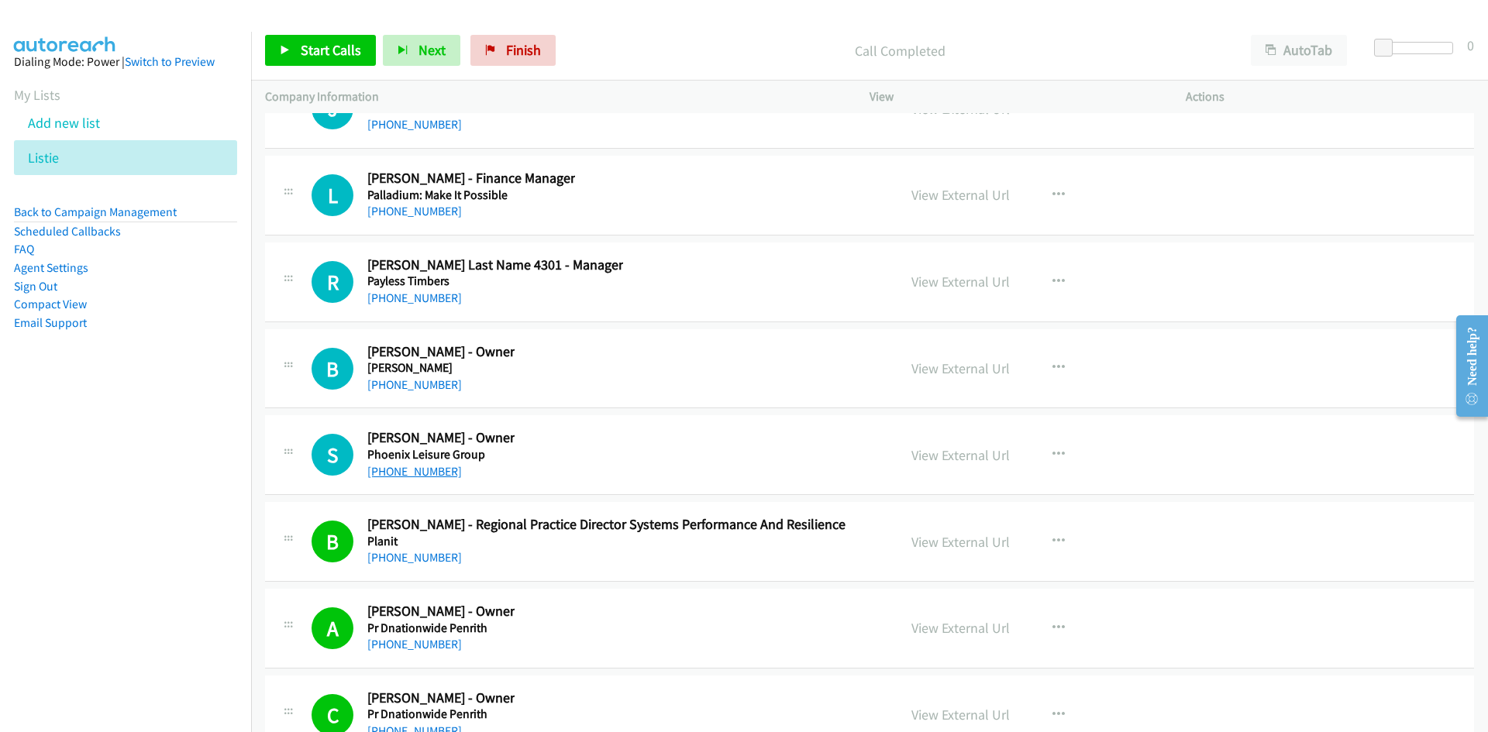
scroll to position [28426, 0]
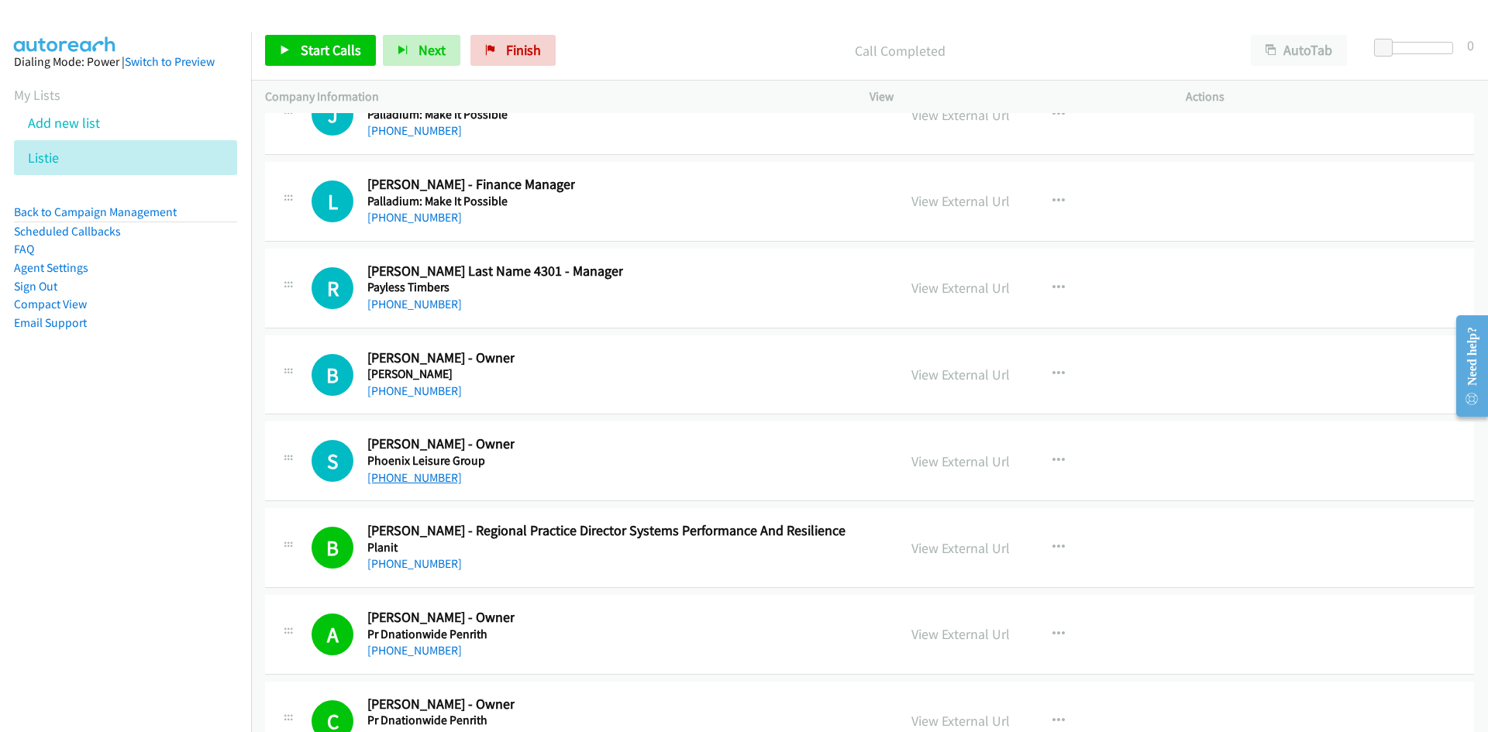
click at [402, 474] on link "+61 418 220 832" at bounding box center [414, 477] width 95 height 15
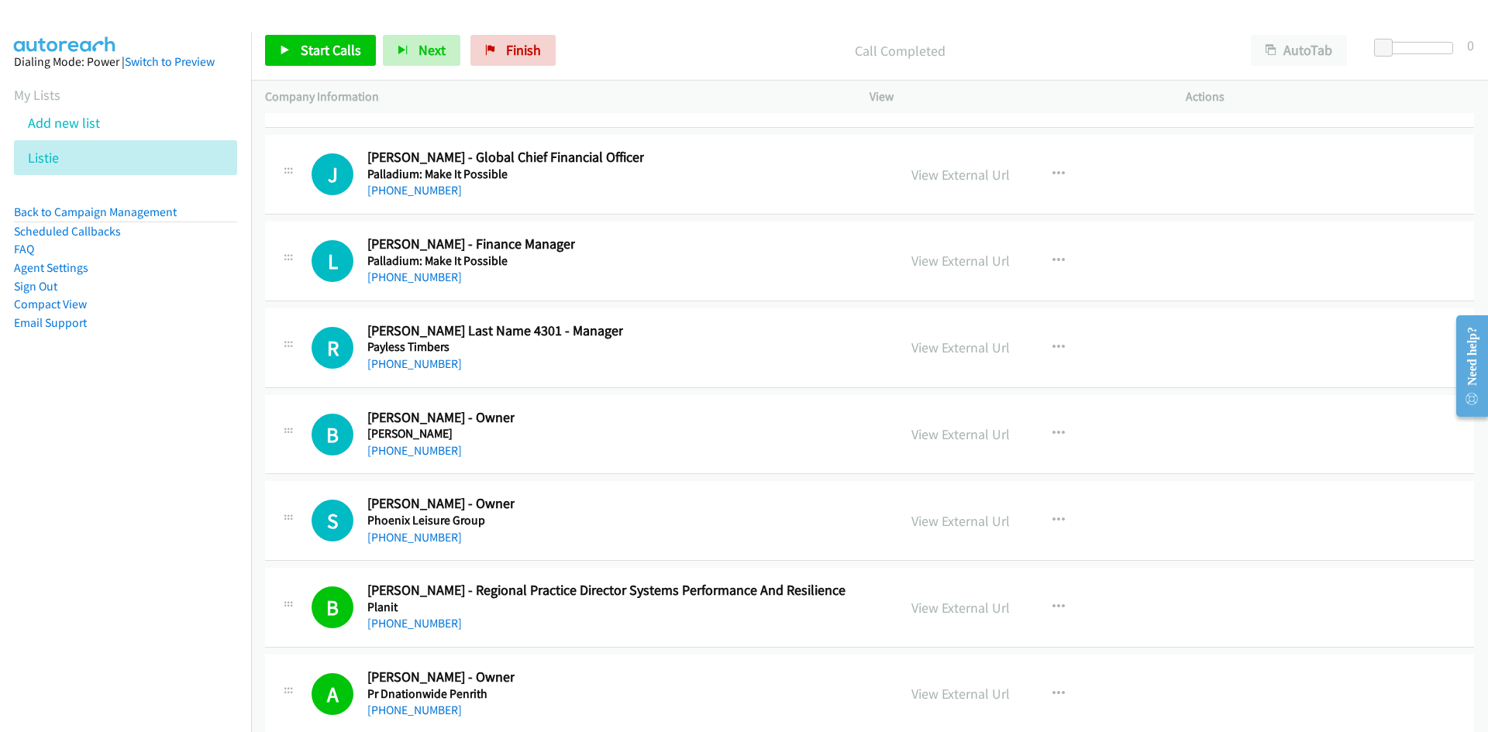
scroll to position [28349, 0]
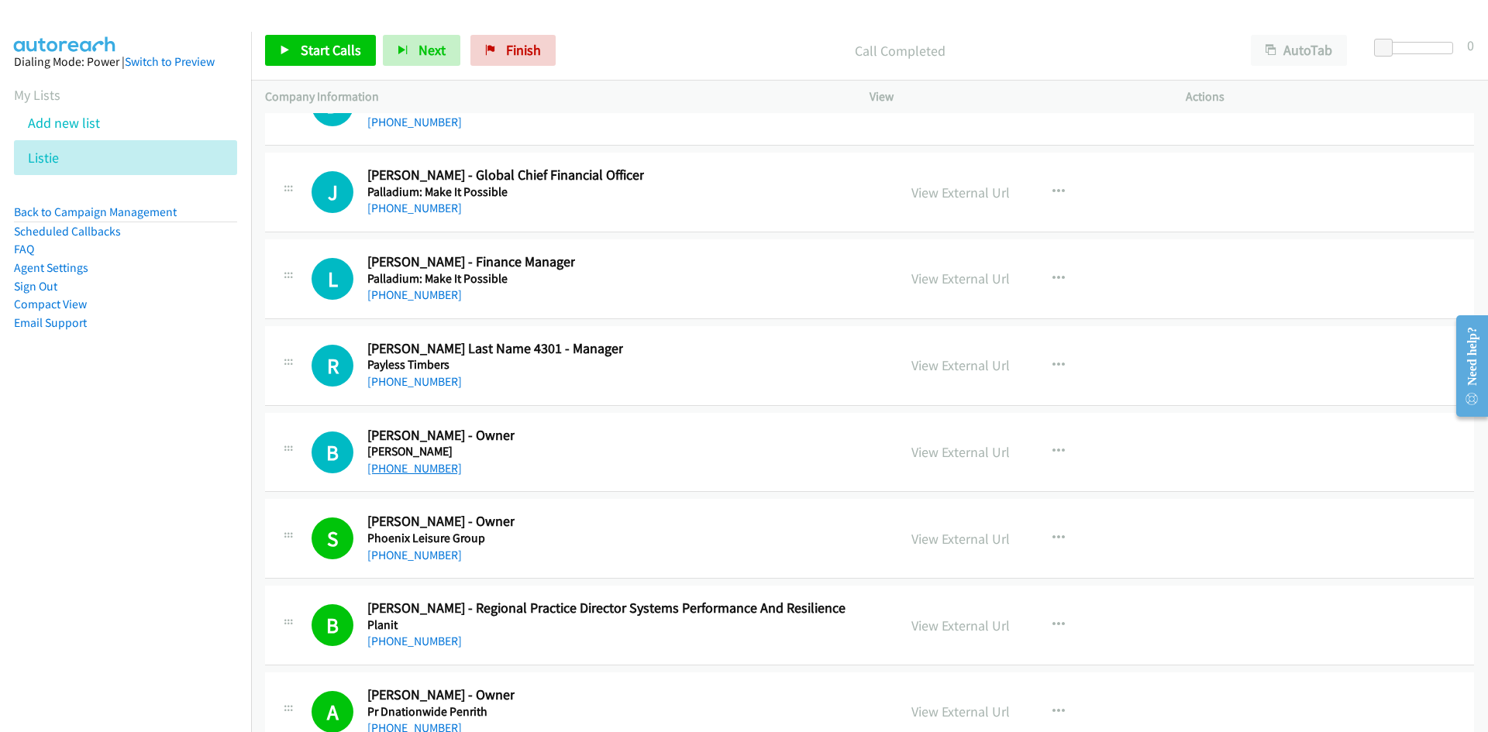
click at [435, 468] on link "+61 409 053 344" at bounding box center [414, 468] width 95 height 15
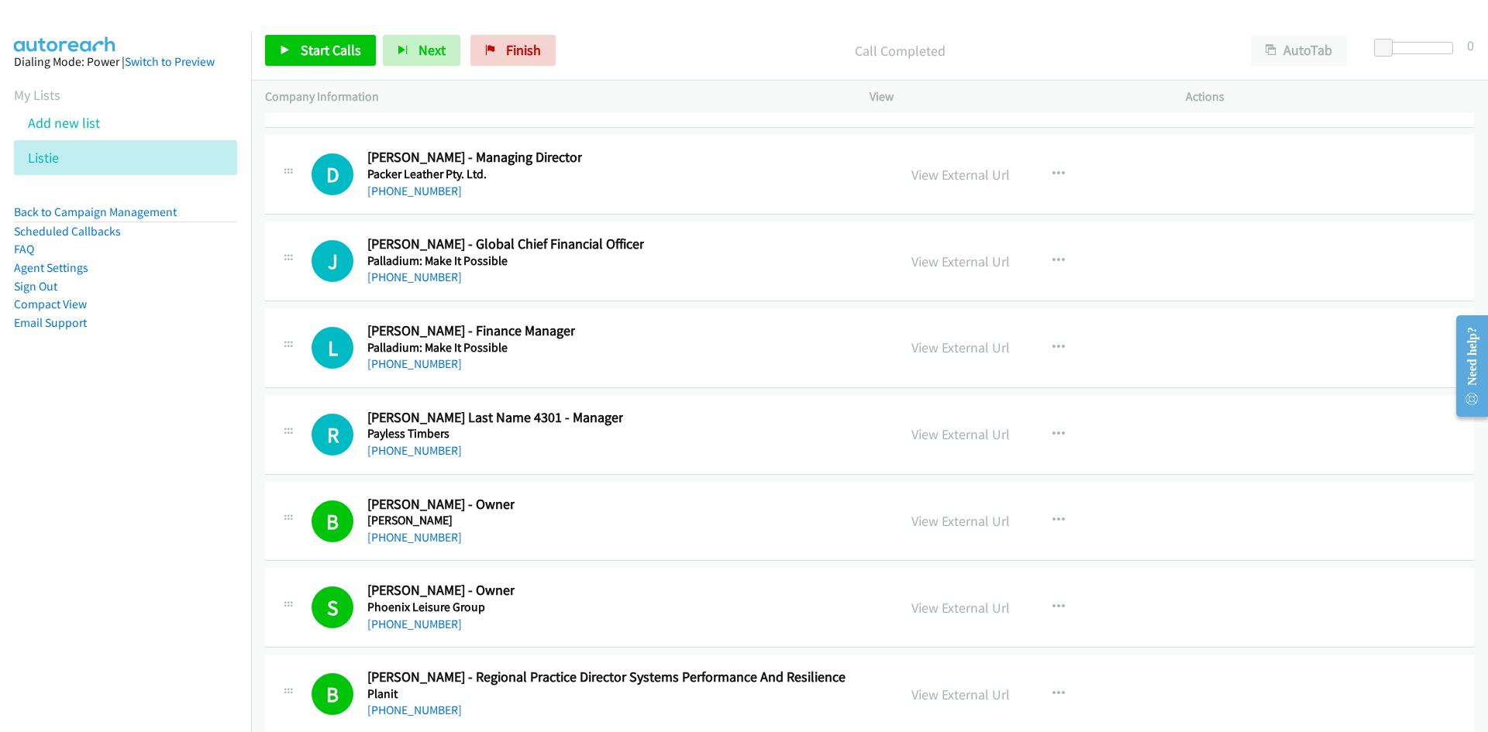
scroll to position [28271, 0]
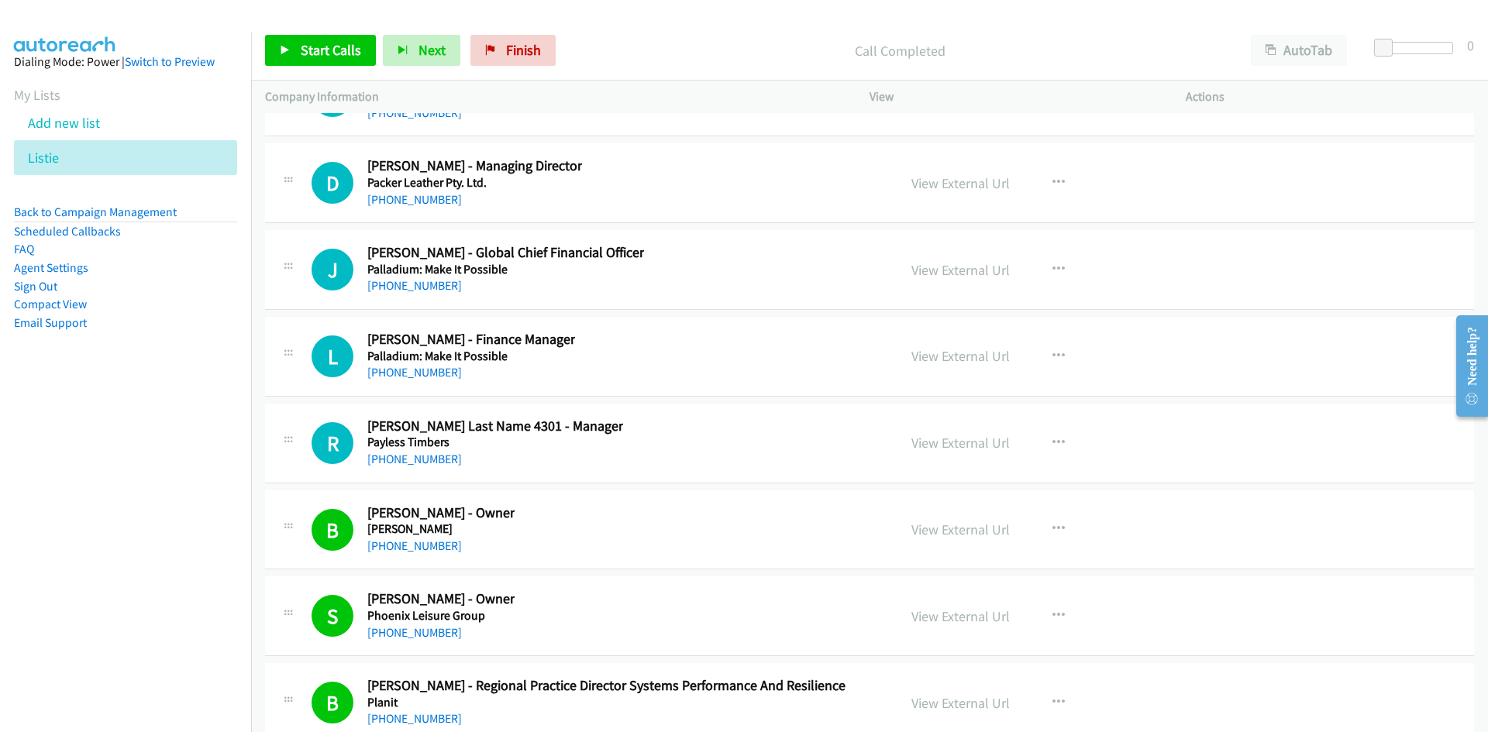
drag, startPoint x: 401, startPoint y: 462, endPoint x: 298, endPoint y: 468, distance: 104.0
click at [401, 462] on link "+61 7 4095 4770" at bounding box center [414, 459] width 95 height 15
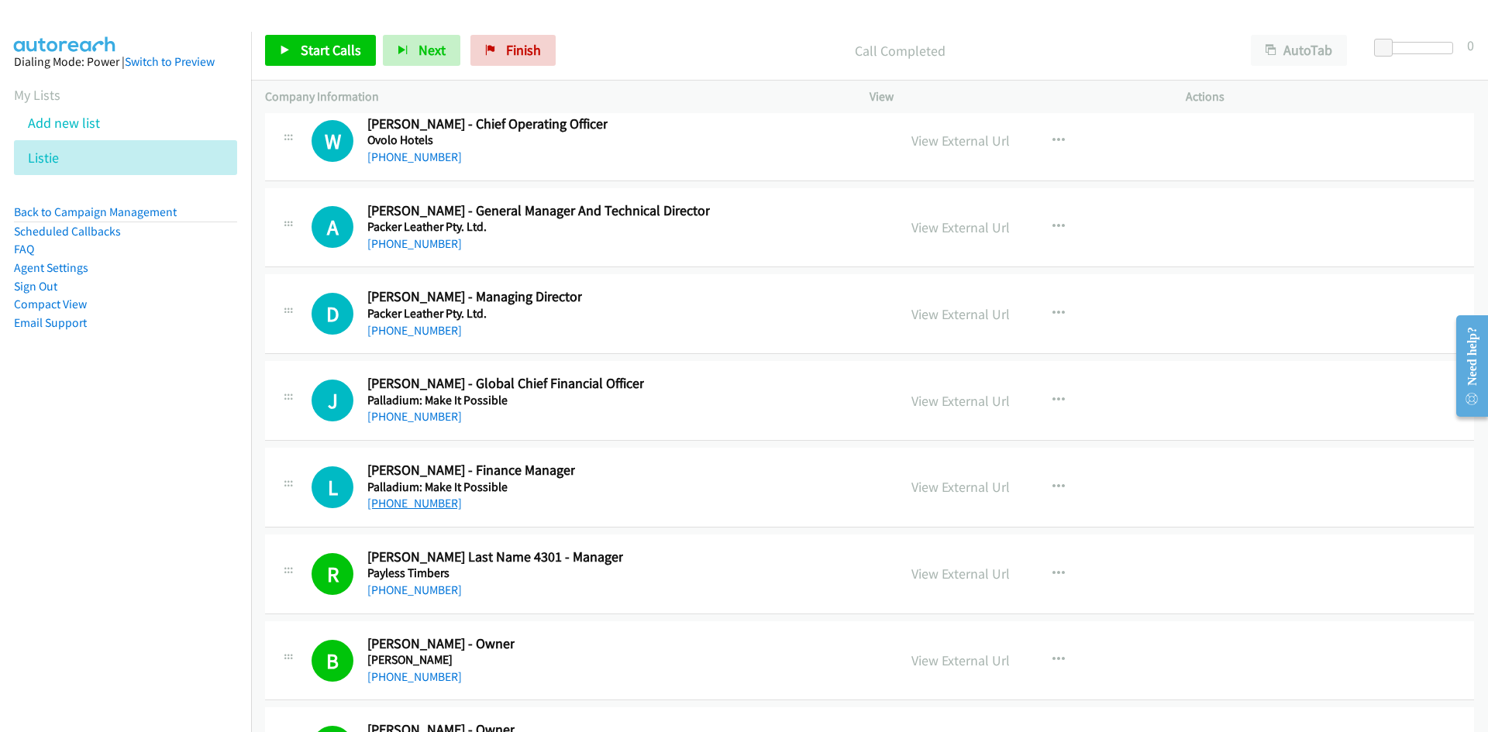
scroll to position [28116, 0]
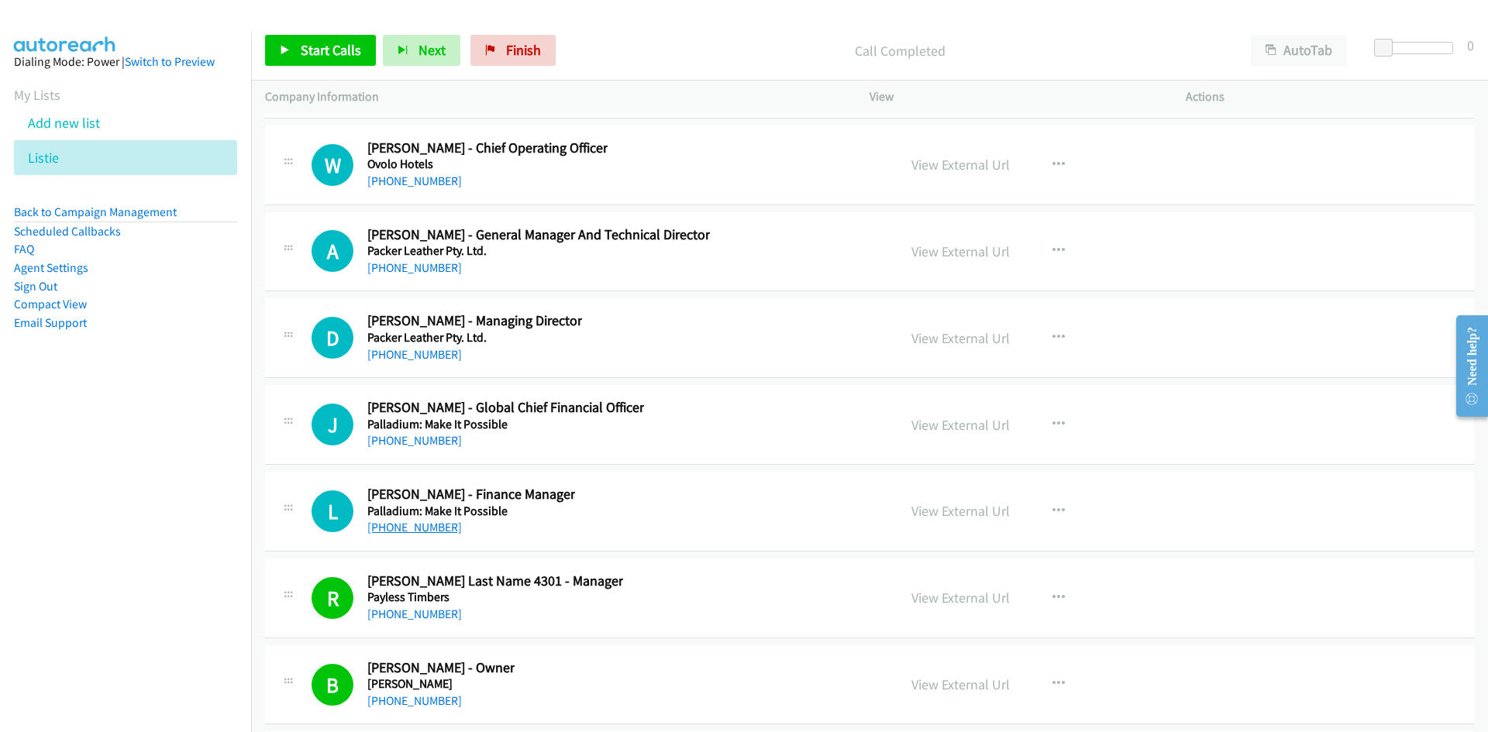
click at [441, 525] on link "+61 405 465 468" at bounding box center [414, 527] width 95 height 15
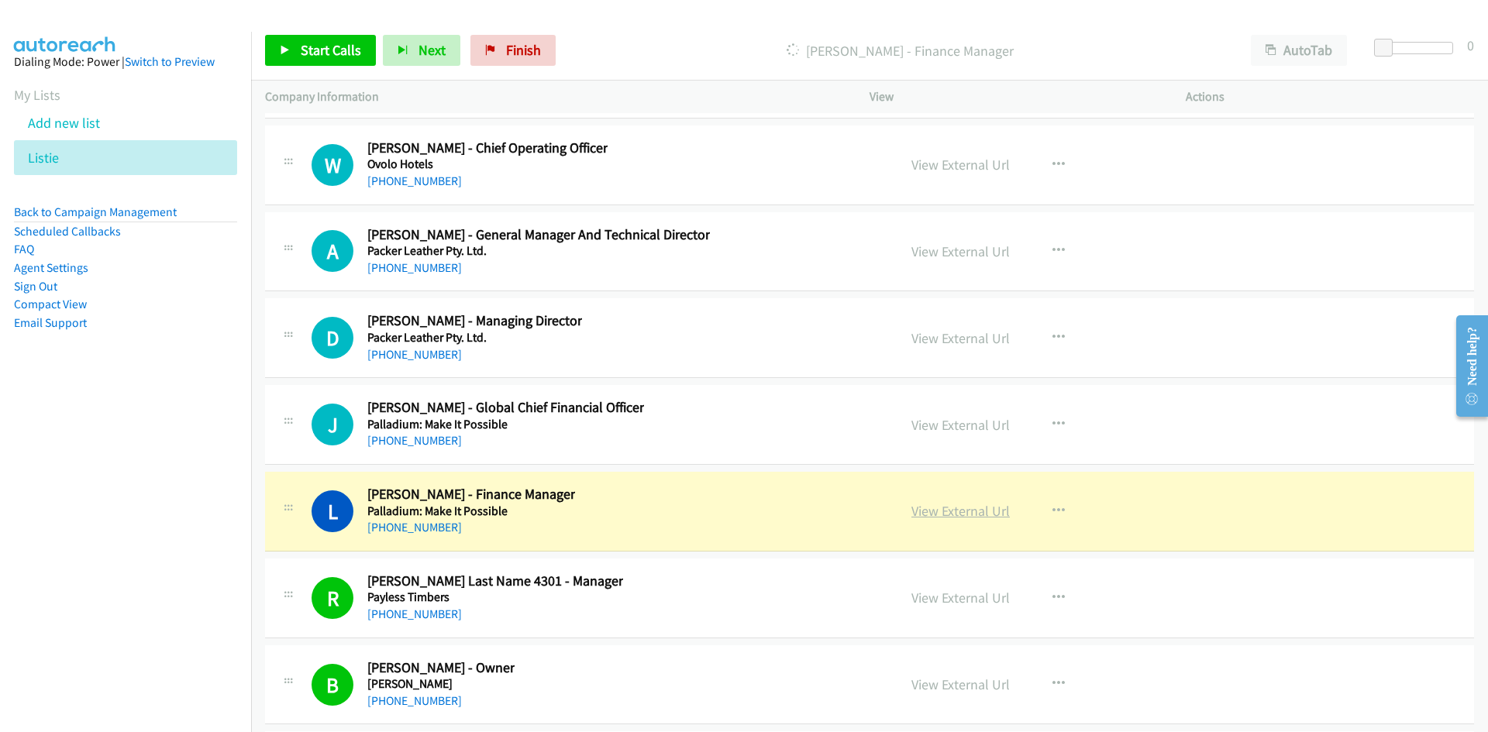
click at [966, 511] on link "View External Url" at bounding box center [960, 511] width 98 height 18
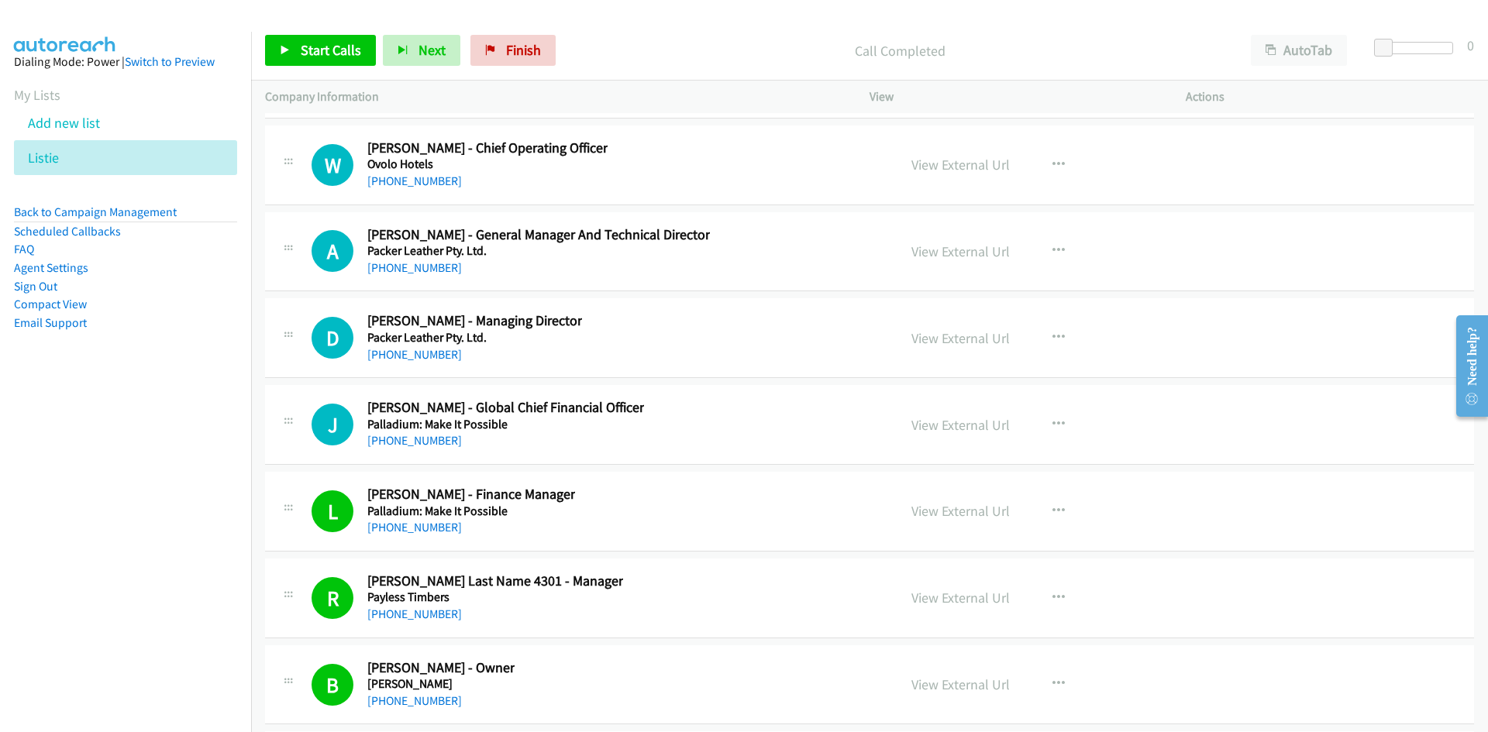
drag, startPoint x: 429, startPoint y: 439, endPoint x: 183, endPoint y: 469, distance: 248.3
click at [429, 439] on link "+61 407 961 546" at bounding box center [414, 440] width 95 height 15
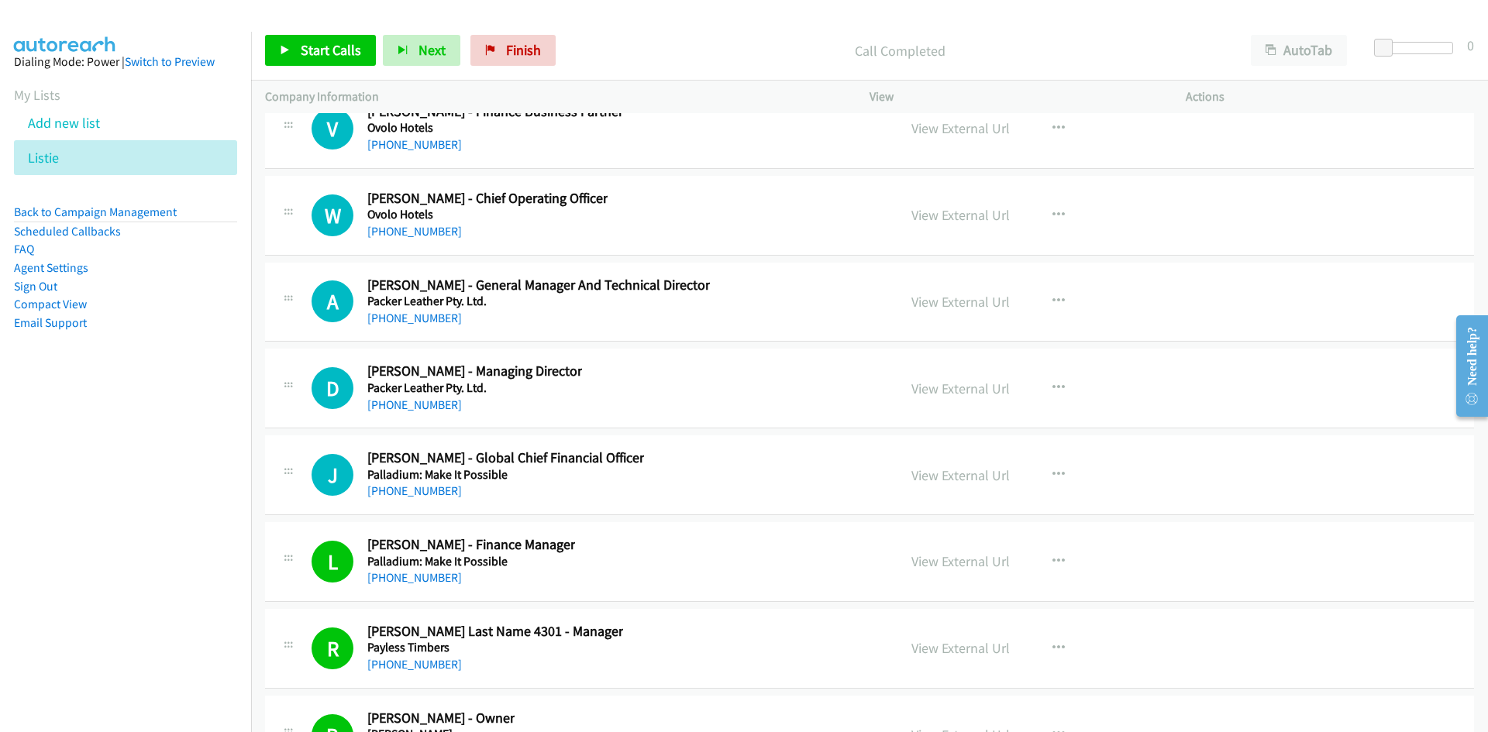
scroll to position [28039, 0]
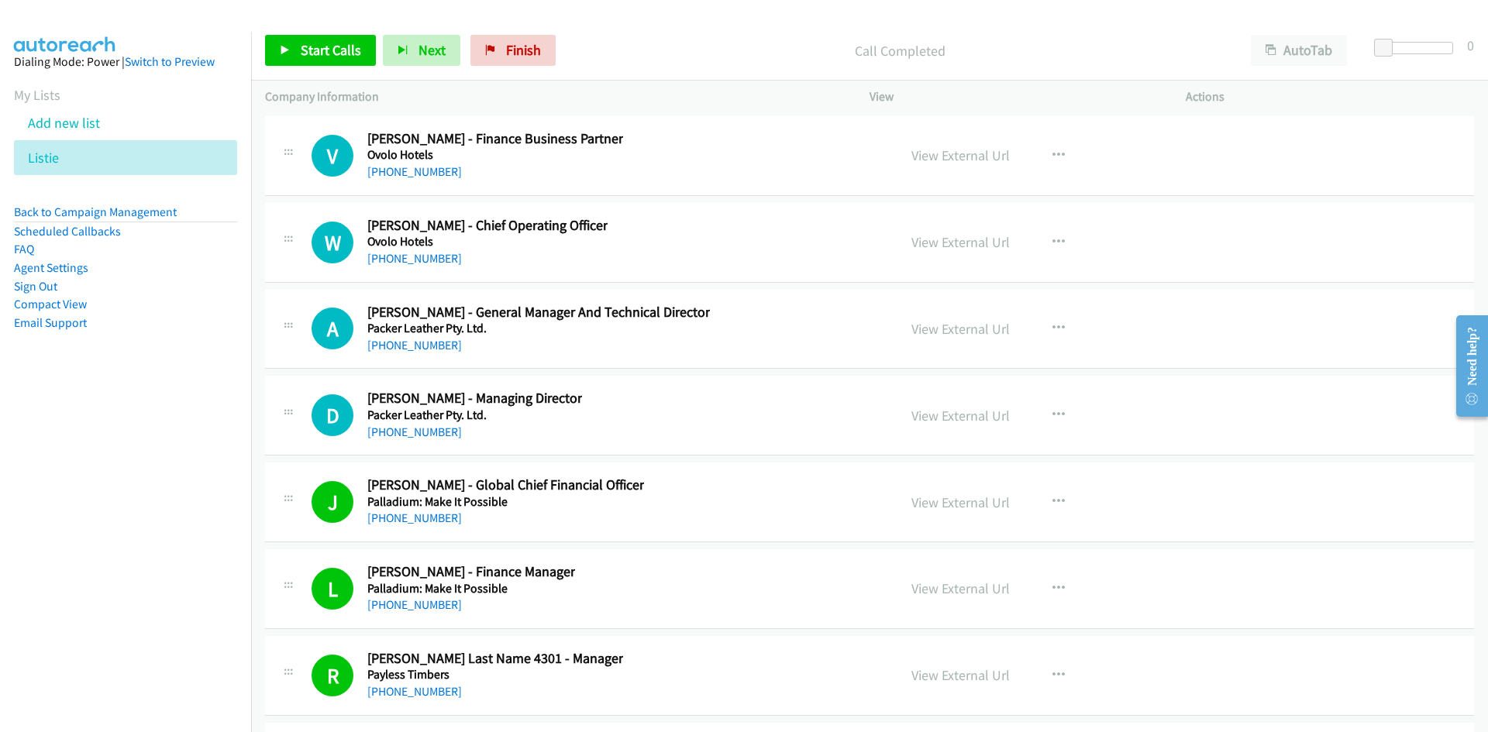
drag, startPoint x: 431, startPoint y: 435, endPoint x: 346, endPoint y: 458, distance: 87.6
click at [431, 435] on link "+61 413 709 362" at bounding box center [414, 432] width 95 height 15
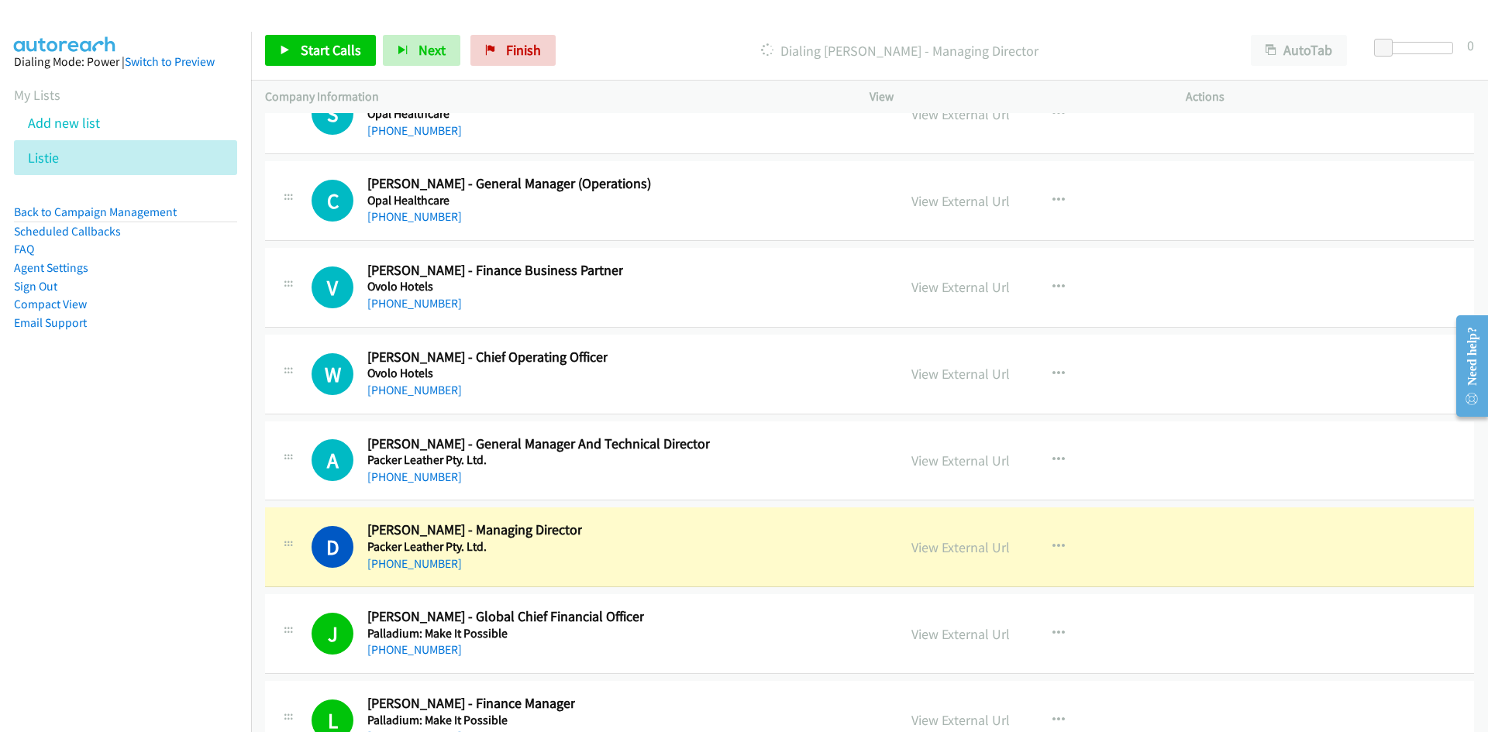
scroll to position [27884, 0]
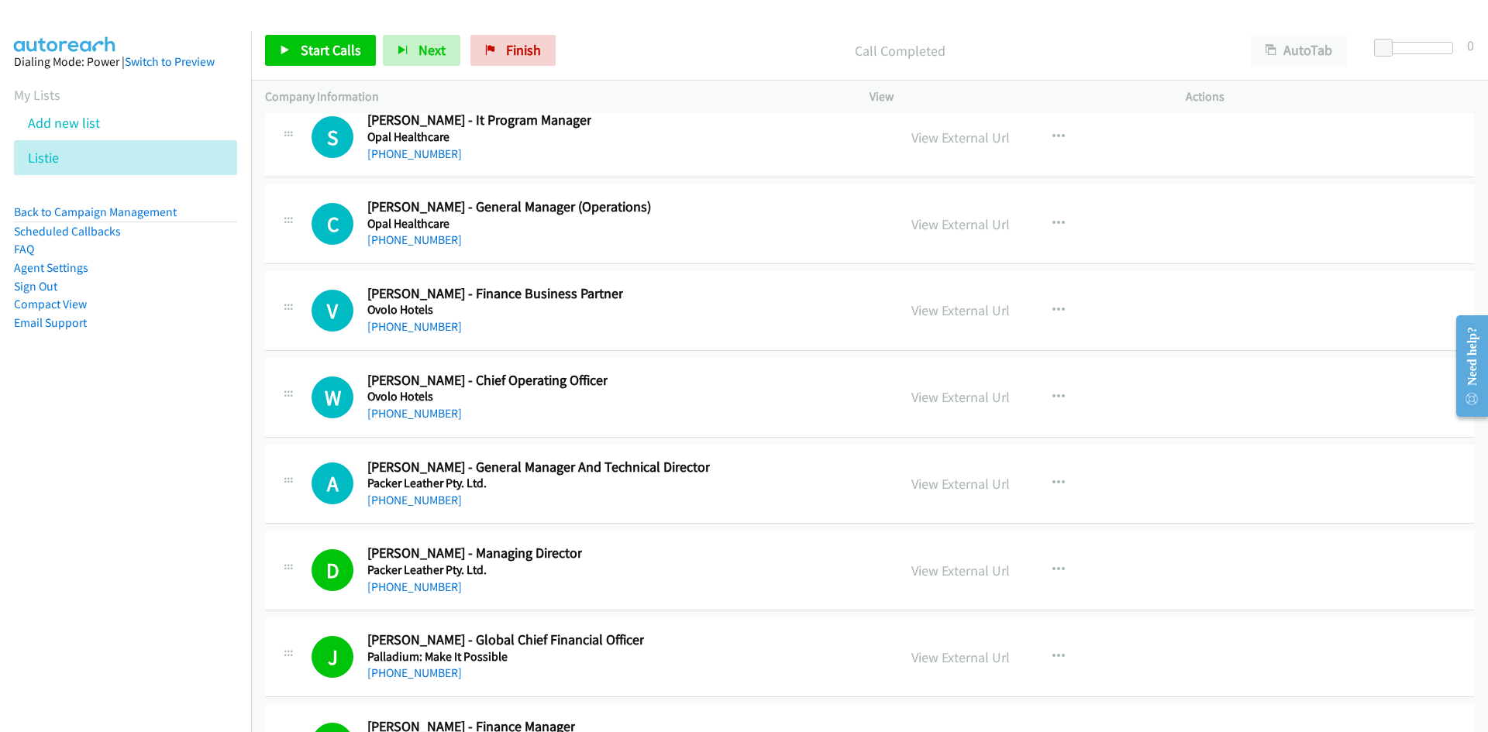
drag, startPoint x: 435, startPoint y: 500, endPoint x: 291, endPoint y: 521, distance: 144.9
click at [435, 500] on link "+61 413 709 373" at bounding box center [414, 500] width 95 height 15
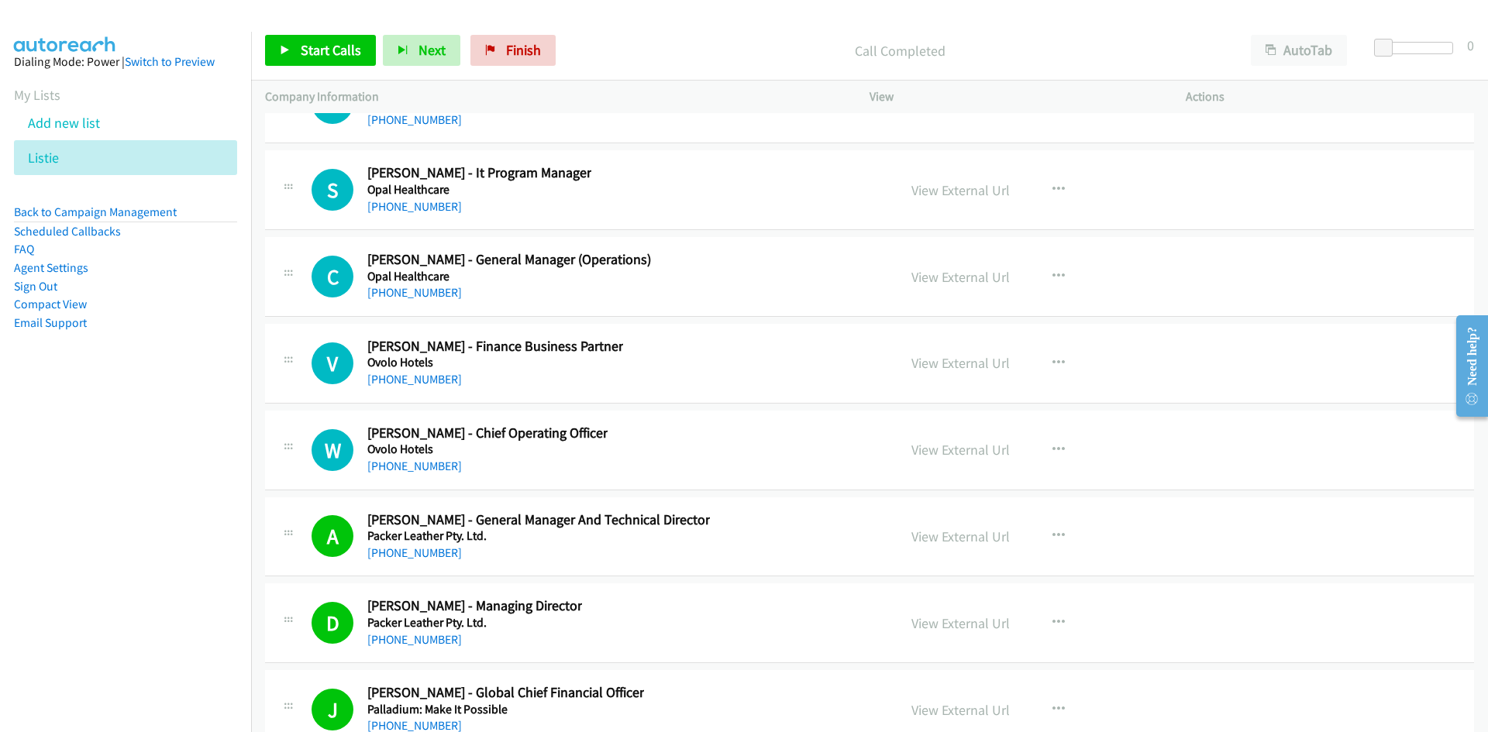
scroll to position [27806, 0]
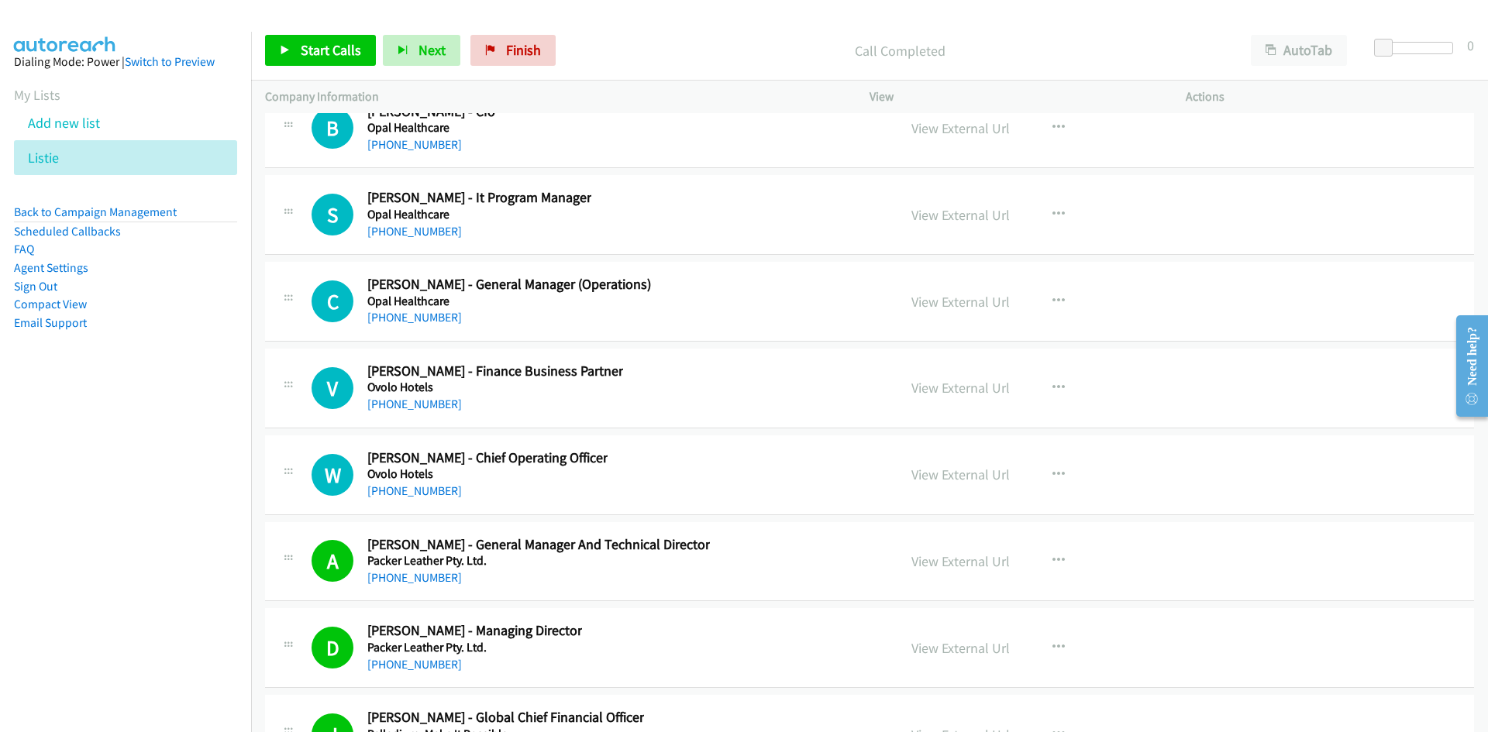
drag, startPoint x: 431, startPoint y: 494, endPoint x: 10, endPoint y: 555, distance: 425.1
click at [431, 494] on link "+61 416 124 728" at bounding box center [414, 491] width 95 height 15
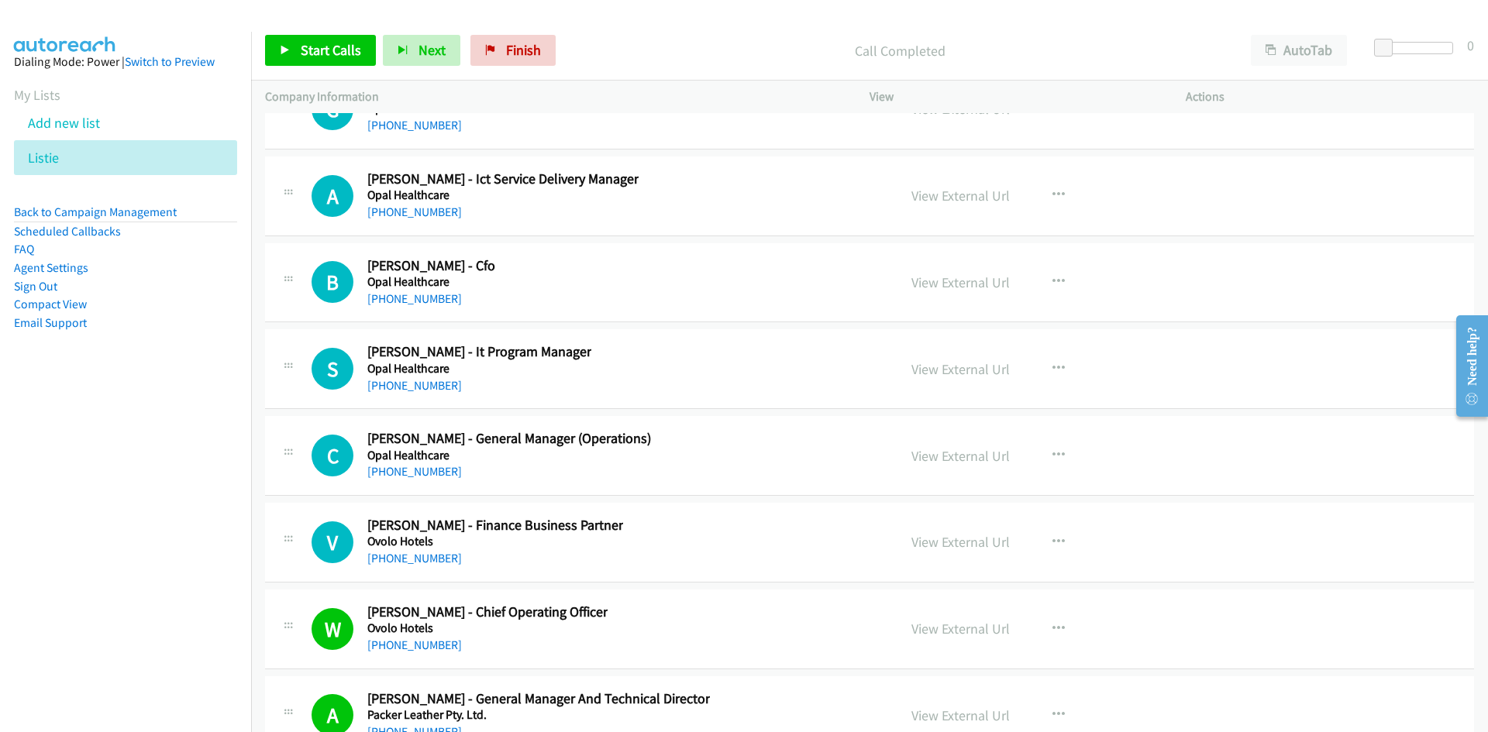
scroll to position [27651, 0]
drag, startPoint x: 436, startPoint y: 566, endPoint x: 35, endPoint y: 536, distance: 401.8
click at [436, 566] on link "+61 415 167 140" at bounding box center [414, 559] width 95 height 15
drag, startPoint x: 430, startPoint y: 468, endPoint x: 212, endPoint y: 530, distance: 227.2
click at [430, 468] on link "+61 434 724 392" at bounding box center [414, 472] width 95 height 15
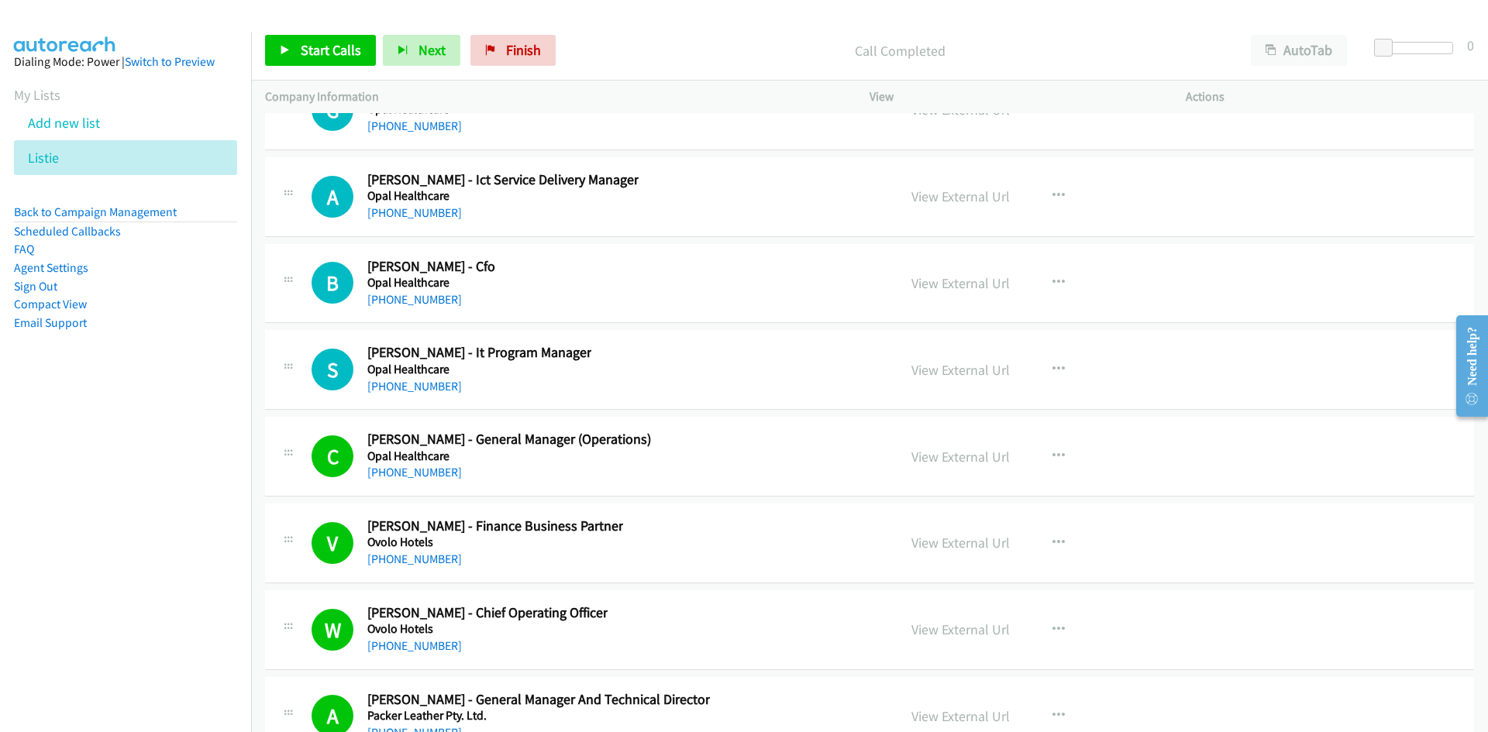
drag, startPoint x: 398, startPoint y: 389, endPoint x: 2, endPoint y: 471, distance: 404.4
click at [398, 389] on link "+61 450 081 578" at bounding box center [414, 386] width 95 height 15
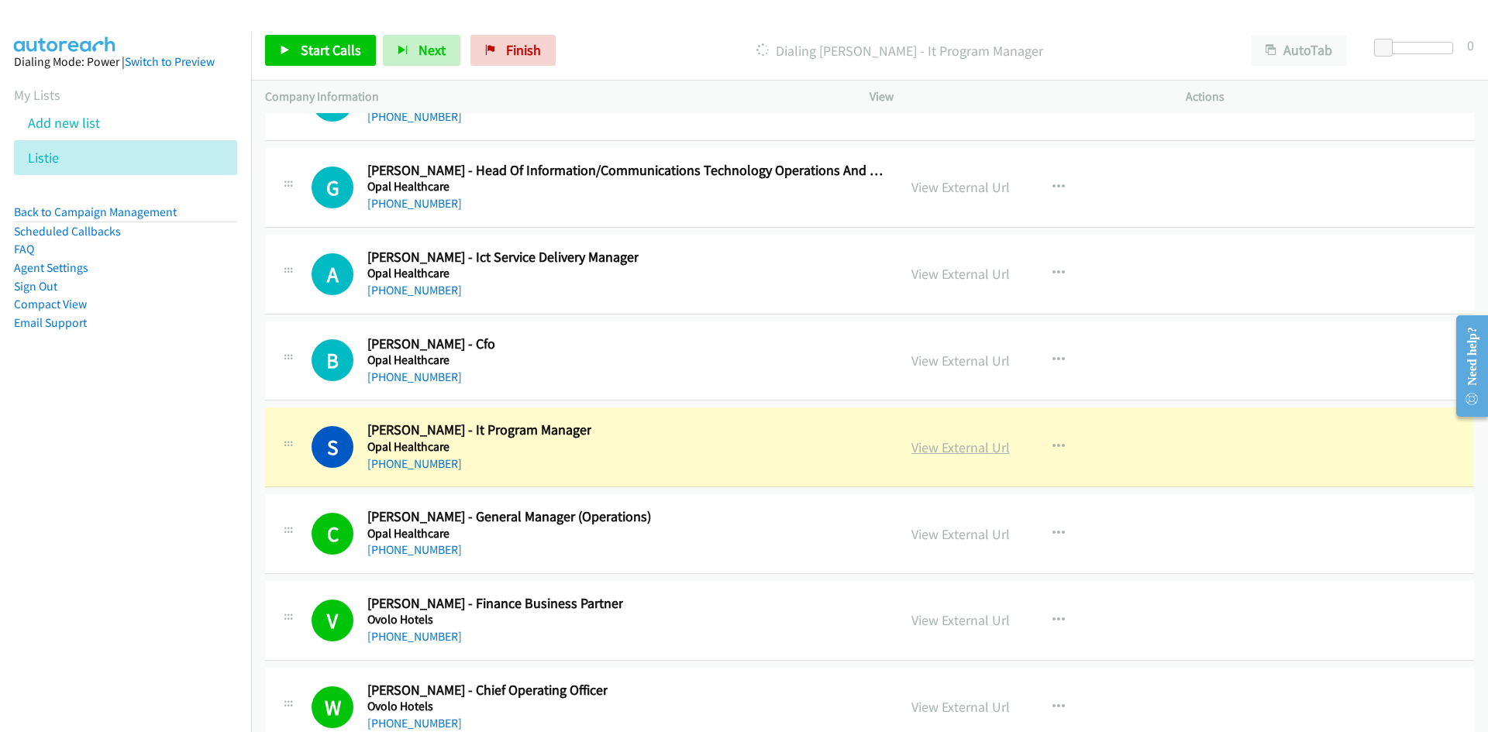
click at [956, 446] on link "View External Url" at bounding box center [960, 448] width 98 height 18
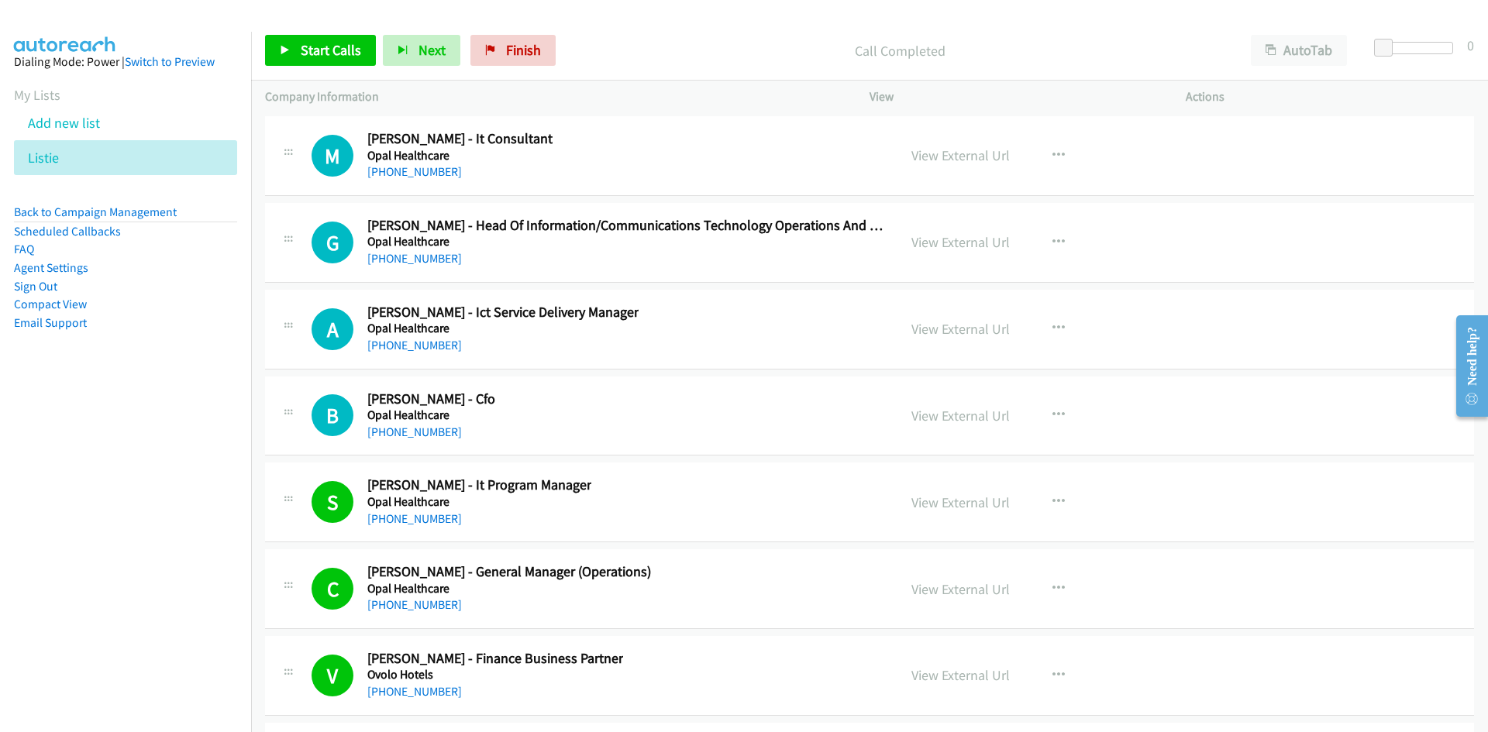
scroll to position [27419, 0]
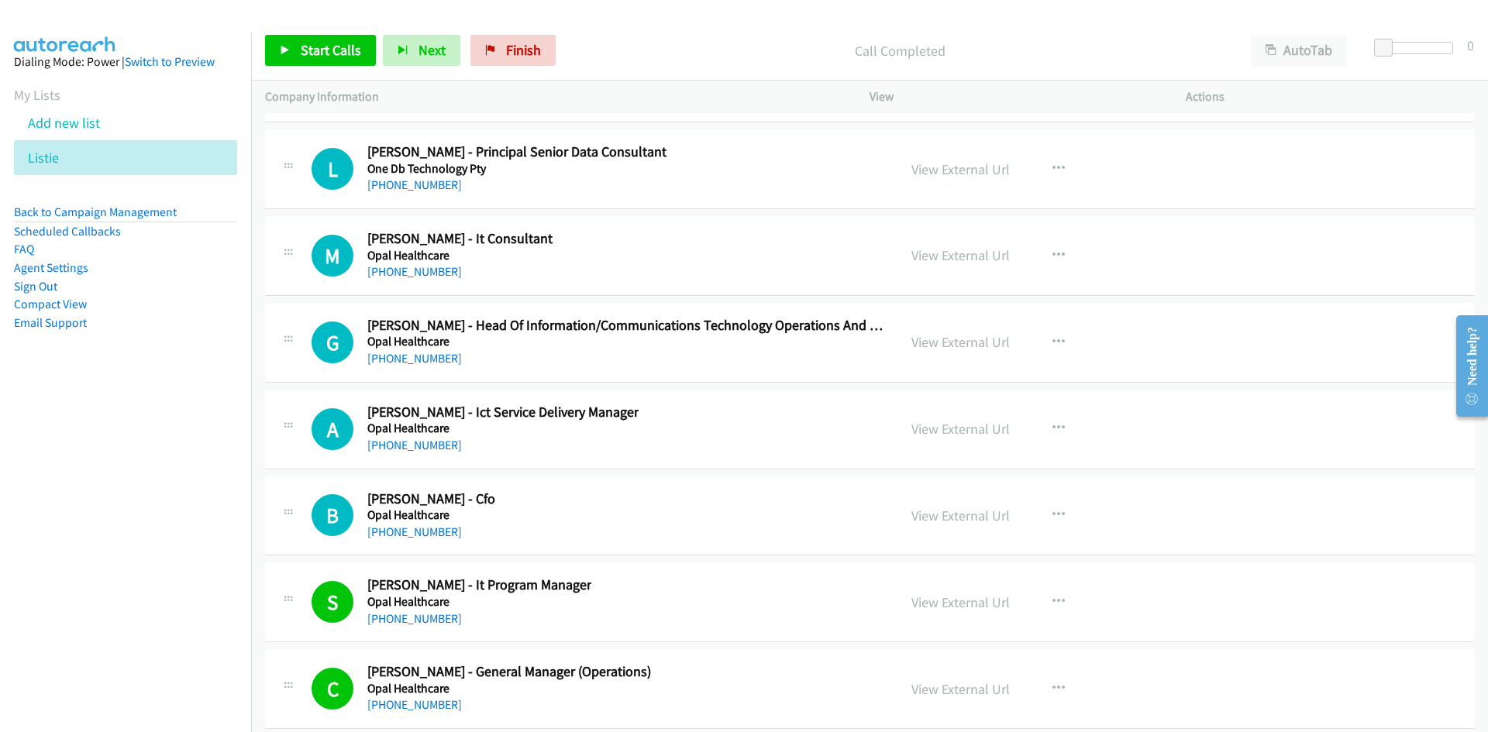
drag, startPoint x: 429, startPoint y: 533, endPoint x: 180, endPoint y: 572, distance: 252.5
click at [429, 533] on link "+61 448 119 260" at bounding box center [414, 532] width 95 height 15
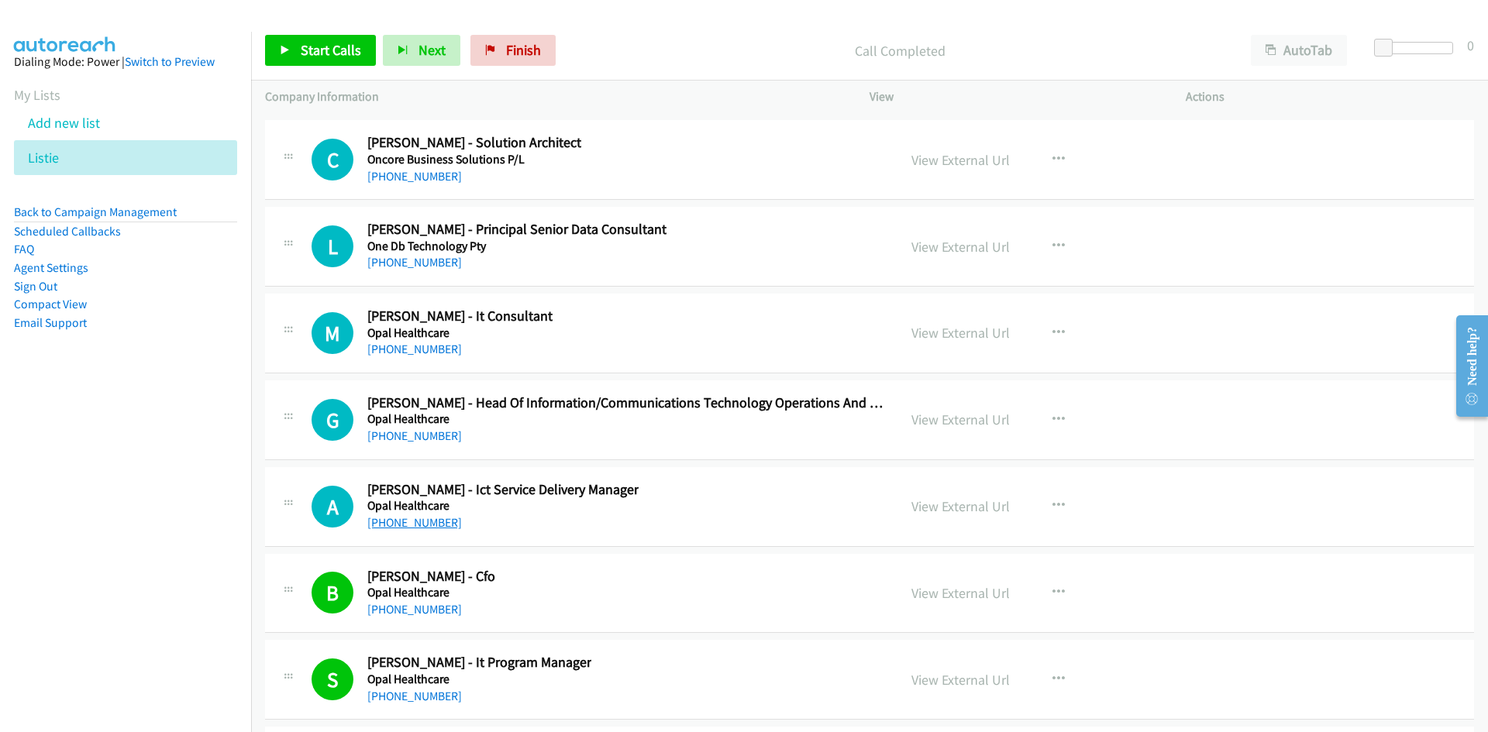
click at [397, 520] on link "+61 439 087 721" at bounding box center [414, 522] width 95 height 15
drag, startPoint x: 409, startPoint y: 438, endPoint x: 3, endPoint y: 574, distance: 428.4
click at [409, 438] on link "+61 410 340 257" at bounding box center [414, 436] width 95 height 15
drag, startPoint x: 443, startPoint y: 346, endPoint x: 405, endPoint y: 389, distance: 58.2
click at [443, 346] on link "+61 438 865 939" at bounding box center [414, 349] width 95 height 15
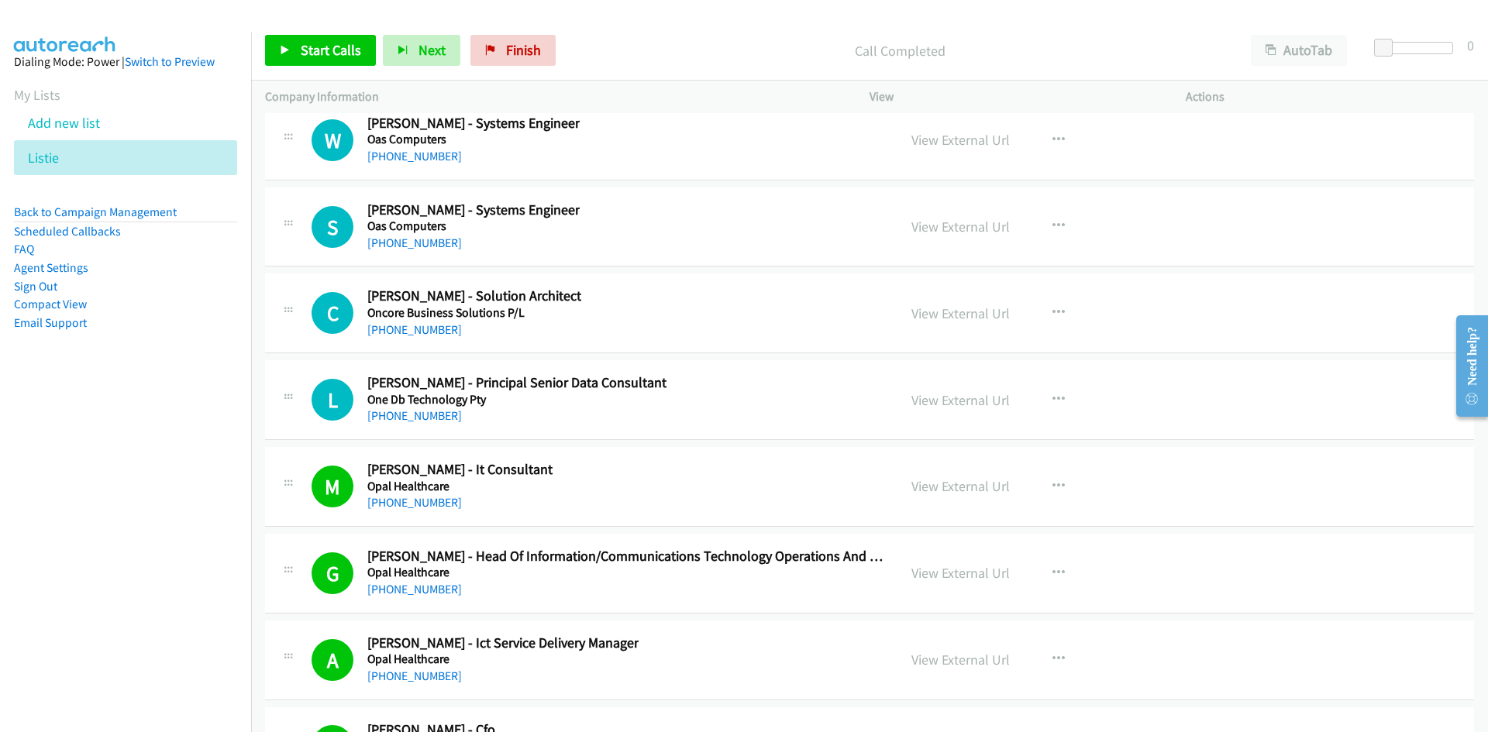
scroll to position [27186, 0]
click at [425, 423] on link "+61 484 005 105" at bounding box center [414, 417] width 95 height 15
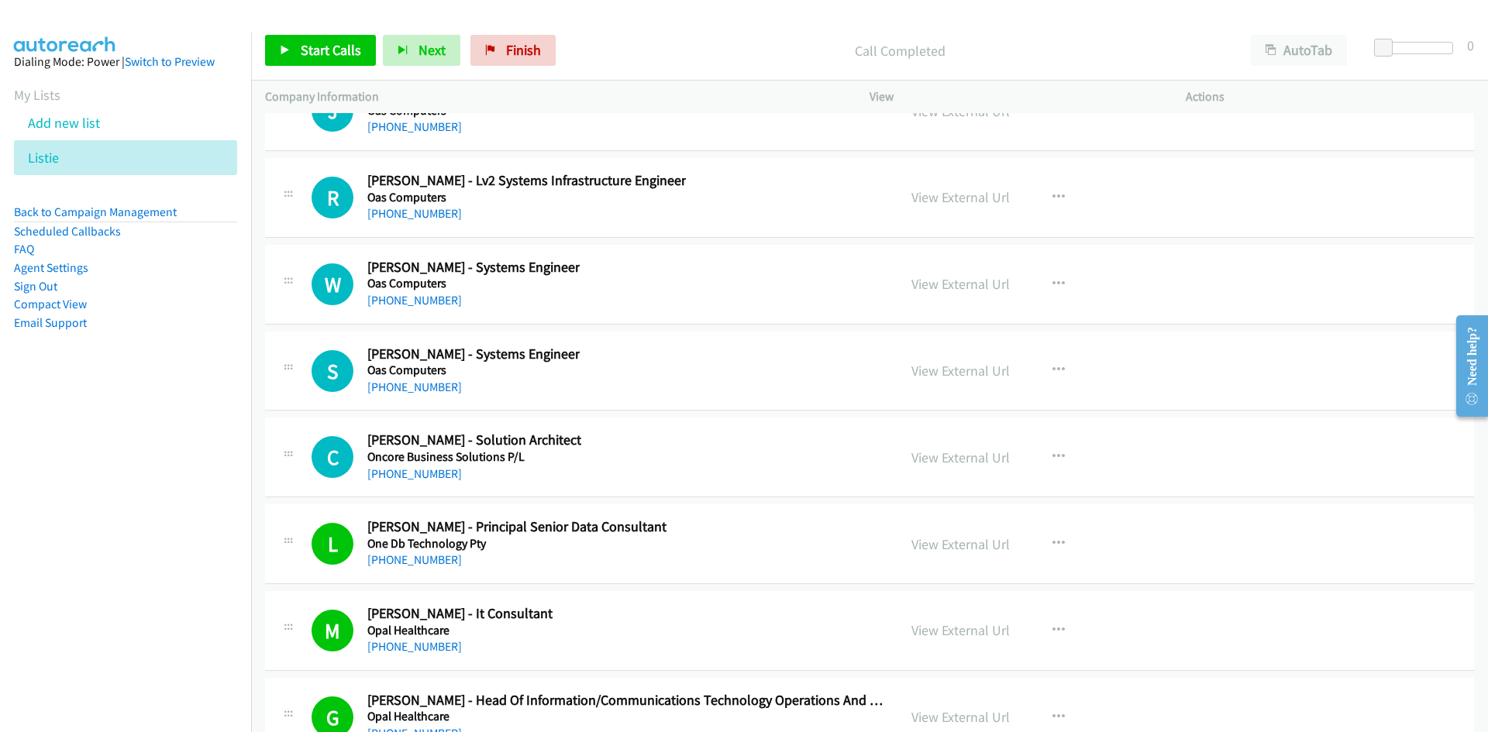
scroll to position [27031, 0]
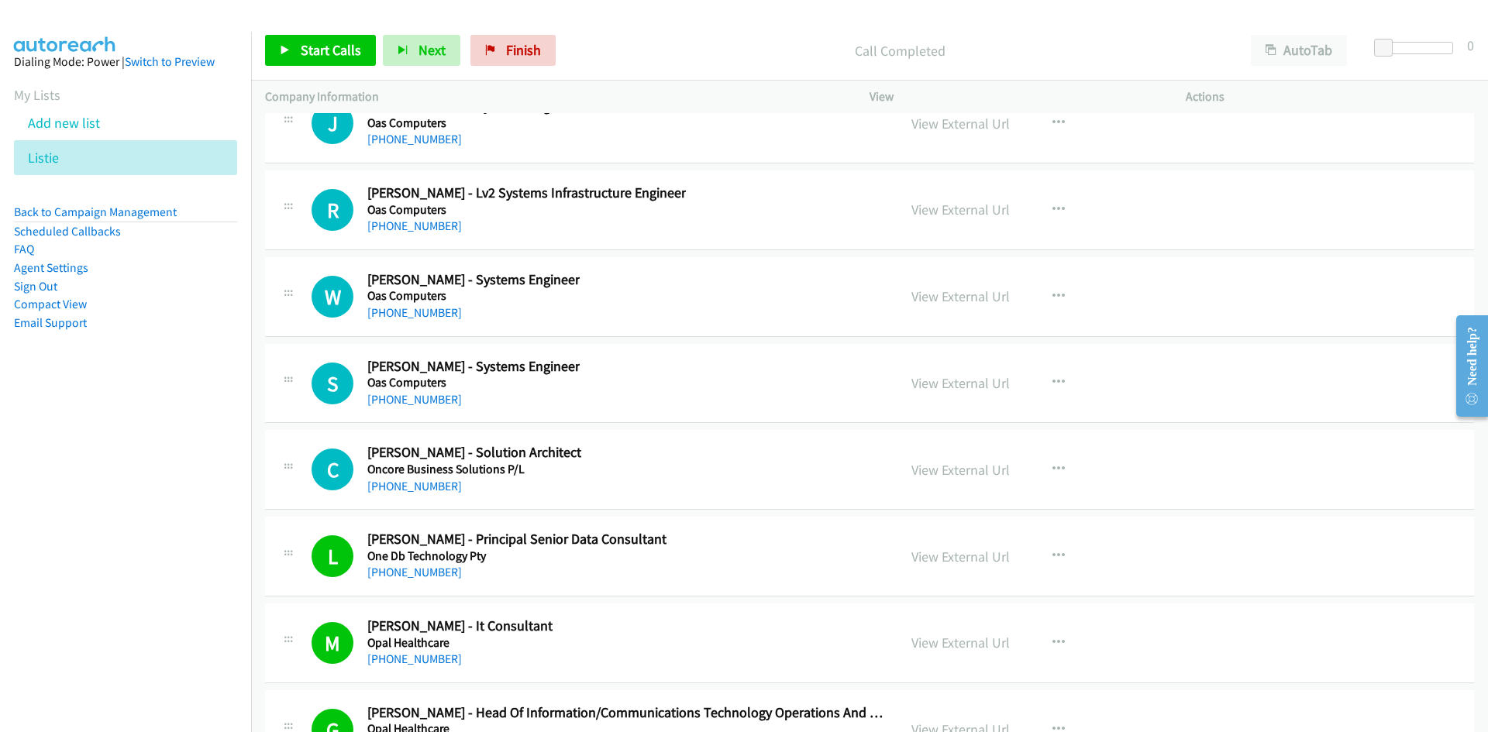
drag, startPoint x: 422, startPoint y: 395, endPoint x: 91, endPoint y: 478, distance: 341.9
click at [422, 395] on link "+61 2 4940 1800" at bounding box center [414, 399] width 95 height 15
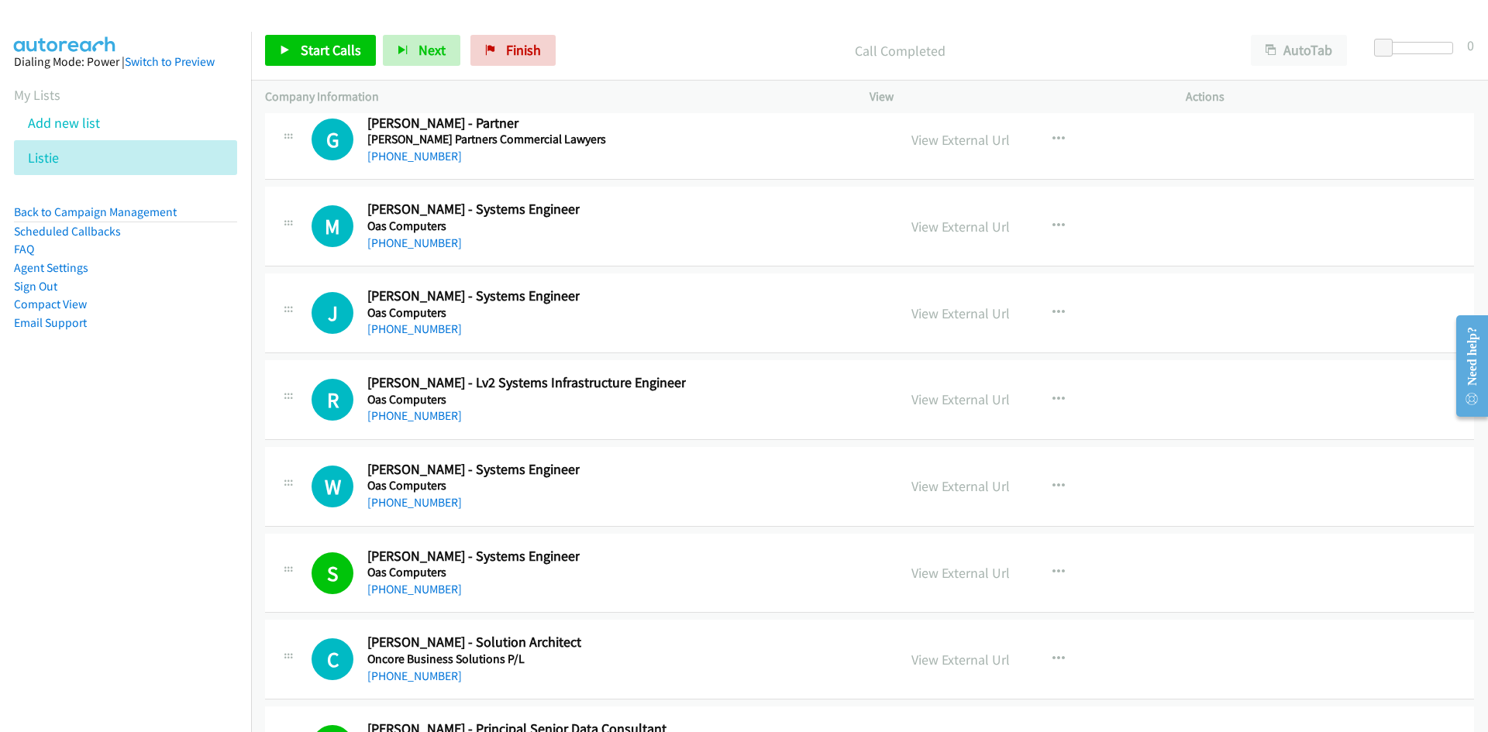
scroll to position [26799, 0]
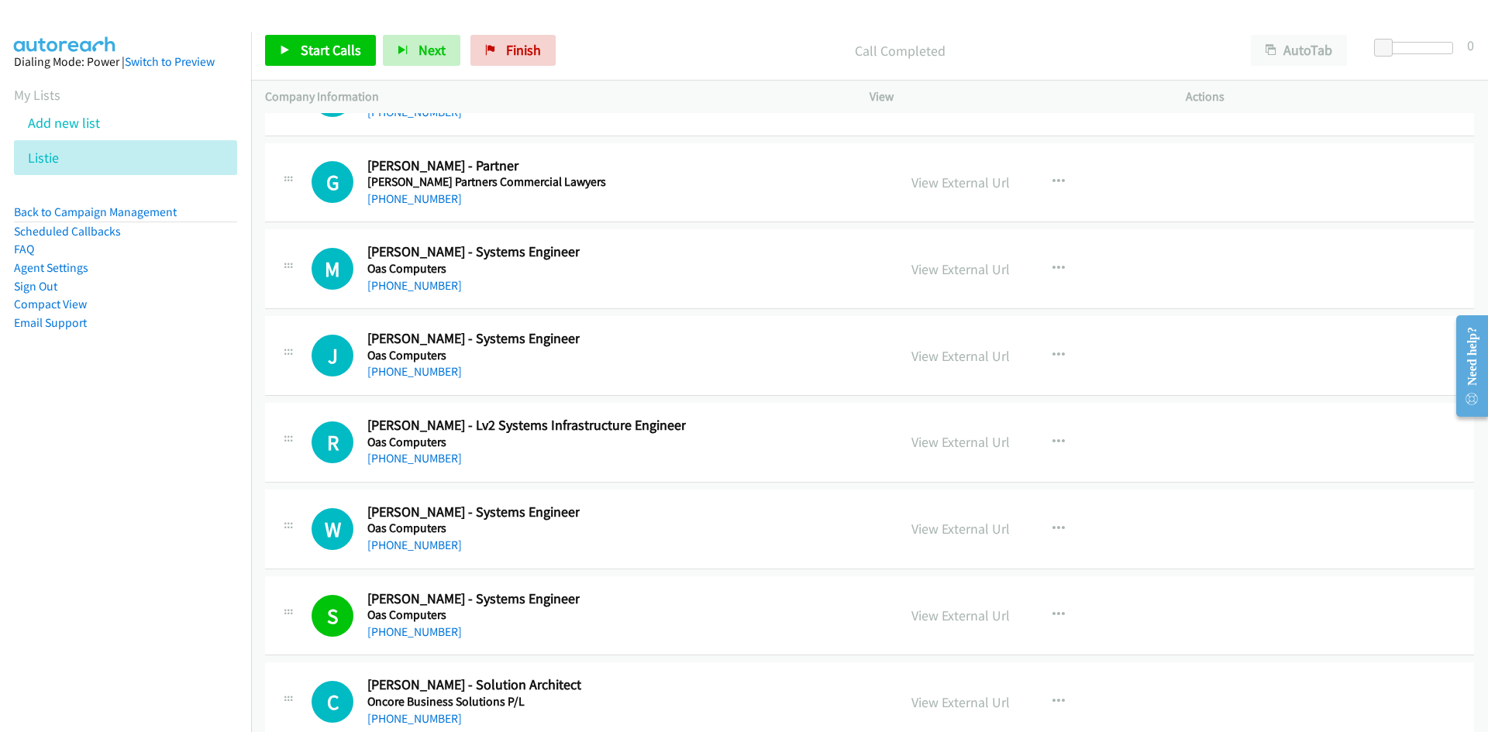
drag, startPoint x: 415, startPoint y: 462, endPoint x: 9, endPoint y: 536, distance: 413.5
click at [415, 462] on link "+61 410 930 670" at bounding box center [414, 458] width 95 height 15
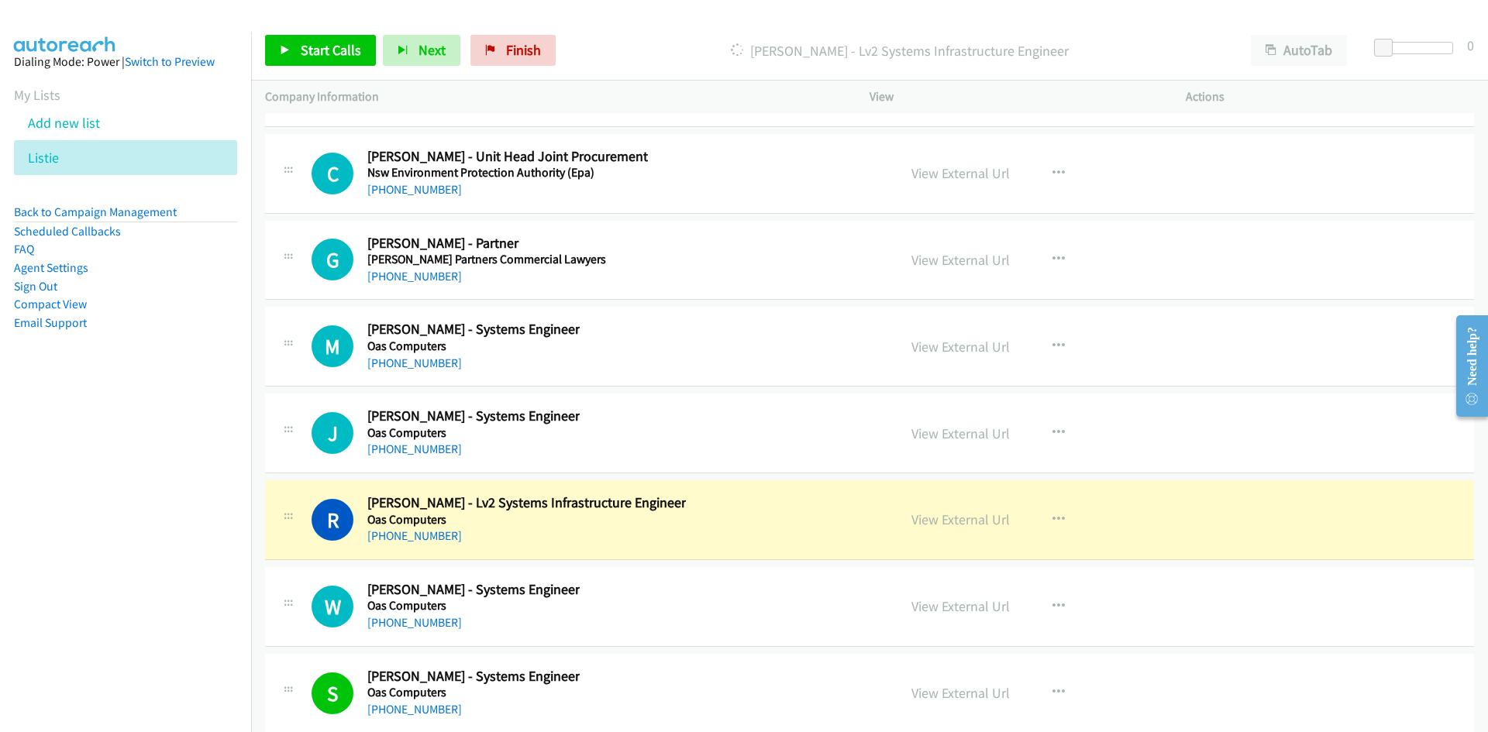
scroll to position [26644, 0]
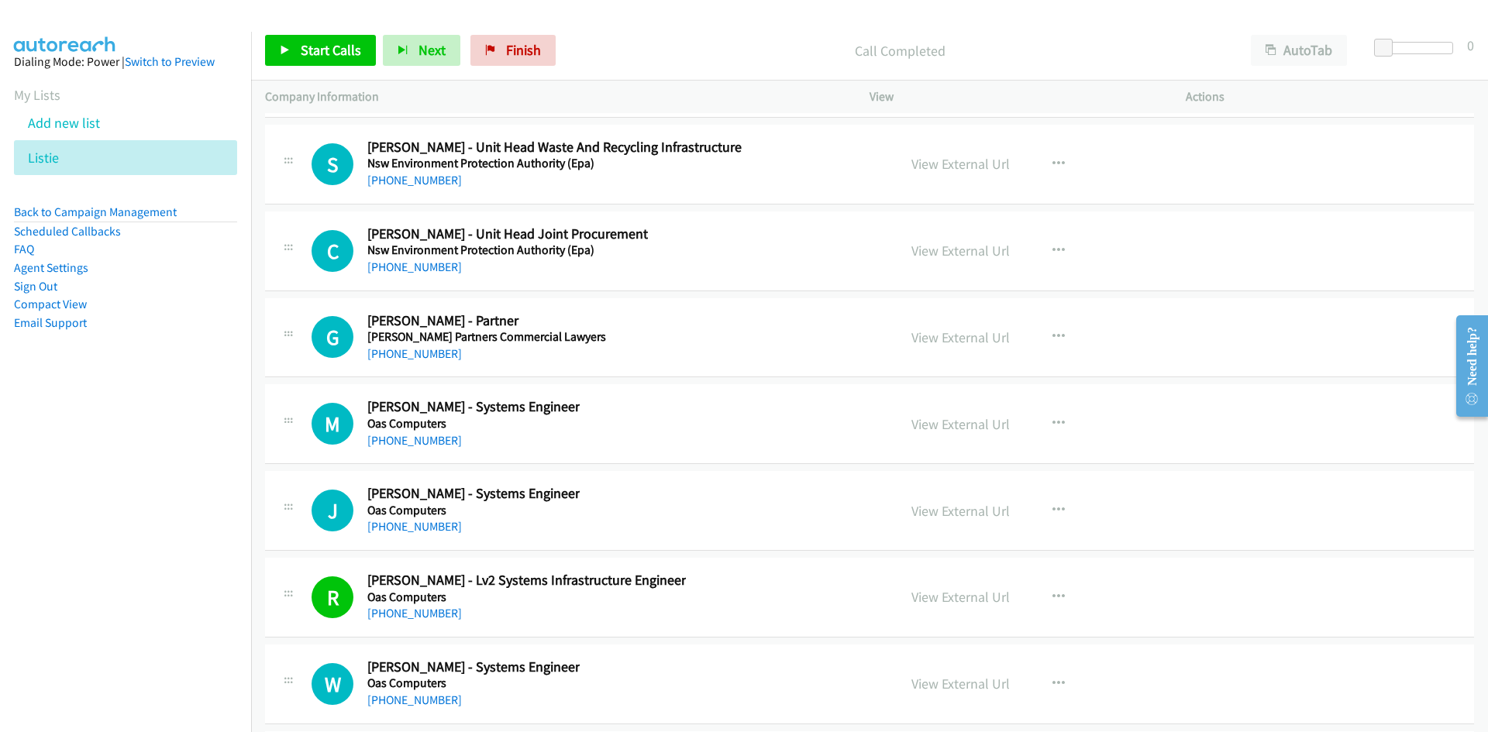
drag, startPoint x: 405, startPoint y: 519, endPoint x: 284, endPoint y: 537, distance: 122.2
click at [405, 519] on link "+61 499 220 331" at bounding box center [414, 526] width 95 height 15
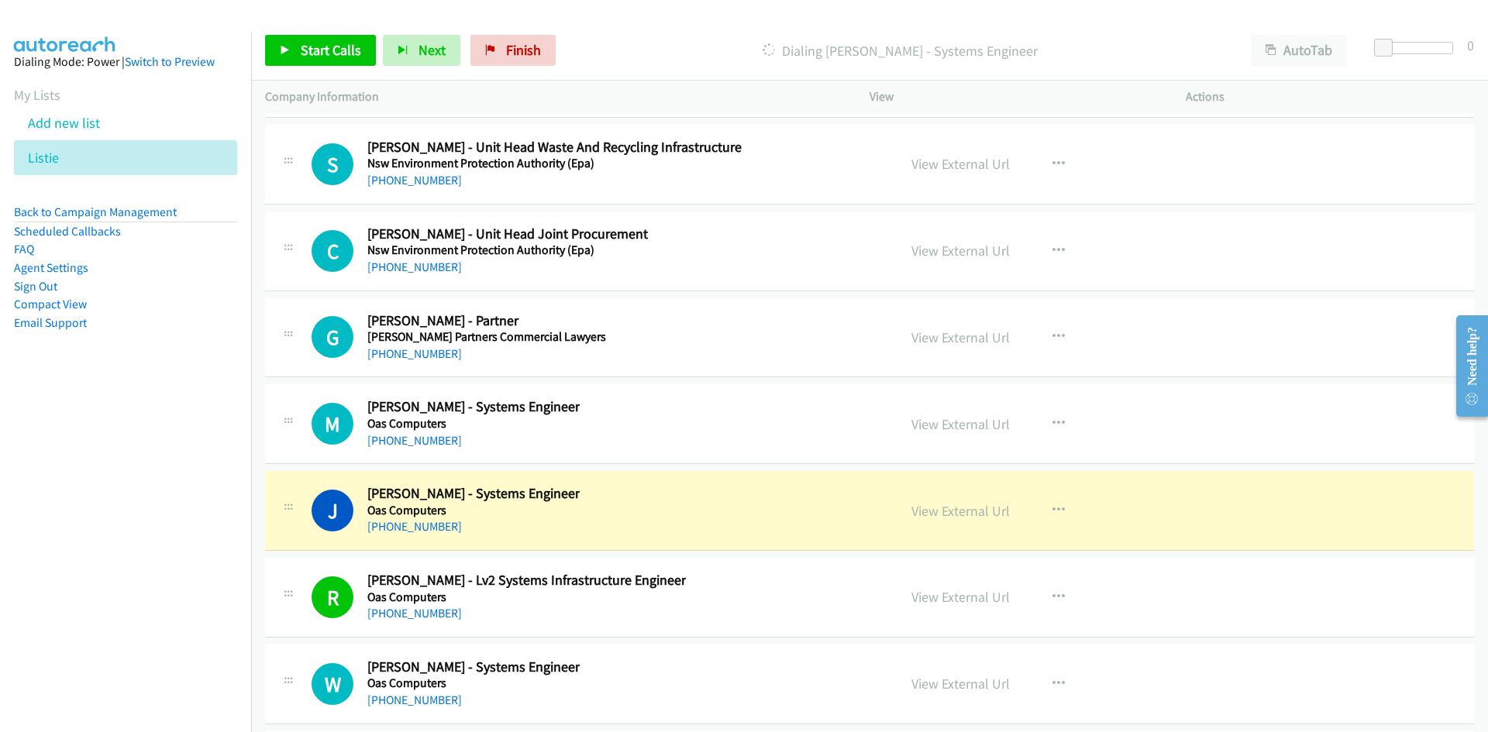
scroll to position [26566, 0]
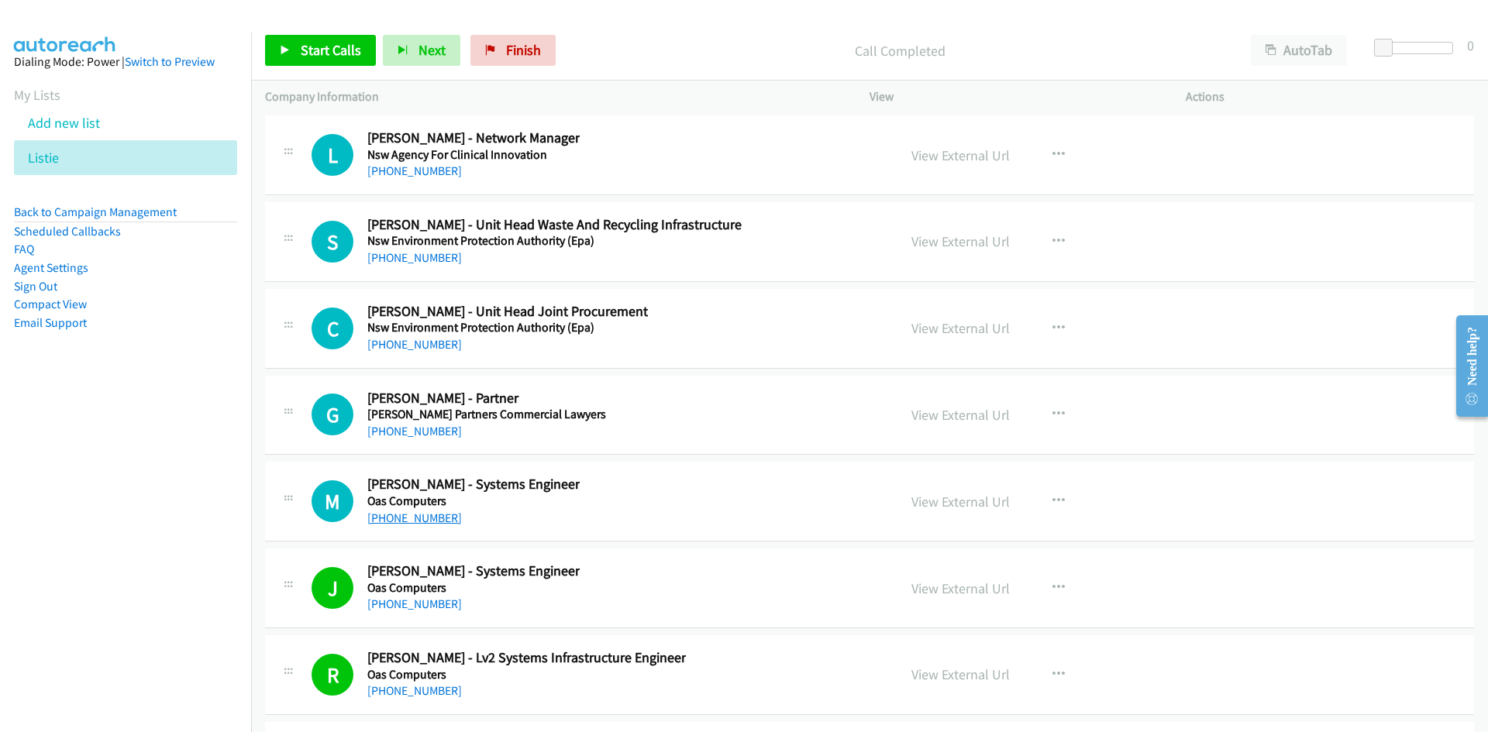
click at [419, 514] on link "+61 403 011 838" at bounding box center [414, 518] width 95 height 15
drag, startPoint x: 424, startPoint y: 436, endPoint x: 108, endPoint y: 522, distance: 327.7
click at [424, 436] on link "+61 413 226 307" at bounding box center [414, 431] width 95 height 15
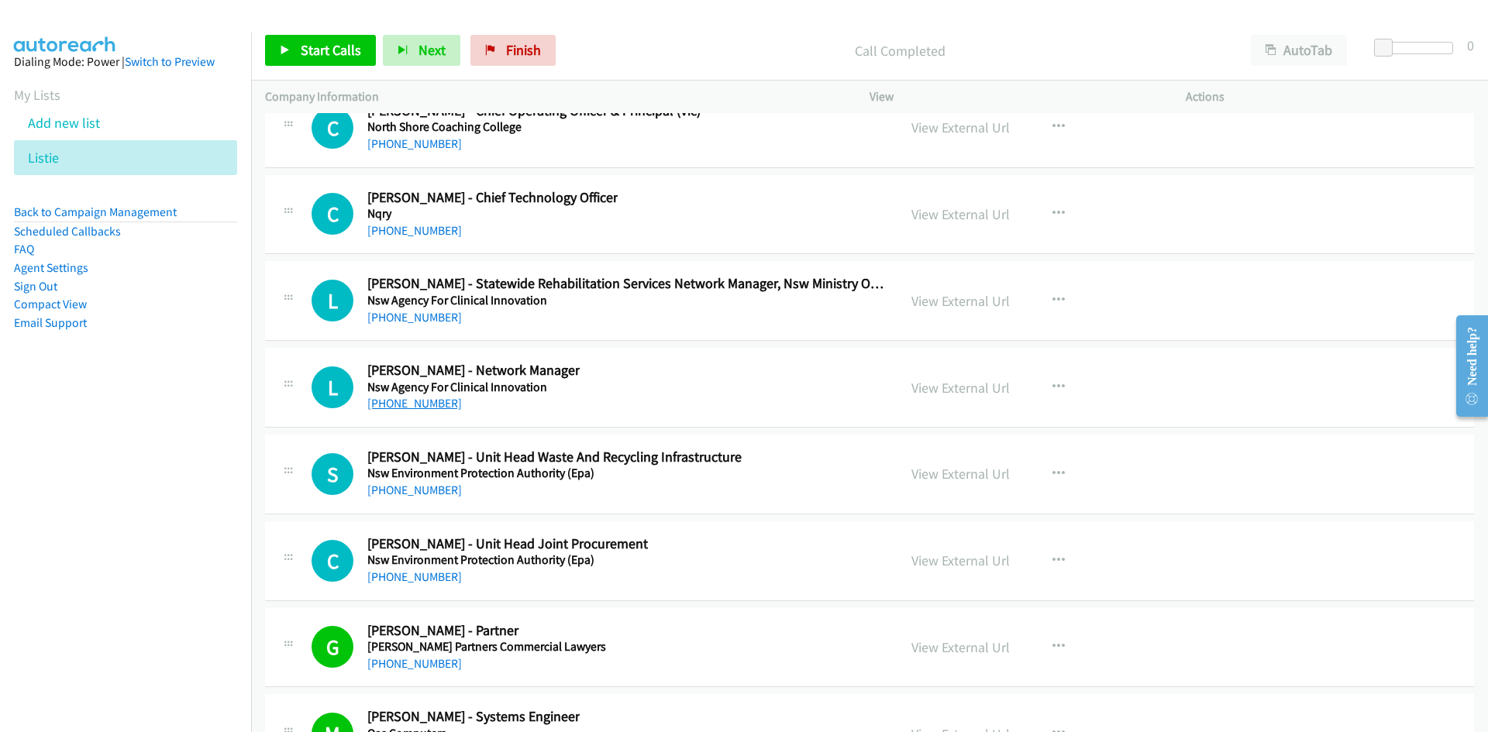
click at [428, 401] on link "+61 423 598 102" at bounding box center [414, 403] width 95 height 15
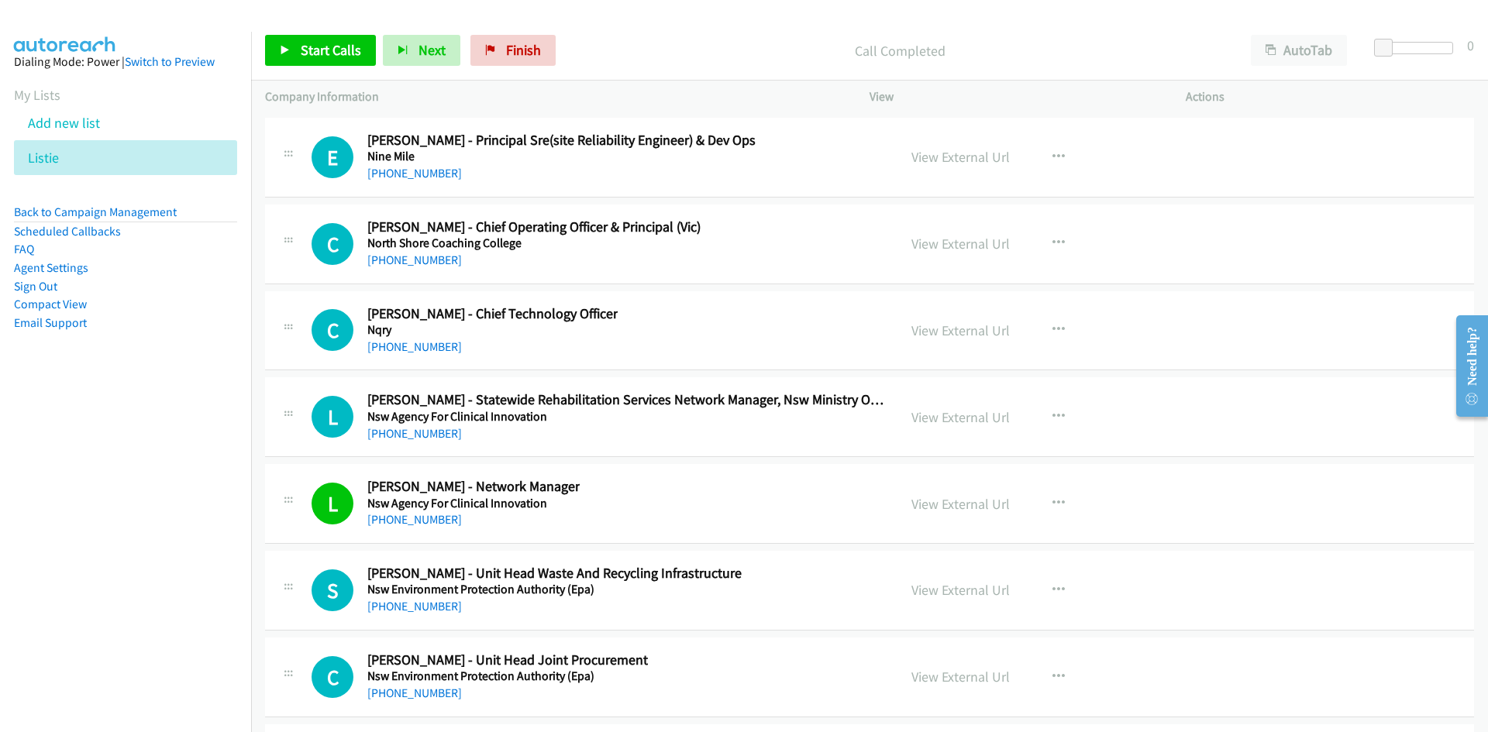
scroll to position [26179, 0]
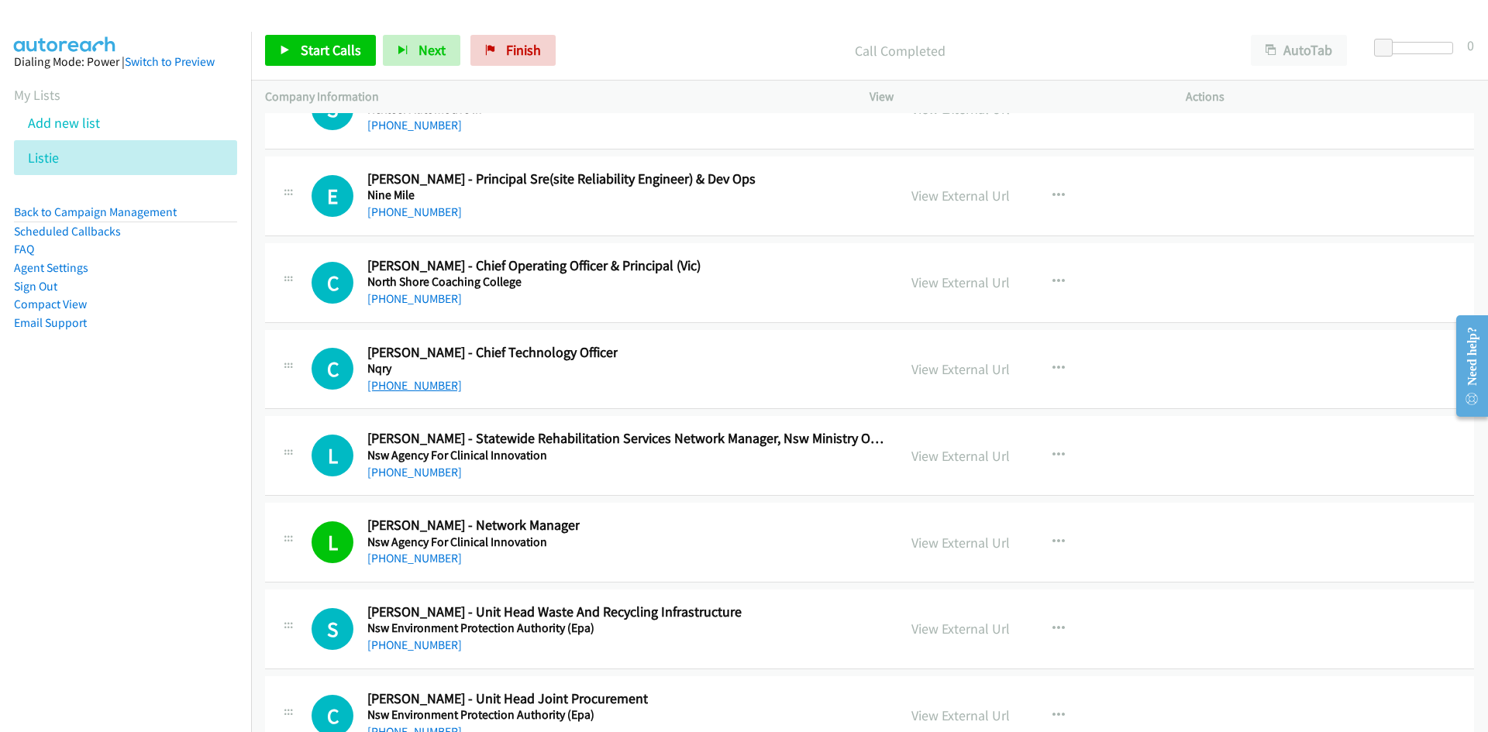
click at [422, 390] on link "+61 438 286 952" at bounding box center [414, 385] width 95 height 15
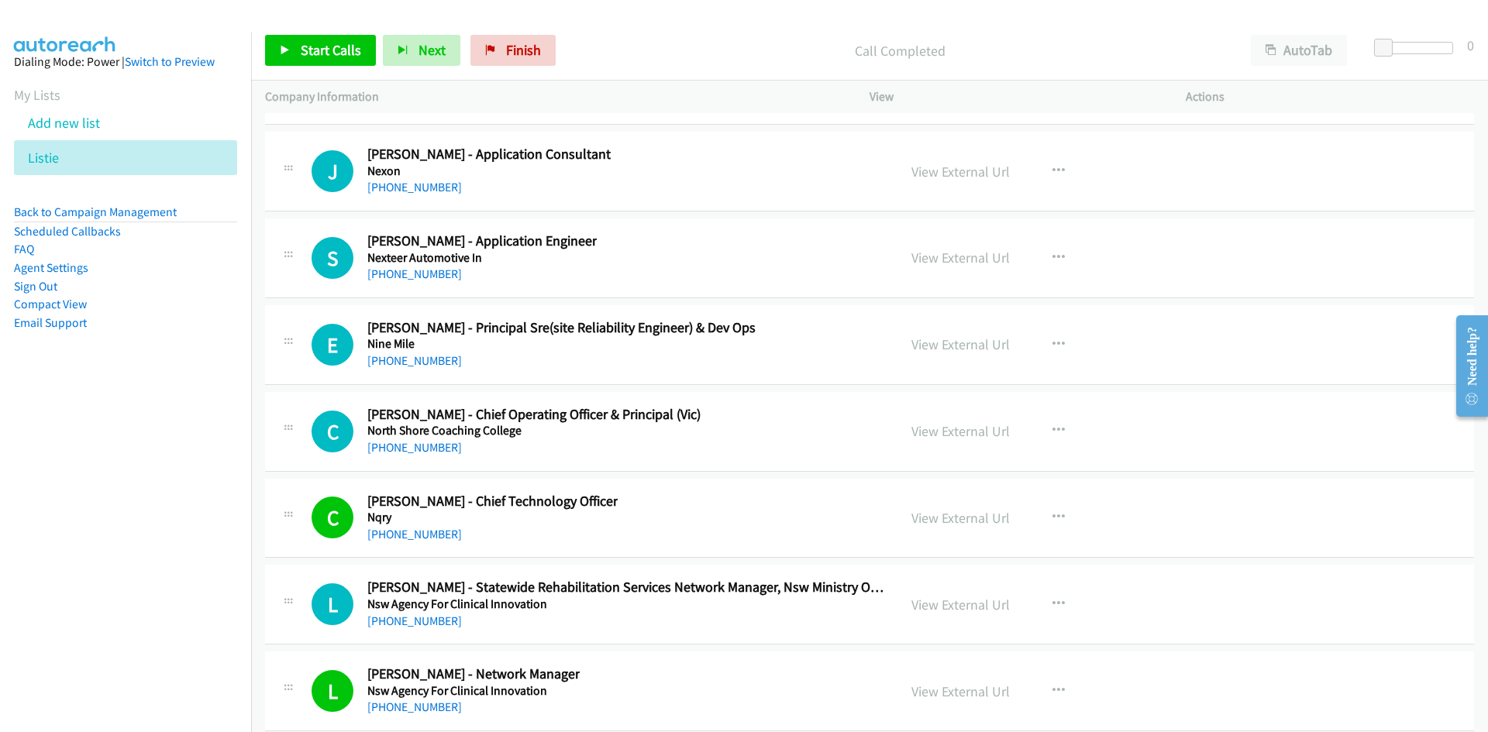
scroll to position [26024, 0]
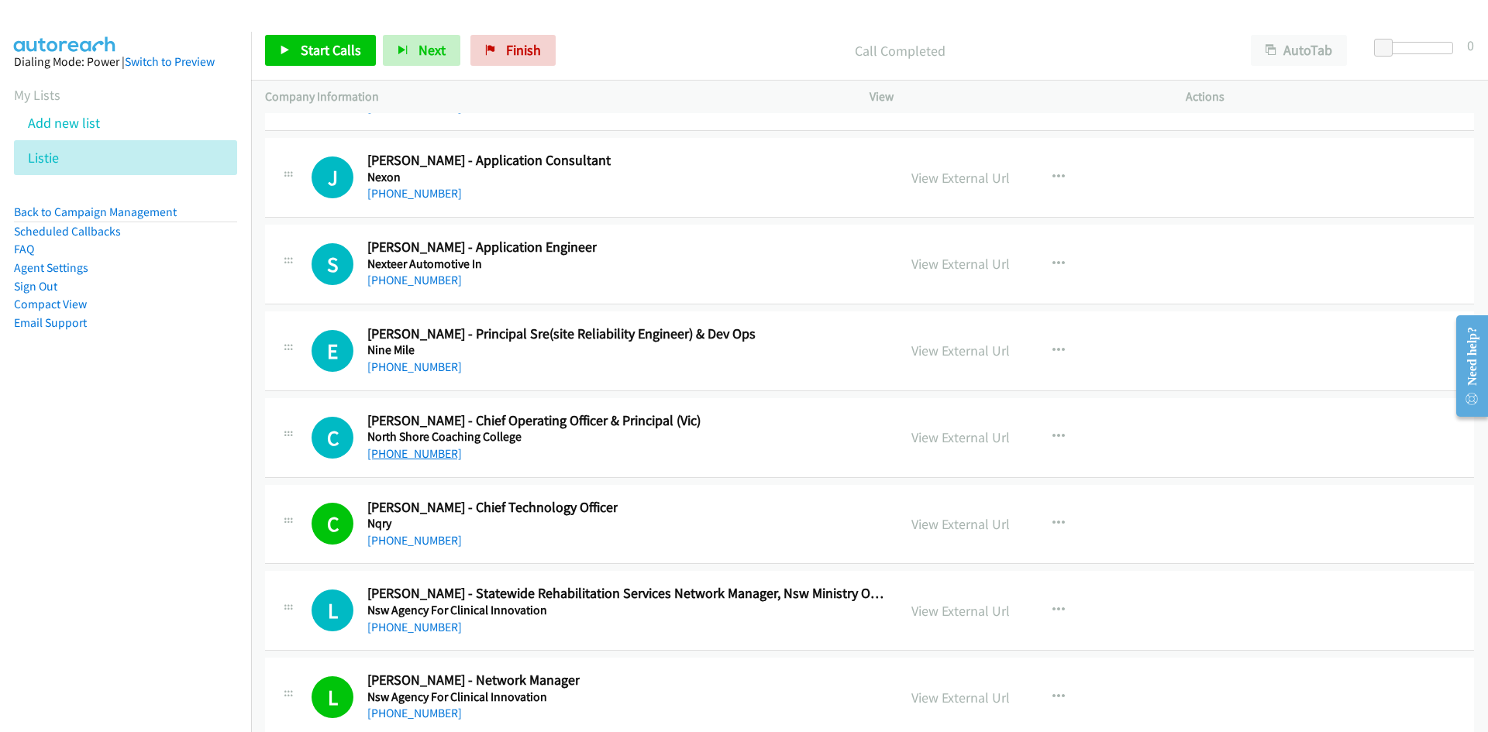
click at [436, 453] on link "+61 401 060 070" at bounding box center [414, 453] width 95 height 15
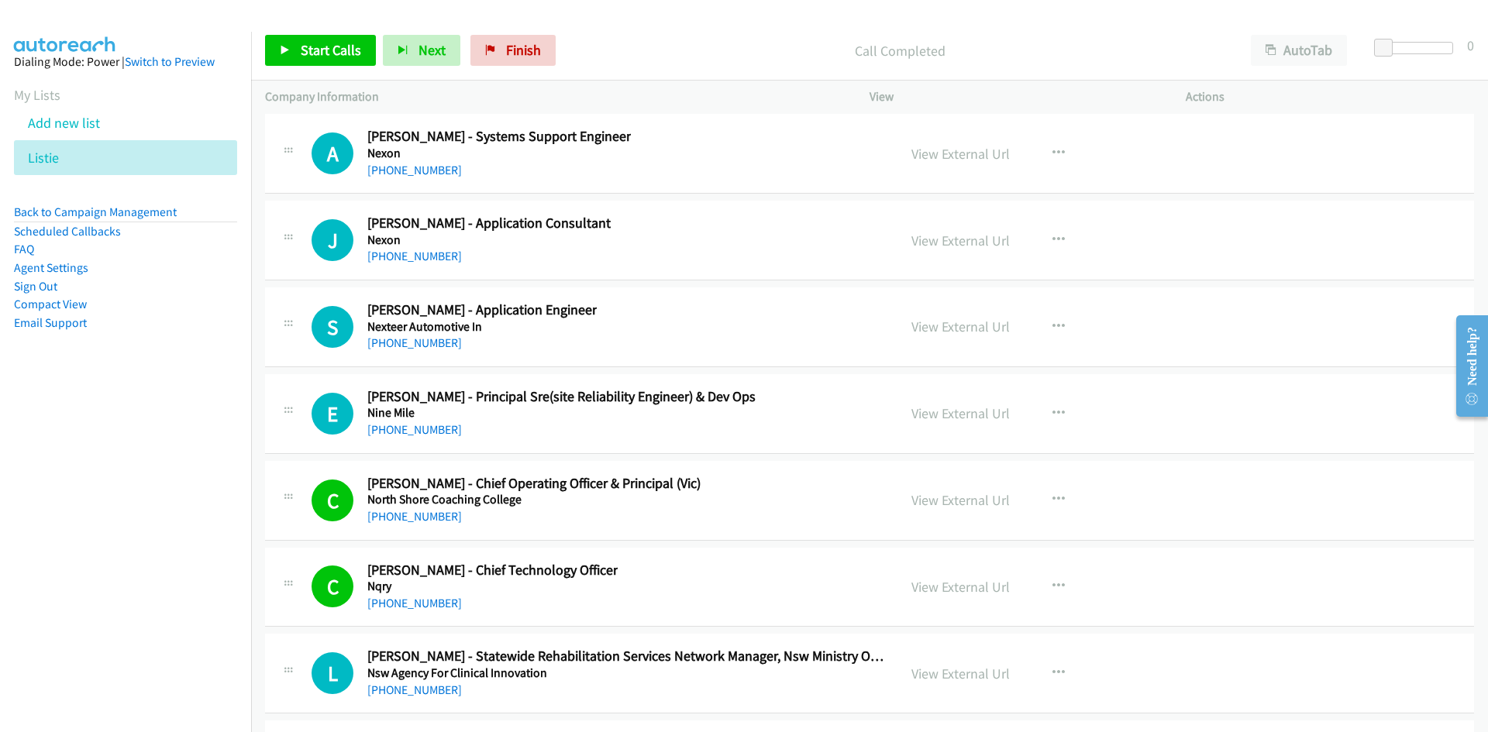
scroll to position [25946, 0]
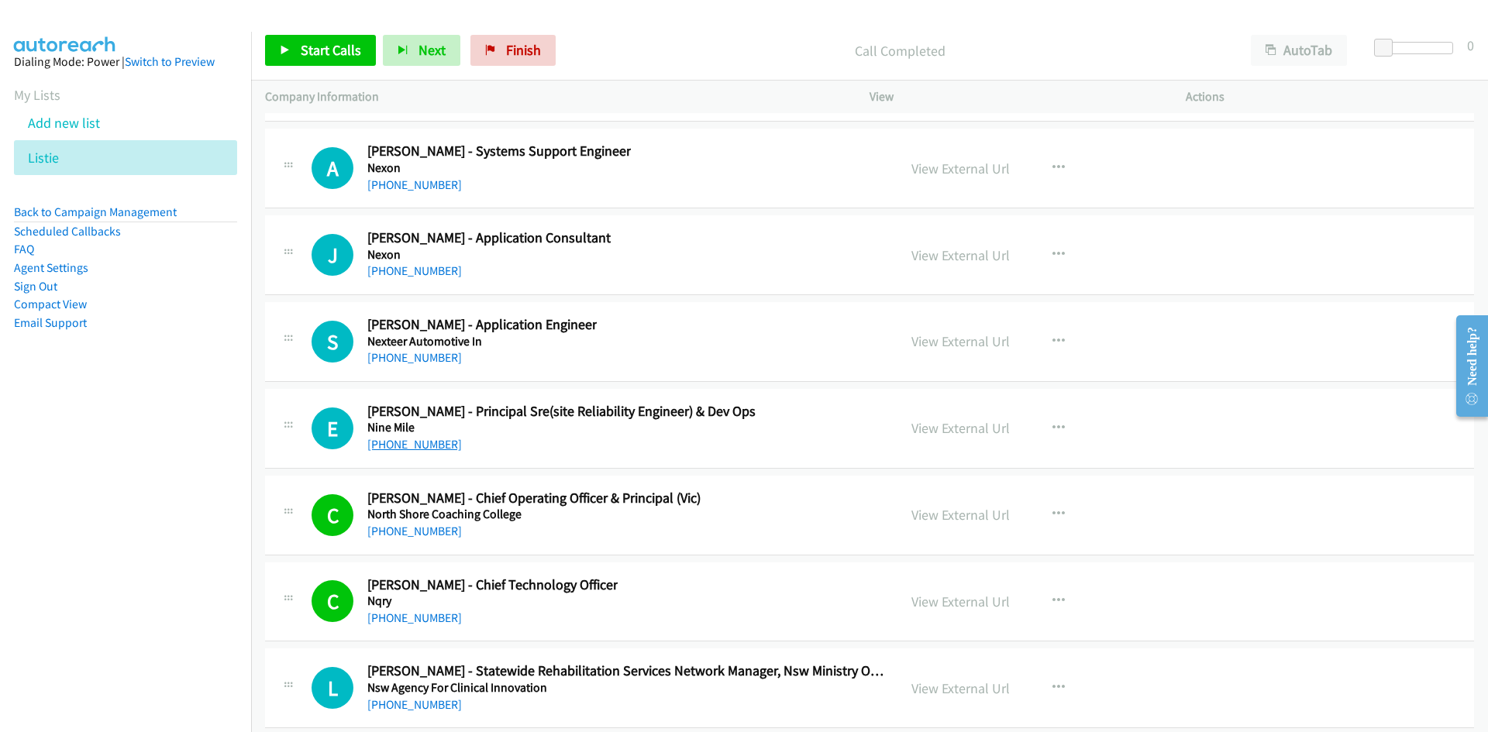
click at [429, 449] on link "+61 421 107 847" at bounding box center [414, 444] width 95 height 15
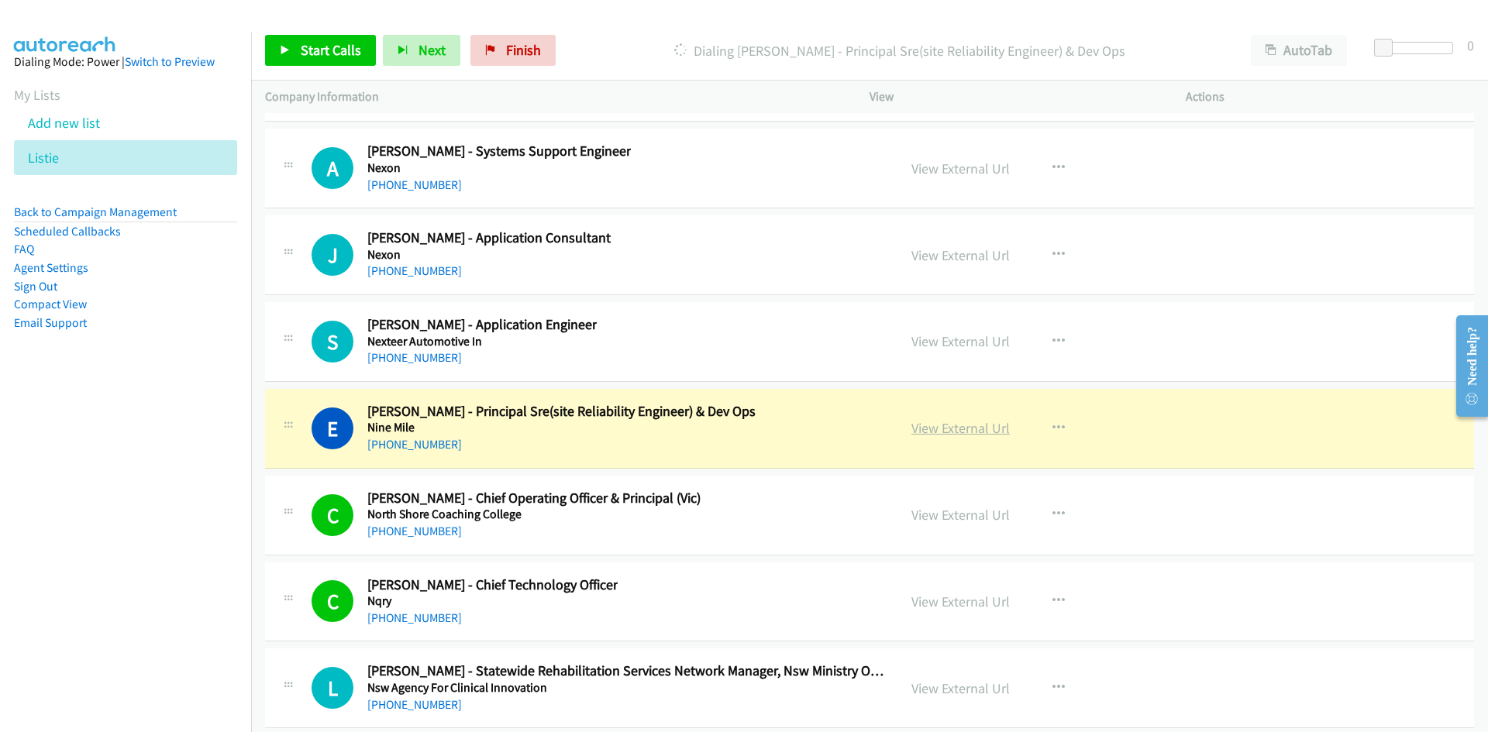
click at [974, 429] on link "View External Url" at bounding box center [960, 428] width 98 height 18
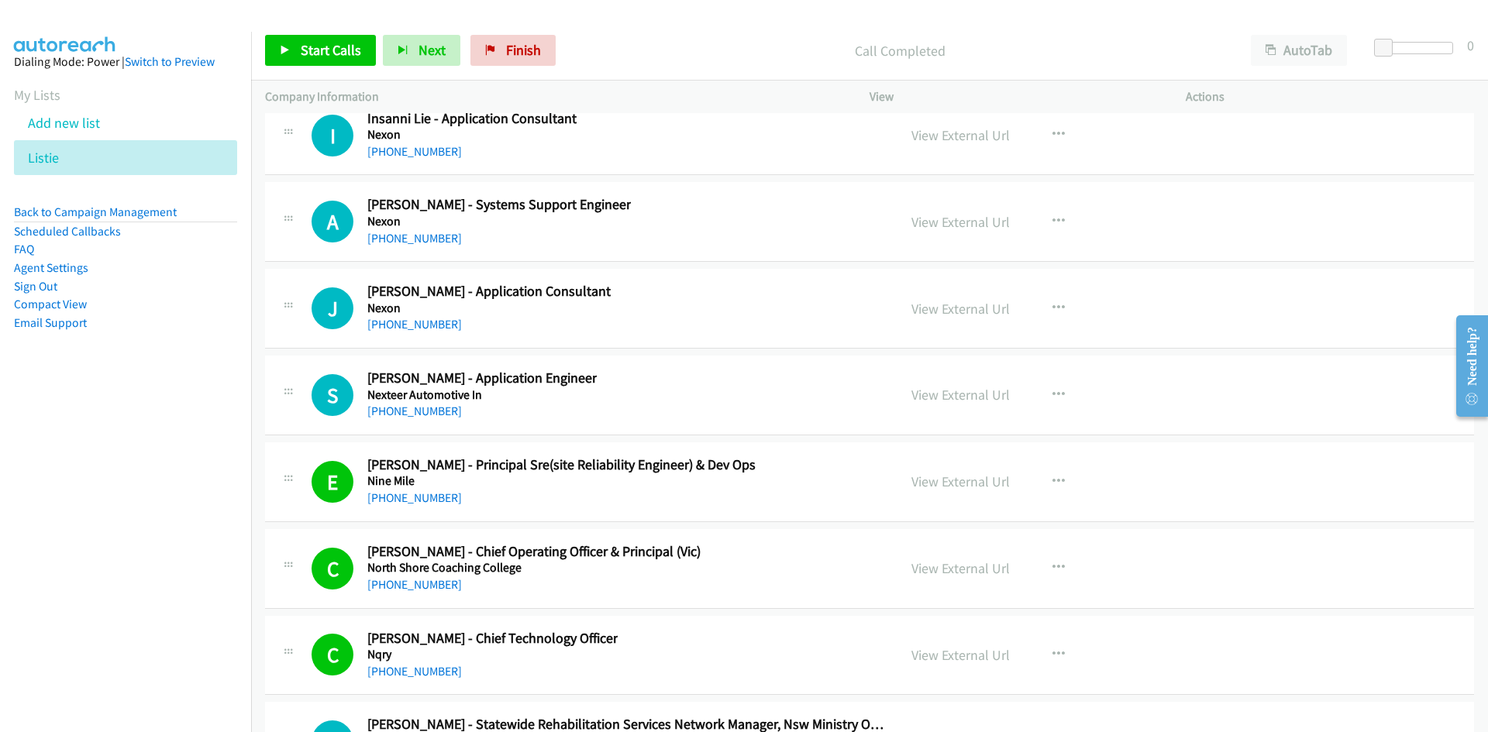
scroll to position [25791, 0]
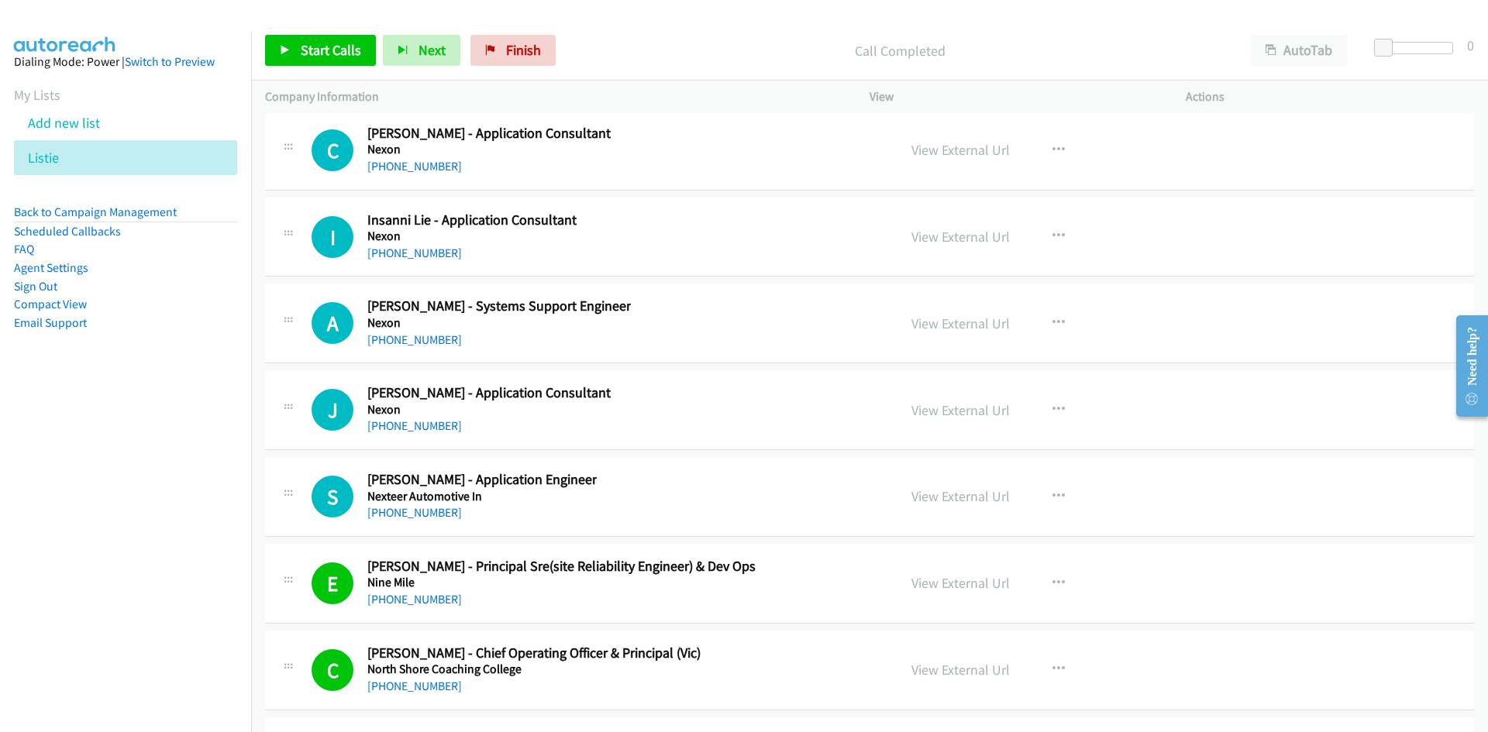
drag, startPoint x: 432, startPoint y: 514, endPoint x: 182, endPoint y: 532, distance: 251.0
click at [432, 514] on link "+61 408 390 622" at bounding box center [414, 512] width 95 height 15
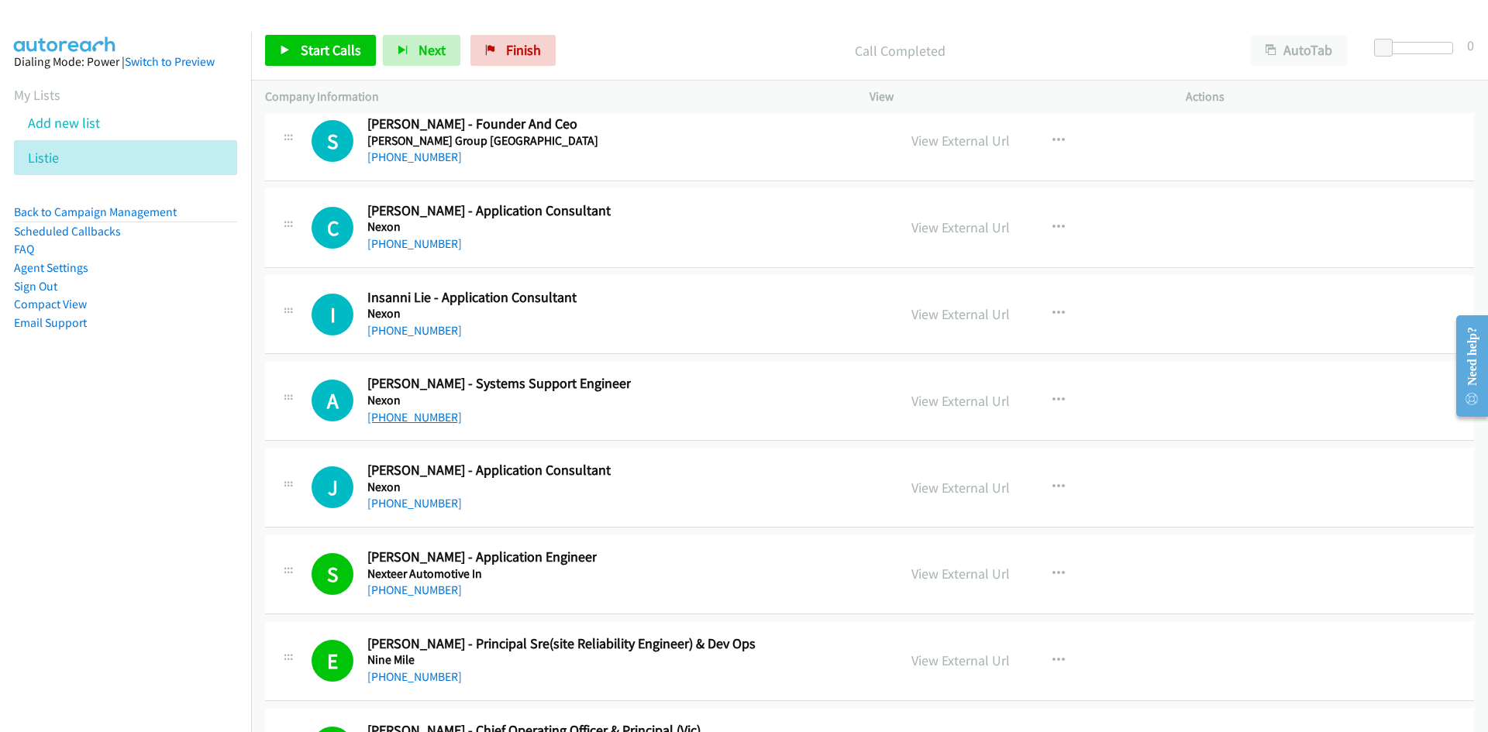
click at [425, 419] on link "+61 402 777 685" at bounding box center [414, 417] width 95 height 15
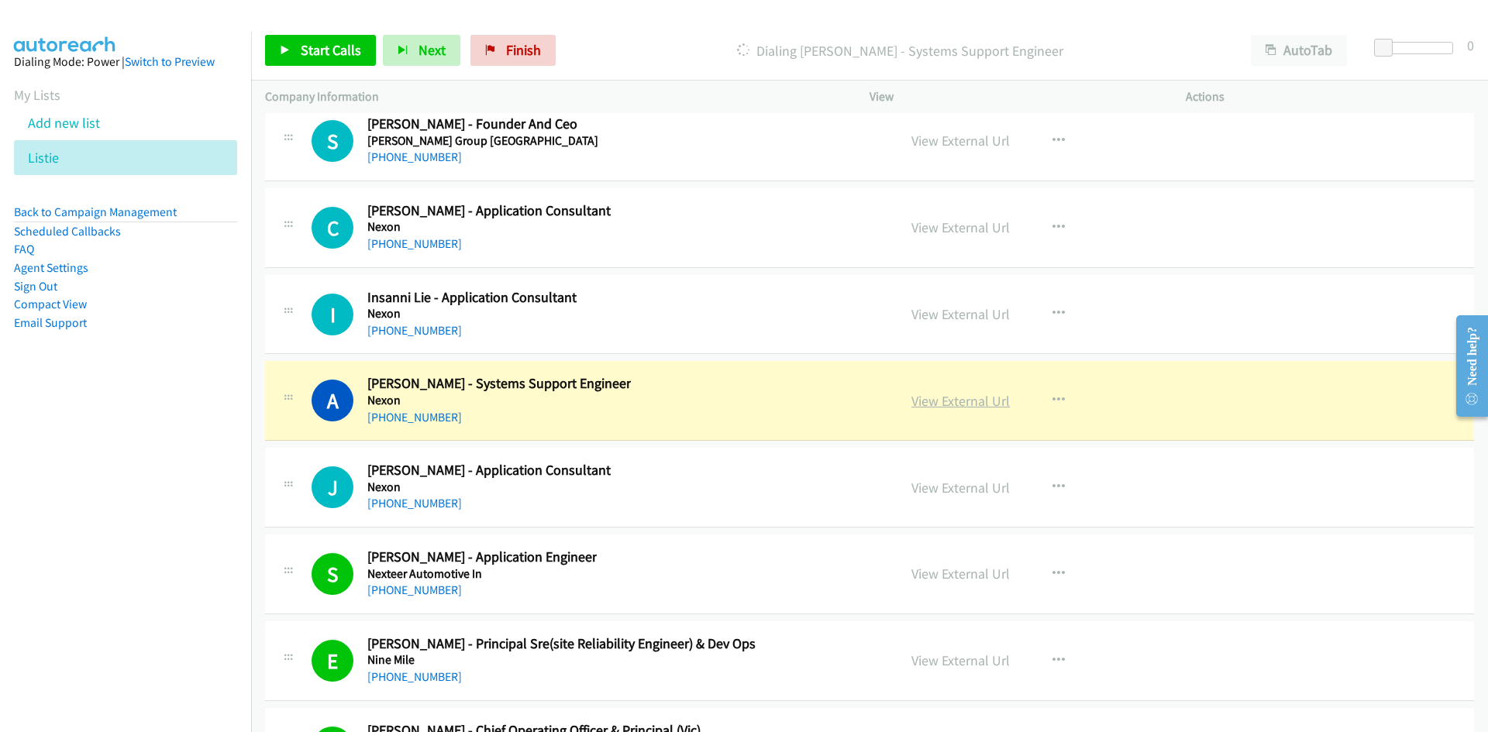
click at [937, 398] on link "View External Url" at bounding box center [960, 401] width 98 height 18
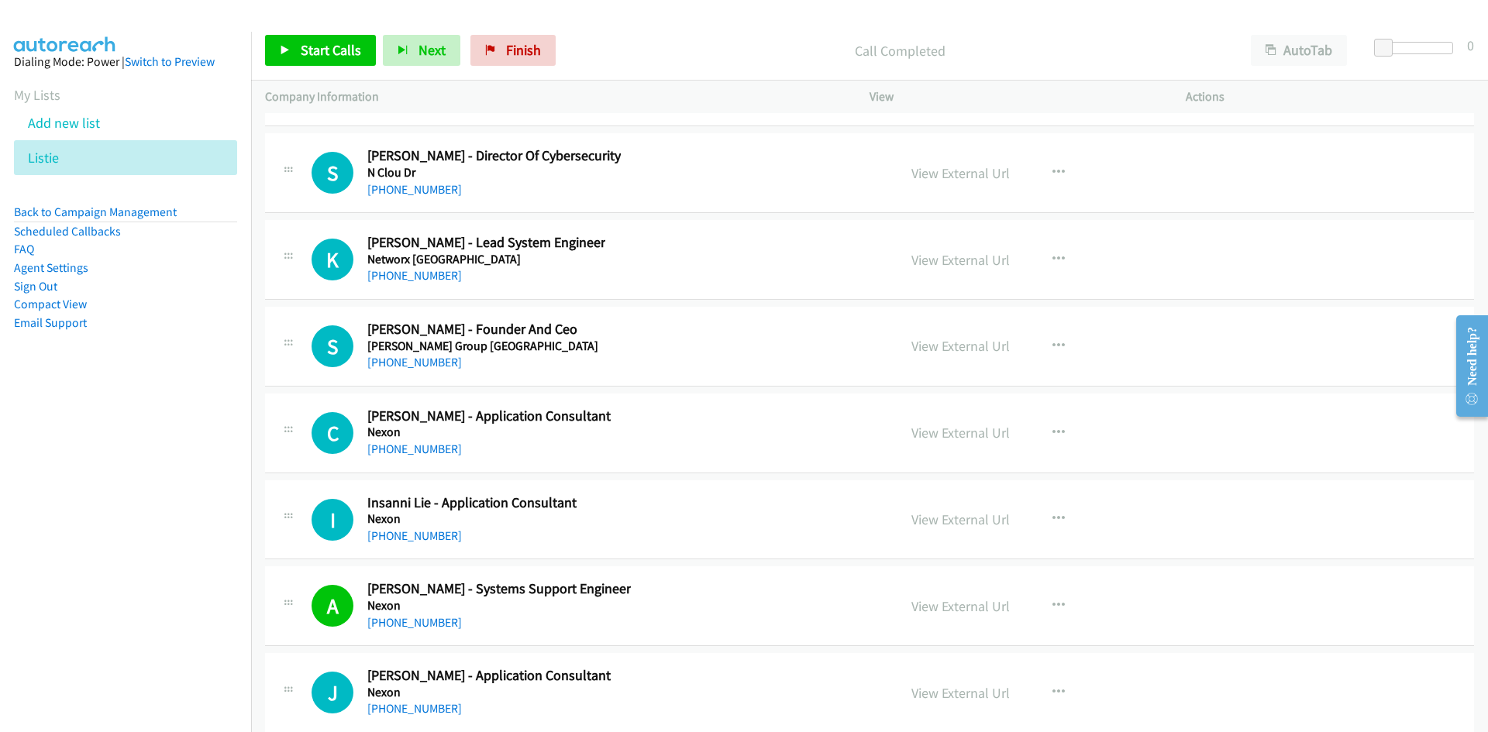
scroll to position [25481, 0]
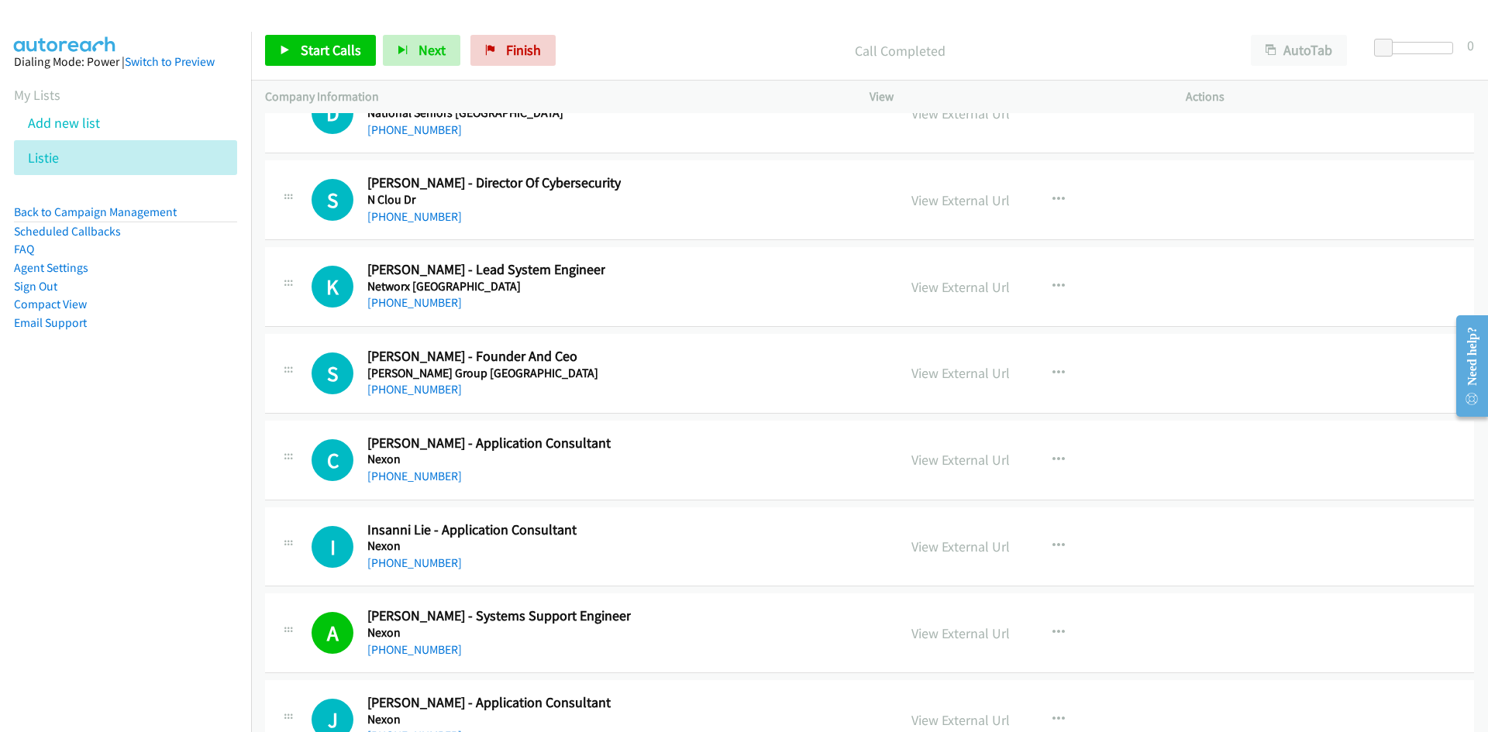
drag, startPoint x: 414, startPoint y: 563, endPoint x: 89, endPoint y: 594, distance: 326.3
click at [414, 563] on link "+61 404 545 067" at bounding box center [414, 563] width 95 height 15
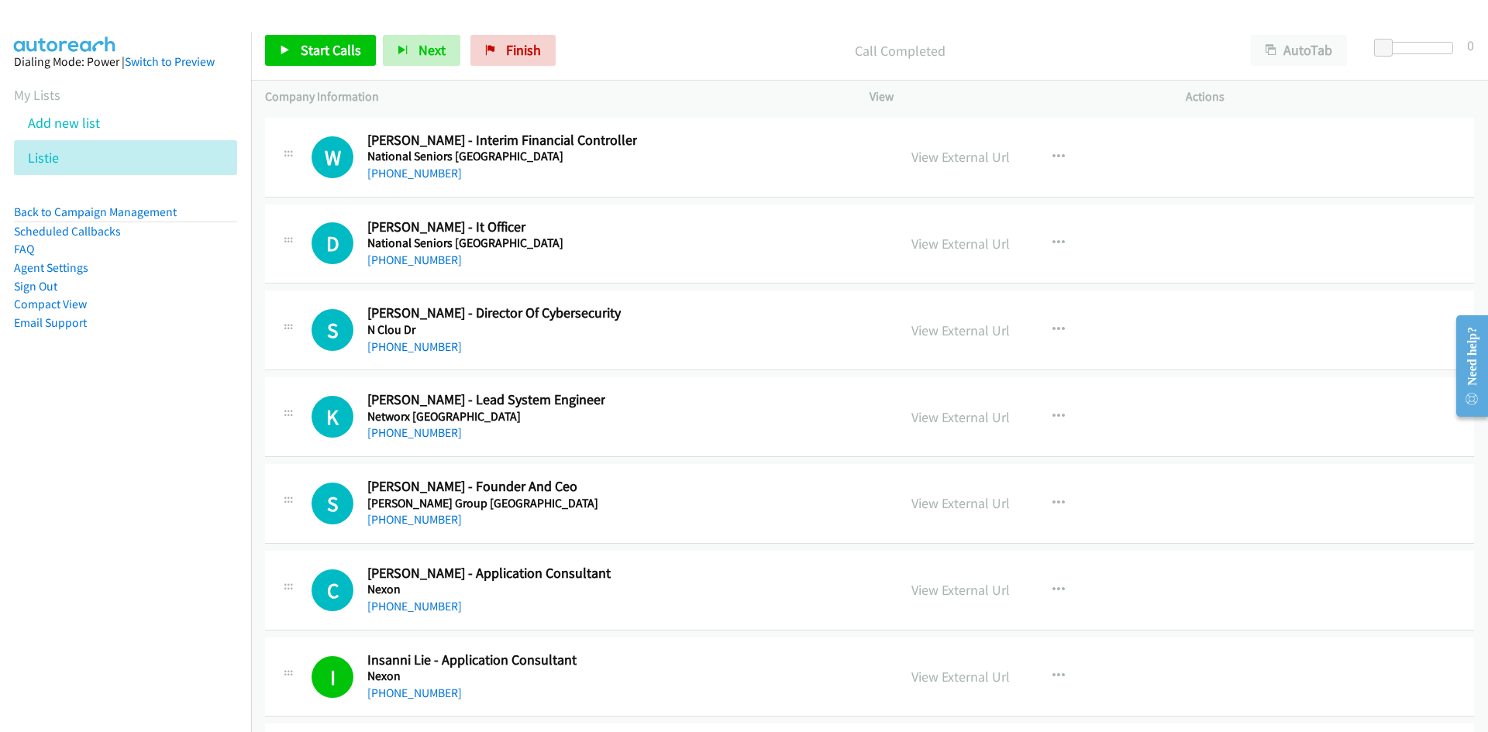
scroll to position [25326, 0]
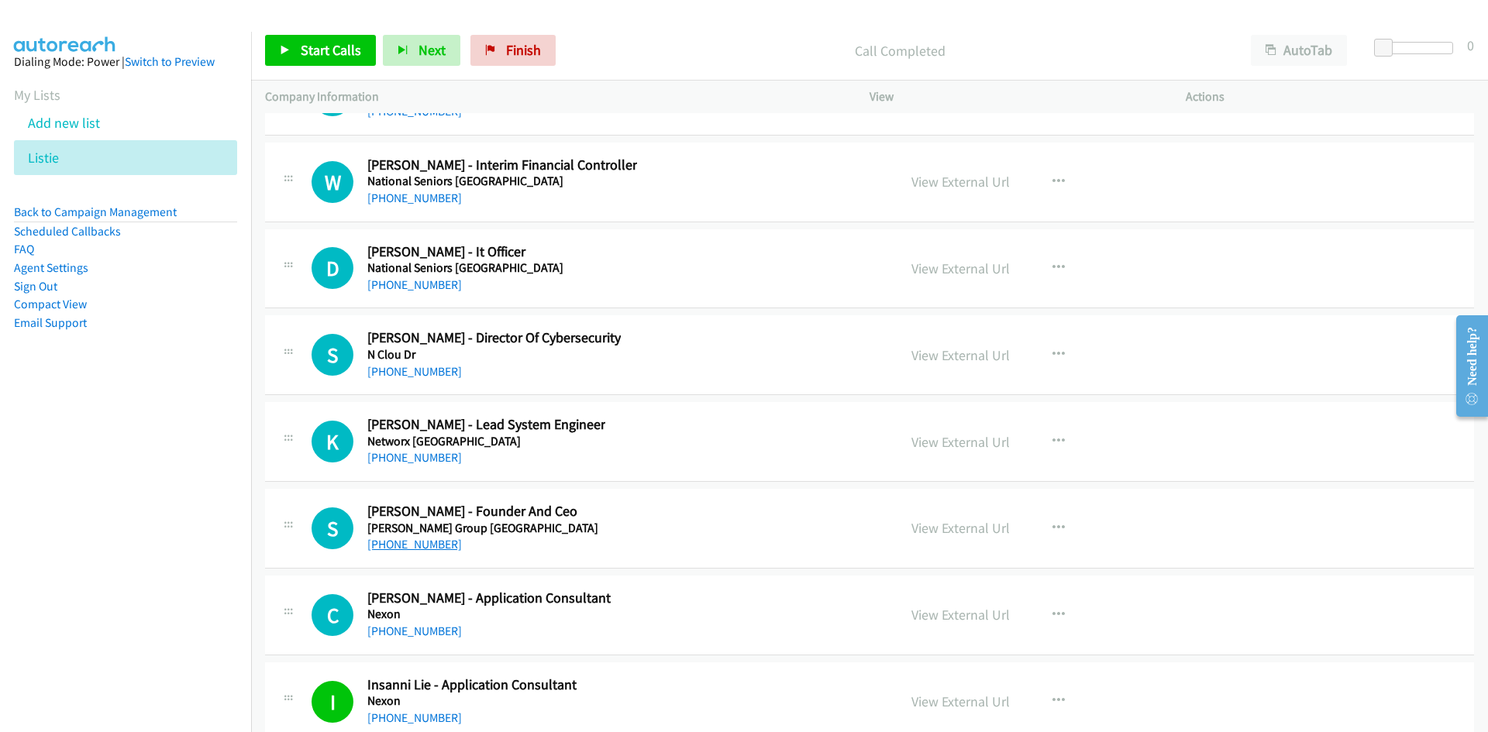
click at [434, 544] on link "+61 2 8576 6780" at bounding box center [414, 544] width 95 height 15
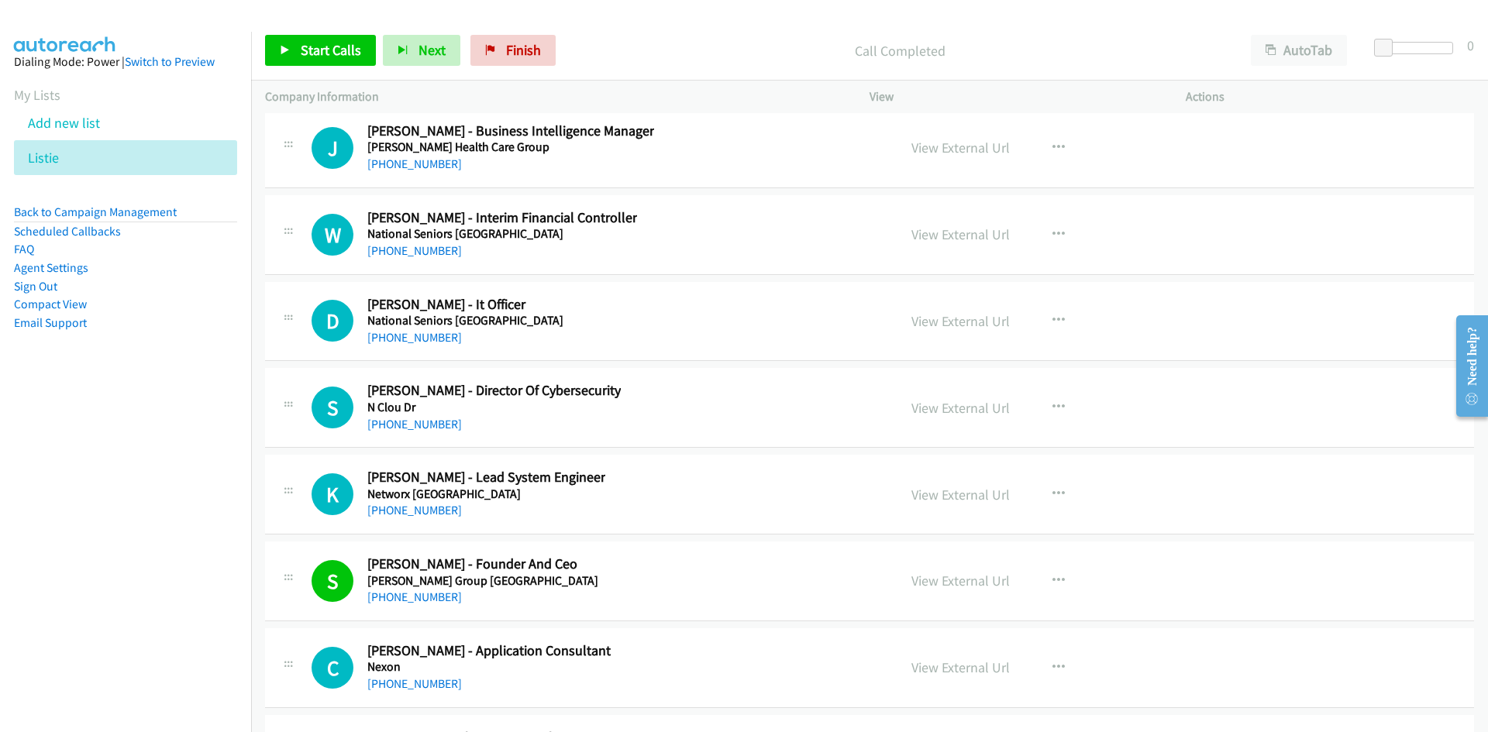
scroll to position [25249, 0]
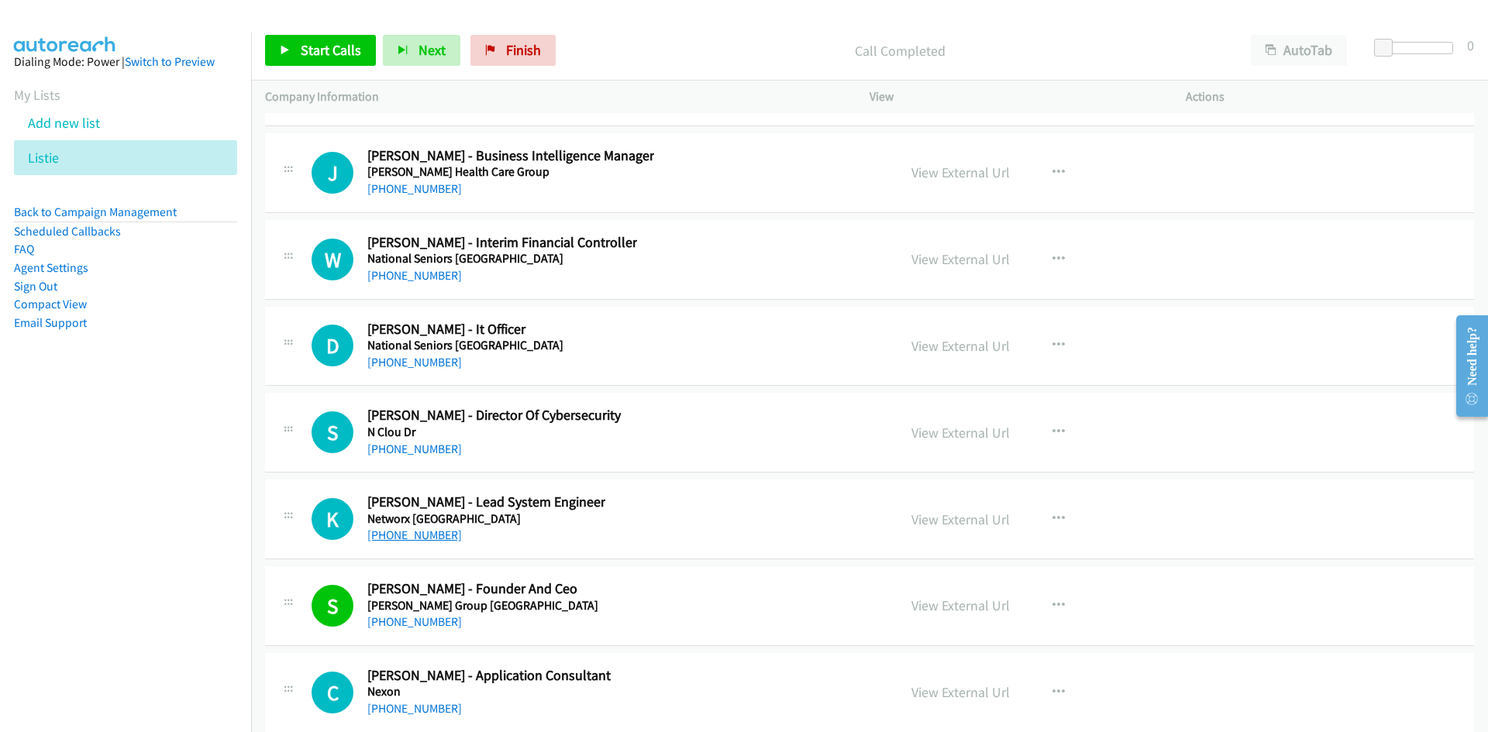
drag, startPoint x: 415, startPoint y: 533, endPoint x: 403, endPoint y: 539, distance: 13.9
click at [415, 533] on link "+61 449 828 225" at bounding box center [414, 535] width 95 height 15
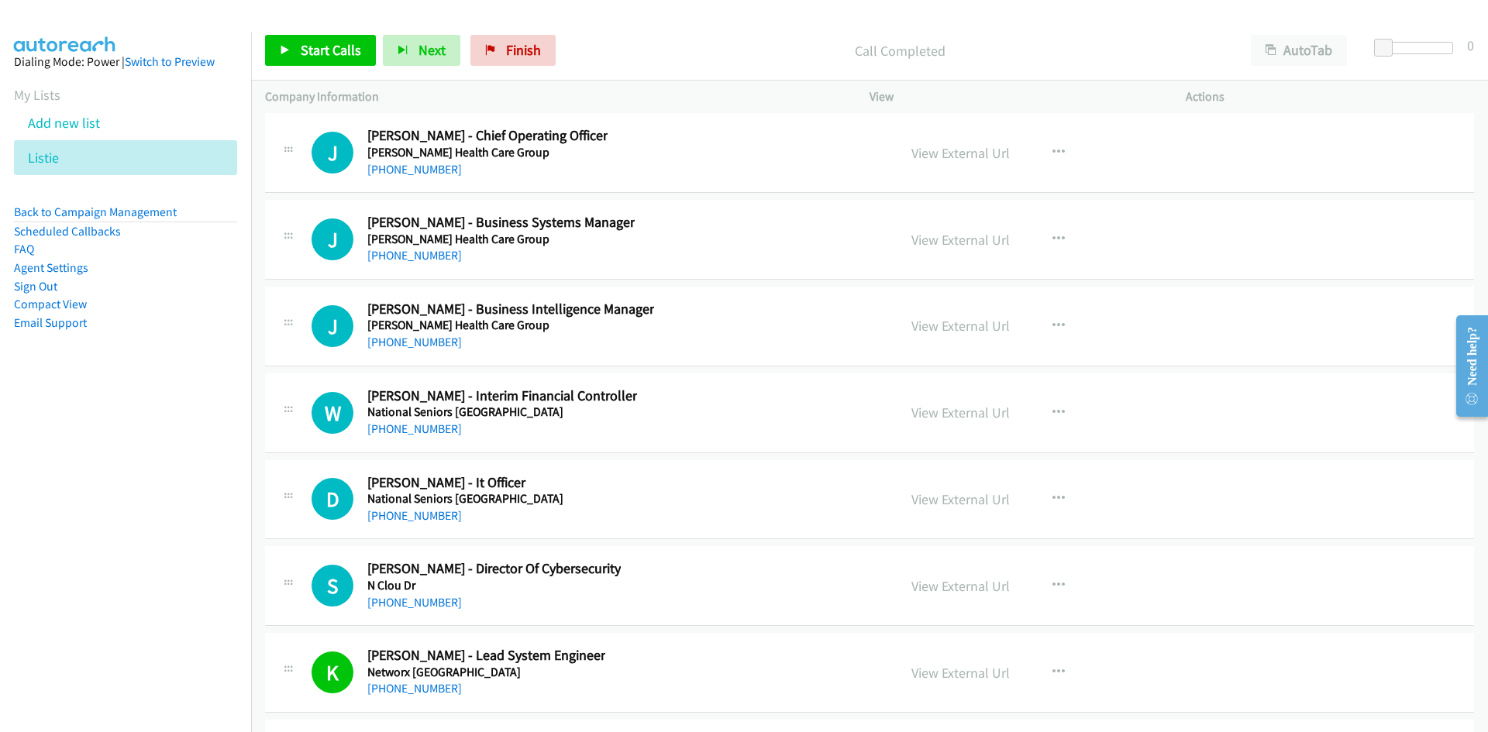
scroll to position [25094, 0]
drag, startPoint x: 433, startPoint y: 606, endPoint x: 1, endPoint y: 610, distance: 432.5
click at [433, 606] on link "+61 408 598 864" at bounding box center [414, 604] width 95 height 15
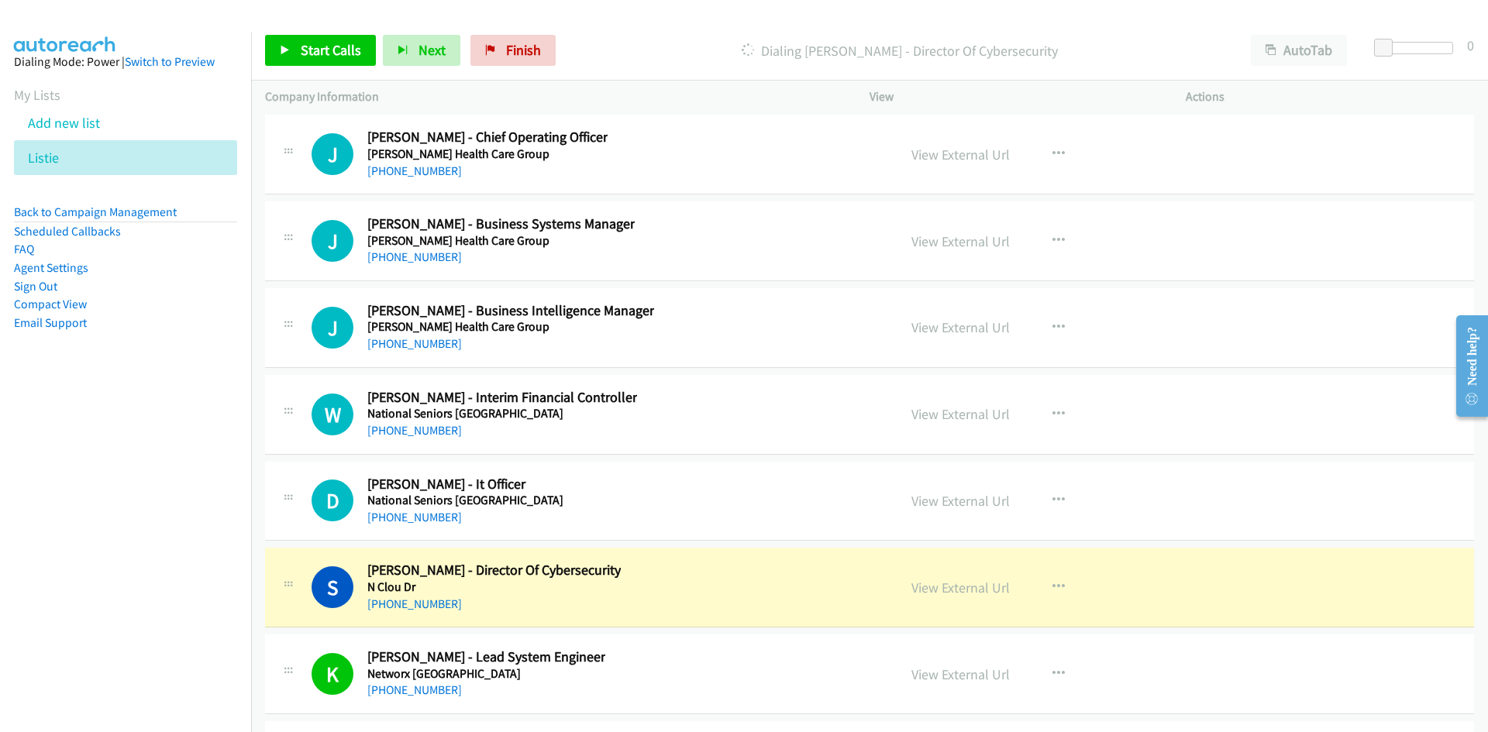
scroll to position [25171, 0]
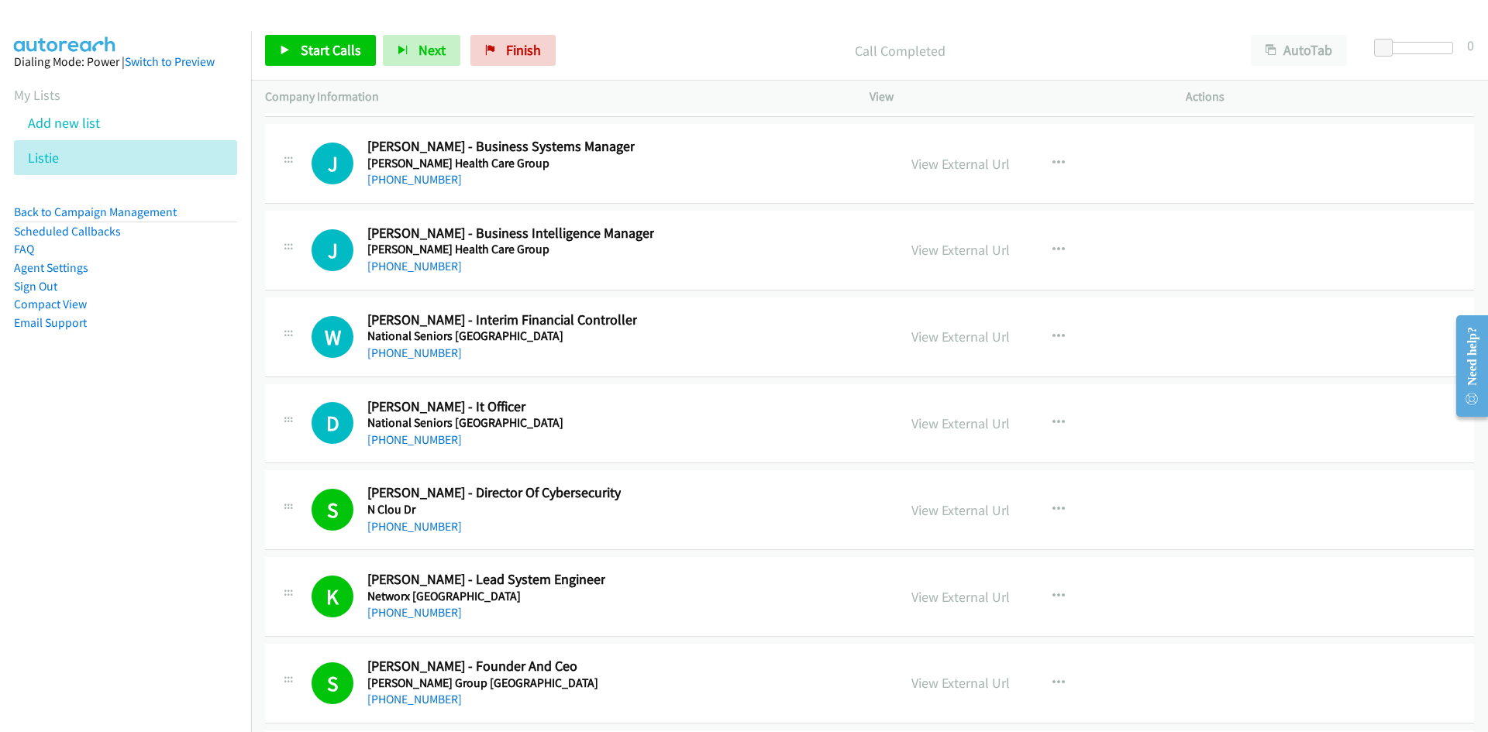
drag, startPoint x: 426, startPoint y: 441, endPoint x: 158, endPoint y: 484, distance: 271.5
click at [426, 441] on link "+61 7 3233 9143" at bounding box center [414, 439] width 95 height 15
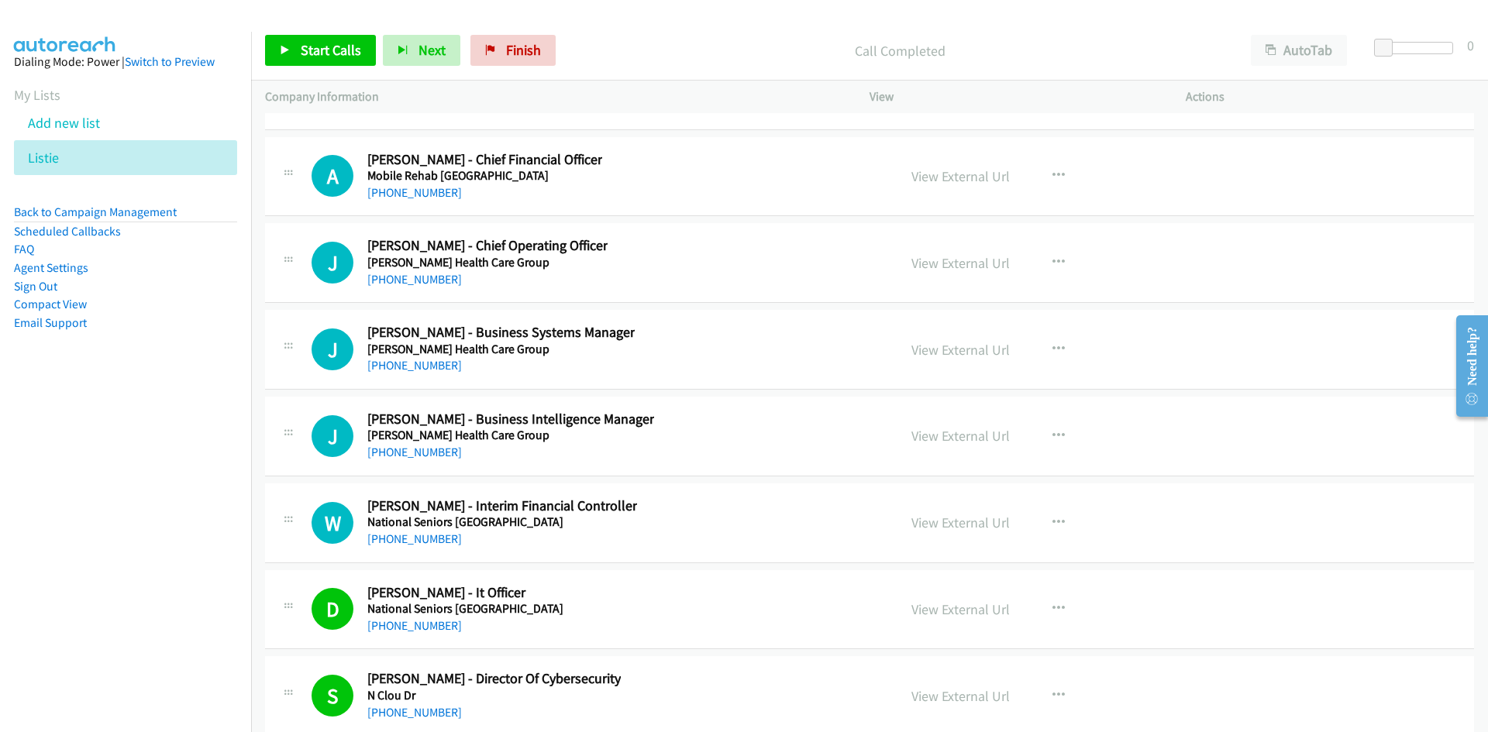
scroll to position [24939, 0]
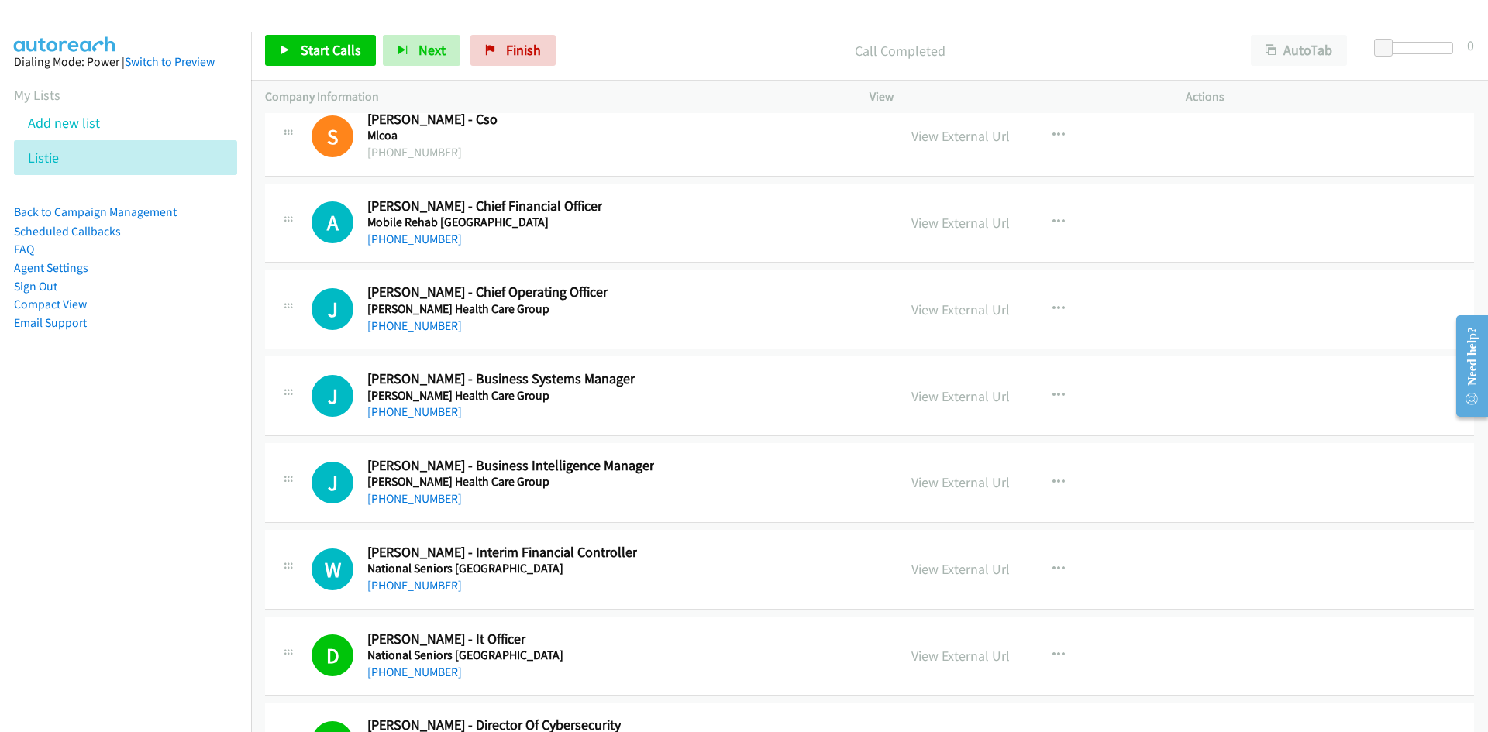
drag, startPoint x: 417, startPoint y: 591, endPoint x: 107, endPoint y: 629, distance: 312.2
click at [439, 582] on link "+61 405 628 611" at bounding box center [414, 585] width 95 height 15
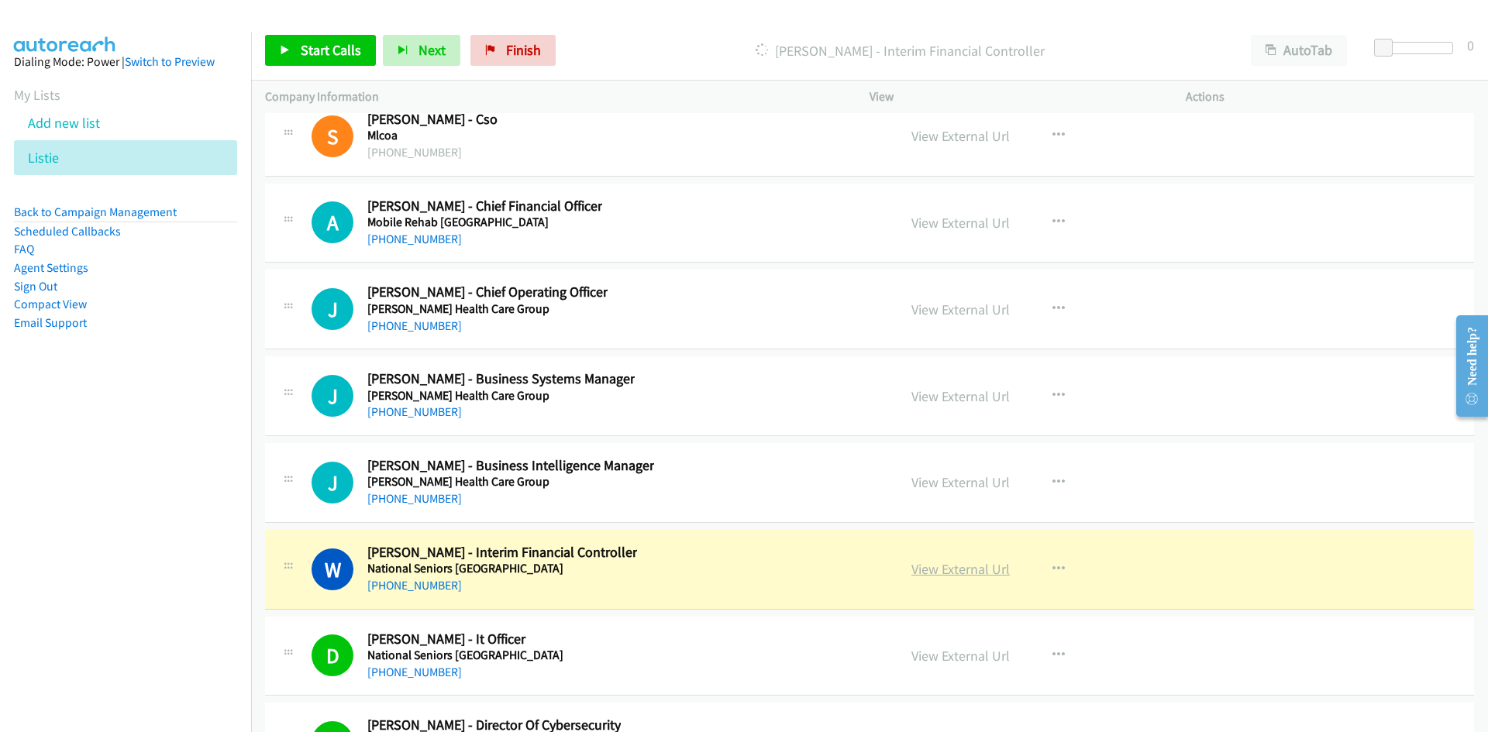
click at [962, 570] on link "View External Url" at bounding box center [960, 569] width 98 height 18
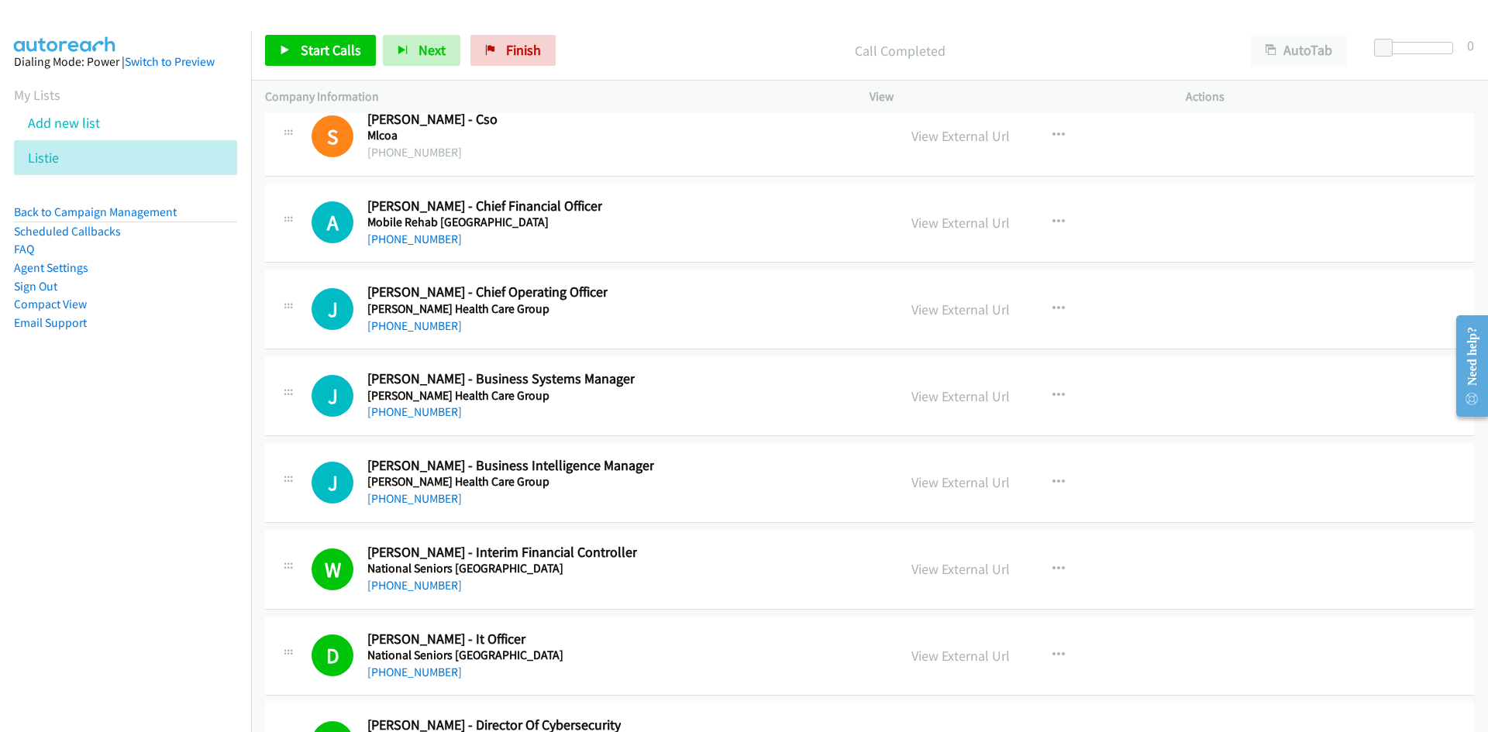
click at [429, 507] on div "+61 430 011 690" at bounding box center [510, 499] width 287 height 19
click at [430, 505] on link "+61 430 011 690" at bounding box center [414, 498] width 95 height 15
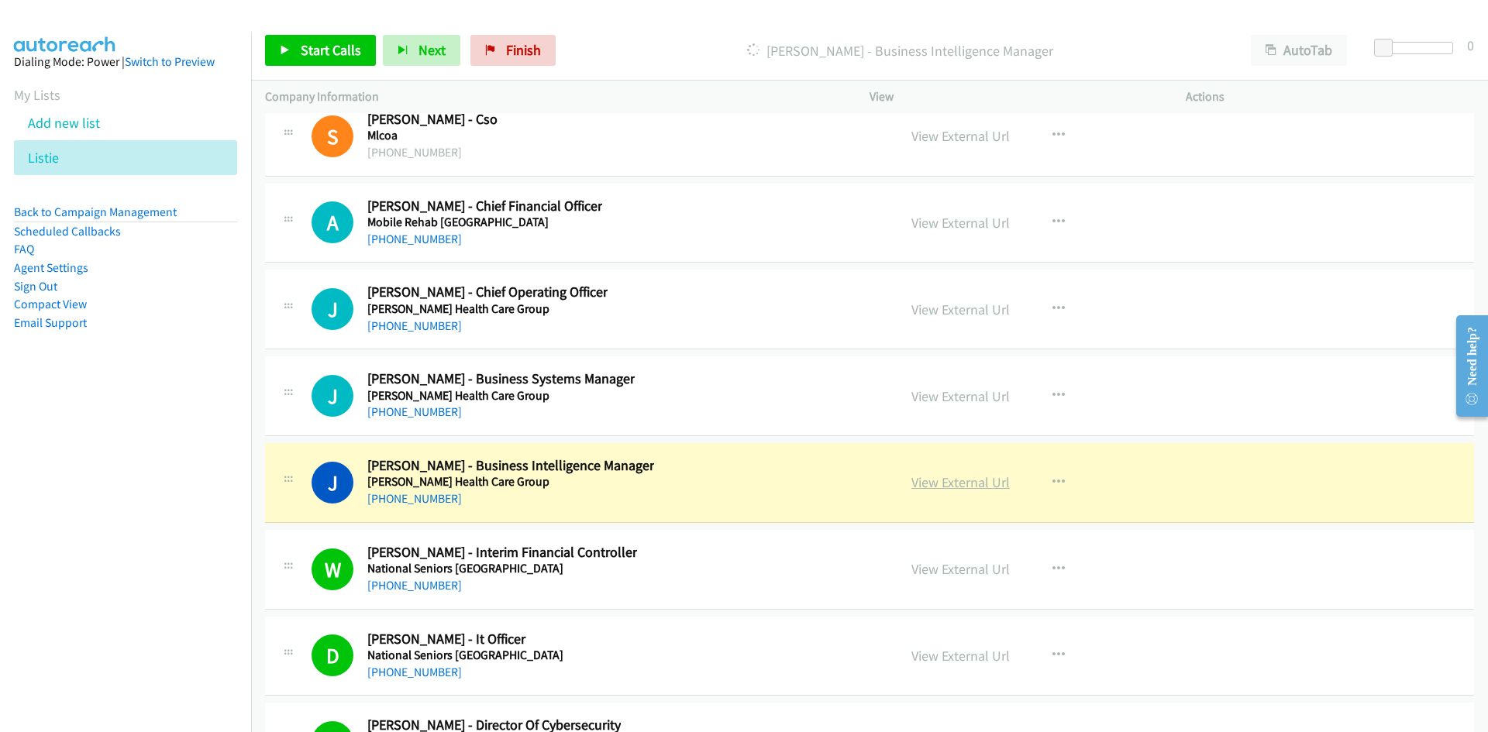
click at [953, 483] on link "View External Url" at bounding box center [960, 483] width 98 height 18
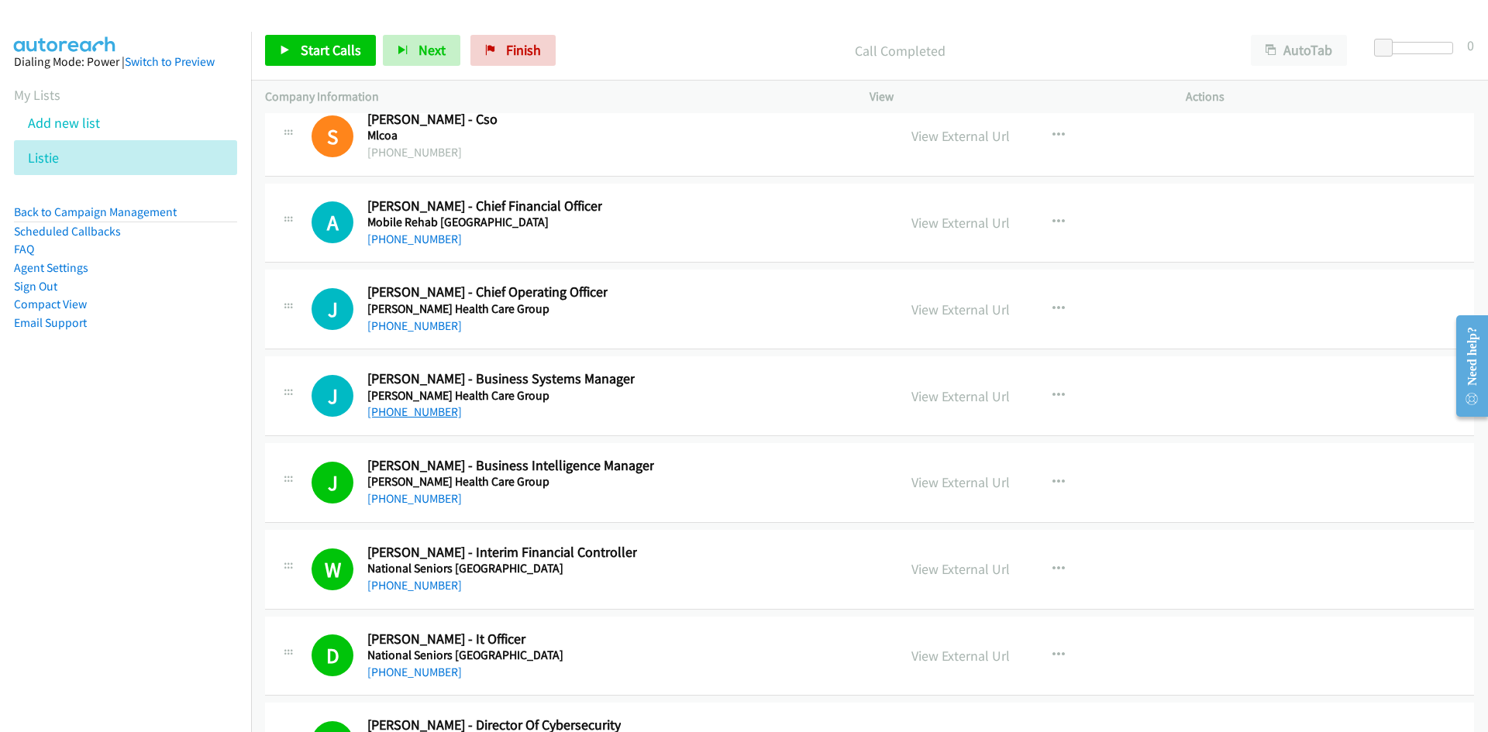
click at [405, 415] on link "+61 2 8272 0108" at bounding box center [414, 412] width 95 height 15
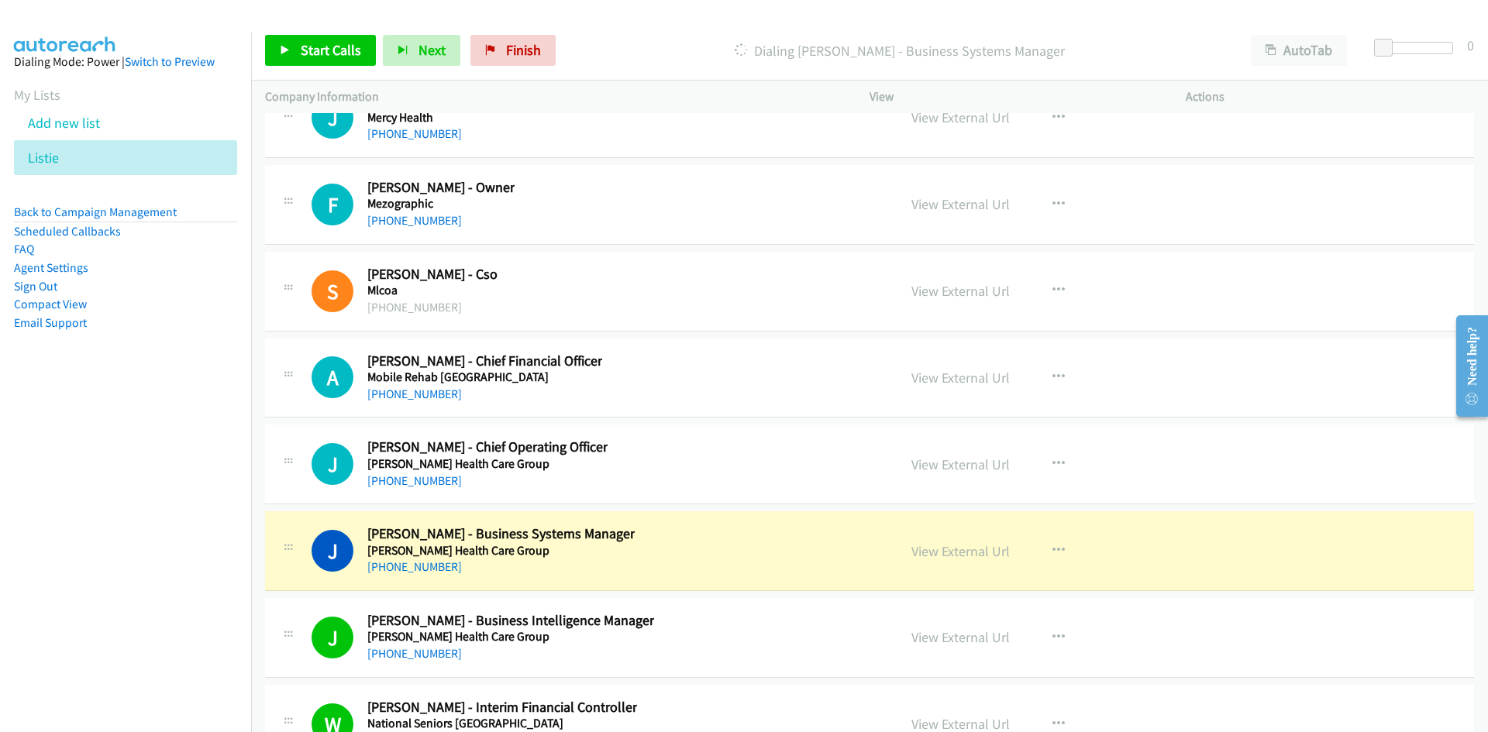
scroll to position [24706, 0]
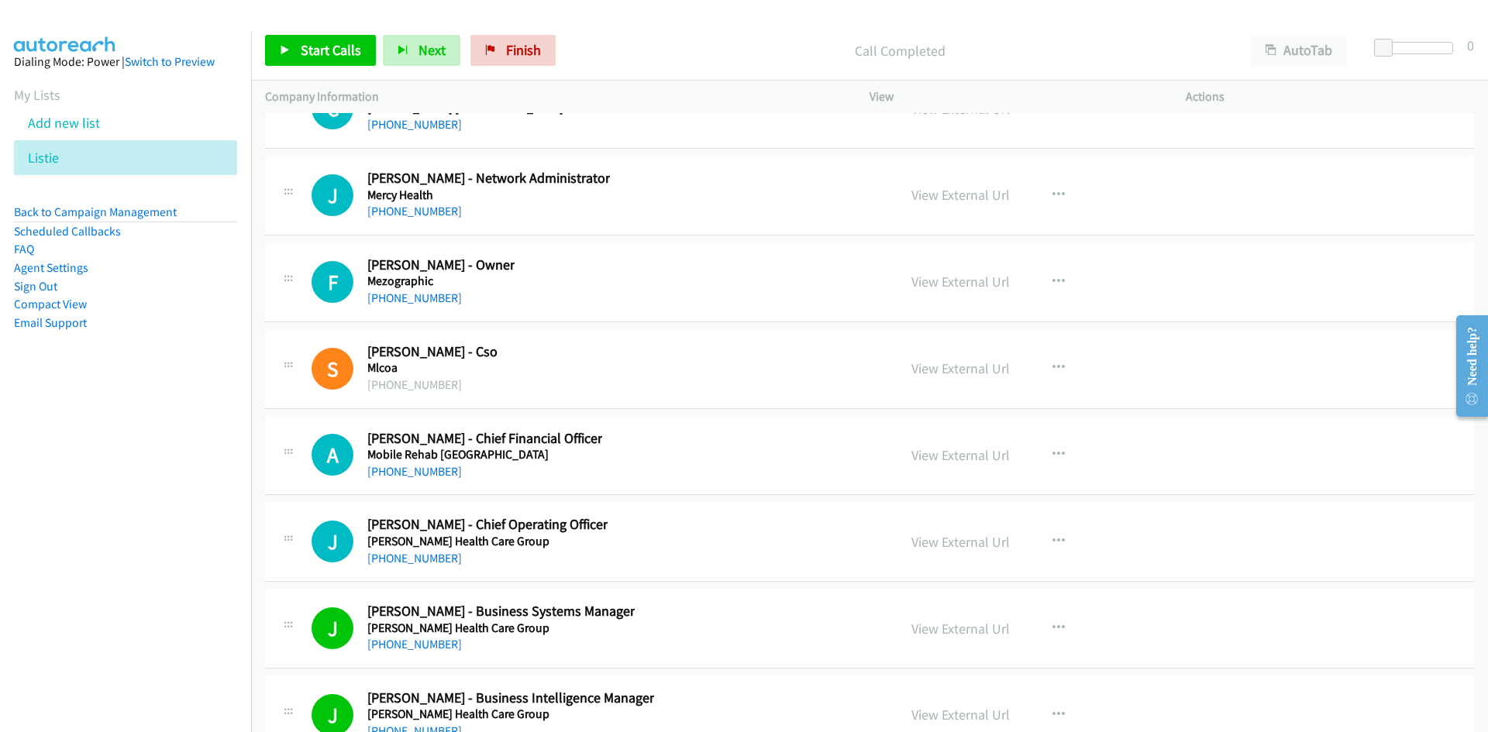
drag, startPoint x: 441, startPoint y: 560, endPoint x: 193, endPoint y: 624, distance: 256.2
click at [441, 560] on link "+61 421 616 491" at bounding box center [414, 558] width 95 height 15
click at [405, 472] on link "+61 7 3352 7884" at bounding box center [414, 471] width 95 height 15
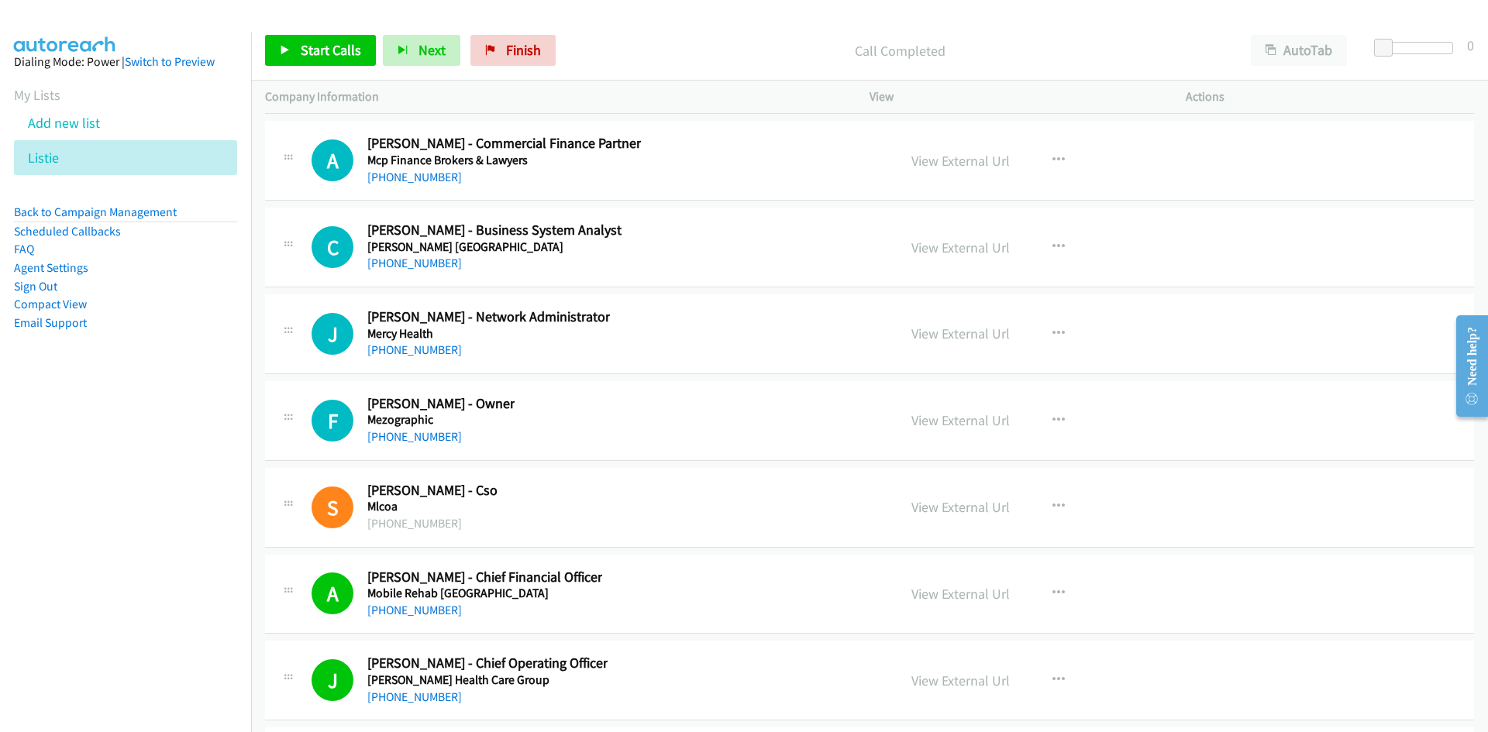
scroll to position [24551, 0]
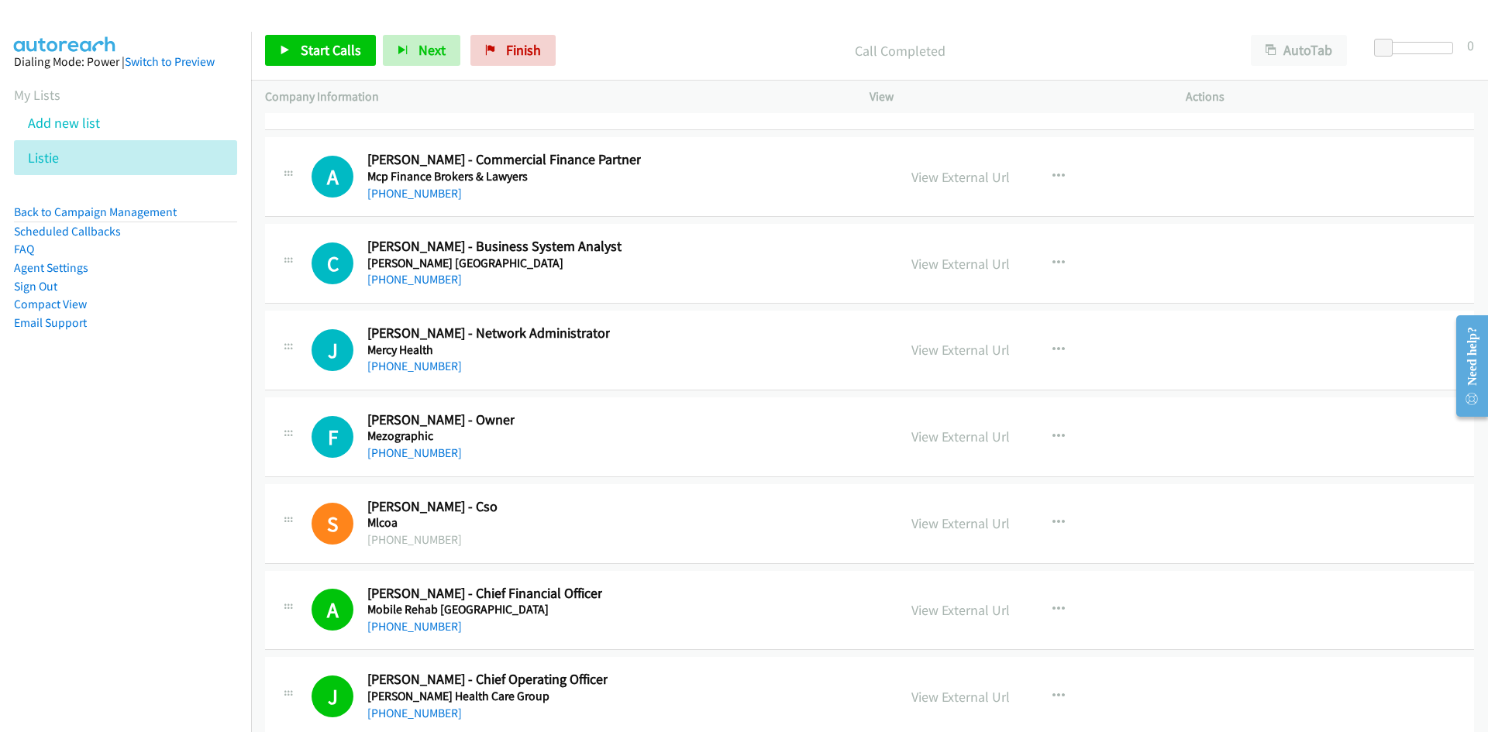
drag, startPoint x: 429, startPoint y: 453, endPoint x: 129, endPoint y: 559, distance: 317.9
click at [429, 453] on link "+61 412 362 354" at bounding box center [414, 453] width 95 height 15
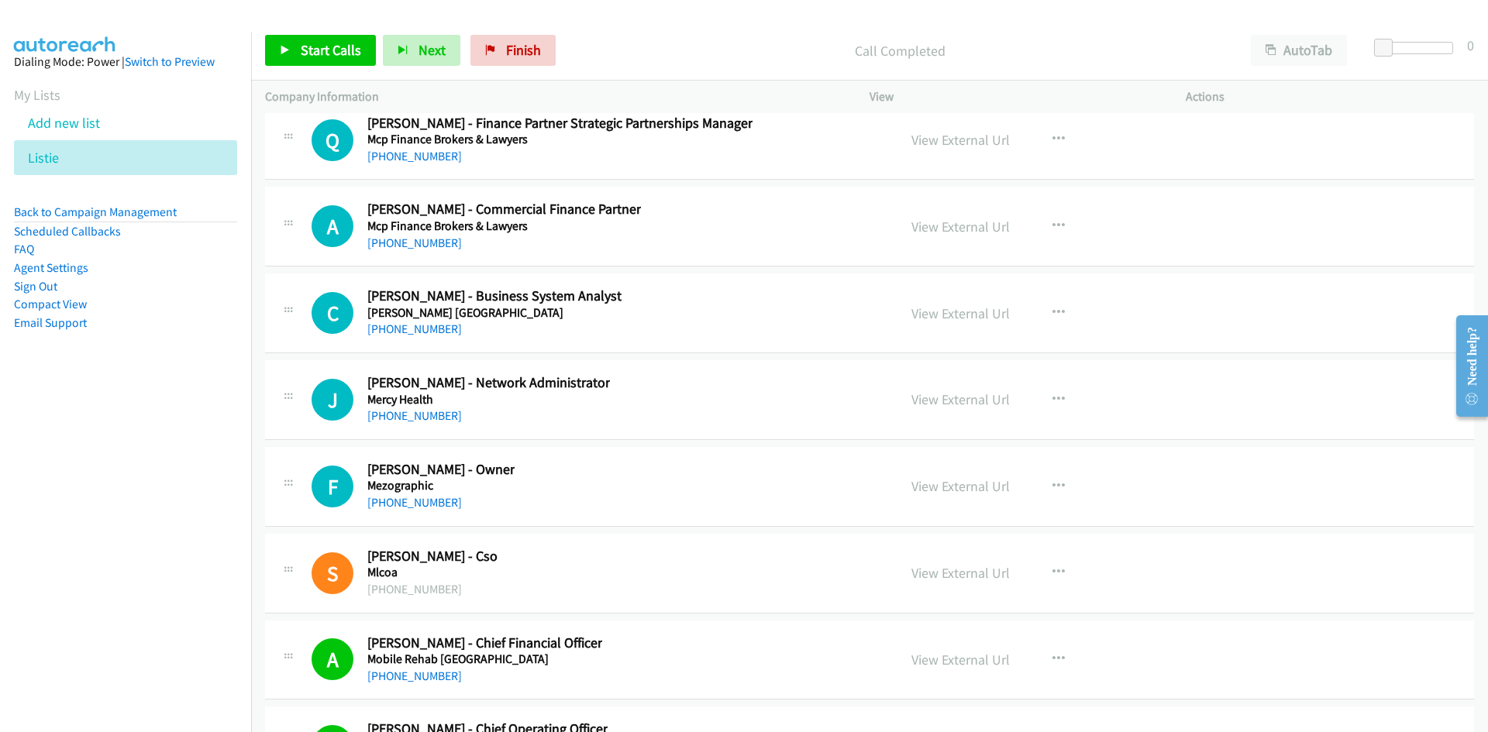
scroll to position [24474, 0]
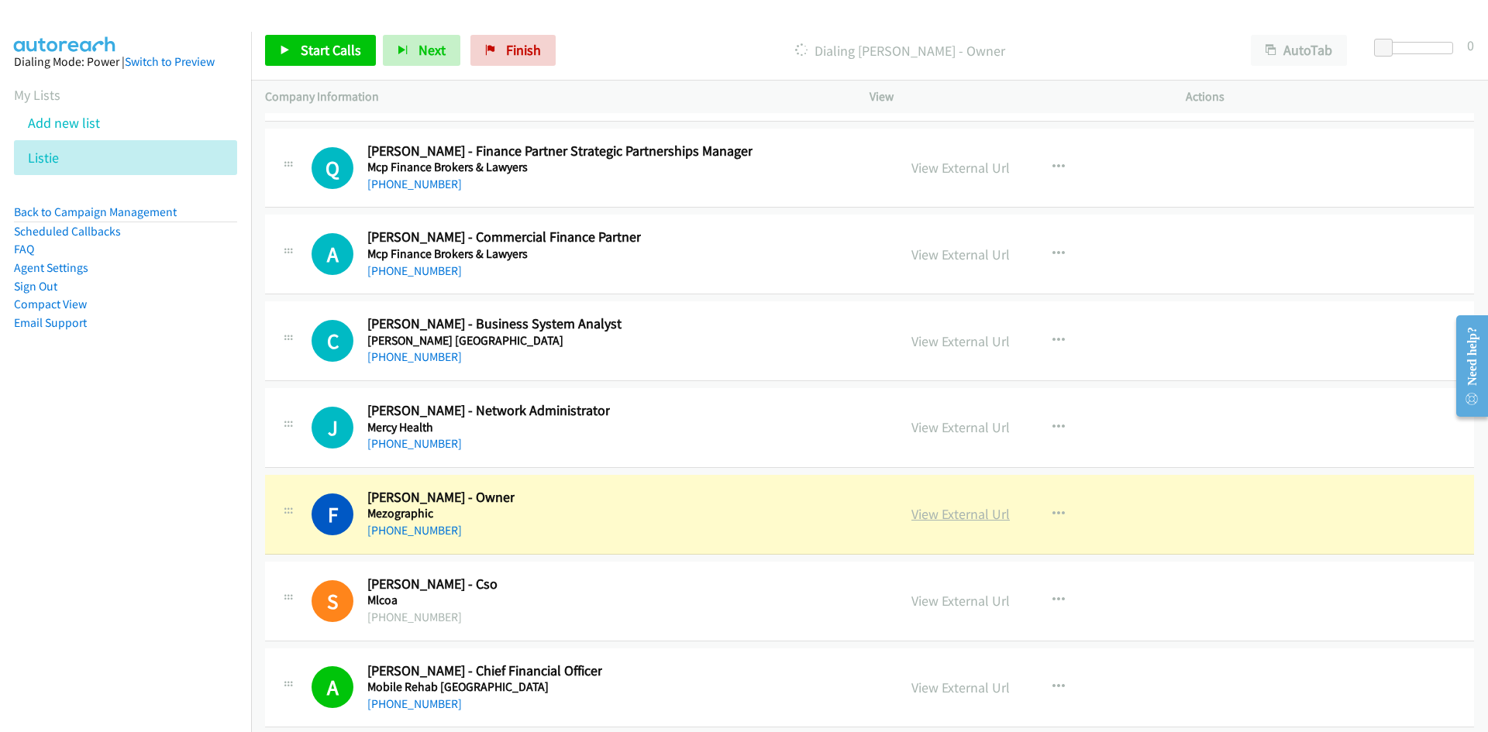
click at [956, 517] on link "View External Url" at bounding box center [960, 514] width 98 height 18
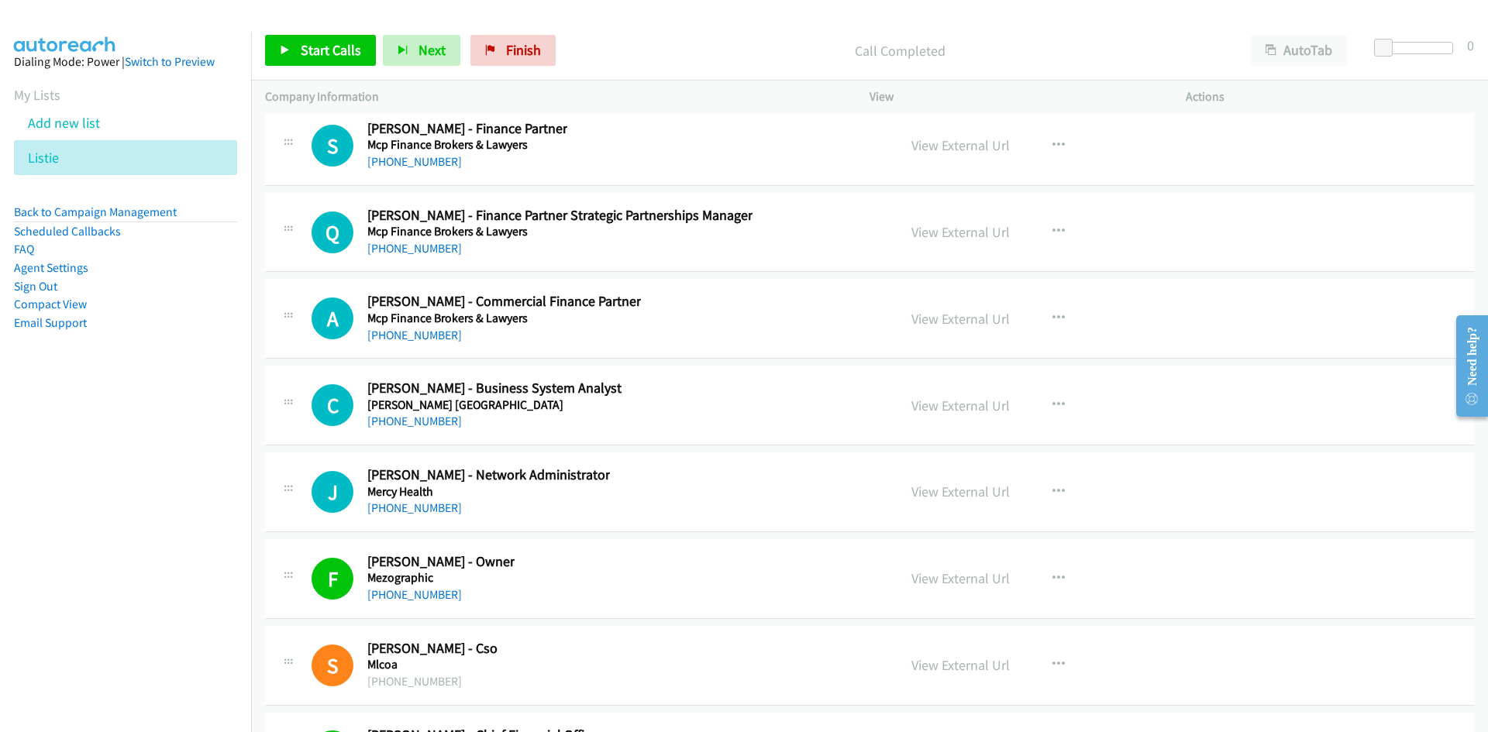
scroll to position [24396, 0]
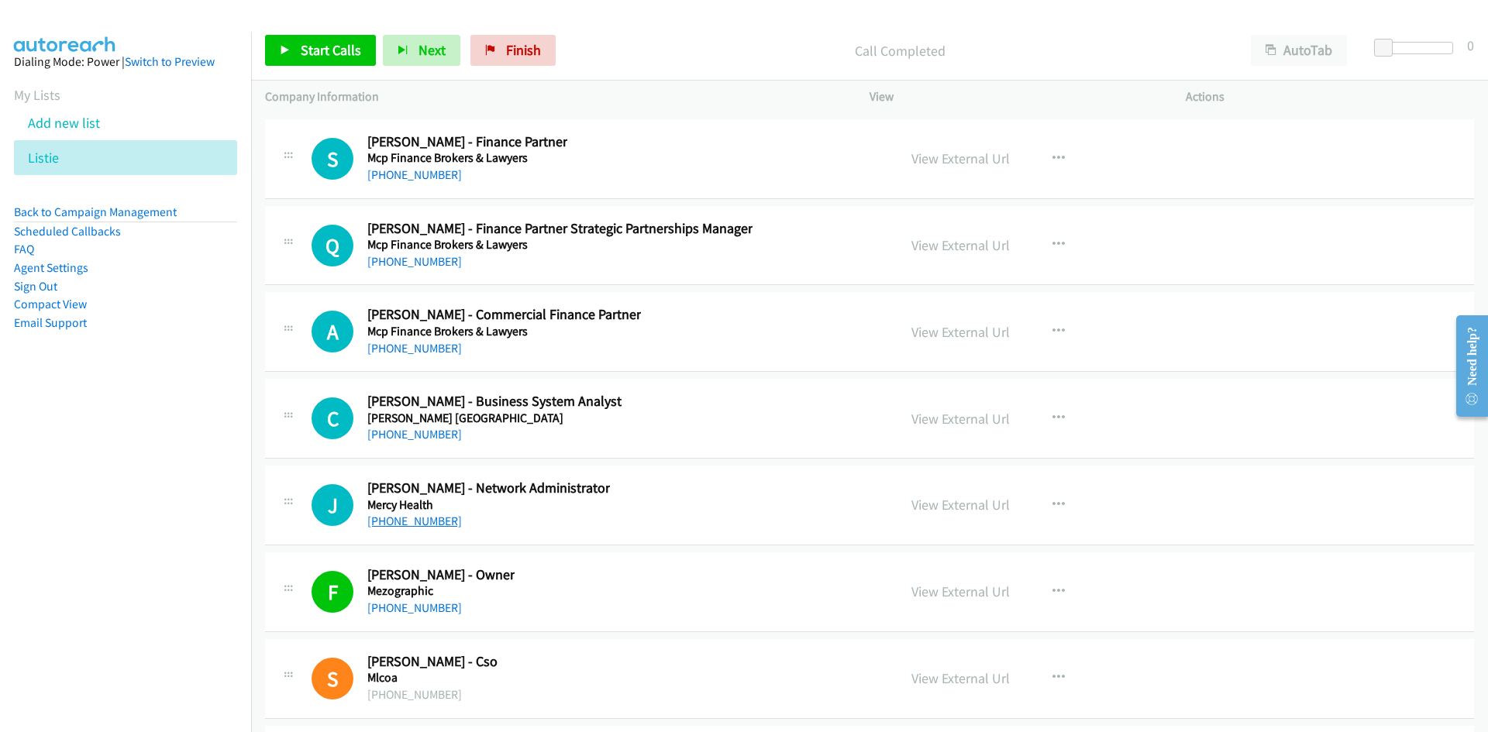
click at [429, 518] on link "+61 466 865 933" at bounding box center [414, 521] width 95 height 15
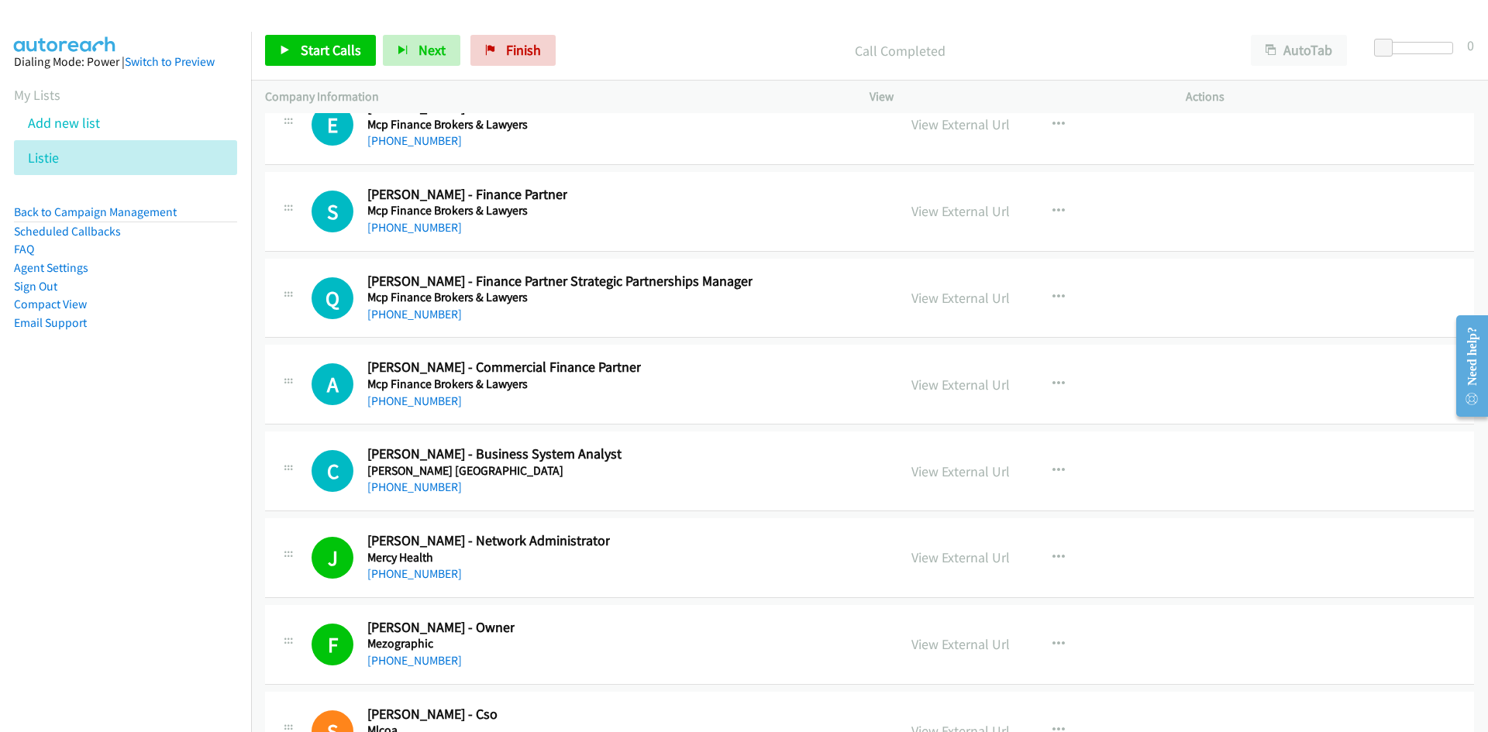
scroll to position [24319, 0]
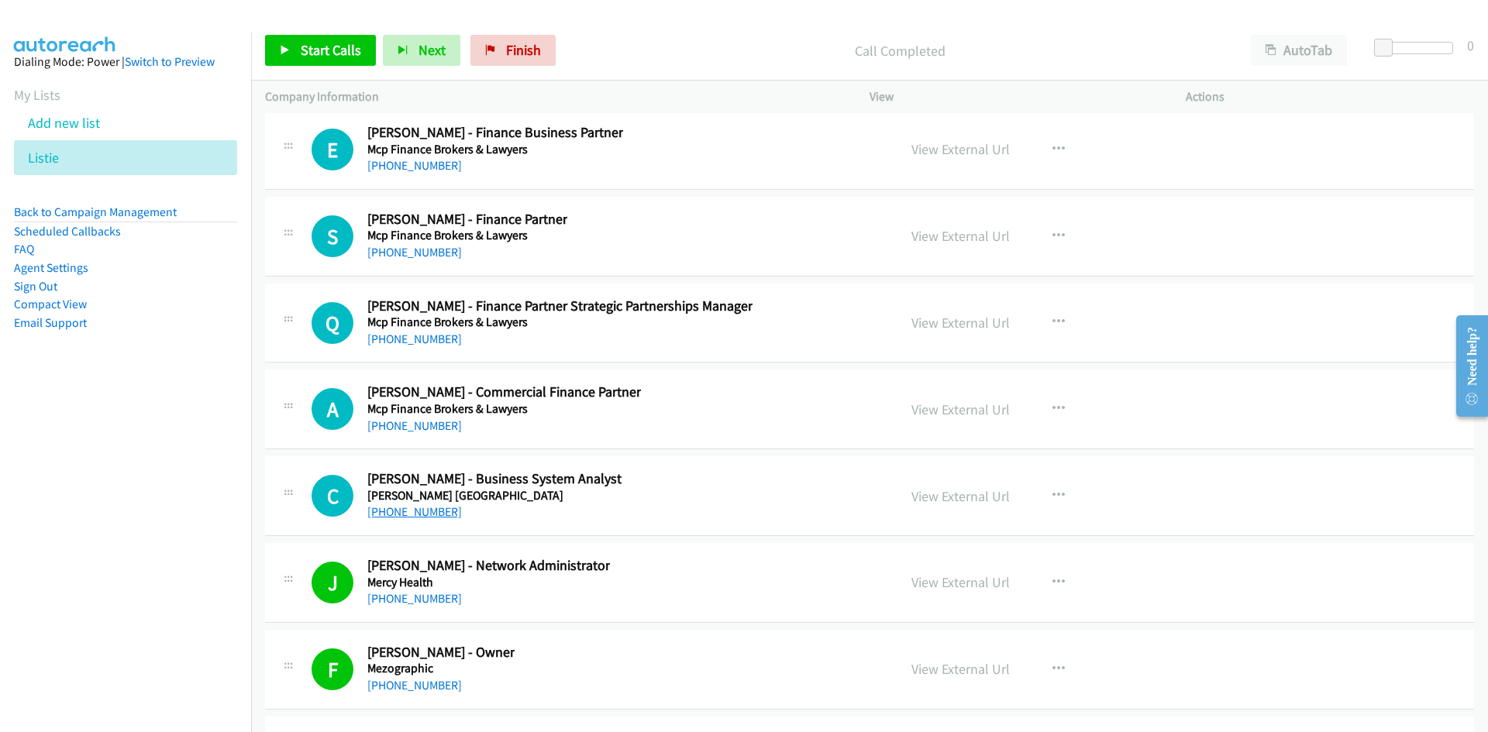
click at [425, 517] on link "+61 2 4253 1320" at bounding box center [414, 512] width 95 height 15
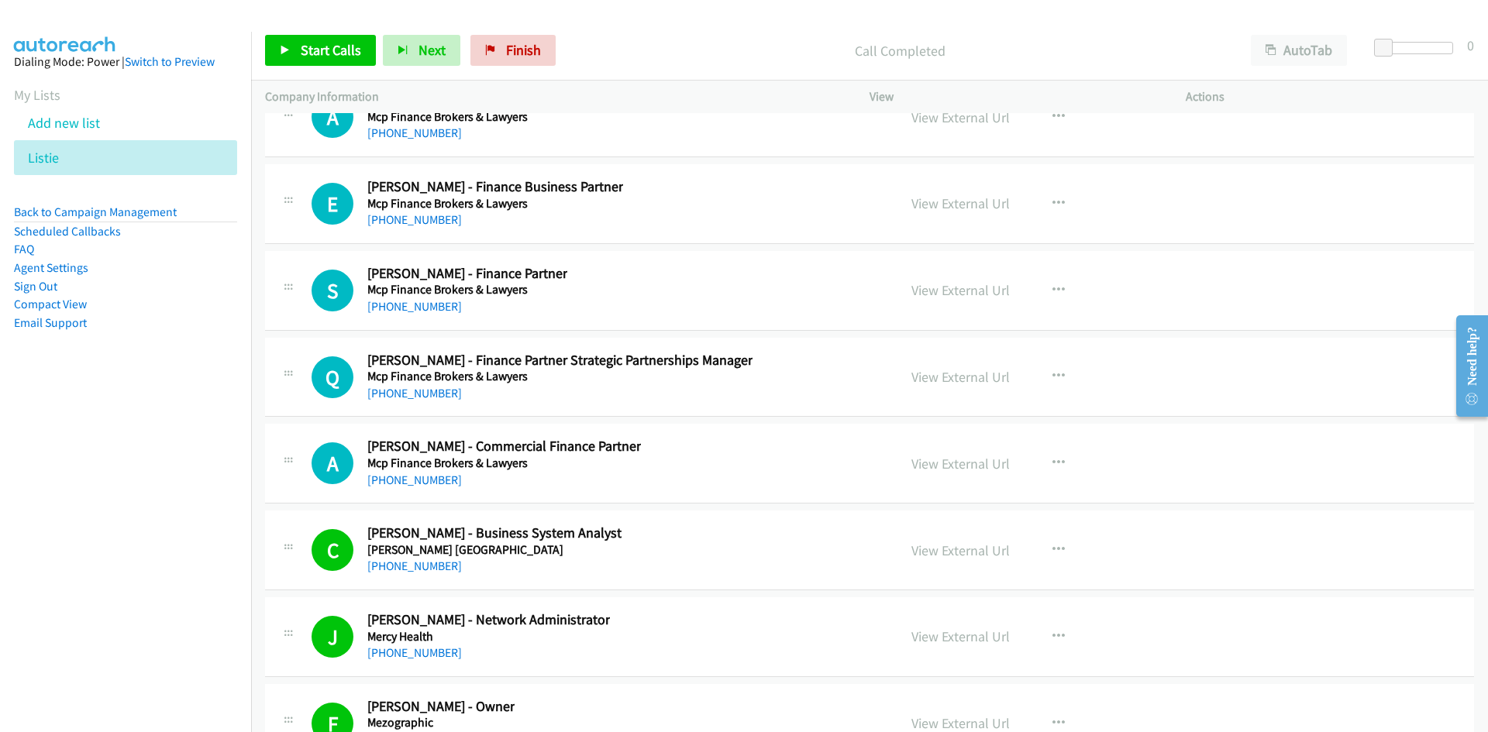
scroll to position [24241, 0]
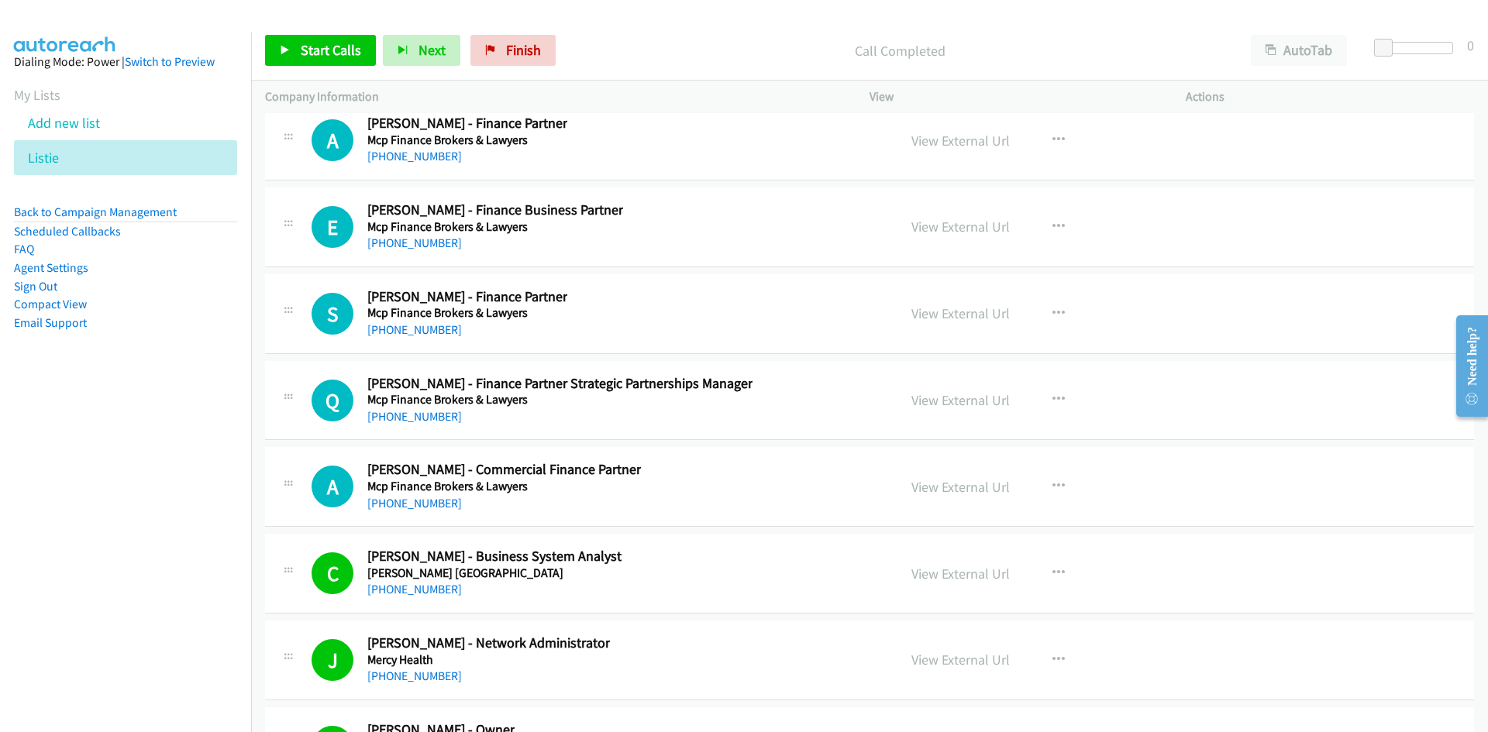
drag, startPoint x: 423, startPoint y: 503, endPoint x: 268, endPoint y: 506, distance: 155.0
click at [423, 503] on link "+61 478 406 242" at bounding box center [414, 503] width 95 height 15
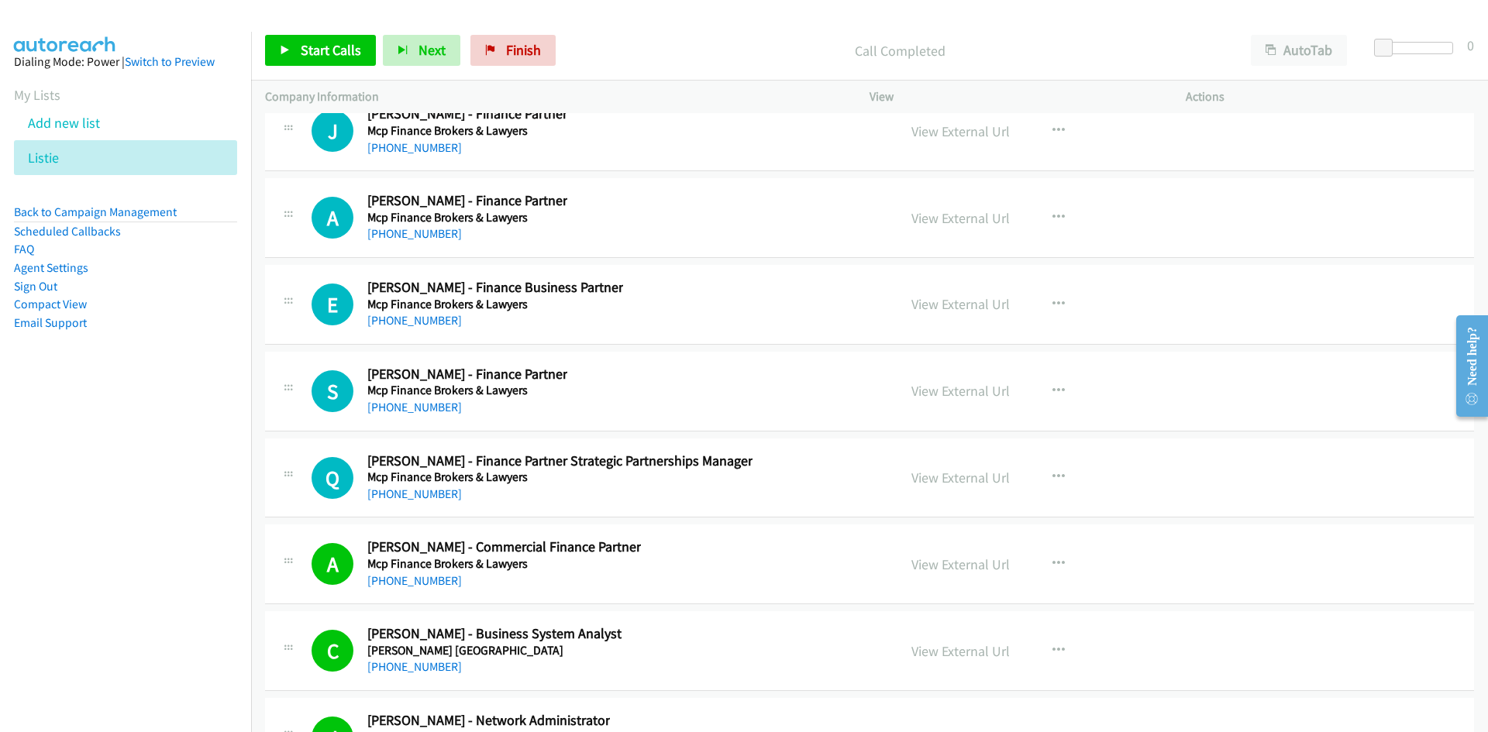
drag, startPoint x: 441, startPoint y: 490, endPoint x: 262, endPoint y: 532, distance: 183.8
click at [441, 490] on link "+61 407 577 792" at bounding box center [414, 494] width 95 height 15
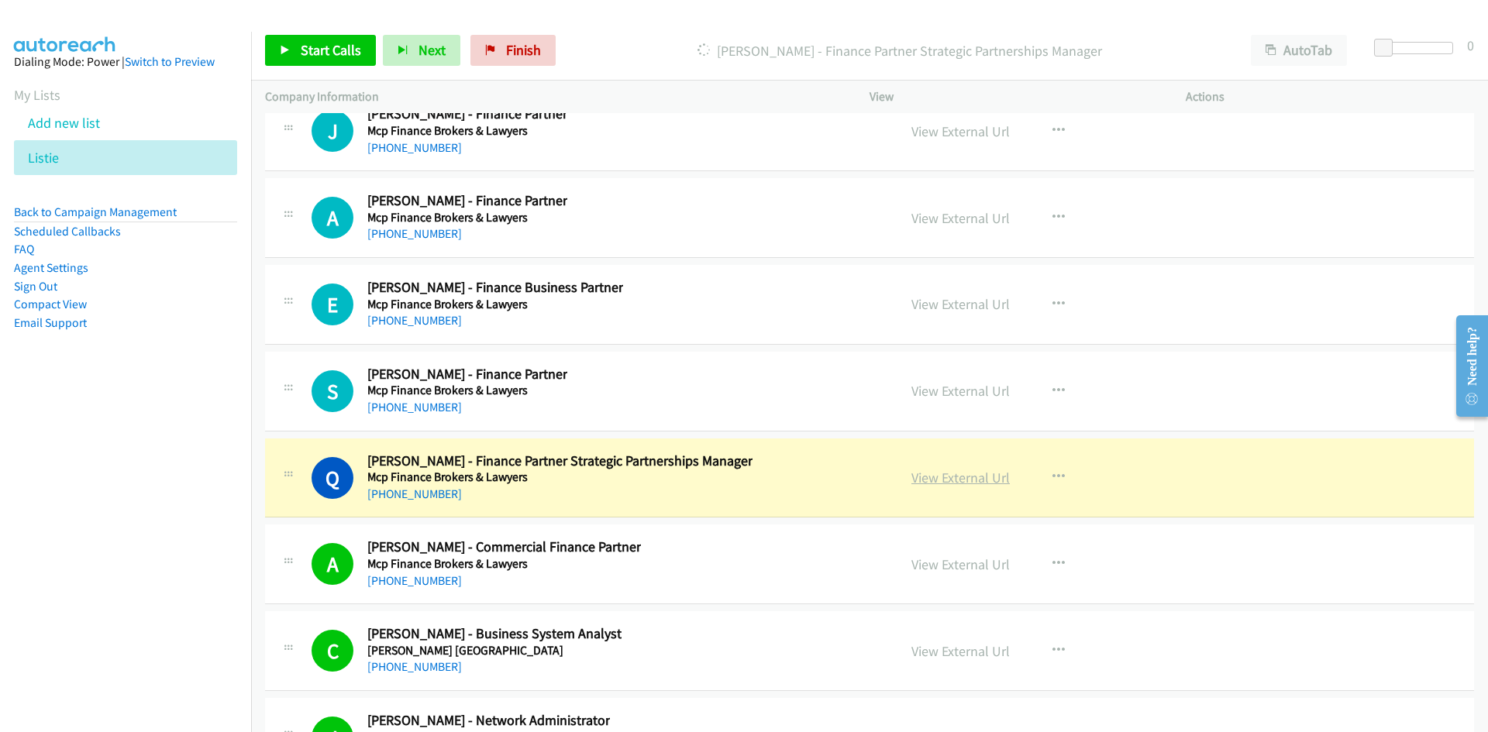
click at [962, 481] on link "View External Url" at bounding box center [960, 478] width 98 height 18
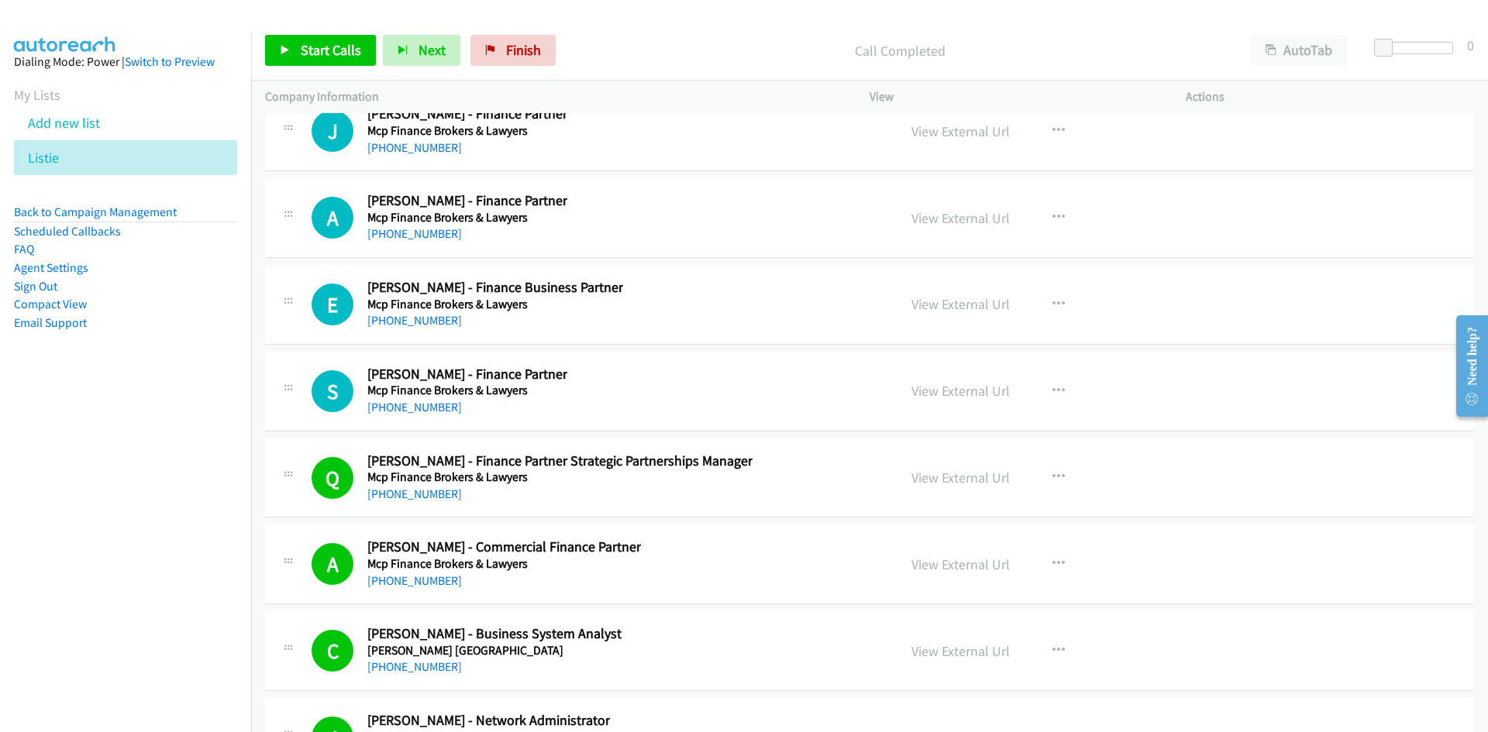
drag, startPoint x: 418, startPoint y: 409, endPoint x: 302, endPoint y: 453, distance: 123.4
click at [418, 409] on link "+61 432 309 364" at bounding box center [414, 407] width 95 height 15
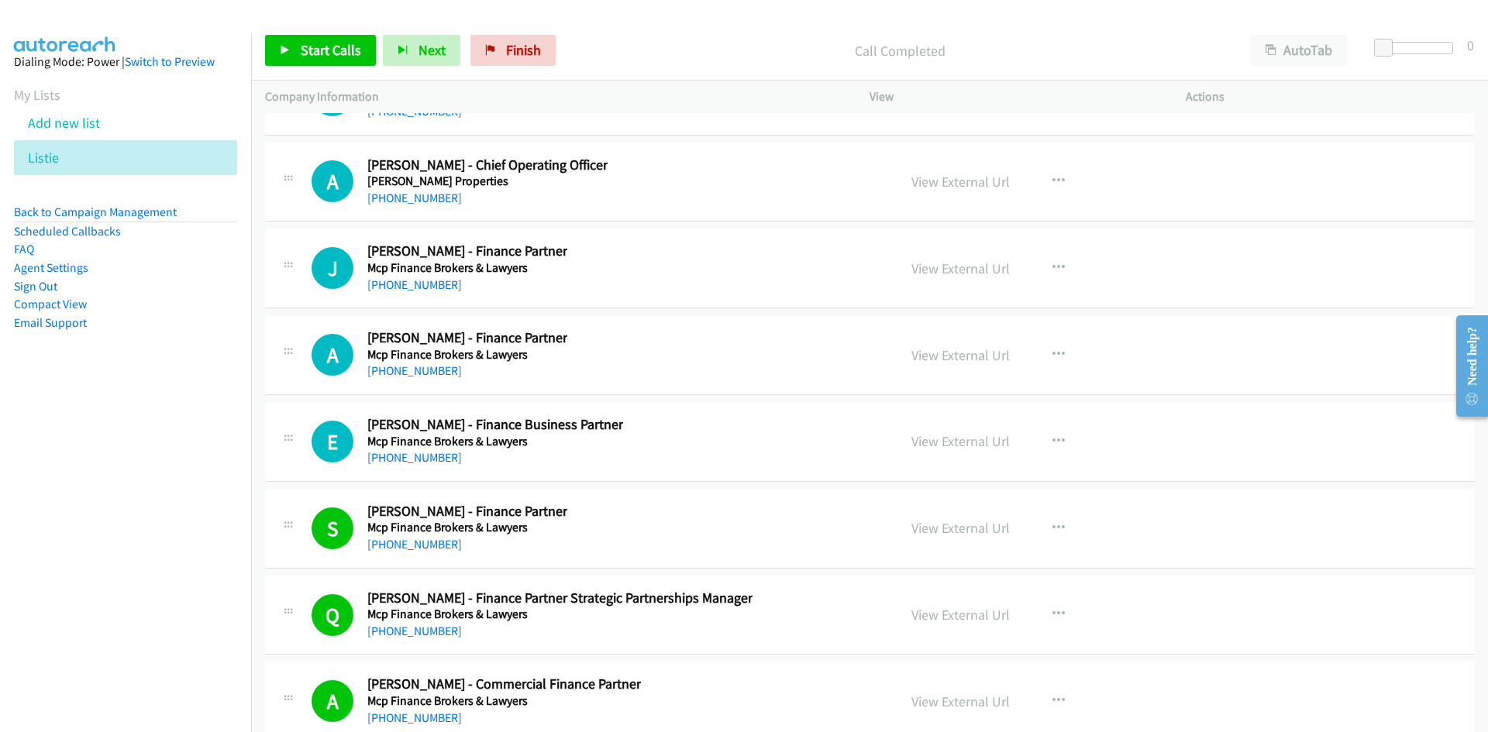
scroll to position [24009, 0]
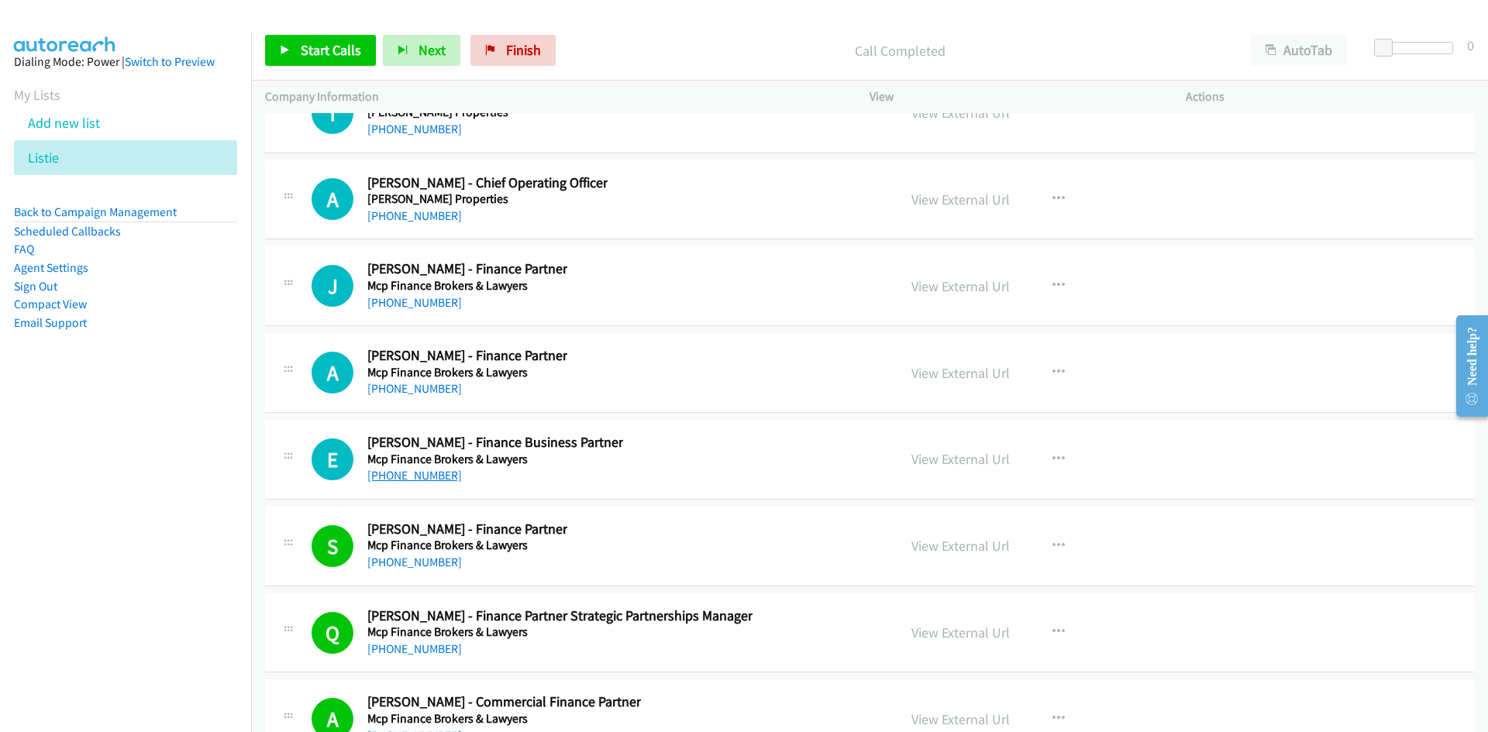
click at [424, 475] on link "+61 436 630 570" at bounding box center [414, 475] width 95 height 15
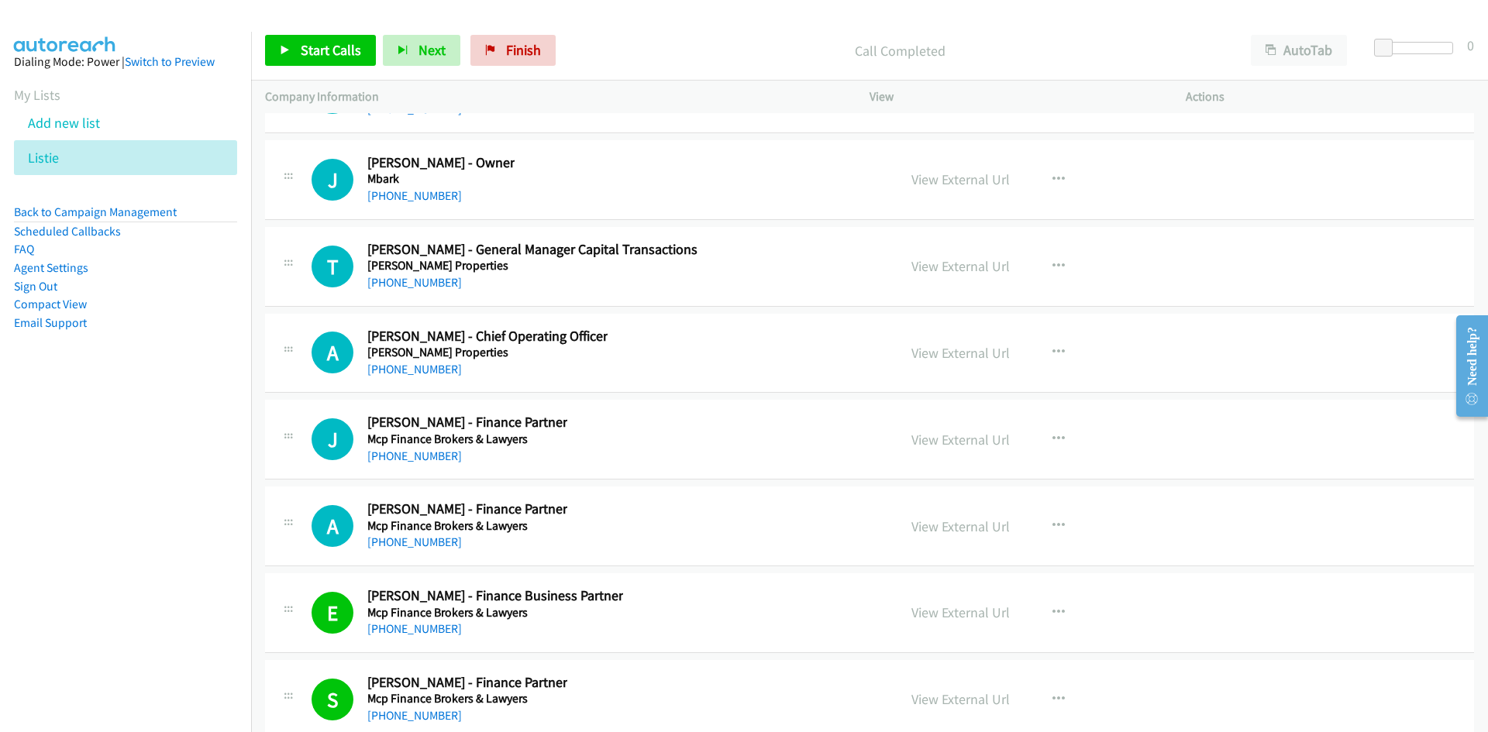
scroll to position [23854, 0]
click at [401, 546] on link "+61 431 844 292" at bounding box center [414, 543] width 95 height 15
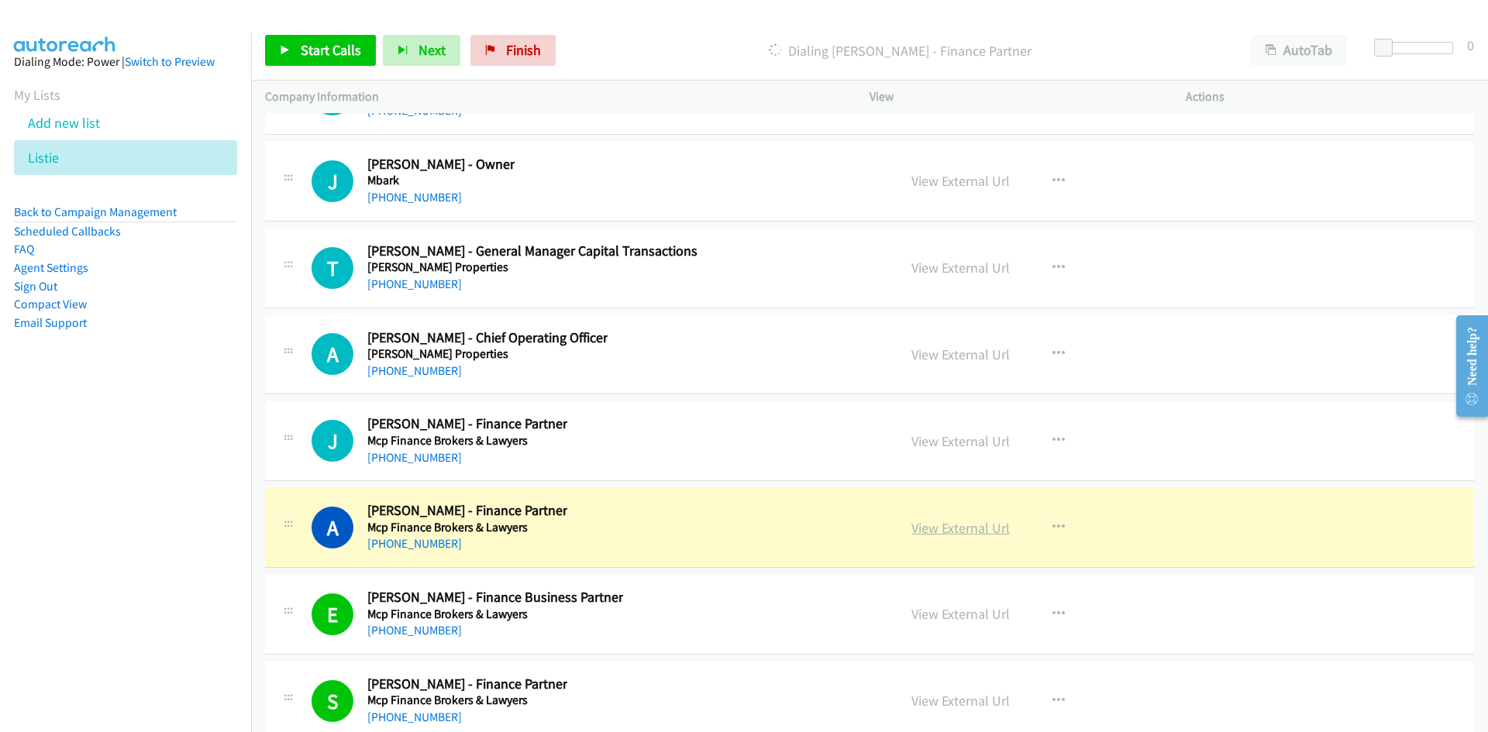
click at [952, 526] on link "View External Url" at bounding box center [960, 528] width 98 height 18
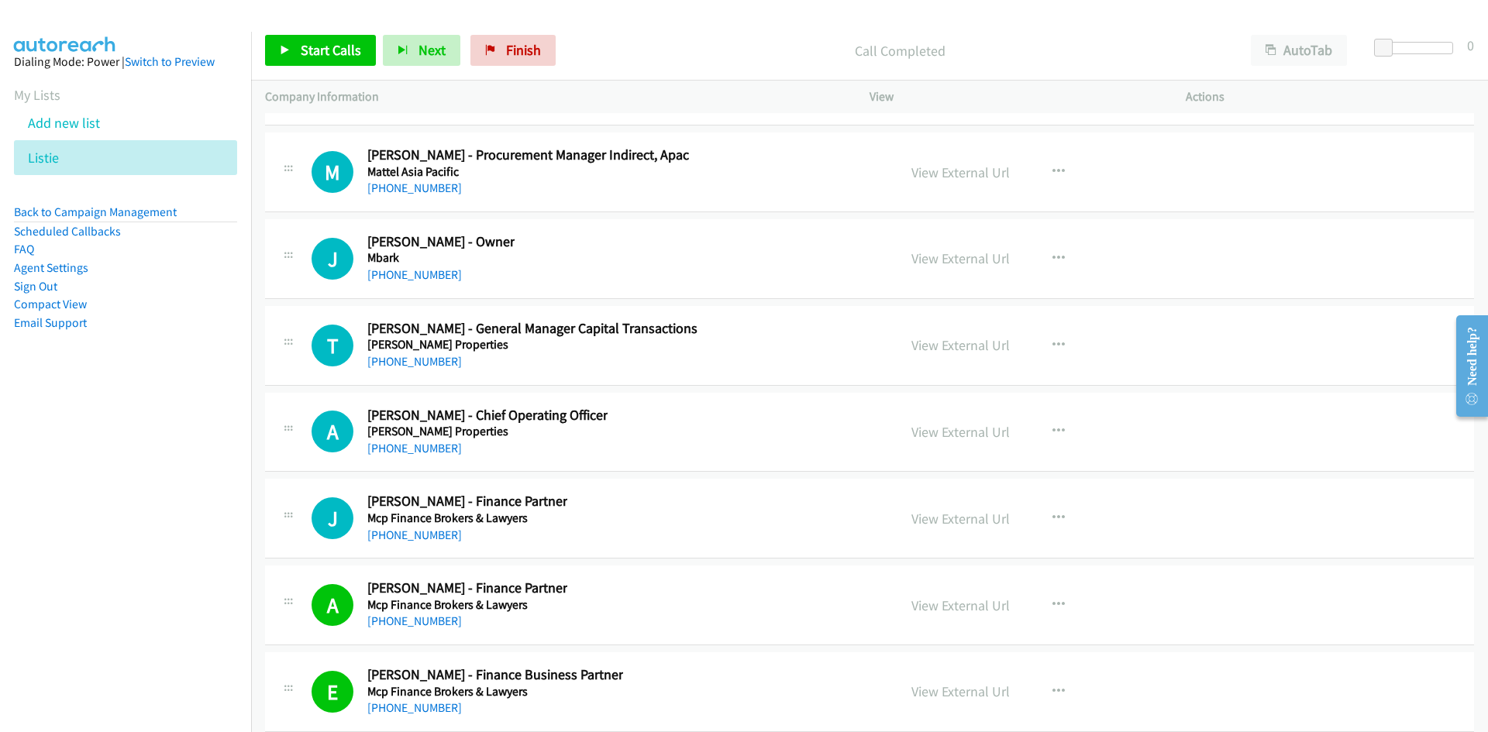
scroll to position [23699, 0]
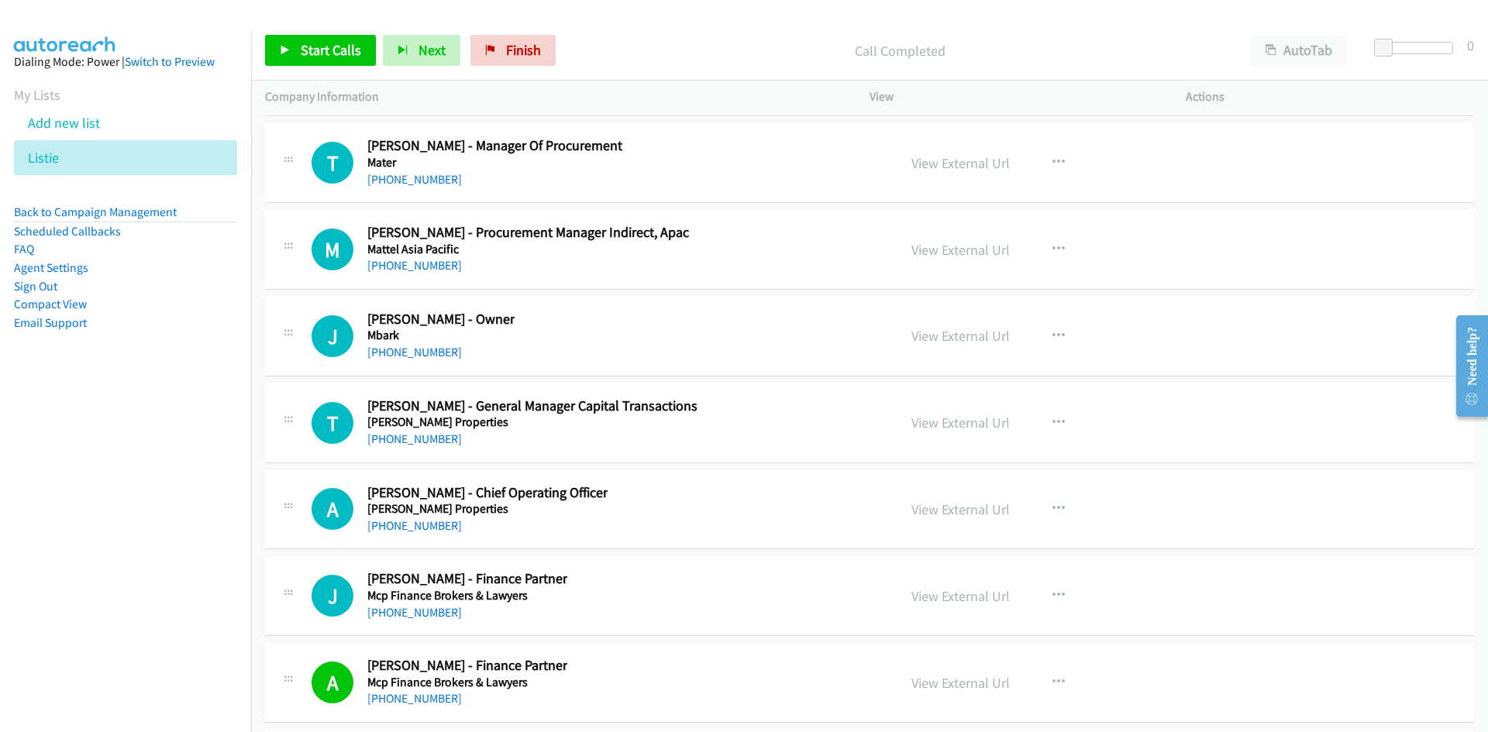
drag, startPoint x: 421, startPoint y: 531, endPoint x: 122, endPoint y: 536, distance: 299.2
click at [421, 531] on link "+61 408 684 642" at bounding box center [414, 525] width 95 height 15
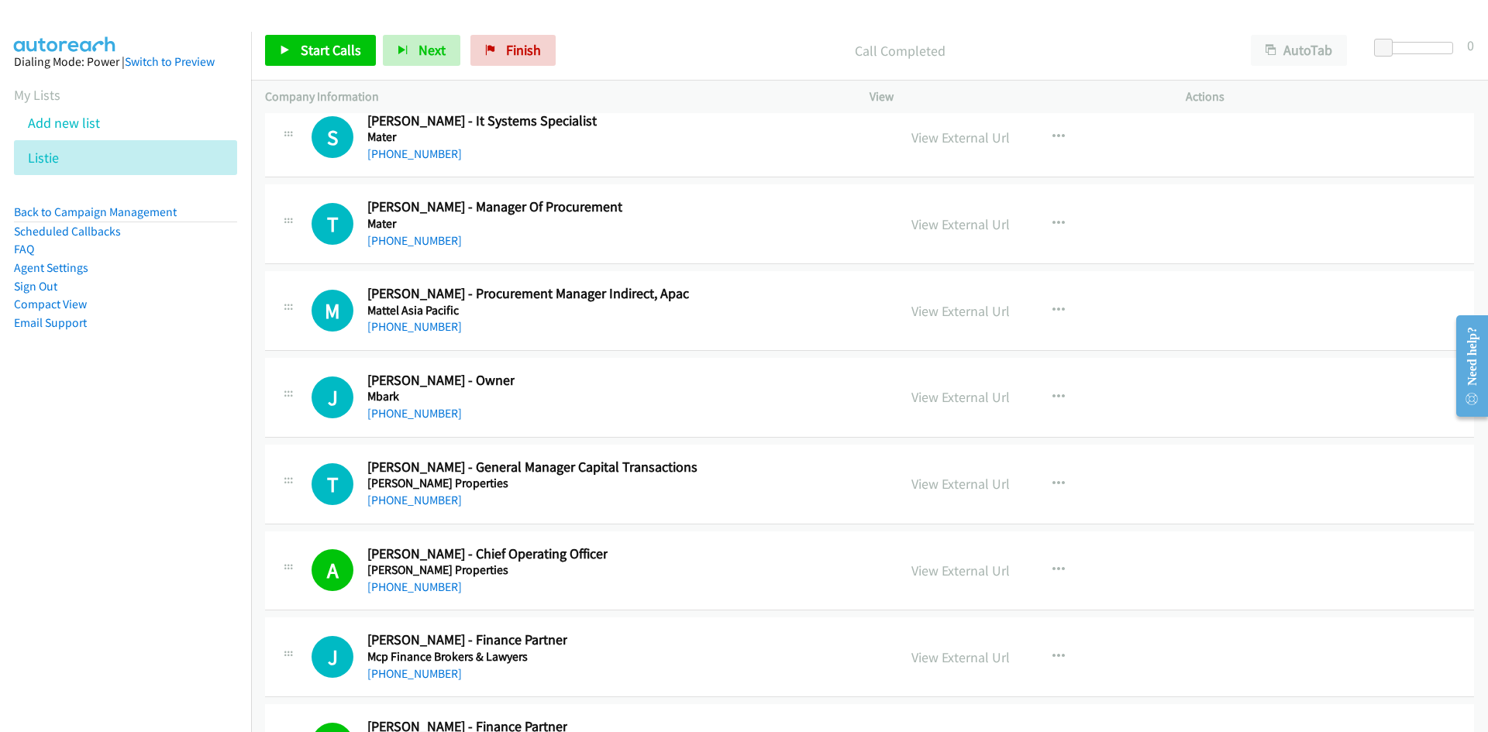
scroll to position [23621, 0]
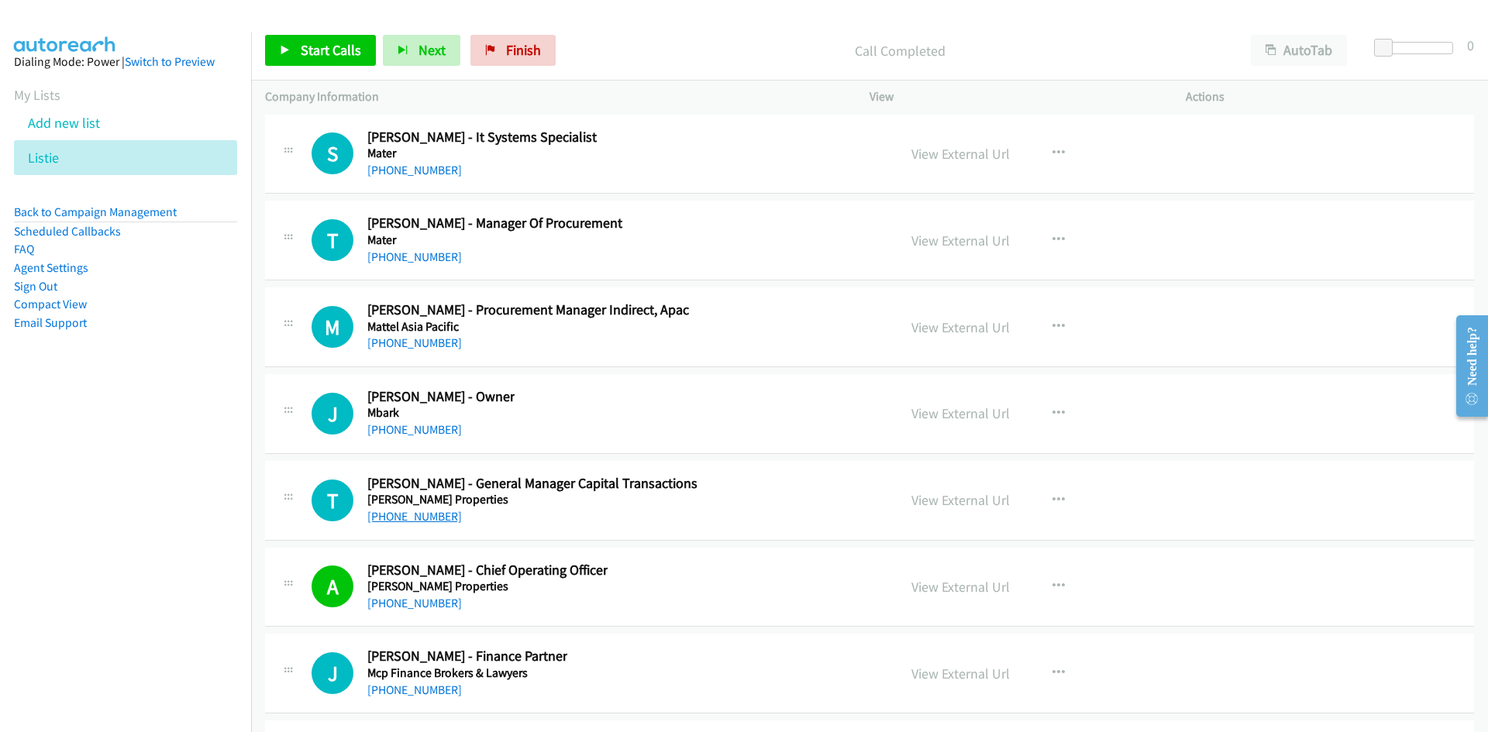
click at [436, 511] on link "+61 437 411 675" at bounding box center [414, 516] width 95 height 15
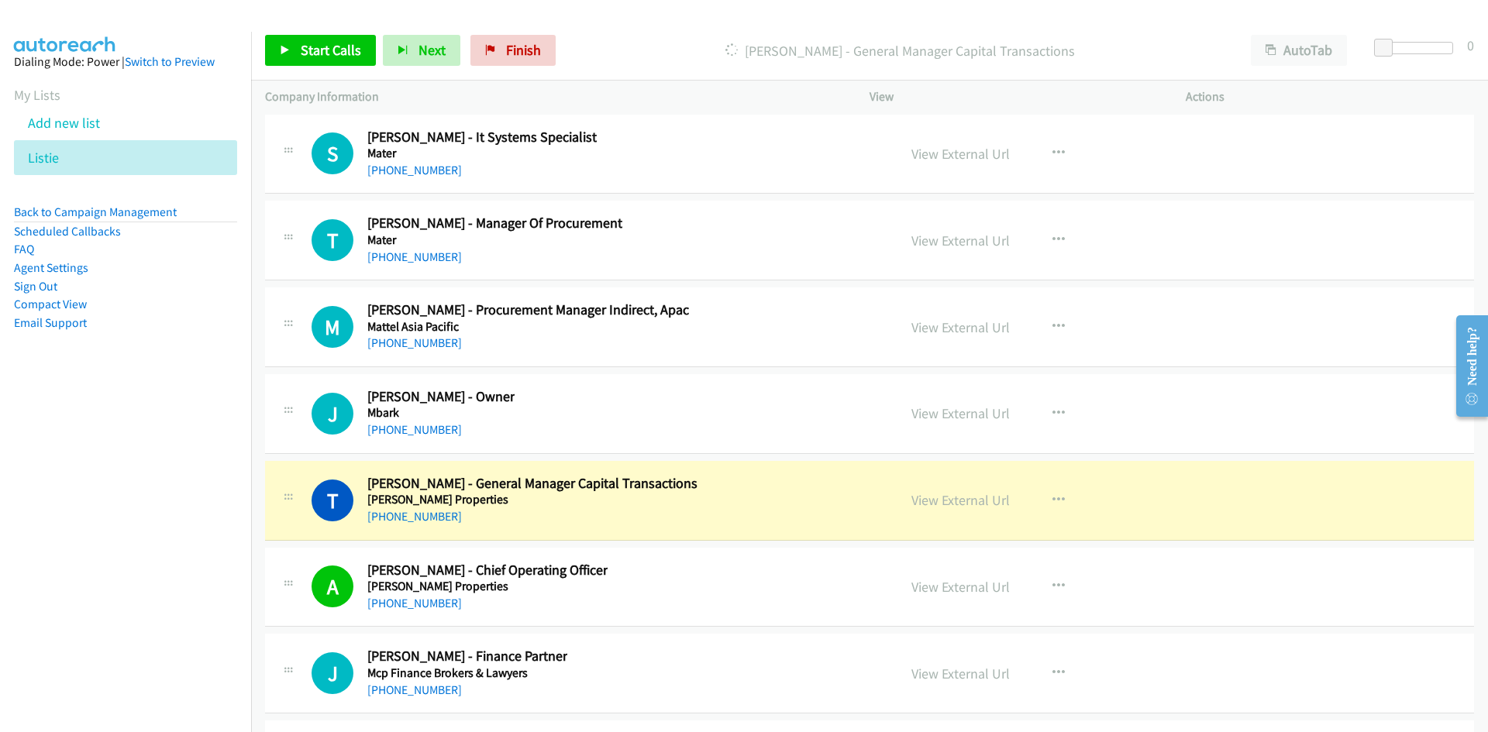
scroll to position [23544, 0]
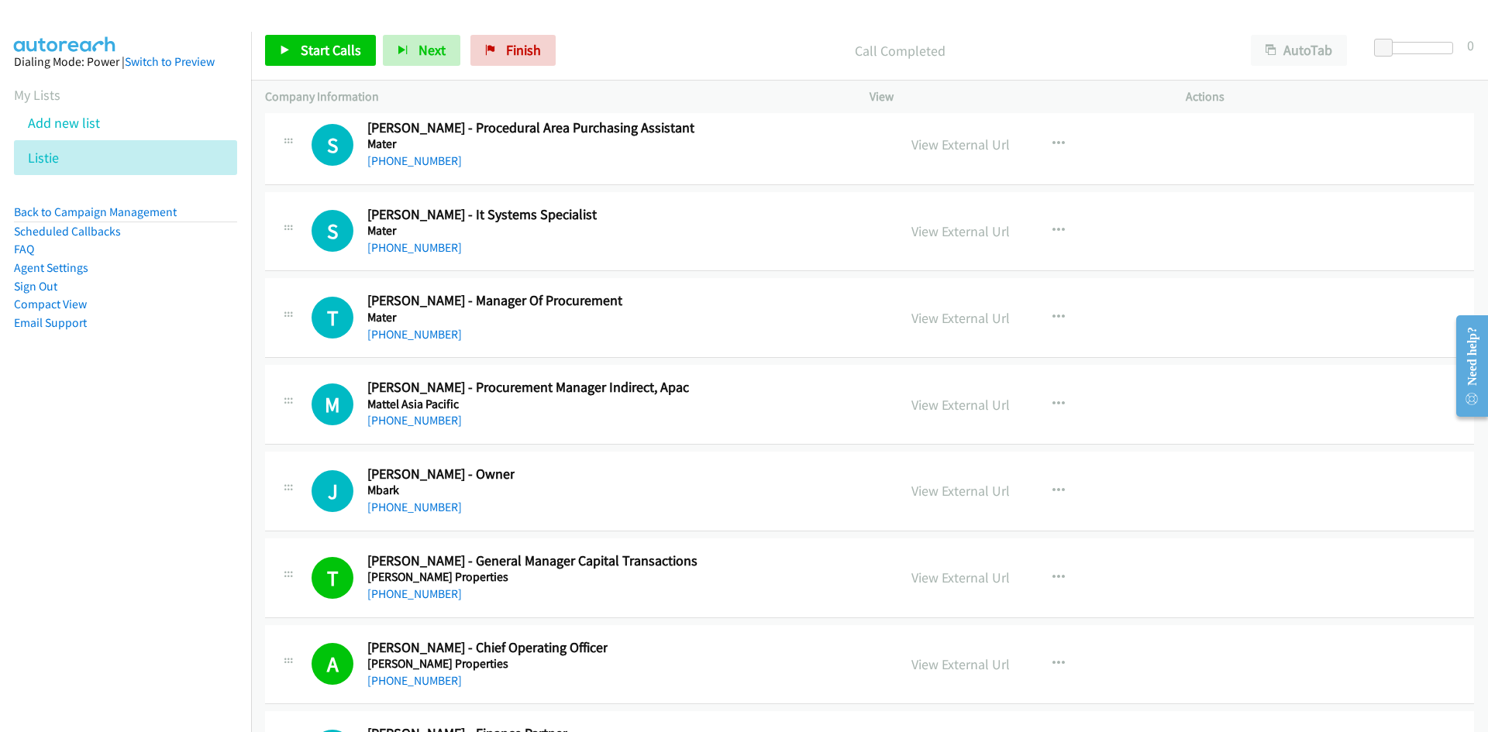
drag, startPoint x: 398, startPoint y: 502, endPoint x: 85, endPoint y: 570, distance: 320.3
click at [398, 502] on link "+61 439 472 836" at bounding box center [414, 507] width 95 height 15
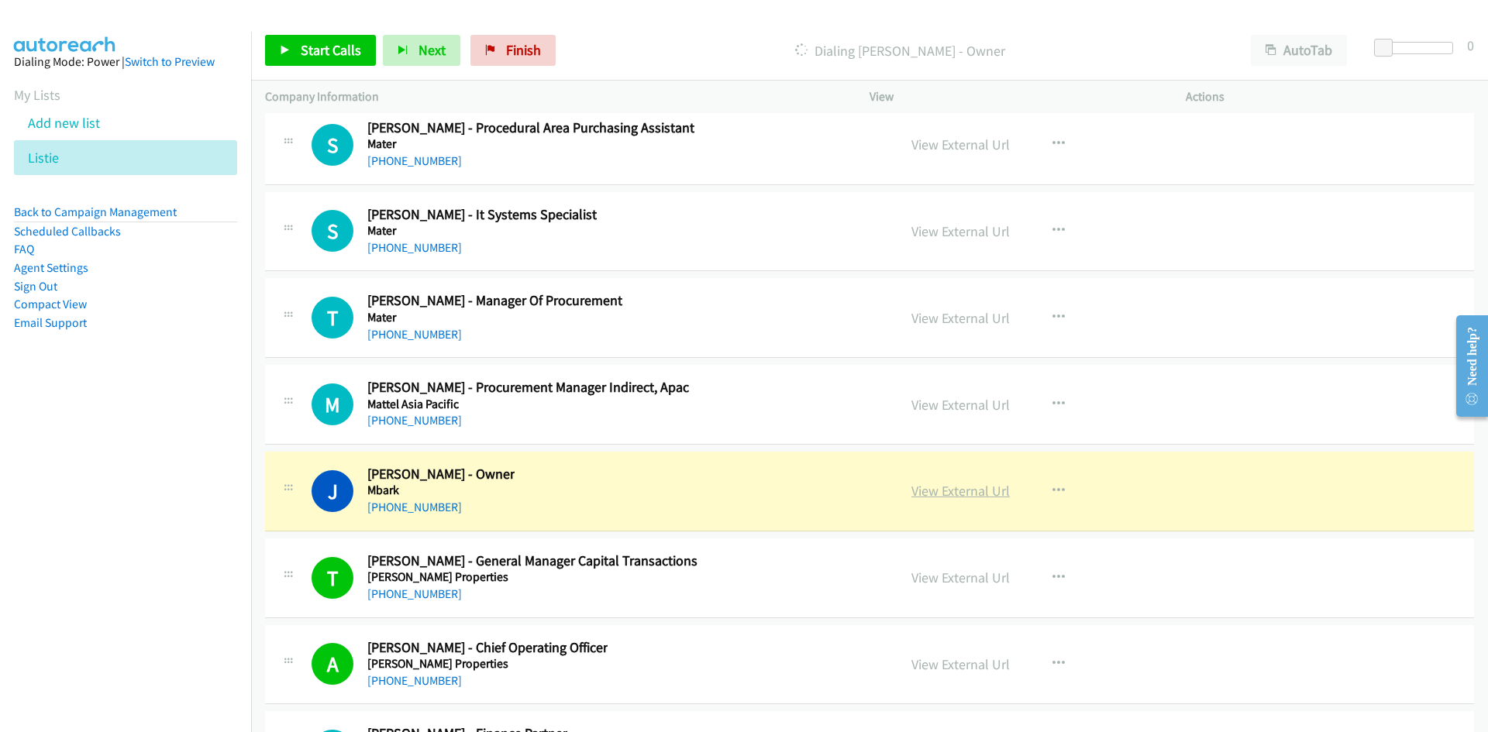
click at [963, 497] on link "View External Url" at bounding box center [960, 491] width 98 height 18
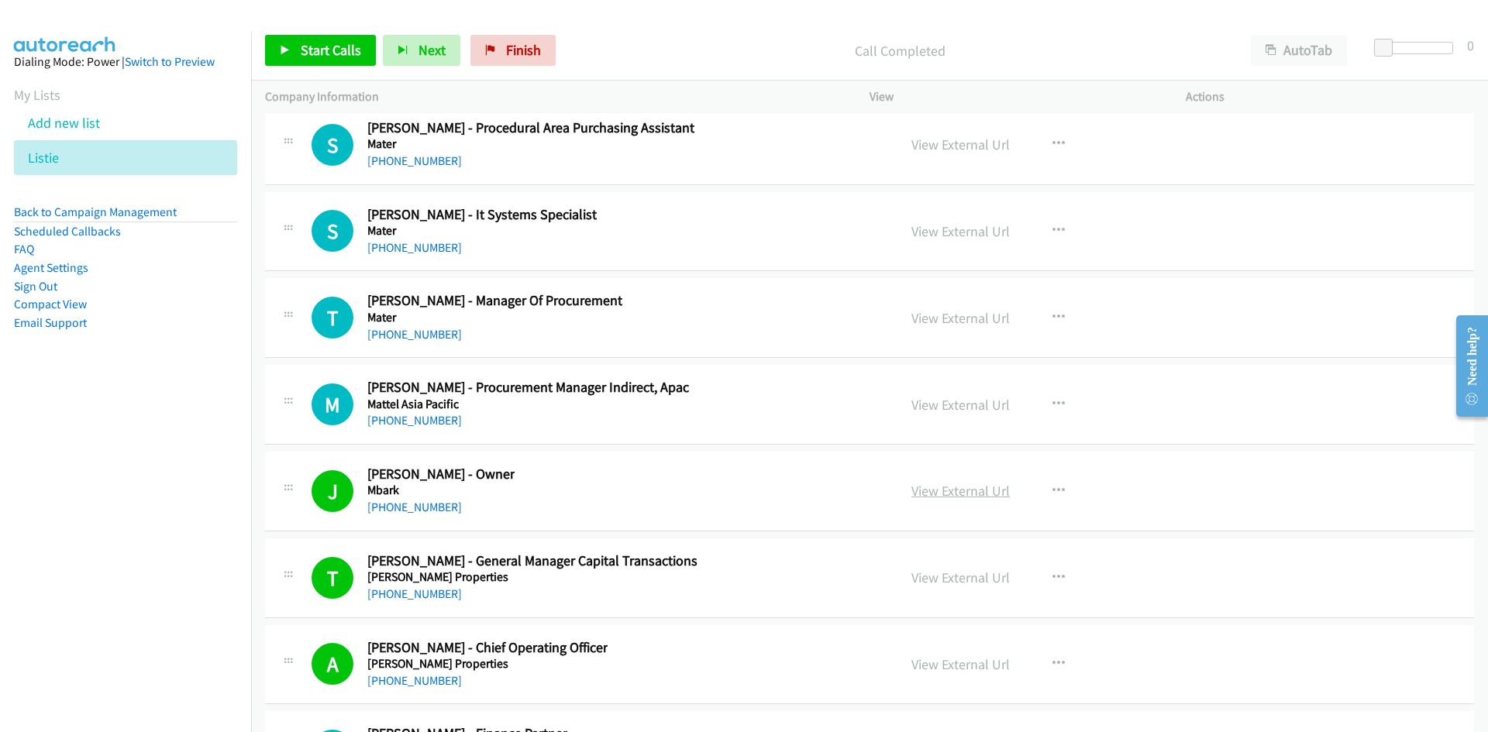
scroll to position [23466, 0]
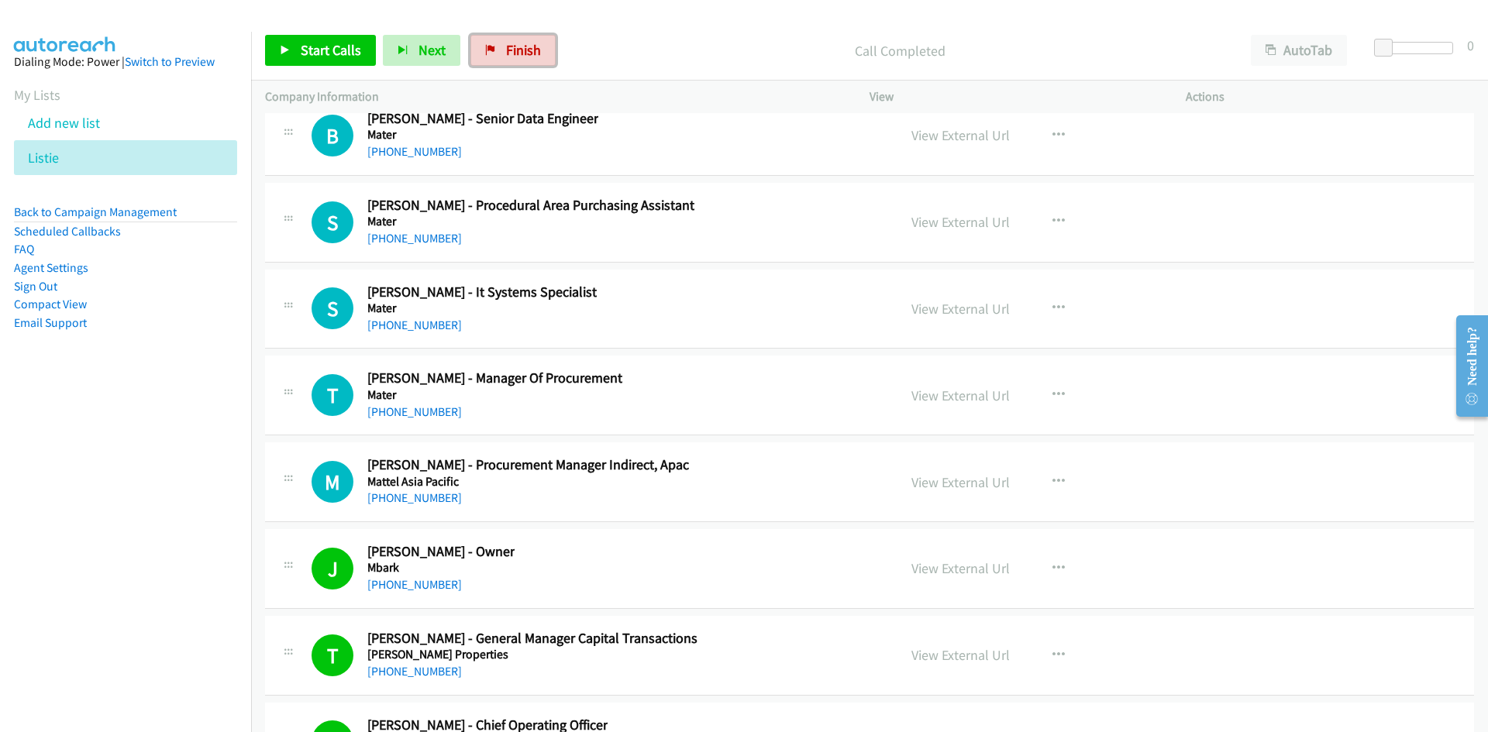
drag, startPoint x: 544, startPoint y: 49, endPoint x: 828, endPoint y: 74, distance: 284.8
click at [544, 49] on link "Finish" at bounding box center [512, 50] width 85 height 31
